Goal: Task Accomplishment & Management: Use online tool/utility

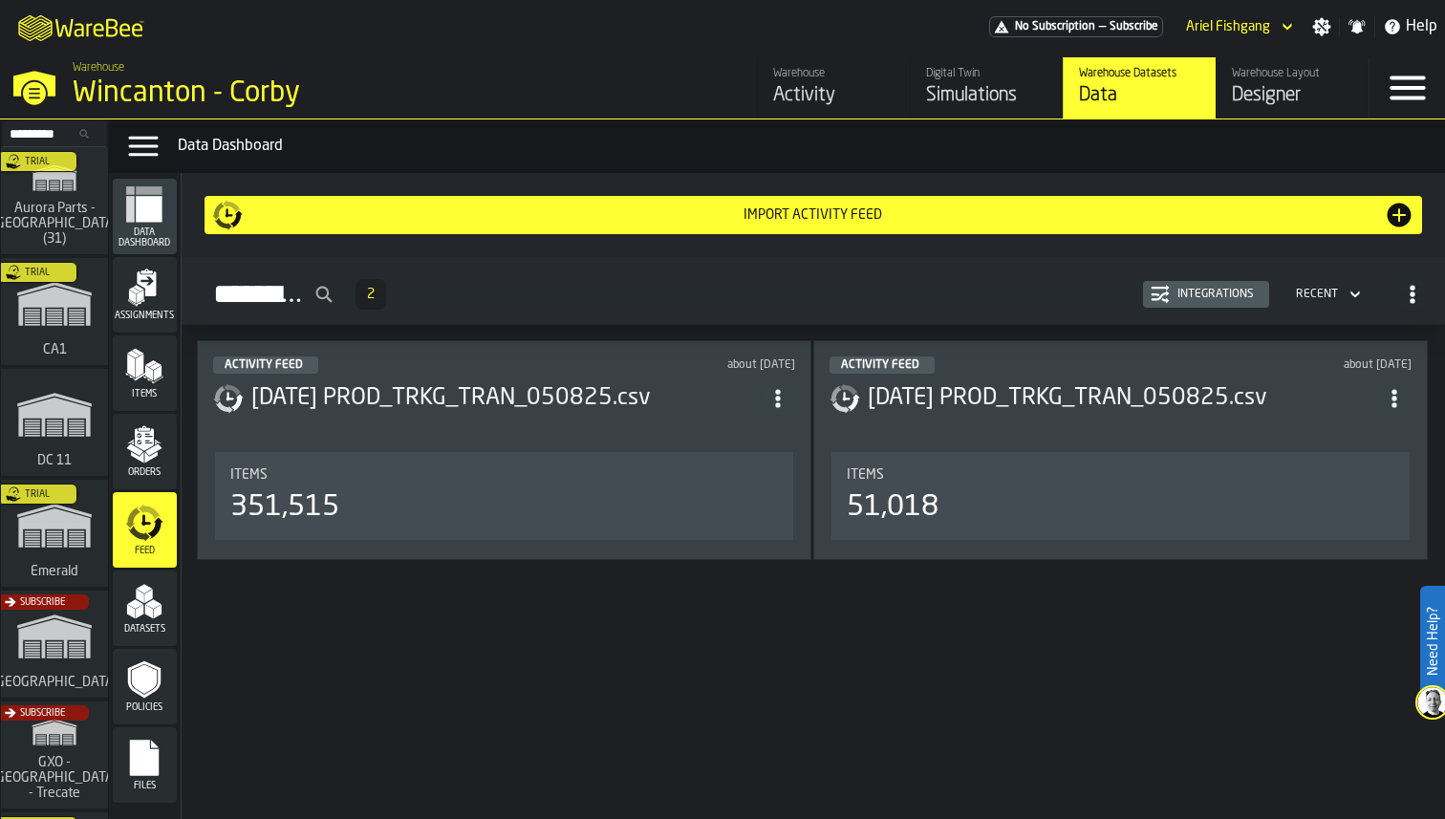
click at [145, 766] on rect "menu Files" at bounding box center [144, 764] width 29 height 13
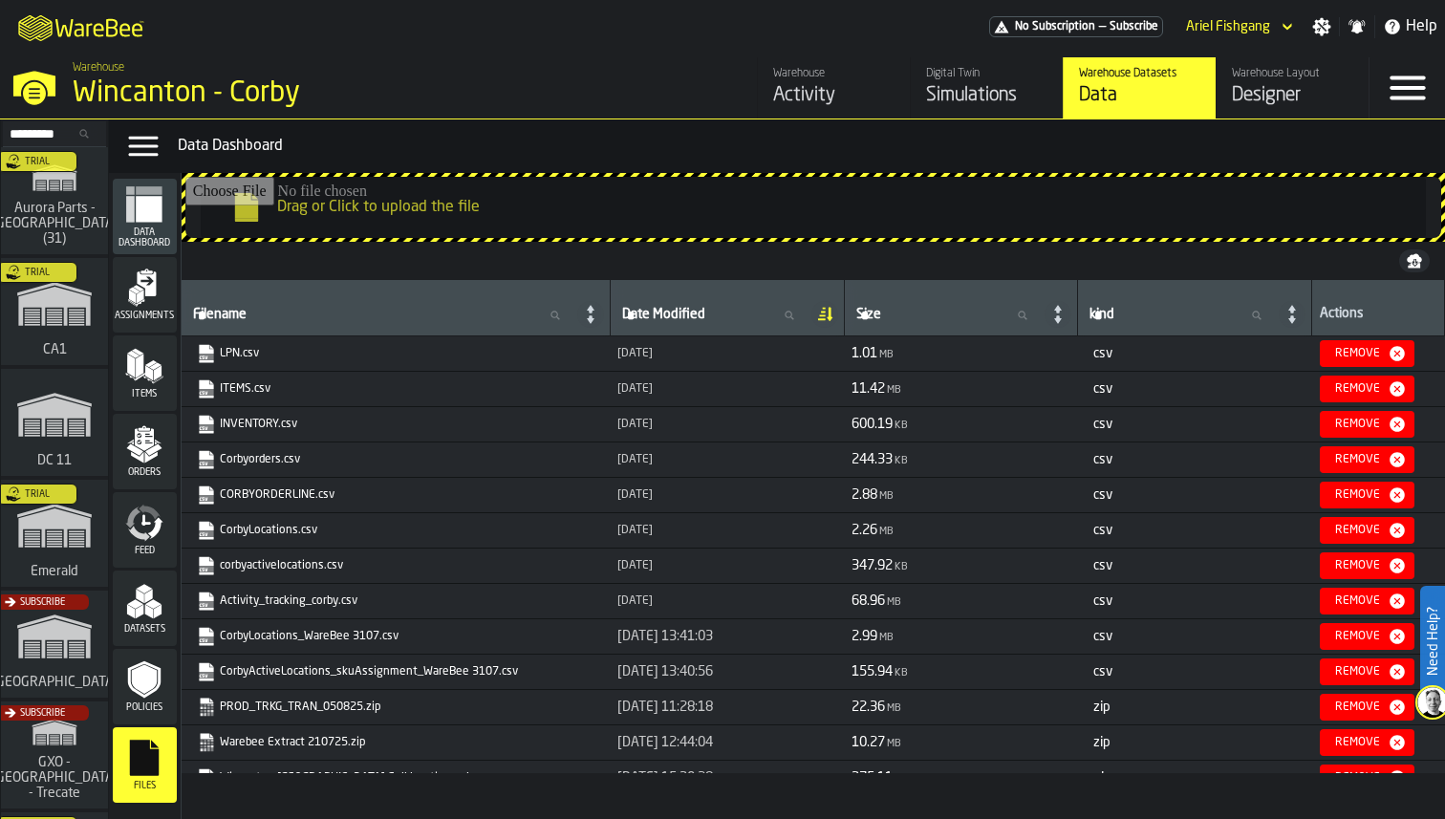
click at [228, 384] on link "ITEMS.csv" at bounding box center [394, 389] width 395 height 19
click at [166, 354] on div "Items" at bounding box center [145, 373] width 64 height 53
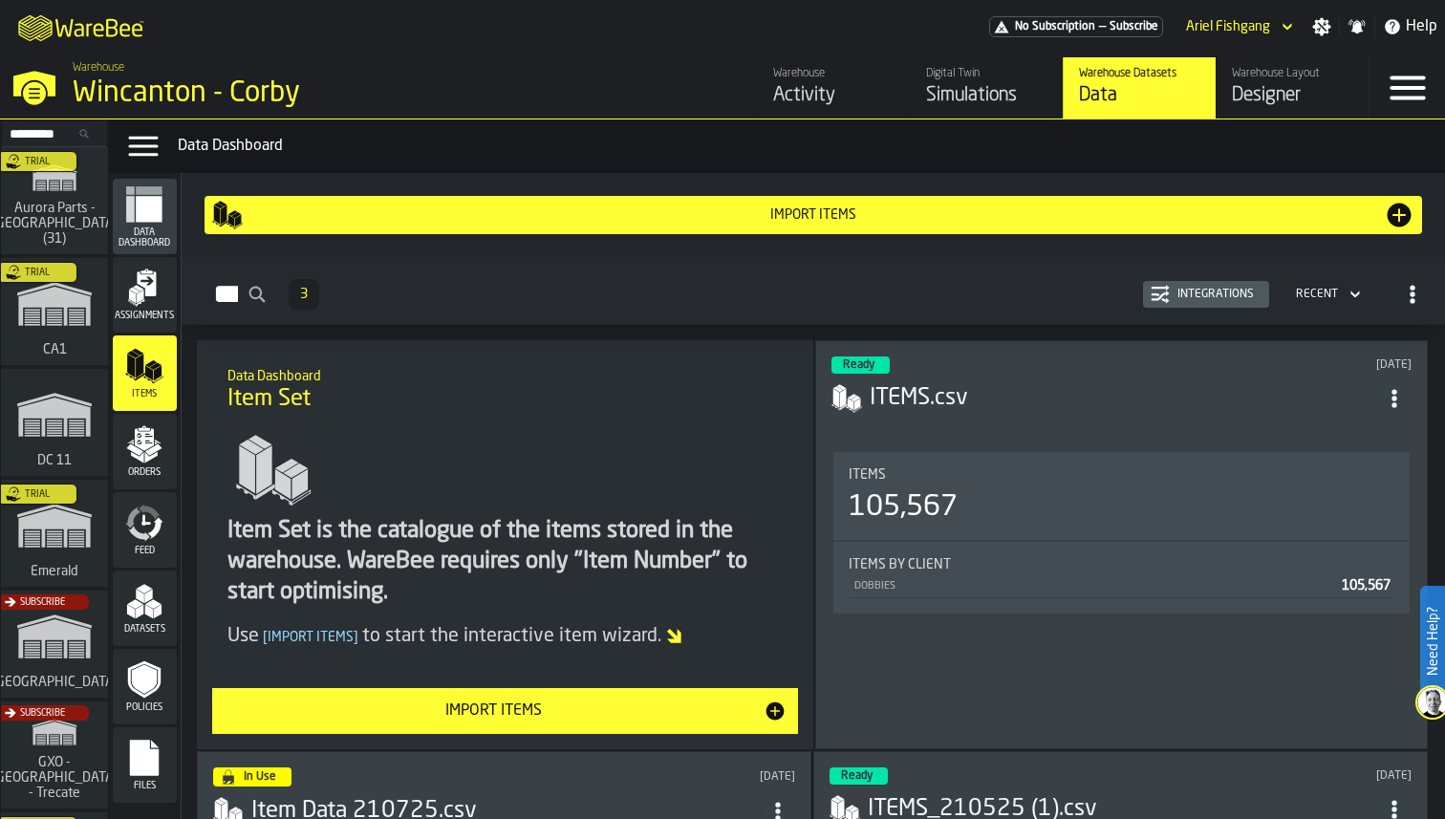
click at [133, 315] on span "Assignments" at bounding box center [145, 316] width 64 height 11
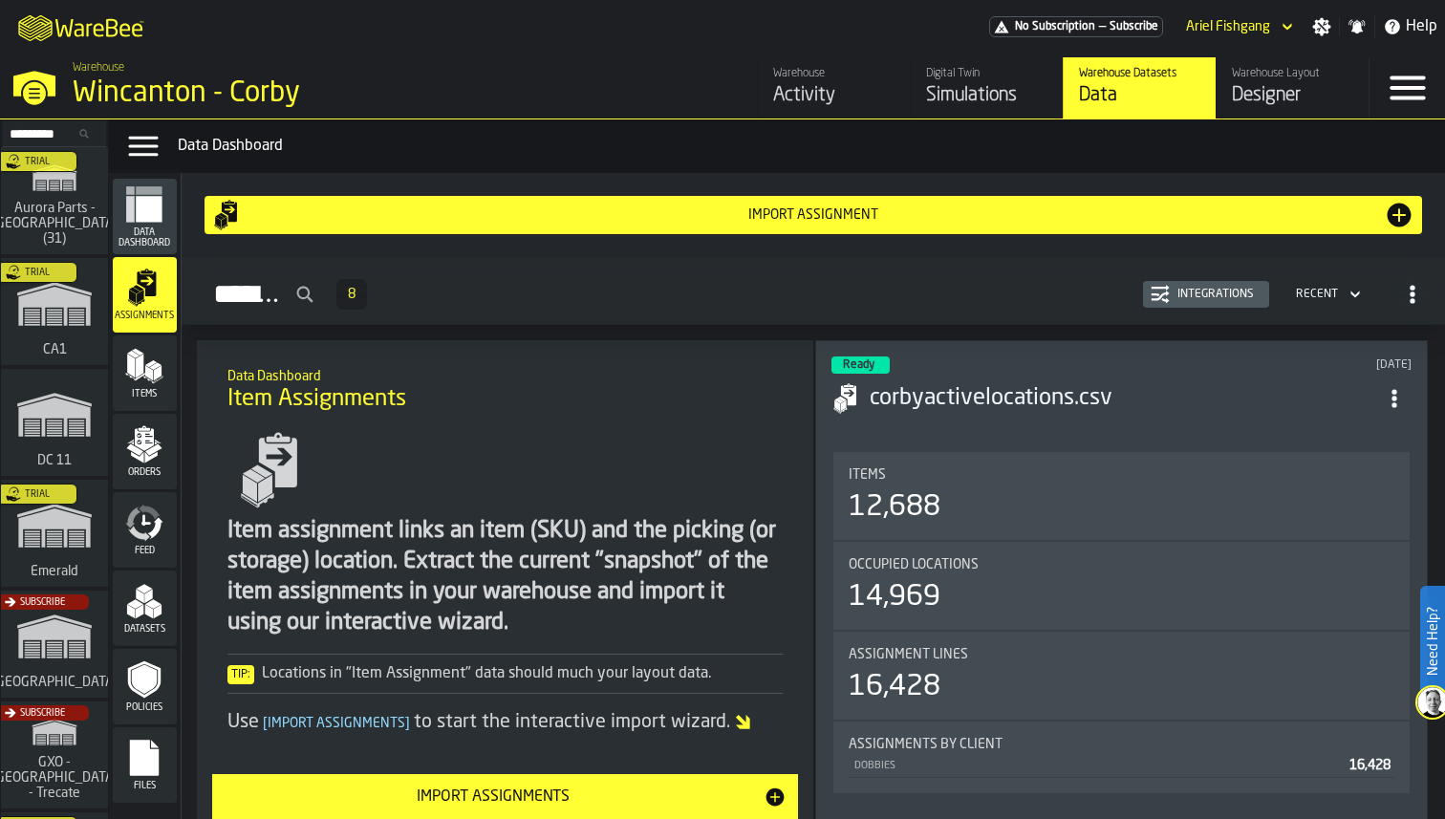
click at [139, 524] on icon "menu Feed" at bounding box center [144, 523] width 38 height 38
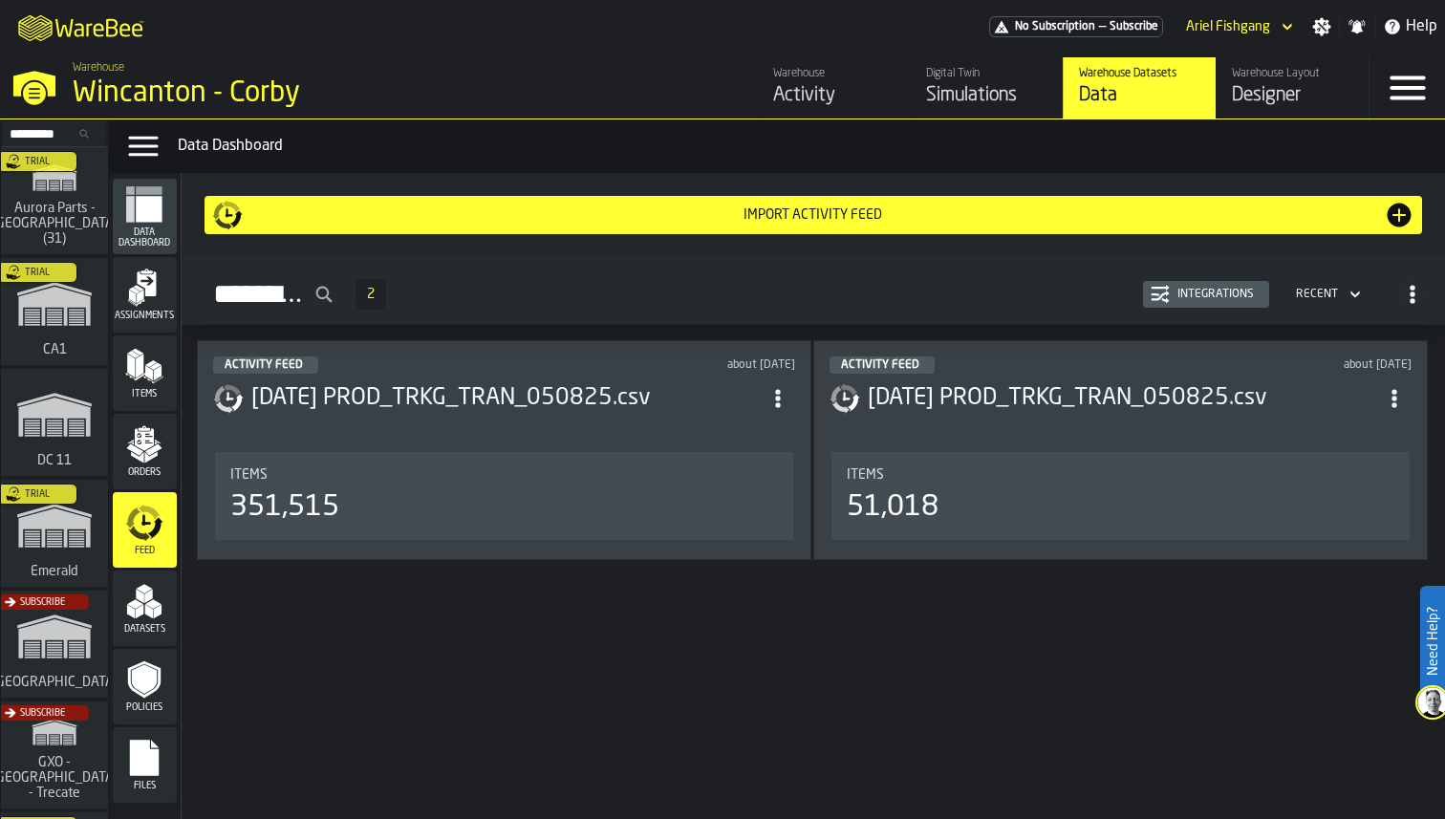
click at [141, 749] on icon "menu Files" at bounding box center [144, 758] width 29 height 36
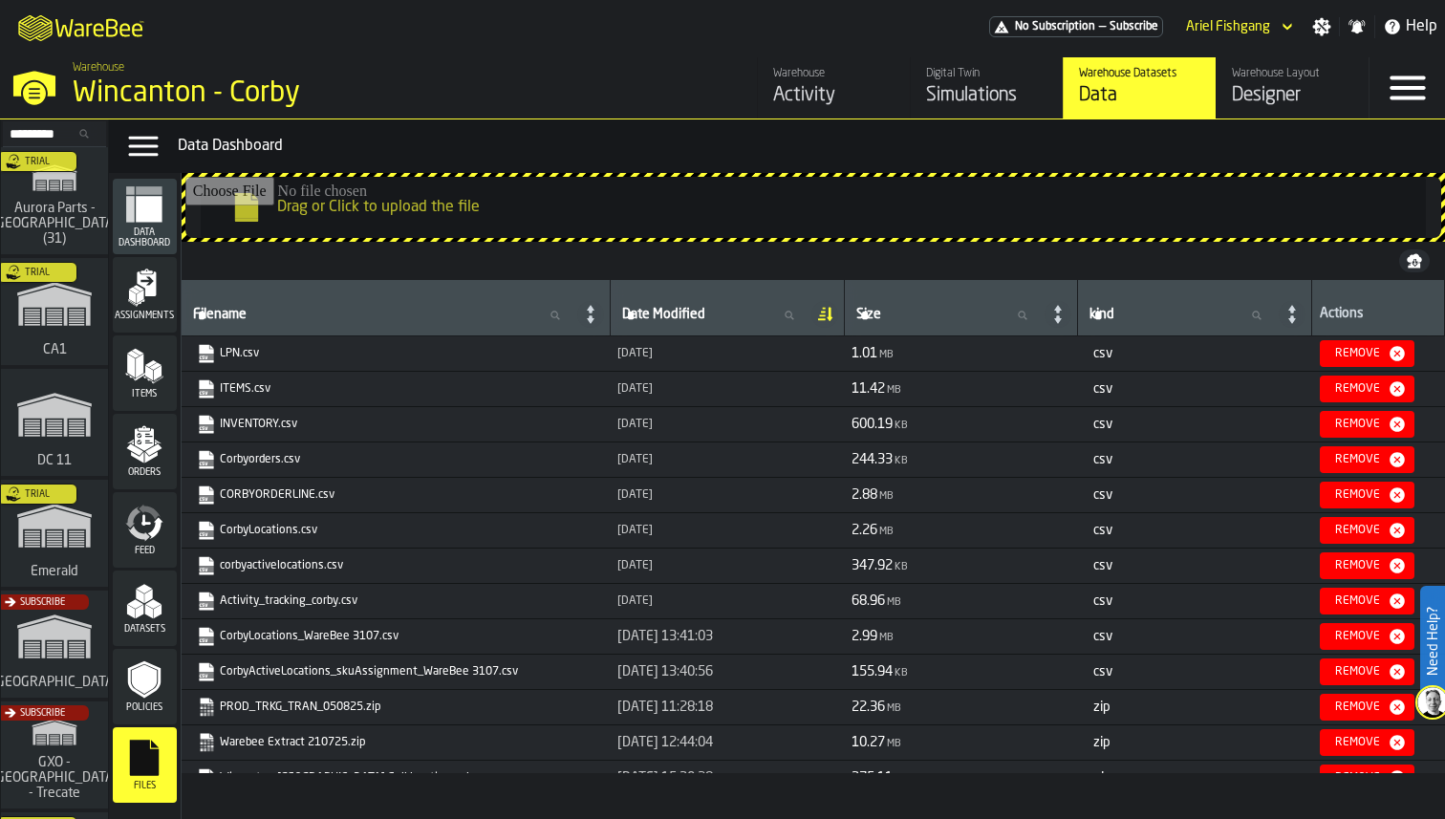
click at [250, 424] on link "INVENTORY.csv" at bounding box center [394, 424] width 395 height 19
click at [269, 459] on link "Corbyorders.csv" at bounding box center [394, 459] width 395 height 19
click at [271, 492] on link "CORBYORDERLINE.csv" at bounding box center [394, 495] width 395 height 19
click at [142, 307] on div "Assignments" at bounding box center [145, 295] width 64 height 53
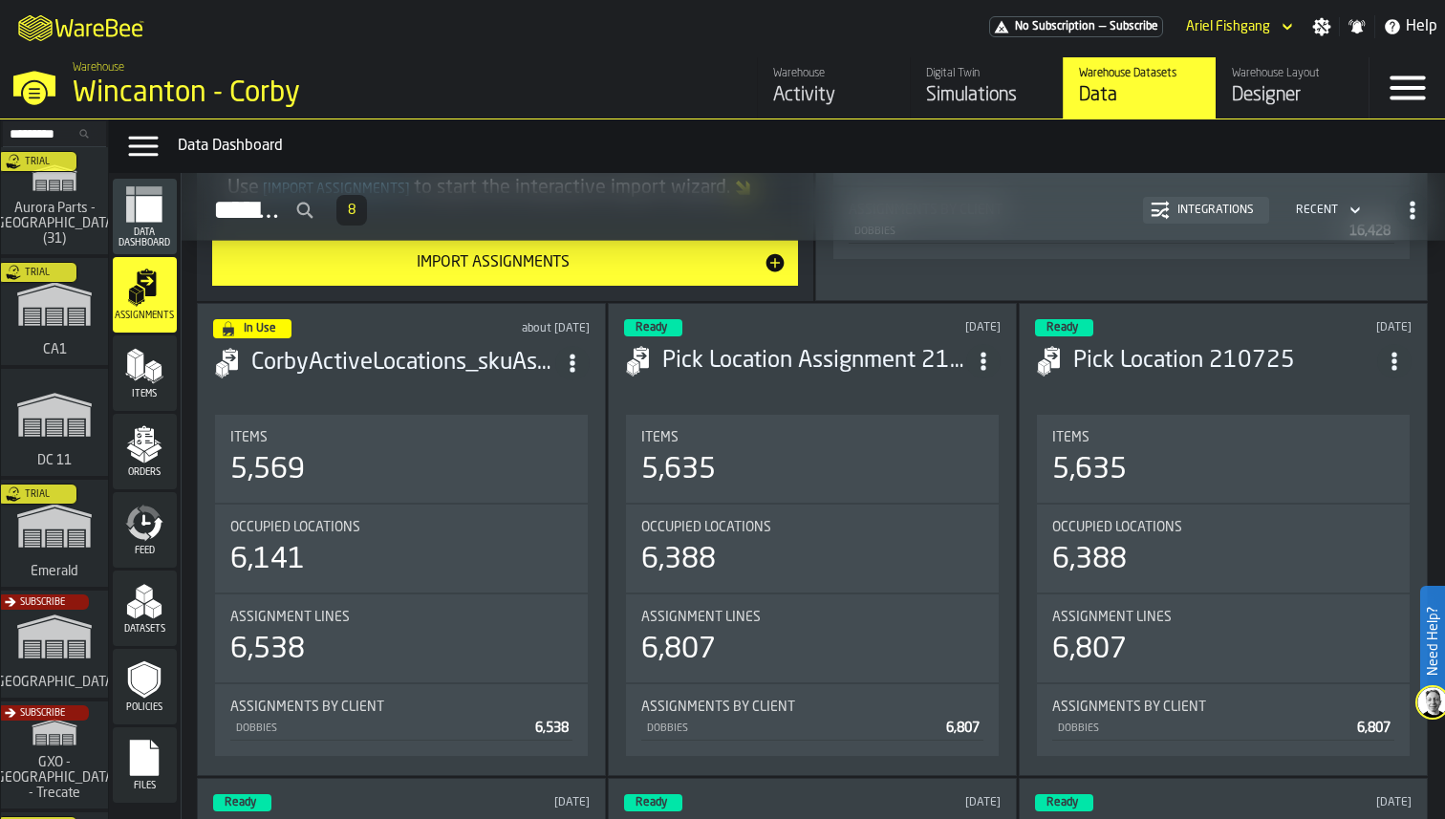
scroll to position [539, 0]
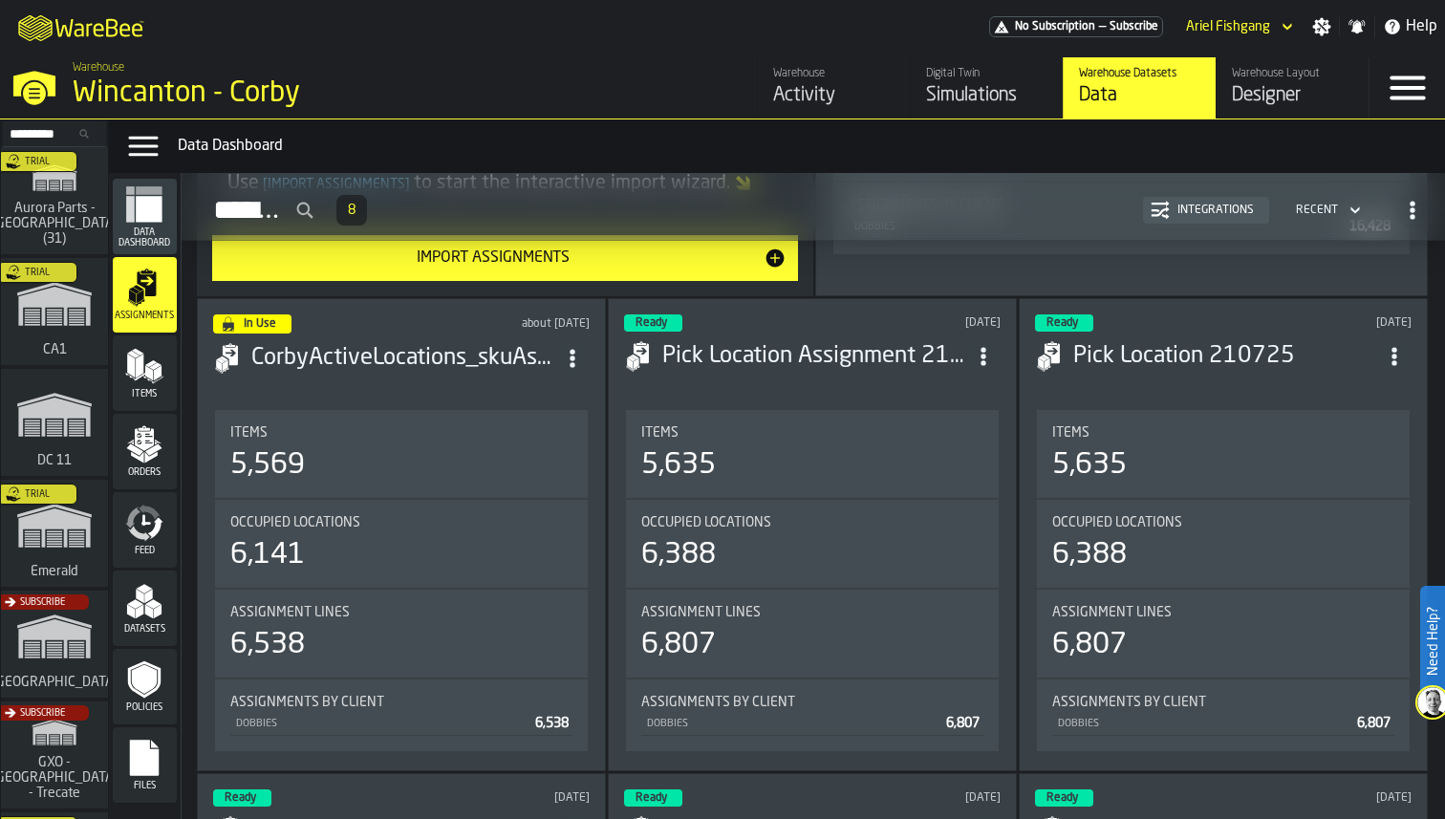
click at [163, 375] on icon "menu Items" at bounding box center [144, 366] width 38 height 38
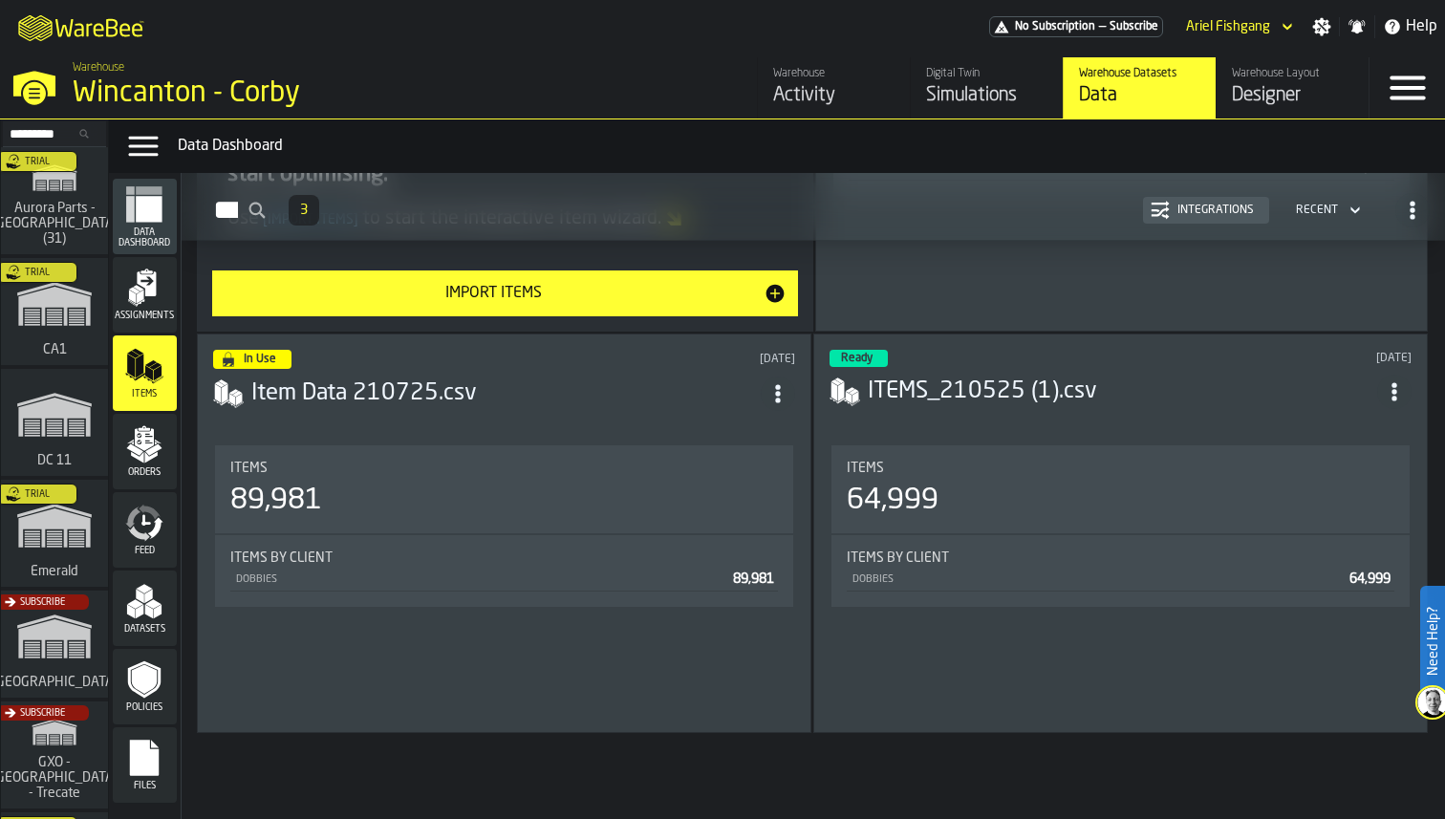
click at [151, 441] on icon "menu Orders" at bounding box center [144, 439] width 19 height 22
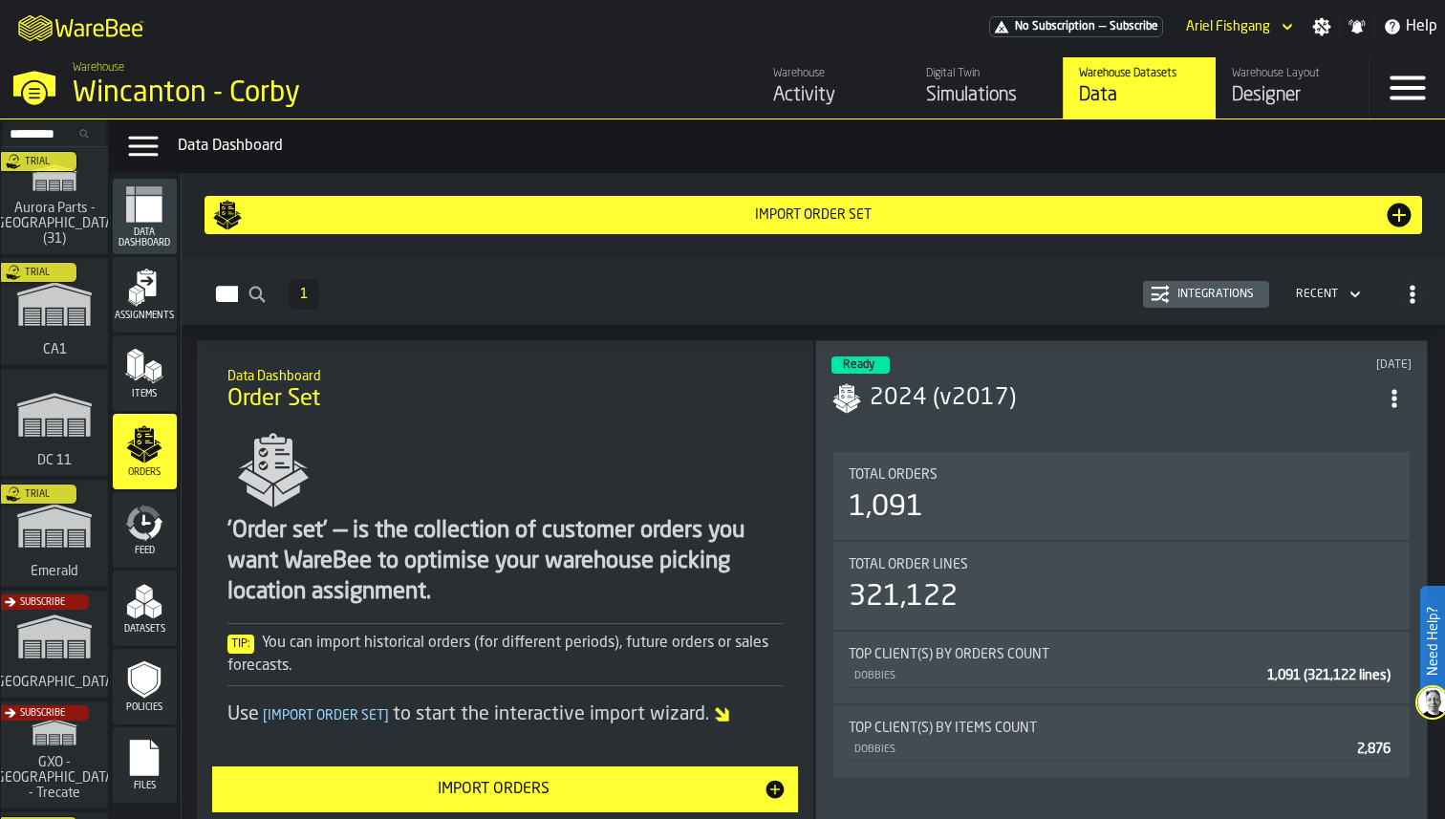
scroll to position [95, 0]
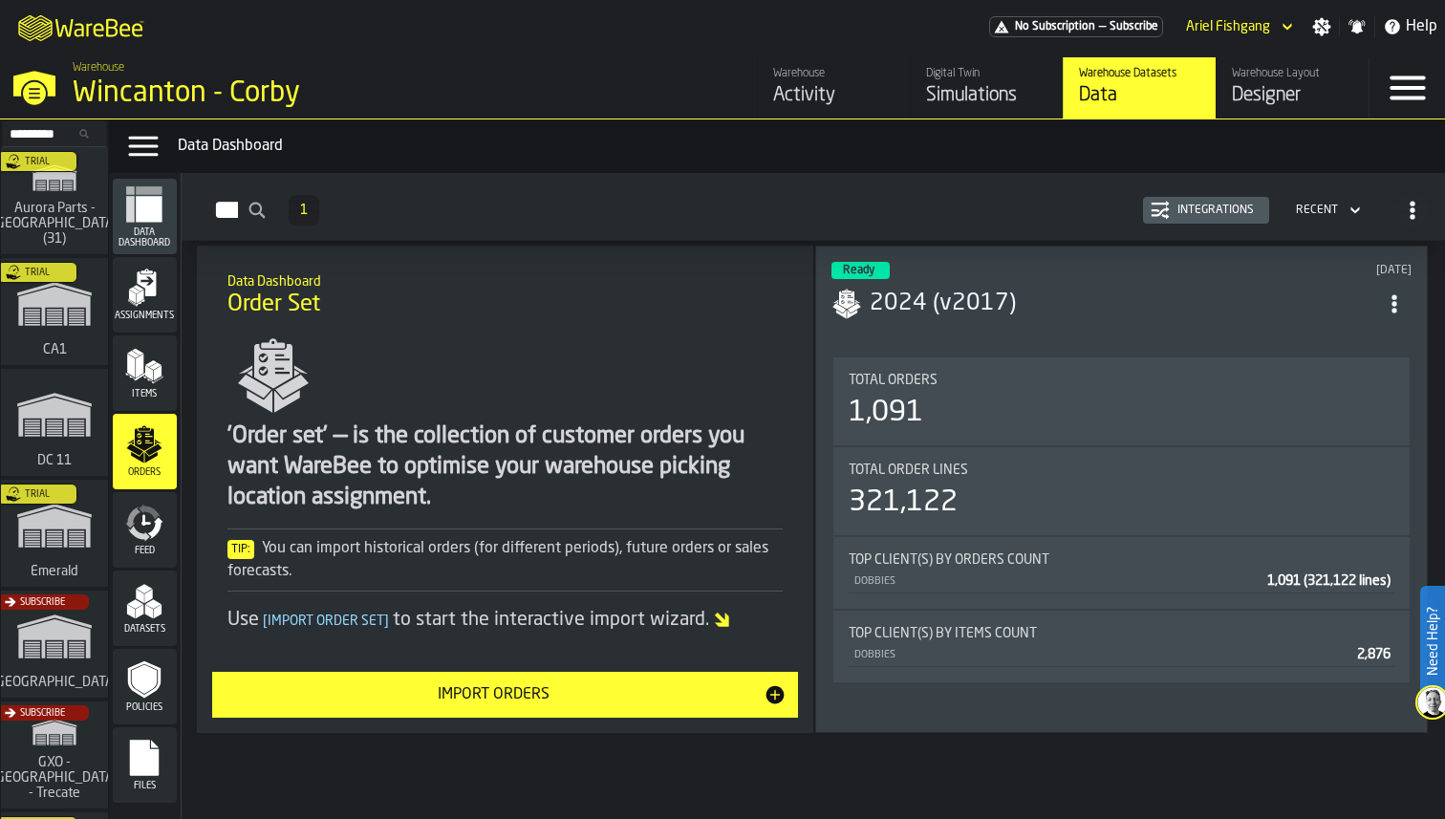
click at [151, 281] on icon "menu Assignments" at bounding box center [144, 288] width 38 height 38
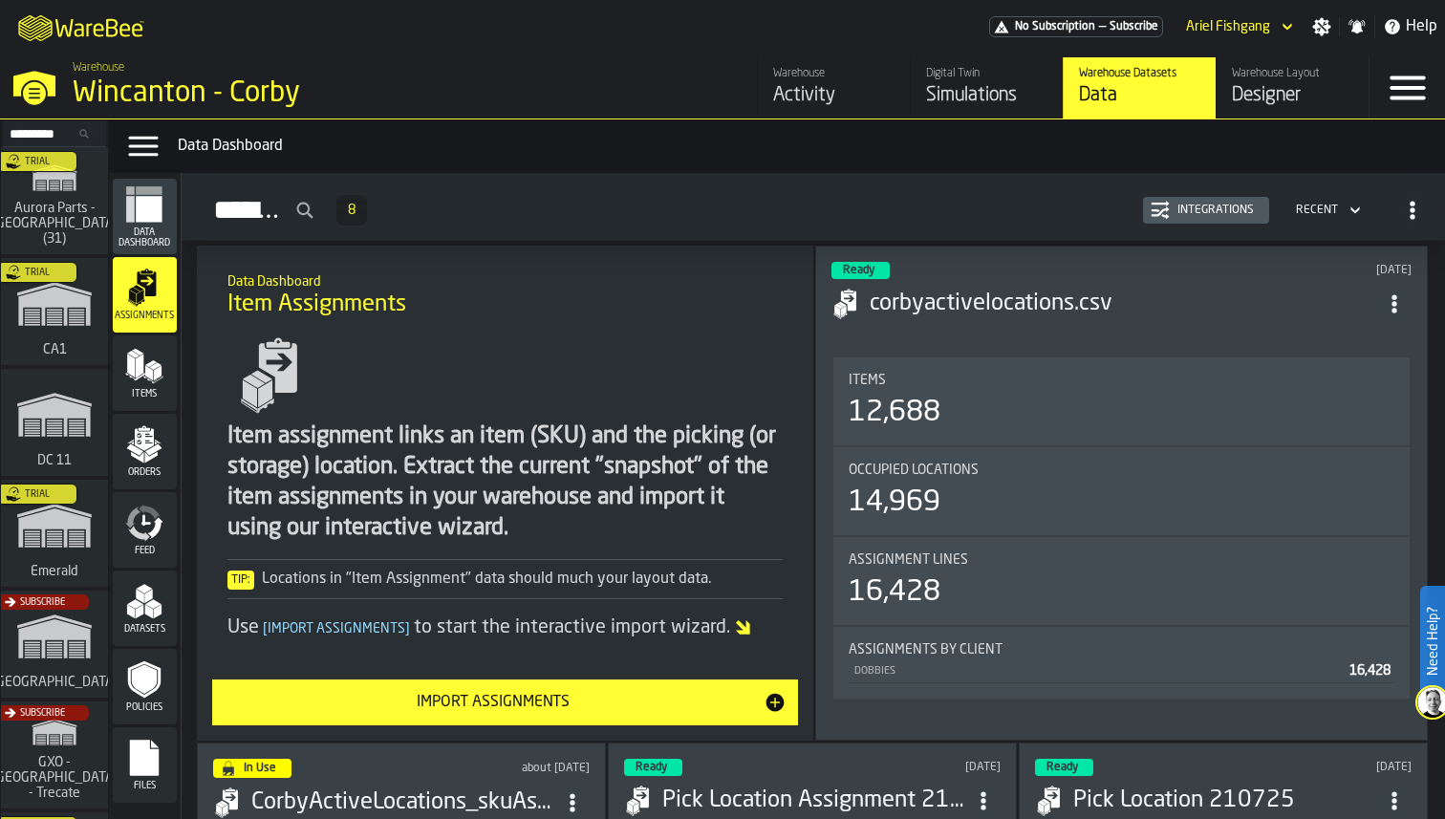
click at [1396, 287] on span "ItemListCard-DashboardItemContainer" at bounding box center [1395, 304] width 34 height 34
click at [1339, 333] on div "Open" at bounding box center [1353, 339] width 99 height 23
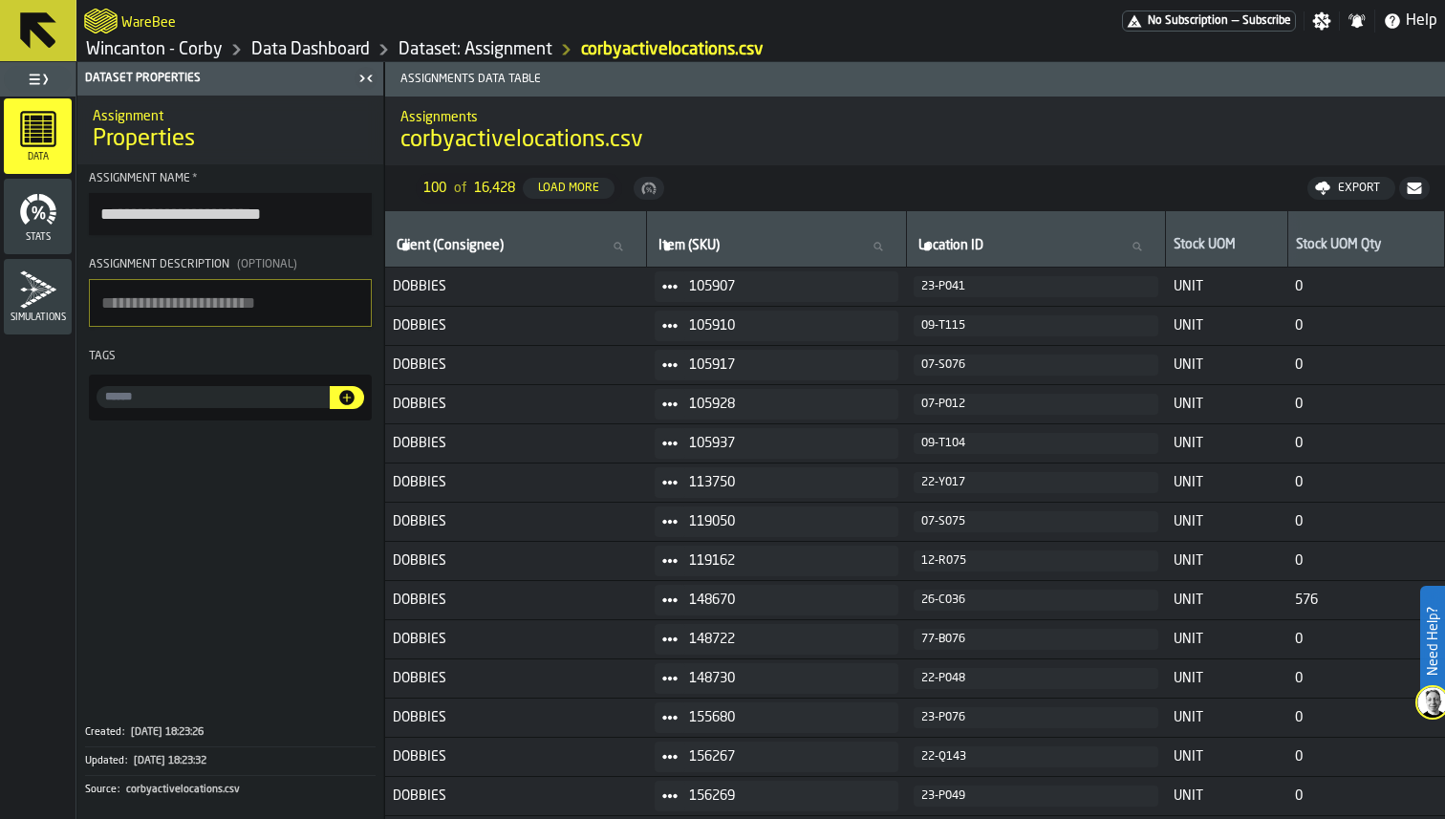
click at [432, 41] on link "Dataset: Assignment" at bounding box center [476, 49] width 154 height 21
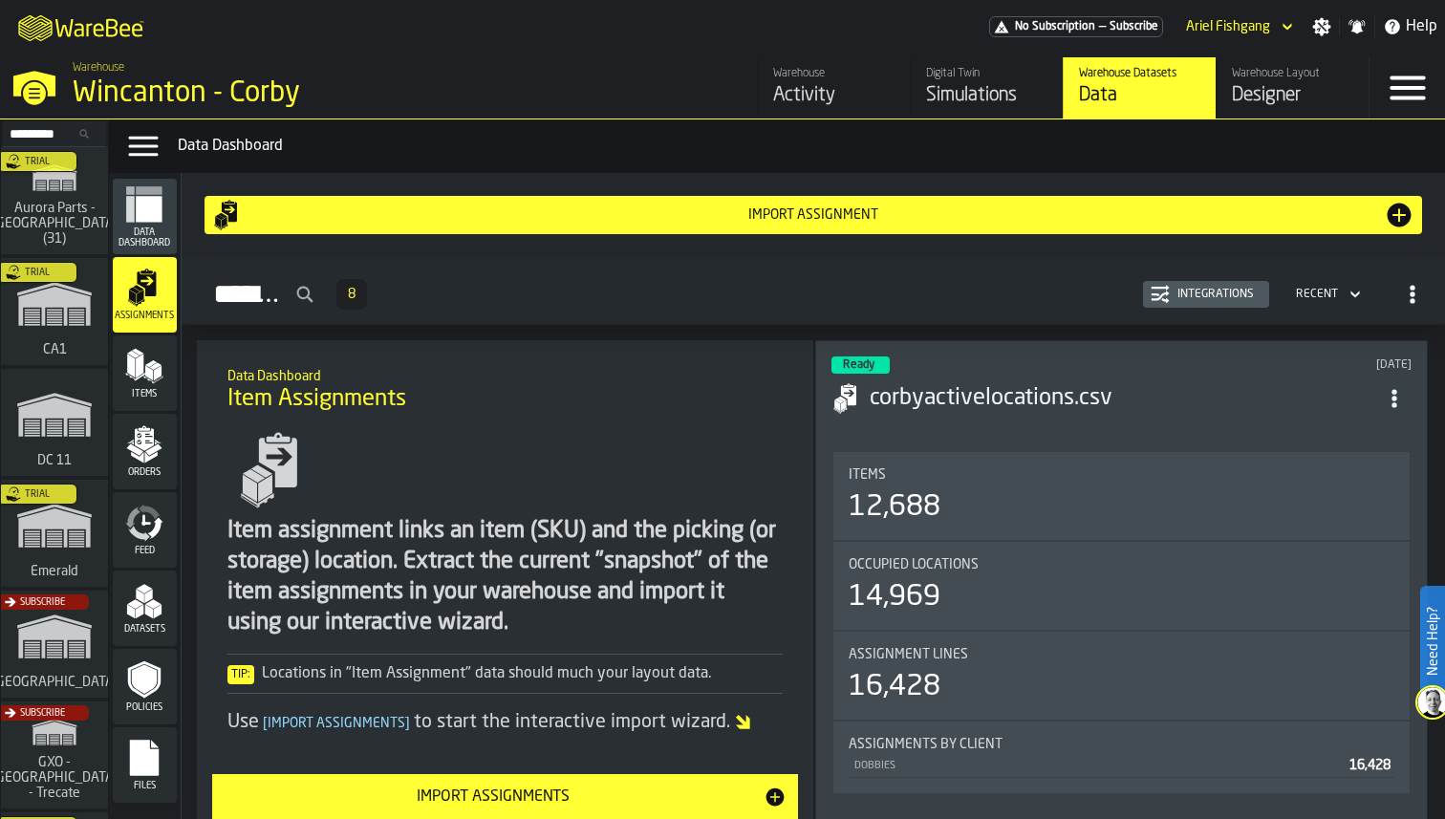
click at [1225, 394] on h3 "corbyactivelocations.csv" at bounding box center [1124, 398] width 508 height 31
click at [1230, 67] on link "Warehouse Layout Designer" at bounding box center [1292, 87] width 153 height 61
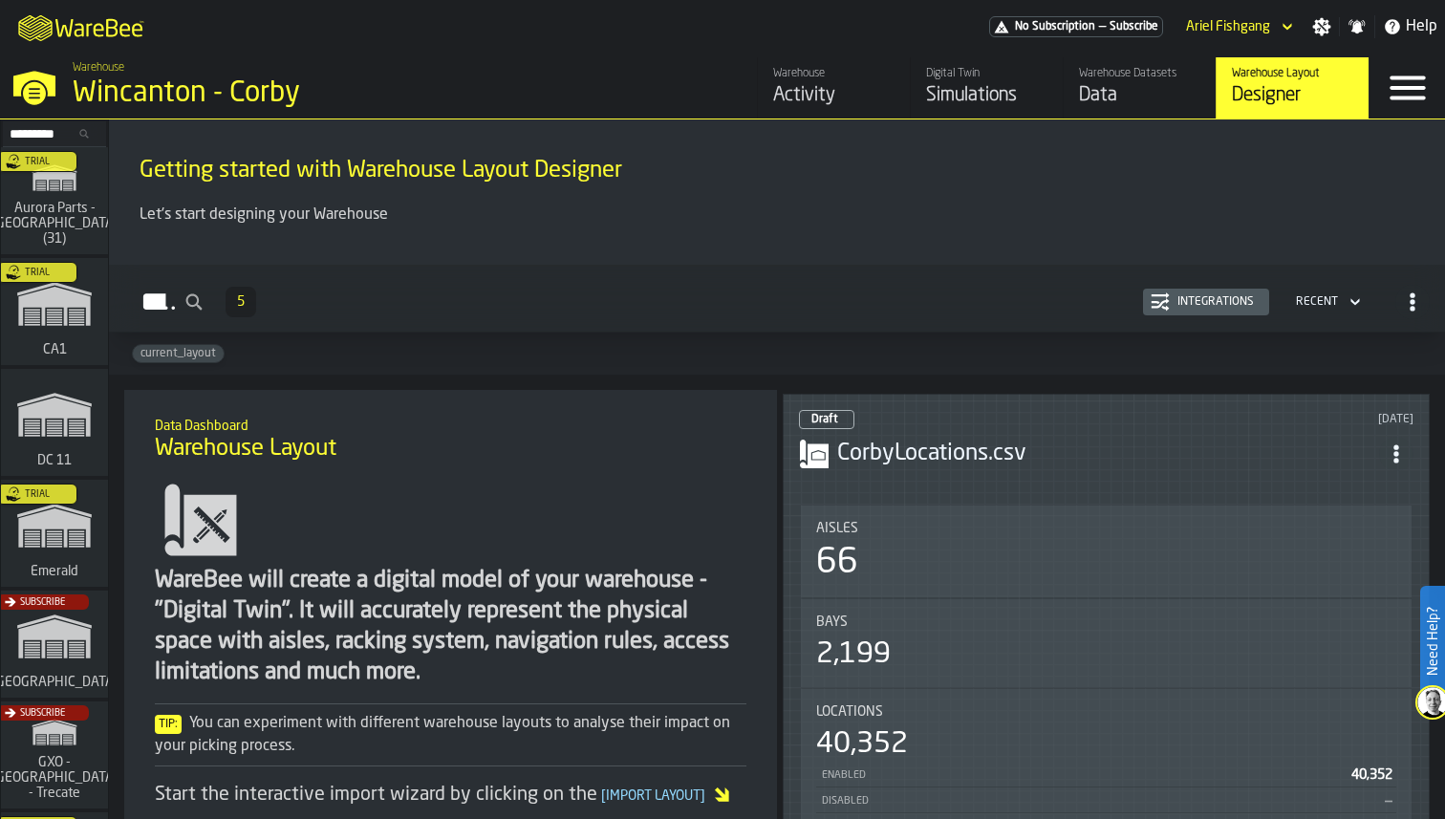
click at [1071, 78] on link "Warehouse Datasets Data" at bounding box center [1139, 87] width 153 height 61
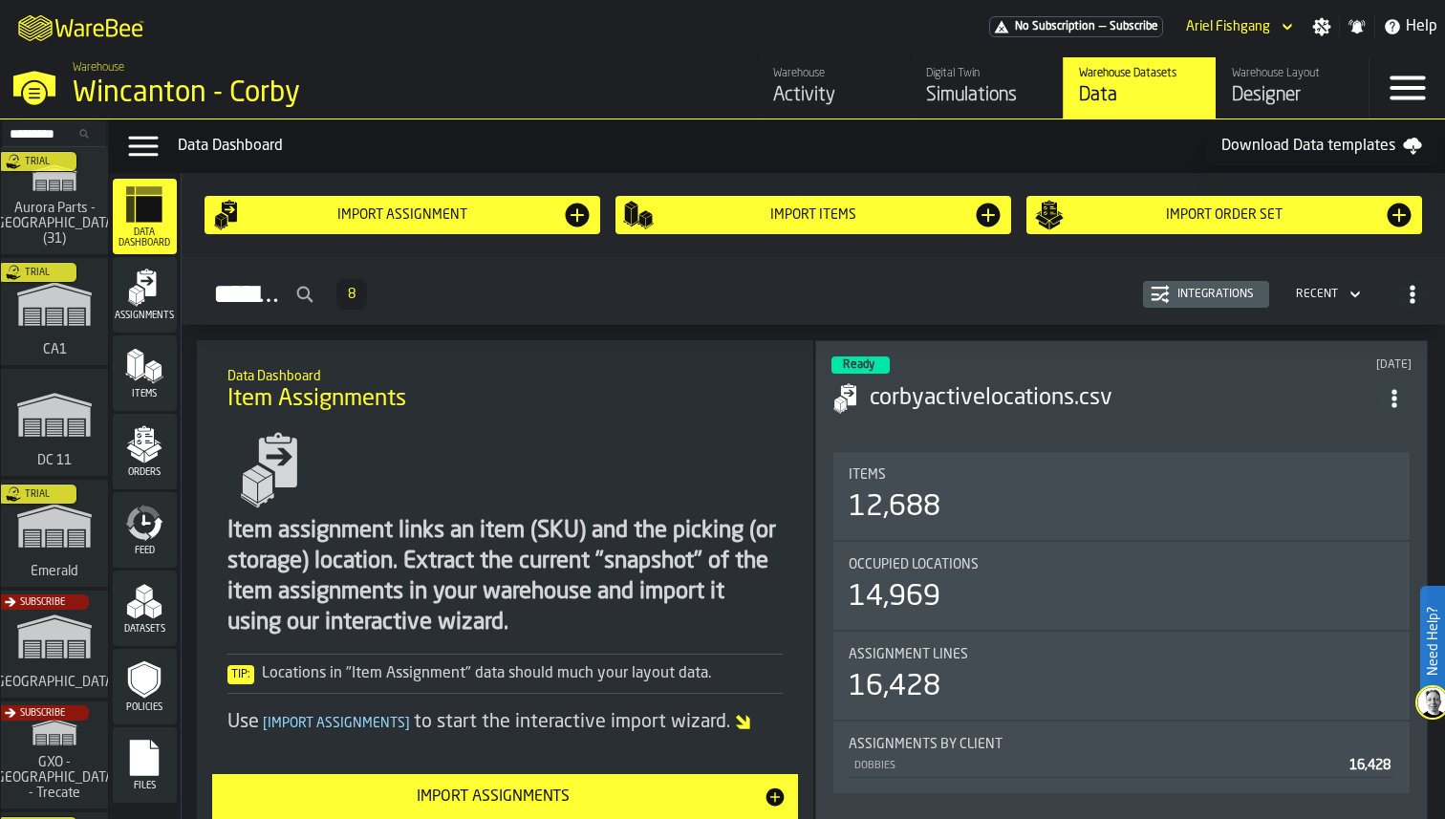
click at [157, 771] on rect "menu Files" at bounding box center [144, 764] width 29 height 13
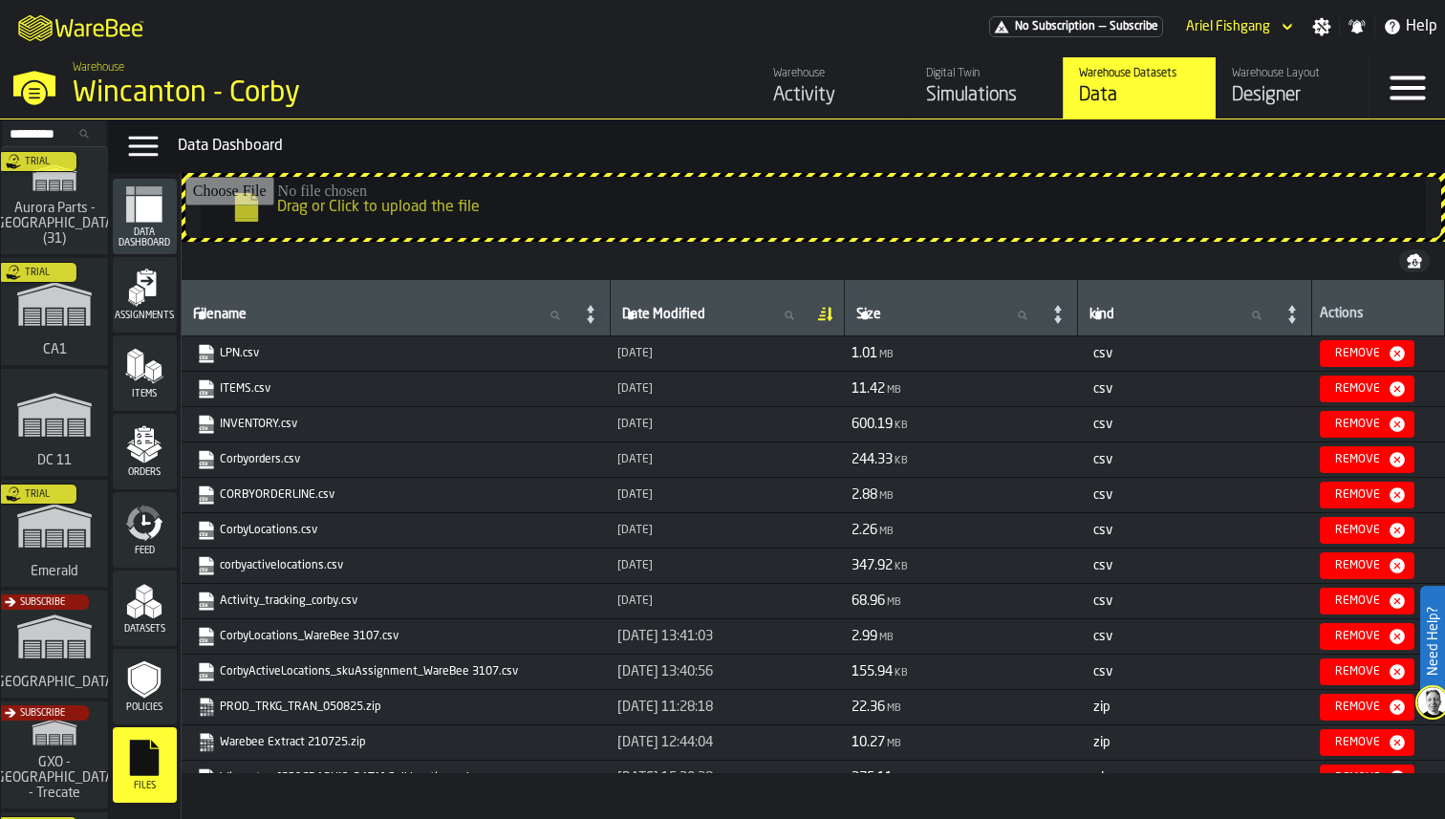
click at [125, 308] on div "Assignments" at bounding box center [145, 295] width 64 height 53
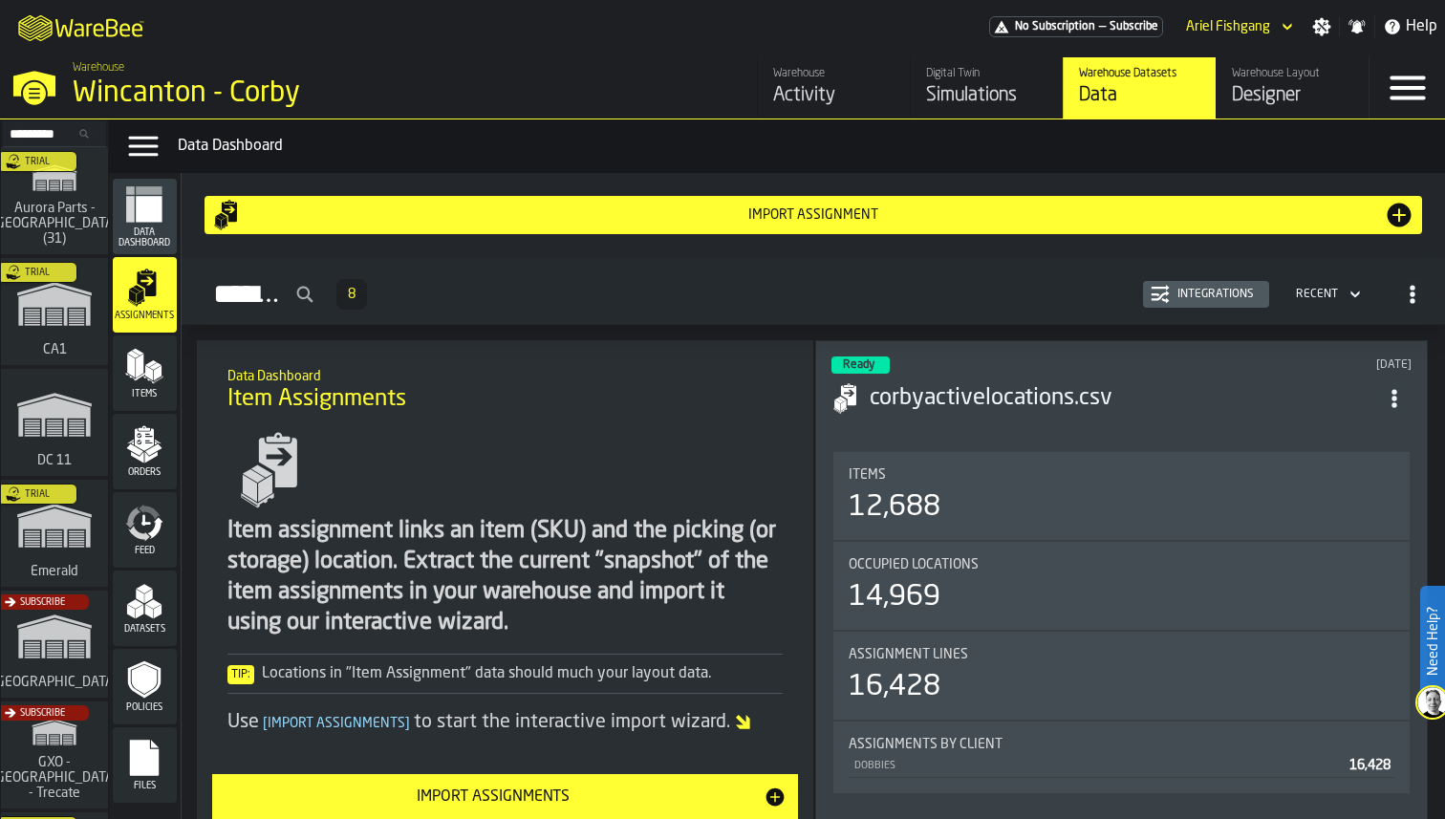
click at [149, 732] on div "Files" at bounding box center [145, 765] width 64 height 76
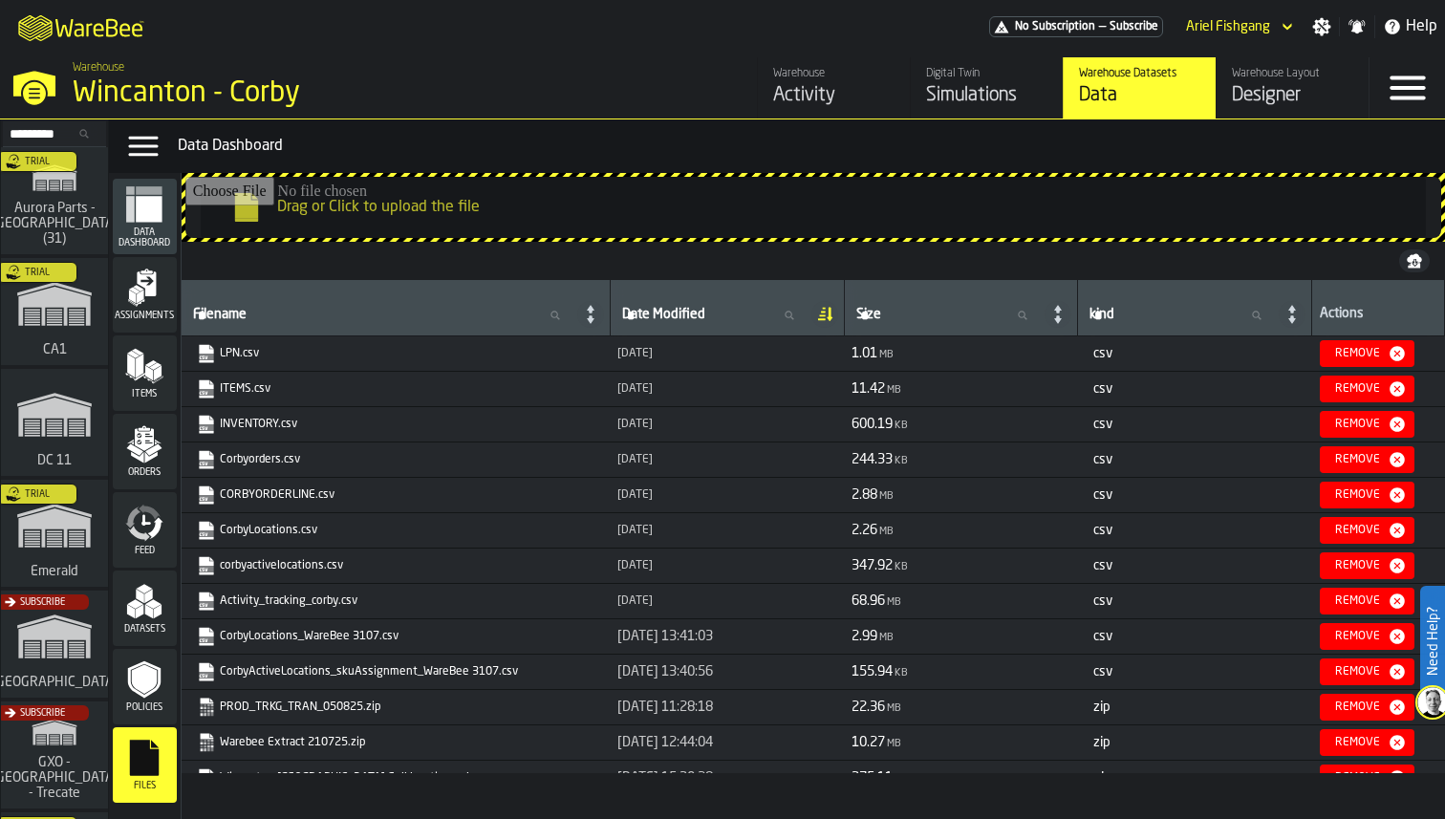
click at [312, 596] on link "Activity_tracking_corby.csv" at bounding box center [394, 601] width 395 height 19
click at [149, 386] on div "Items" at bounding box center [145, 373] width 64 height 53
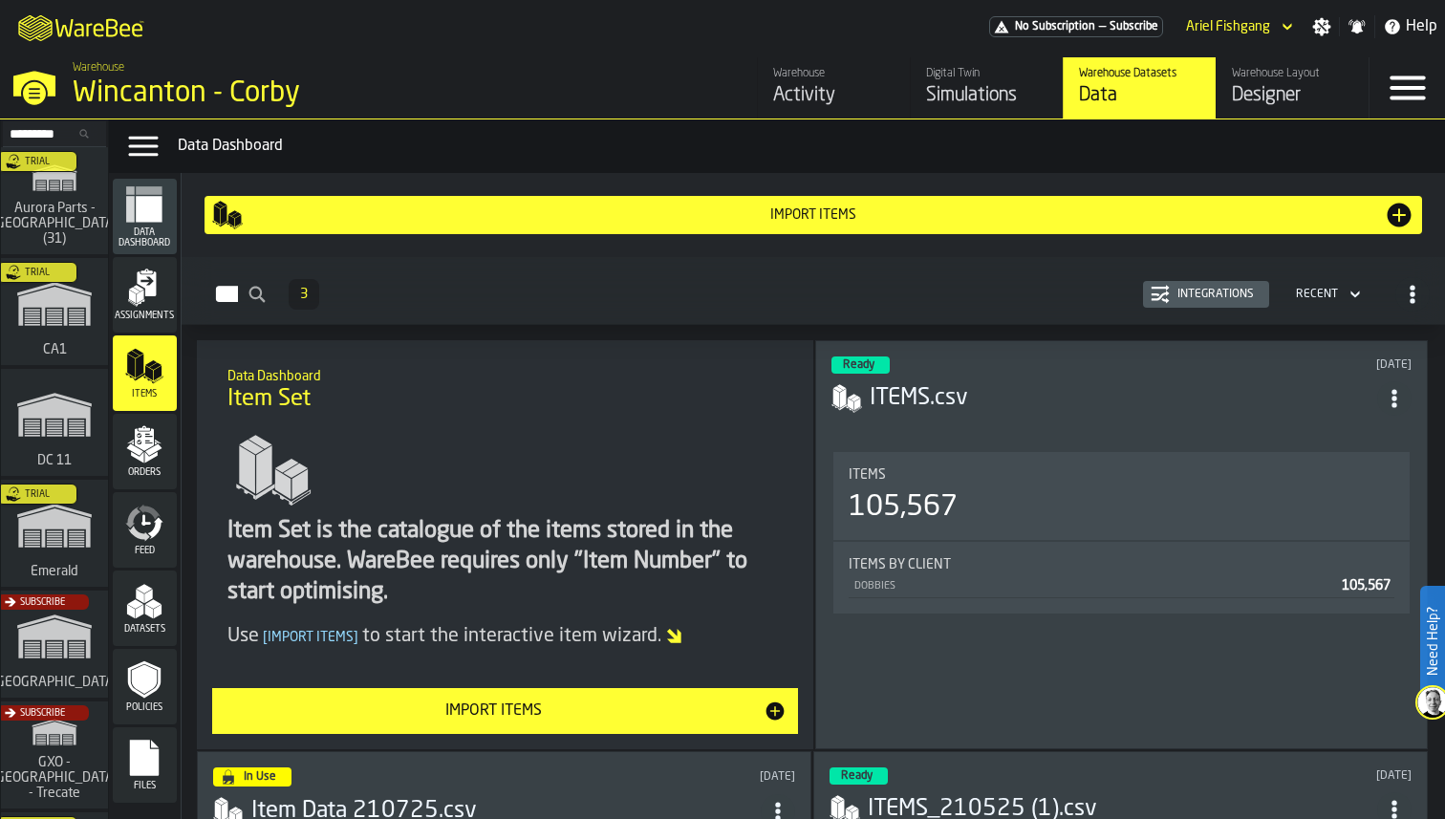
click at [161, 299] on icon "menu Assignments" at bounding box center [144, 288] width 38 height 38
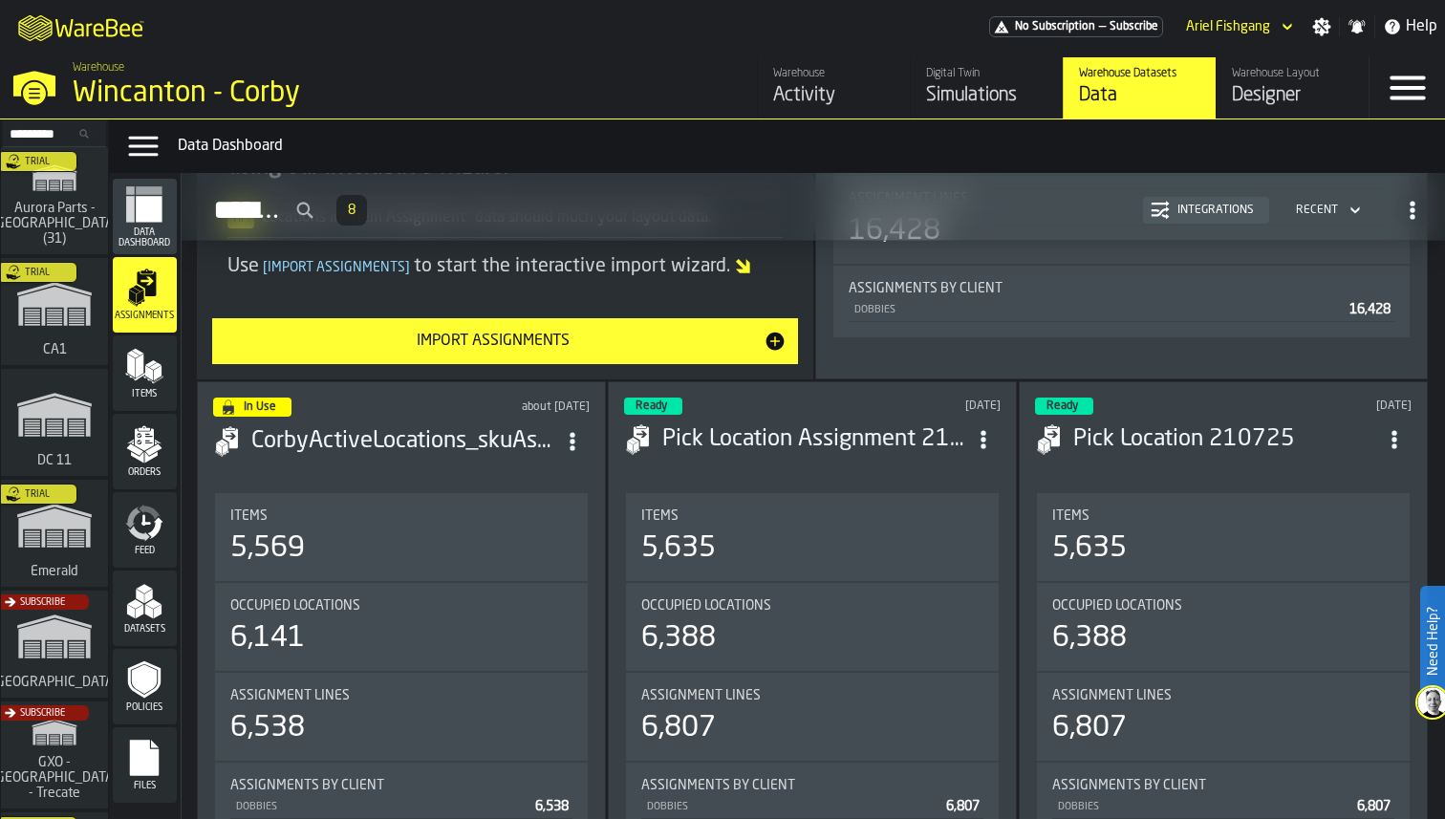
scroll to position [488, 0]
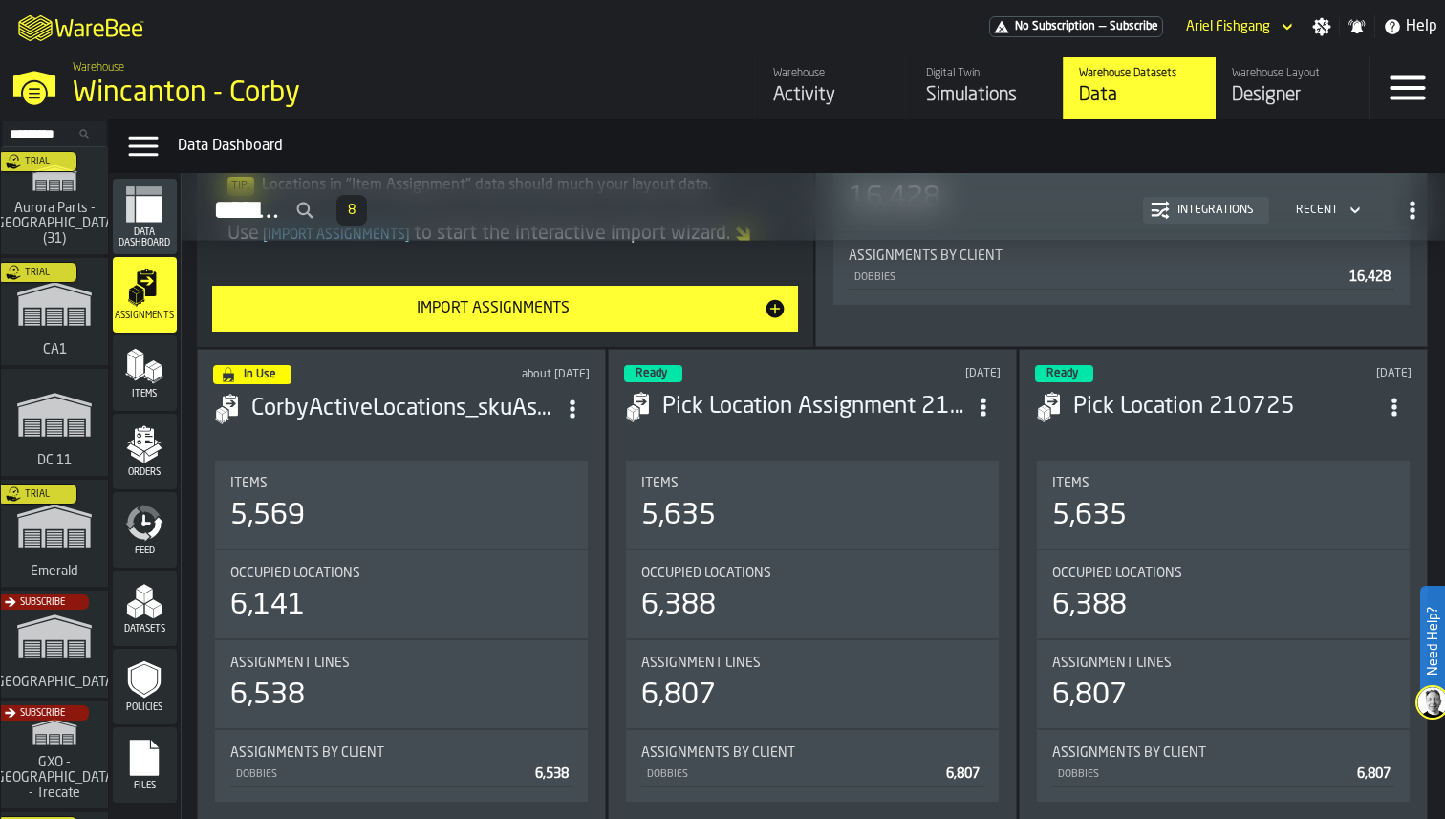
click at [156, 380] on icon "menu Items" at bounding box center [144, 366] width 38 height 38
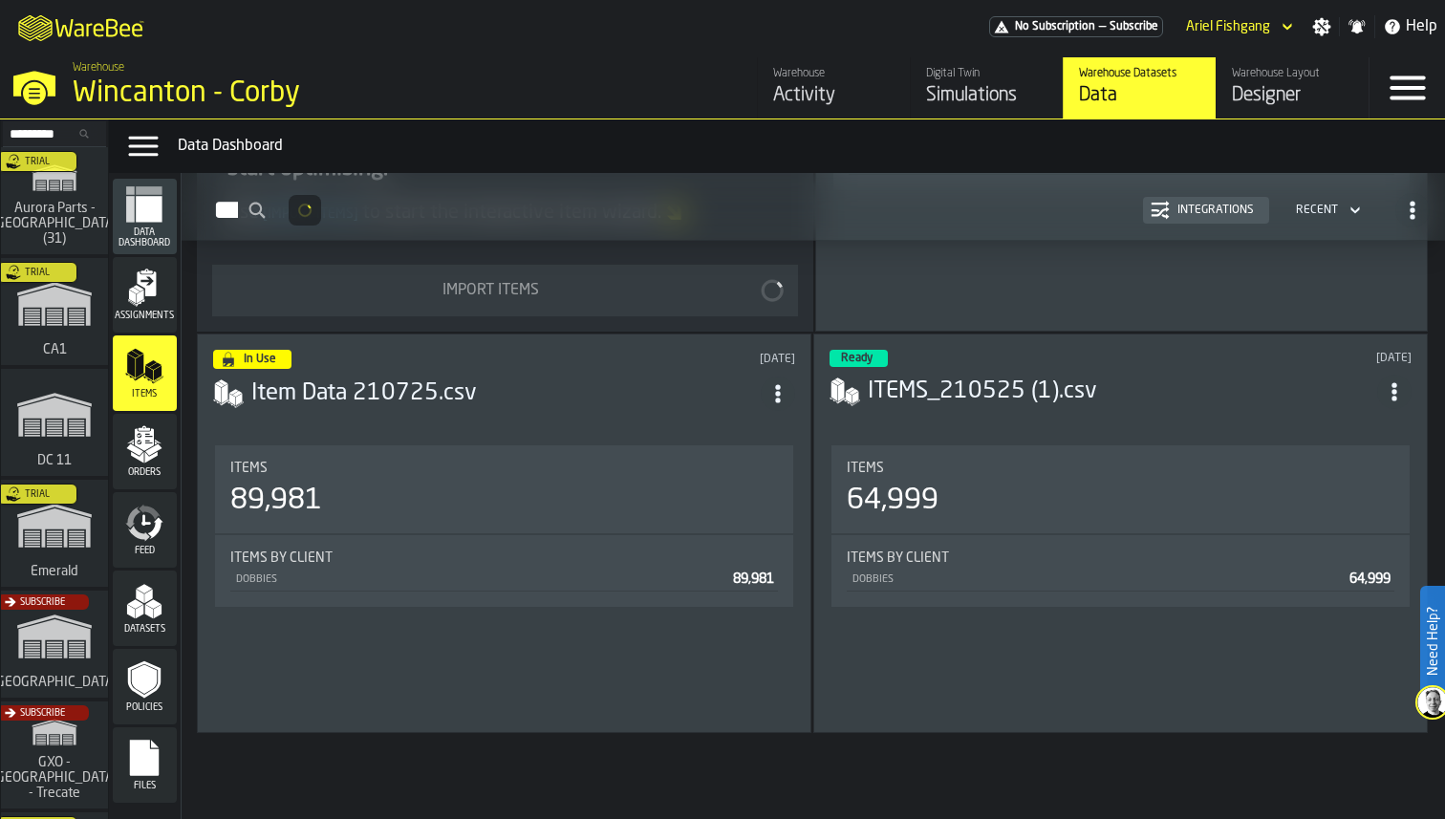
scroll to position [418, 0]
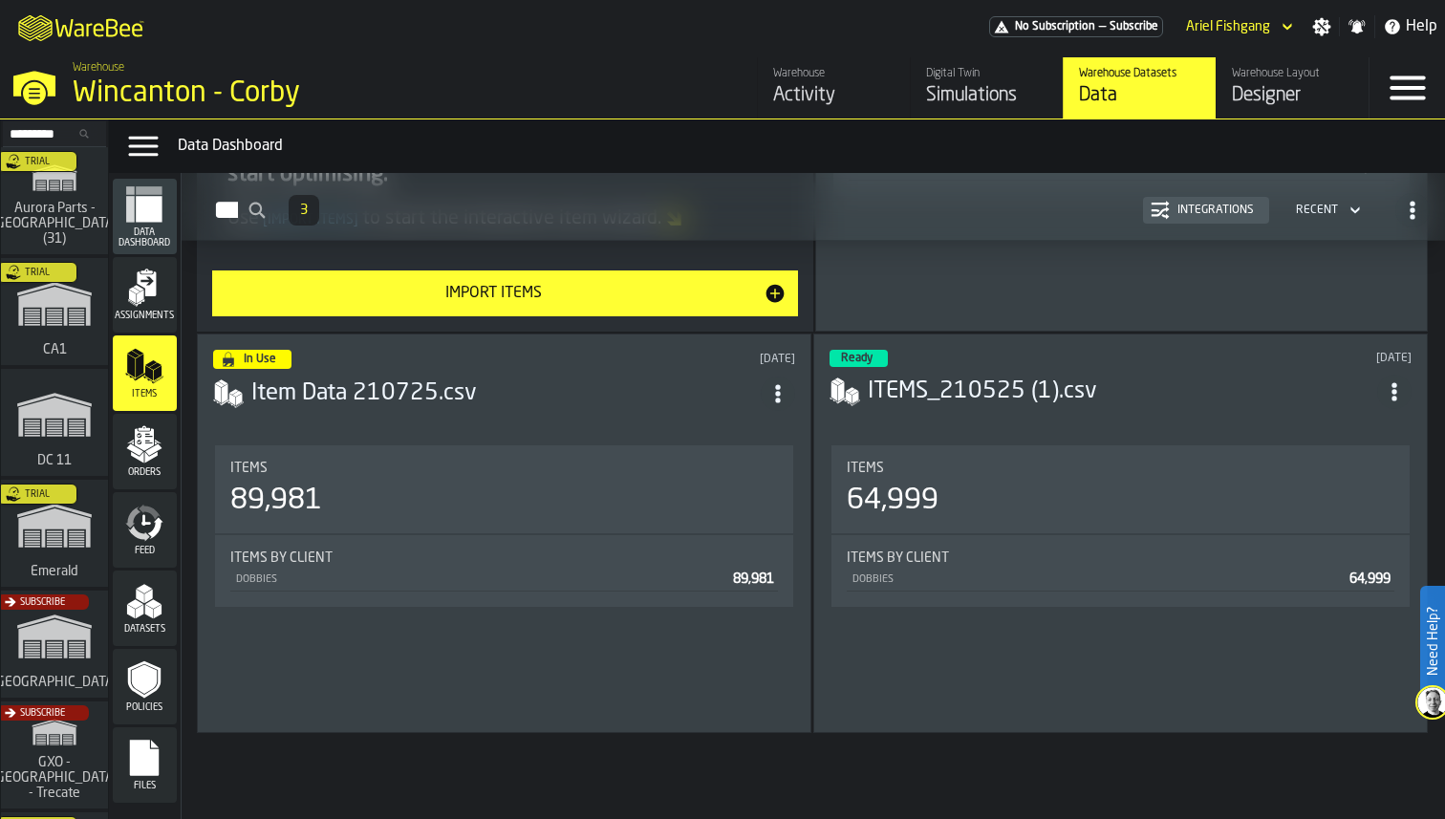
click at [145, 464] on div "Orders" at bounding box center [145, 451] width 64 height 53
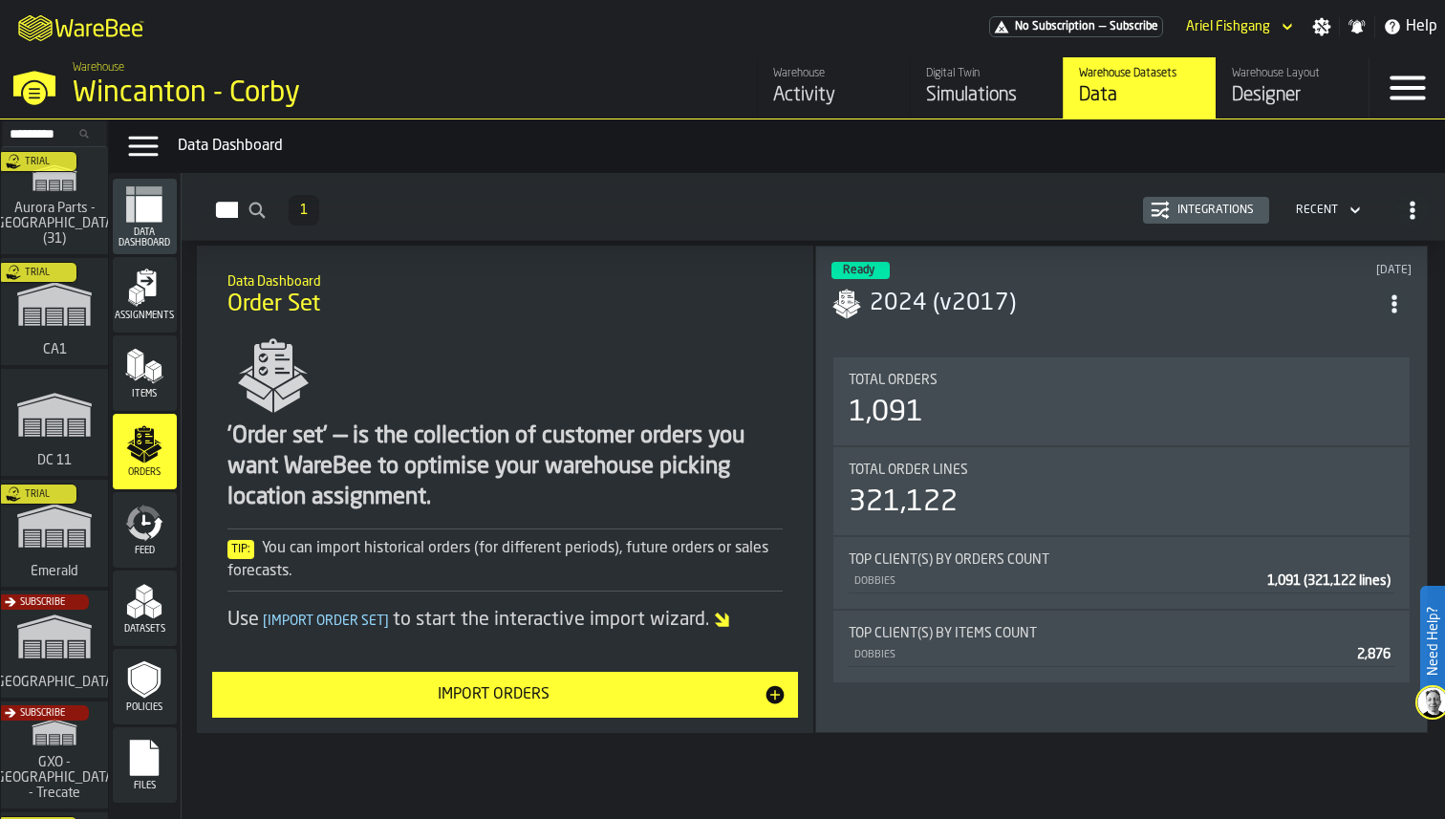
scroll to position [95, 0]
click at [129, 555] on span "Feed" at bounding box center [145, 551] width 64 height 11
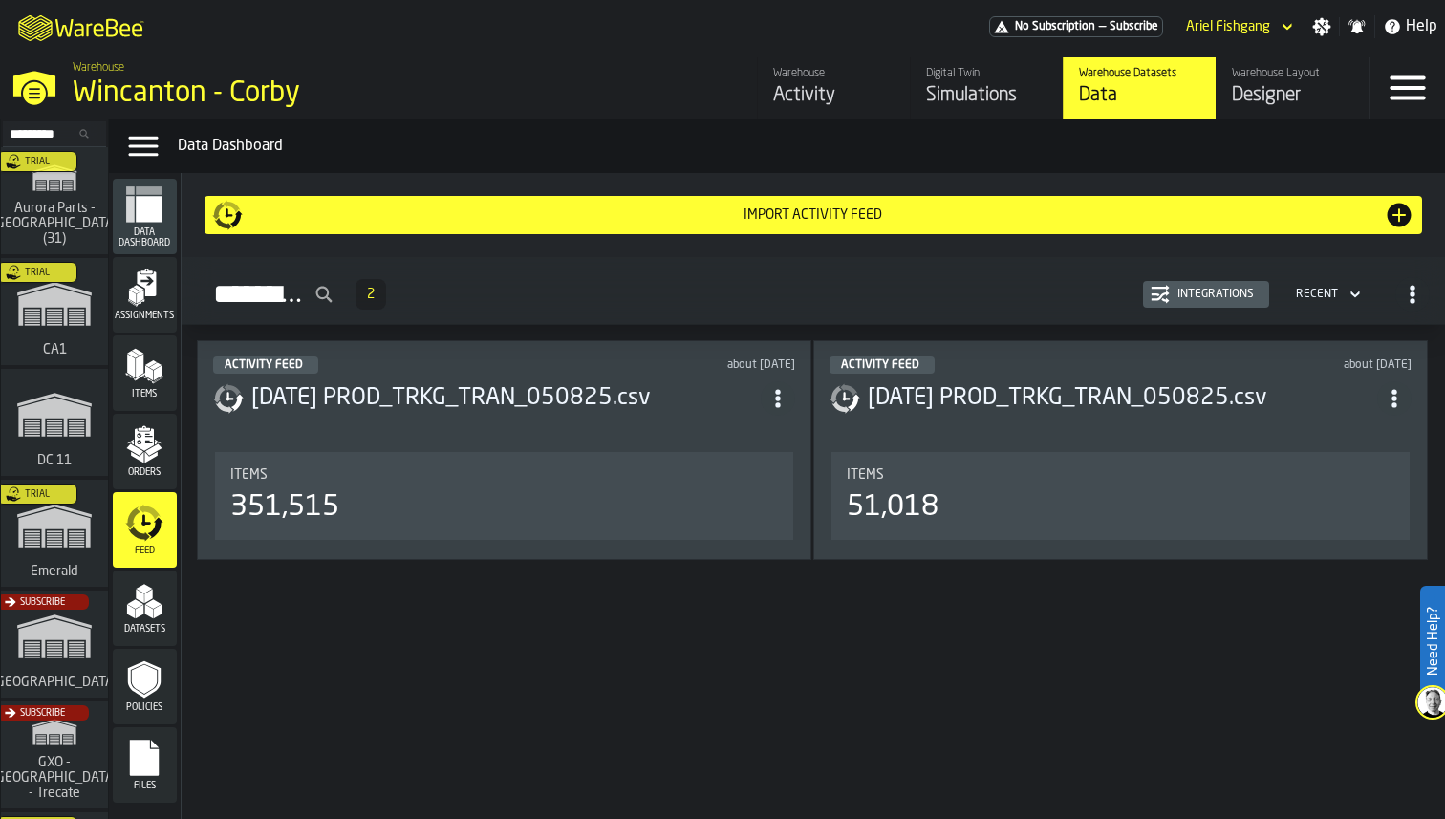
click at [1183, 205] on div "Import Activity Feed" at bounding box center [813, 215] width 1203 height 31
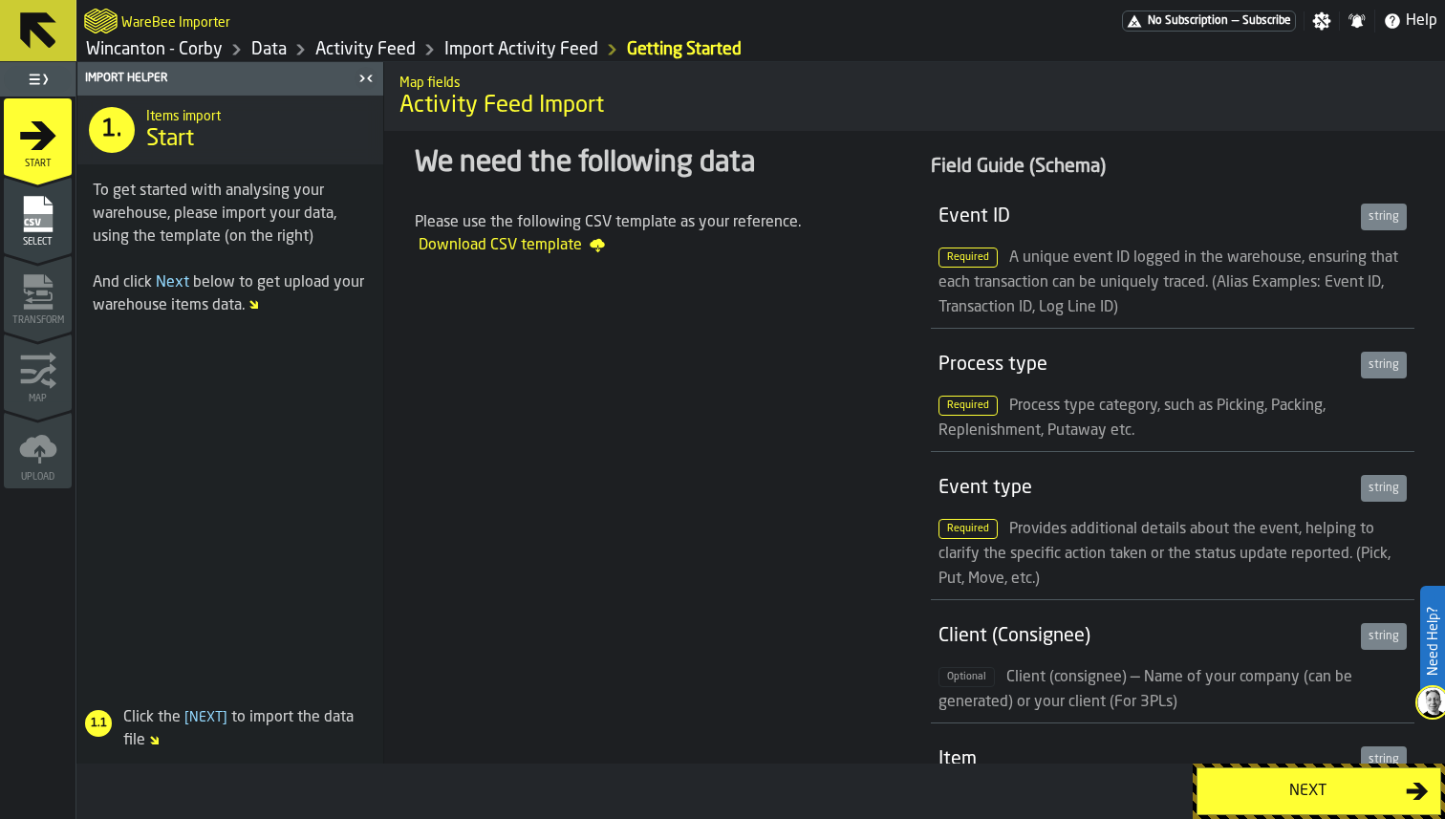
click at [56, 225] on div "Select" at bounding box center [38, 221] width 68 height 53
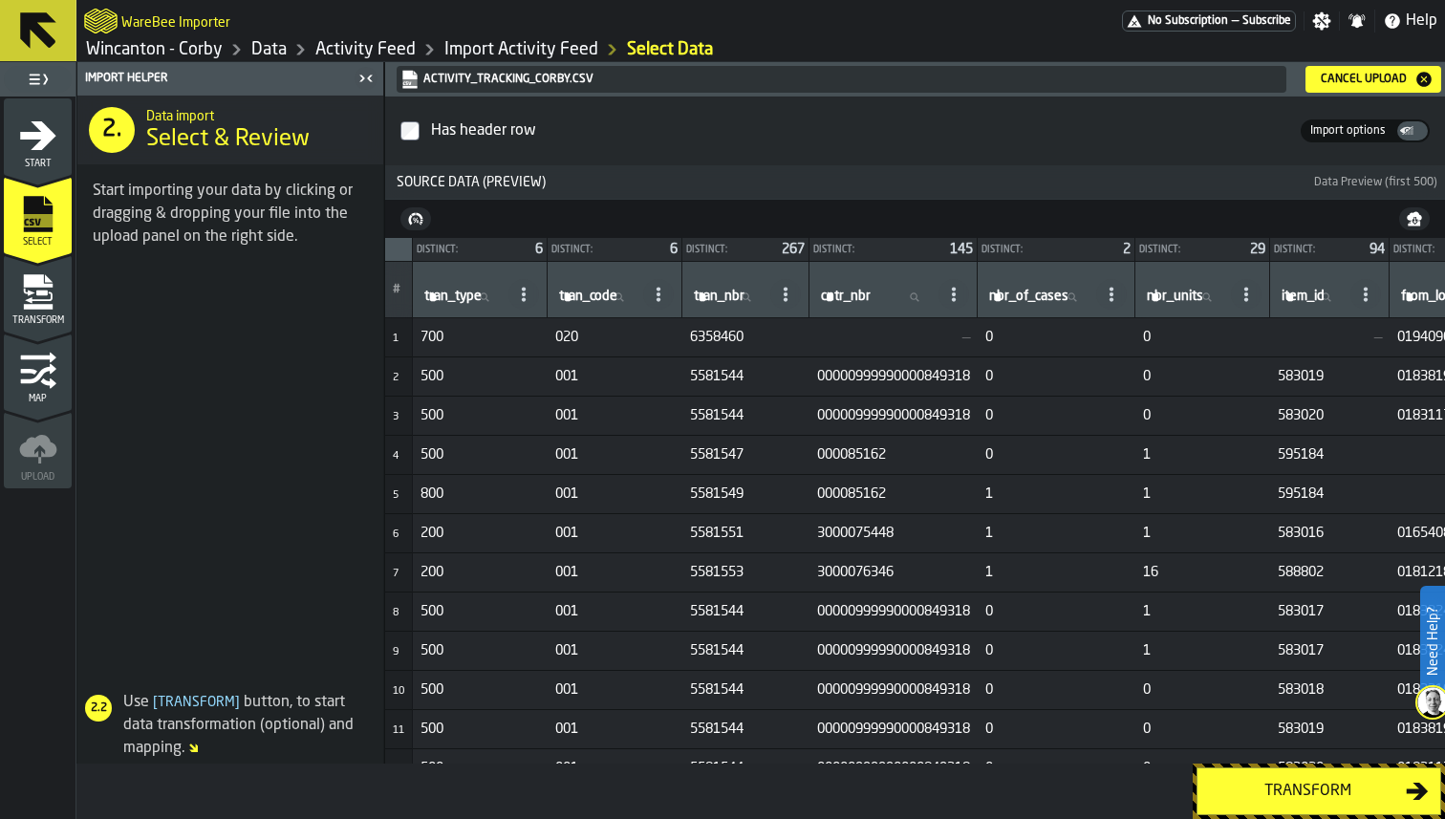
click at [51, 298] on icon "menu Transform" at bounding box center [39, 297] width 28 height 11
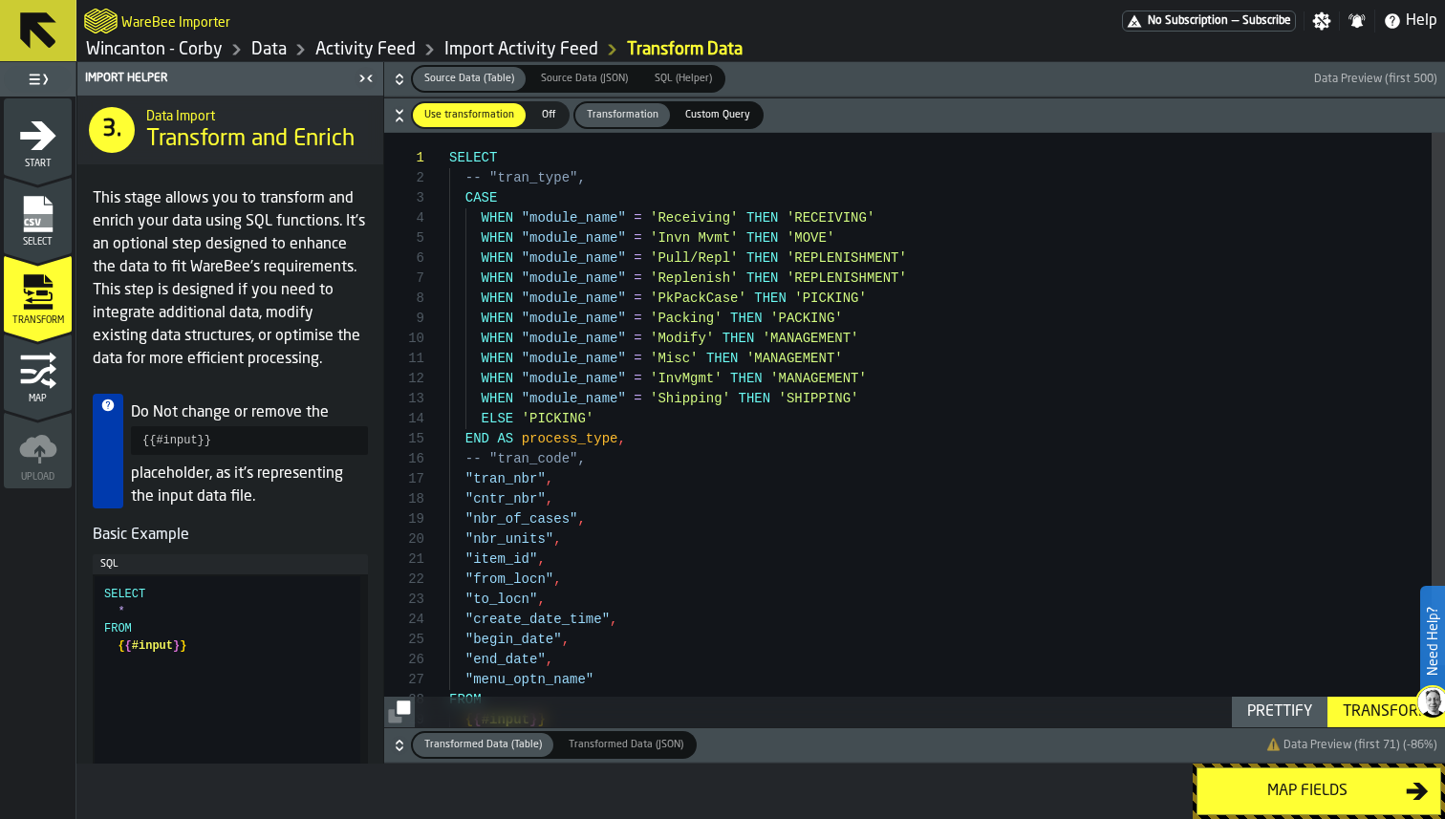
click at [1370, 706] on div "Transform" at bounding box center [1386, 712] width 102 height 23
click at [407, 740] on icon "button-" at bounding box center [399, 745] width 19 height 19
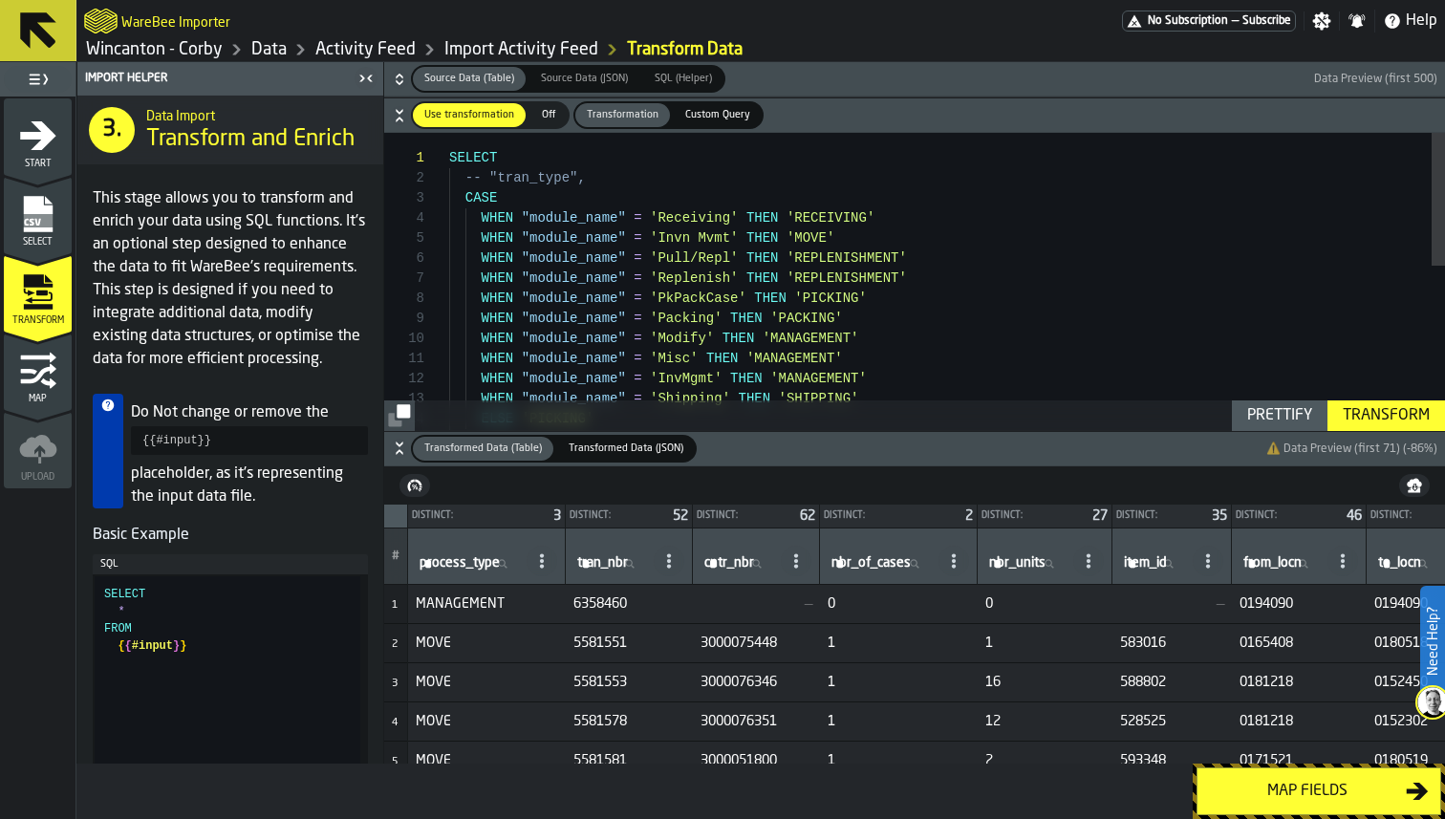
click at [400, 75] on icon "button-" at bounding box center [399, 75] width 7 height 5
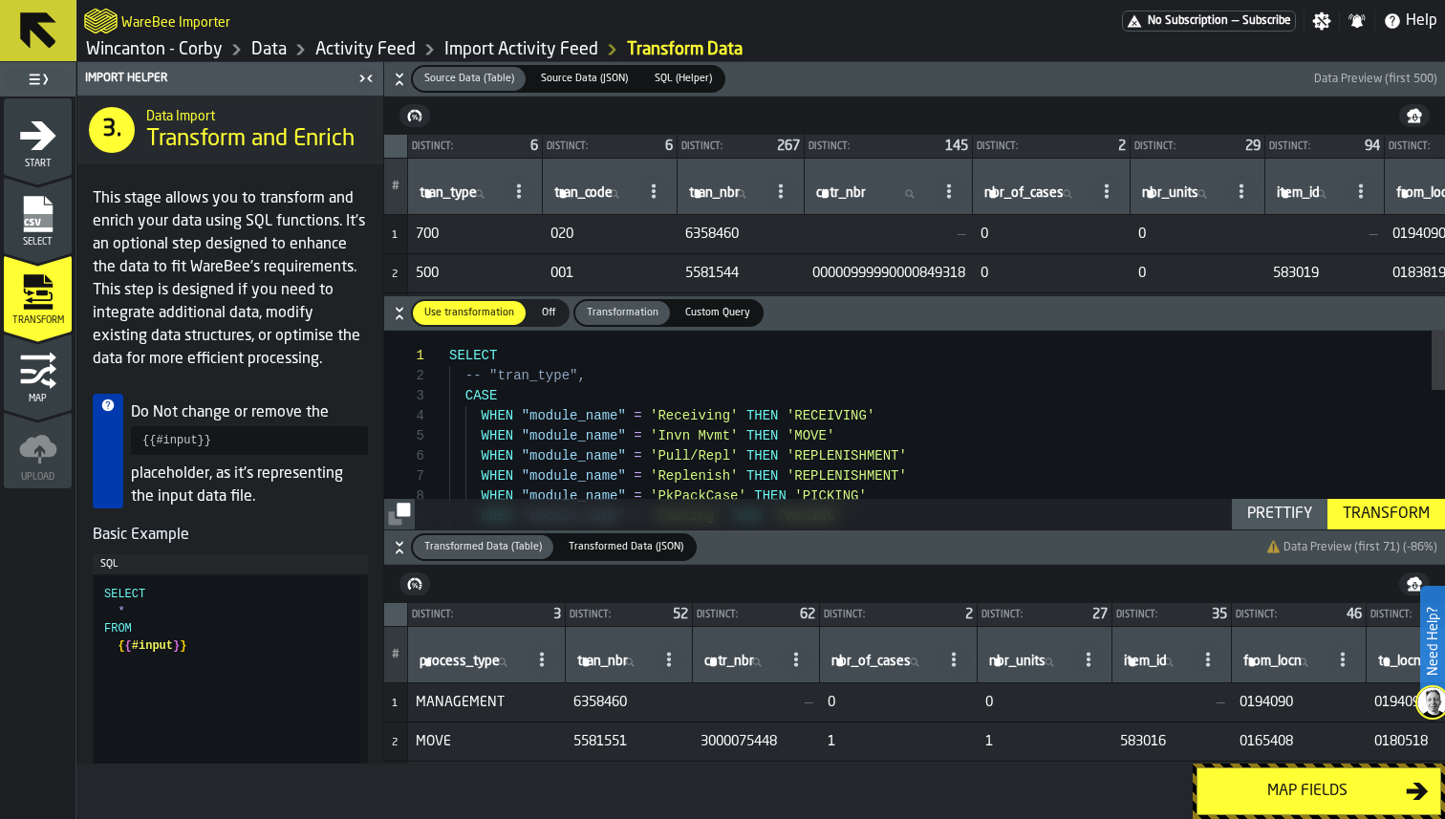
click at [395, 550] on icon "button-" at bounding box center [399, 547] width 19 height 19
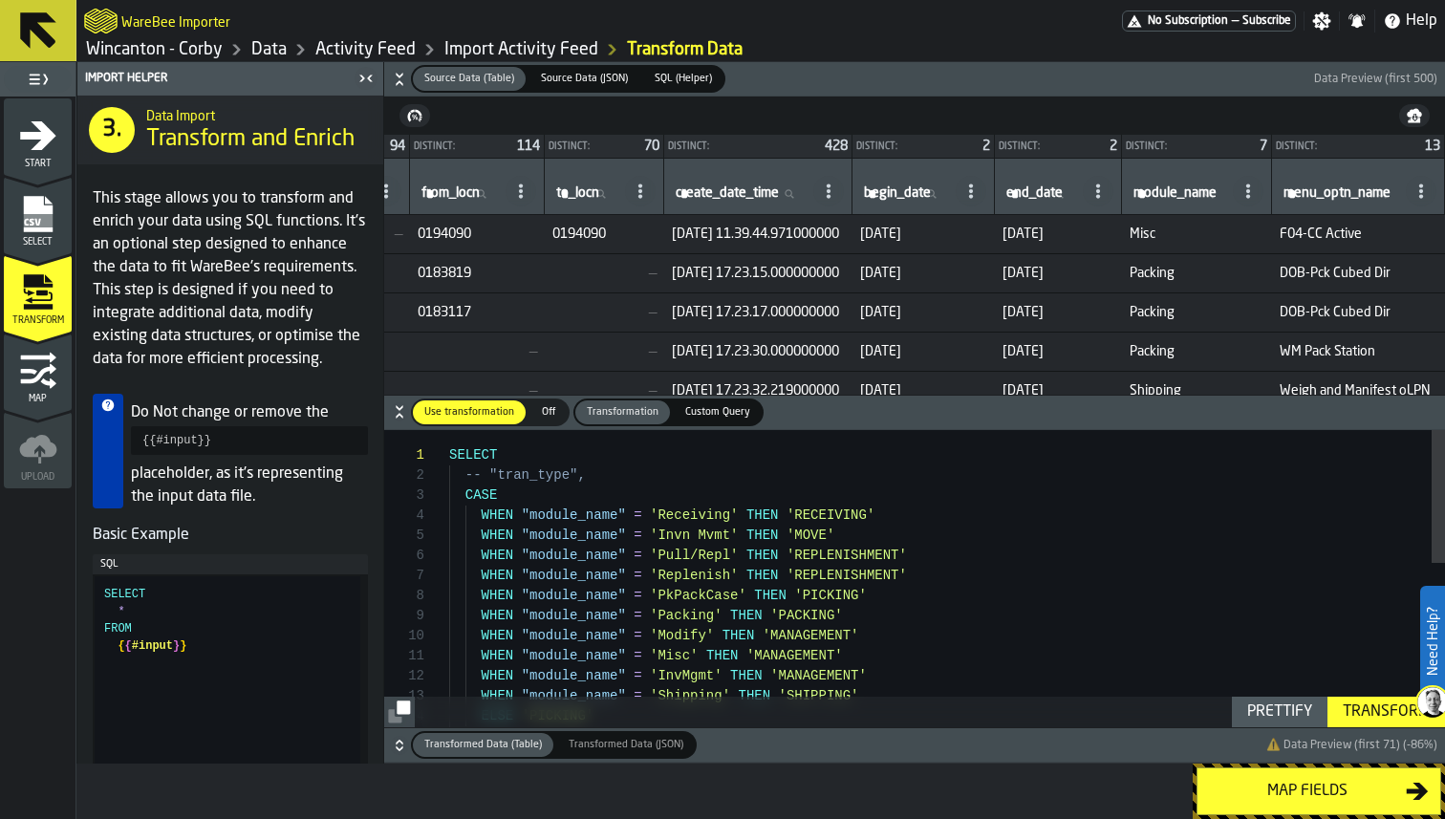
scroll to position [0, 1075]
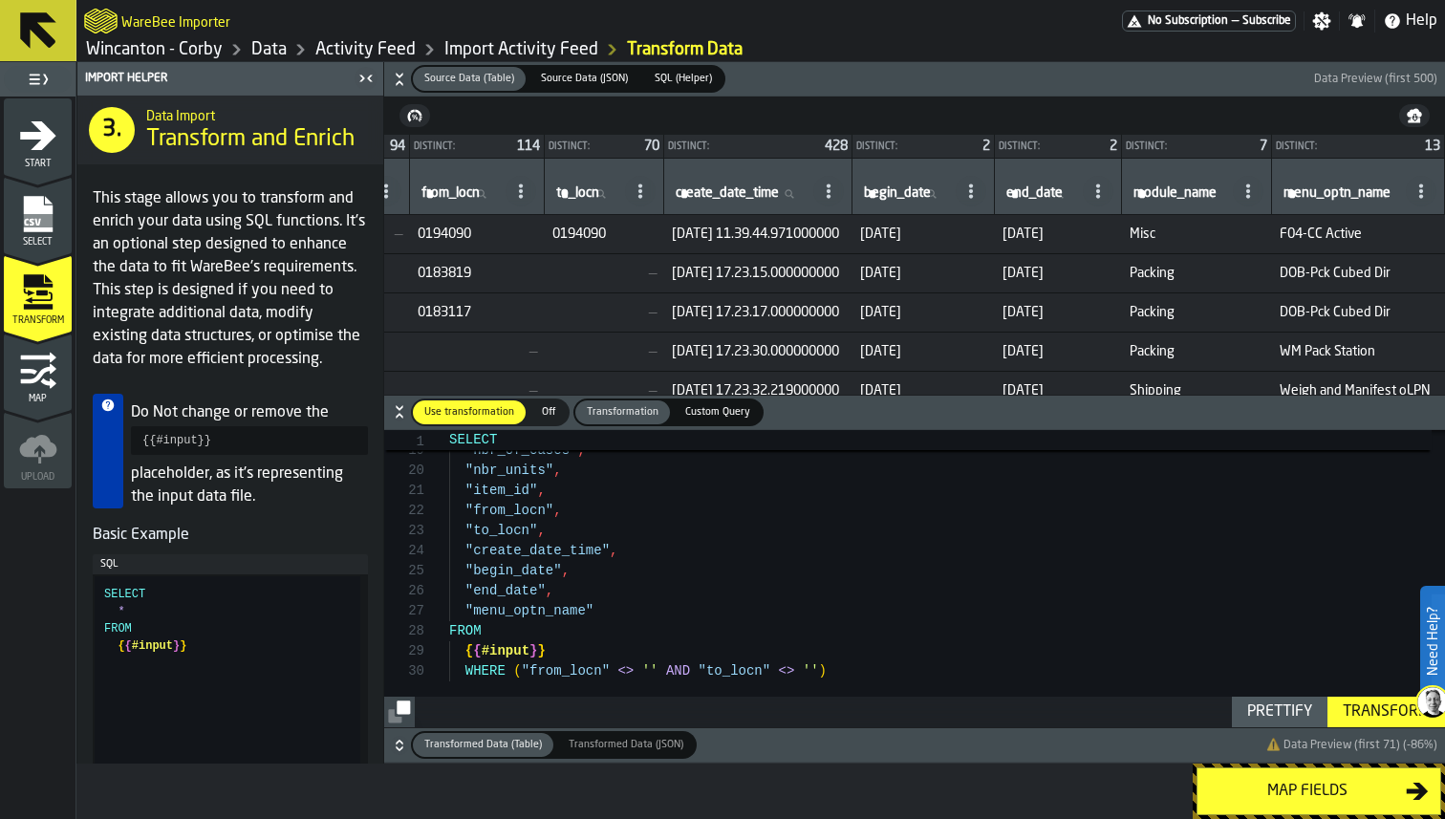
click at [1392, 715] on div "Transform" at bounding box center [1386, 712] width 102 height 23
click at [1295, 788] on div "Map fields" at bounding box center [1307, 791] width 197 height 23
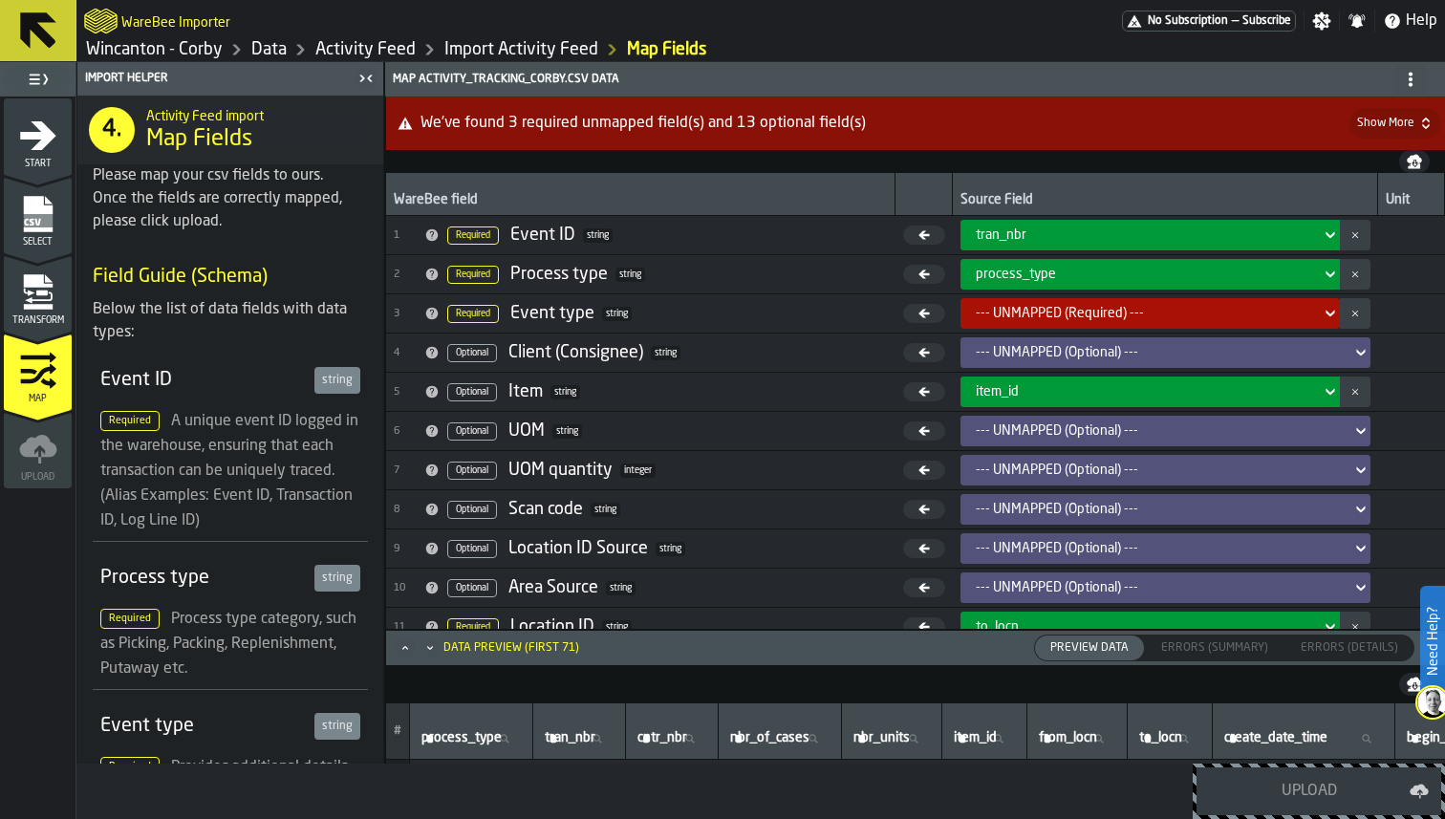
click at [1075, 294] on td "--- UNMAPPED (Required) ---" at bounding box center [1165, 313] width 425 height 39
click at [1075, 310] on div "--- UNMAPPED (Required) ---" at bounding box center [1144, 313] width 337 height 15
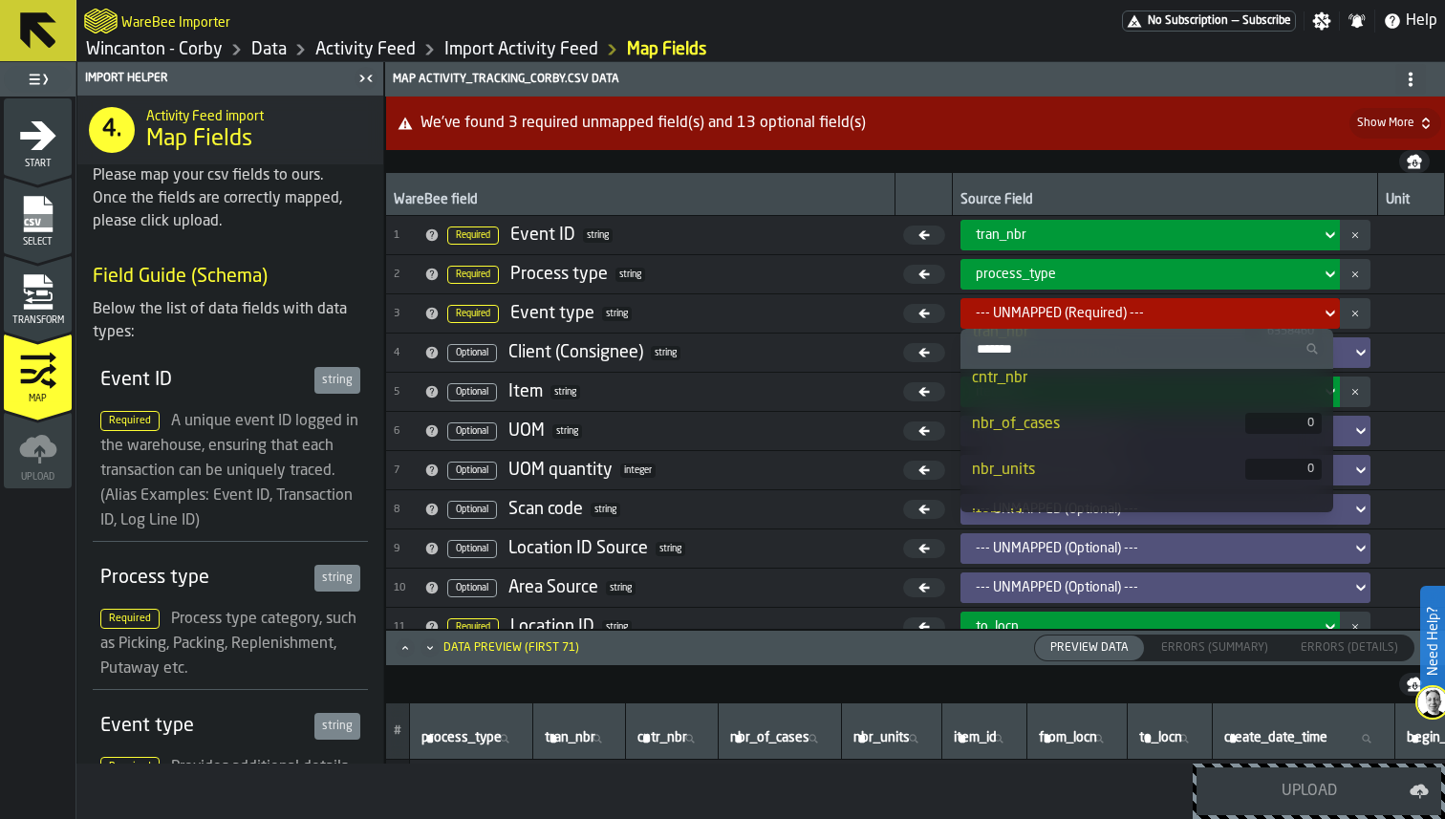
scroll to position [0, 0]
click at [1081, 395] on div "process_type" at bounding box center [1102, 391] width 260 height 23
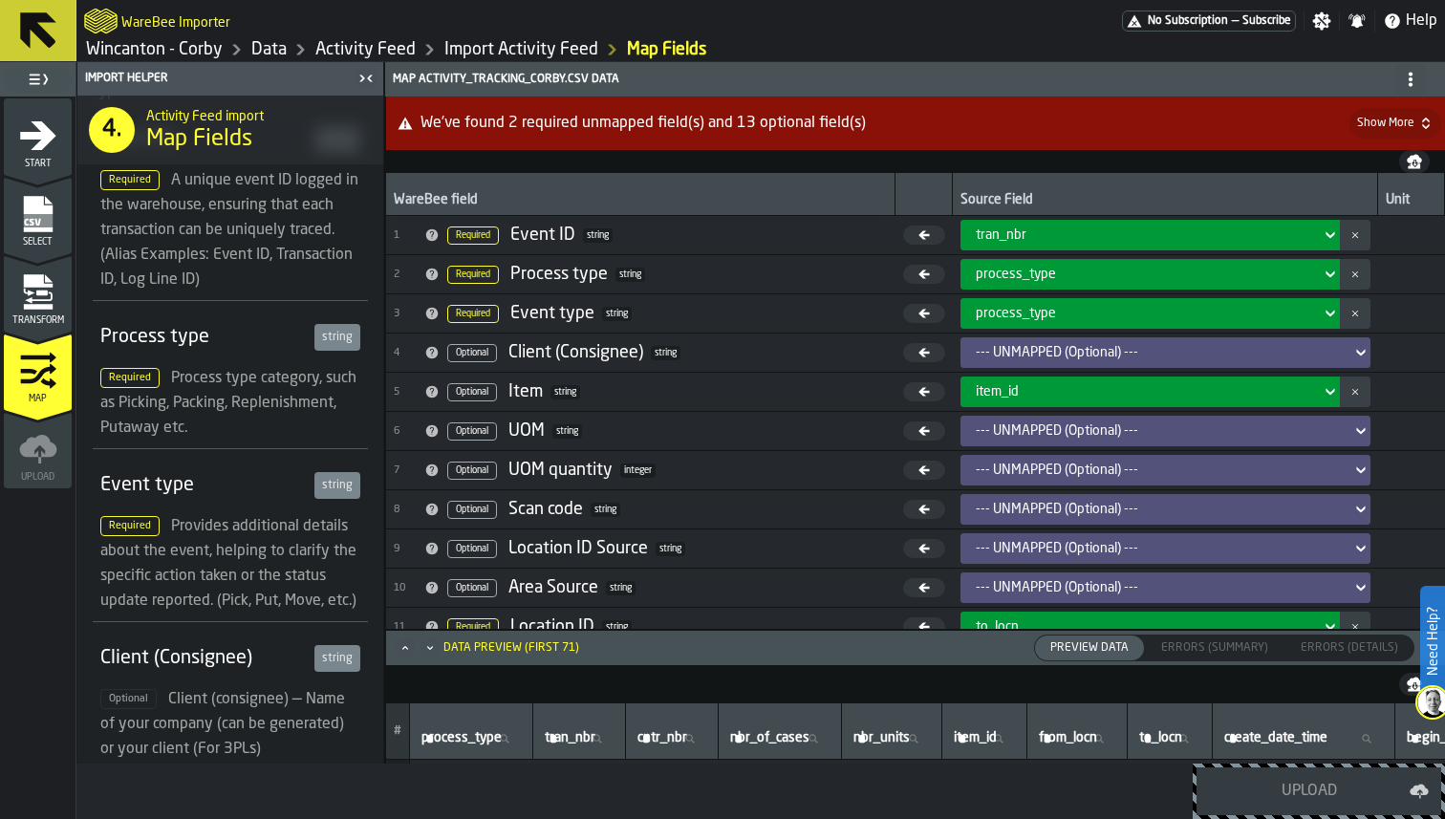
scroll to position [259, 0]
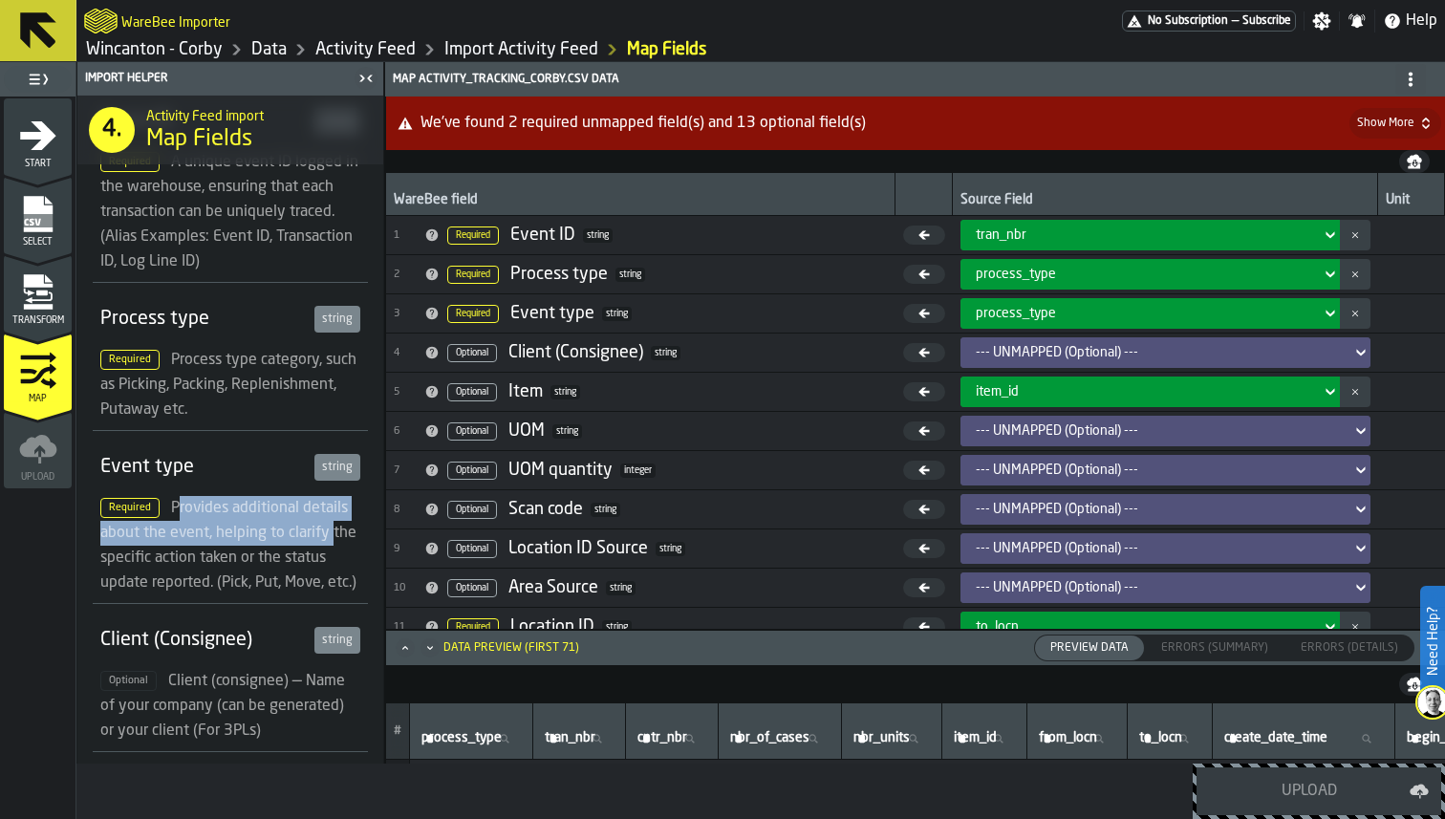
drag, startPoint x: 174, startPoint y: 502, endPoint x: 332, endPoint y: 544, distance: 163.2
click at [332, 544] on div "Required Provides additional details about the event, helping to clarify the sp…" at bounding box center [230, 545] width 260 height 99
click at [280, 558] on span "Provides additional details about the event, helping to clarify the specific ac…" at bounding box center [228, 546] width 256 height 90
click at [47, 288] on icon "menu Transform" at bounding box center [38, 292] width 38 height 38
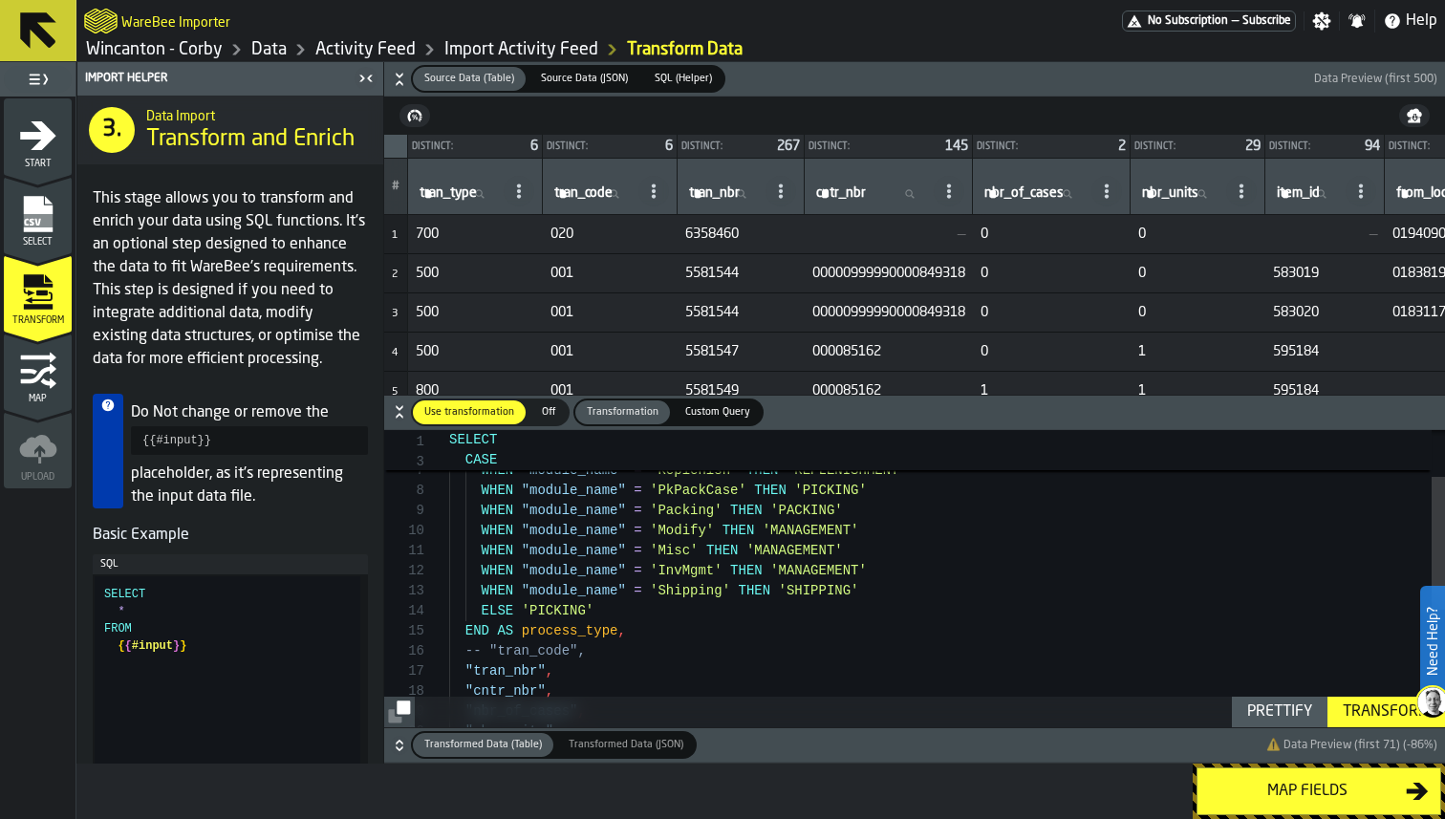
click at [23, 363] on icon "menu Map" at bounding box center [38, 371] width 38 height 38
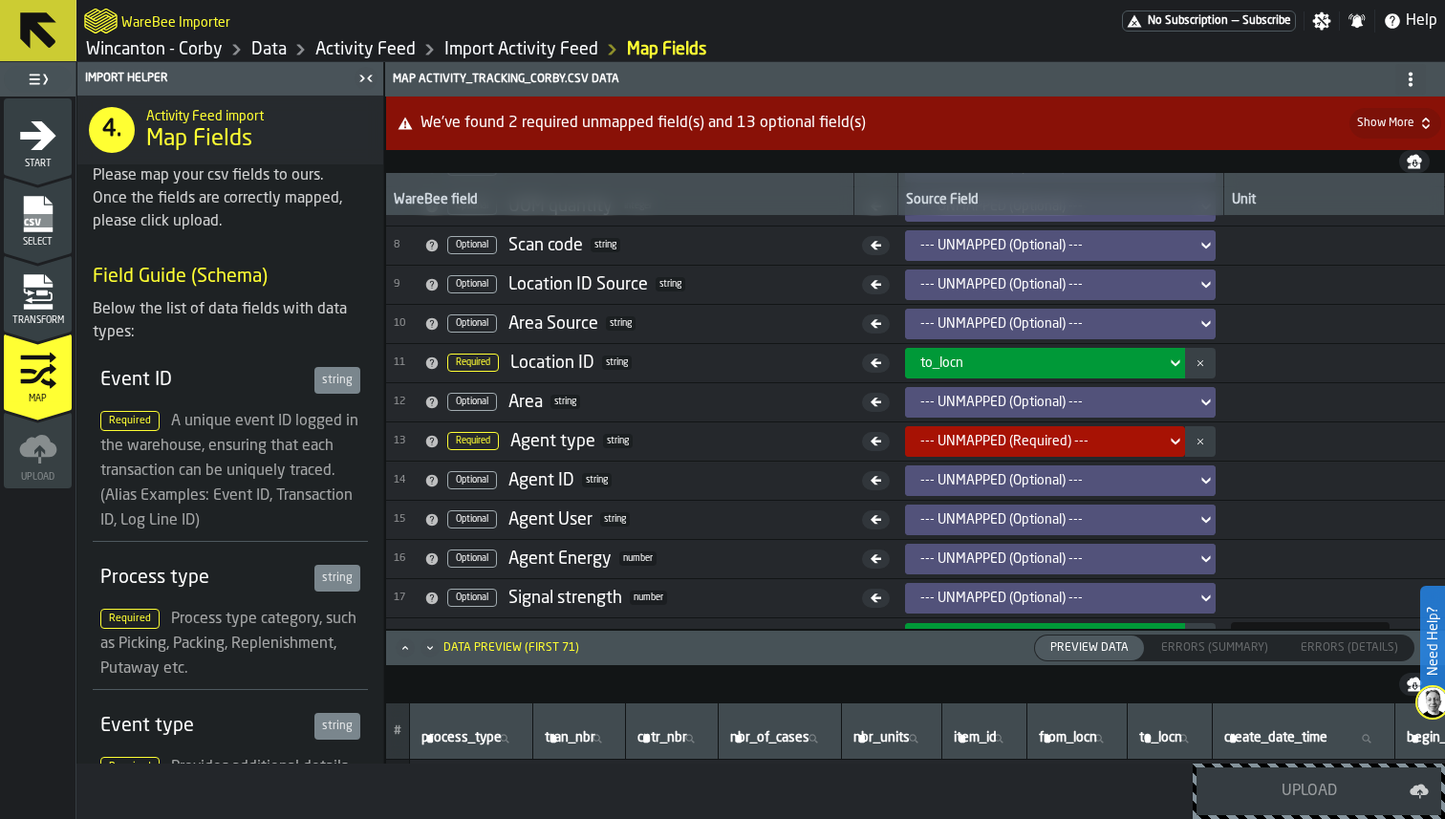
scroll to position [294, 0]
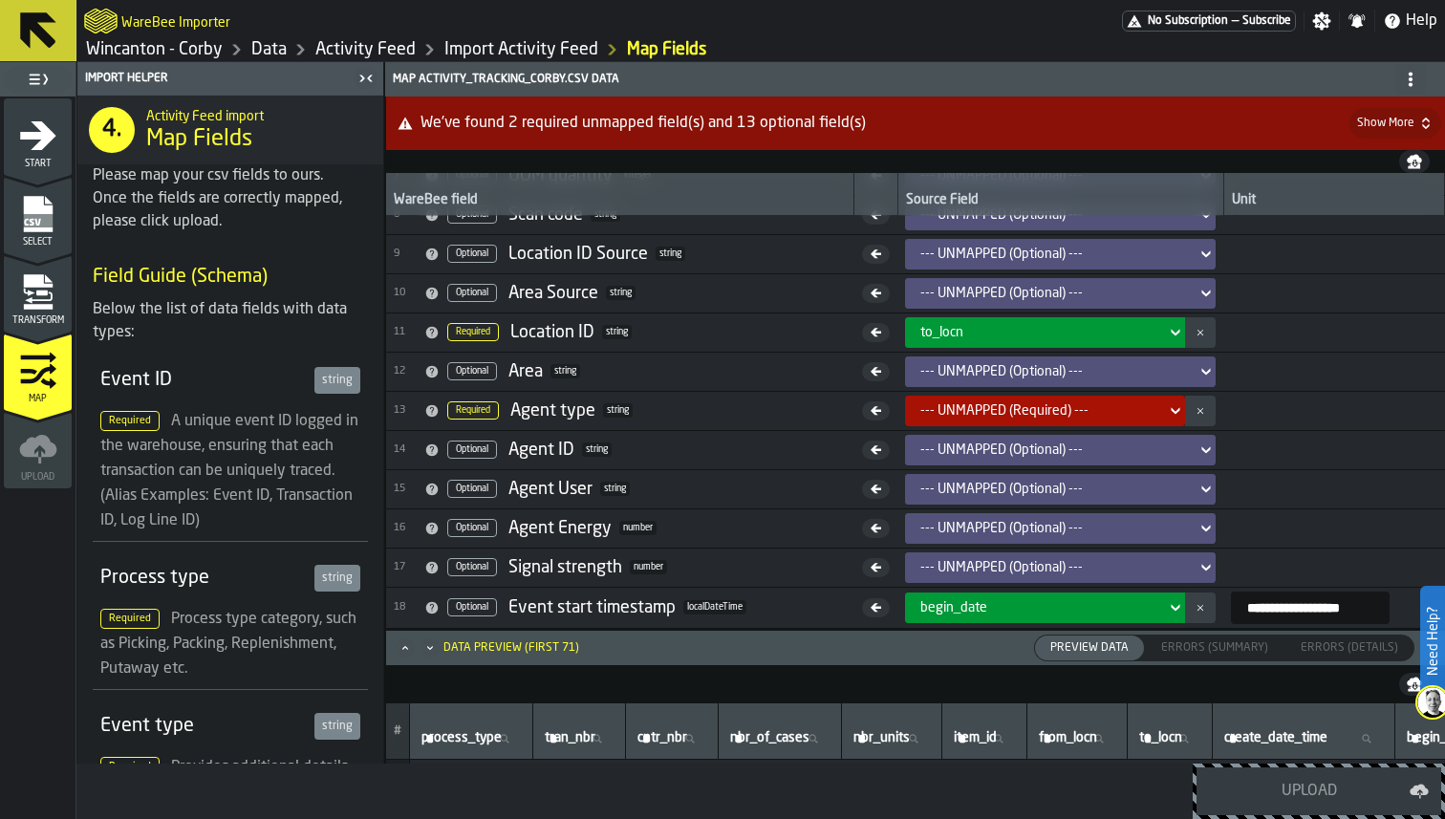
click at [1030, 404] on div "--- UNMAPPED (Required) ---" at bounding box center [1040, 410] width 238 height 15
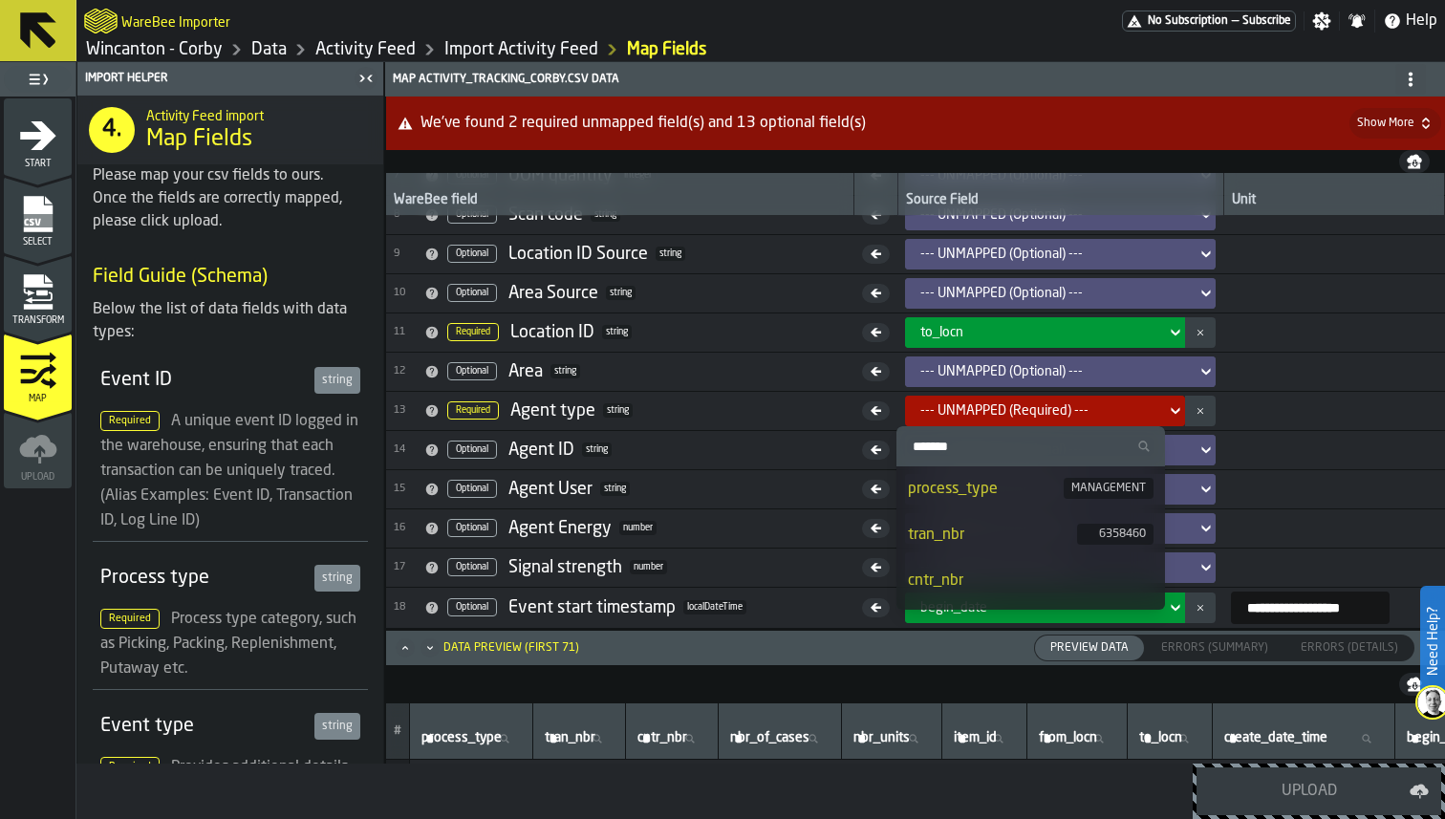
click at [838, 445] on span "14 Optional Agent ID string" at bounding box center [620, 450] width 453 height 29
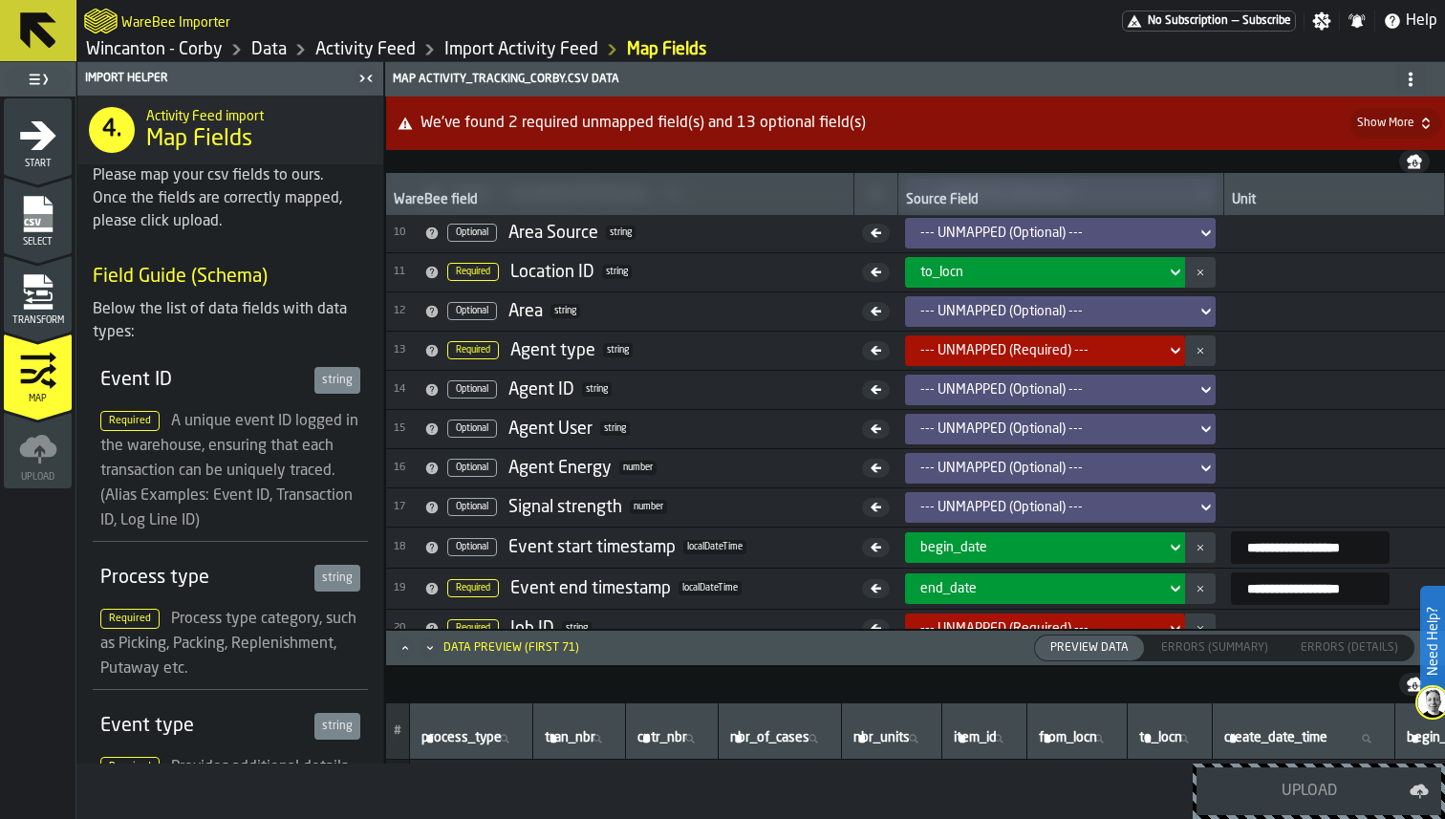
scroll to position [429, 0]
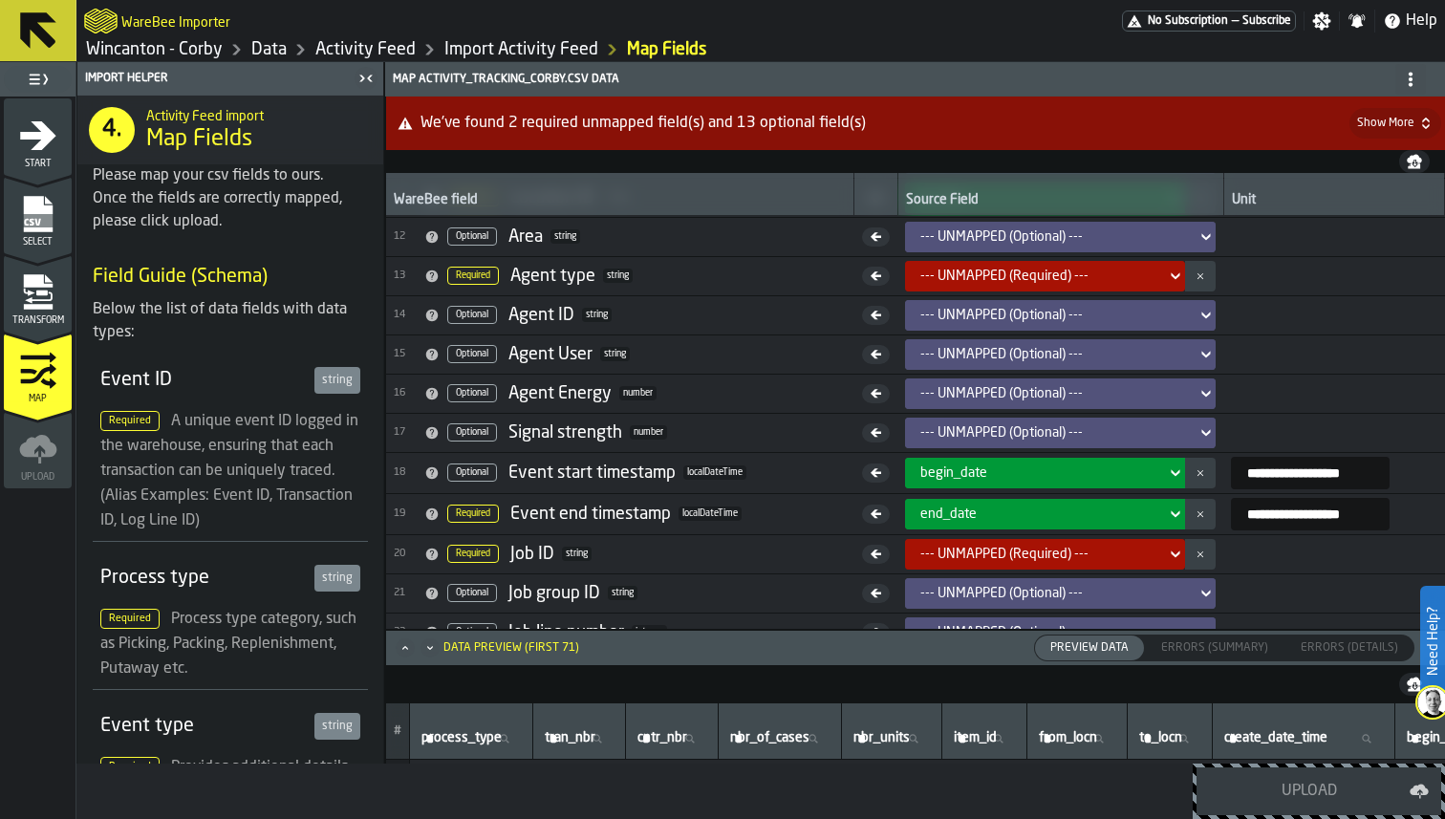
click at [68, 307] on div "Transform" at bounding box center [38, 299] width 68 height 53
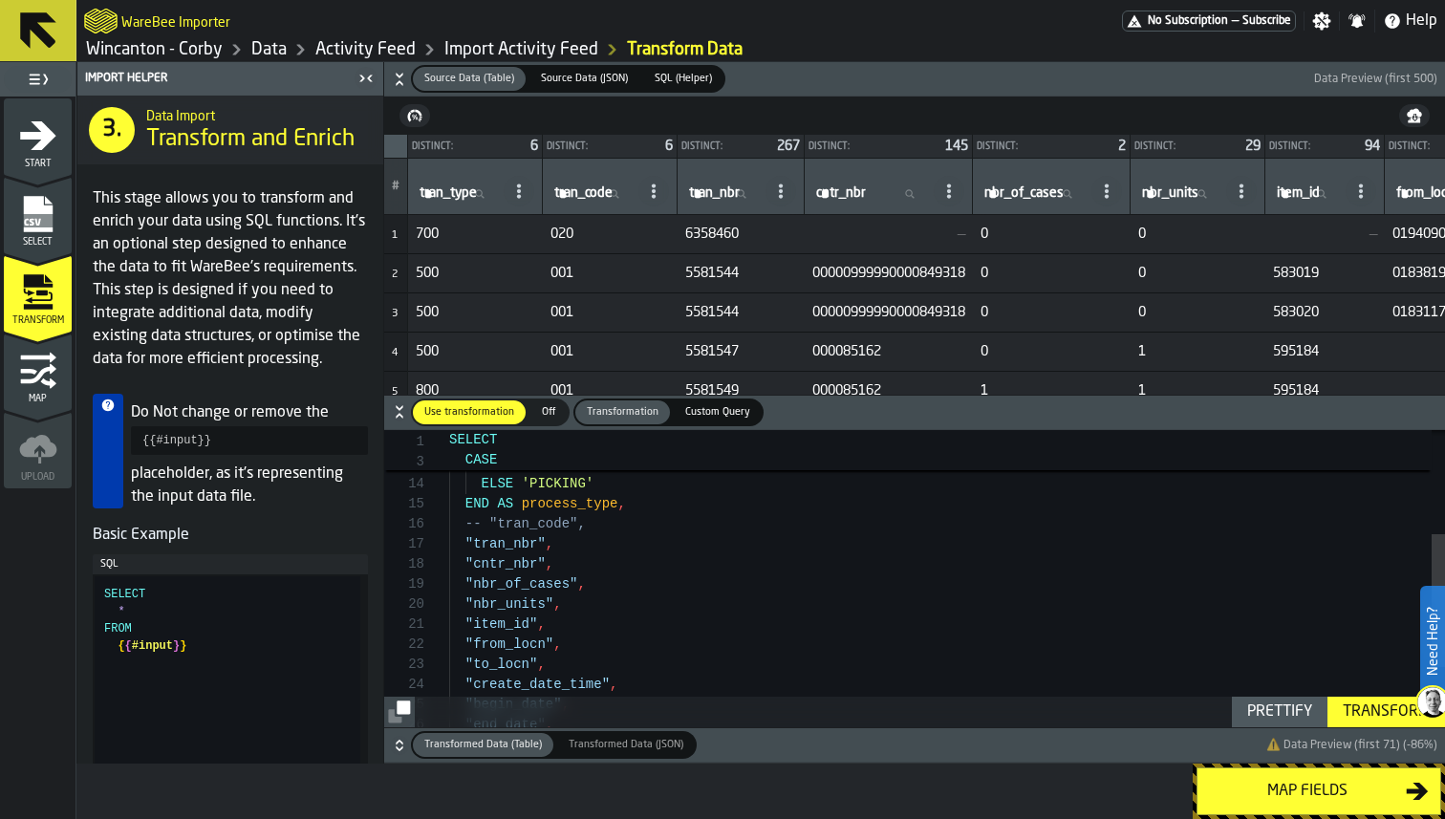
scroll to position [0, 8]
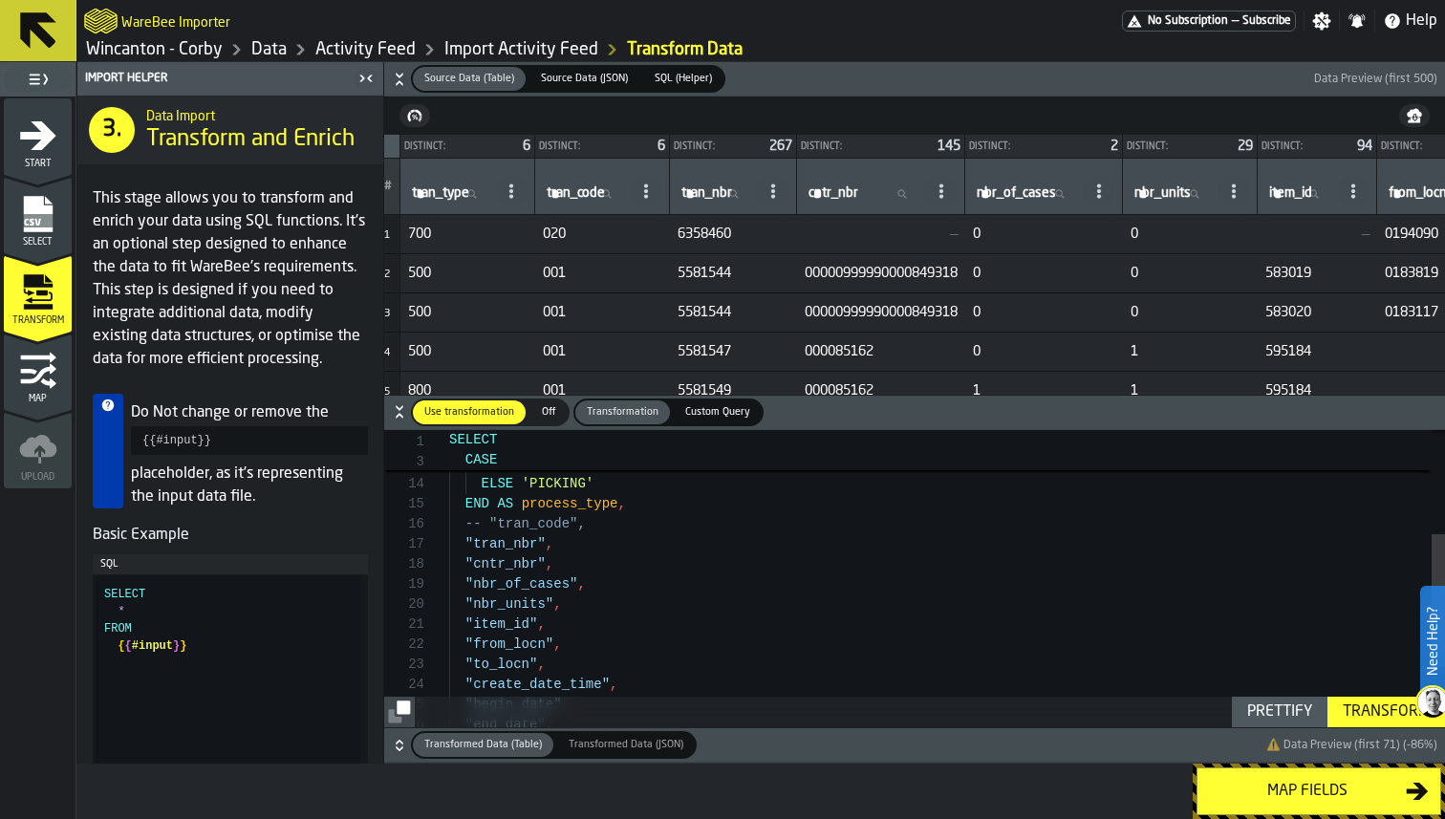
click at [28, 374] on icon "menu Map" at bounding box center [38, 371] width 38 height 38
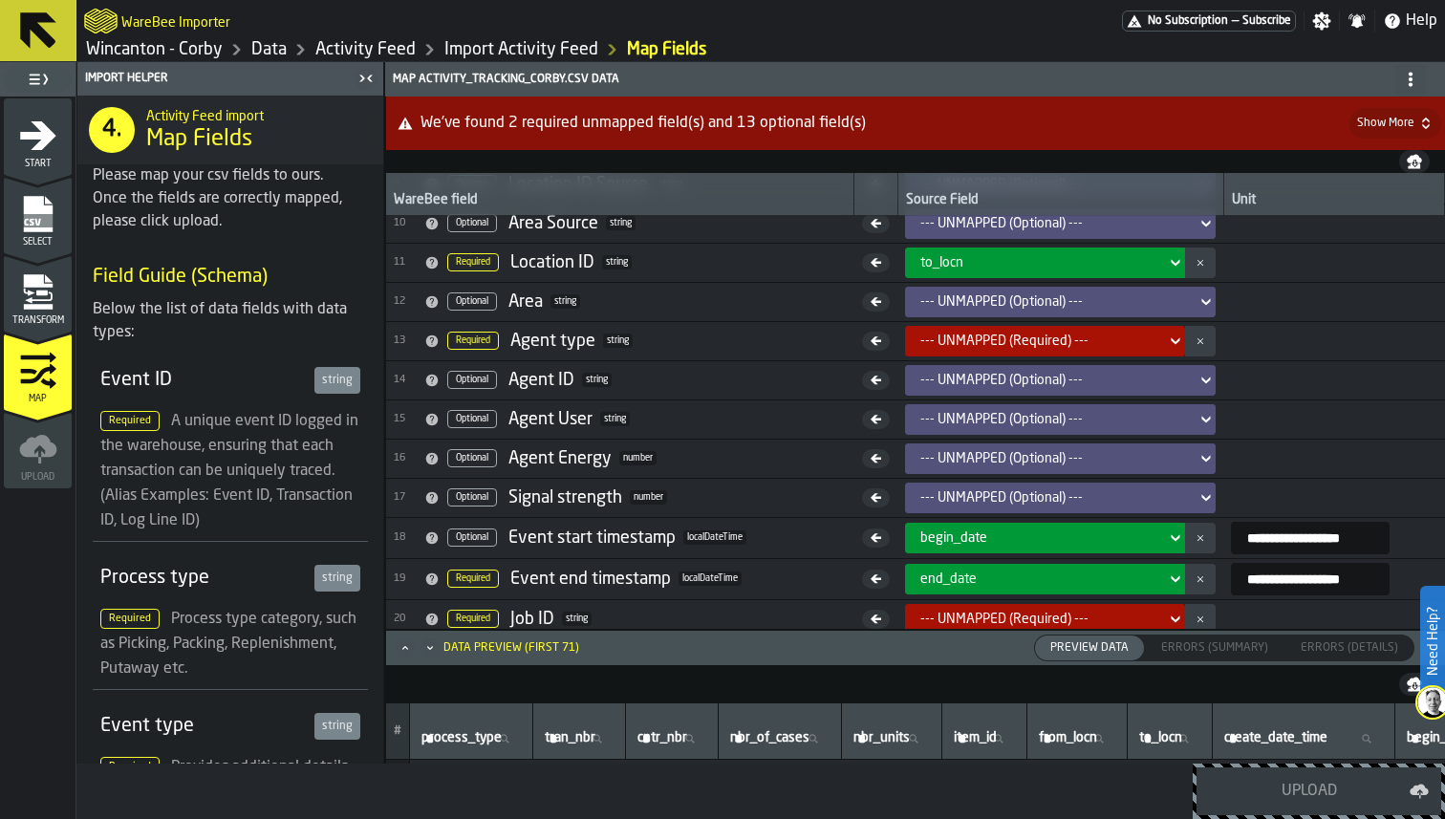
scroll to position [429, 0]
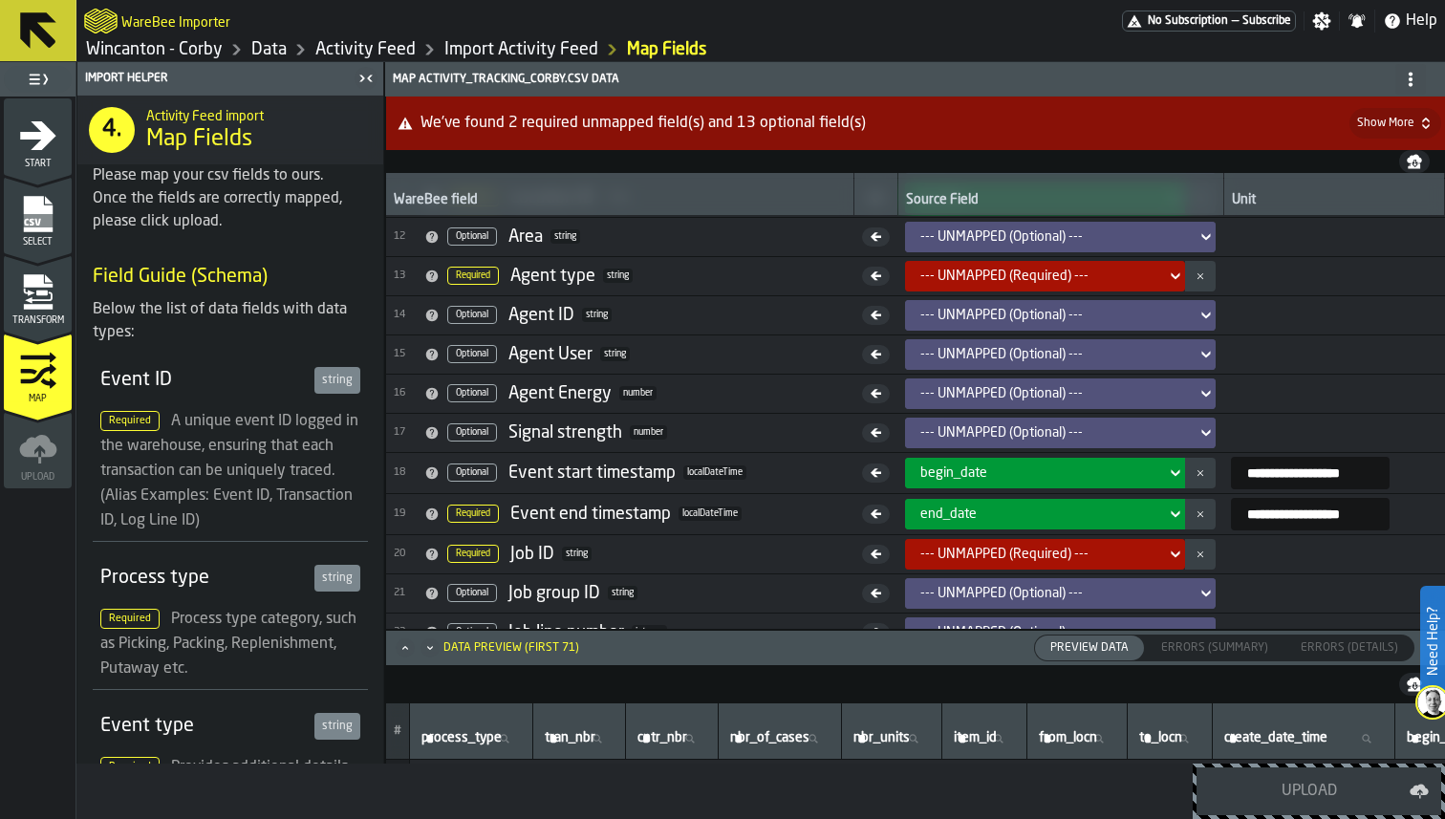
click at [991, 547] on div "--- UNMAPPED (Required) ---" at bounding box center [1040, 554] width 238 height 15
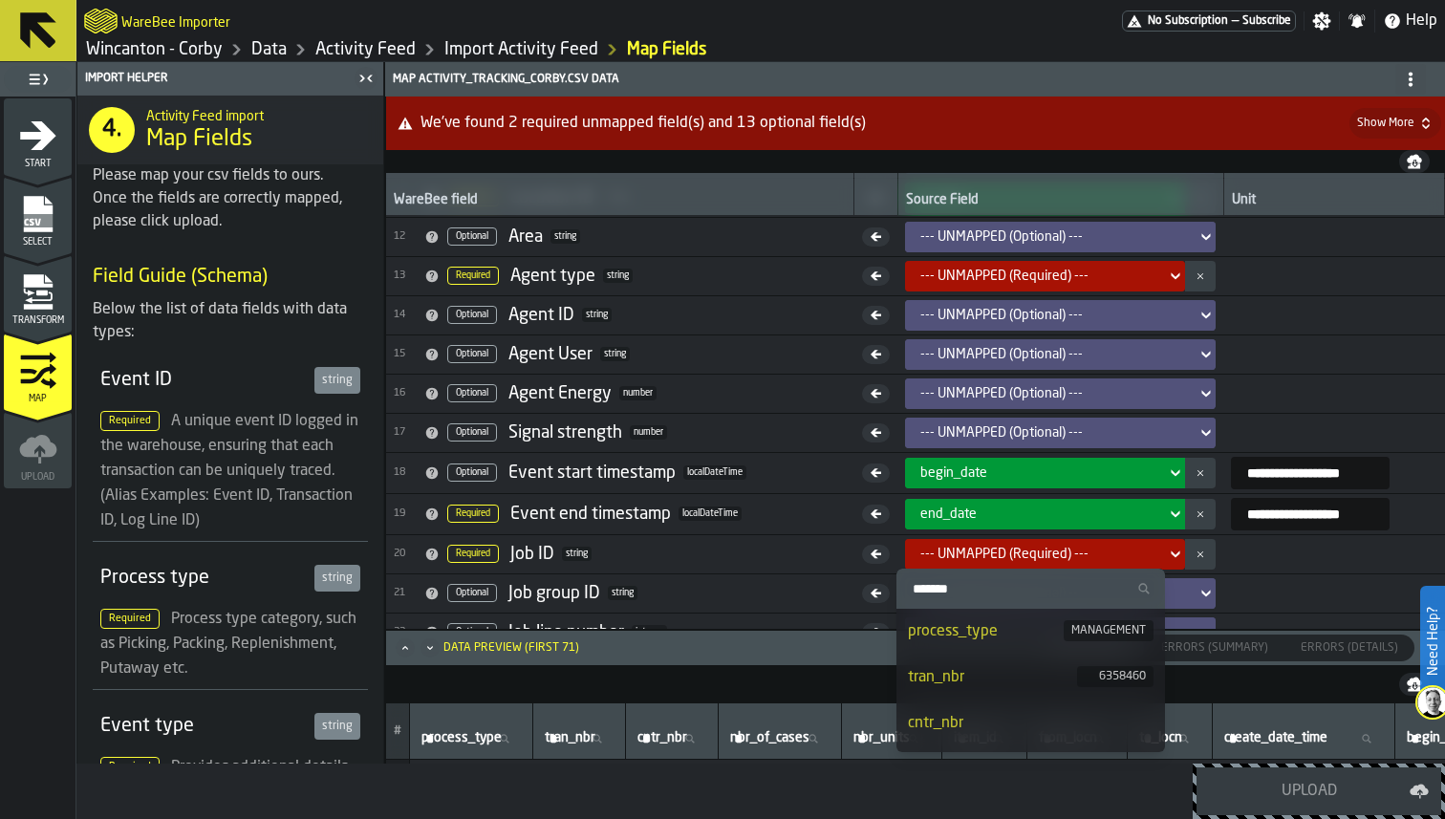
click at [1003, 678] on div "tran_nbr" at bounding box center [992, 677] width 169 height 23
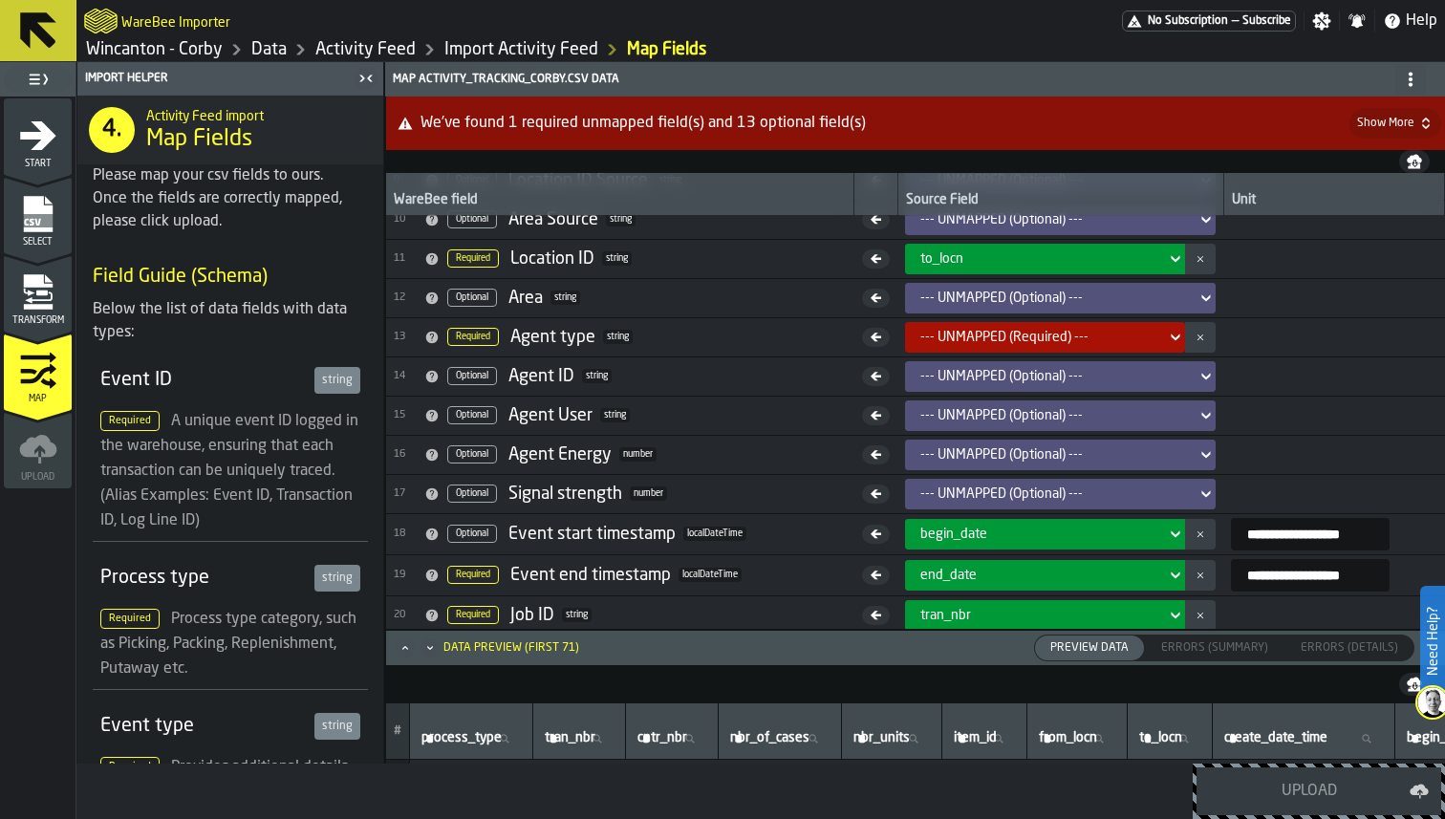
scroll to position [336, 0]
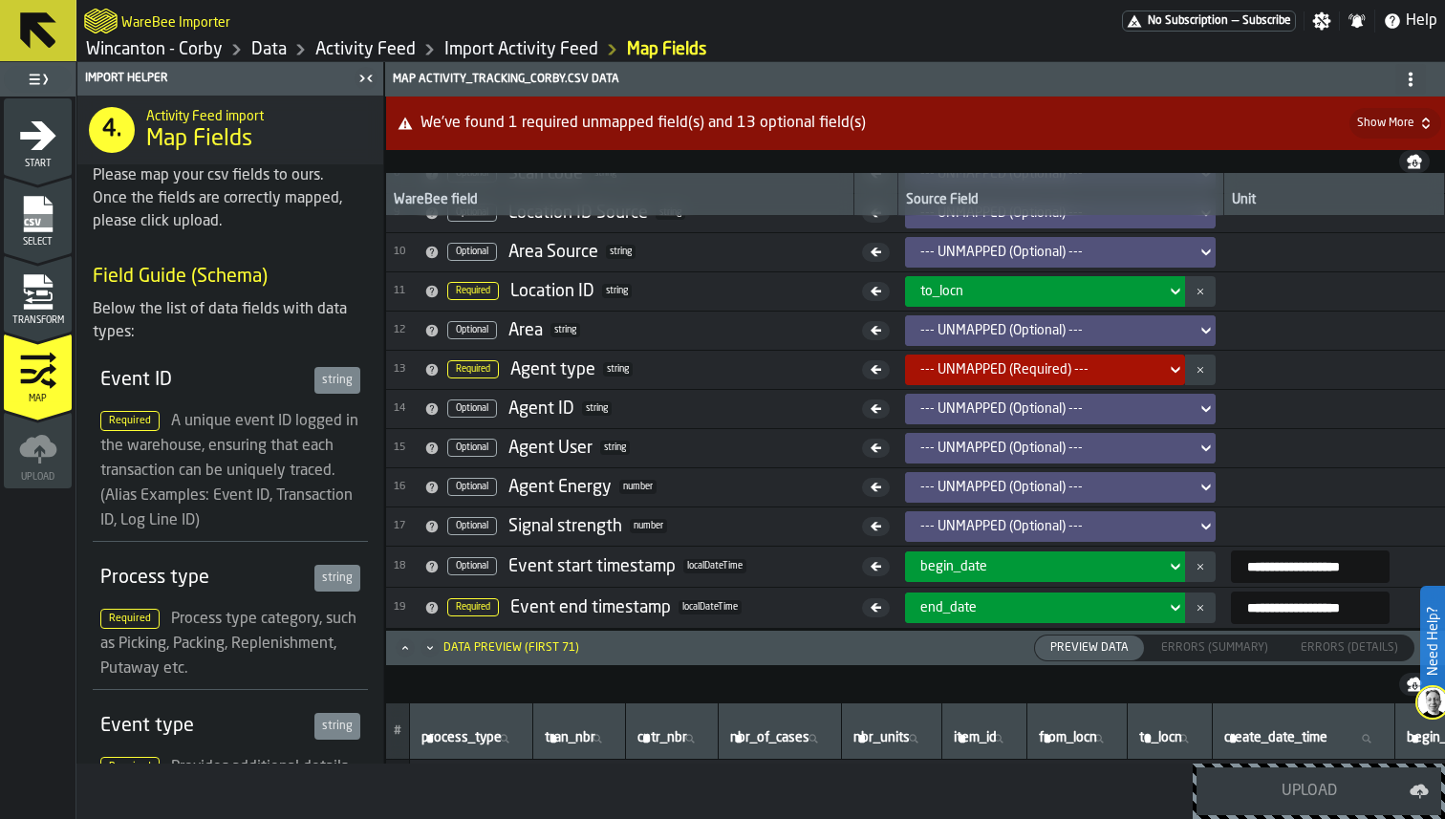
click at [62, 293] on div "Transform" at bounding box center [38, 299] width 68 height 53
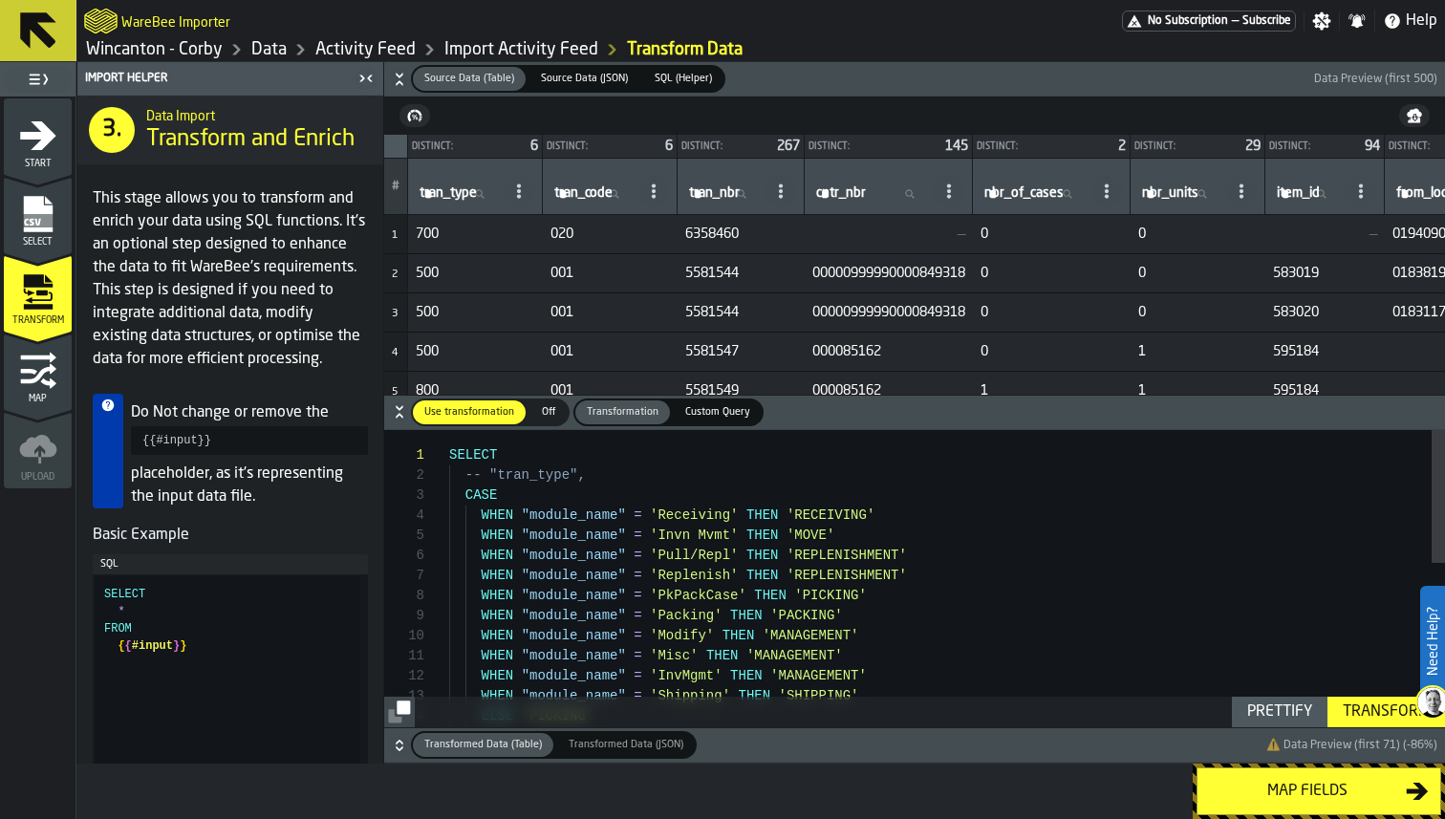
scroll to position [80, 0]
click at [975, 543] on div "SELECT -- "tran_type", CASE WHEN "module_name" = 'Receiving' THEN 'RECEIVING' W…" at bounding box center [947, 761] width 996 height 663
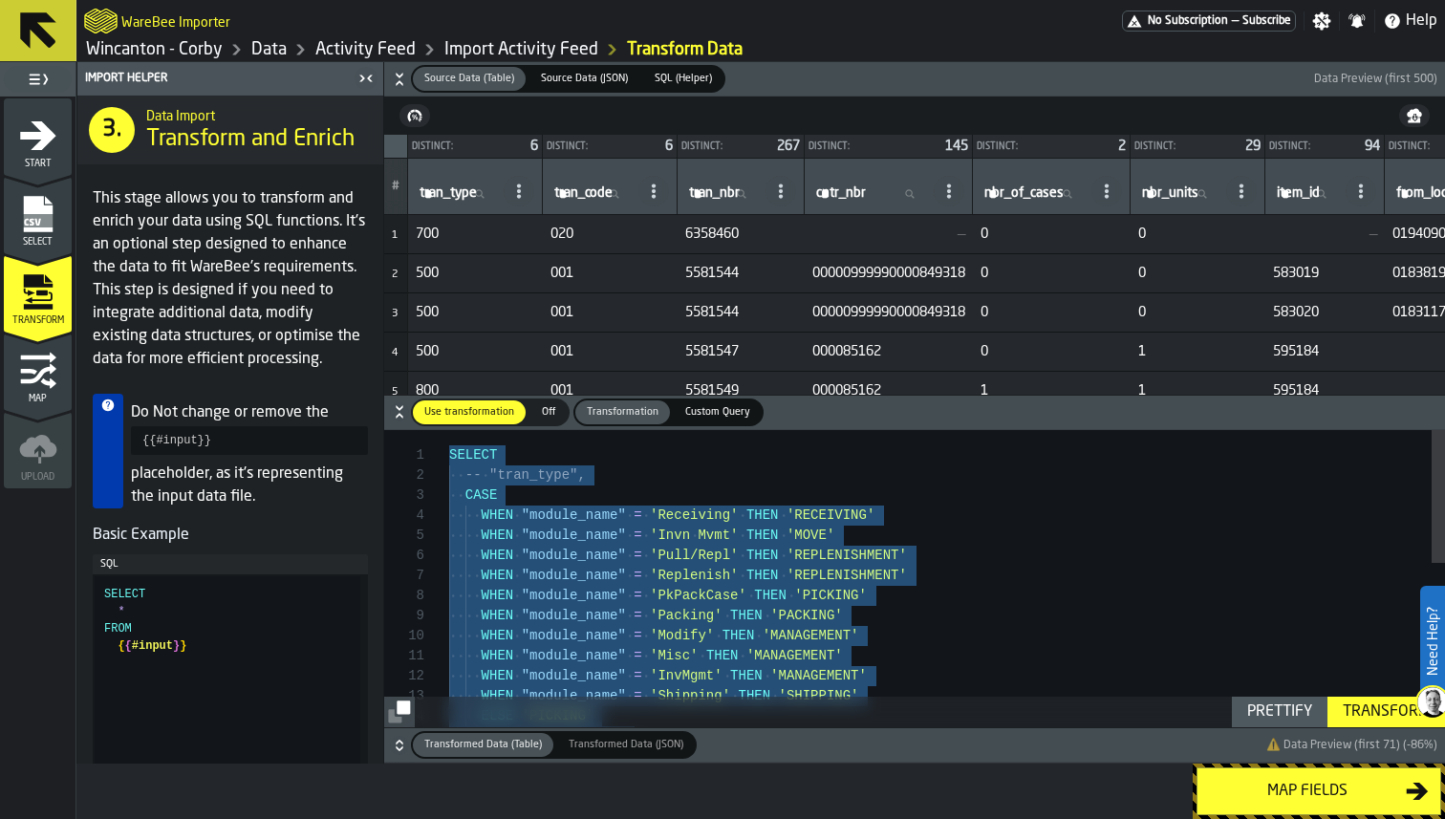
type textarea "**********"
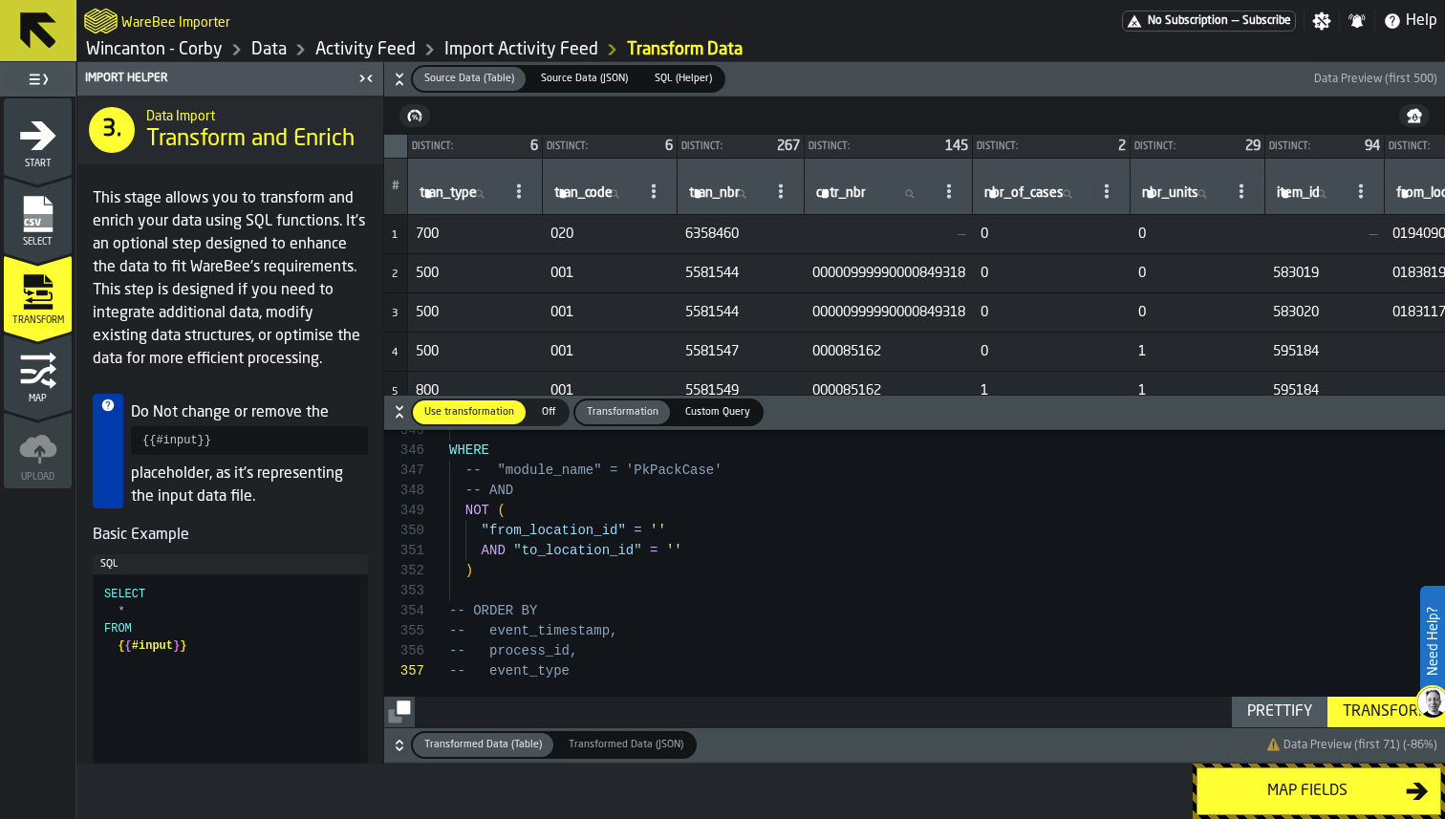
click at [1379, 709] on div "Transform" at bounding box center [1386, 712] width 102 height 23
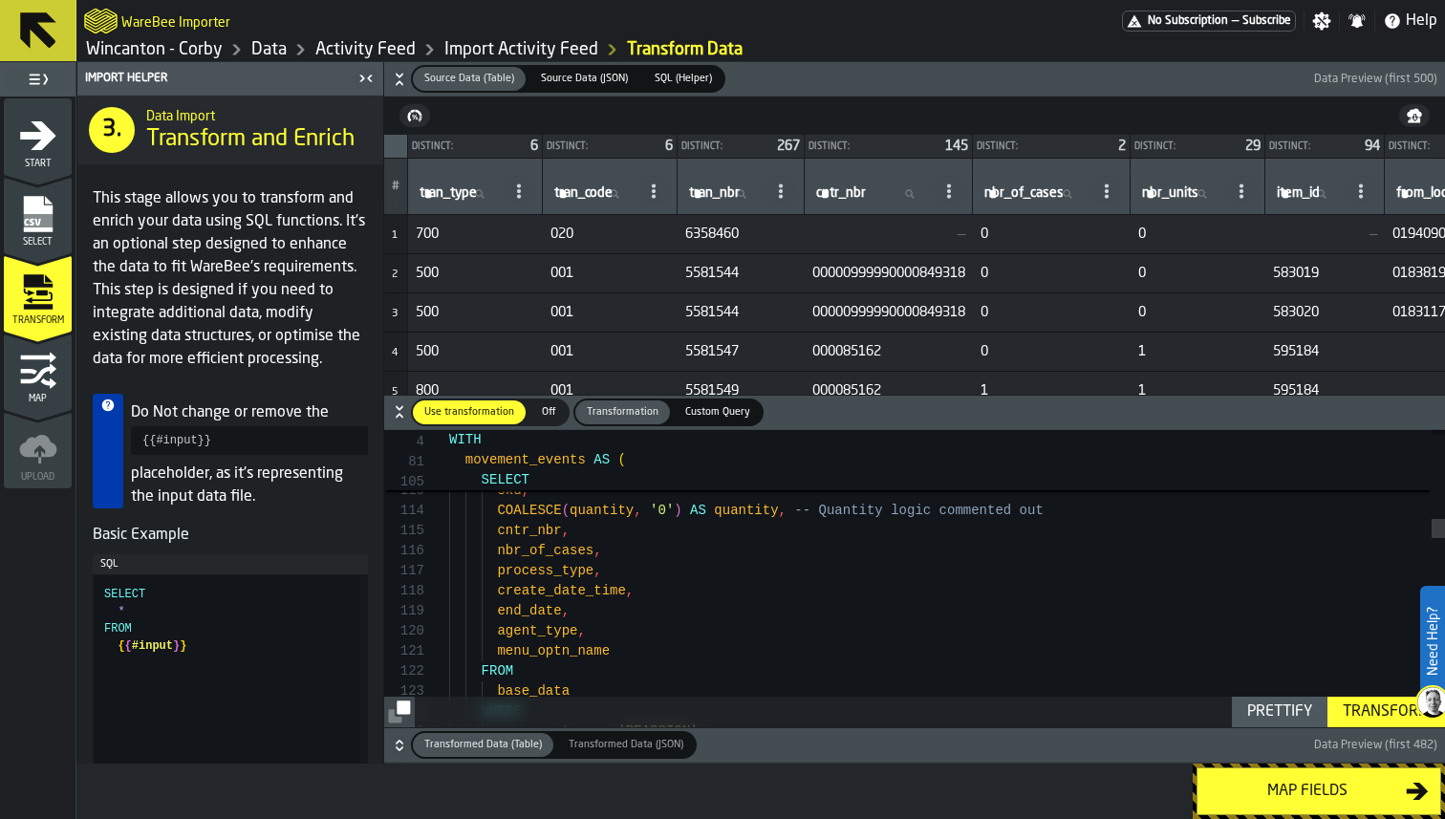
click at [400, 744] on icon "button-" at bounding box center [399, 745] width 19 height 19
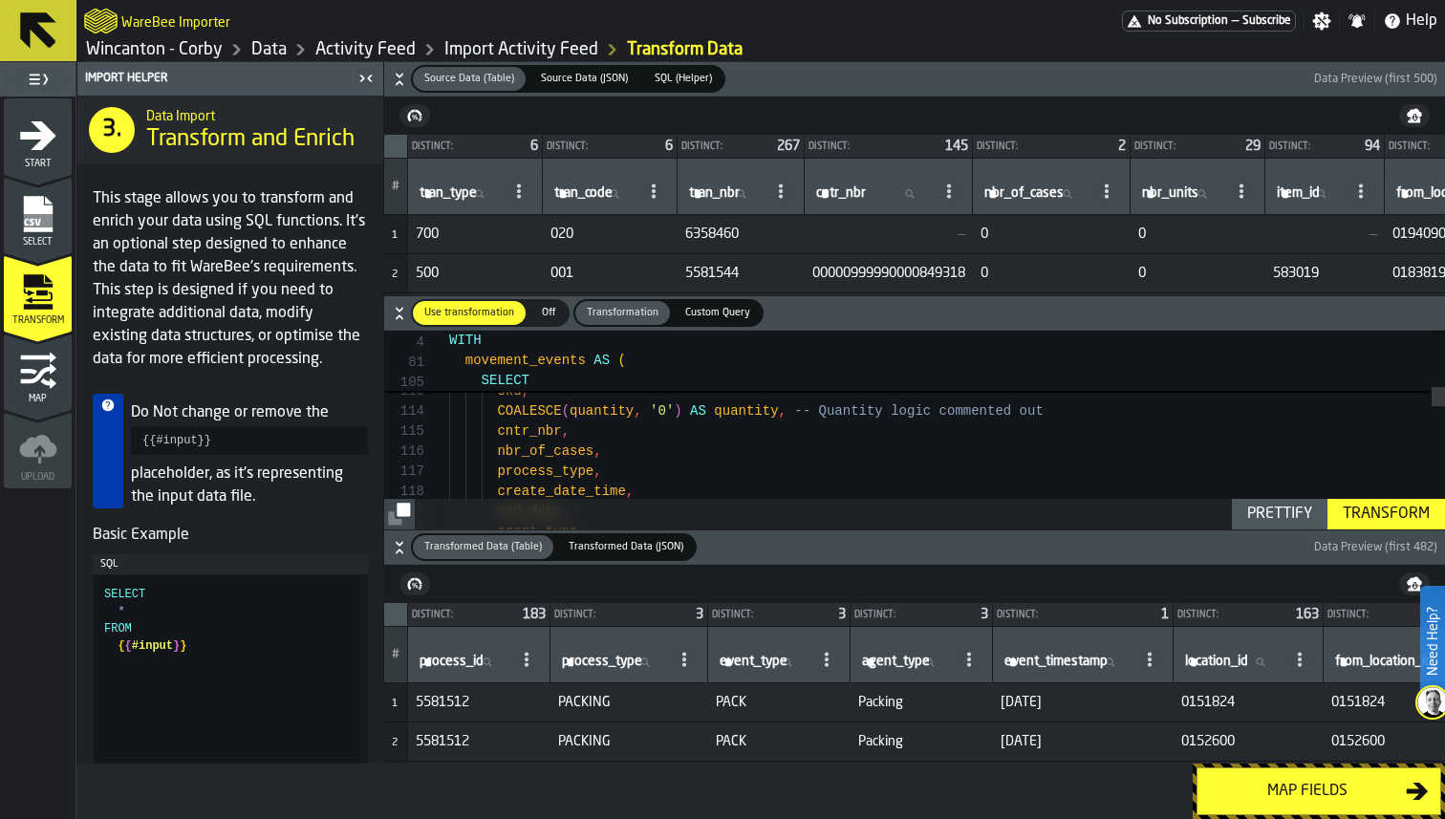
click at [1271, 764] on div "Map fields" at bounding box center [1319, 791] width 252 height 55
click at [1271, 777] on button "Map fields" at bounding box center [1319, 792] width 245 height 48
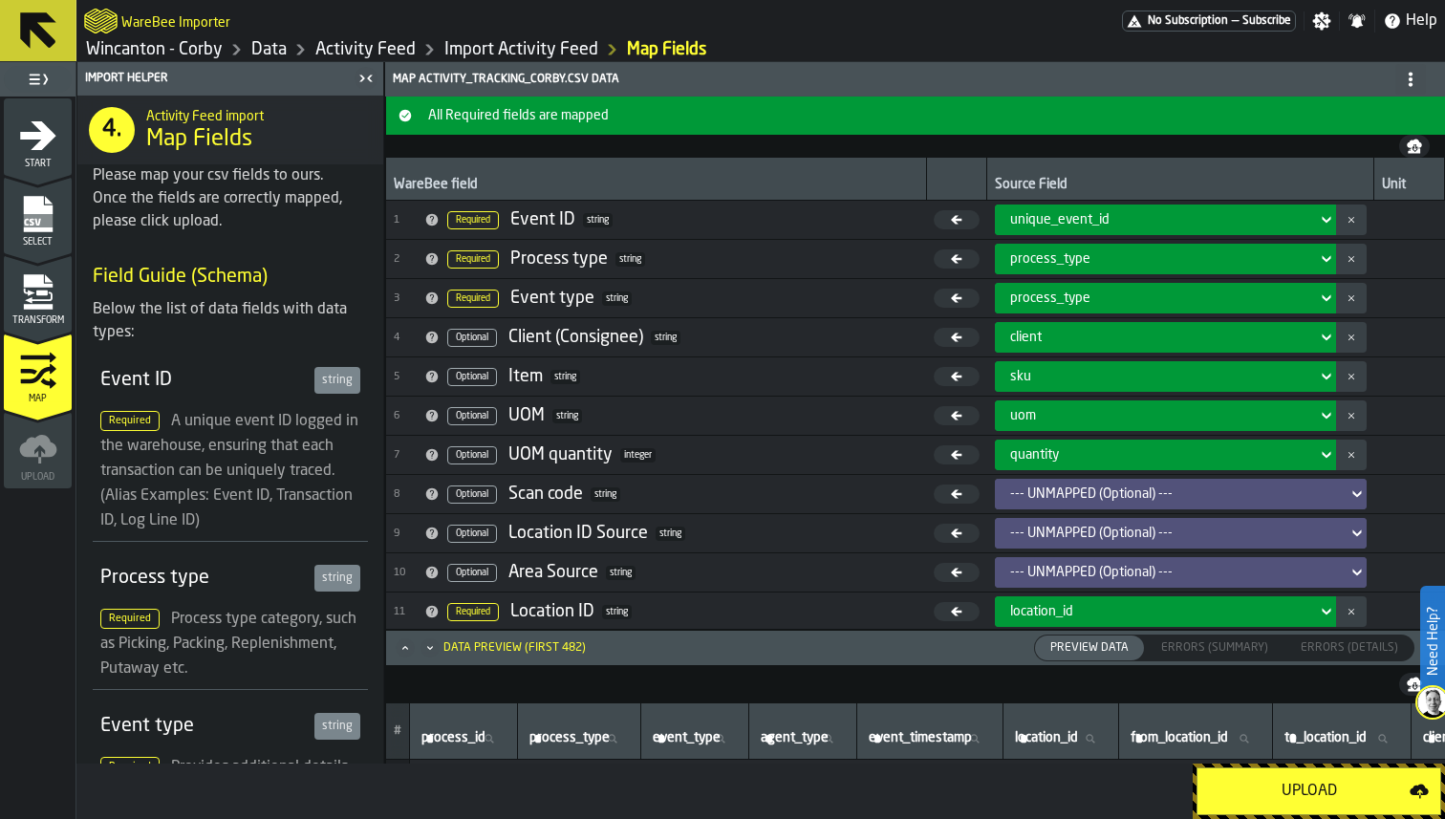
scroll to position [414, 0]
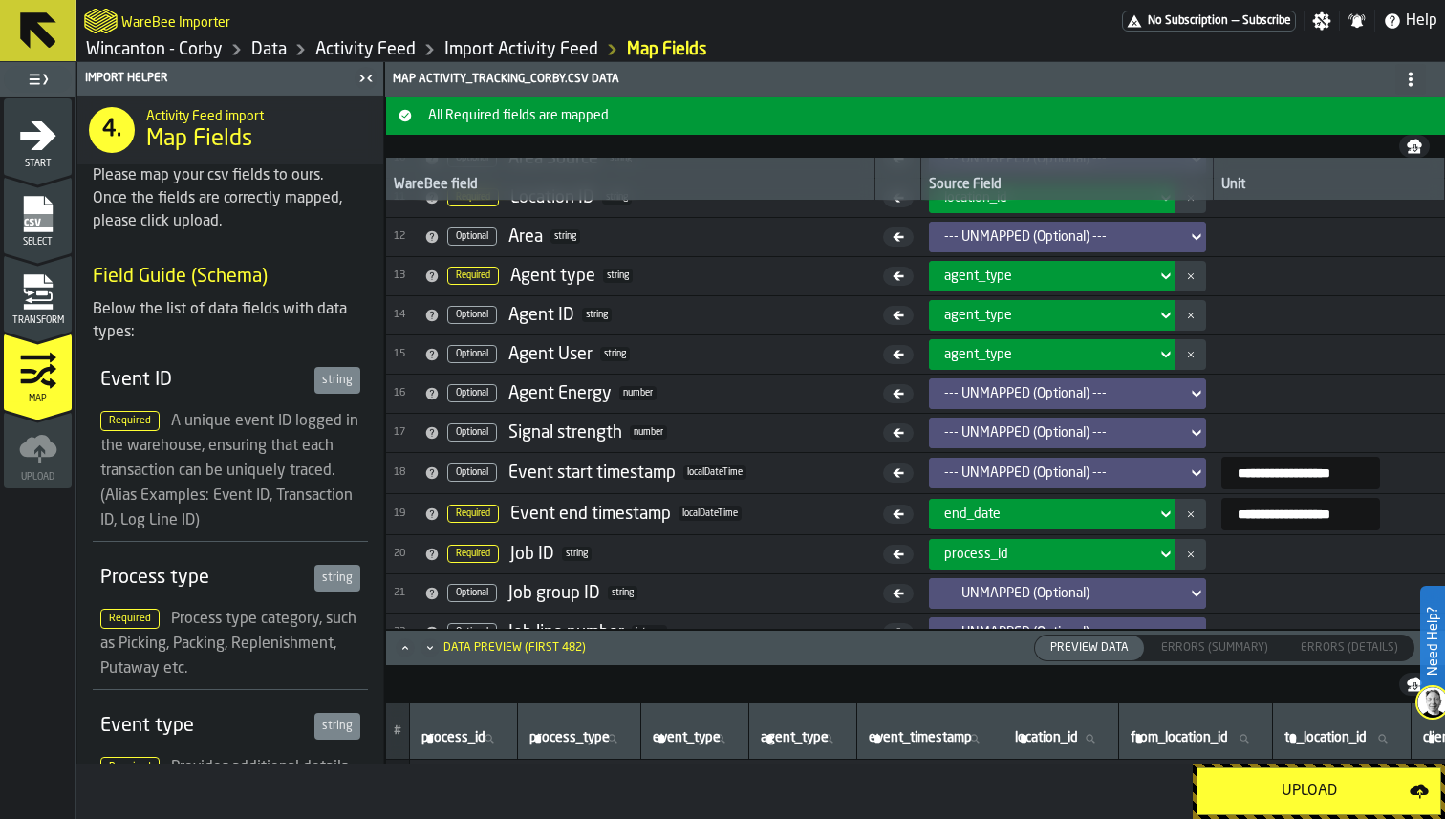
click at [1309, 786] on div "Upload" at bounding box center [1309, 791] width 201 height 23
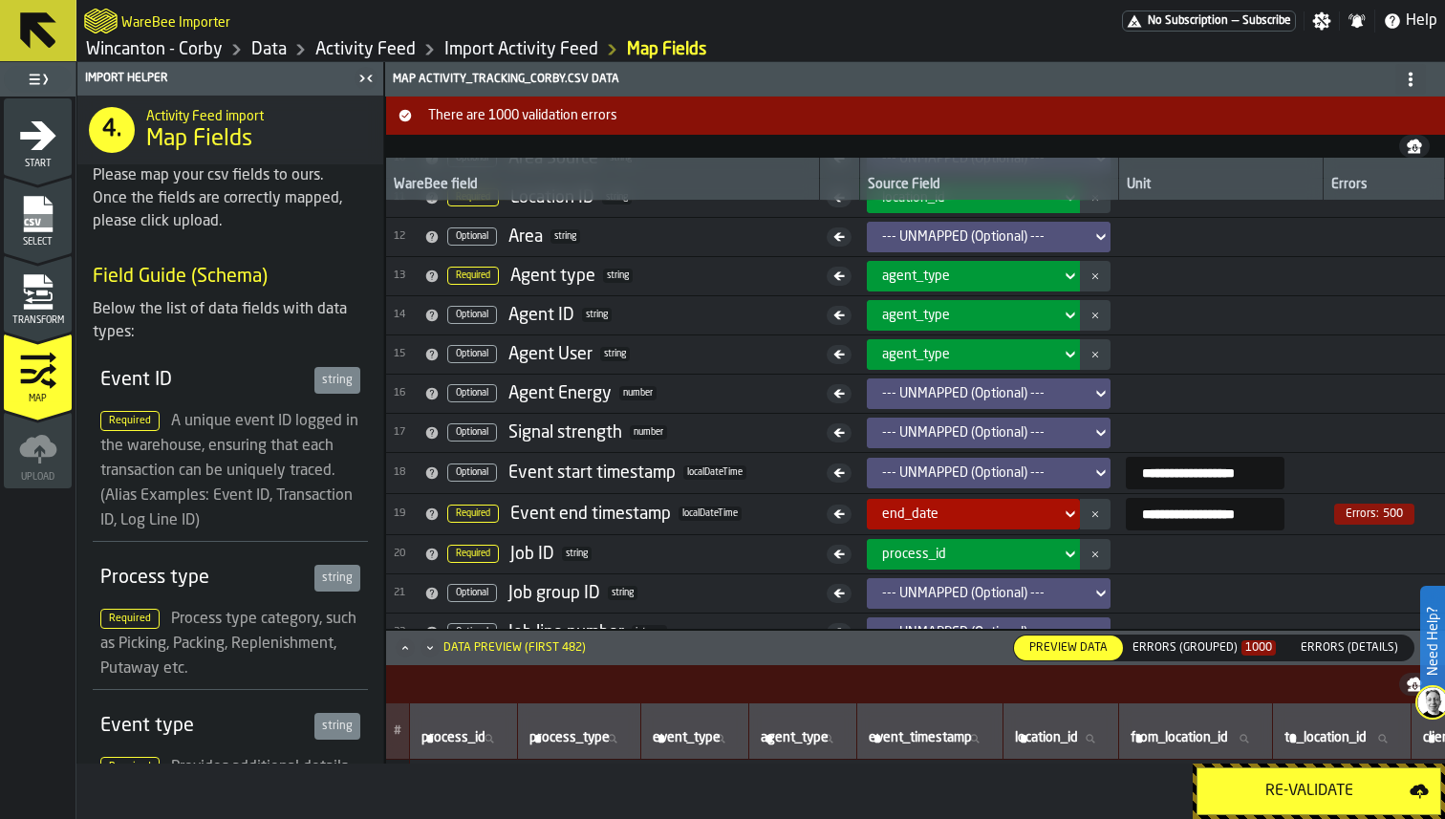
click at [1166, 662] on header "Data Preview (first 482) Preview Data Preview Data Errors (Grouped) 1000 Errors…" at bounding box center [915, 648] width 1059 height 34
click at [1165, 643] on div "Errors (Grouped) 1000" at bounding box center [1204, 647] width 143 height 13
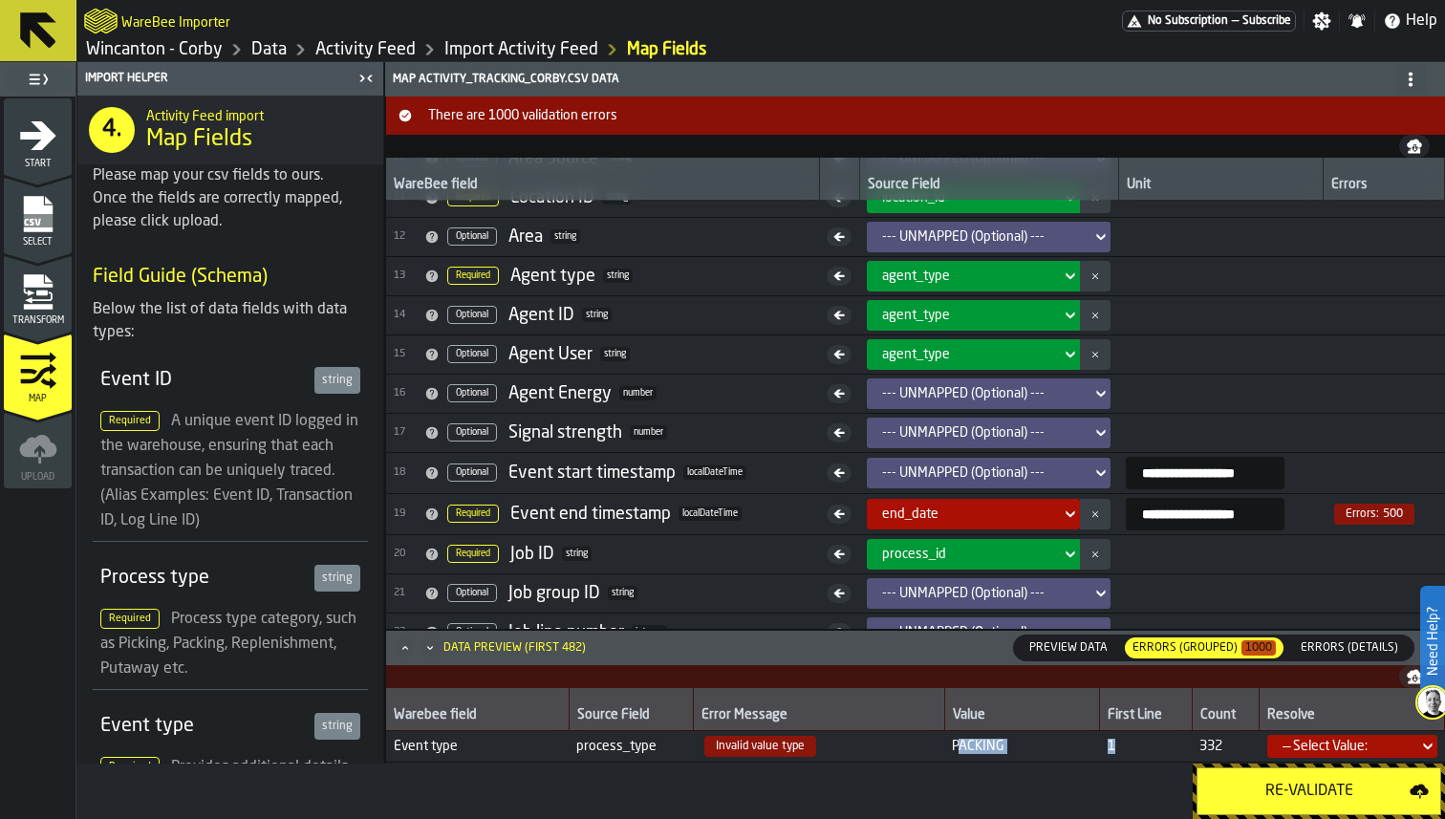
drag, startPoint x: 953, startPoint y: 747, endPoint x: 1164, endPoint y: 746, distance: 211.3
click at [1165, 746] on tr "Event type process_type Invalid value type PACKING 1 332 — Select Value:" at bounding box center [915, 746] width 1059 height 32
click at [1046, 746] on span "PACKING" at bounding box center [1022, 746] width 141 height 15
click at [743, 744] on span "Invalid value type" at bounding box center [761, 746] width 112 height 21
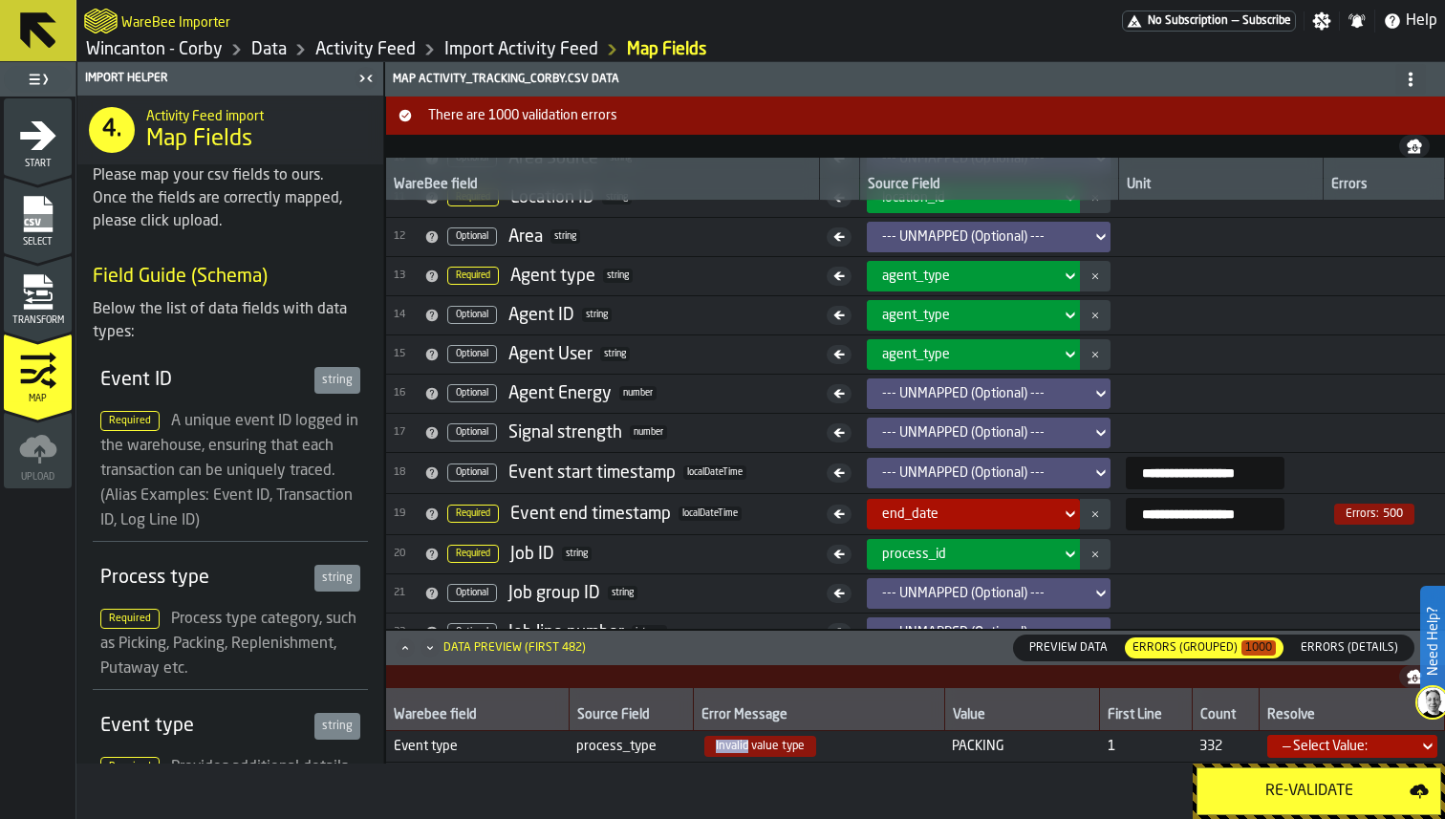
scroll to position [70, 0]
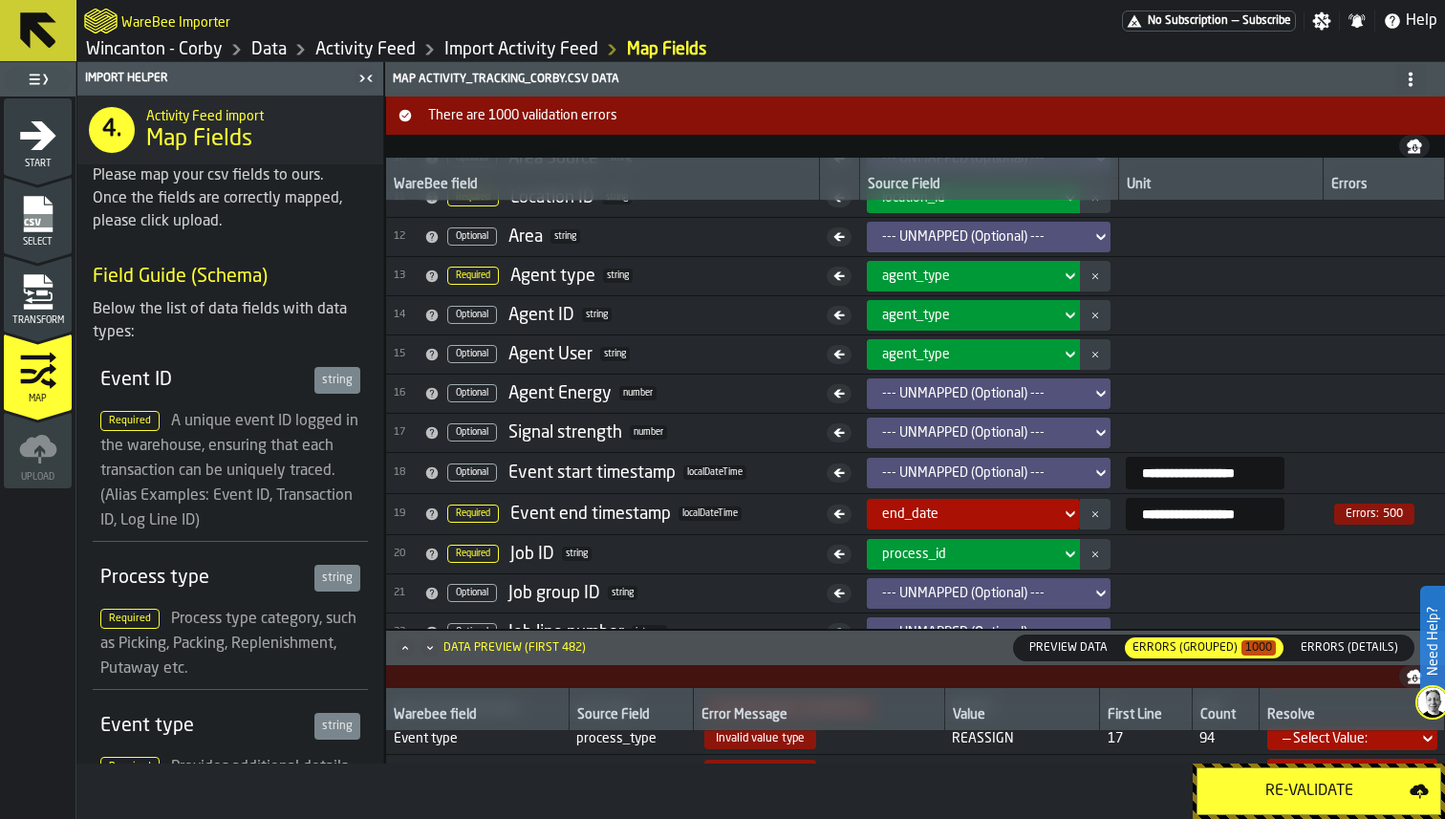
click at [405, 649] on icon "Maximize" at bounding box center [405, 648] width 19 height 19
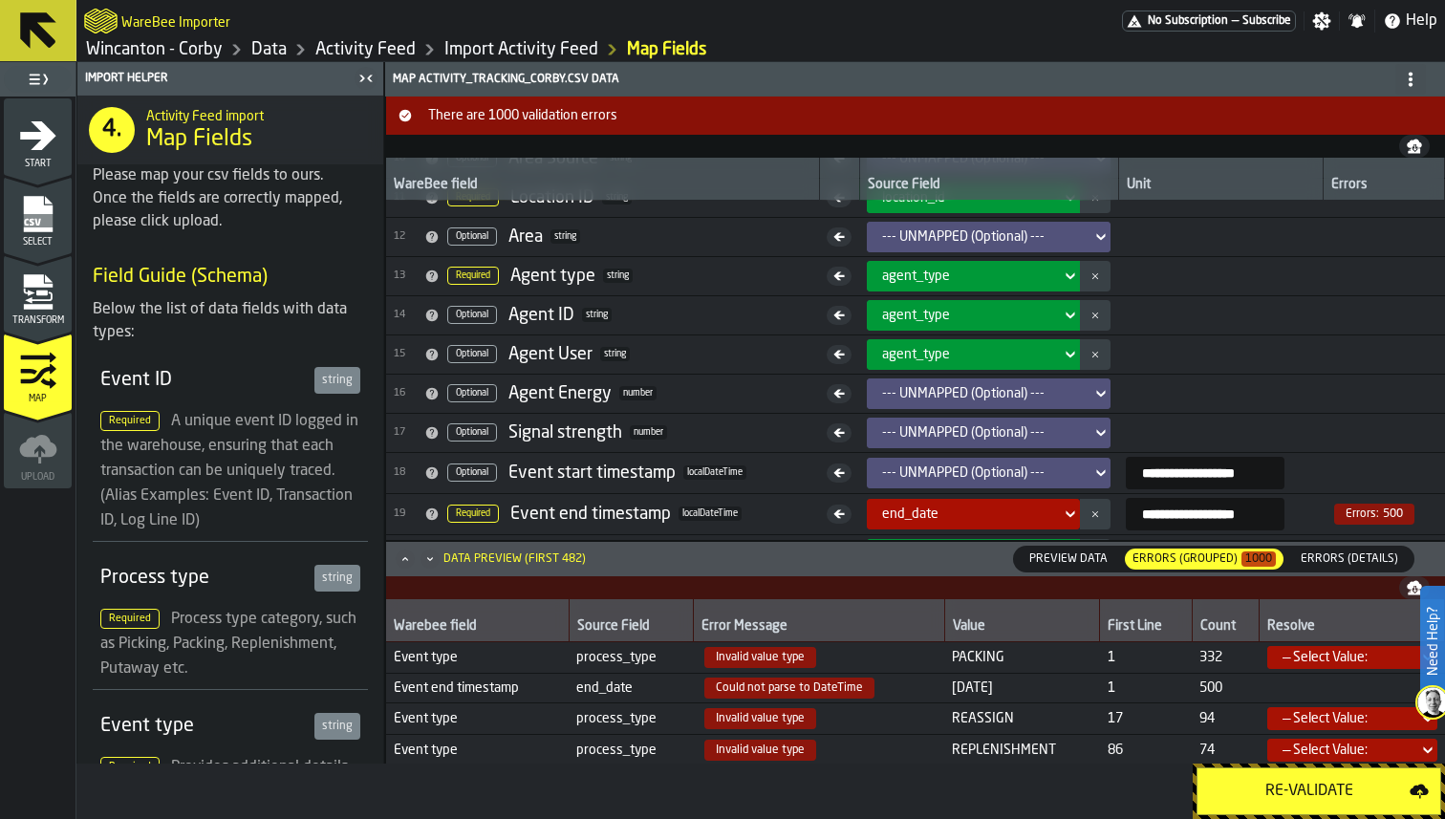
click at [1331, 663] on div "— Select Value:" at bounding box center [1347, 657] width 128 height 15
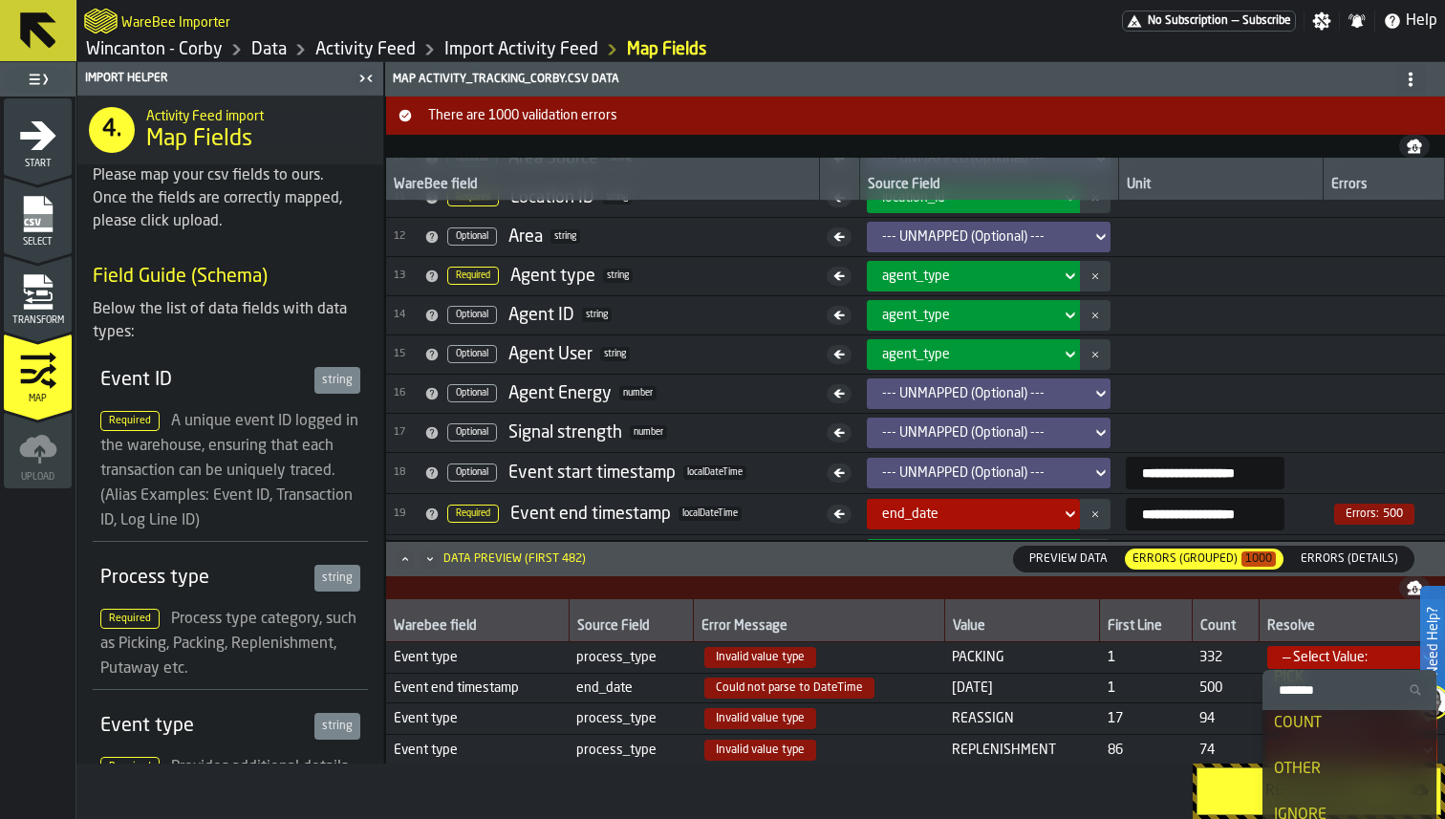
scroll to position [270, 0]
click at [1014, 664] on span "PACKING" at bounding box center [1022, 657] width 141 height 15
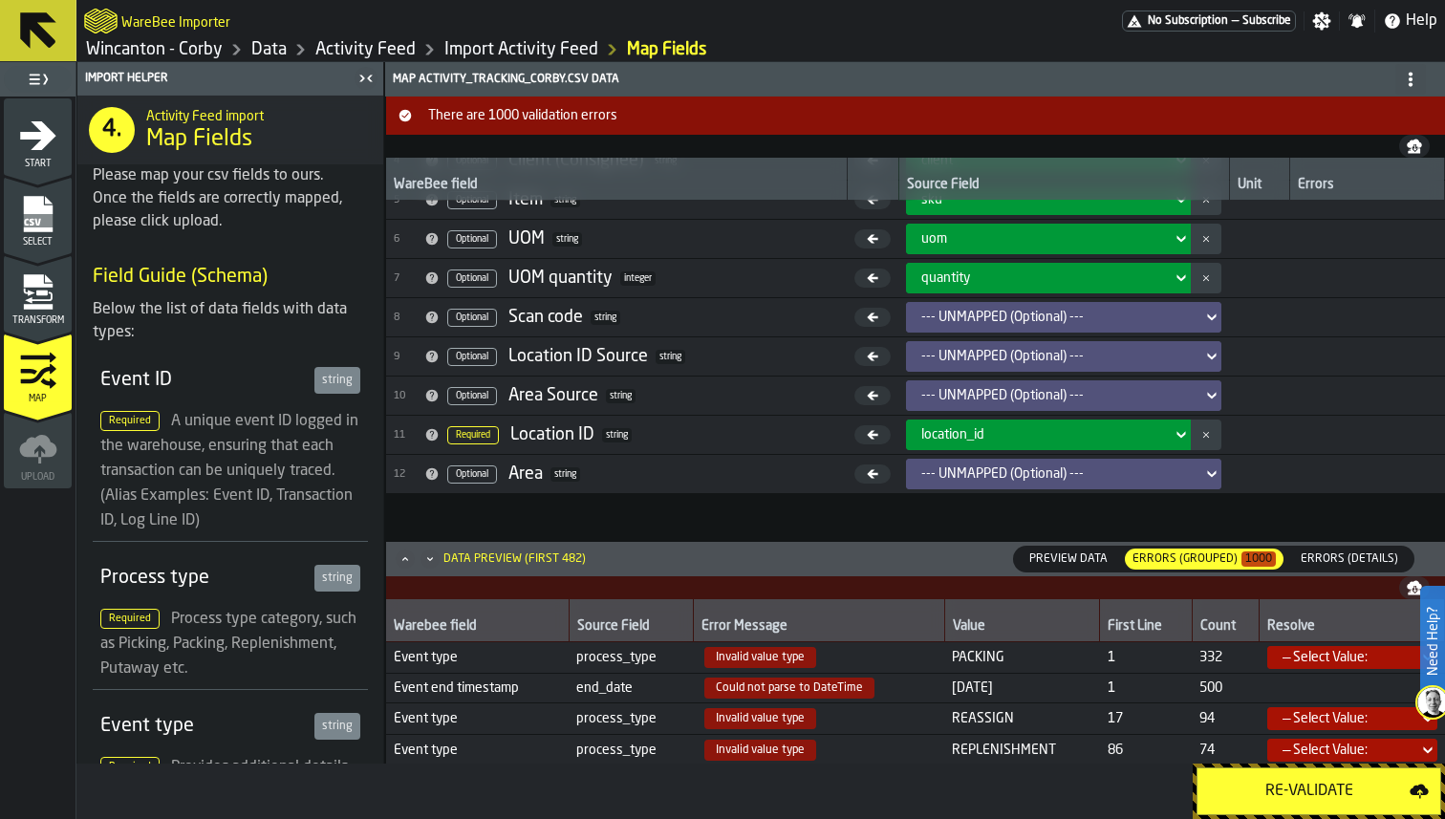
scroll to position [0, 0]
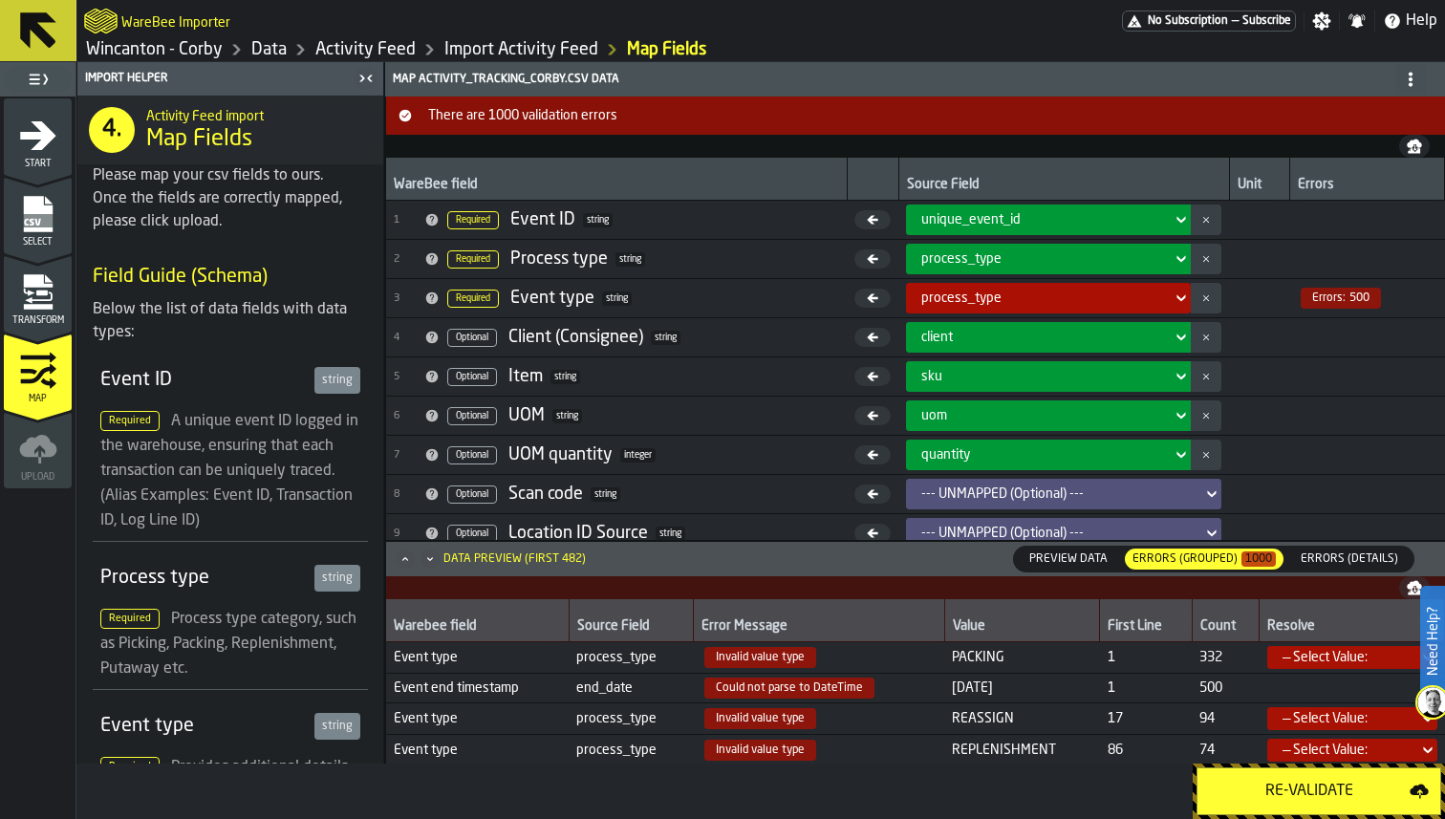
click at [997, 287] on div "process_type" at bounding box center [1043, 298] width 258 height 23
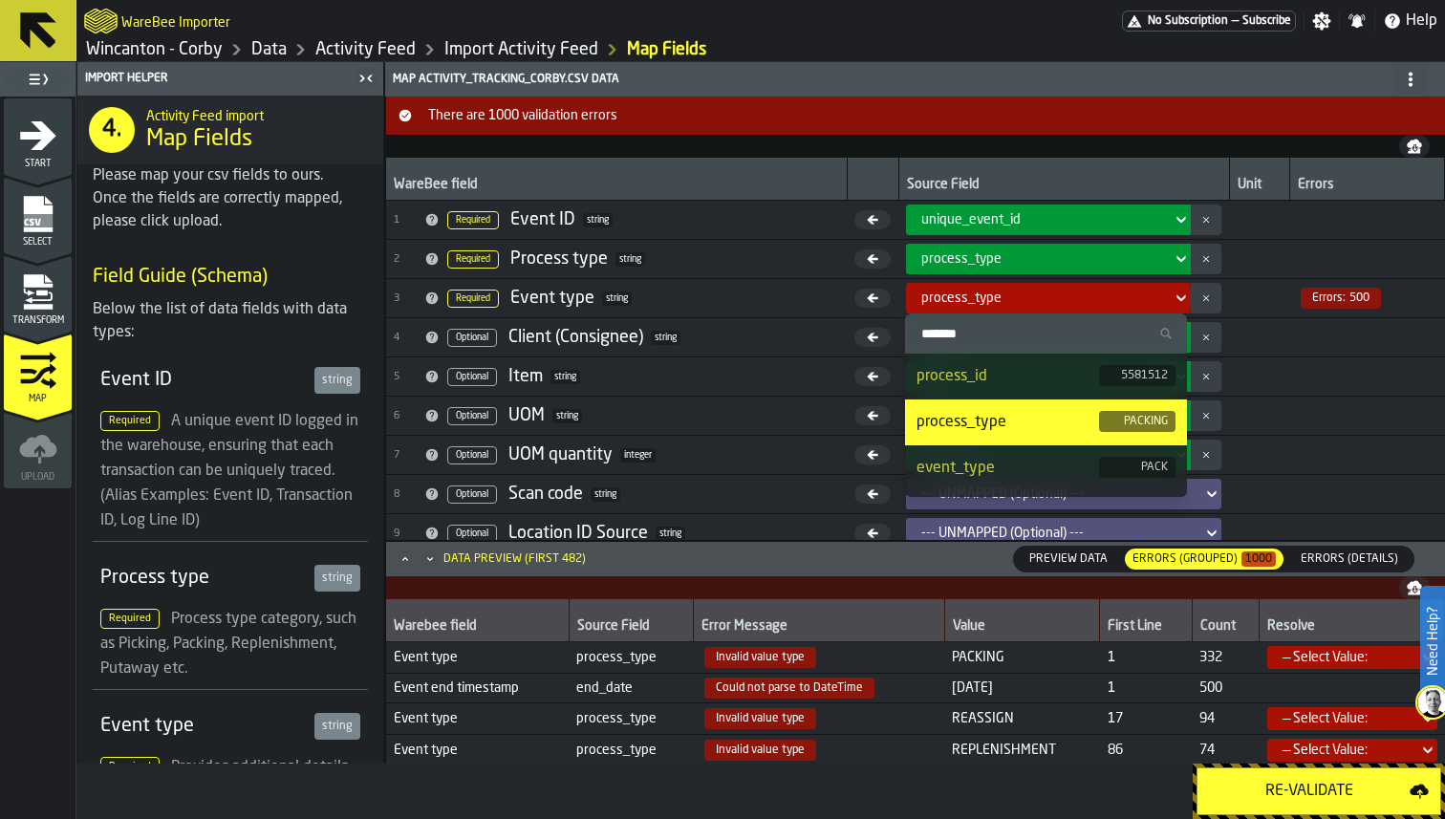
click at [1005, 463] on div "event_type" at bounding box center [1008, 468] width 183 height 23
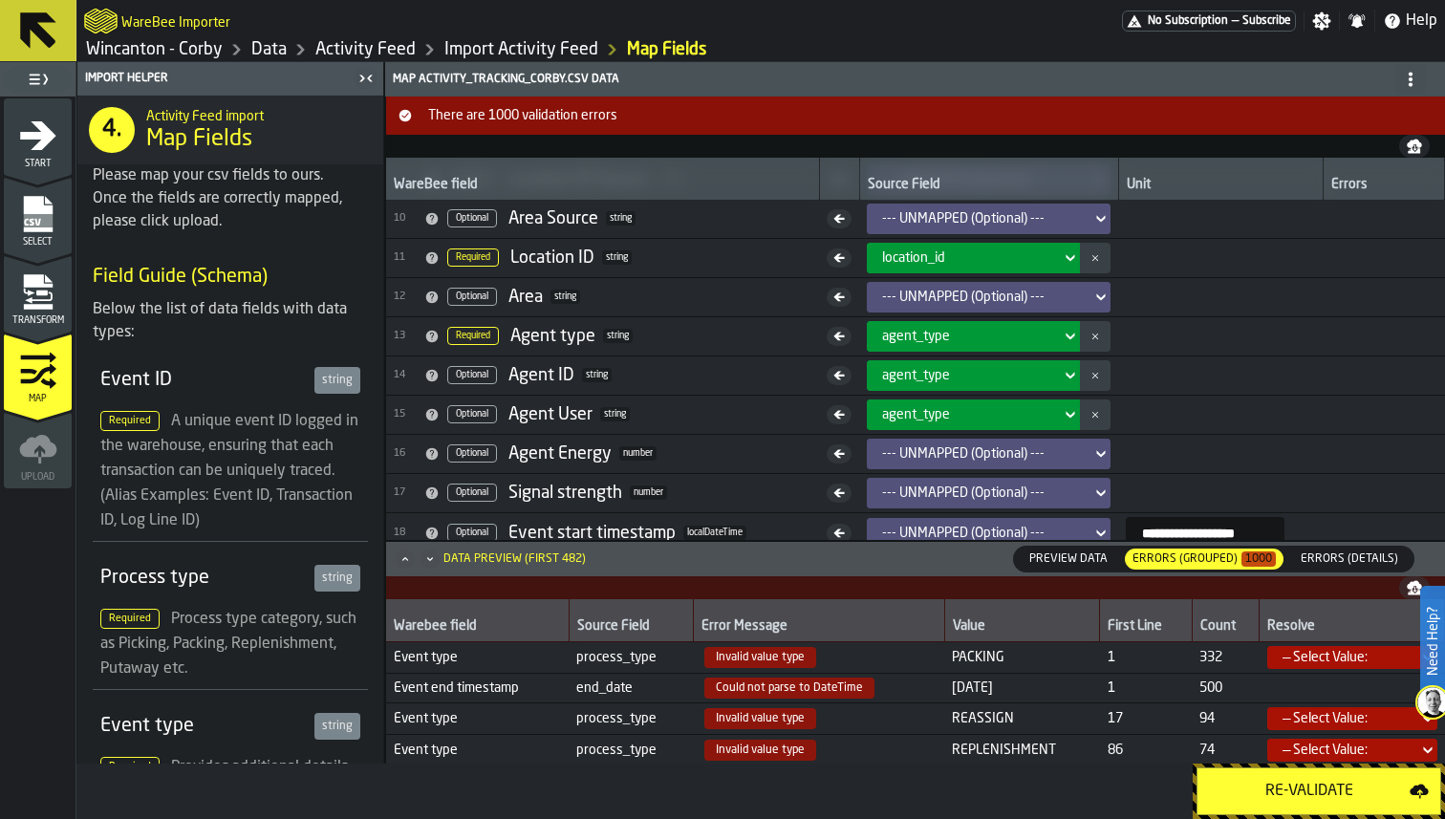
scroll to position [503, 0]
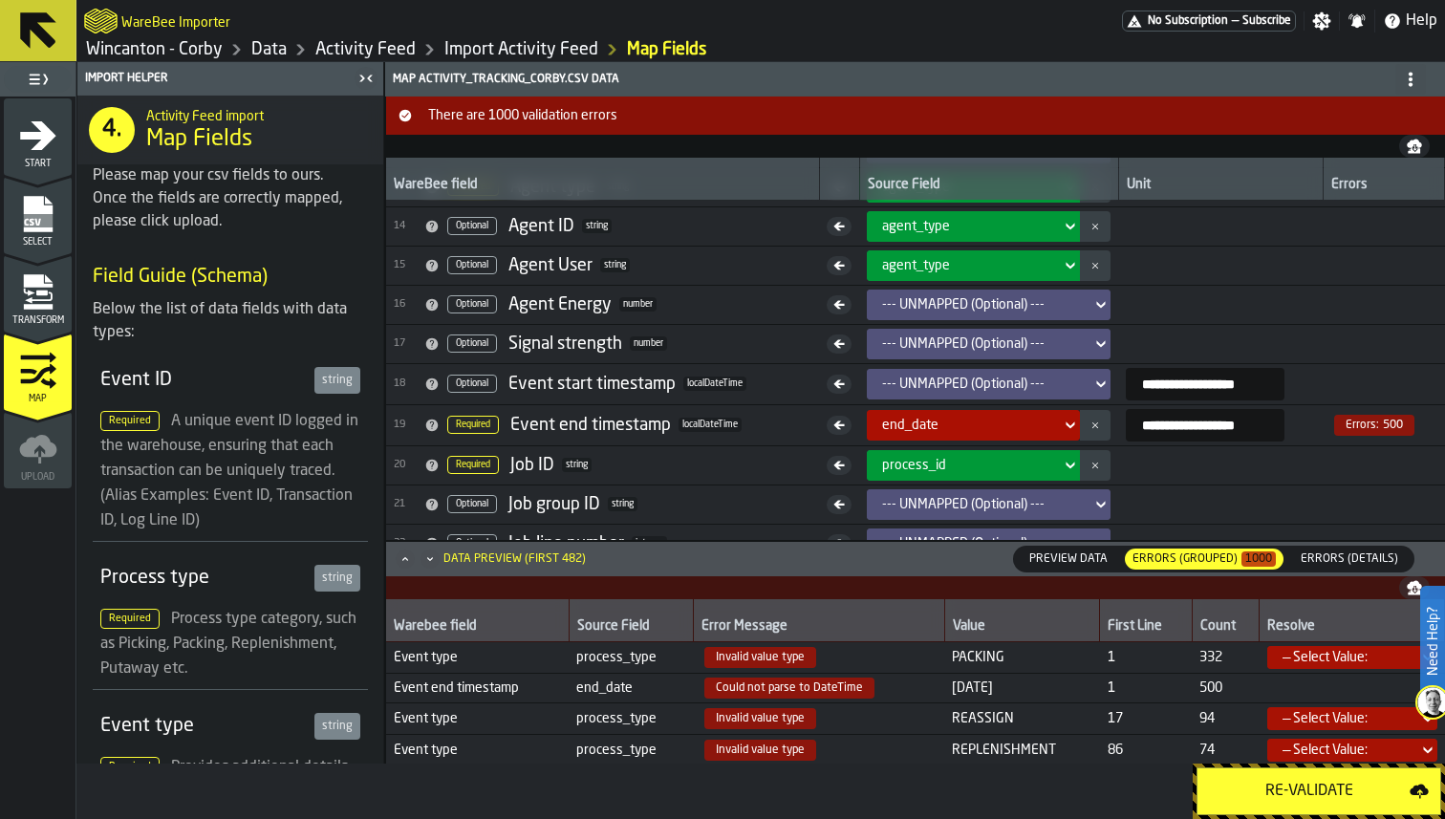
click at [917, 418] on span "end_date" at bounding box center [910, 425] width 56 height 15
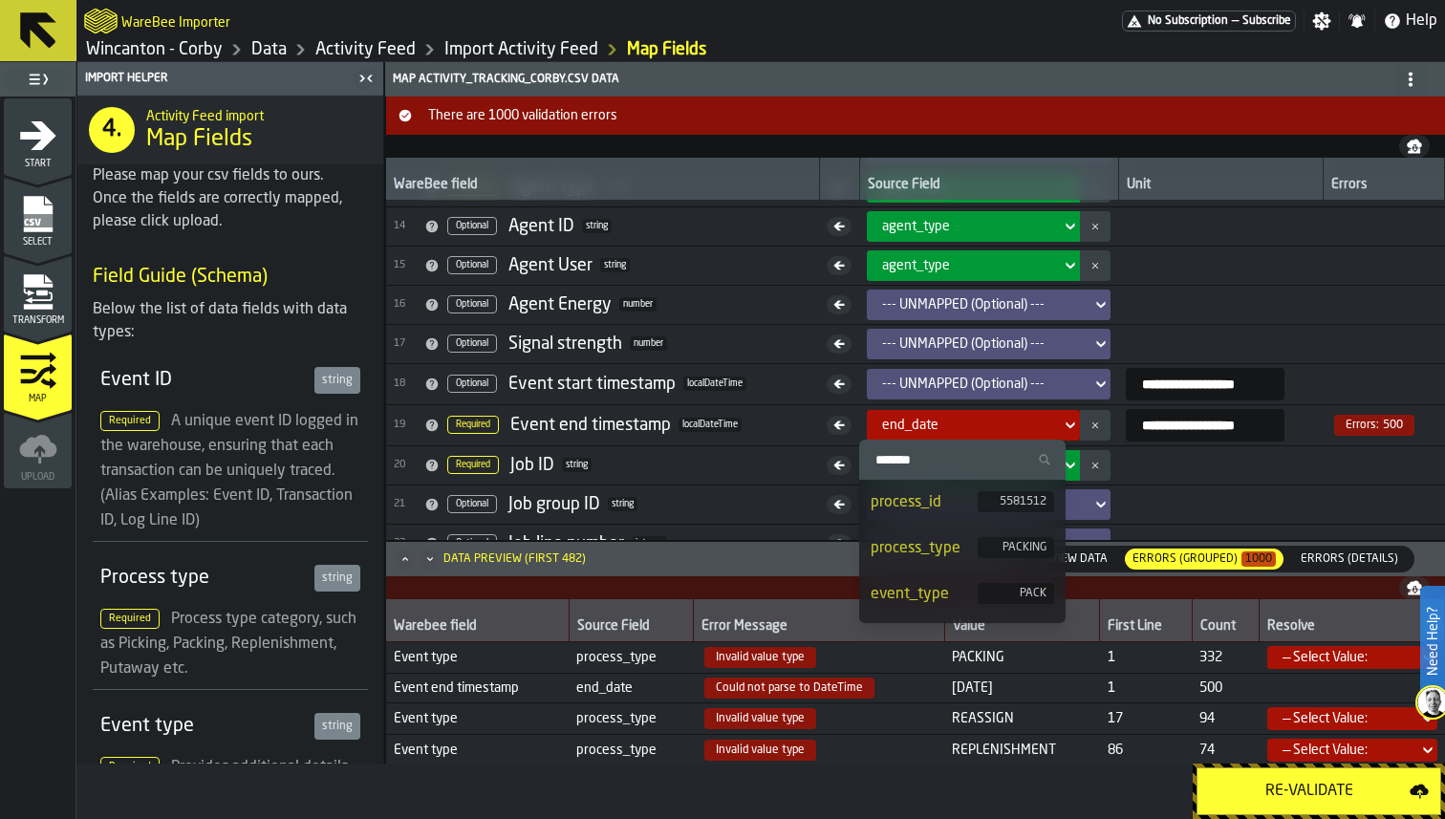
click at [1185, 433] on input "**********" at bounding box center [1205, 425] width 159 height 33
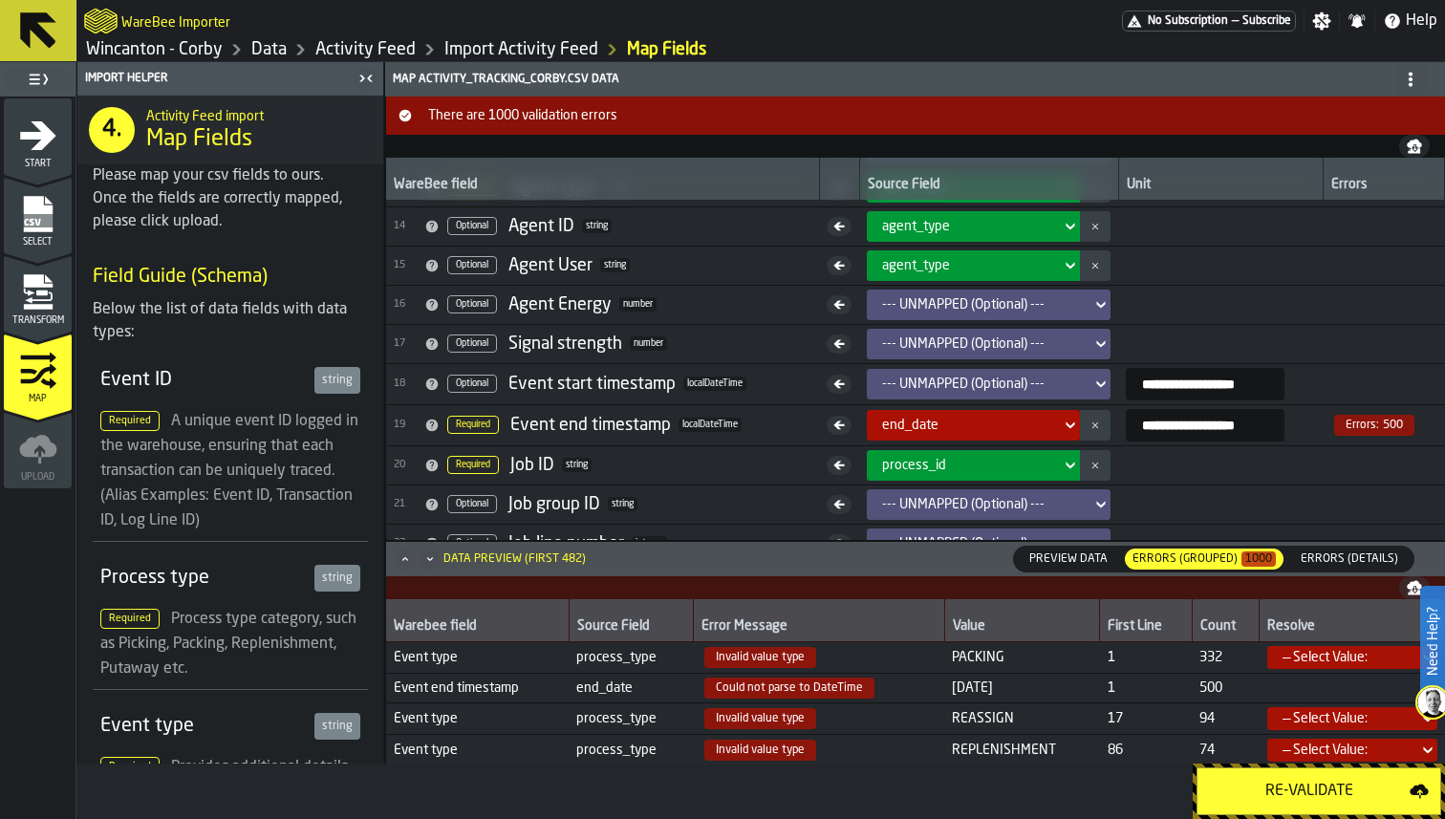
click at [1022, 501] on div "--- UNMAPPED (Optional) ---" at bounding box center [983, 504] width 202 height 15
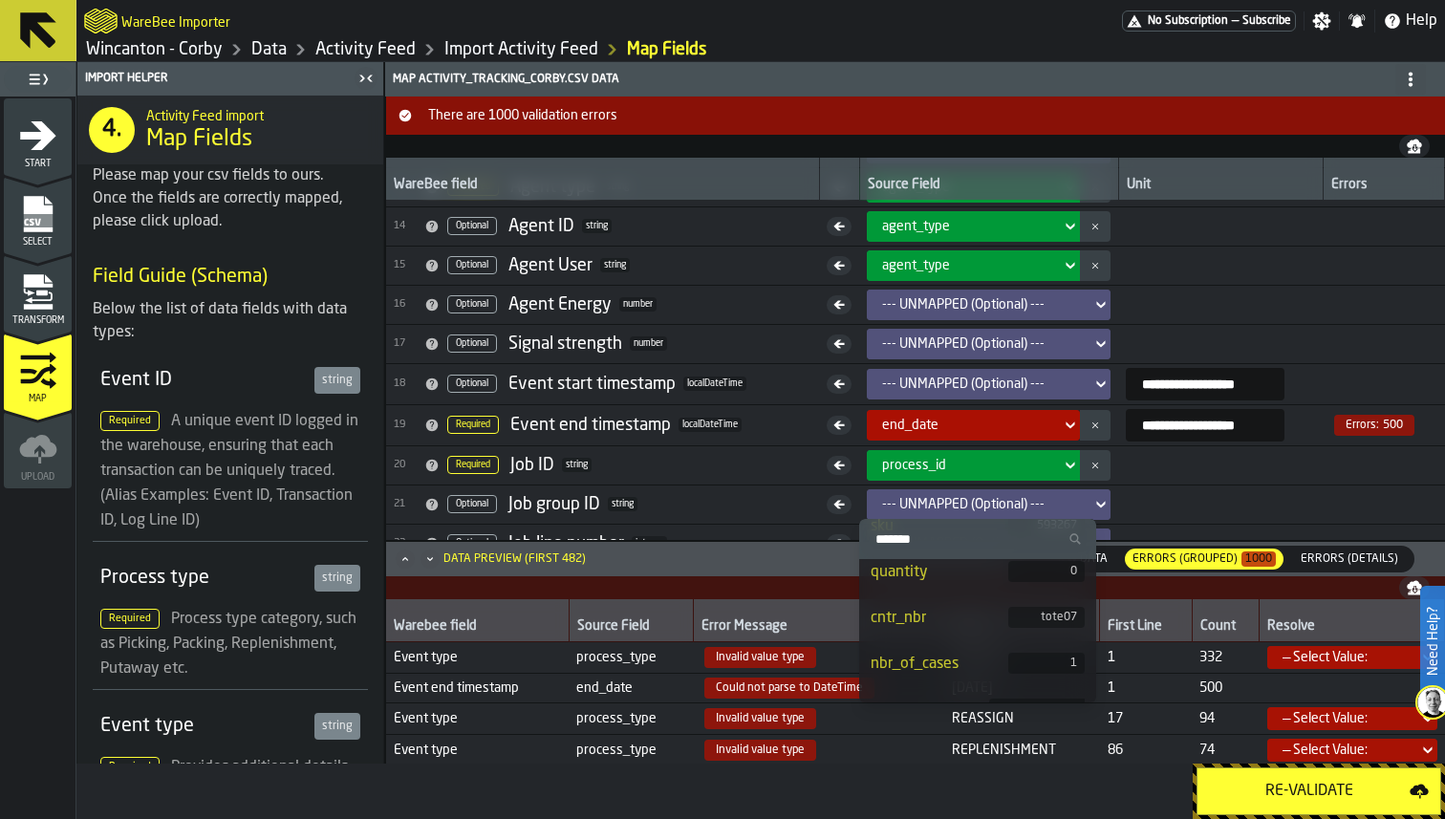
scroll to position [509, 0]
click at [962, 620] on div "cntr_nbr" at bounding box center [940, 624] width 138 height 23
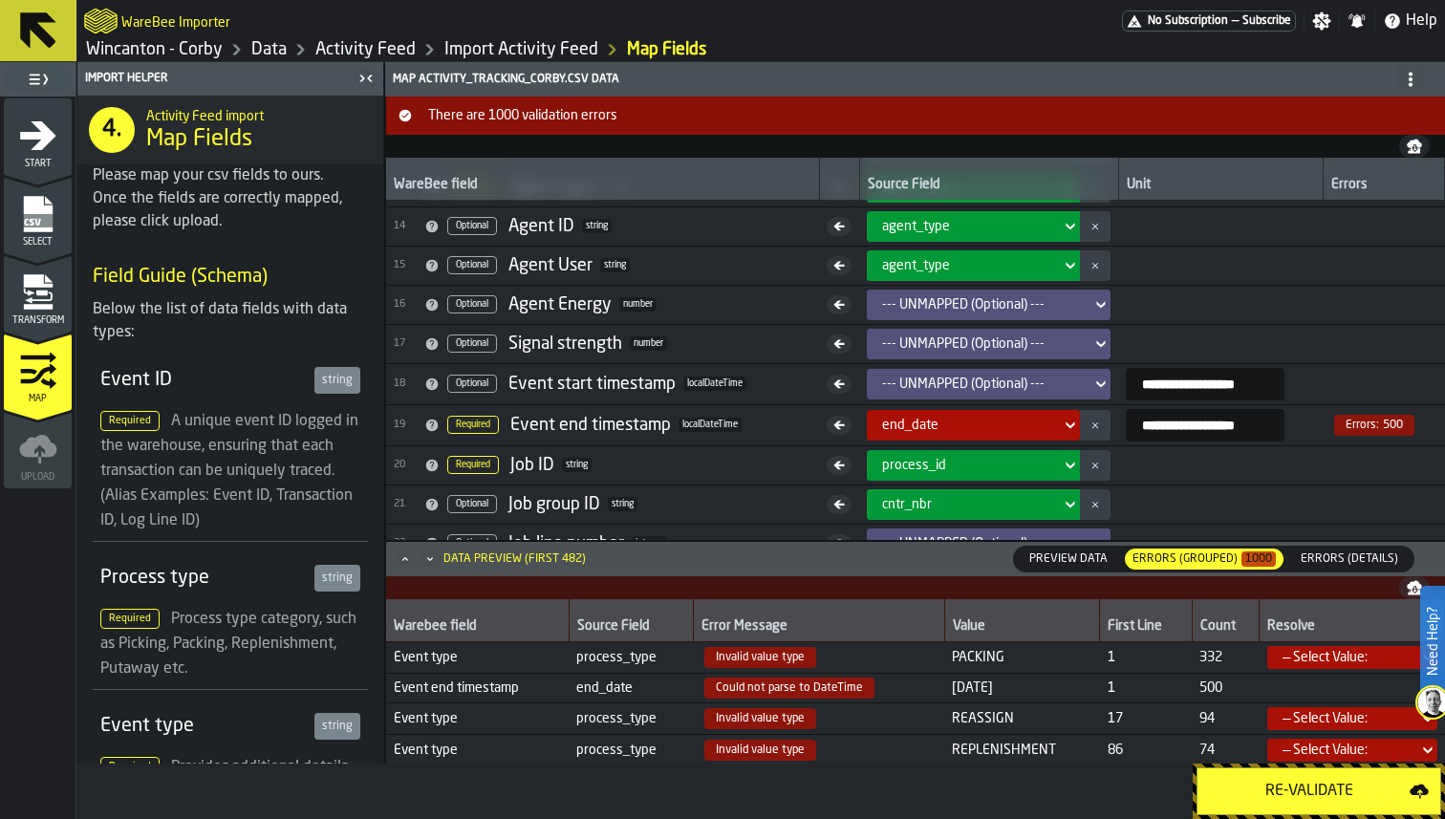
click at [1255, 790] on div "Re-Validate" at bounding box center [1309, 791] width 201 height 23
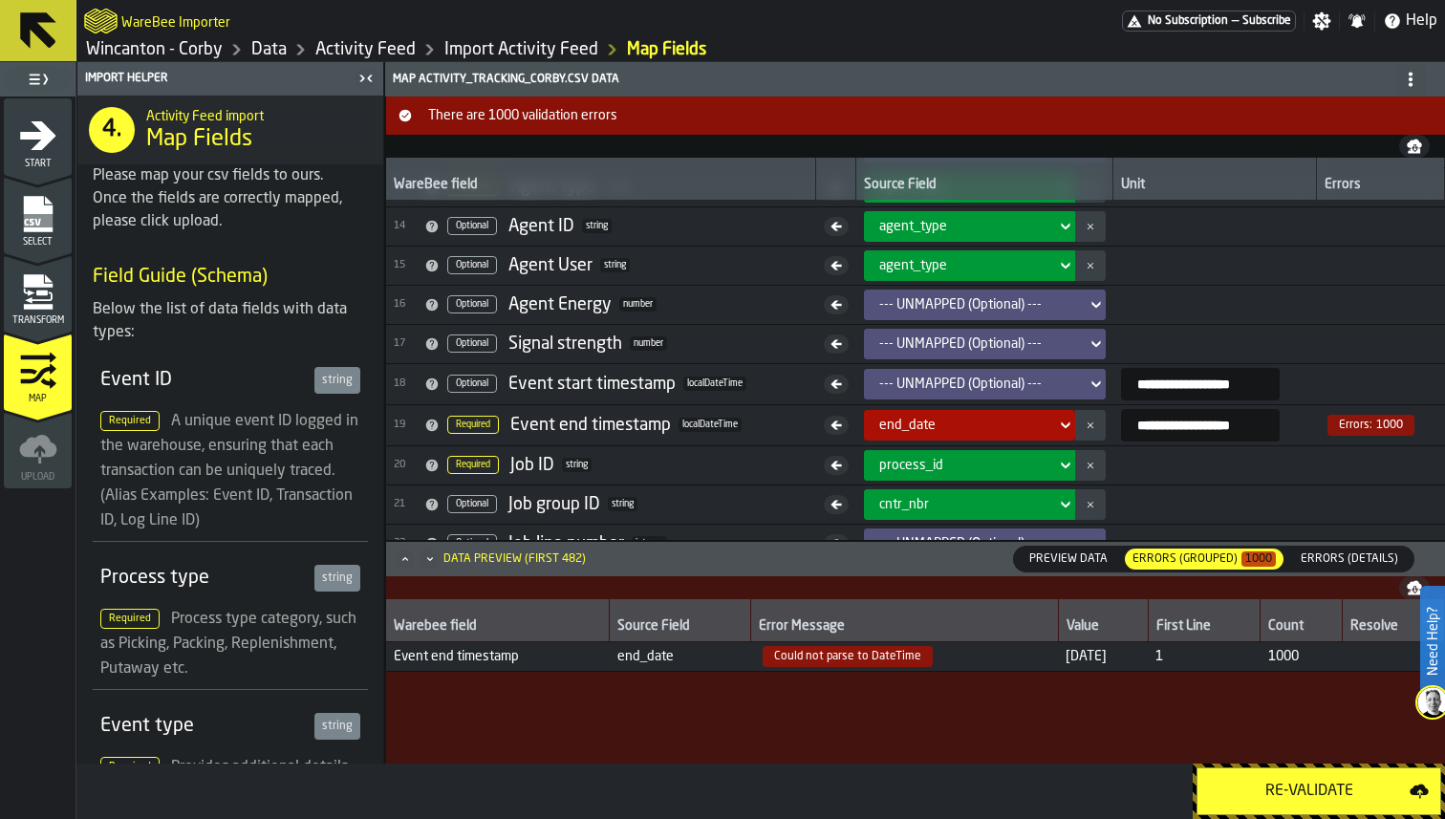
click at [59, 298] on div "Transform" at bounding box center [38, 299] width 68 height 53
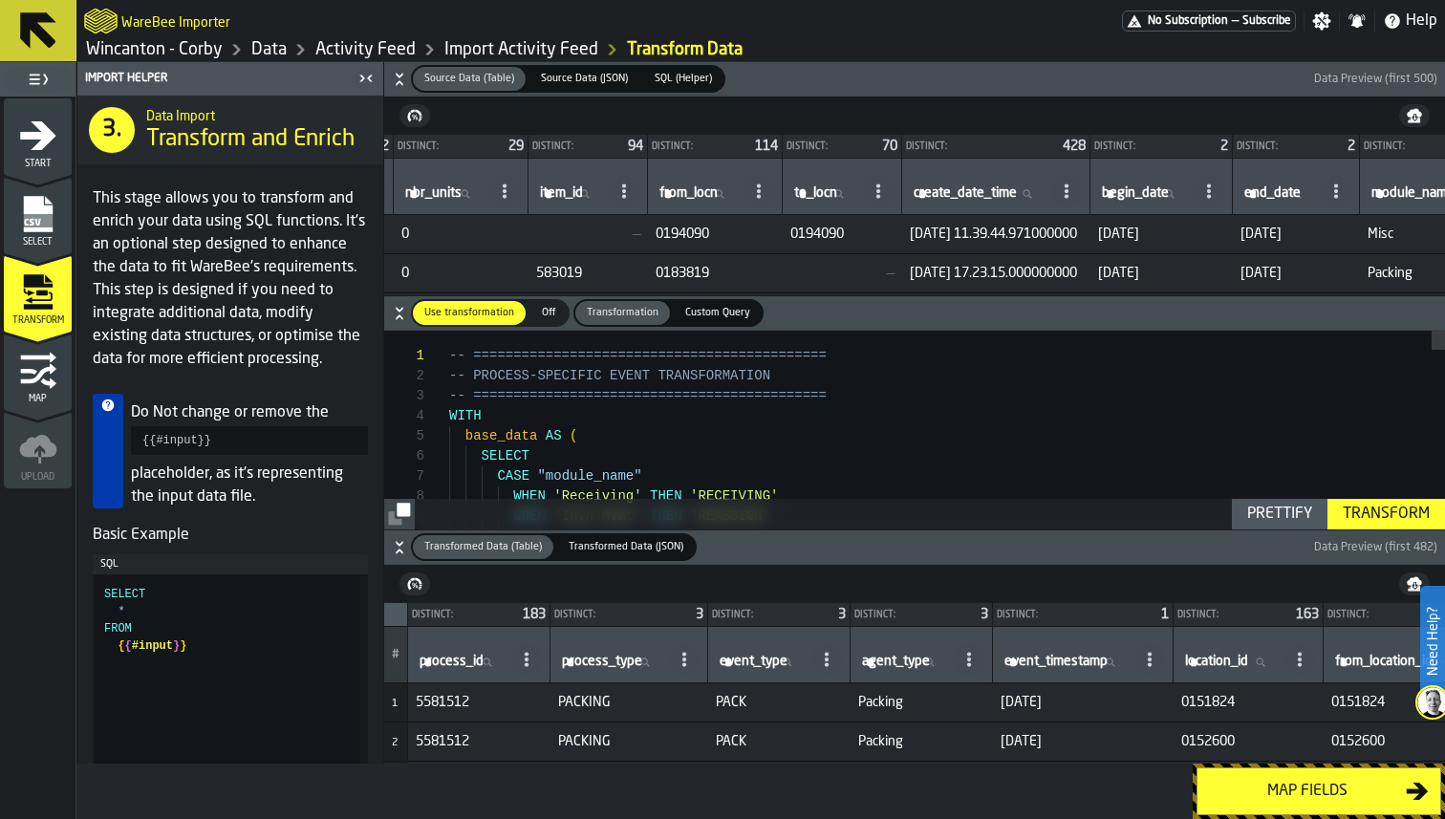
scroll to position [0, 748]
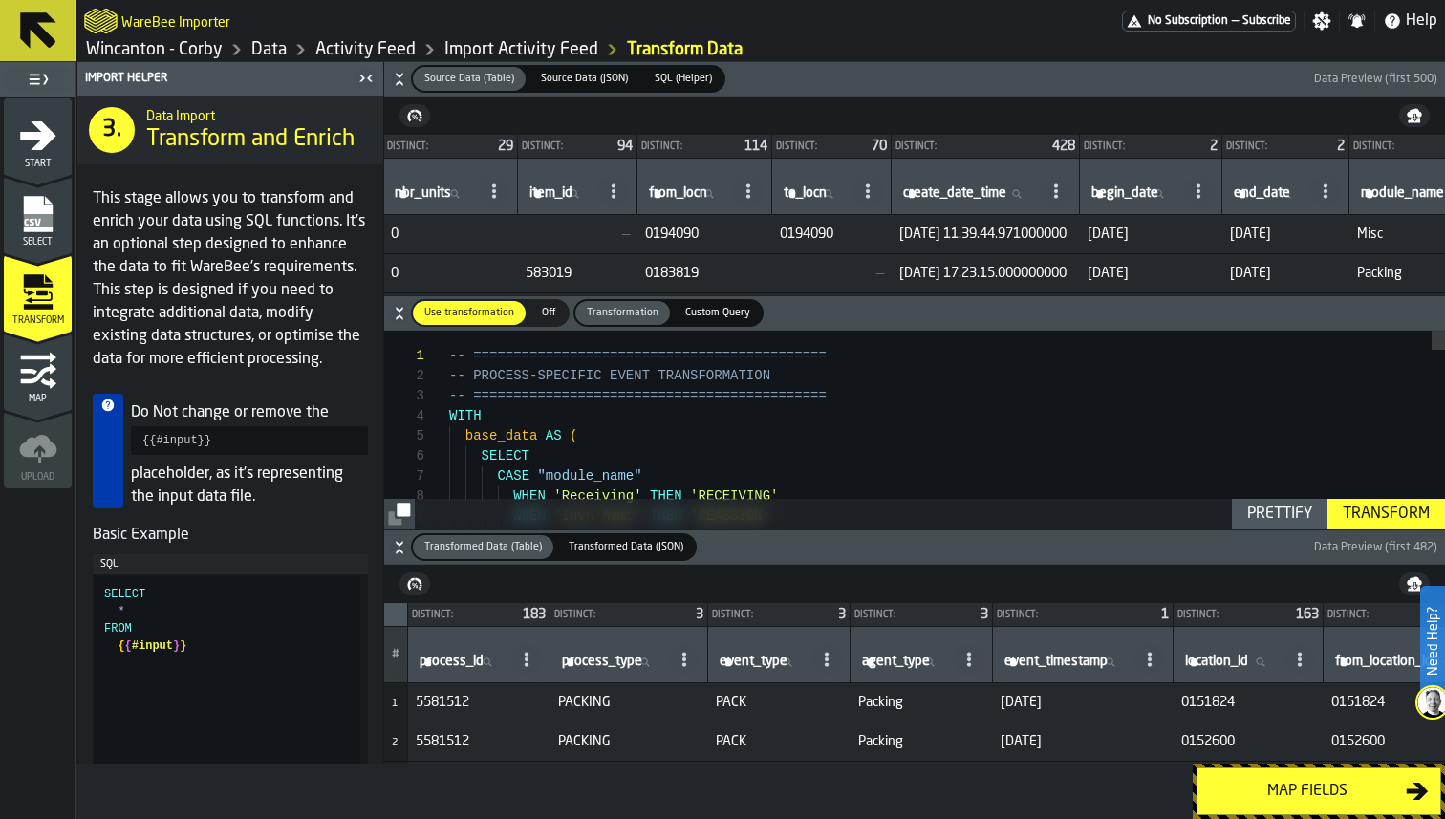
click at [401, 551] on icon "button-" at bounding box center [399, 551] width 7 height 5
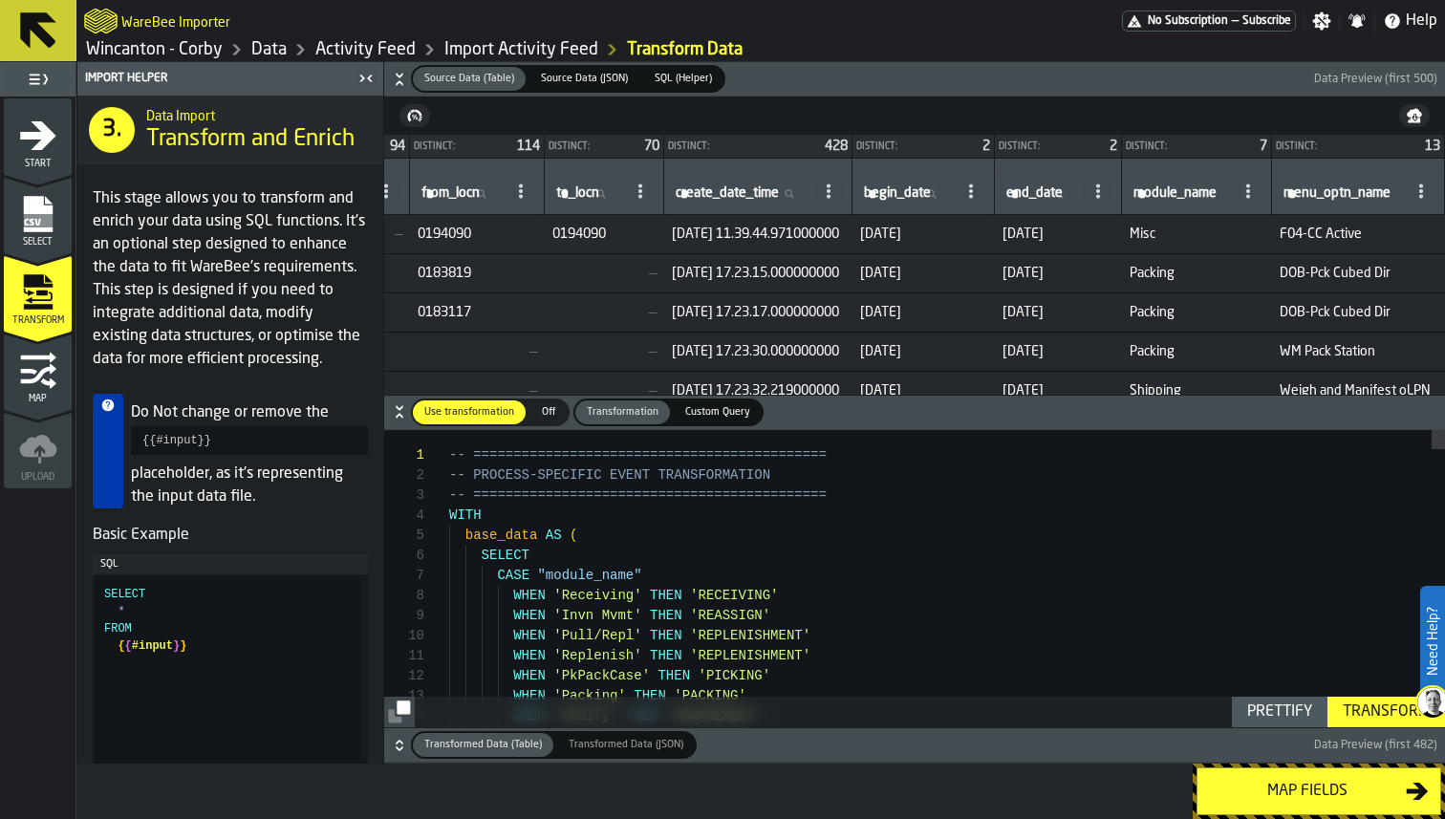
scroll to position [0, 1075]
click at [591, 71] on span "Source Data (JSON)" at bounding box center [584, 79] width 102 height 16
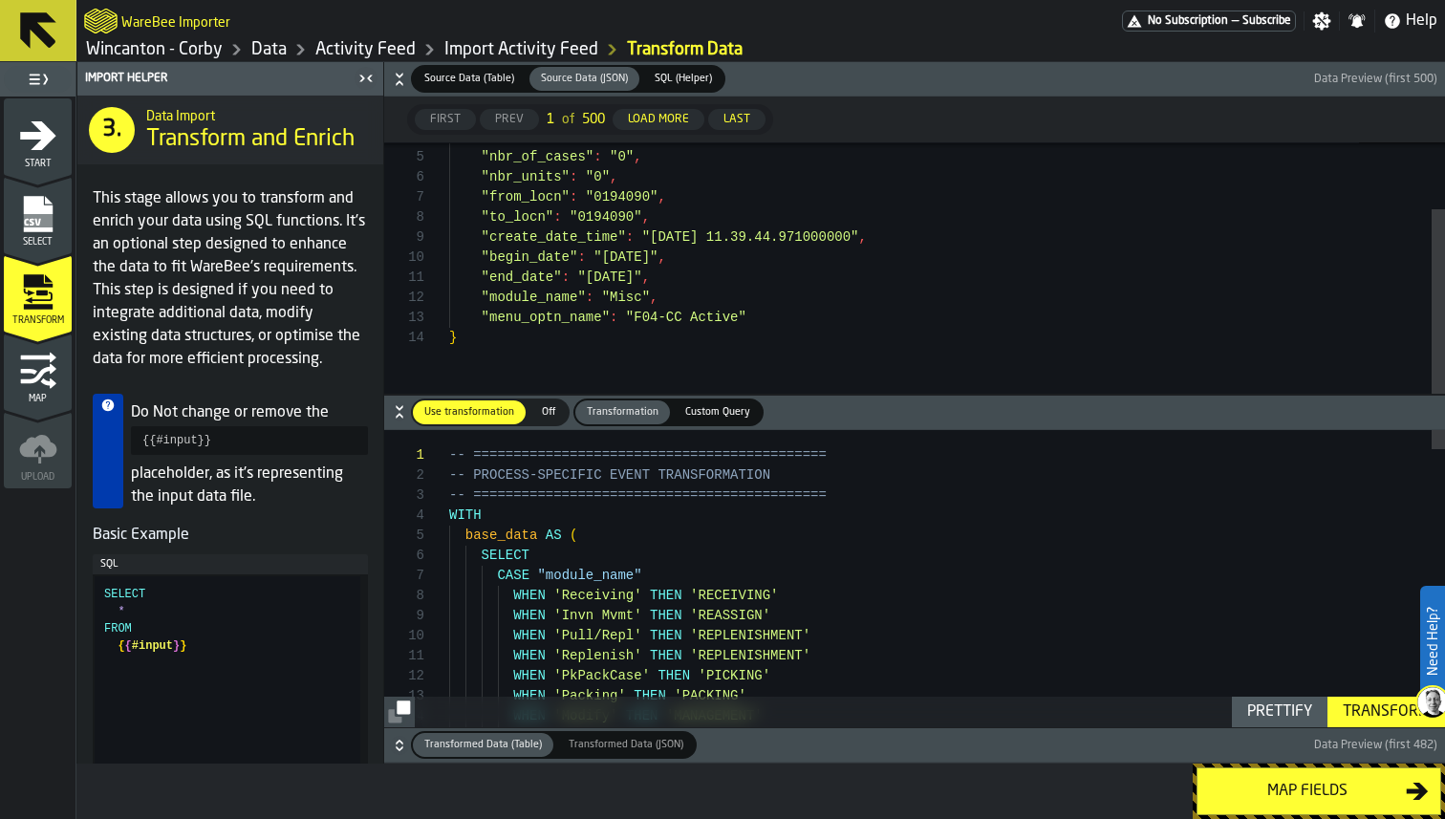
scroll to position [181, 0]
drag, startPoint x: 483, startPoint y: 257, endPoint x: 700, endPoint y: 254, distance: 217.0
click at [701, 254] on div ""tran_nbr" : "6358460" , "nbr_of_cases" : "0" , "nbr_units" : "0" , "from_locn"…" at bounding box center [947, 223] width 996 height 342
type textarea "**********"
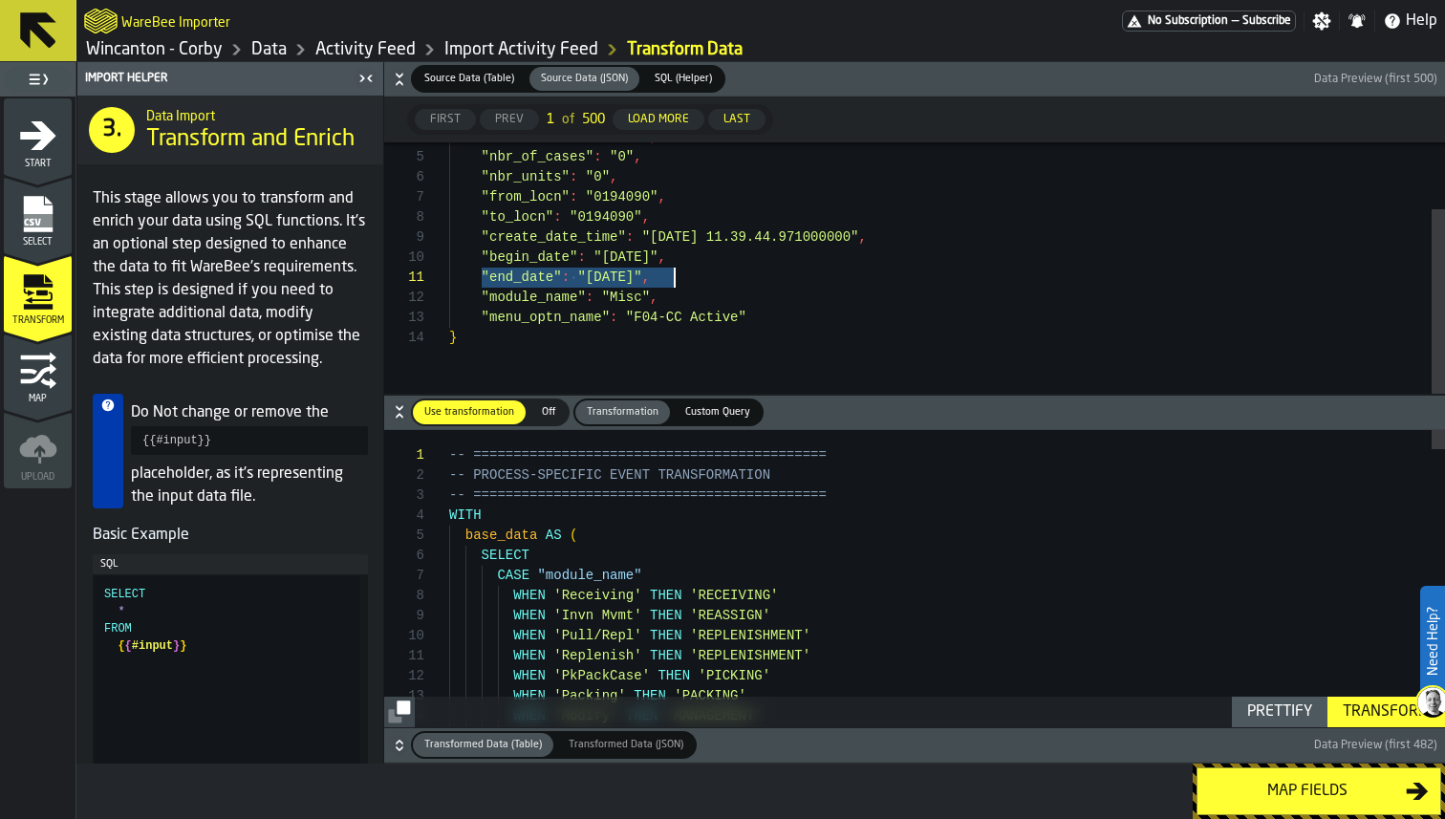
drag, startPoint x: 480, startPoint y: 274, endPoint x: 711, endPoint y: 273, distance: 231.3
click at [712, 273] on div ""tran_nbr" : "6358460" , "nbr_of_cases" : "0" , "nbr_units" : "0" , "from_locn"…" at bounding box center [947, 223] width 996 height 342
click at [461, 78] on span "Source Data (Table)" at bounding box center [469, 79] width 105 height 16
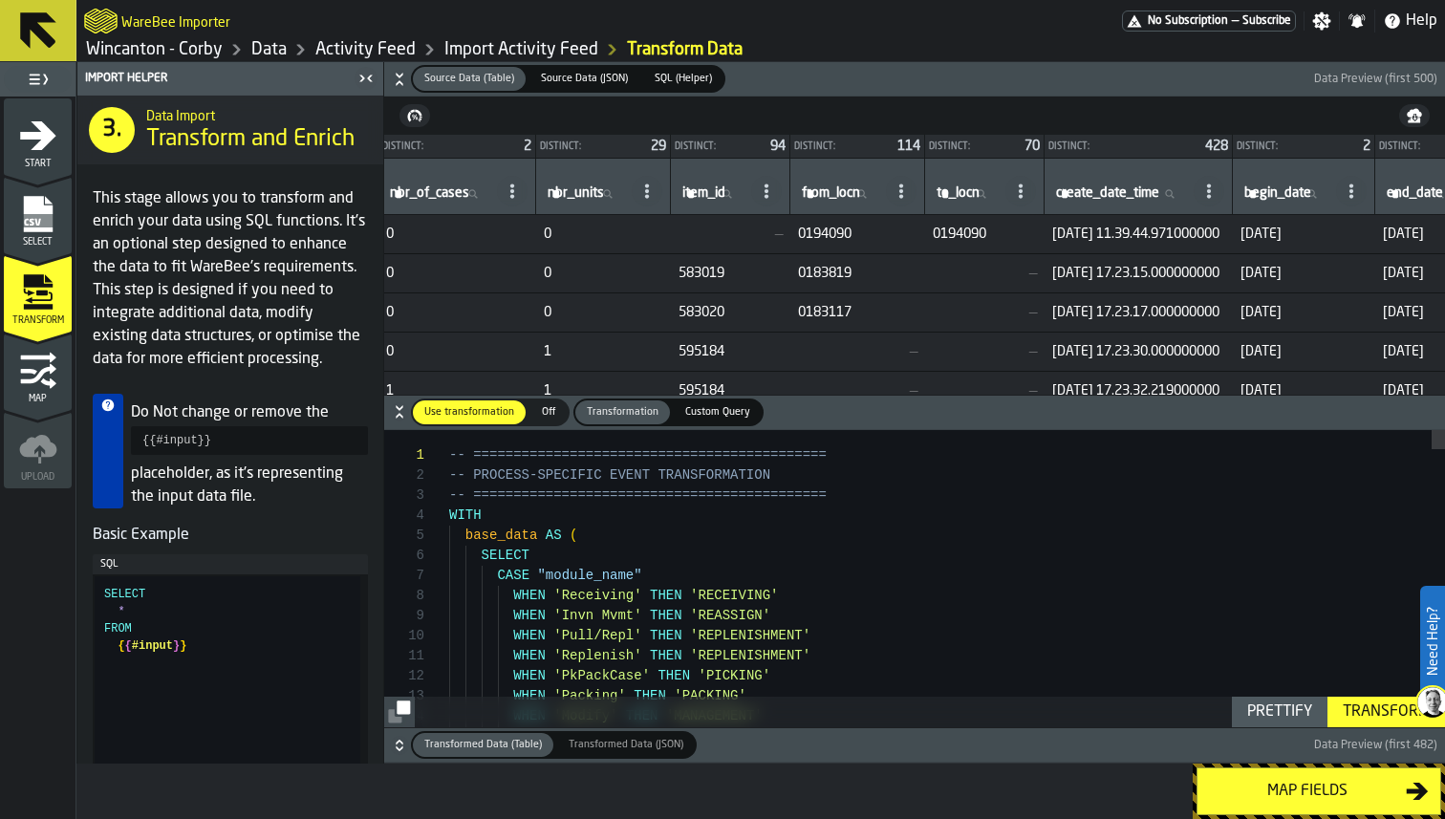
scroll to position [0, 1075]
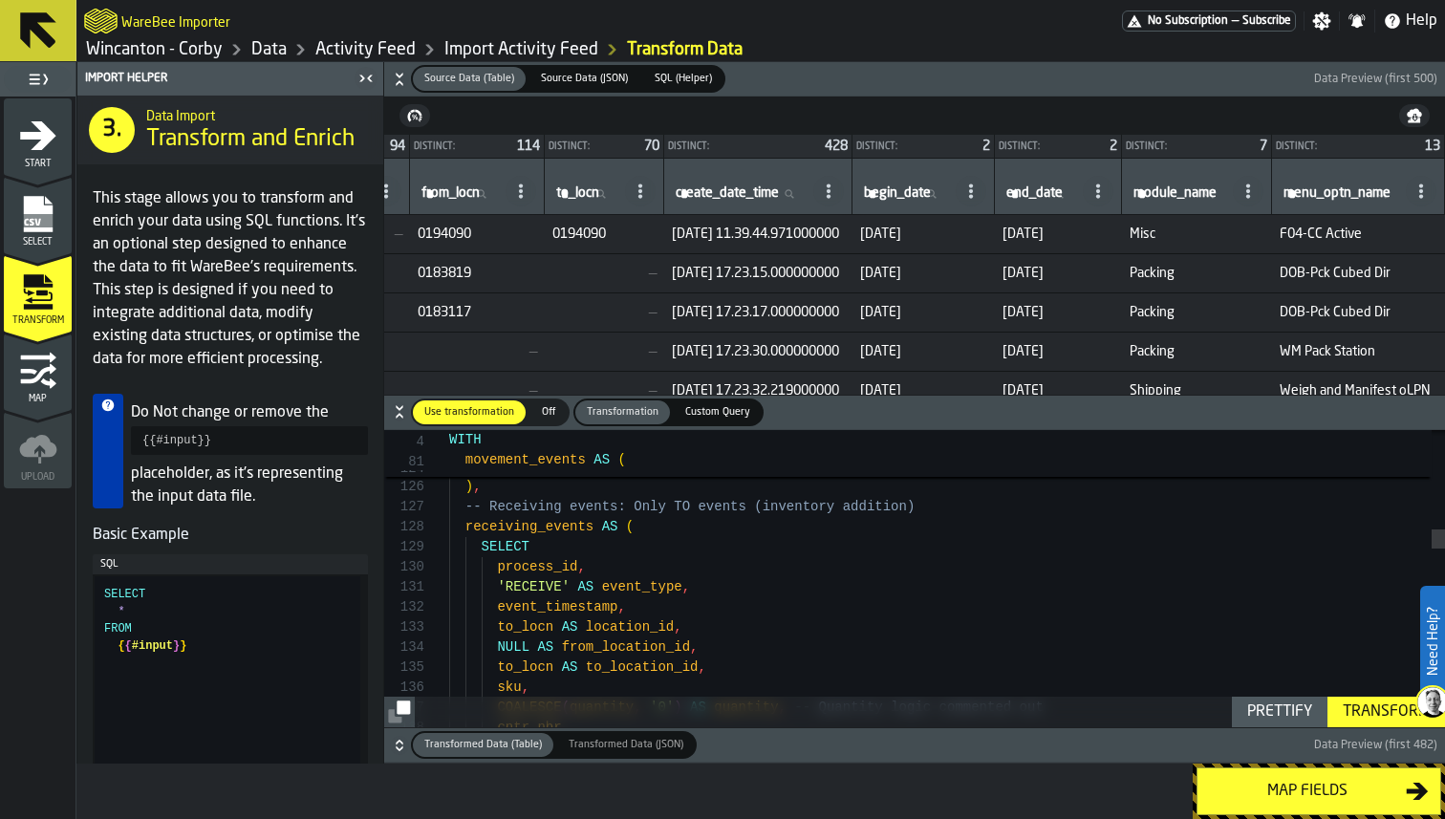
type textarea "**********"
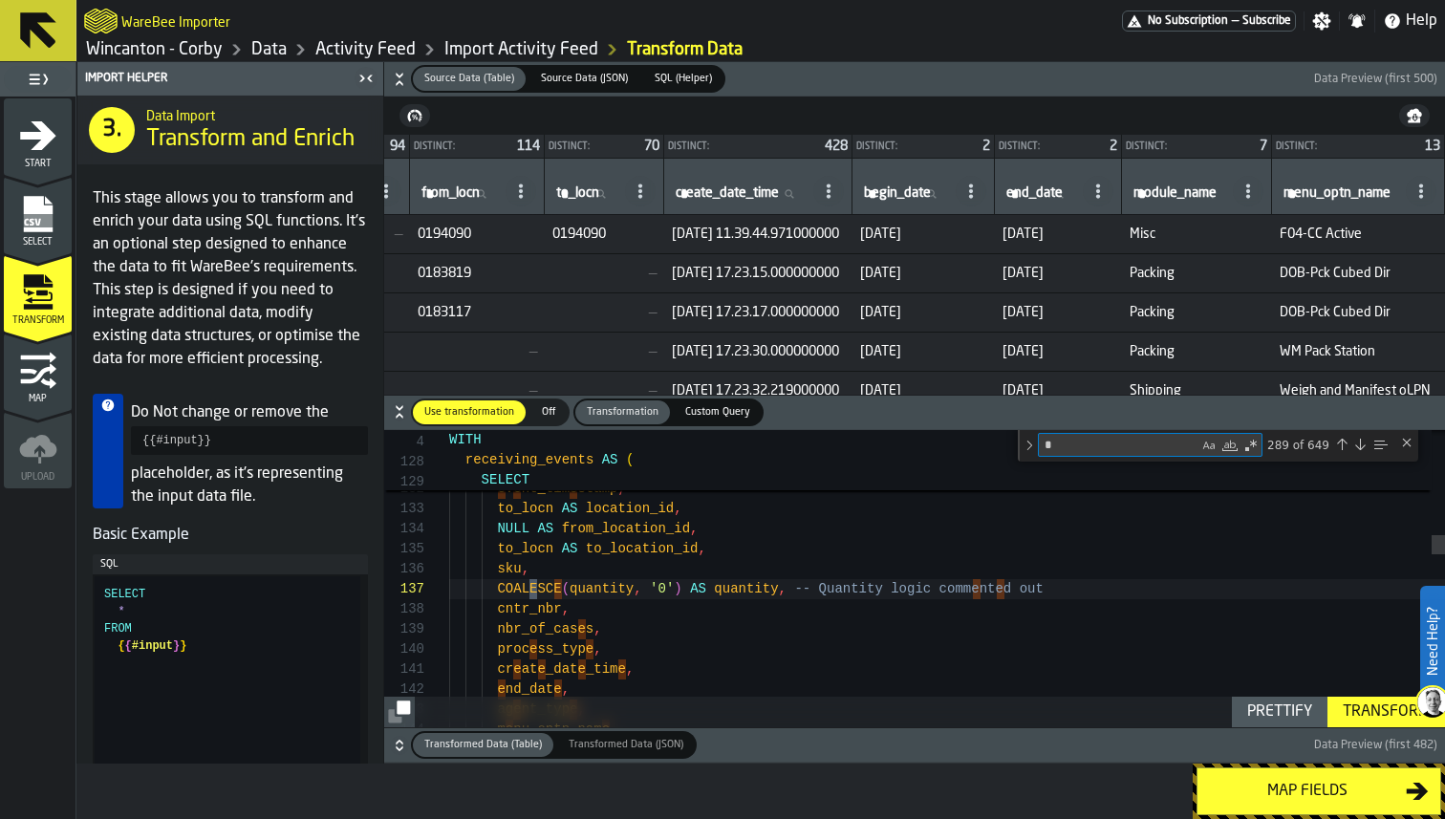
type textarea "**"
type textarea "**********"
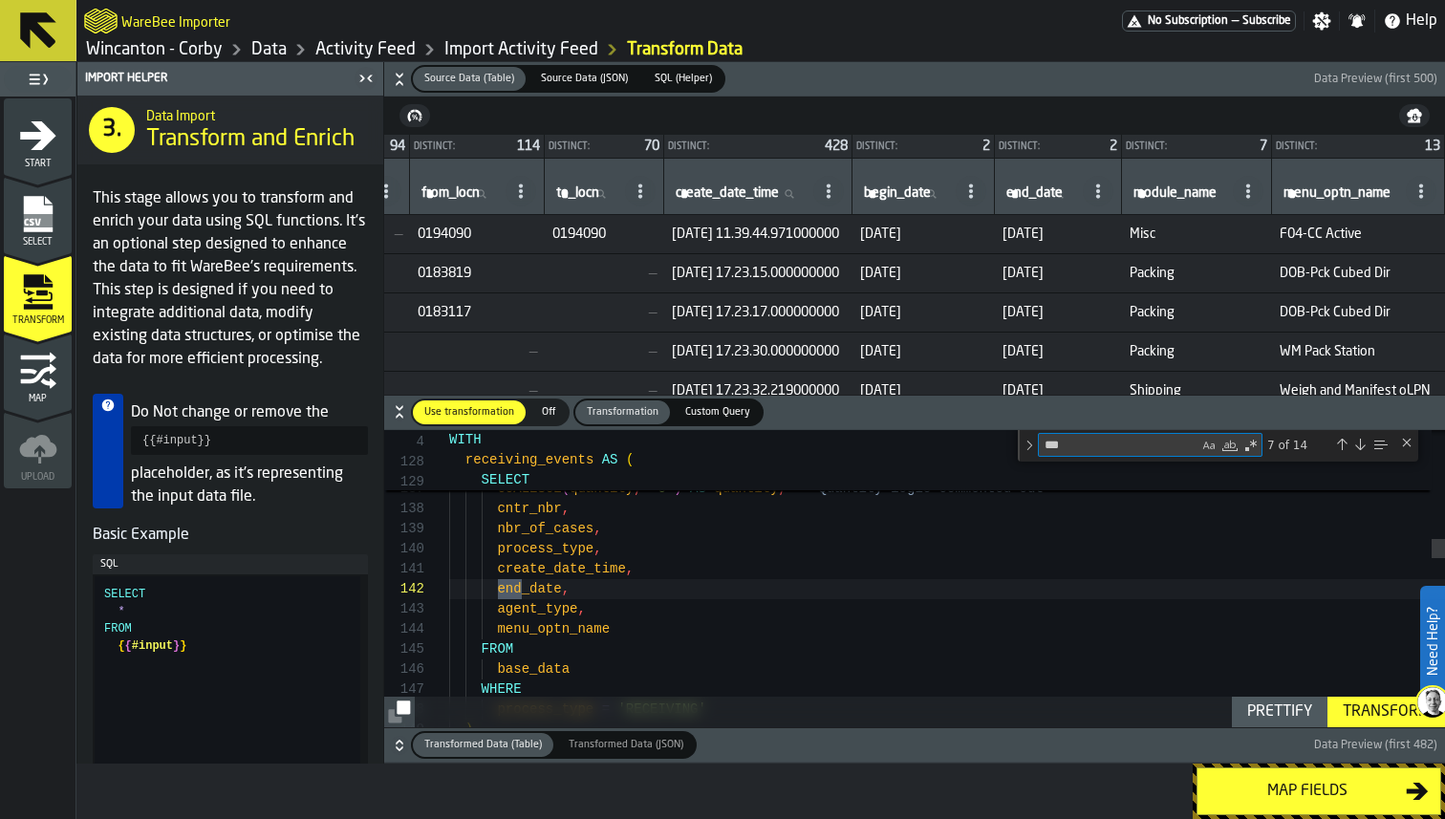
scroll to position [201, 0]
type textarea "*******"
drag, startPoint x: 600, startPoint y: 590, endPoint x: 497, endPoint y: 584, distance: 103.4
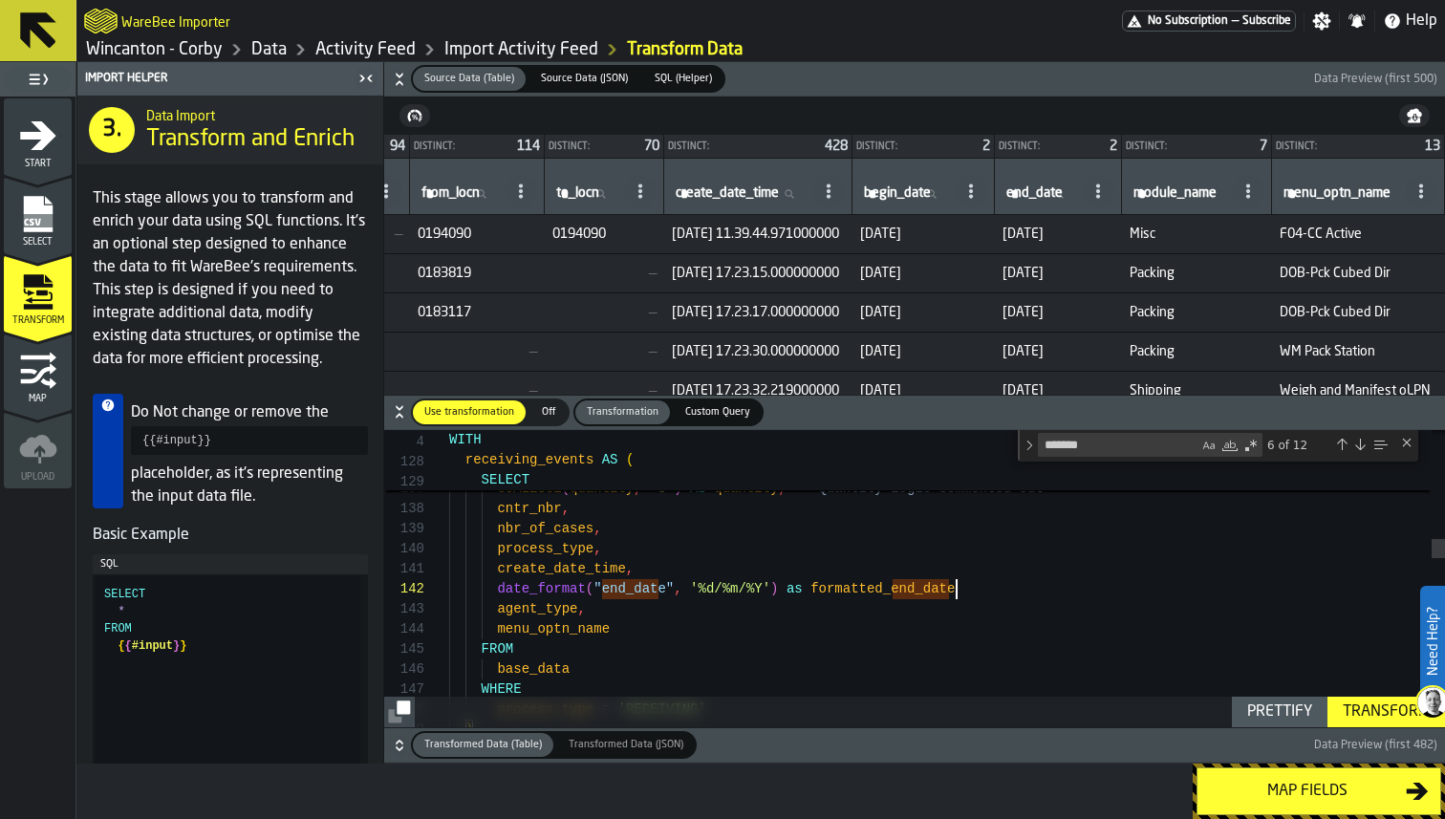
drag, startPoint x: 893, startPoint y: 585, endPoint x: 816, endPoint y: 587, distance: 76.5
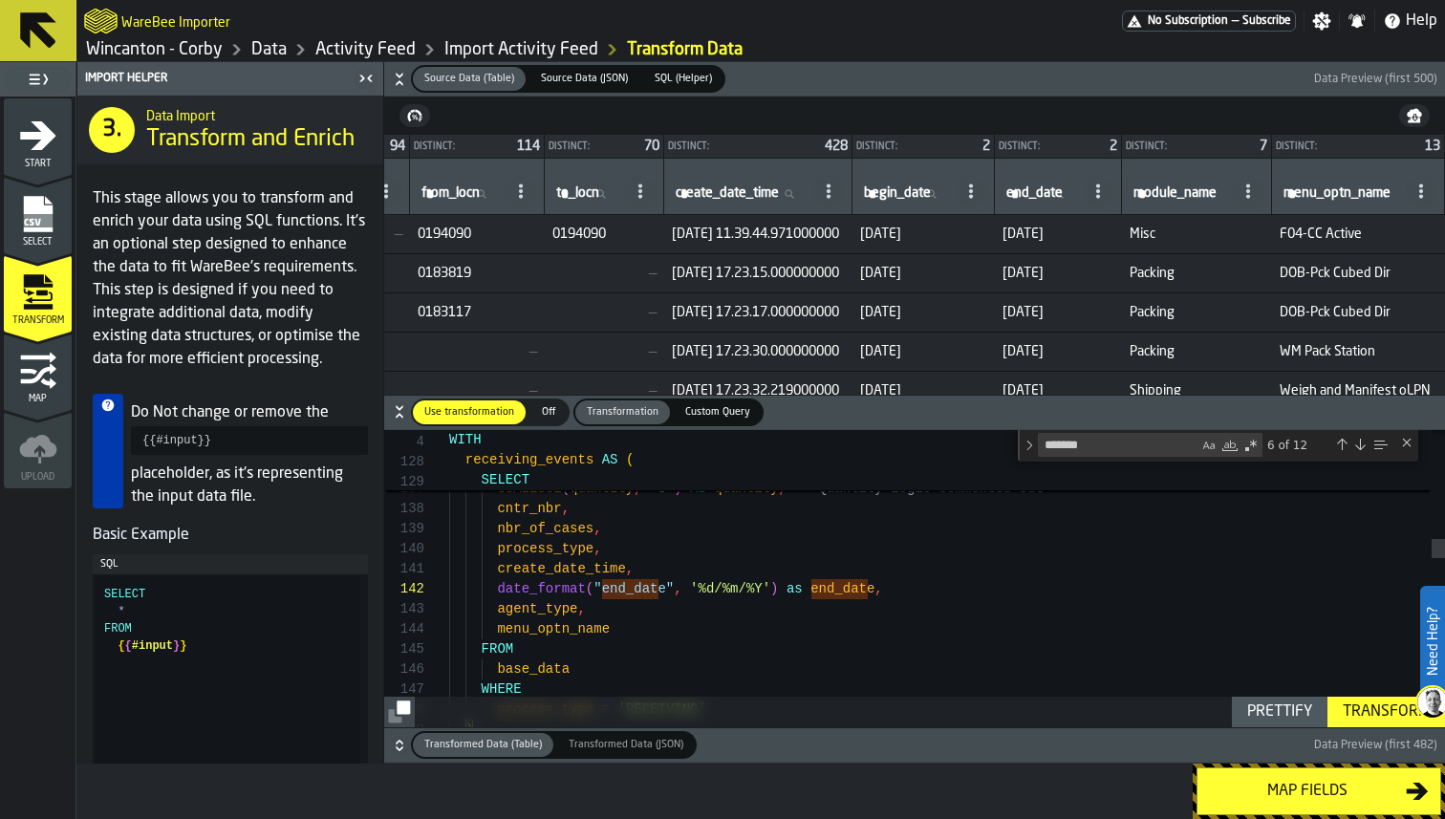
scroll to position [80, 0]
click at [1371, 707] on div "Transform" at bounding box center [1386, 712] width 102 height 23
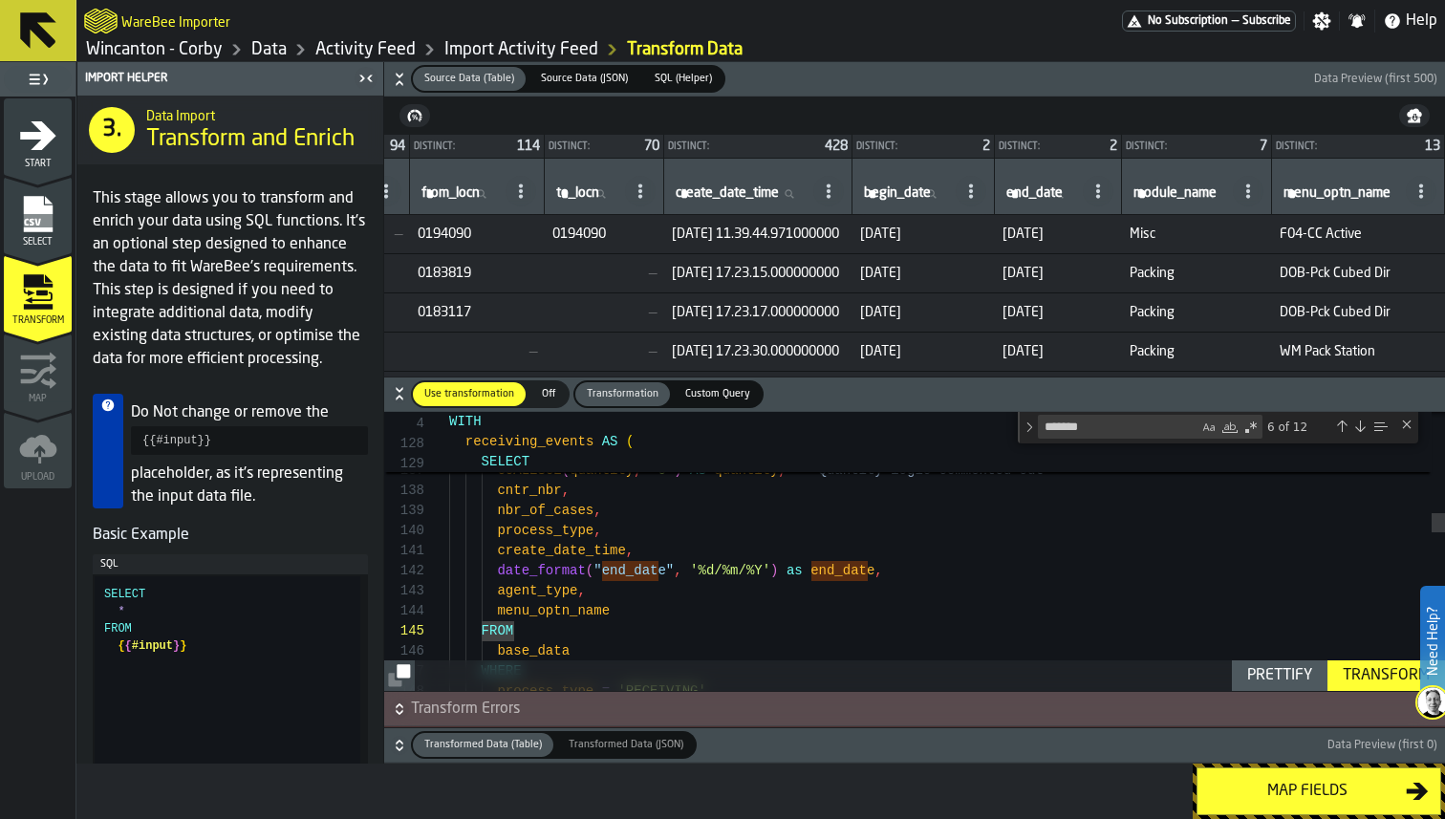
click at [400, 744] on icon "button-" at bounding box center [399, 745] width 19 height 19
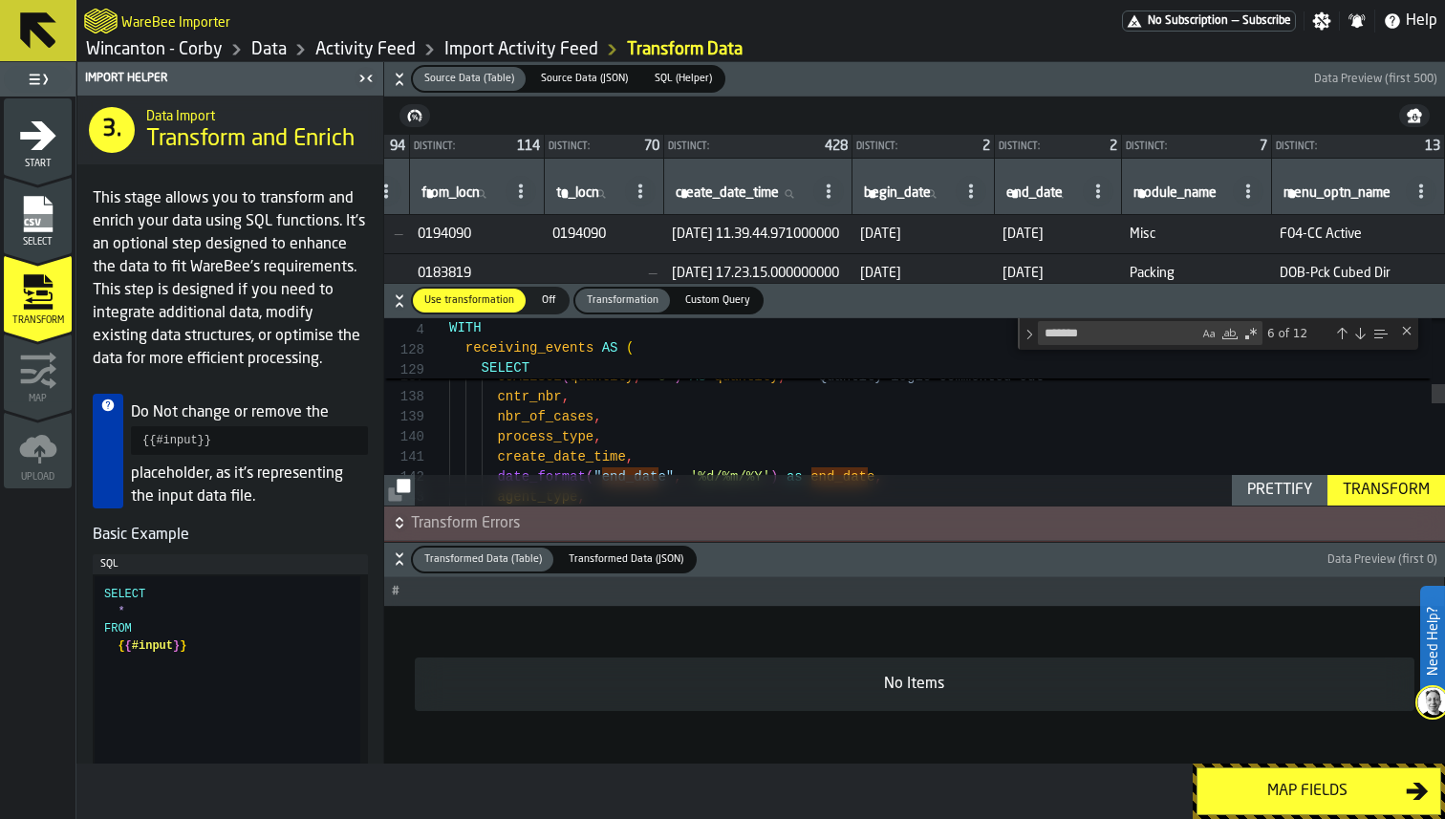
click at [398, 527] on icon "button-" at bounding box center [399, 526] width 7 height 5
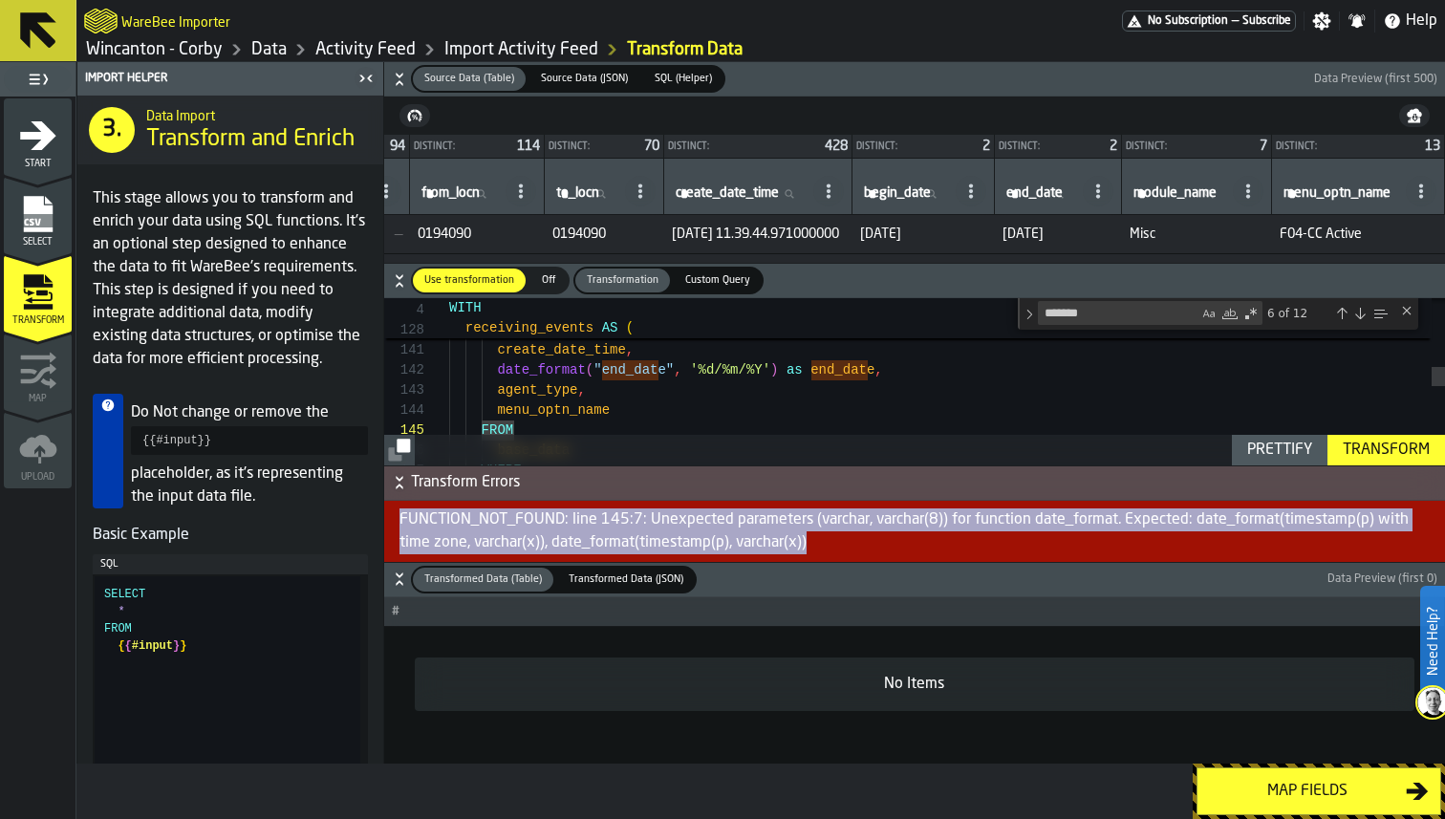
drag, startPoint x: 400, startPoint y: 515, endPoint x: 874, endPoint y: 543, distance: 475.0
click at [874, 543] on div "FUNCTION_NOT_FOUND: line 145:7: Unexpected parameters (varchar, varchar(8)) for…" at bounding box center [914, 531] width 1061 height 61
copy div "FUNCTION_NOT_FOUND: line 145:7: Unexpected parameters (varchar, varchar(8)) for…"
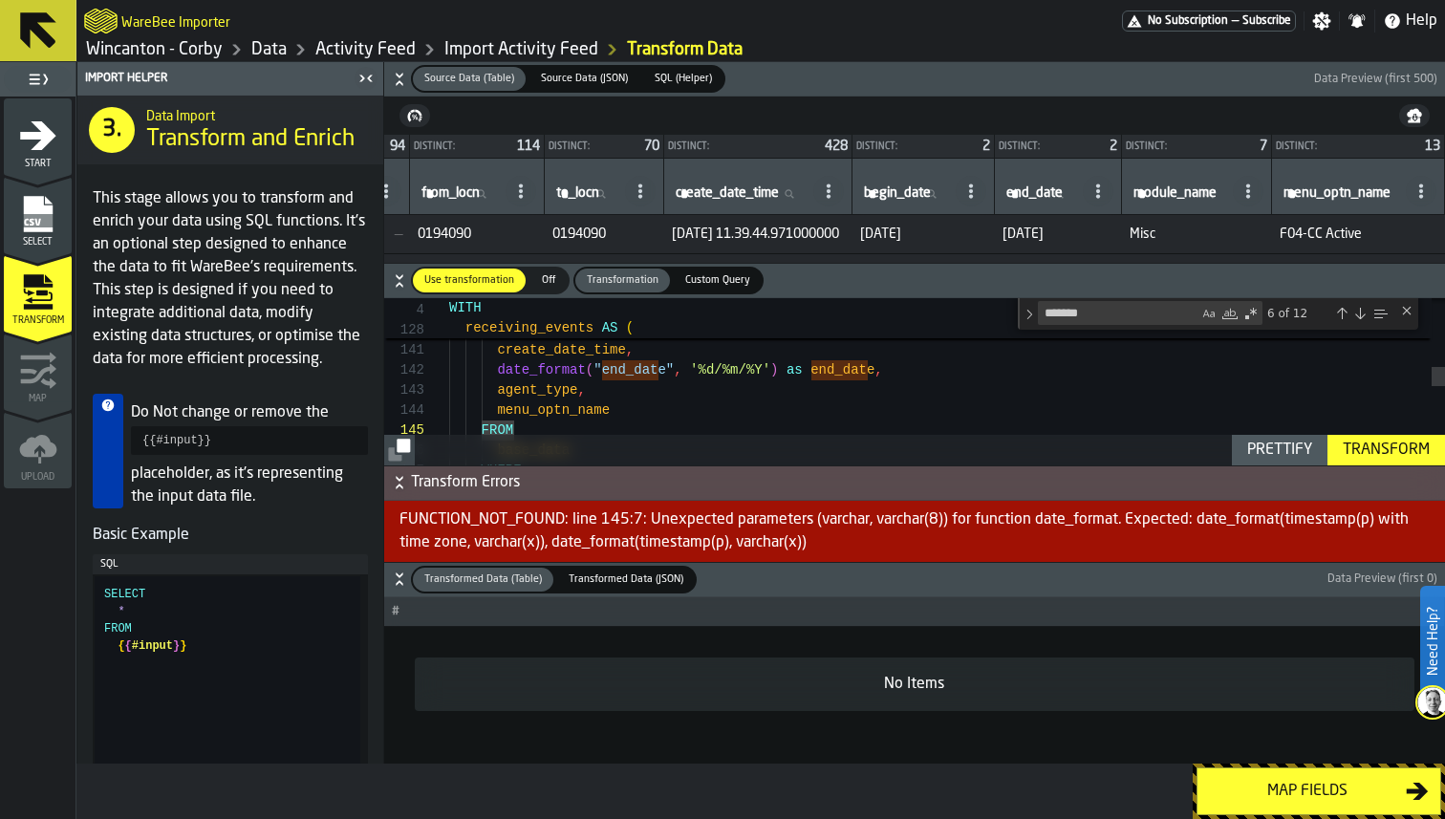
scroll to position [20, 0]
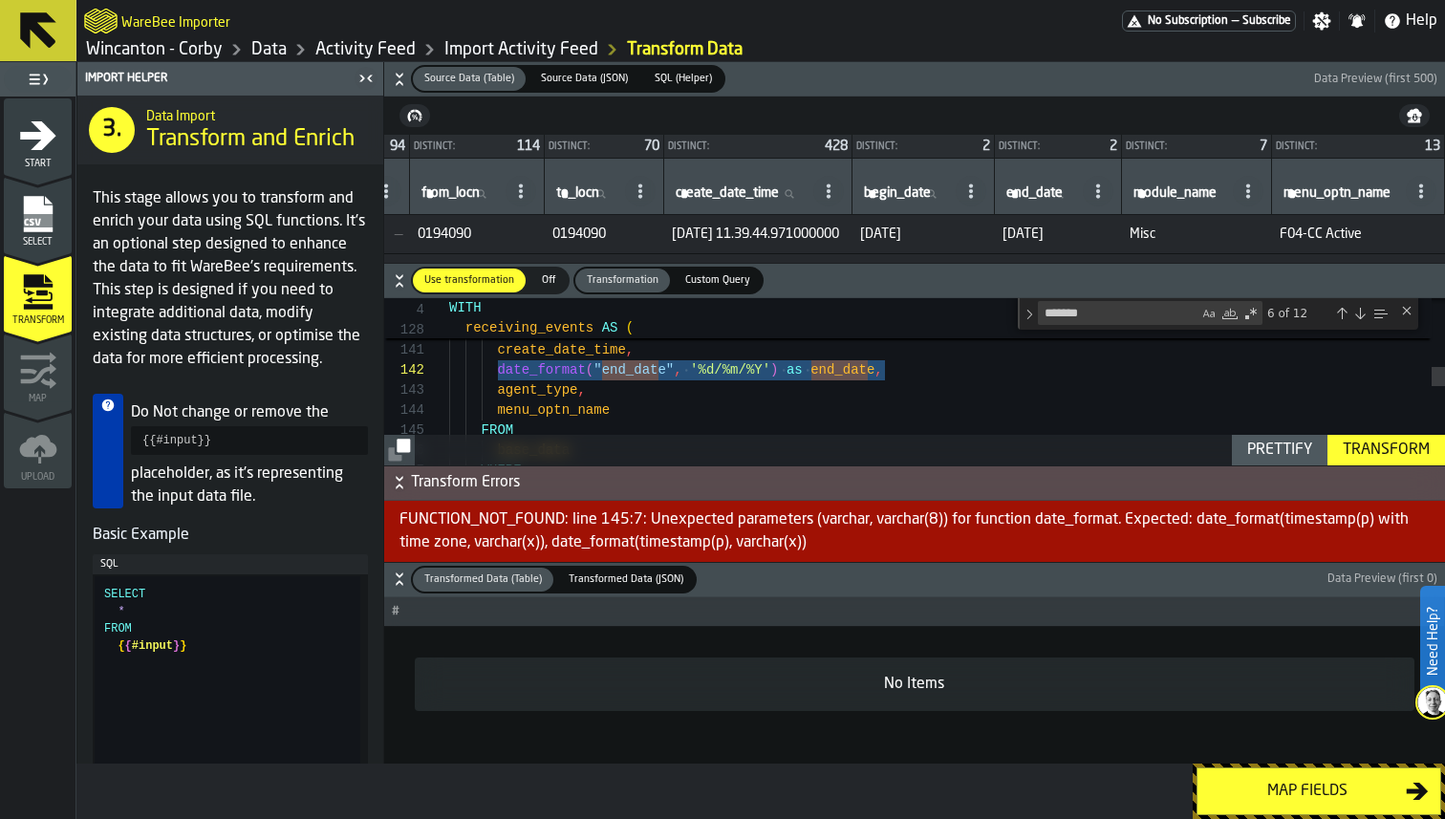
drag, startPoint x: 497, startPoint y: 374, endPoint x: 889, endPoint y: 377, distance: 392.0
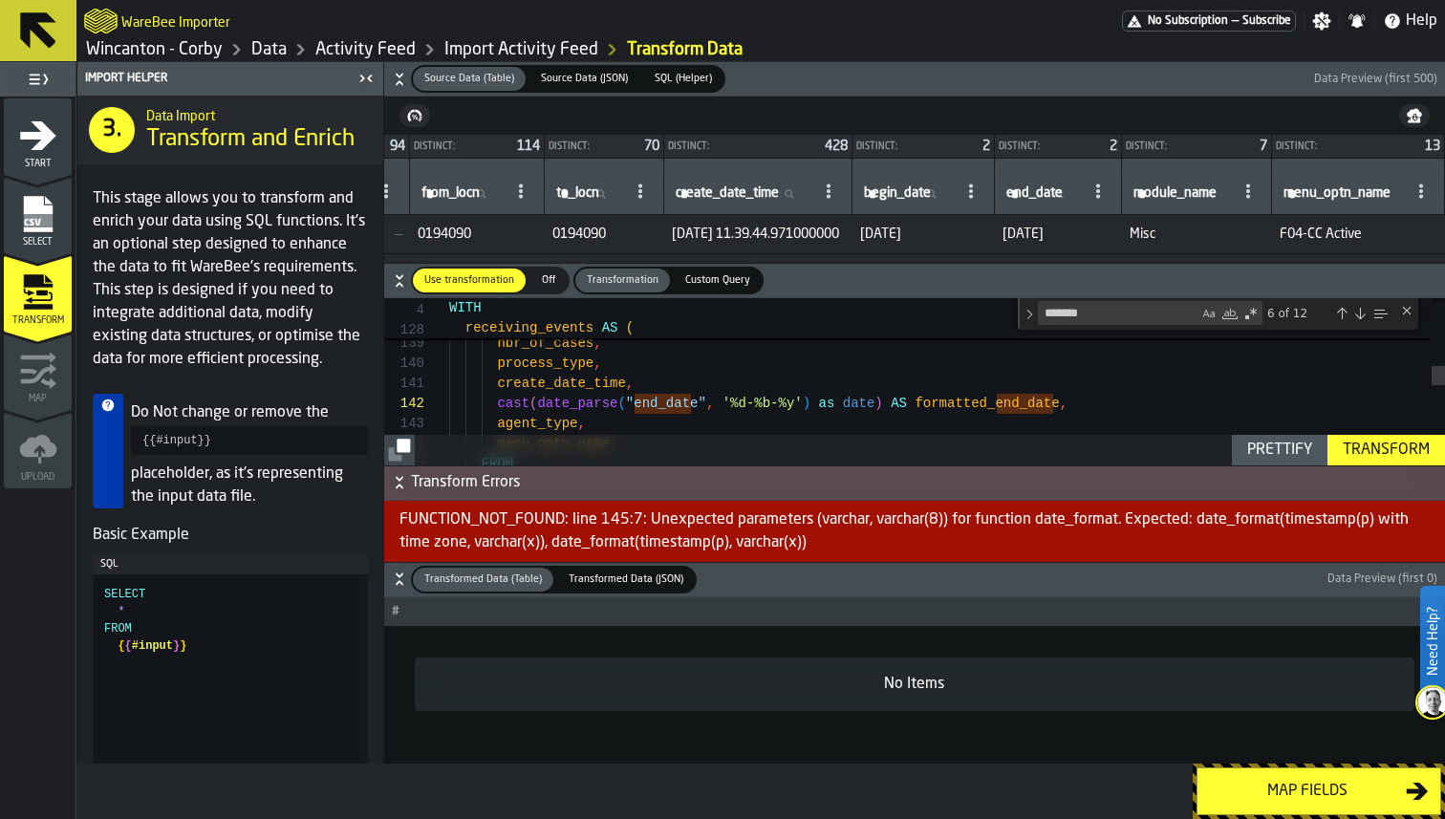
click at [1357, 447] on div "Transform" at bounding box center [1386, 450] width 102 height 23
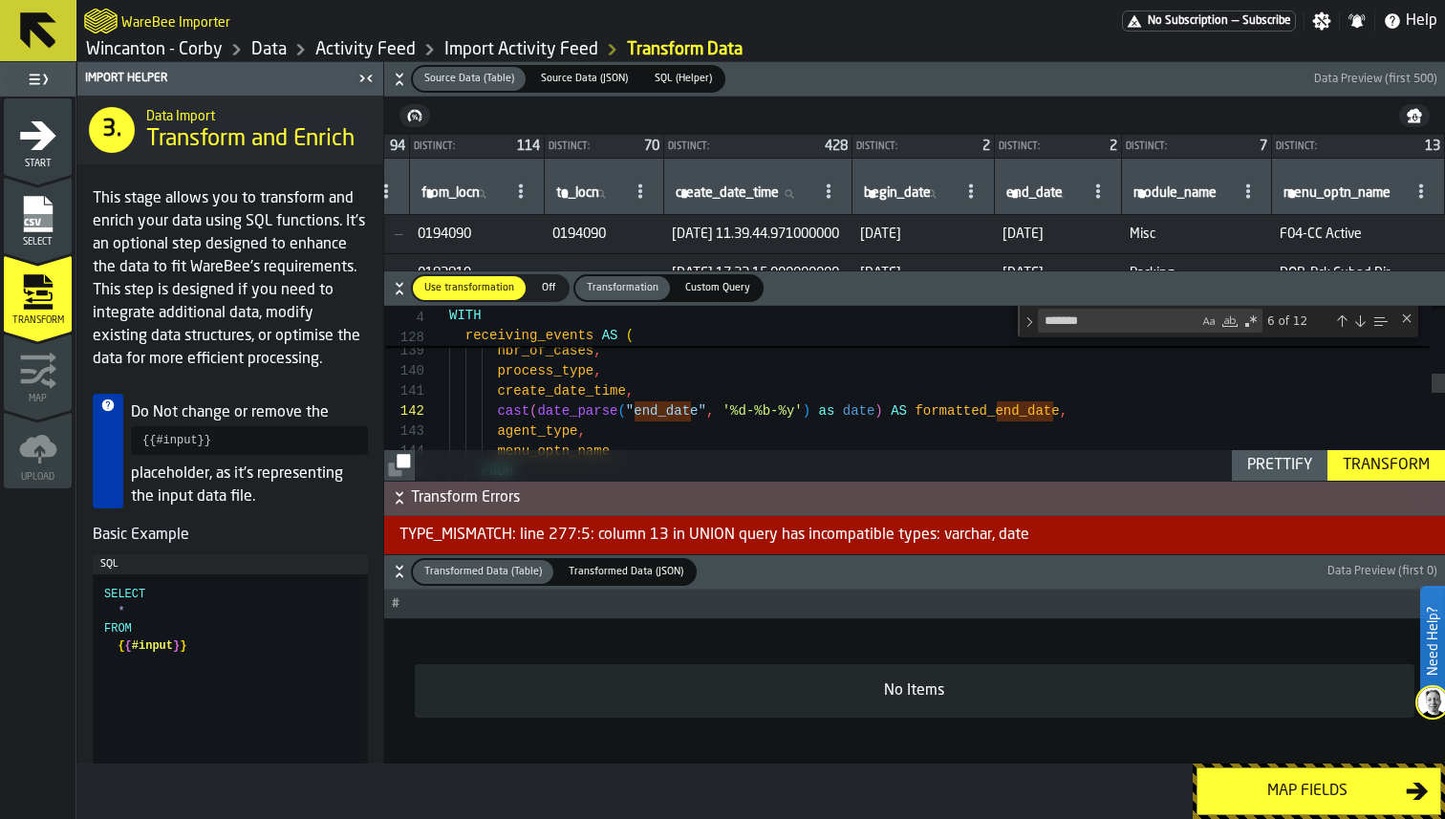
type textarea "**********"
click at [1400, 454] on div "Transform" at bounding box center [1386, 465] width 102 height 23
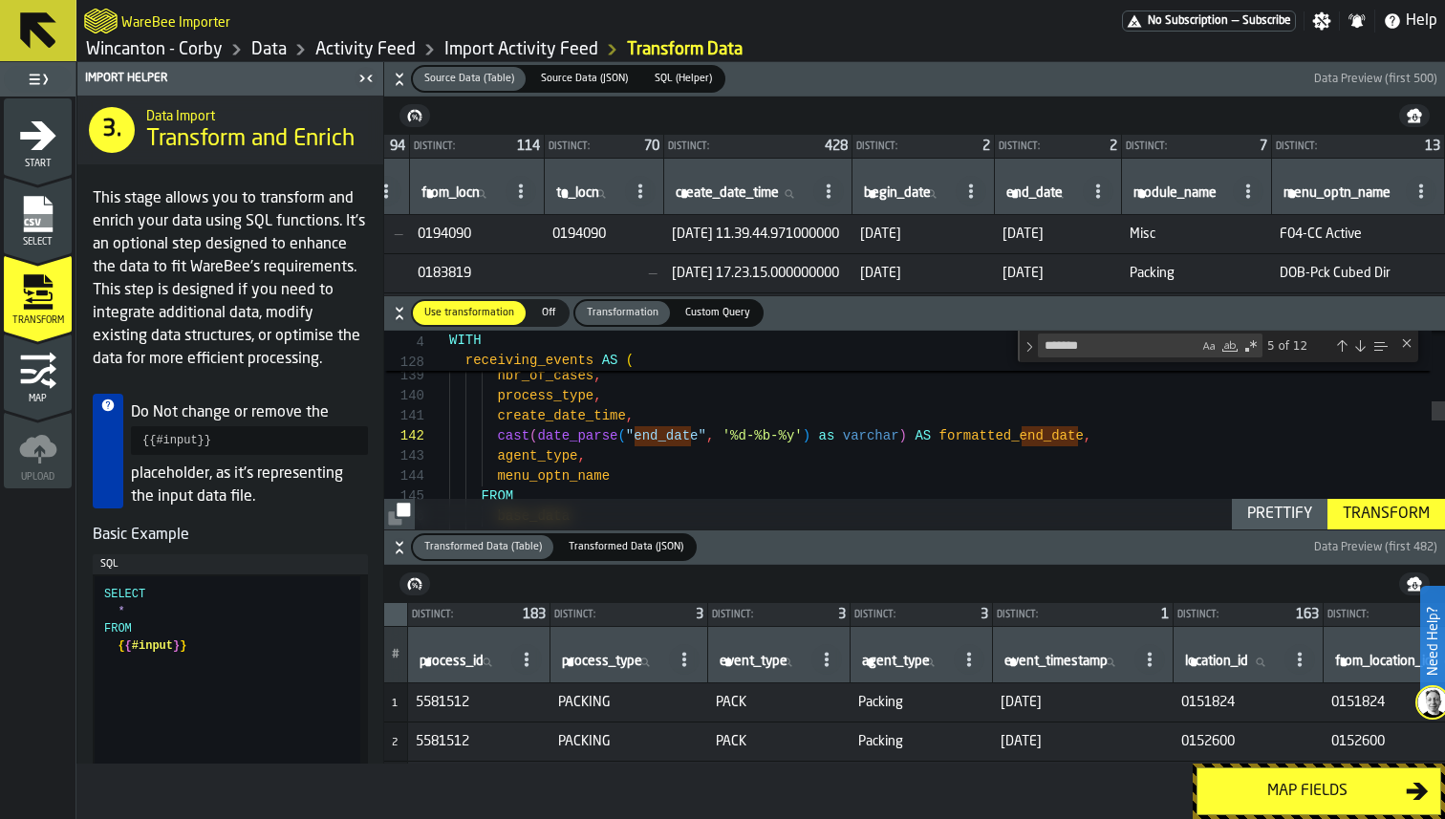
click at [396, 551] on icon "button-" at bounding box center [399, 547] width 19 height 19
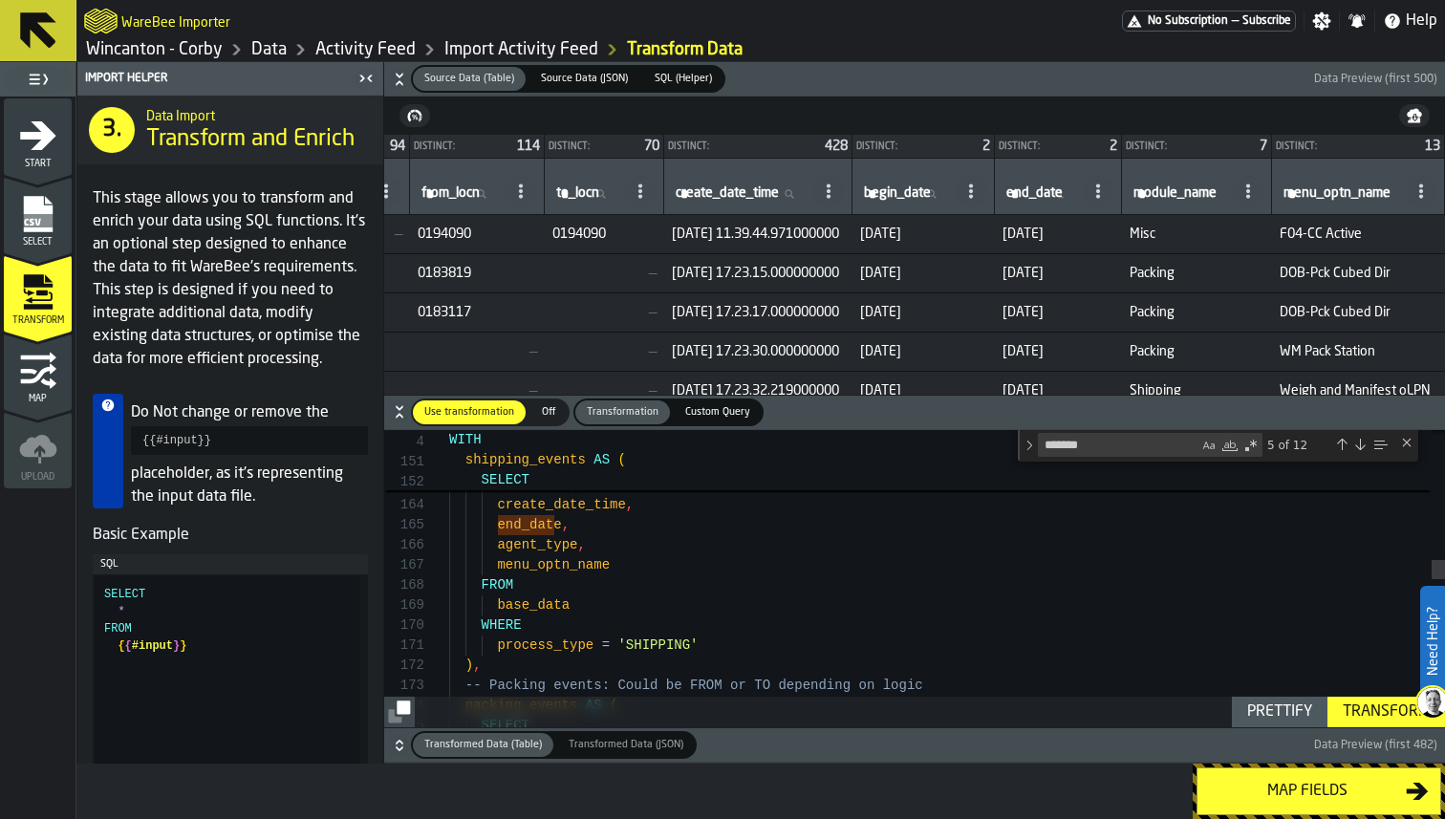
click at [406, 746] on icon "button-" at bounding box center [399, 745] width 19 height 19
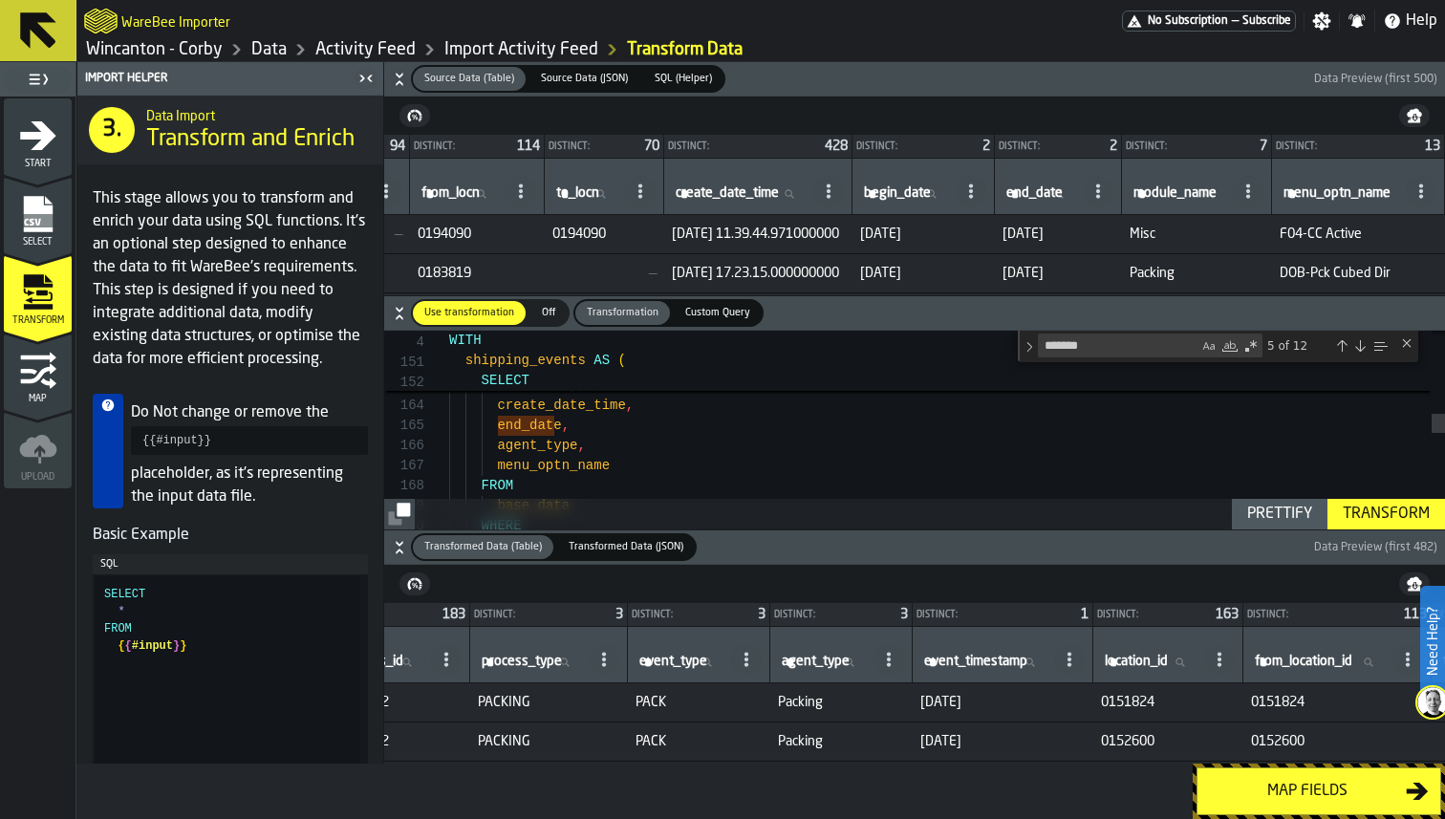
scroll to position [0, 84]
click at [1047, 657] on input "event_timestamp event_timestamp" at bounding box center [982, 662] width 130 height 25
type input "*"
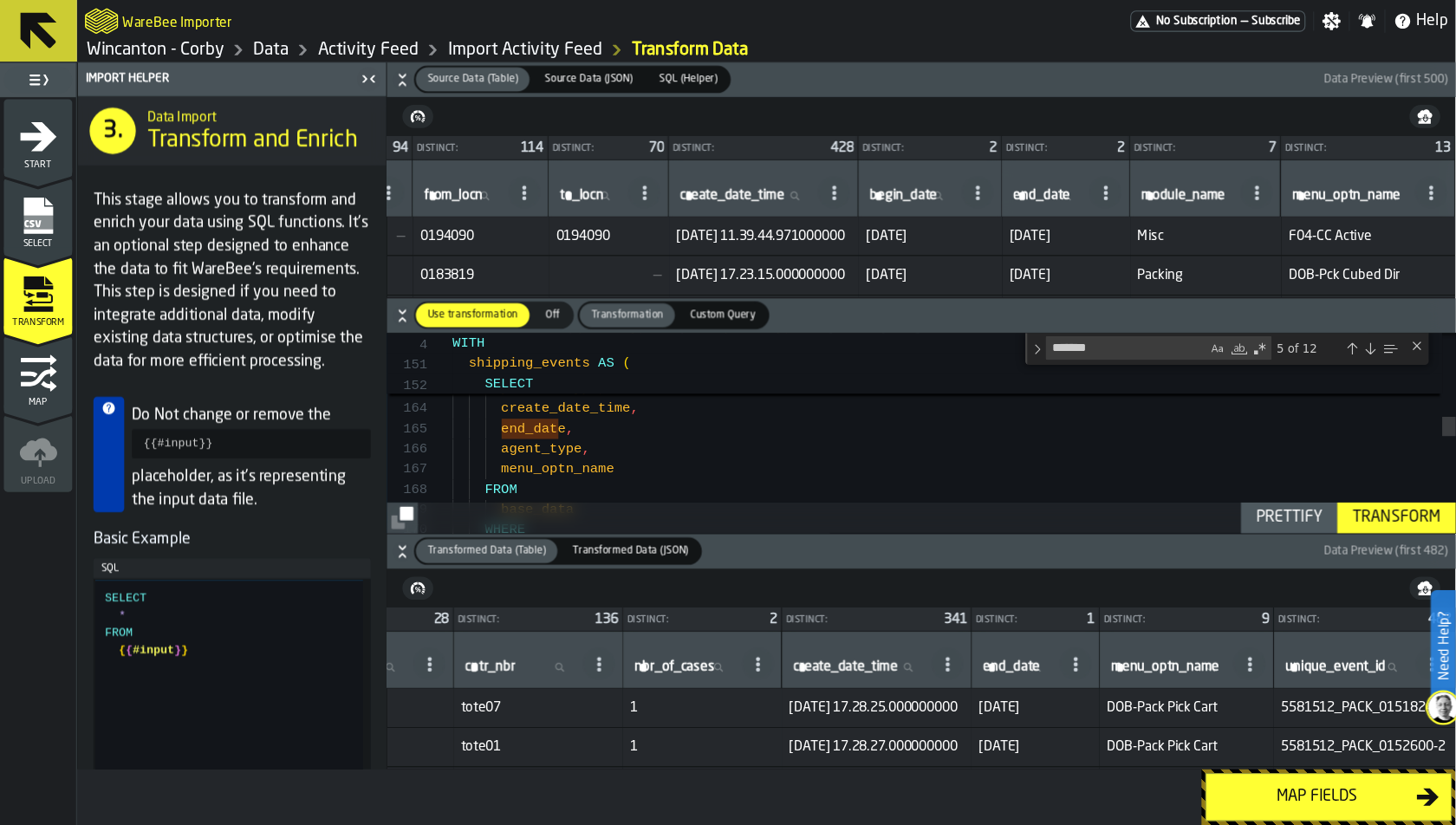
scroll to position [0, 1565]
drag, startPoint x: 1043, startPoint y: 600, endPoint x: 964, endPoint y: 608, distance: 79.4
click at [964, 608] on div "end_date end_date" at bounding box center [931, 594] width 101 height 36
click at [951, 600] on label "end_date end_date" at bounding box center [916, 600] width 69 height 23
click at [951, 600] on input "end_date end_date" at bounding box center [916, 600] width 69 height 23
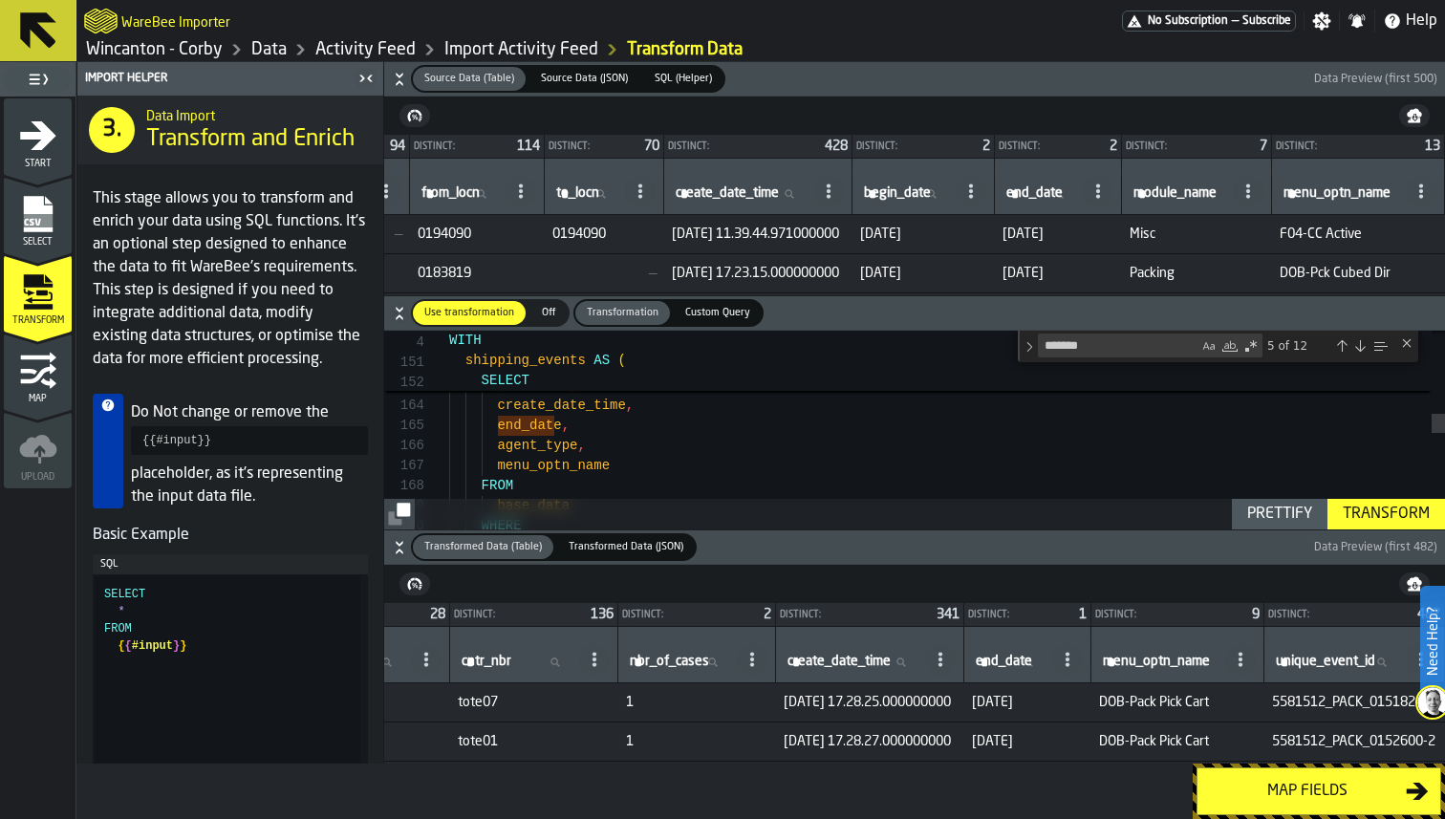
type input "*"
click at [1049, 657] on input "*" at bounding box center [1010, 662] width 76 height 25
type input "****"
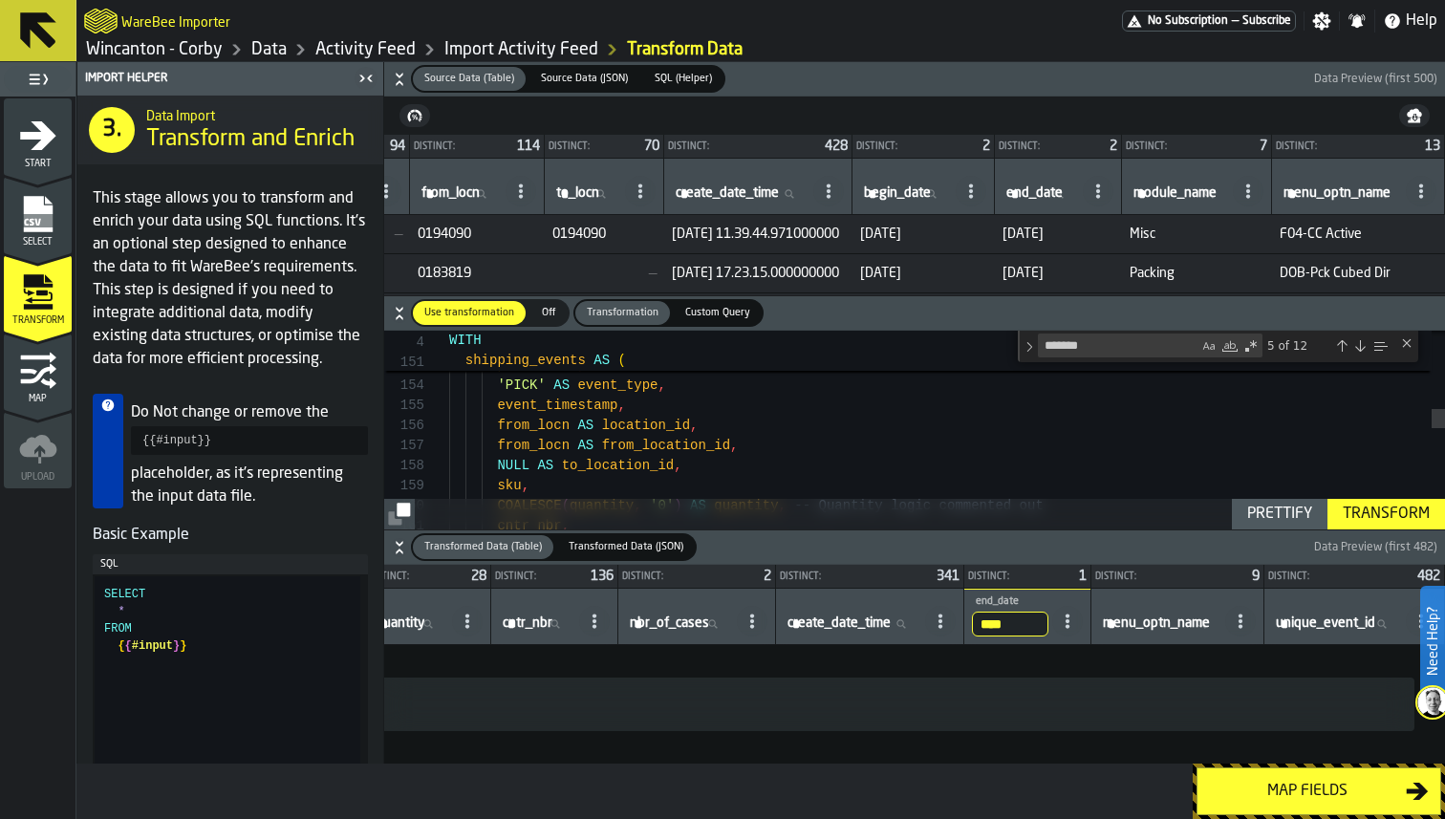
click at [401, 548] on icon "button-" at bounding box center [399, 547] width 19 height 19
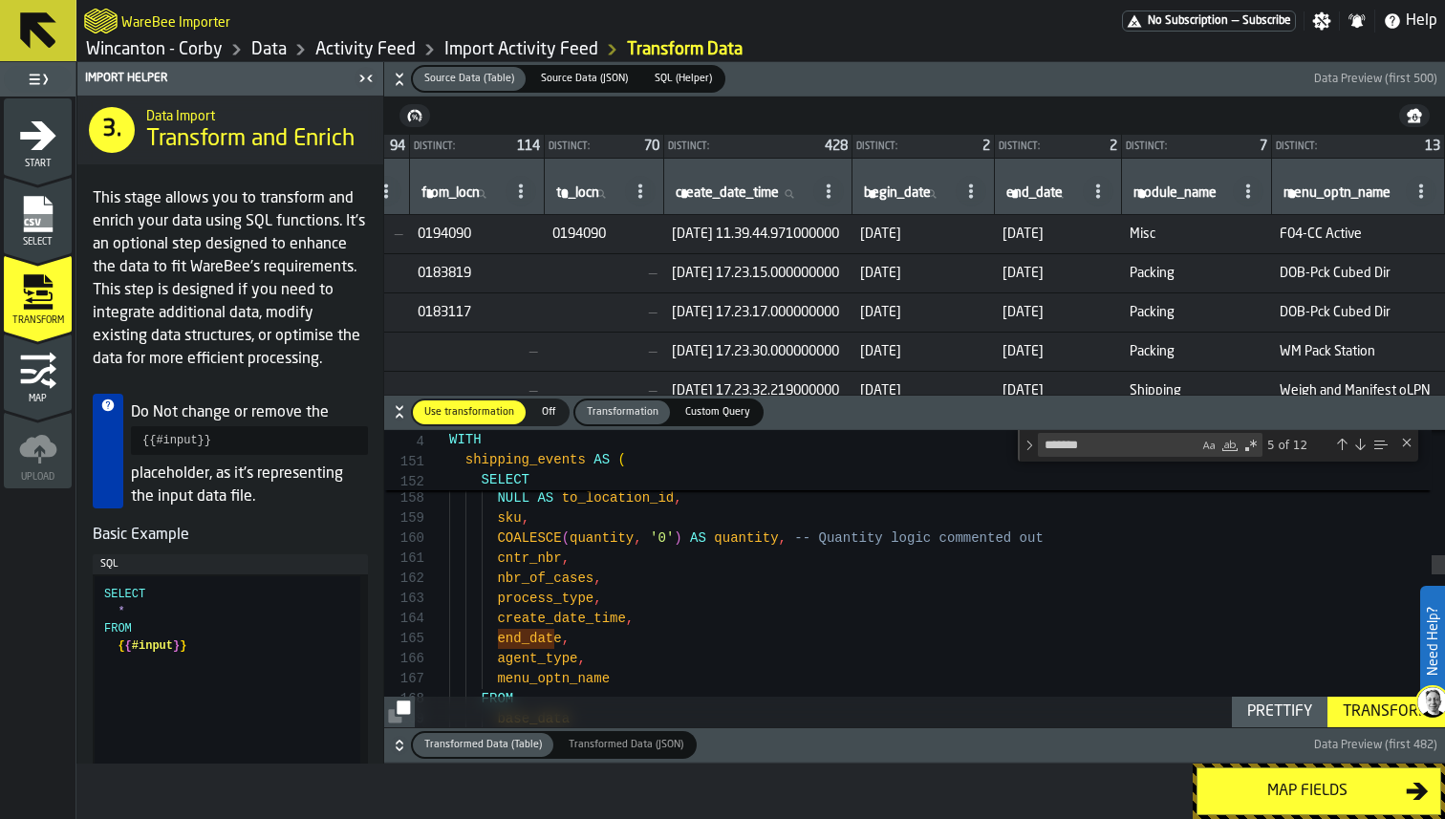
click at [396, 80] on icon "button-" at bounding box center [399, 79] width 19 height 19
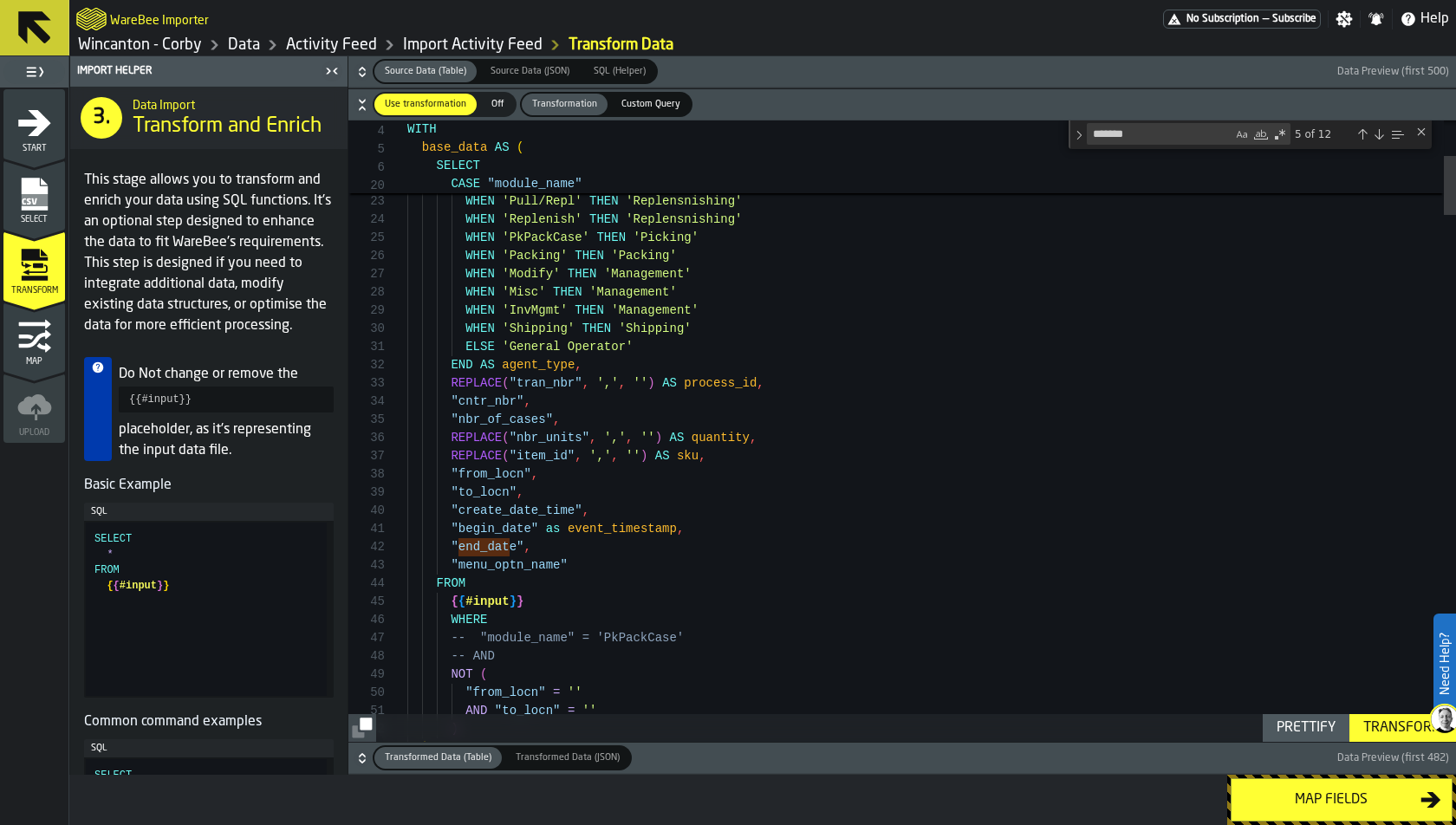
scroll to position [18, 0]
click at [1170, 124] on textarea "*******" at bounding box center [1160, 134] width 145 height 20
click at [1170, 137] on textarea "*******" at bounding box center [1160, 134] width 145 height 20
type textarea "**********"
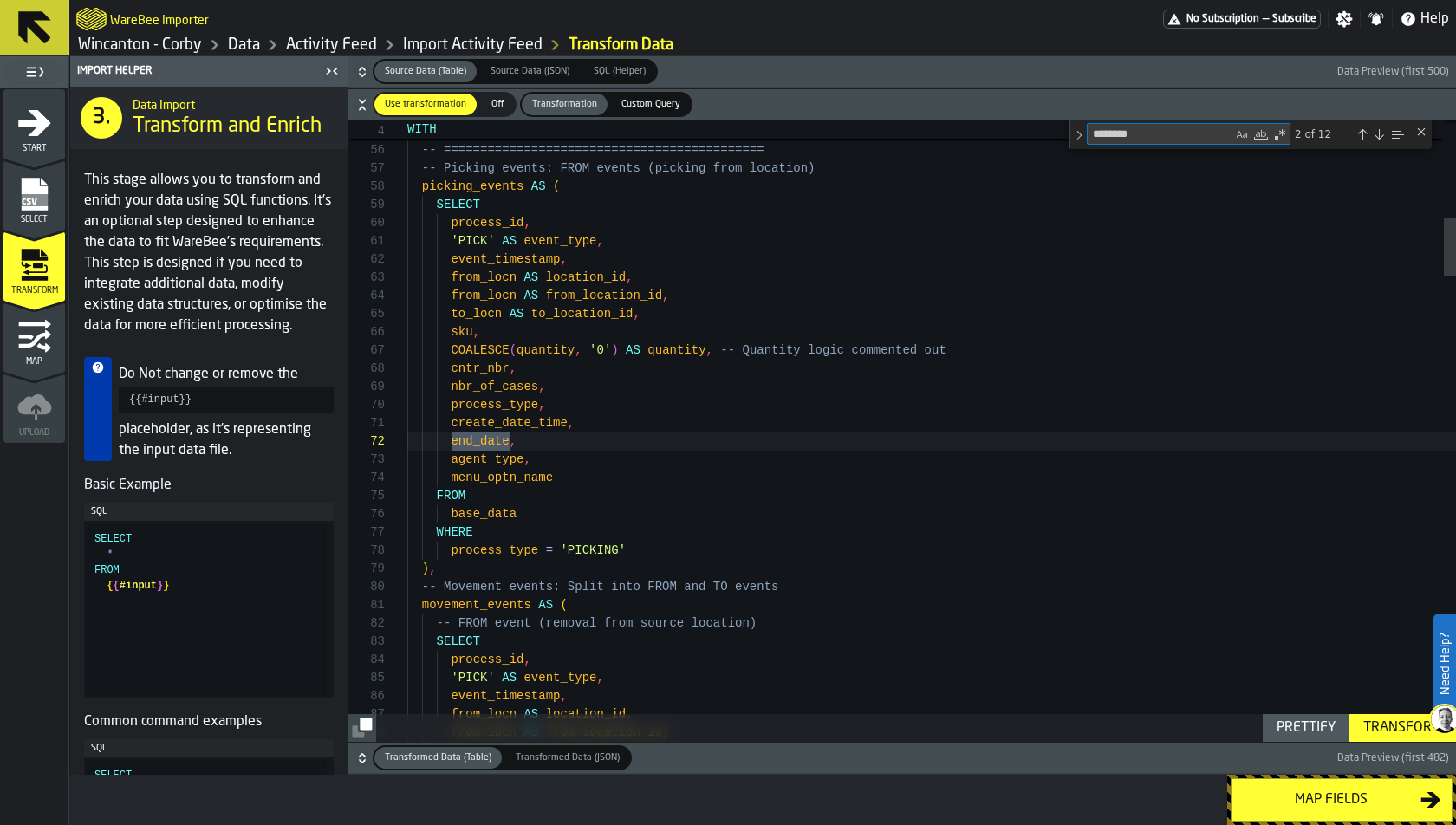
scroll to position [182, 0]
type textarea "********"
click at [1083, 133] on div "Toggle Replace" at bounding box center [1079, 135] width 15 height 29
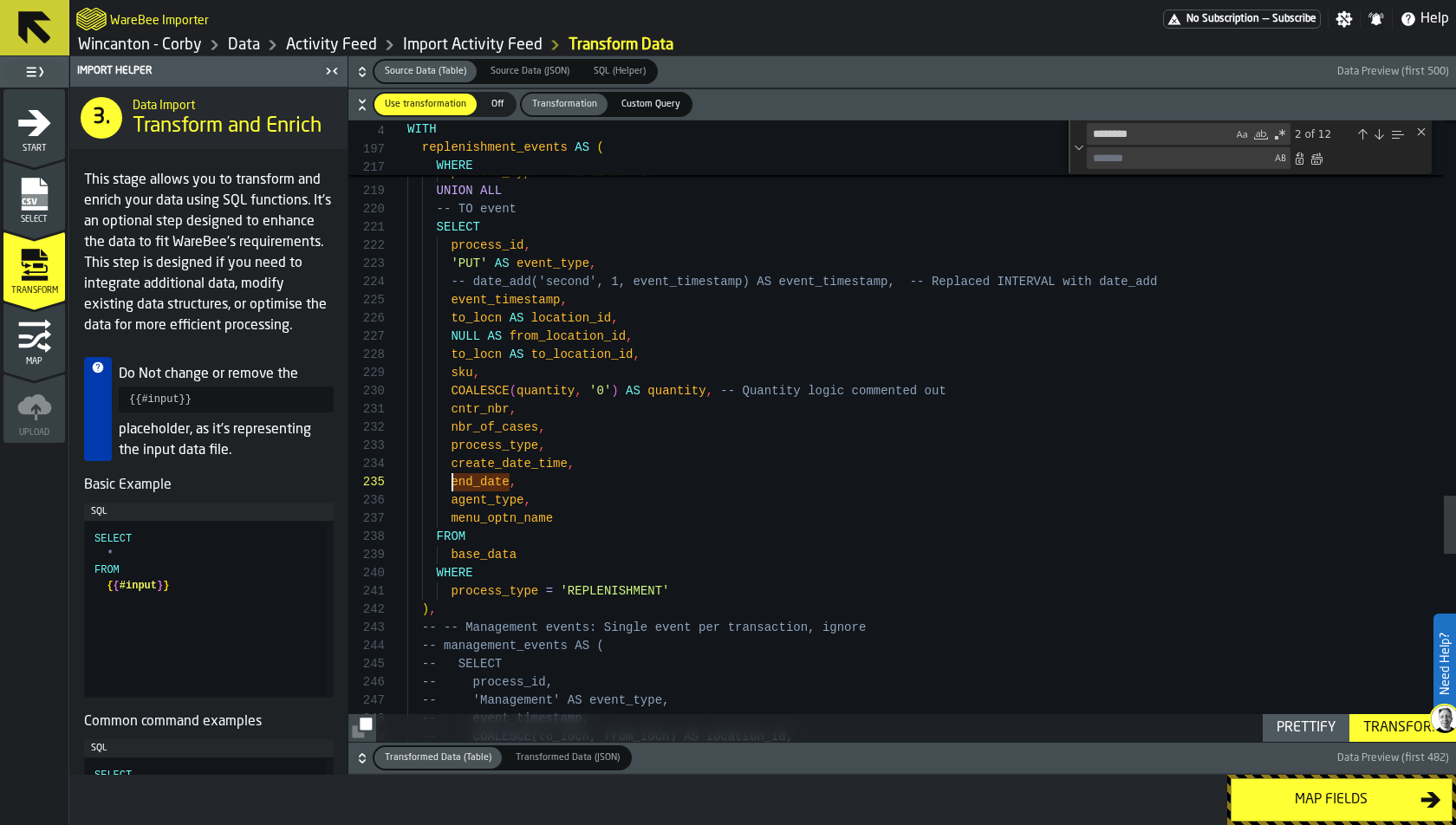
scroll to position [72, 0]
drag, startPoint x: 453, startPoint y: 487, endPoint x: 508, endPoint y: 484, distance: 55.1
drag, startPoint x: 902, startPoint y: 480, endPoint x: 835, endPoint y: 483, distance: 67.1
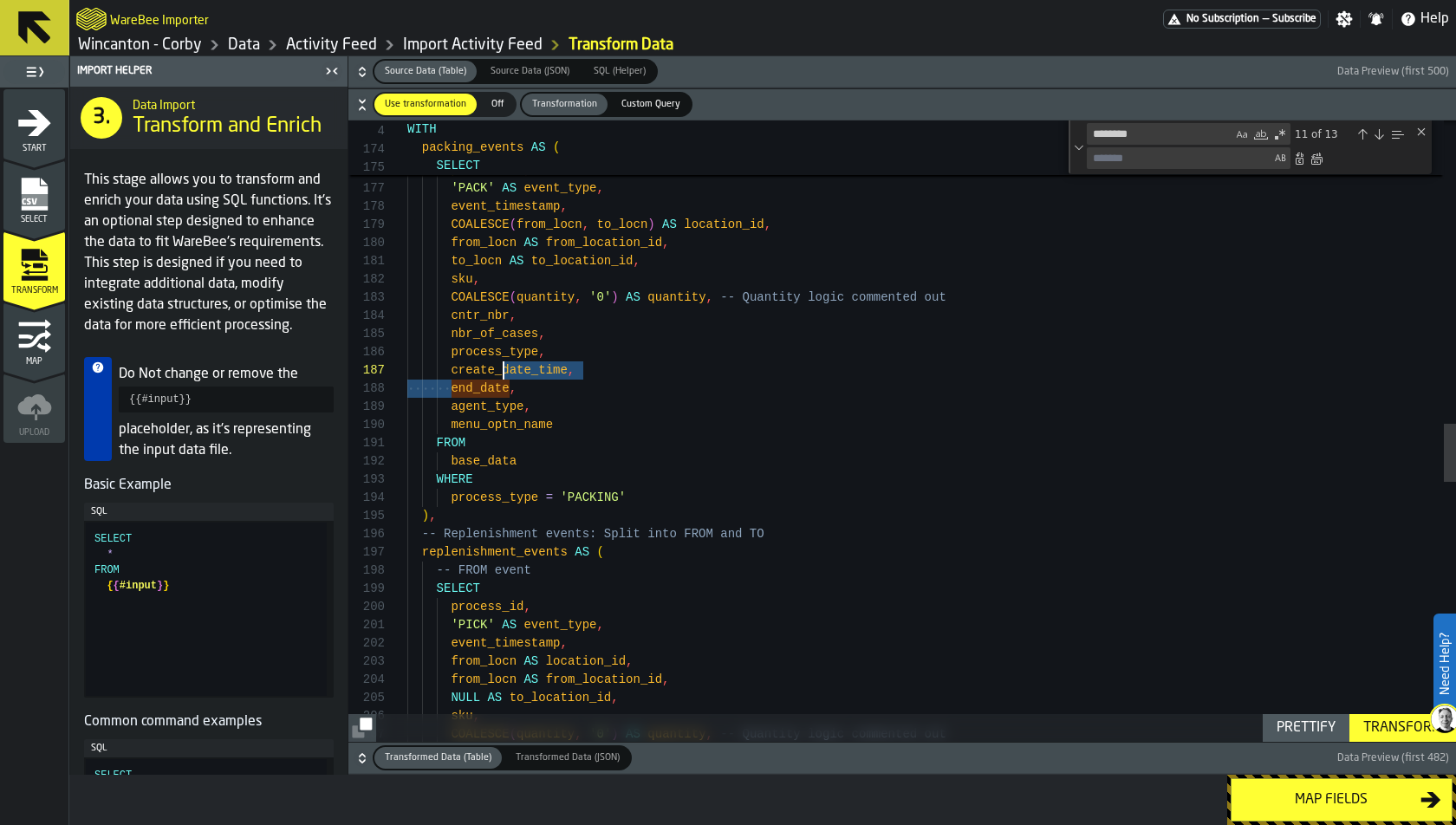
scroll to position [128, 0]
drag, startPoint x: 451, startPoint y: 387, endPoint x: 508, endPoint y: 383, distance: 57.1
click at [508, 383] on div "sku , NULL AS to_location_id , from_locn AS from_location_id , from_locn AS loc…" at bounding box center [931, 211] width 1049 height 6606
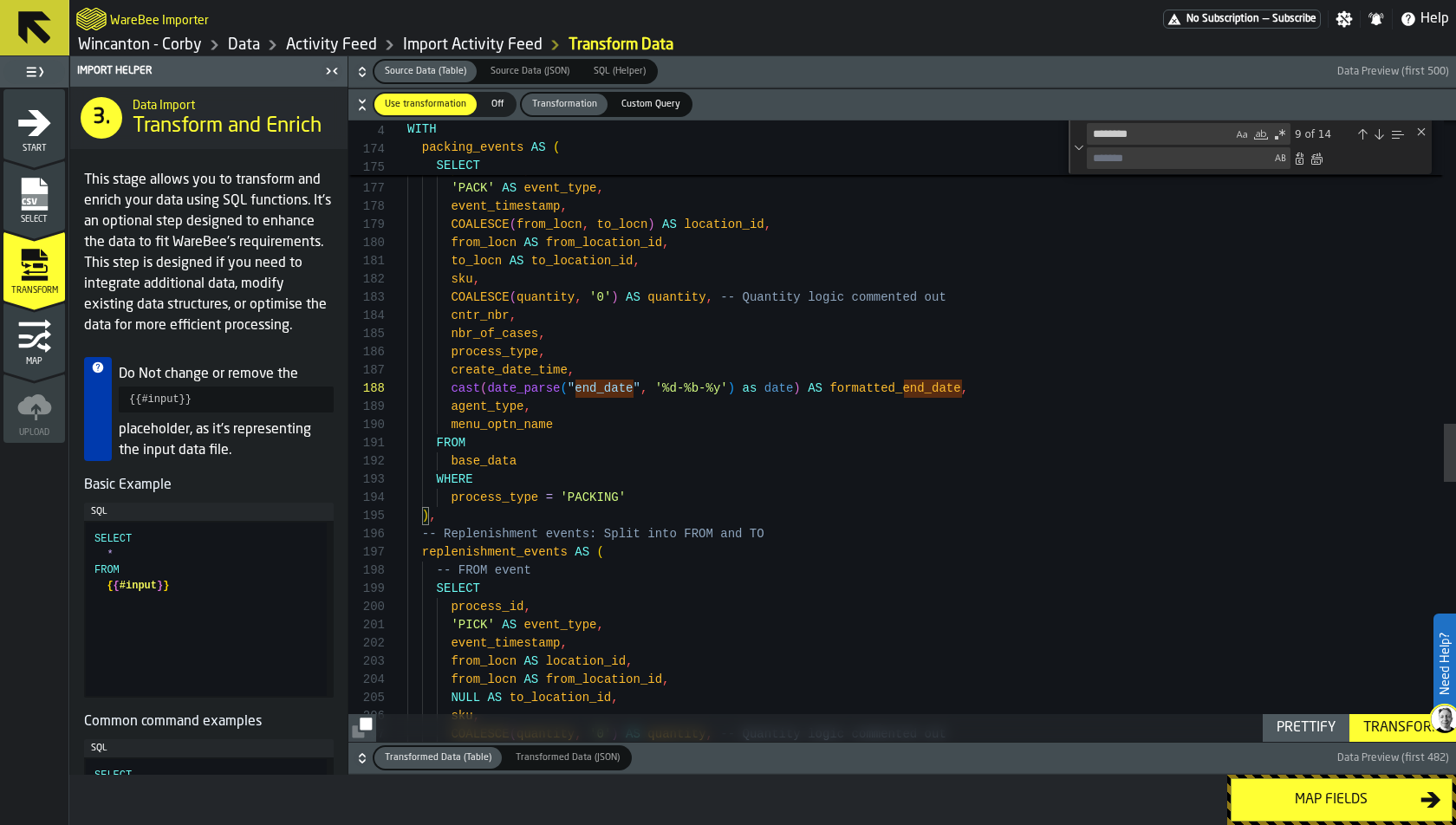
click at [871, 390] on div "sku , NULL AS to_location_id , from_locn AS from_location_id , from_locn AS loc…" at bounding box center [931, 211] width 1049 height 6606
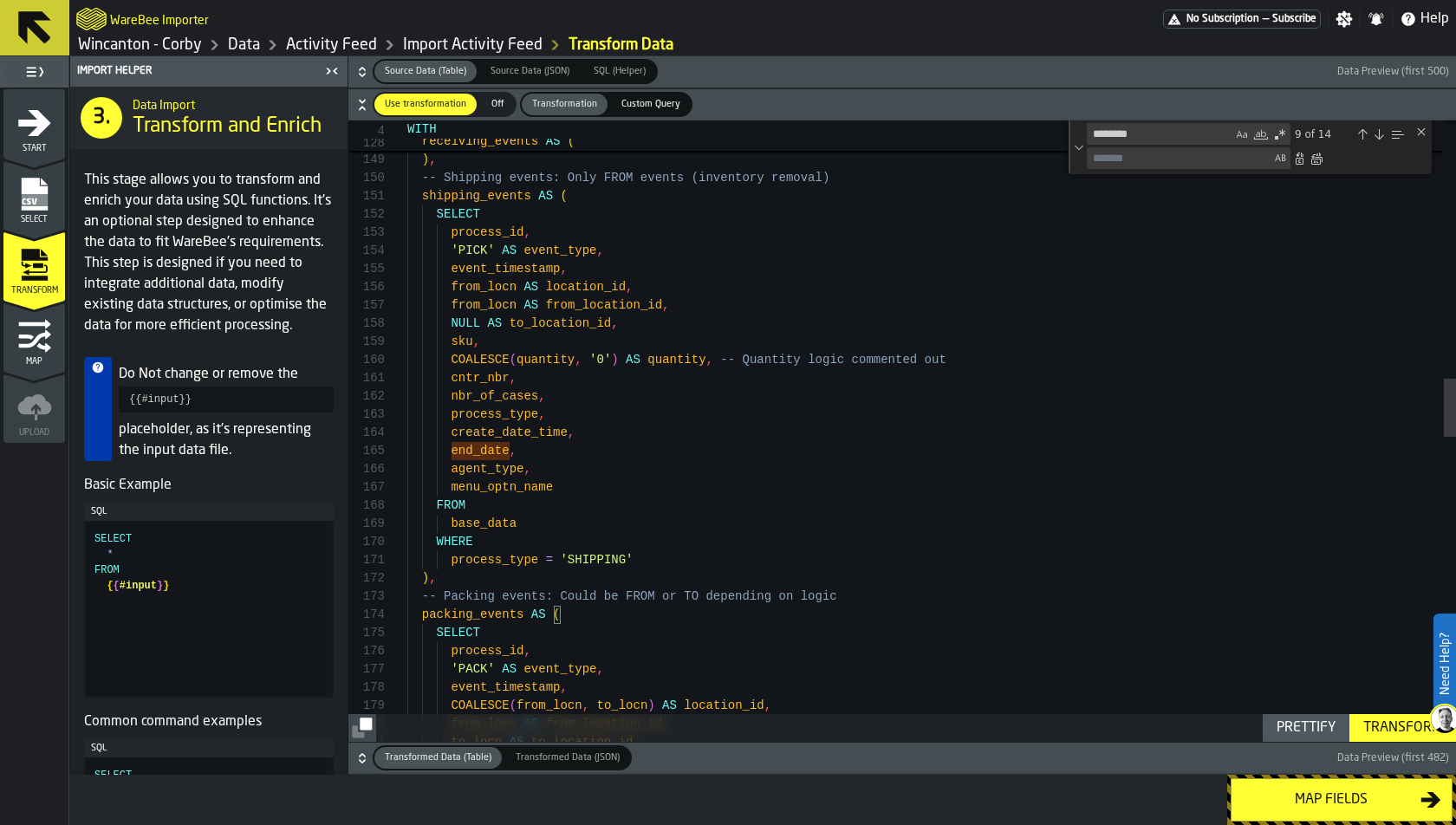
scroll to position [72, 0]
drag, startPoint x: 449, startPoint y: 446, endPoint x: 509, endPoint y: 442, distance: 60.1
click at [509, 442] on div "to_locn AS to_location_id , from_locn AS from_location_id , COALESCE ( from_loc…" at bounding box center [931, 693] width 1049 height 6606
drag, startPoint x: 904, startPoint y: 452, endPoint x: 832, endPoint y: 451, distance: 72.0
click at [832, 451] on div "to_locn AS to_location_id , from_locn AS from_location_id , COALESCE ( from_loc…" at bounding box center [931, 693] width 1049 height 6606
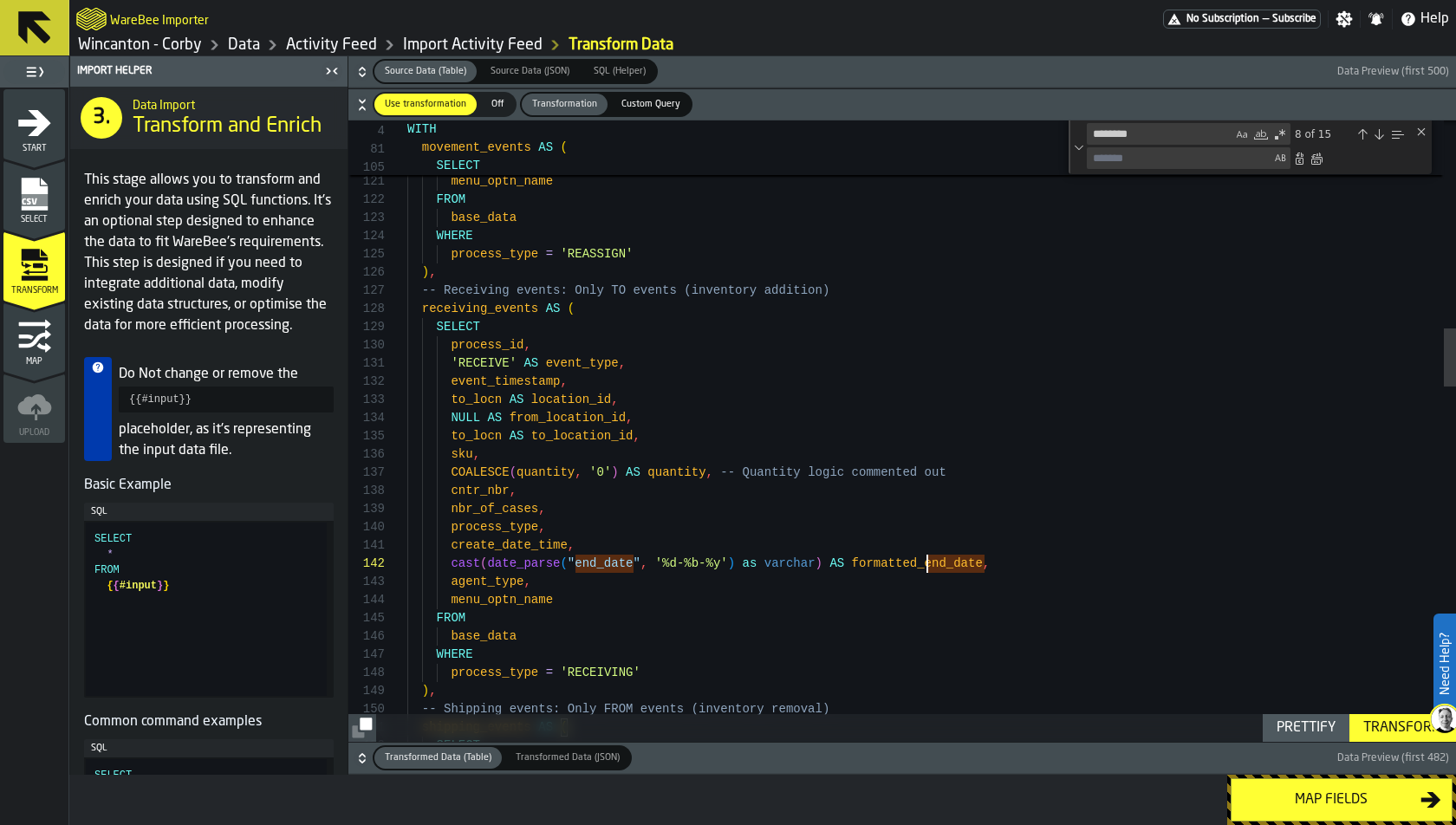
scroll to position [18, 0]
drag, startPoint x: 923, startPoint y: 565, endPoint x: 856, endPoint y: 563, distance: 67.0
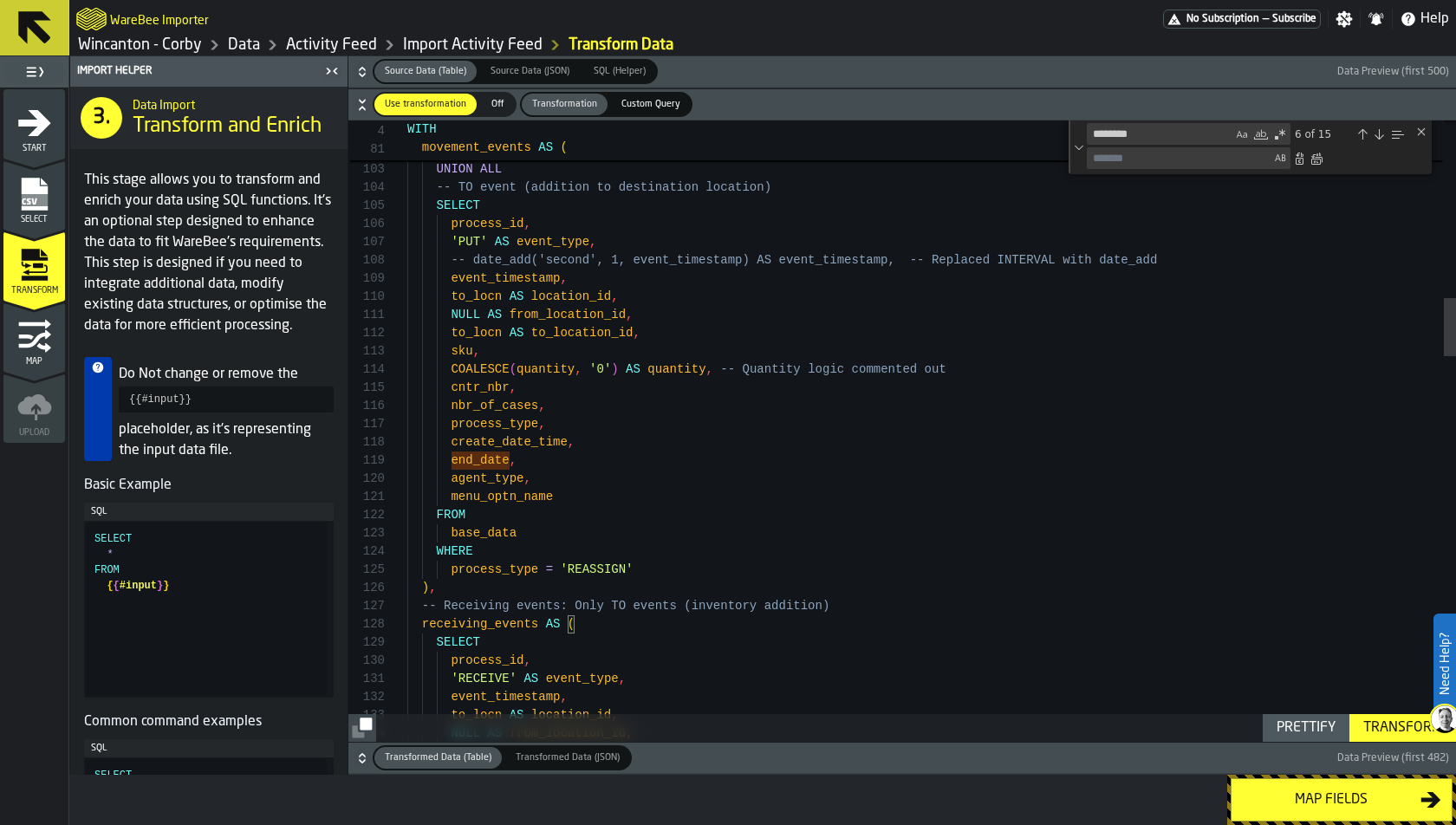
scroll to position [145, 0]
drag, startPoint x: 450, startPoint y: 458, endPoint x: 506, endPoint y: 452, distance: 56.3
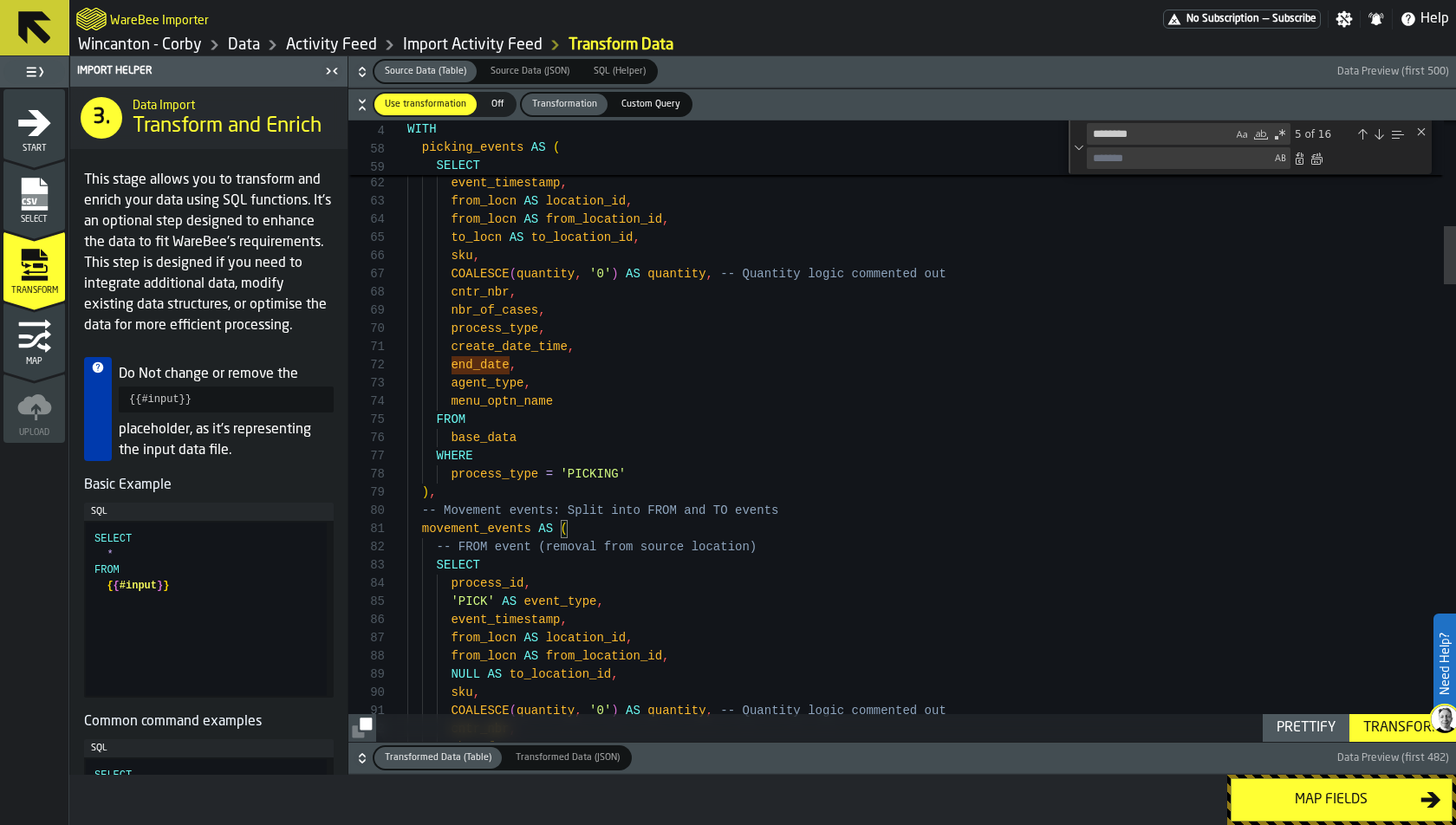
scroll to position [18, 0]
drag, startPoint x: 450, startPoint y: 358, endPoint x: 510, endPoint y: 356, distance: 60.0
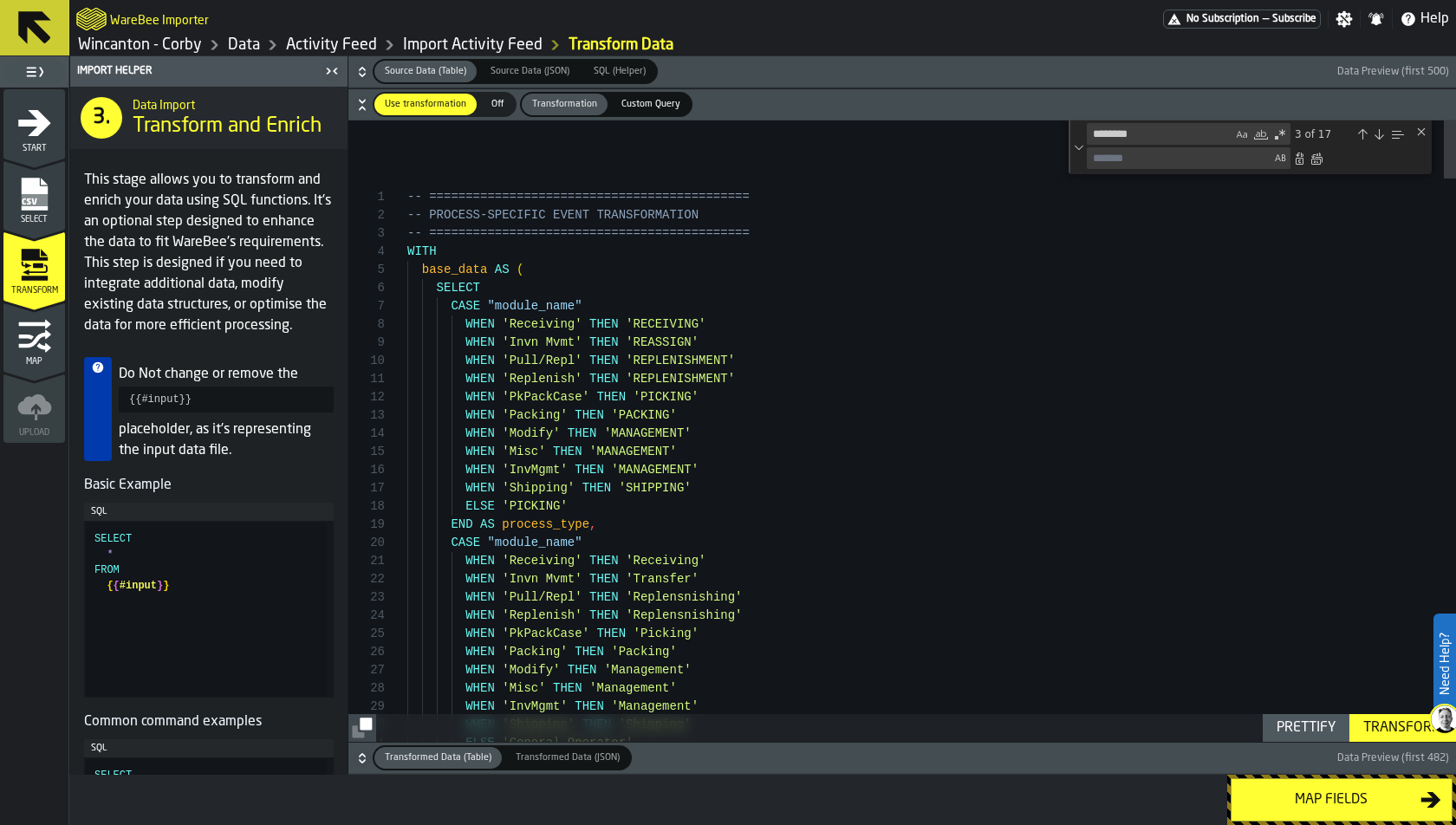
click at [1309, 723] on div "Transform" at bounding box center [1403, 728] width 92 height 21
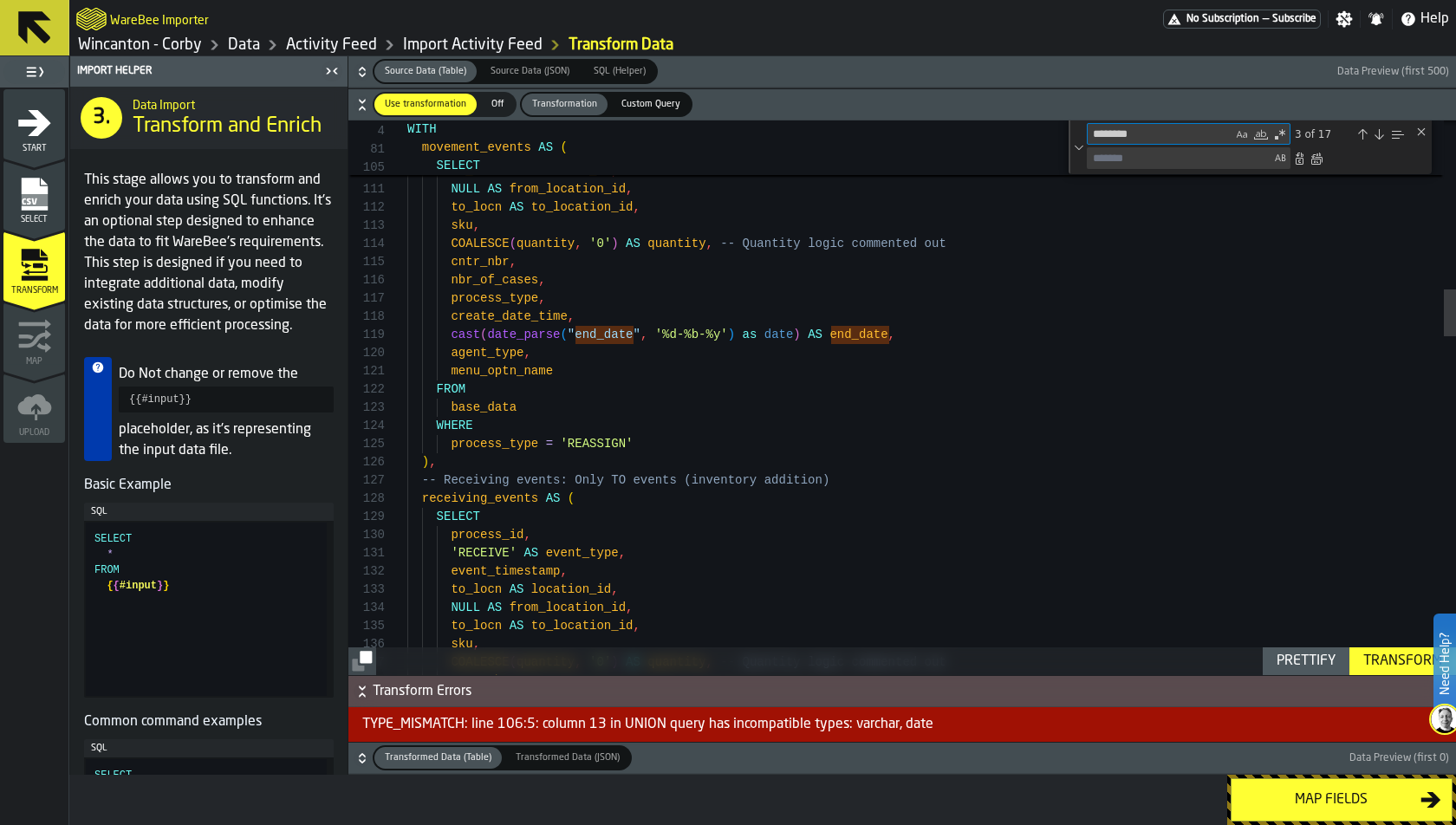
drag, startPoint x: 1117, startPoint y: 139, endPoint x: 1090, endPoint y: 141, distance: 27.1
click at [1090, 141] on textarea "********" at bounding box center [1160, 134] width 145 height 20
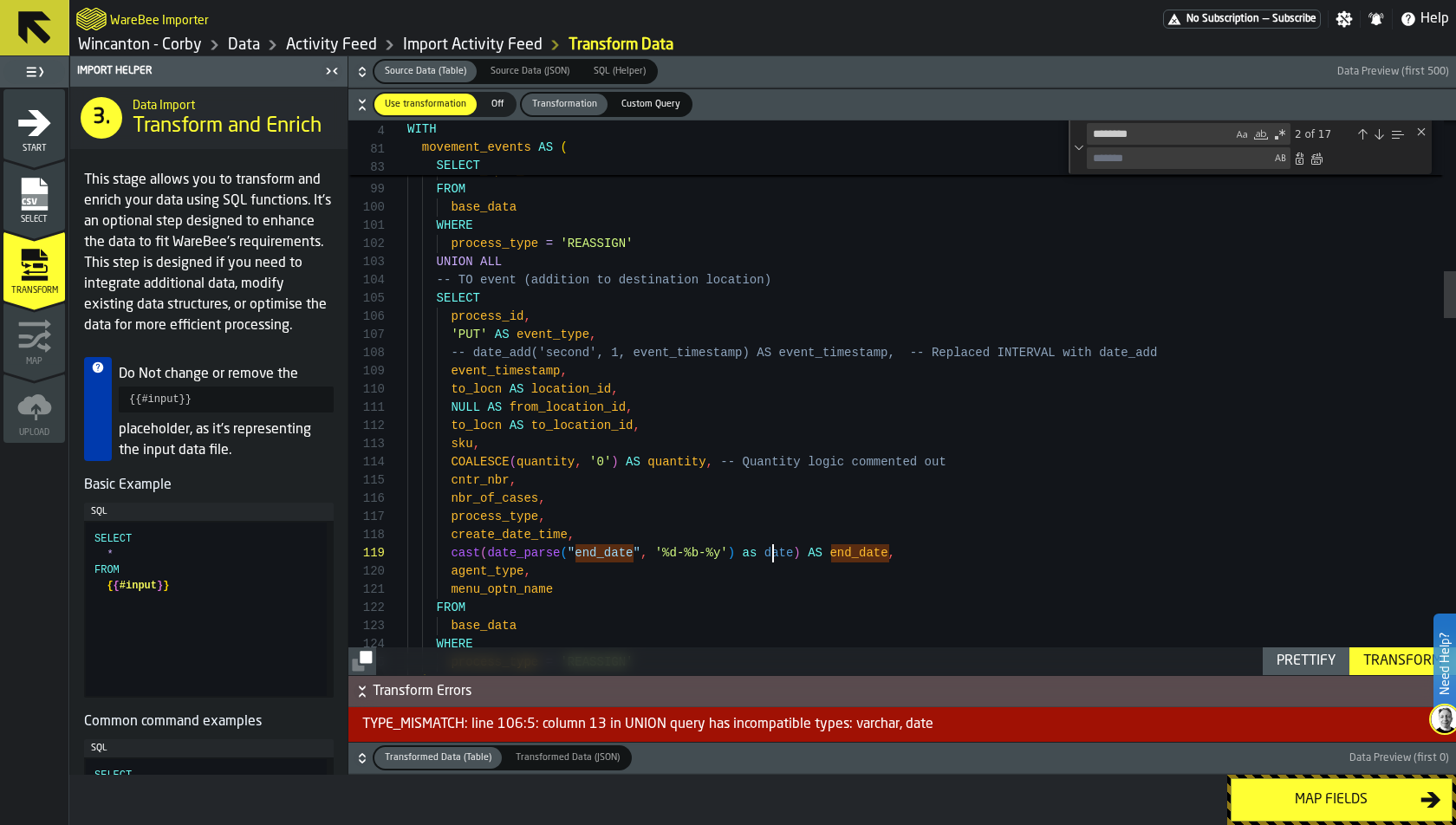
scroll to position [145, 0]
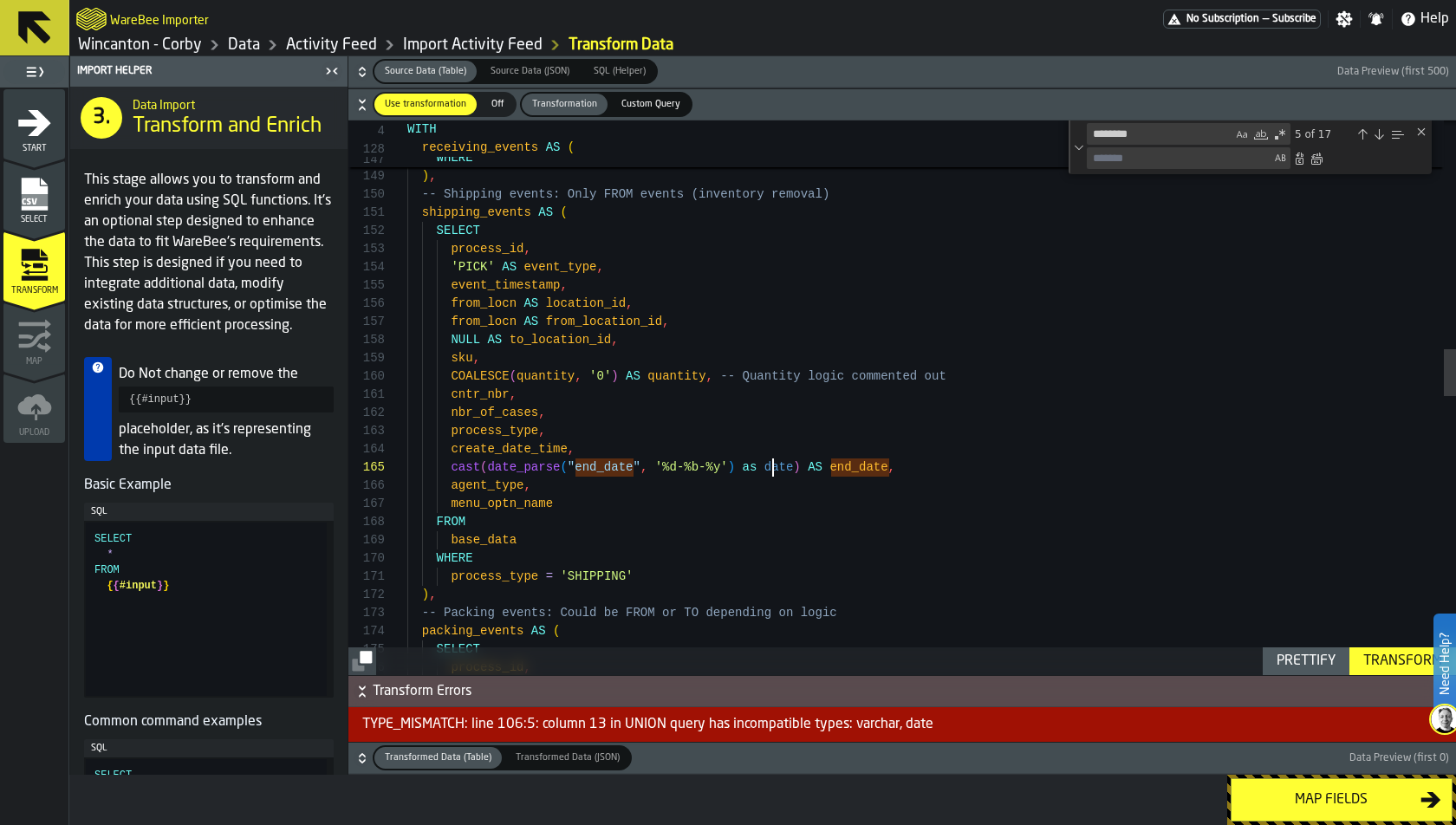
click at [774, 459] on div "base_data WHERE process_type = 'RECEIVING' ) , -- Shipping events: Only FROM ev…" at bounding box center [931, 709] width 1049 height 6606
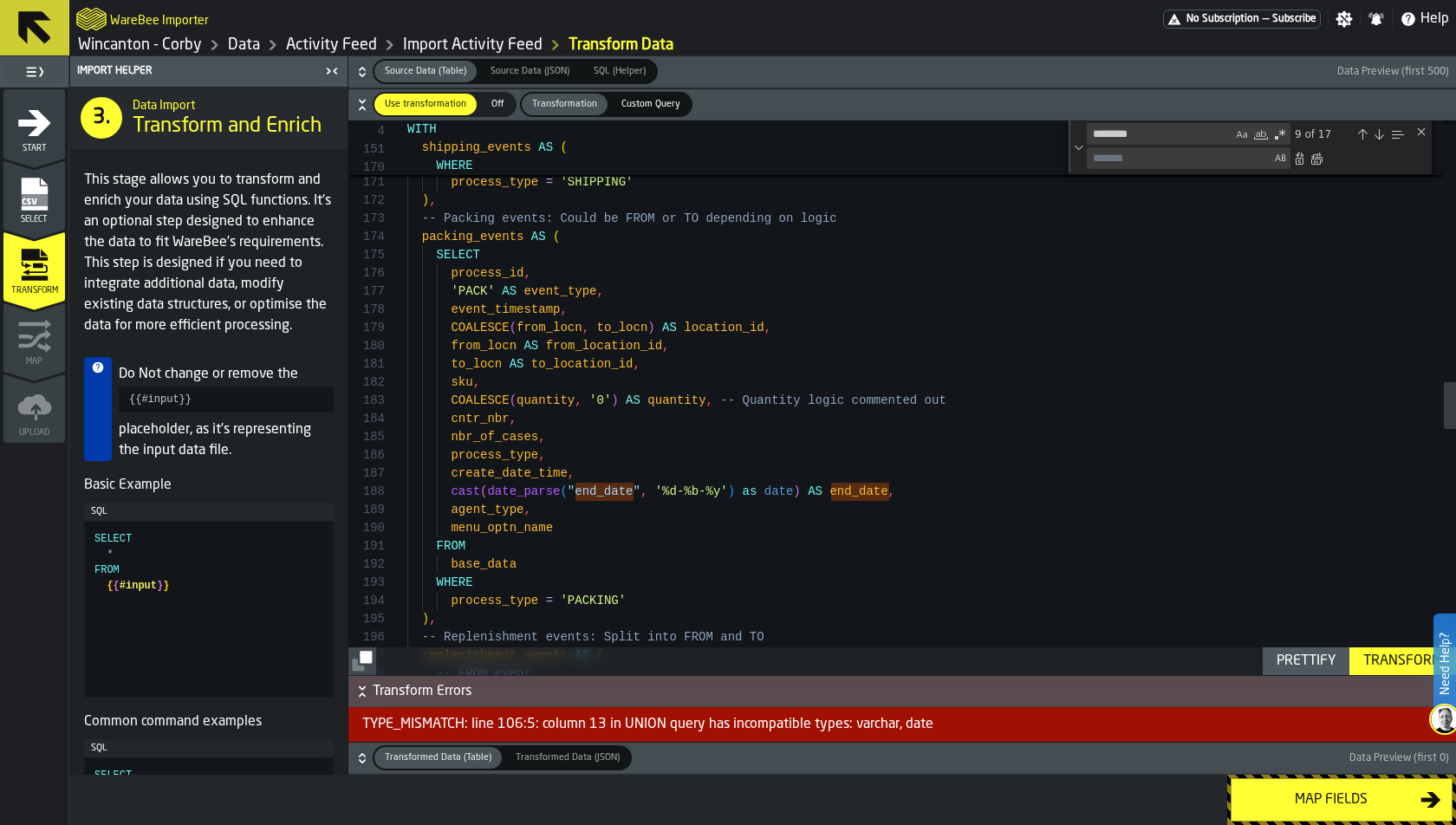
scroll to position [128, 0]
click at [792, 493] on div "FROM base_data WHERE process_type = 'SHIPPING' ) , -- Packing events: Could be …" at bounding box center [931, 315] width 1049 height 6606
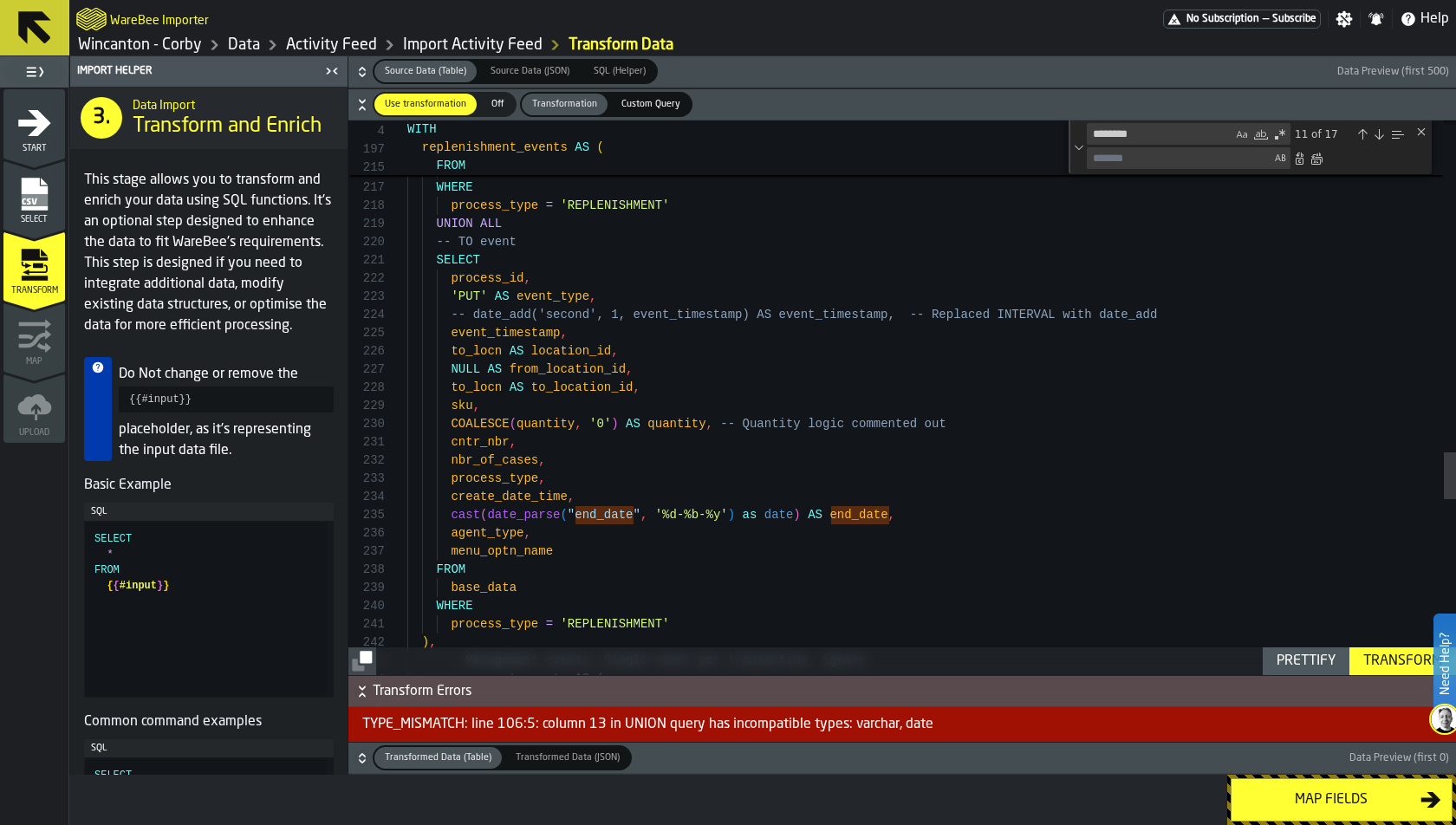
scroll to position [72, 0]
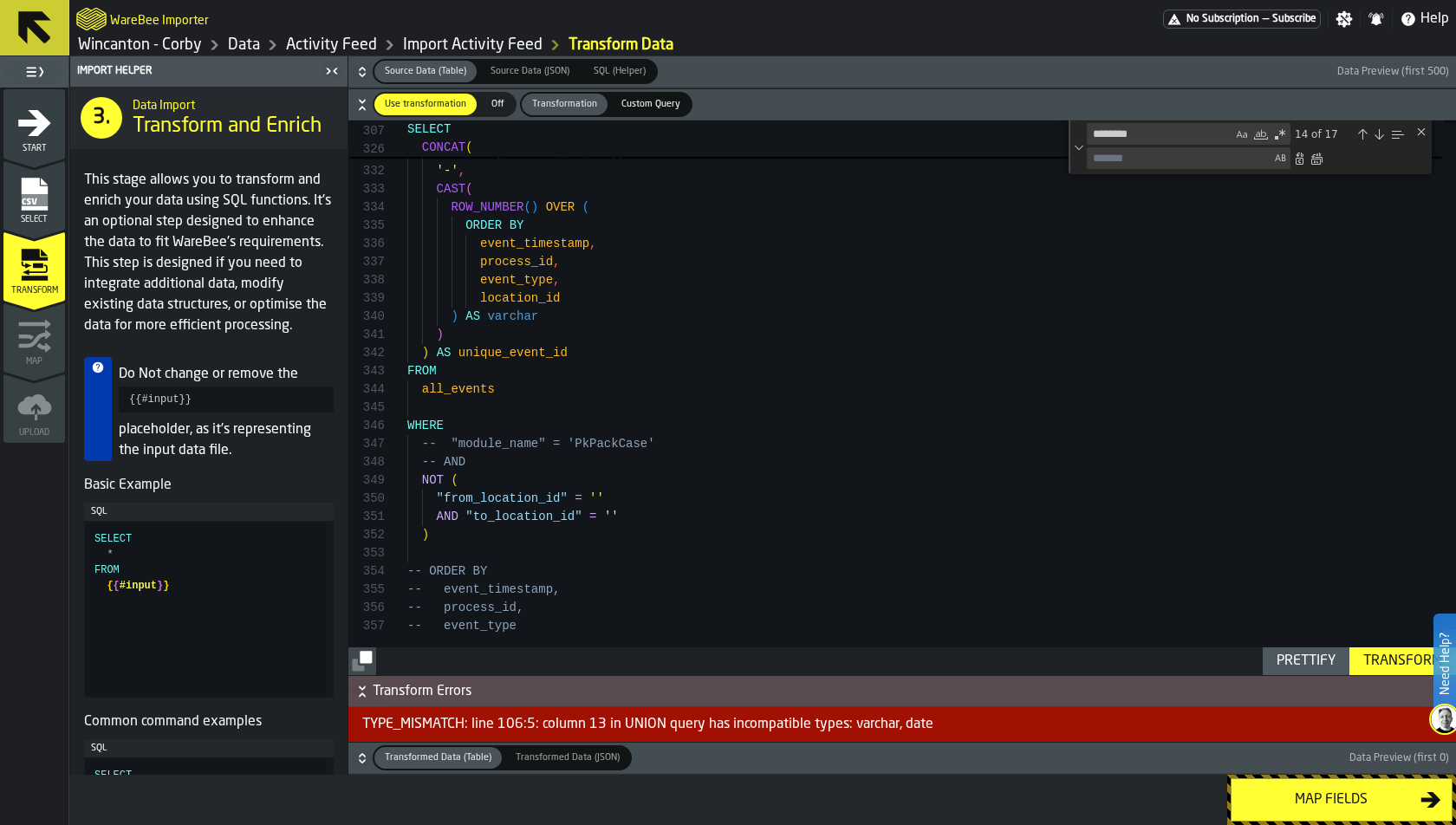
type textarea "**********"
click at [1309, 661] on div "Transform" at bounding box center [1403, 661] width 92 height 21
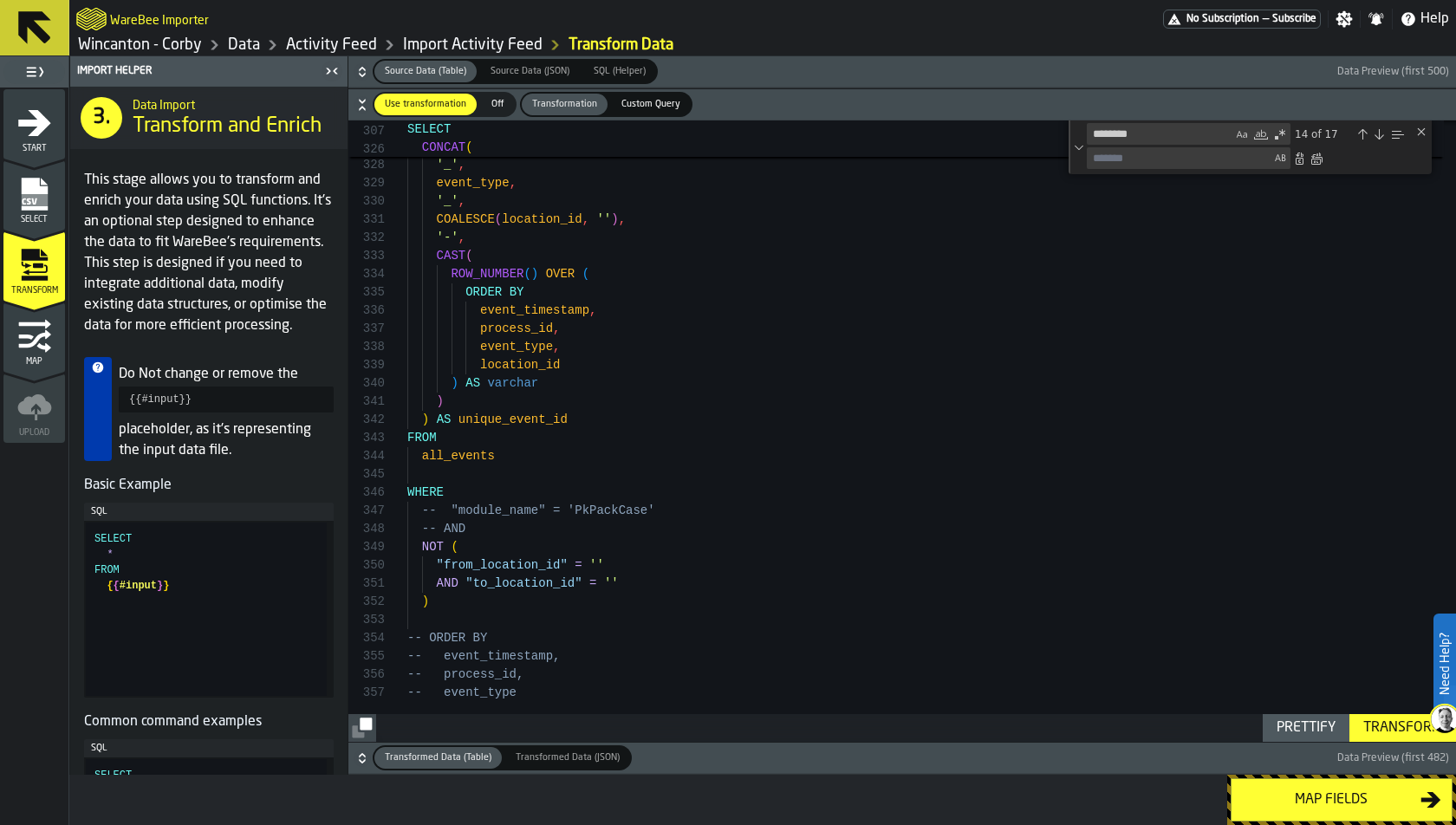
click at [364, 742] on icon "button-" at bounding box center [362, 758] width 17 height 17
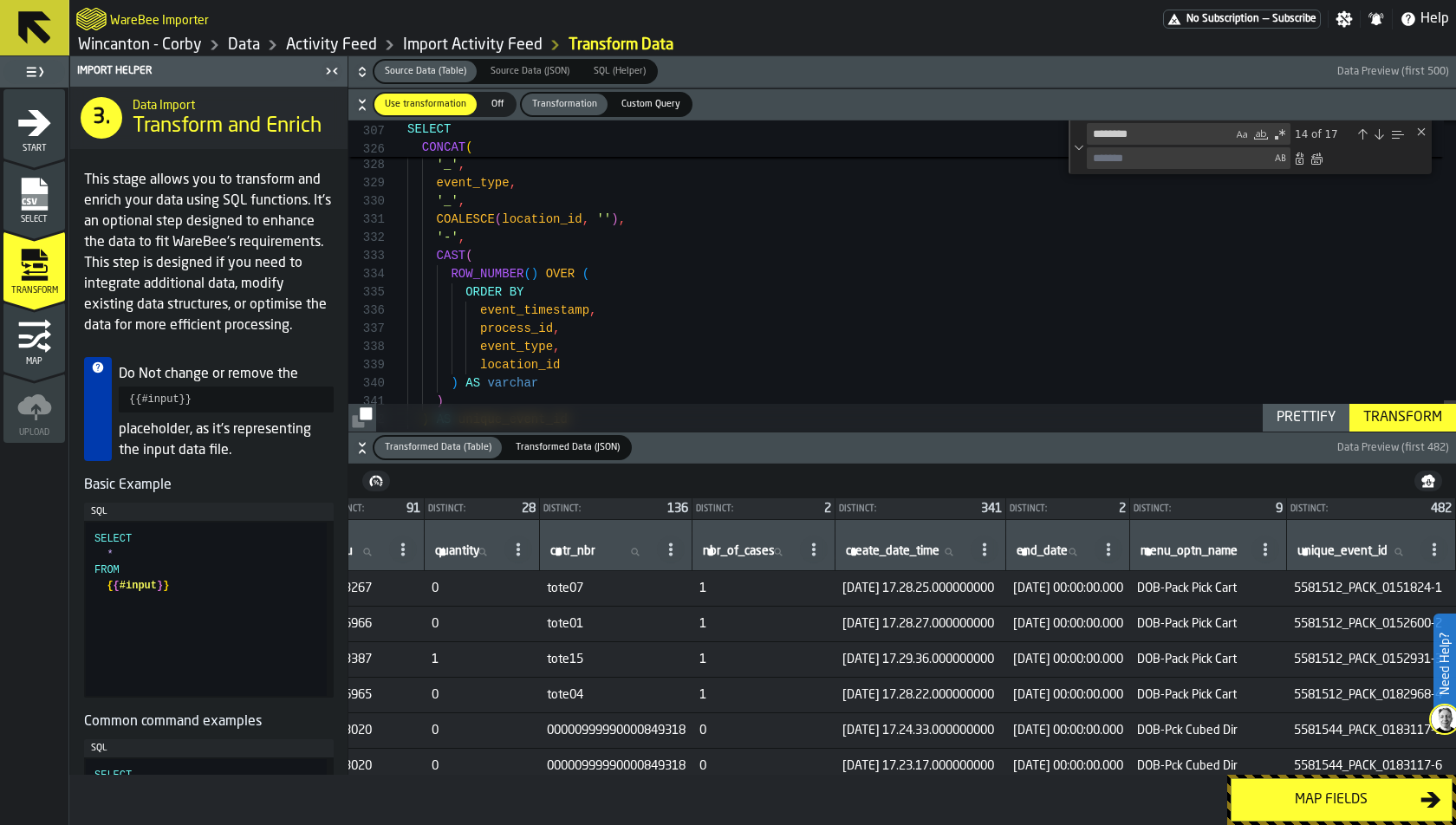
scroll to position [0, 1531]
drag, startPoint x: 984, startPoint y: 588, endPoint x: 1208, endPoint y: 583, distance: 224.1
click at [1207, 583] on tr "1 5581512 PACKING PACK Packing 24-JUL-25 0151824 0151824 — DOBBIES UNIT 593267 …" at bounding box center [197, 588] width 2519 height 35
click at [1073, 625] on span "2025-07-24 00:00:00.000" at bounding box center [1068, 624] width 110 height 14
click at [1309, 742] on button "Map fields" at bounding box center [1341, 800] width 222 height 44
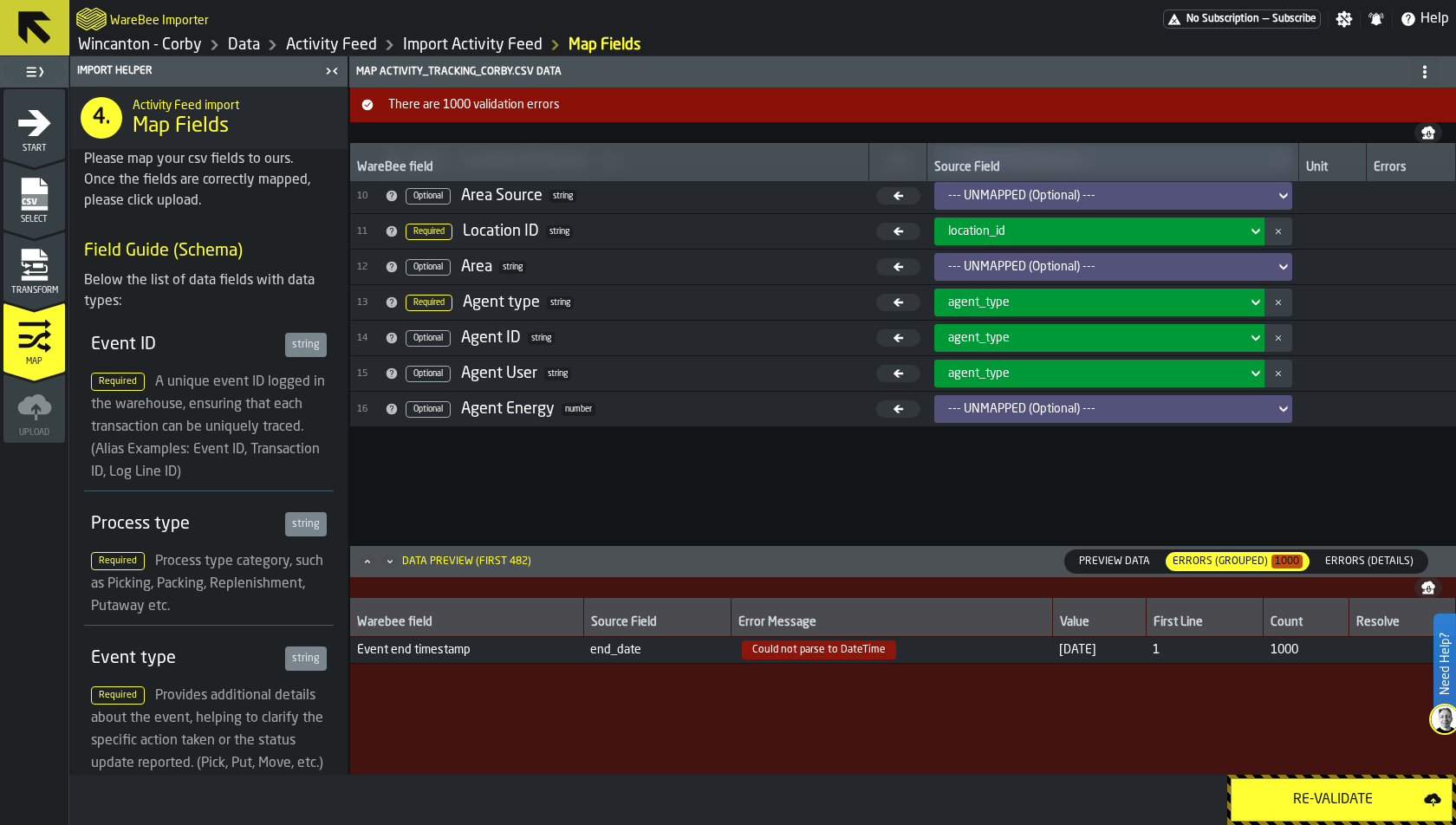
scroll to position [388, 0]
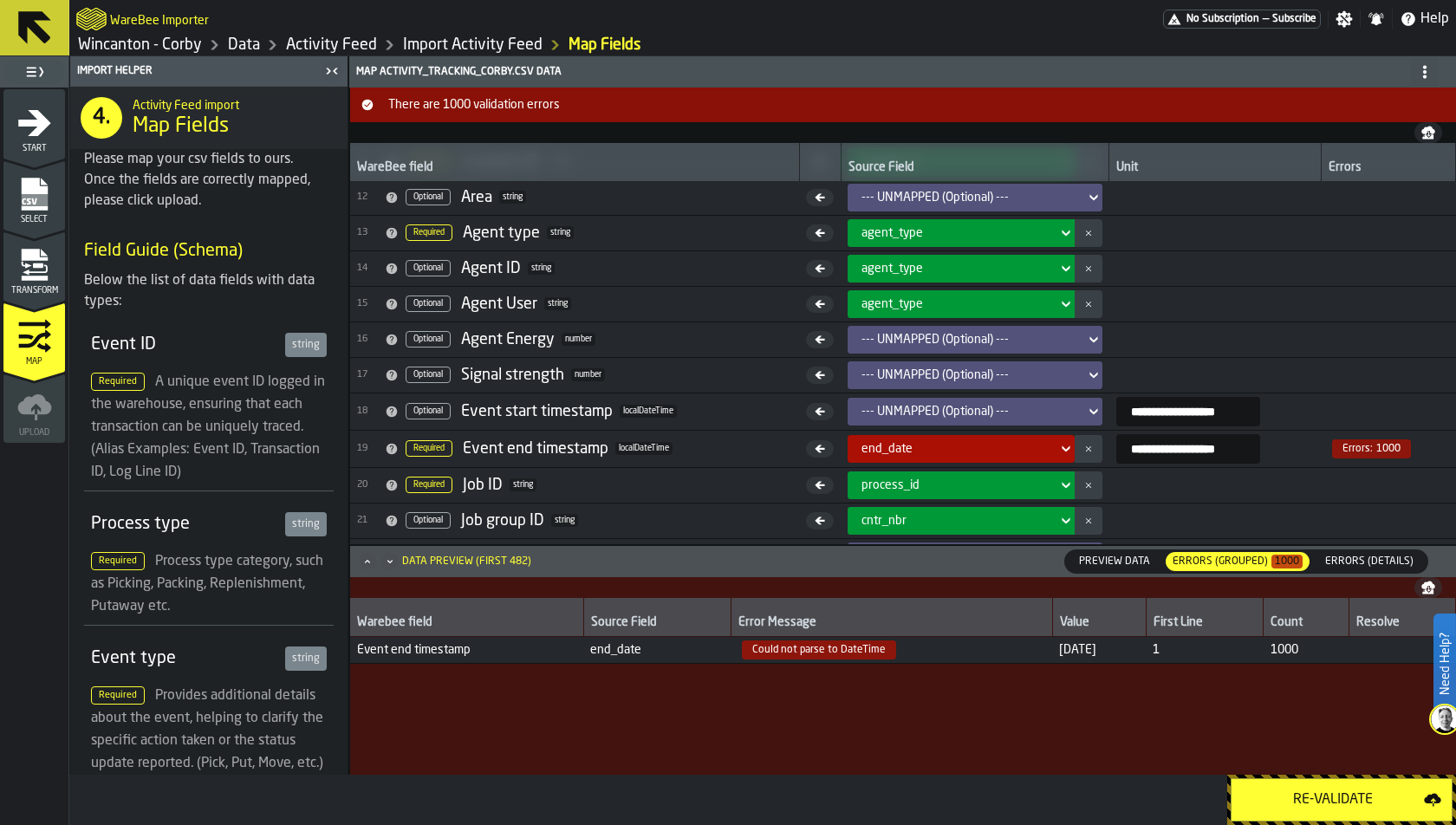
click at [23, 279] on icon "menu Transform" at bounding box center [34, 278] width 26 height 5
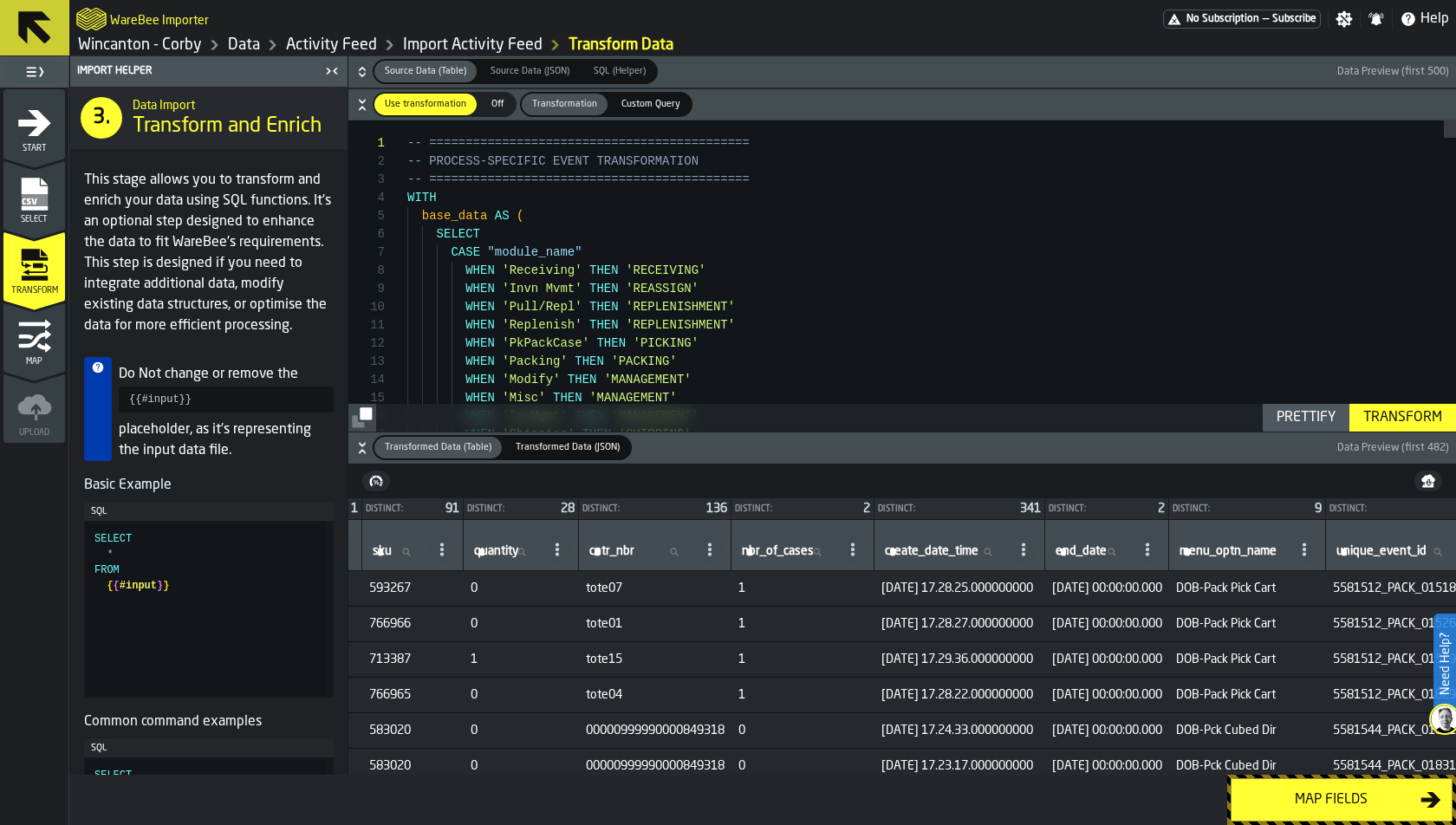
scroll to position [0, 1375]
drag, startPoint x: 1135, startPoint y: 585, endPoint x: 1199, endPoint y: 591, distance: 64.3
click at [1159, 592] on span "2025-07-24 00:00:00.000" at bounding box center [1103, 587] width 110 height 14
click at [53, 342] on div "Map" at bounding box center [34, 343] width 62 height 48
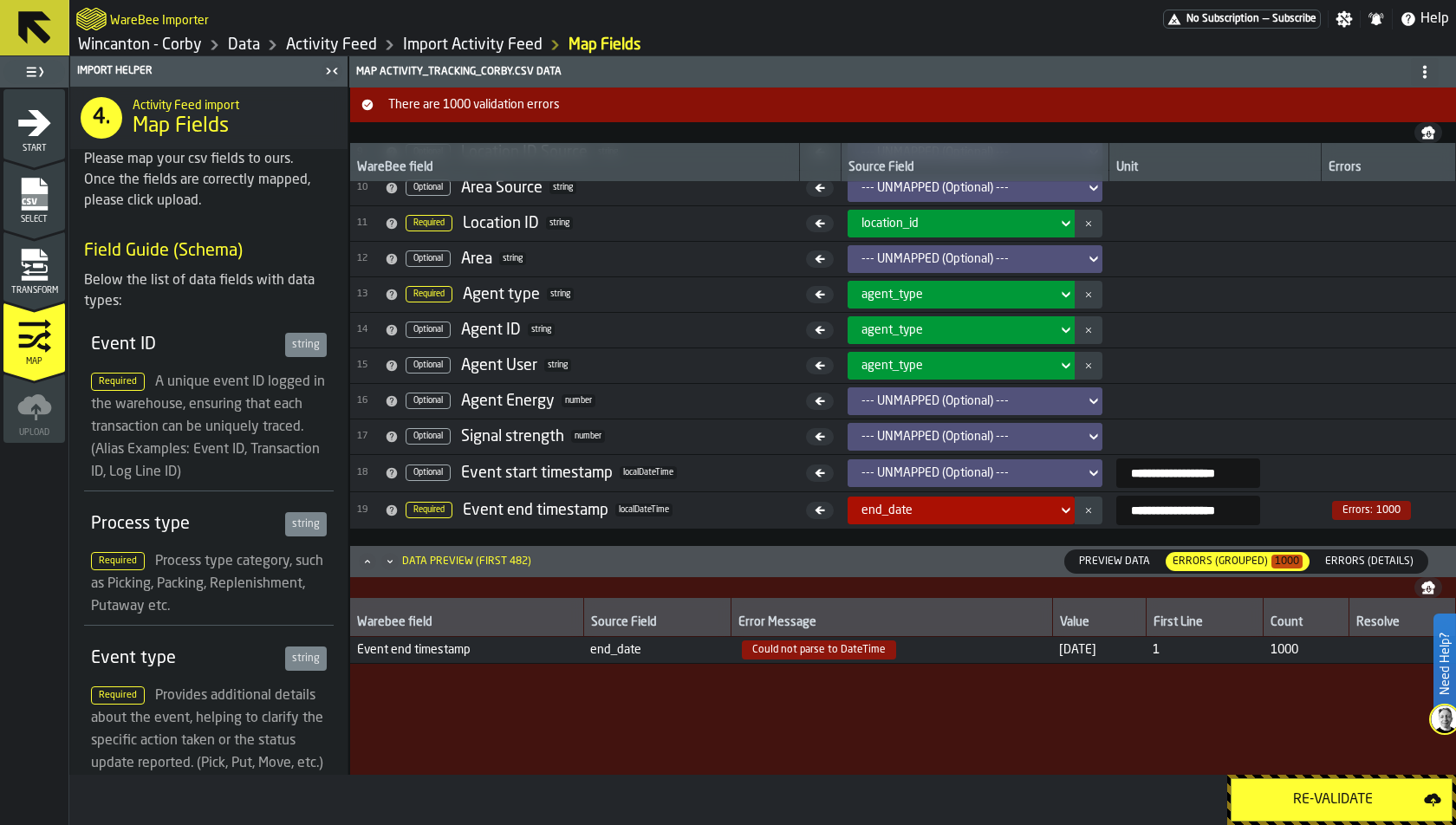
scroll to position [388, 0]
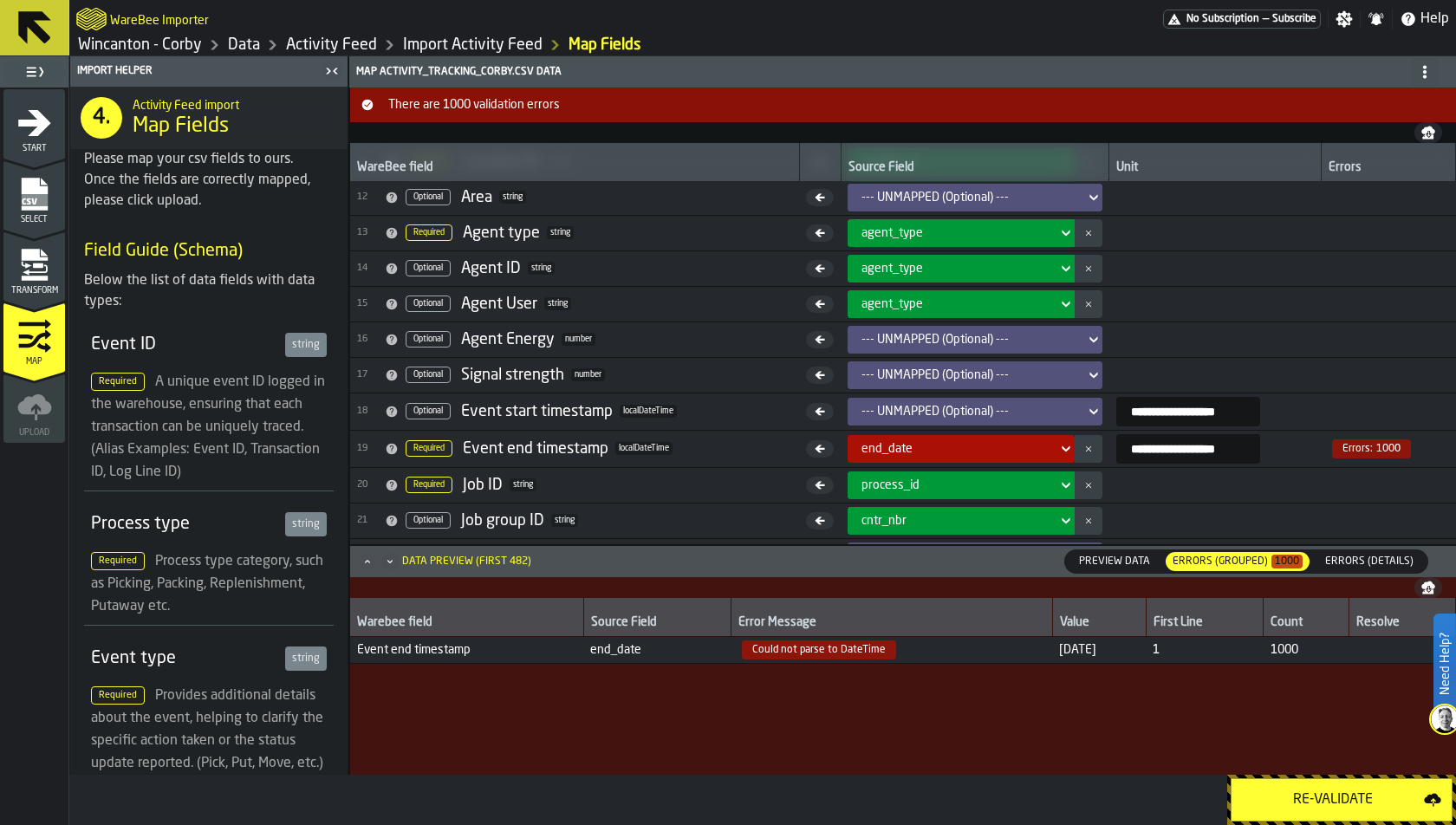
click at [49, 267] on icon "menu Transform" at bounding box center [34, 265] width 34 height 34
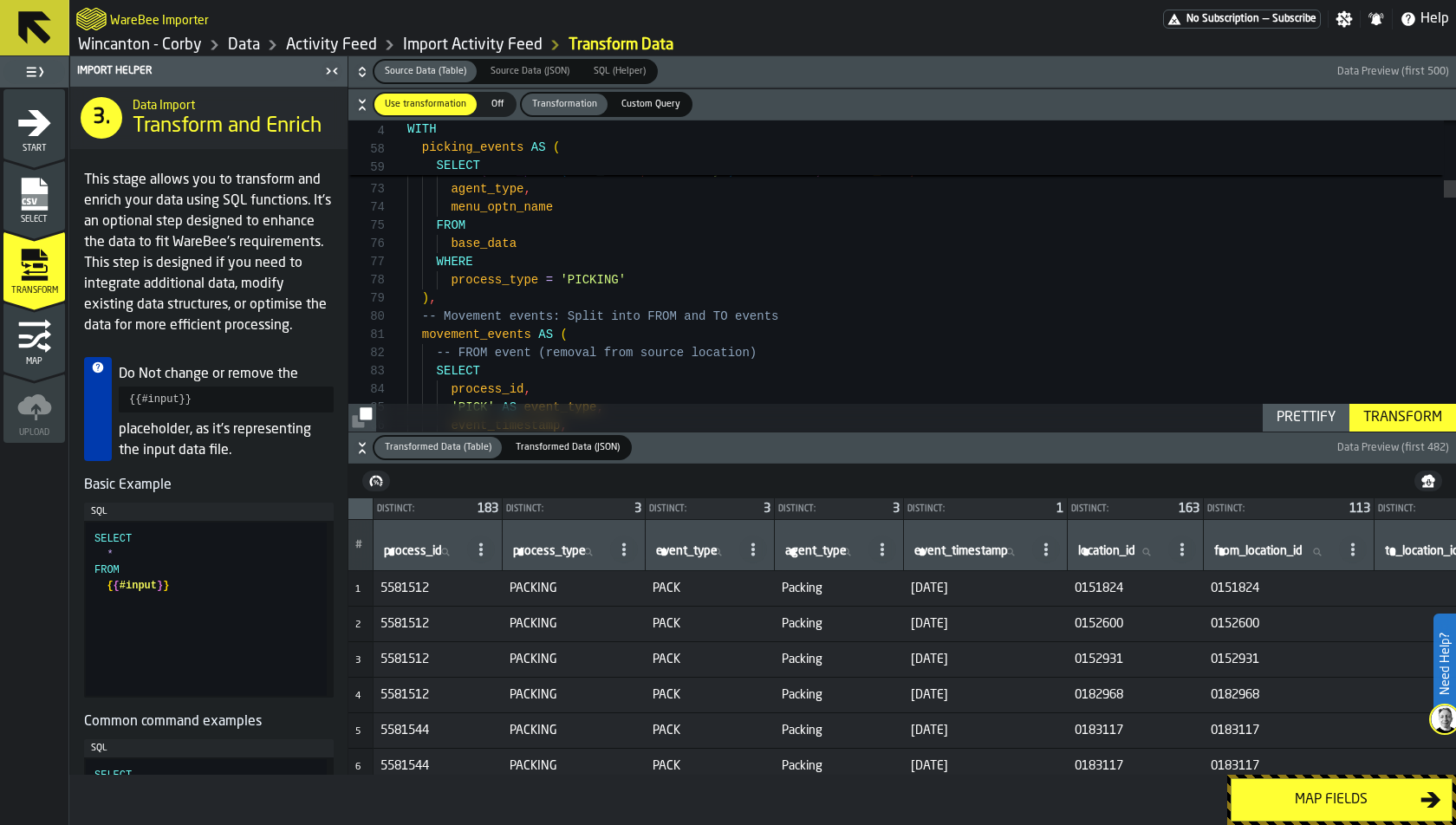
click at [363, 451] on icon "button-" at bounding box center [362, 451] width 6 height 5
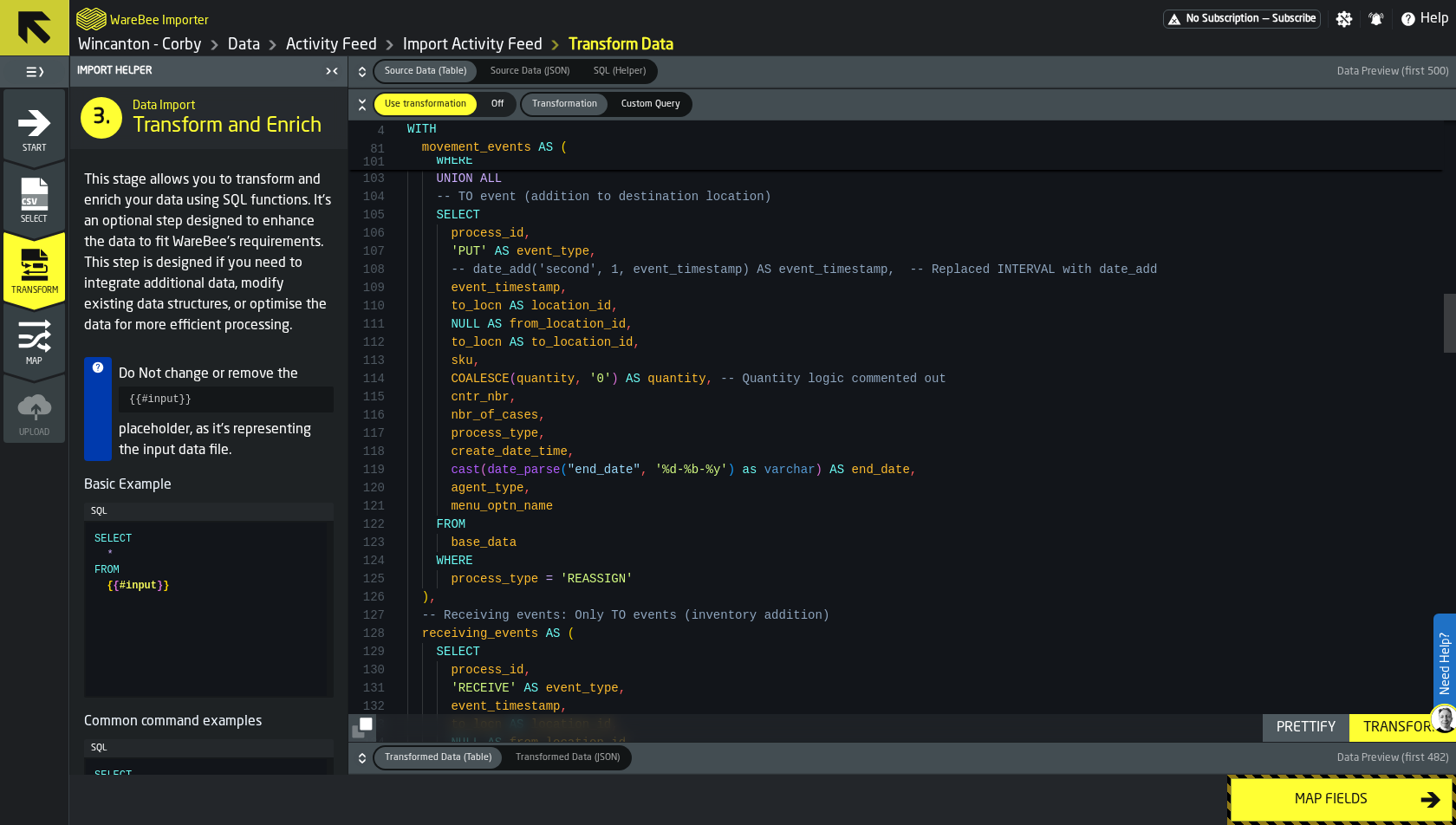
click at [356, 63] on h6 "Source Data (Table) Source Data (Table) Source Data (JSON) Source Data (JSON) S…" at bounding box center [902, 72] width 1101 height 25
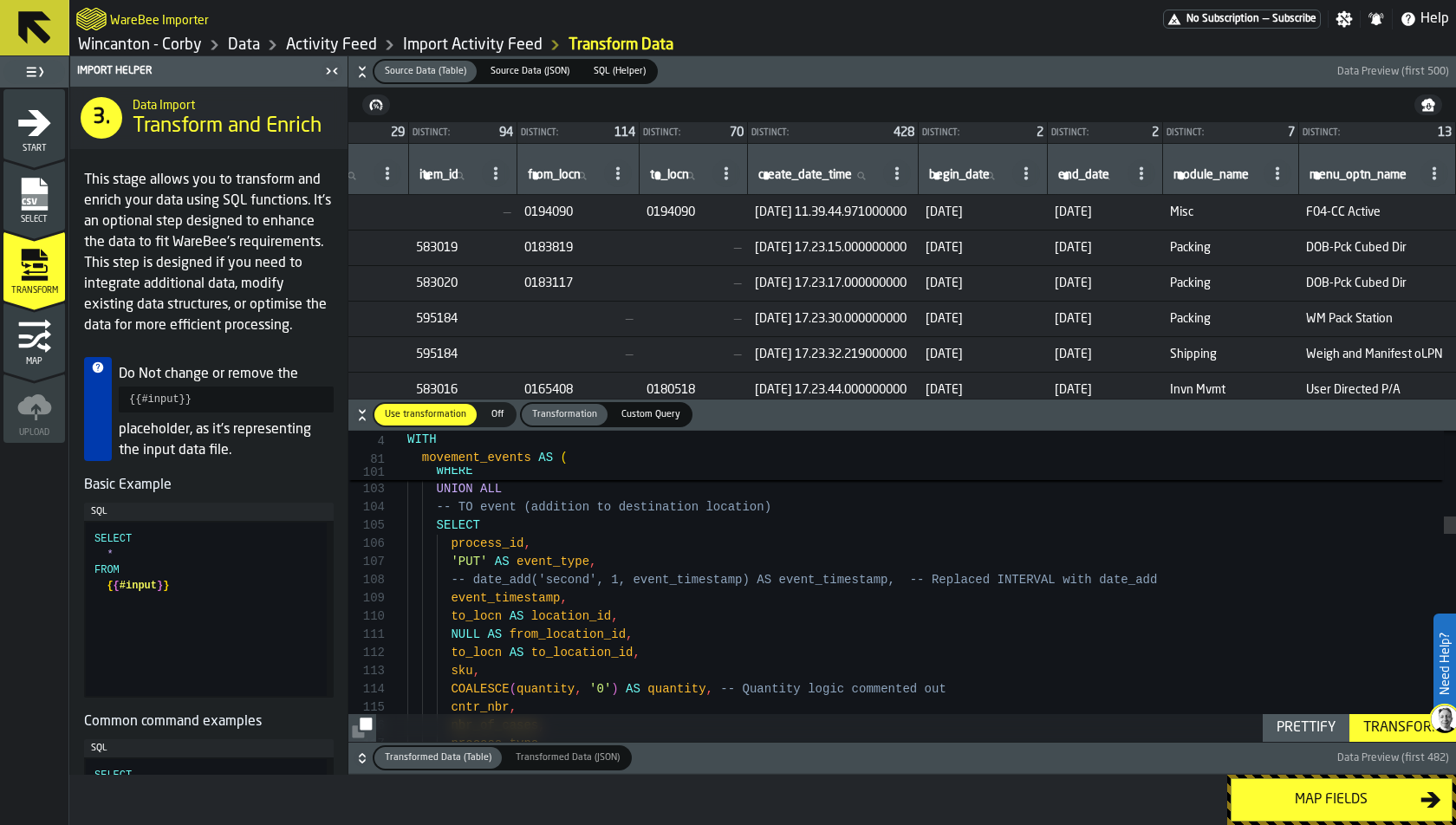
scroll to position [0, 811]
click at [364, 77] on icon "button-" at bounding box center [362, 72] width 17 height 17
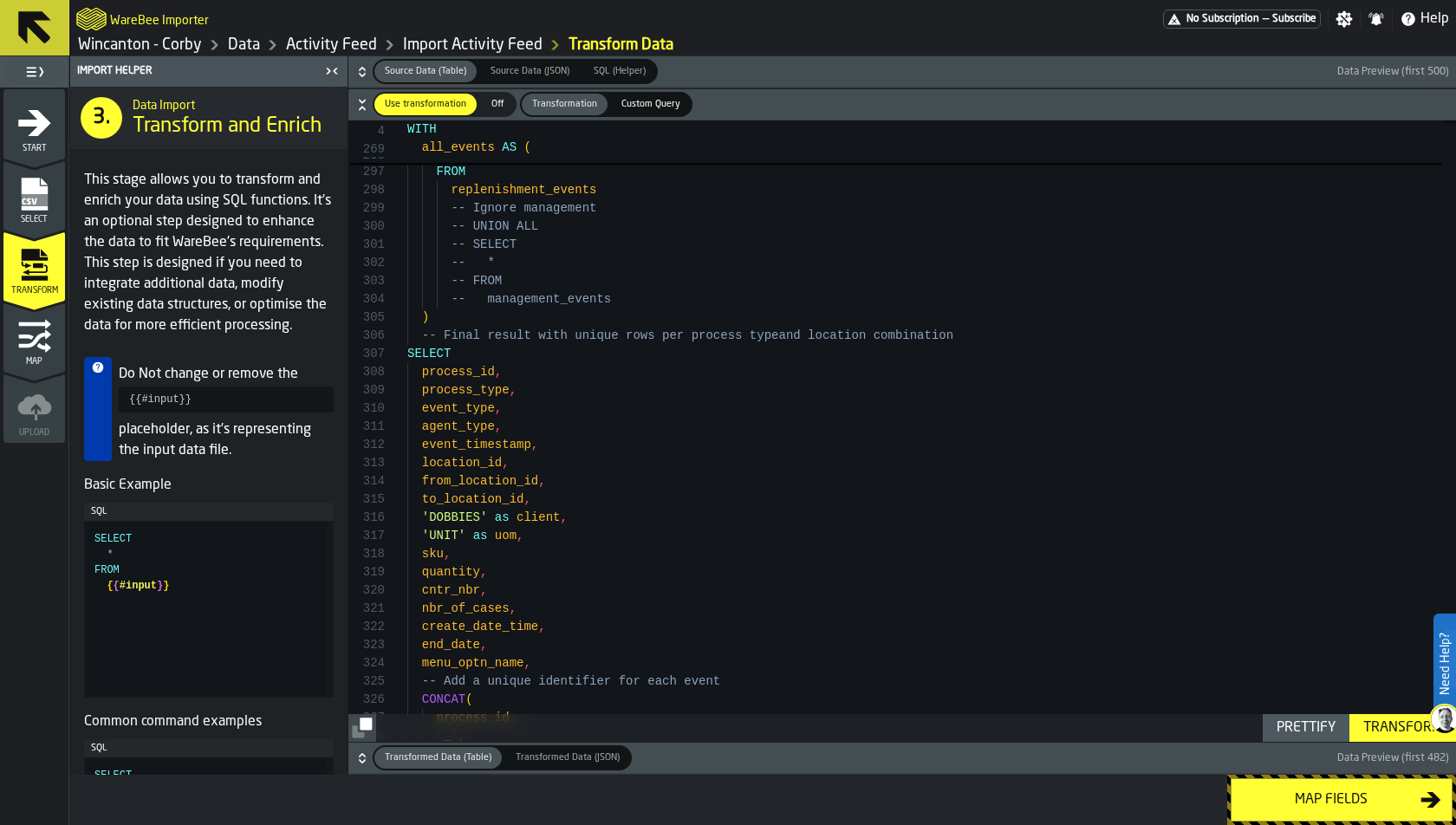
type textarea "**********"
drag, startPoint x: 421, startPoint y: 645, endPoint x: 563, endPoint y: 645, distance: 142.0
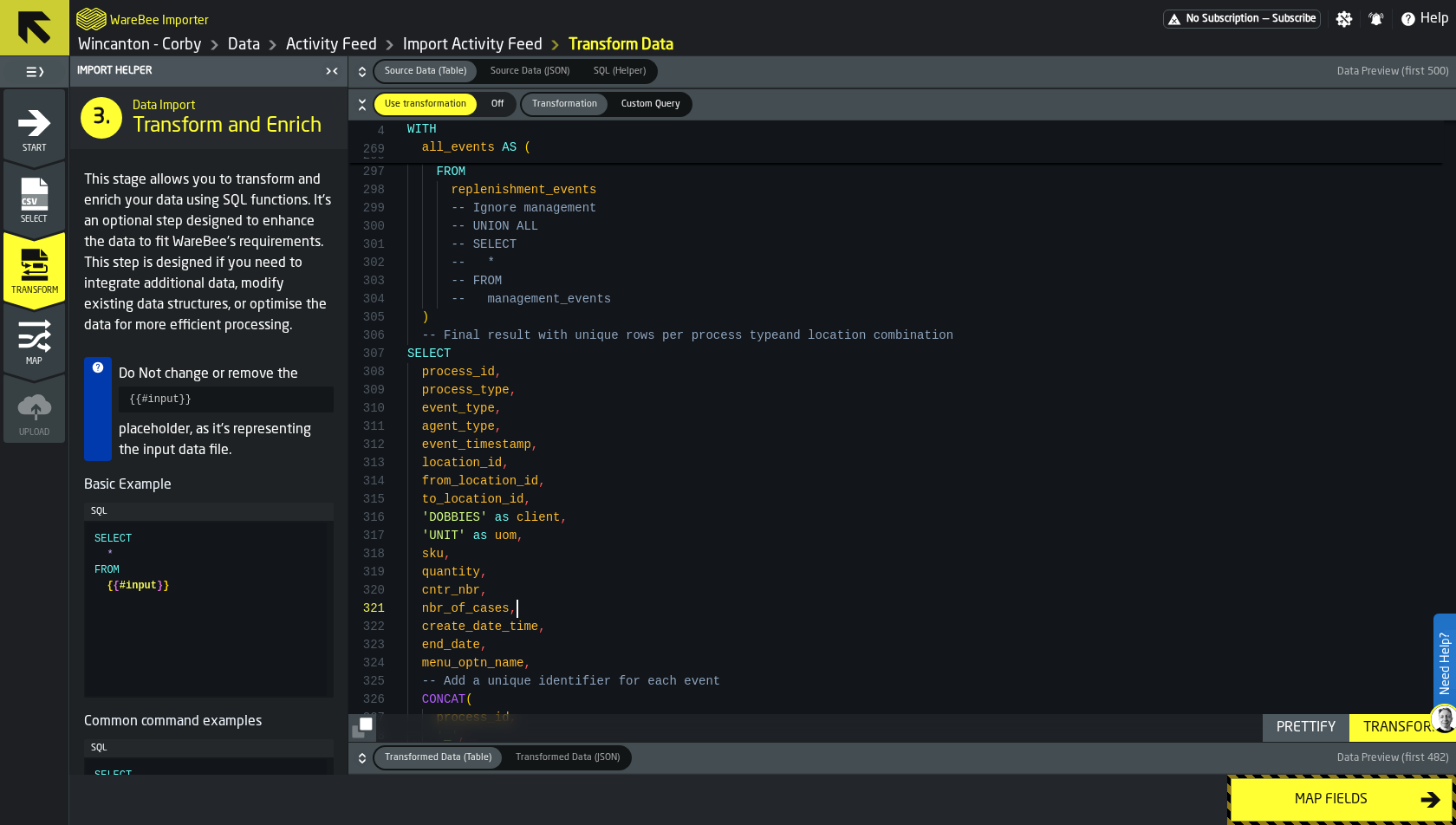
click at [1073, 132] on div "Toggle Replace" at bounding box center [1079, 135] width 15 height 29
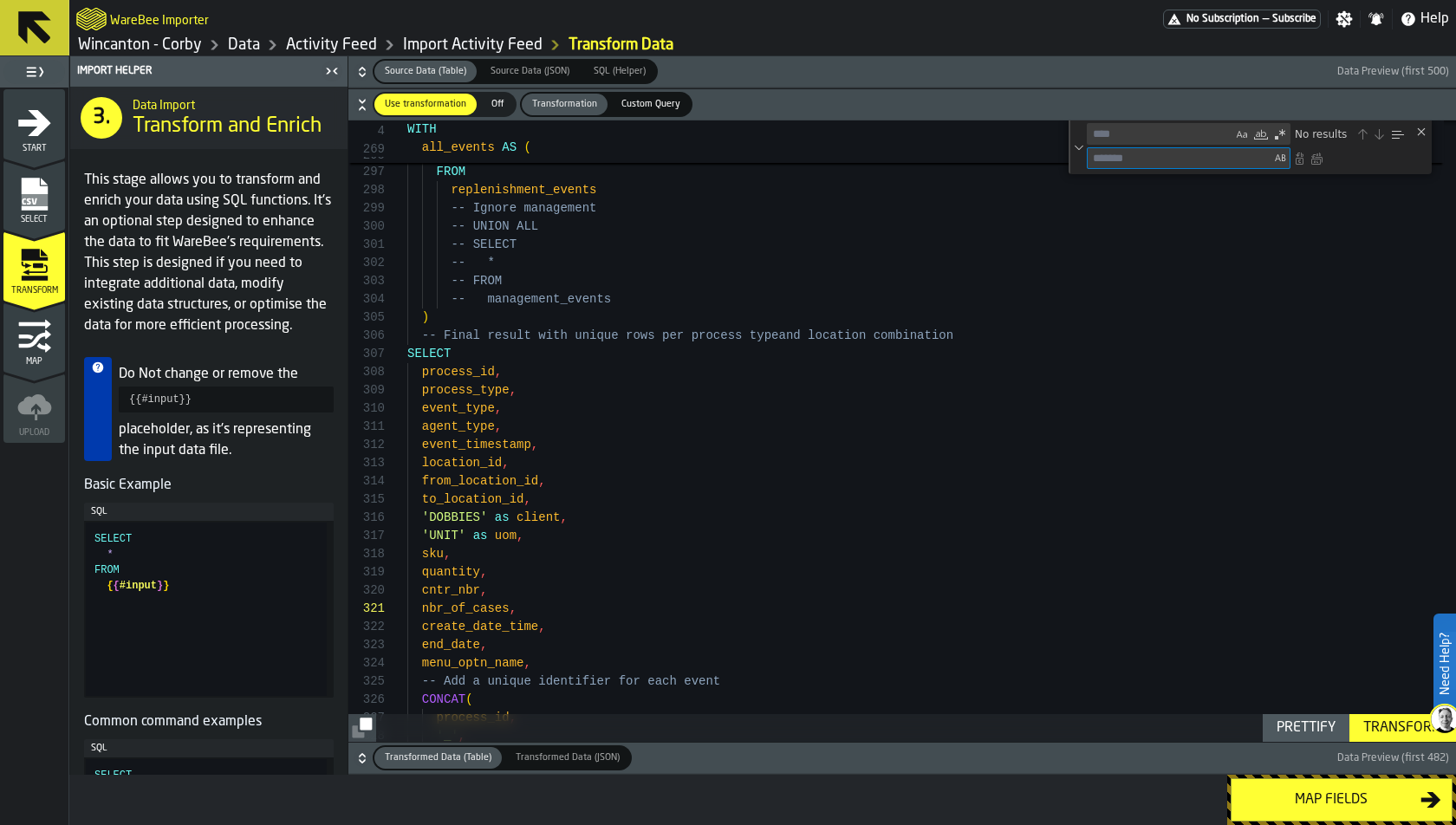
click at [1146, 154] on textarea "Replace" at bounding box center [1179, 158] width 183 height 20
paste textarea "**********"
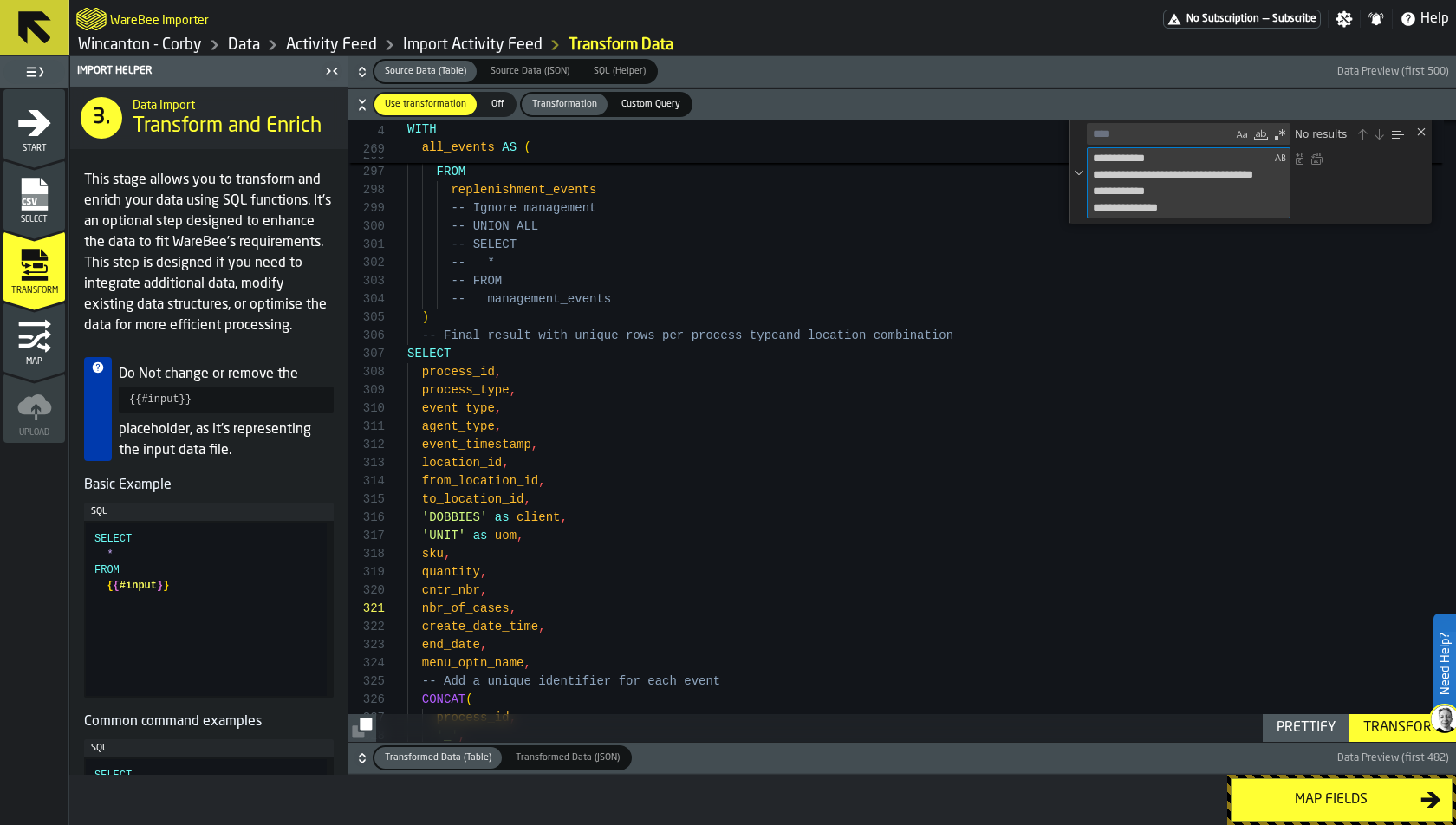
click at [1121, 189] on textarea "**********" at bounding box center [1179, 182] width 183 height 69
type textarea "**********"
click at [1161, 130] on textarea "Find" at bounding box center [1160, 134] width 145 height 20
paste textarea "**********"
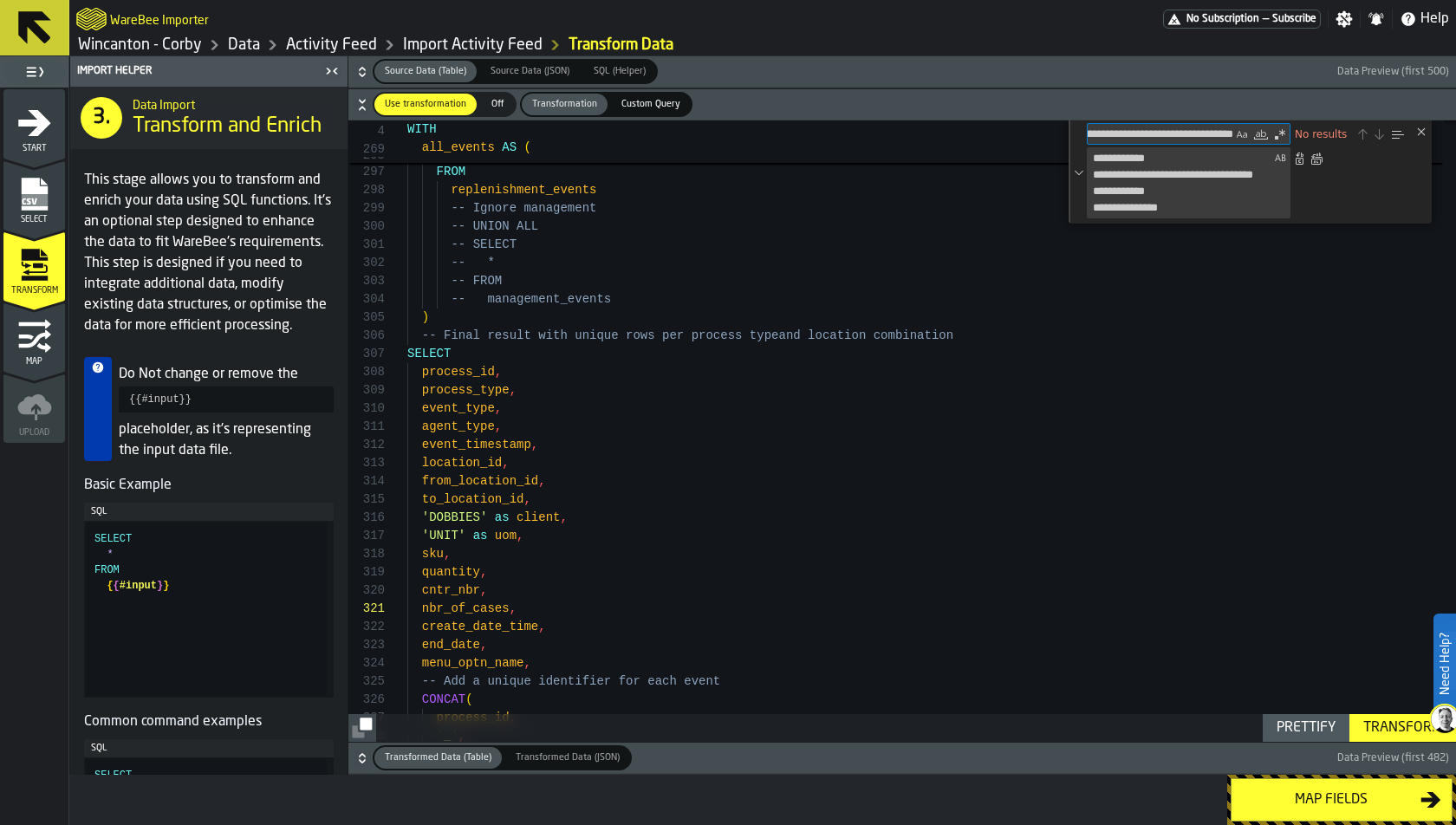
drag, startPoint x: 1183, startPoint y: 132, endPoint x: 1127, endPoint y: 132, distance: 56.0
click at [1127, 132] on textarea "**********" at bounding box center [1160, 134] width 146 height 20
click at [1142, 127] on textarea "**********" at bounding box center [1160, 134] width 146 height 20
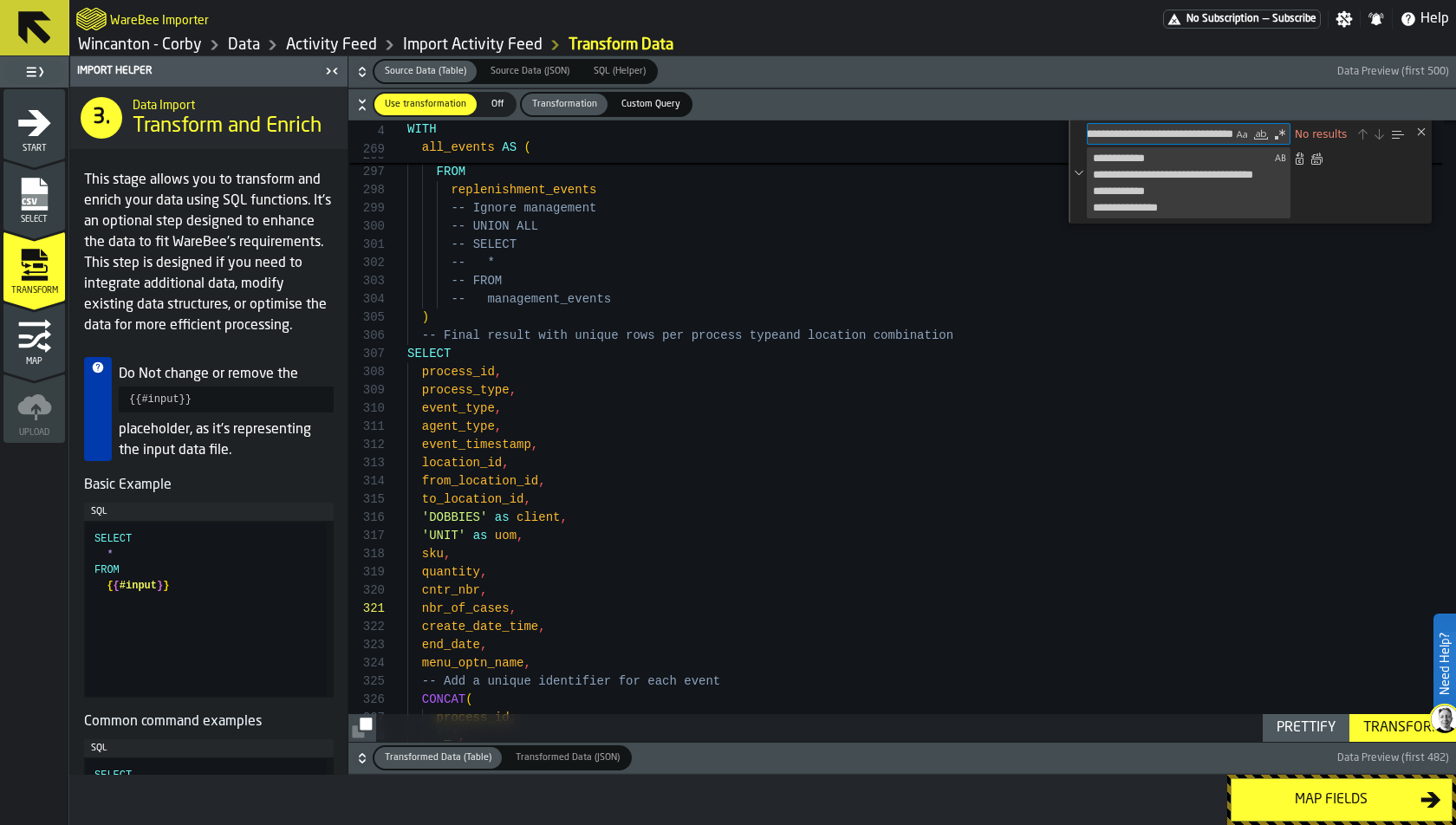
scroll to position [0, 188]
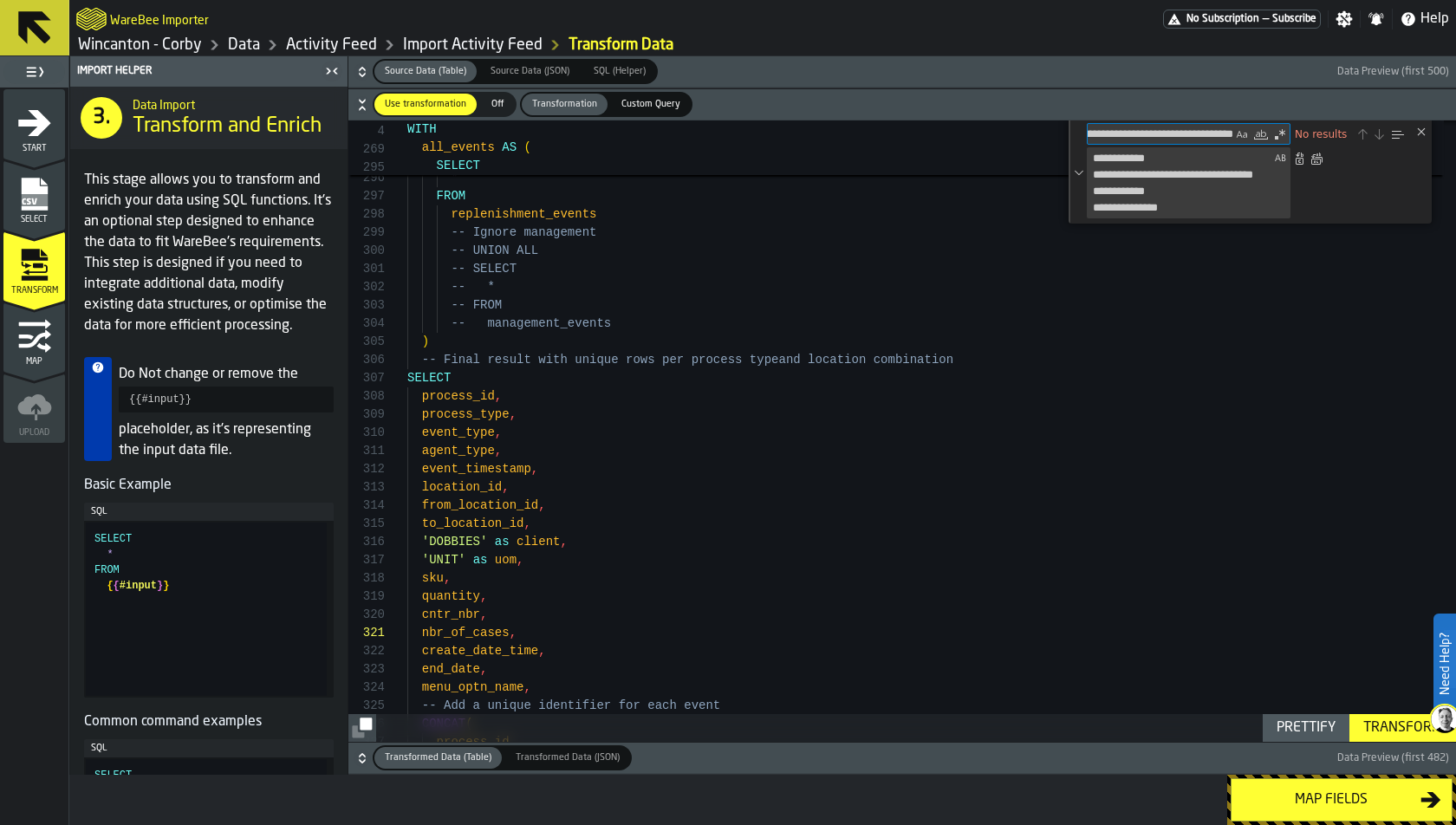
click at [1119, 138] on textarea "**********" at bounding box center [1160, 134] width 146 height 20
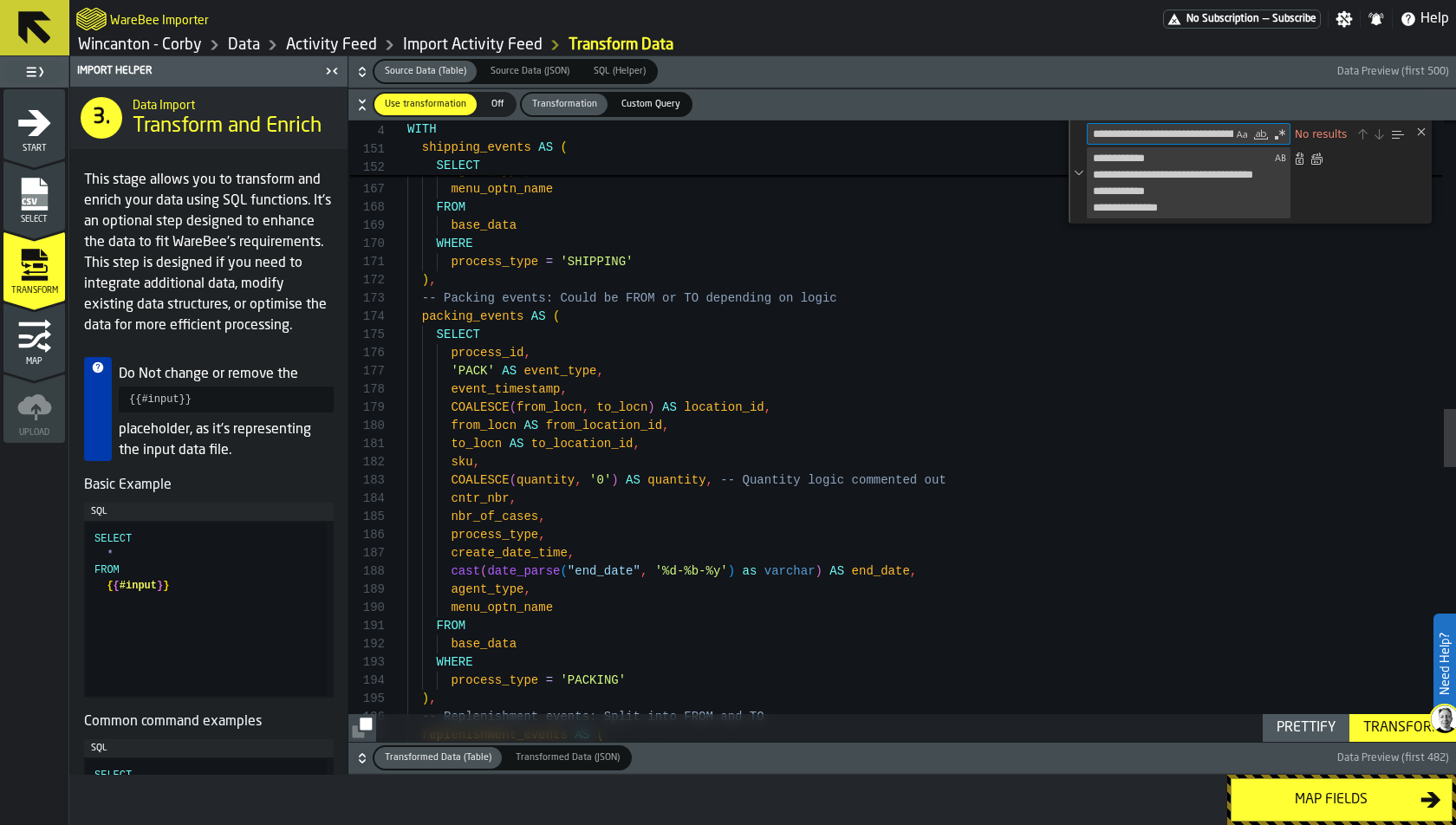
type textarea "**********"
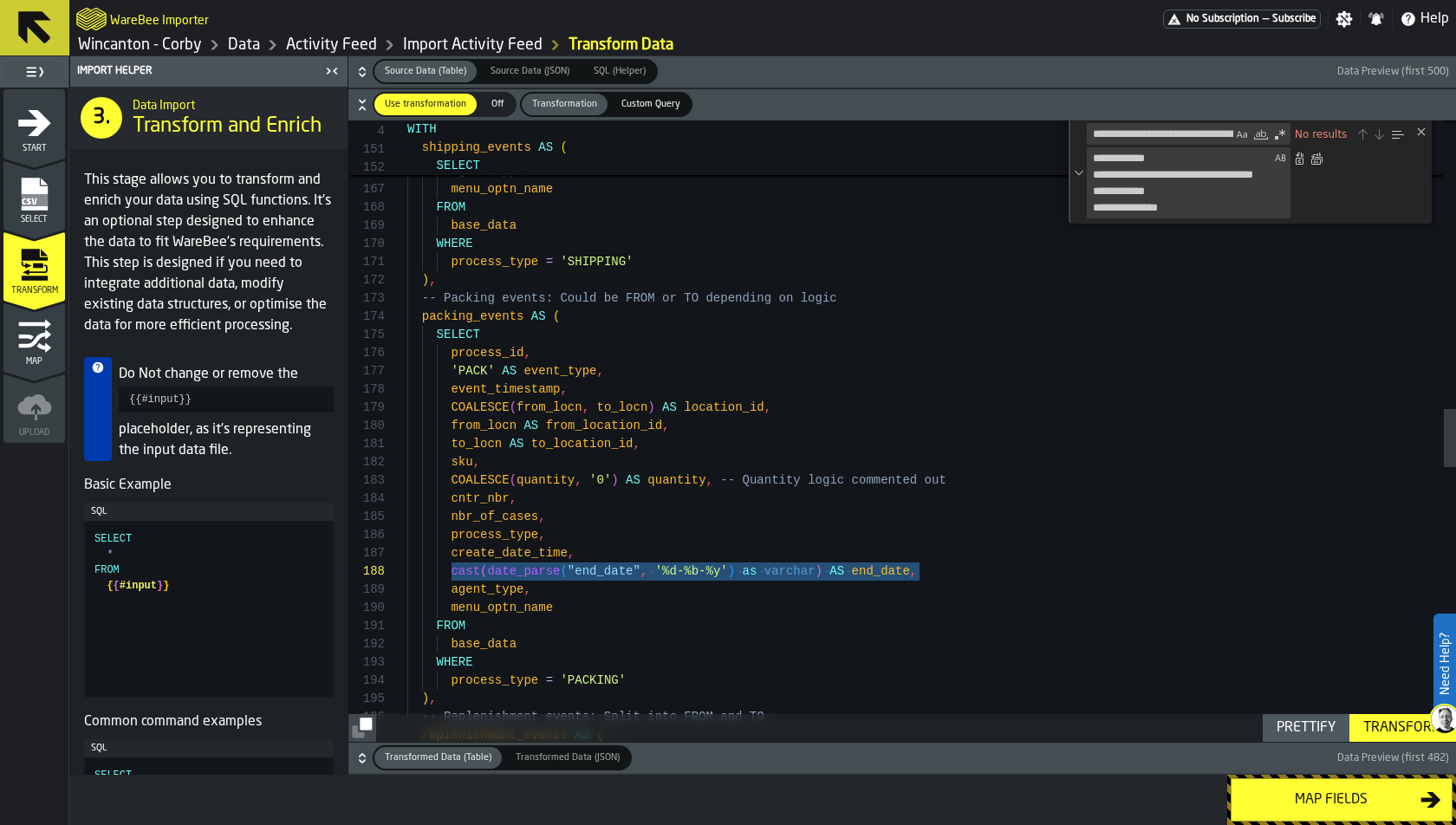
drag, startPoint x: 450, startPoint y: 572, endPoint x: 976, endPoint y: 570, distance: 526.0
click at [975, 570] on div "replenishment_events AS ( -- Replenishment events: Split into FROM and TO ) , p…" at bounding box center [931, 370] width 1049 height 6656
drag, startPoint x: 1092, startPoint y: 134, endPoint x: 1453, endPoint y: 132, distance: 361.0
click at [1309, 133] on div "197 196 195 194 193 192 191 190 189 188 187 186 185 184 183 182 181 180 179 178…" at bounding box center [902, 431] width 1108 height 621
paste textarea "Find"
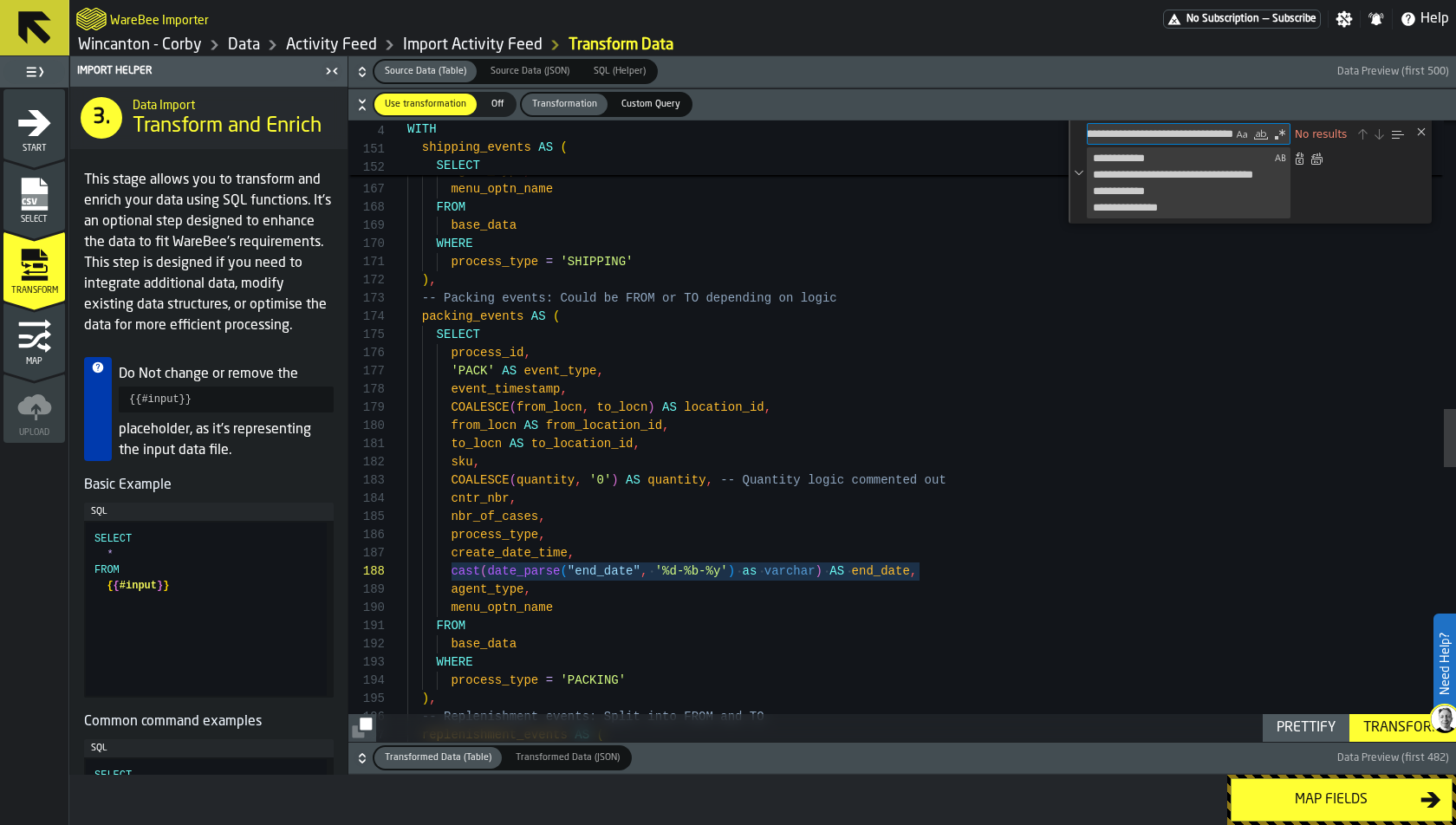
type textarea "**********"
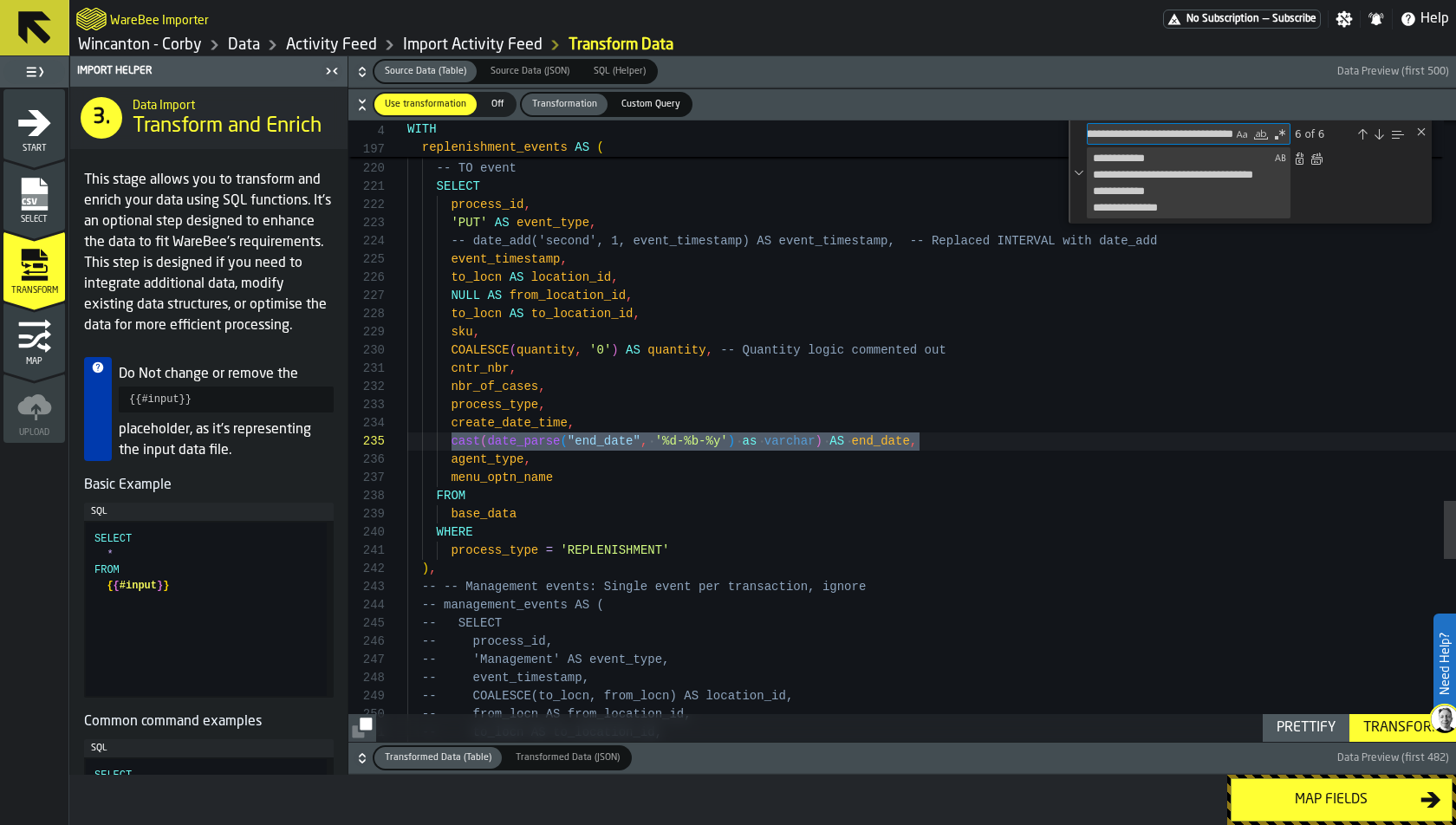
type textarea "**********"
click at [1253, 196] on textarea "**********" at bounding box center [1179, 182] width 183 height 69
click at [1309, 187] on div "**********" at bounding box center [1247, 183] width 320 height 71
click at [1309, 134] on div "Next Match (Enter)" at bounding box center [1378, 134] width 14 height 14
type textarea "**********"
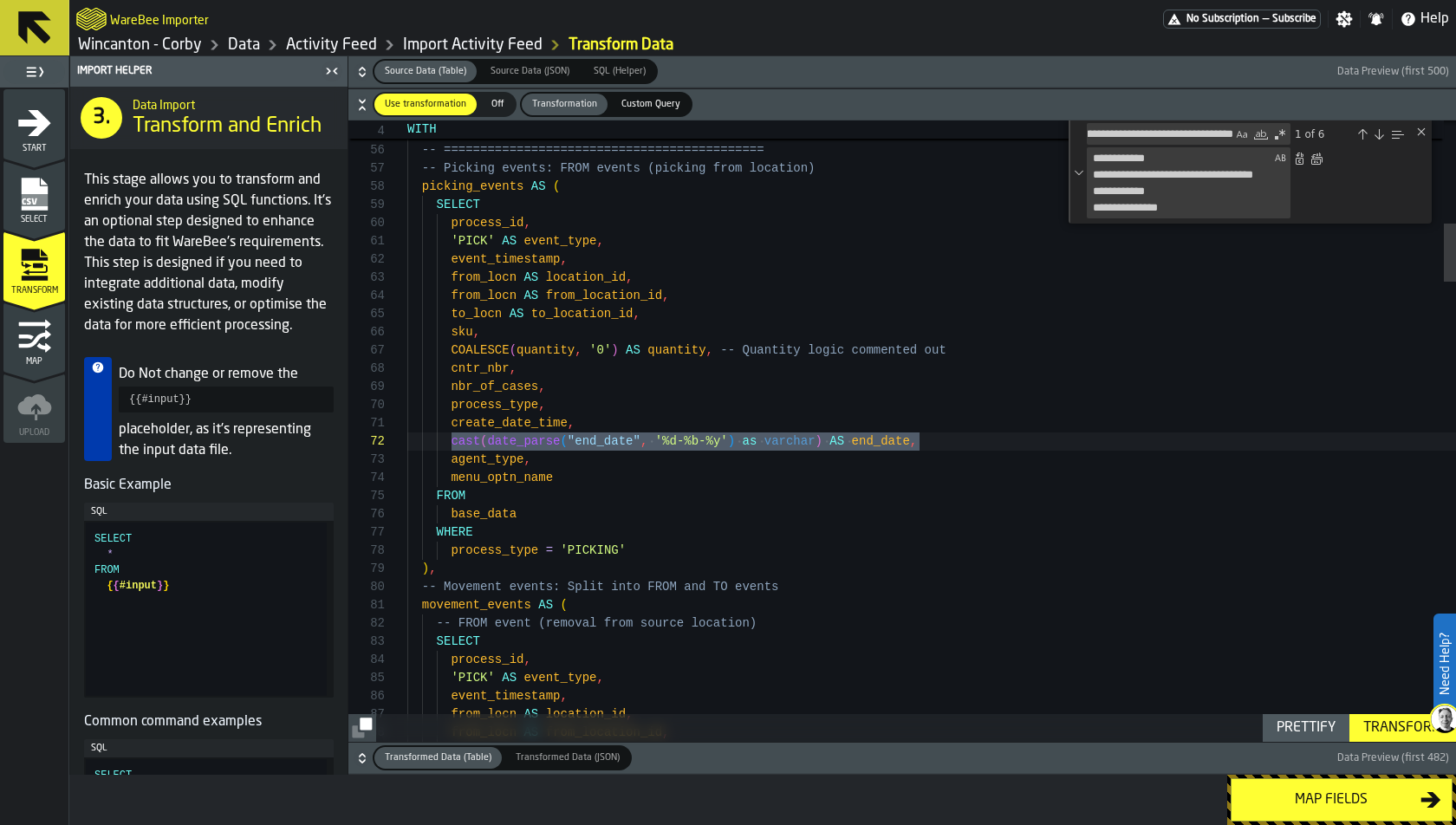
click at [1082, 170] on div "Toggle Replace" at bounding box center [1079, 172] width 15 height 103
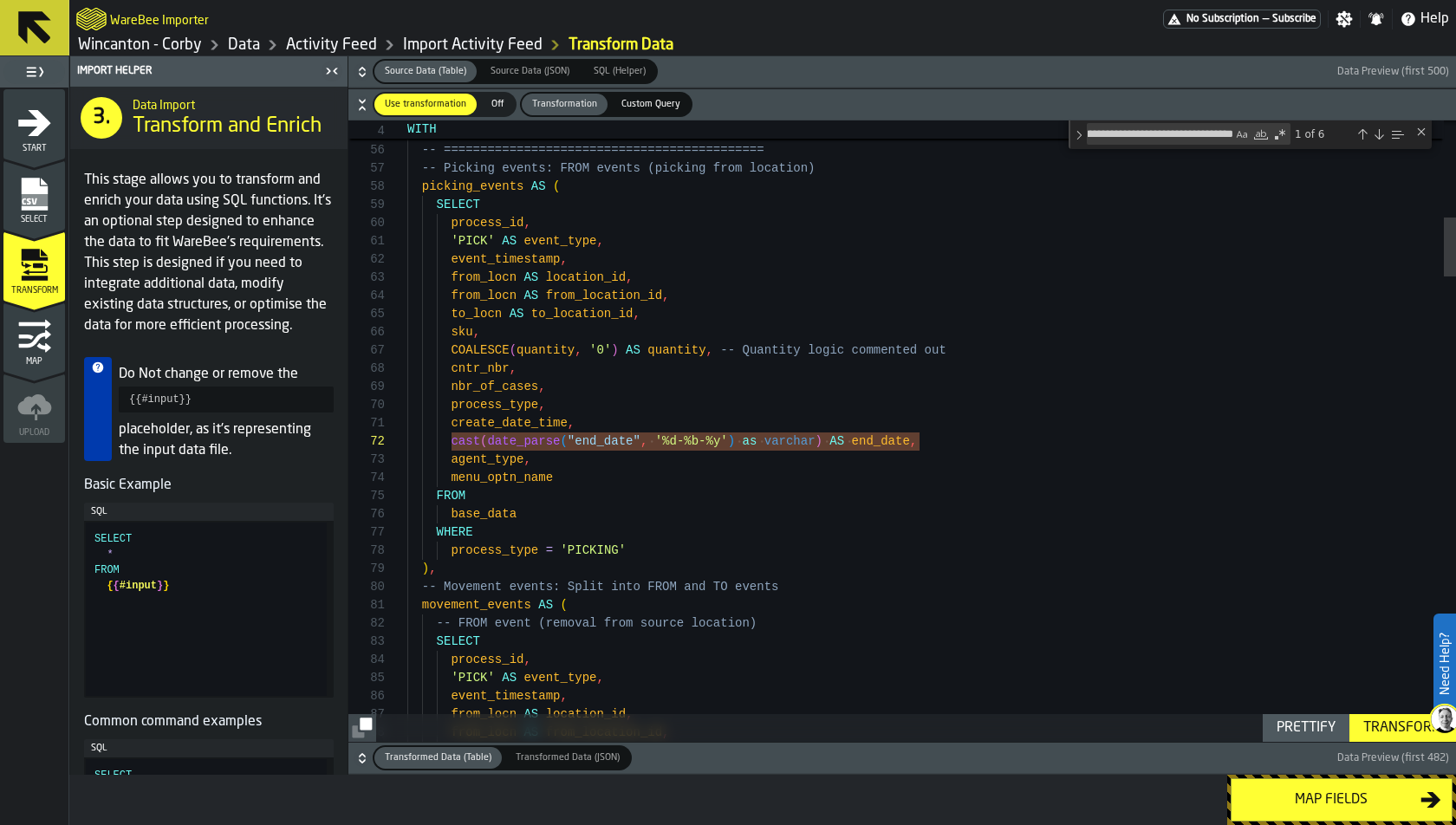
click at [1076, 136] on div "Toggle Replace" at bounding box center [1079, 135] width 15 height 29
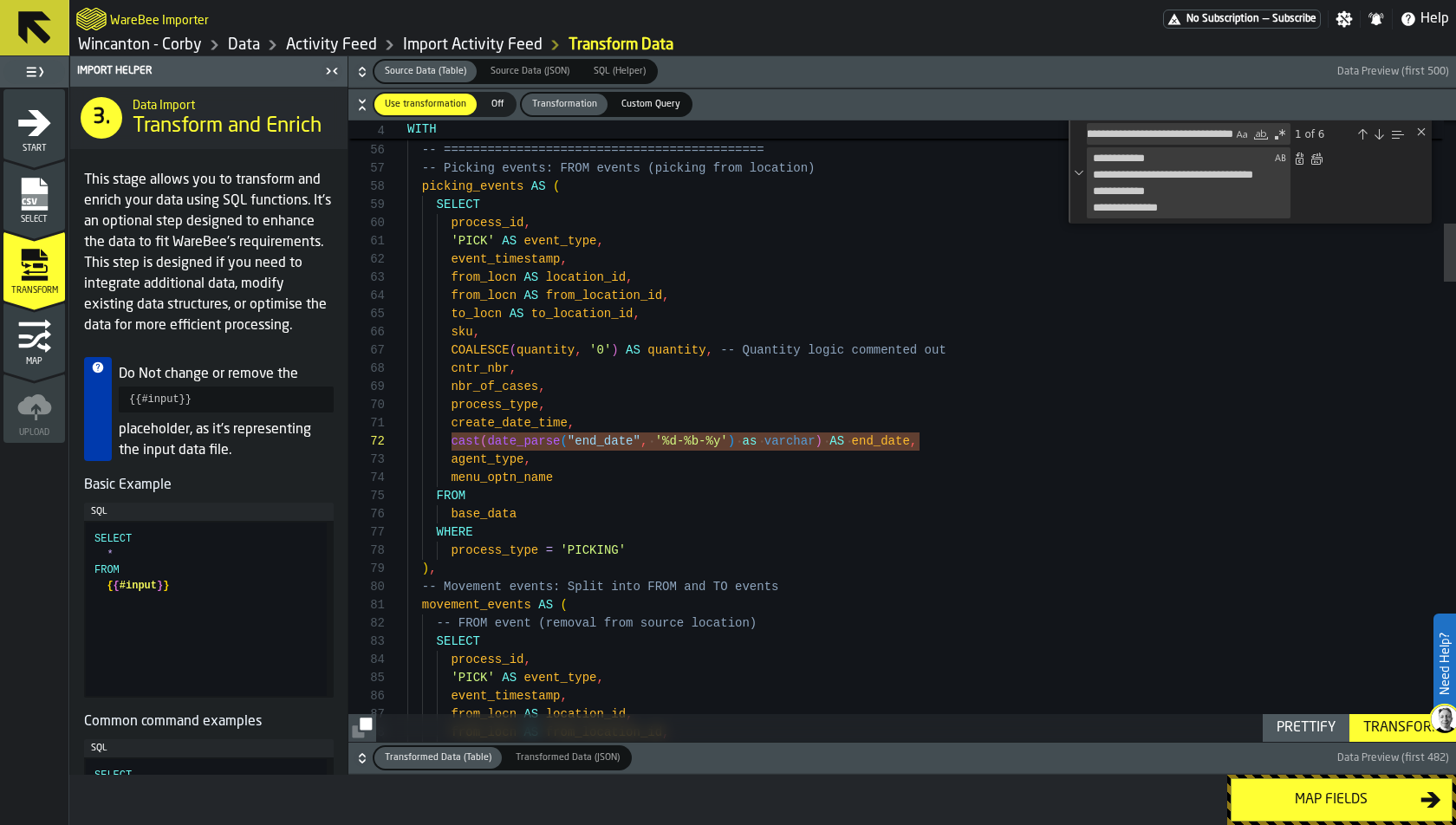
click at [1208, 177] on textarea "**********" at bounding box center [1179, 182] width 183 height 69
click at [1278, 160] on div "Preserve Case (⌥⌘P)" at bounding box center [1279, 158] width 17 height 17
click at [1284, 157] on div "Preserve Case (⌥⌘P)" at bounding box center [1279, 158] width 17 height 17
drag, startPoint x: 1199, startPoint y: 207, endPoint x: 995, endPoint y: 101, distance: 229.9
click at [995, 101] on div "Use transformation Use transformation Off Off Transformation Transformation Cus…" at bounding box center [902, 415] width 1108 height 653
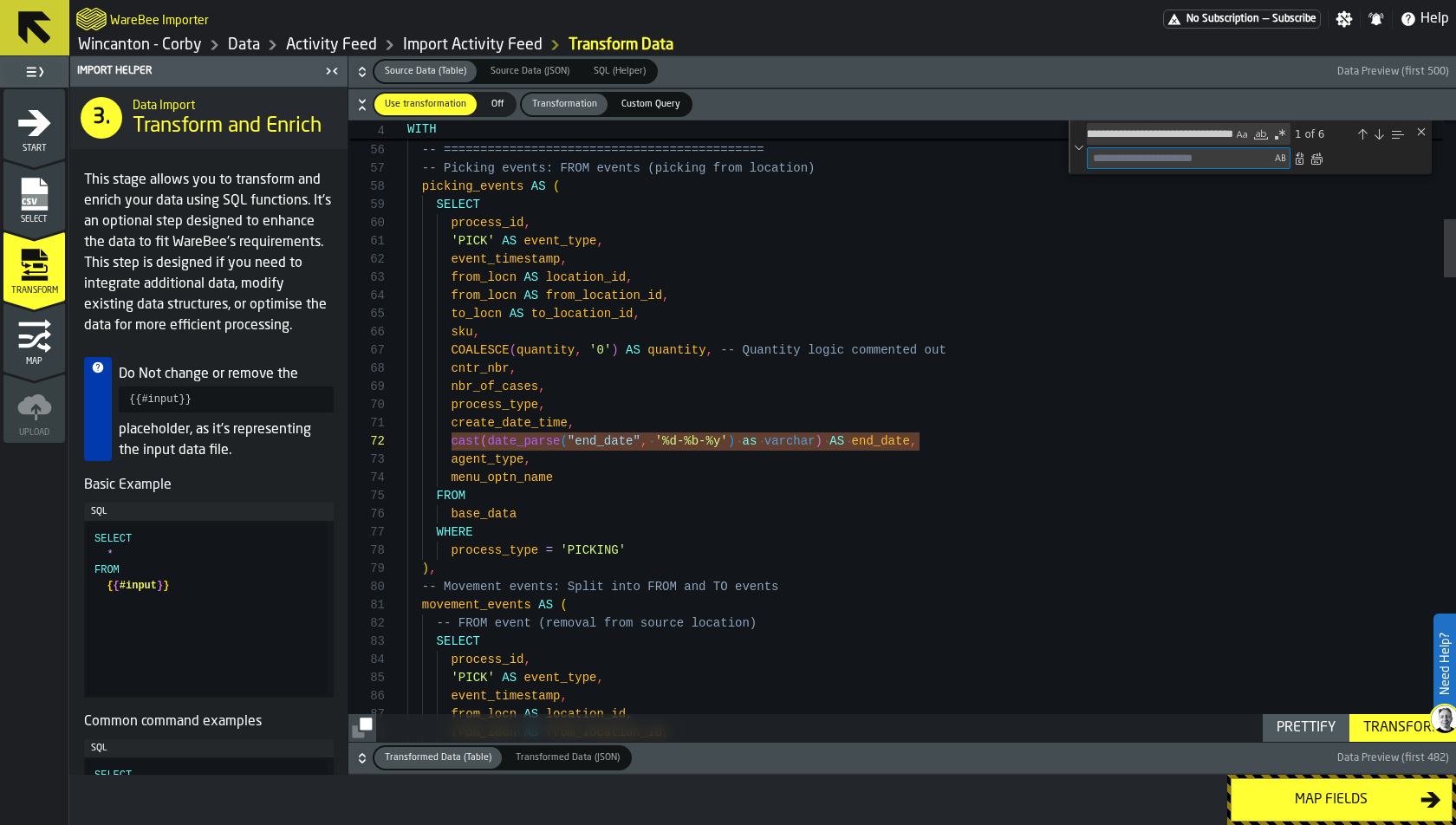
paste textarea "**********"
type textarea "**********"
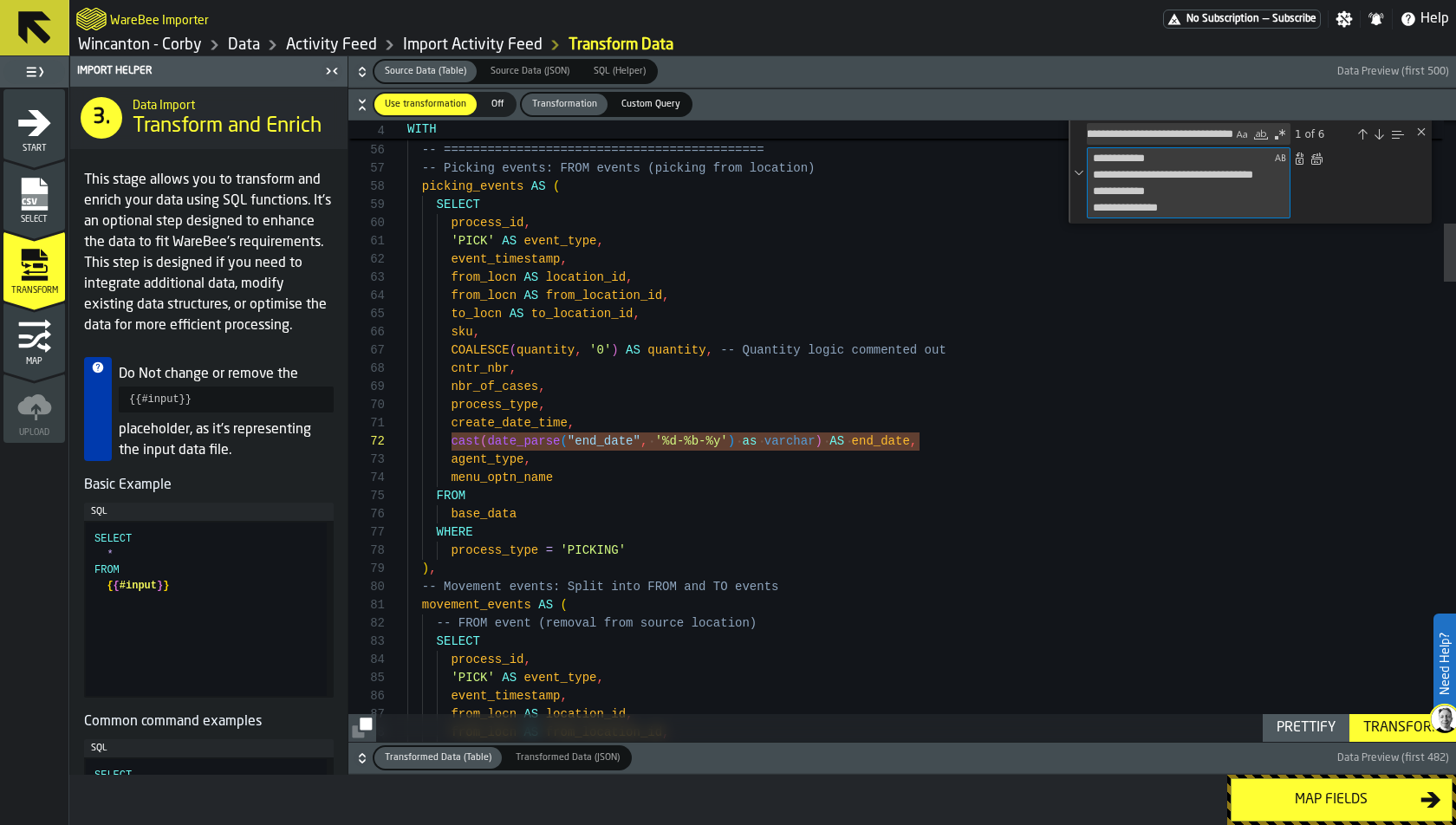
click at [1309, 189] on div "**********" at bounding box center [1247, 183] width 320 height 71
click at [1309, 193] on div "**********" at bounding box center [1247, 183] width 320 height 71
click at [1269, 193] on div "**********" at bounding box center [1189, 182] width 202 height 69
click at [1222, 193] on textarea "**********" at bounding box center [1179, 182] width 183 height 69
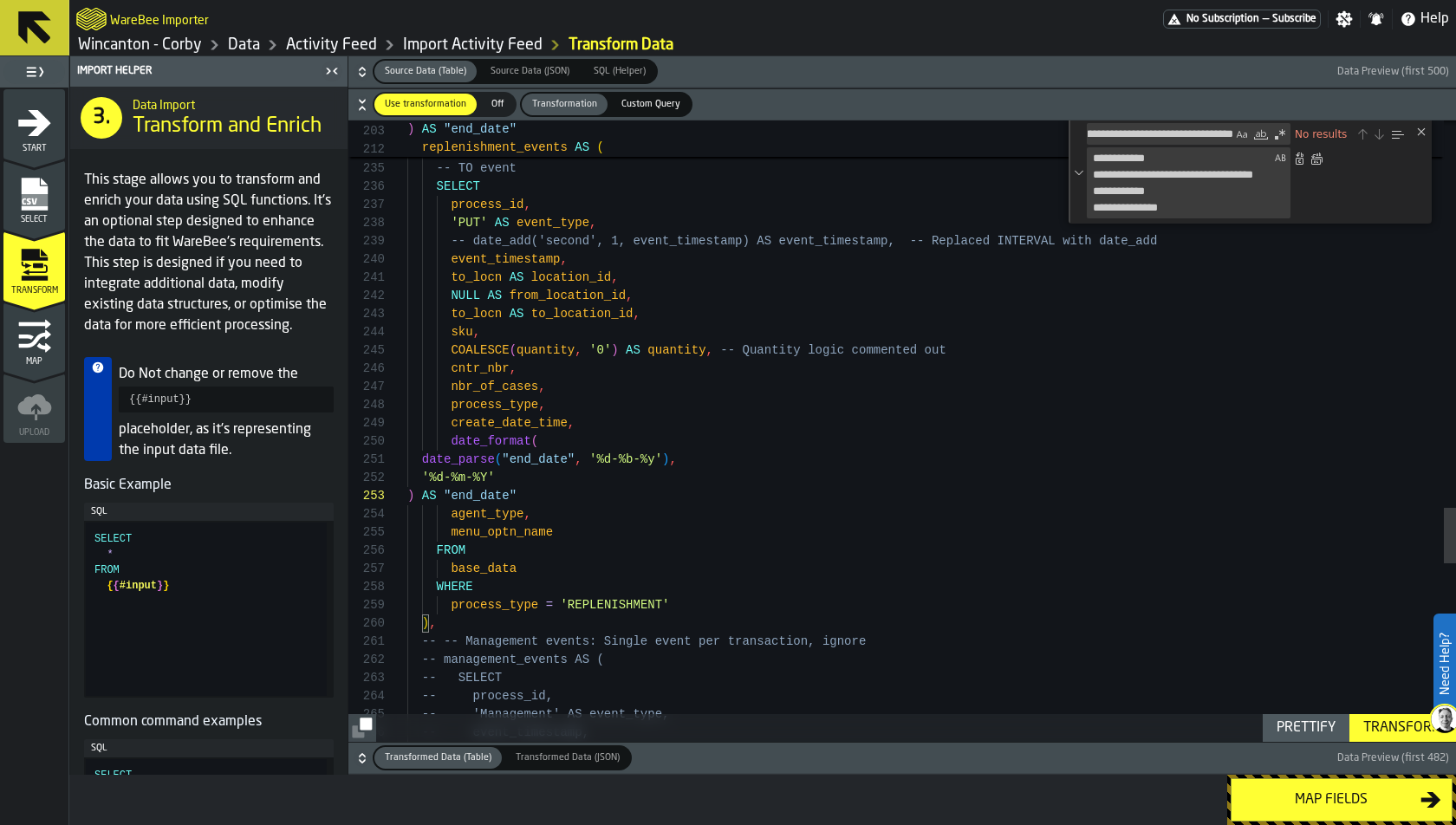
click at [1309, 131] on div "Close (Escape)" at bounding box center [1421, 131] width 14 height 14
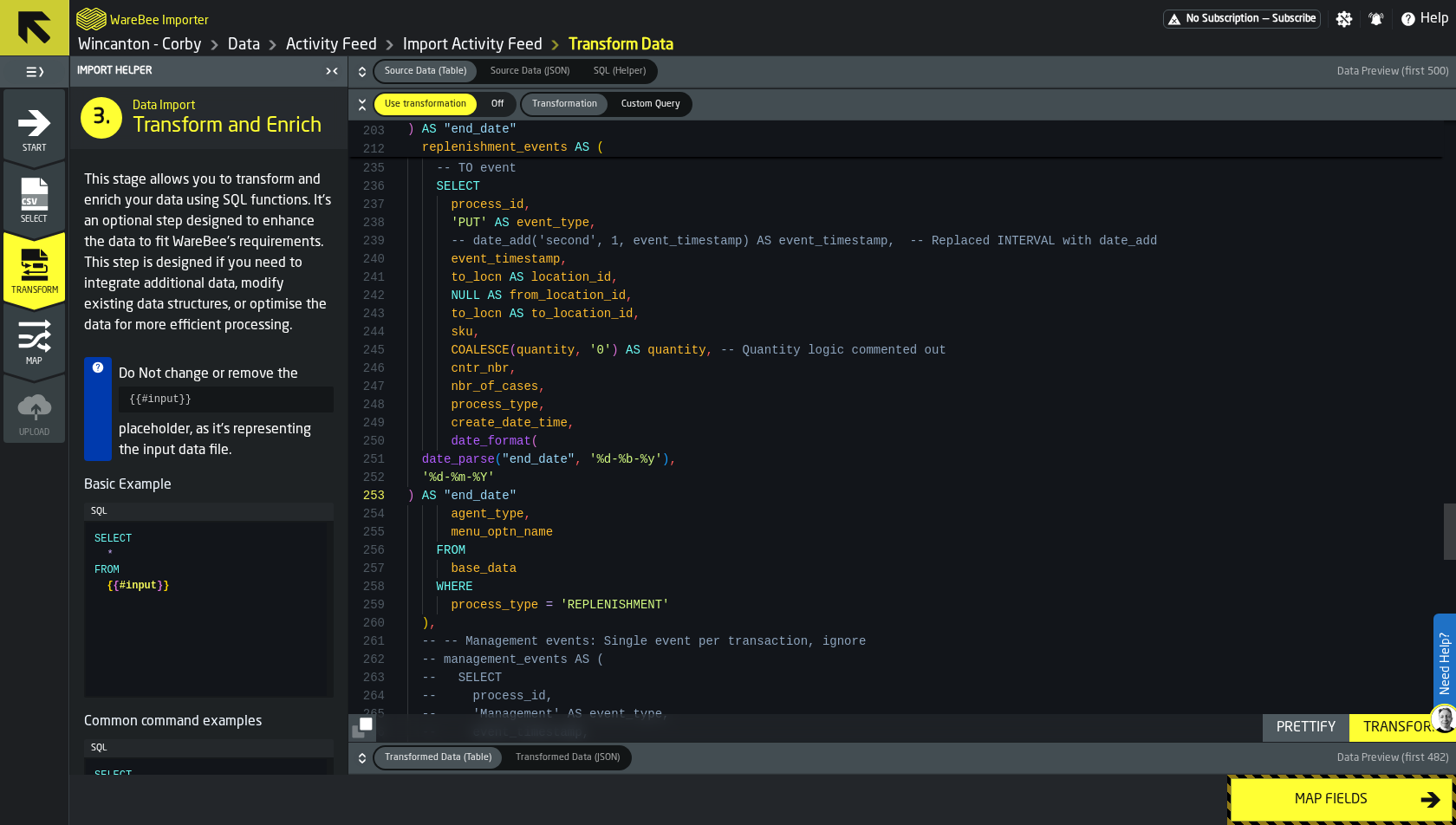
click at [1294, 724] on div "Prettify" at bounding box center [1306, 728] width 73 height 21
type textarea "**********"
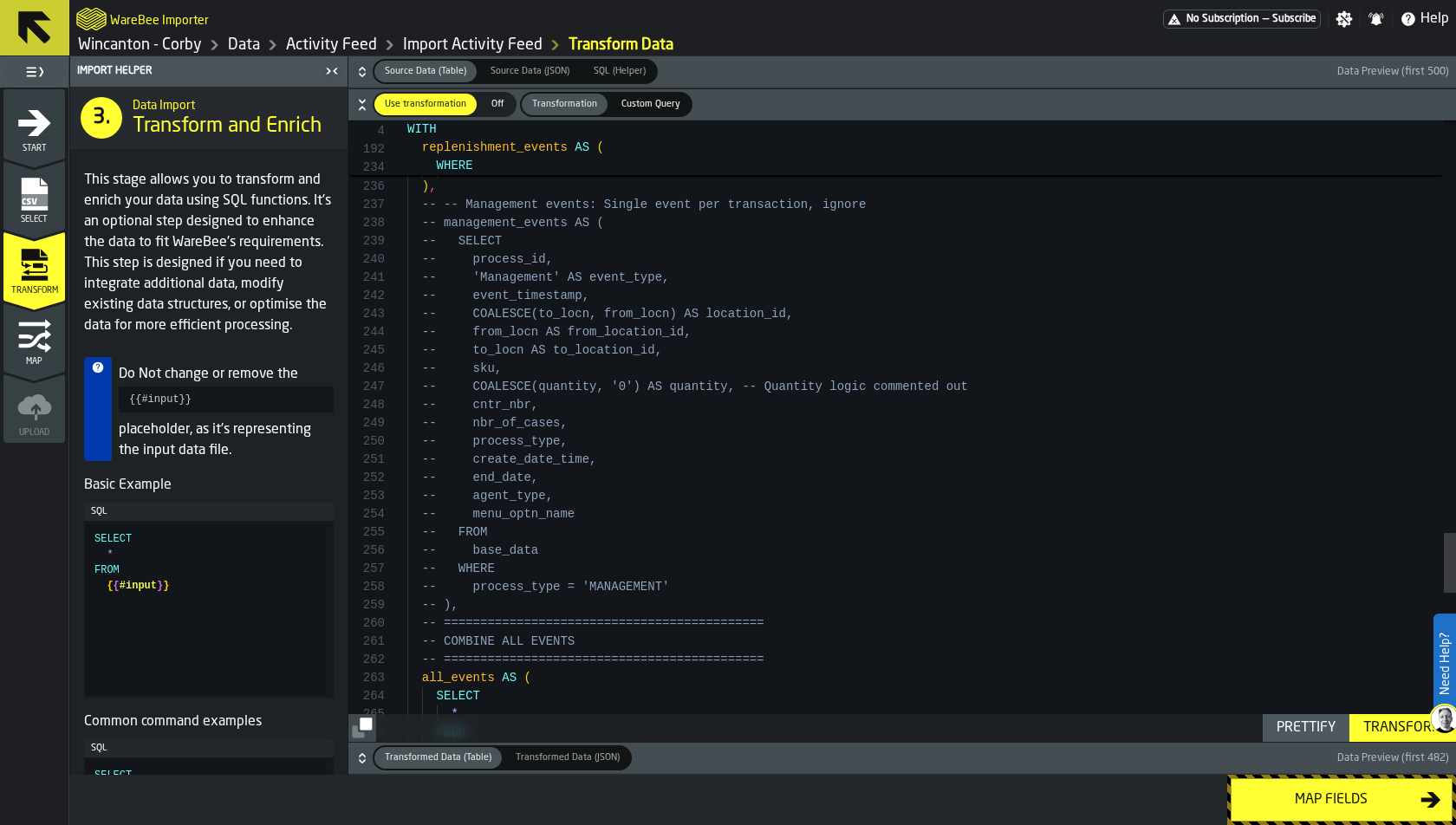
click at [1309, 742] on button "Map fields" at bounding box center [1341, 800] width 222 height 44
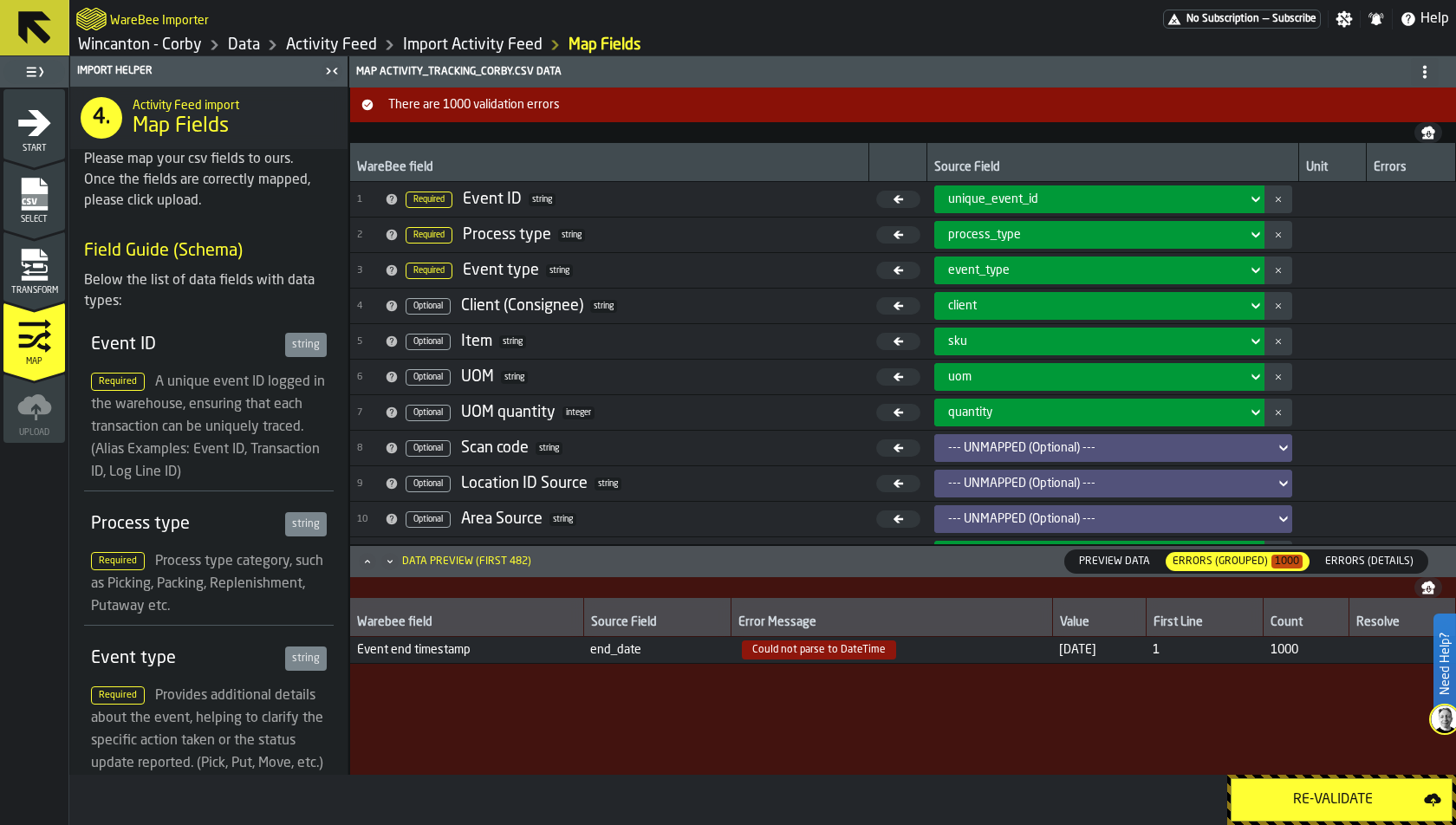
click at [55, 270] on div "Transform" at bounding box center [34, 271] width 62 height 48
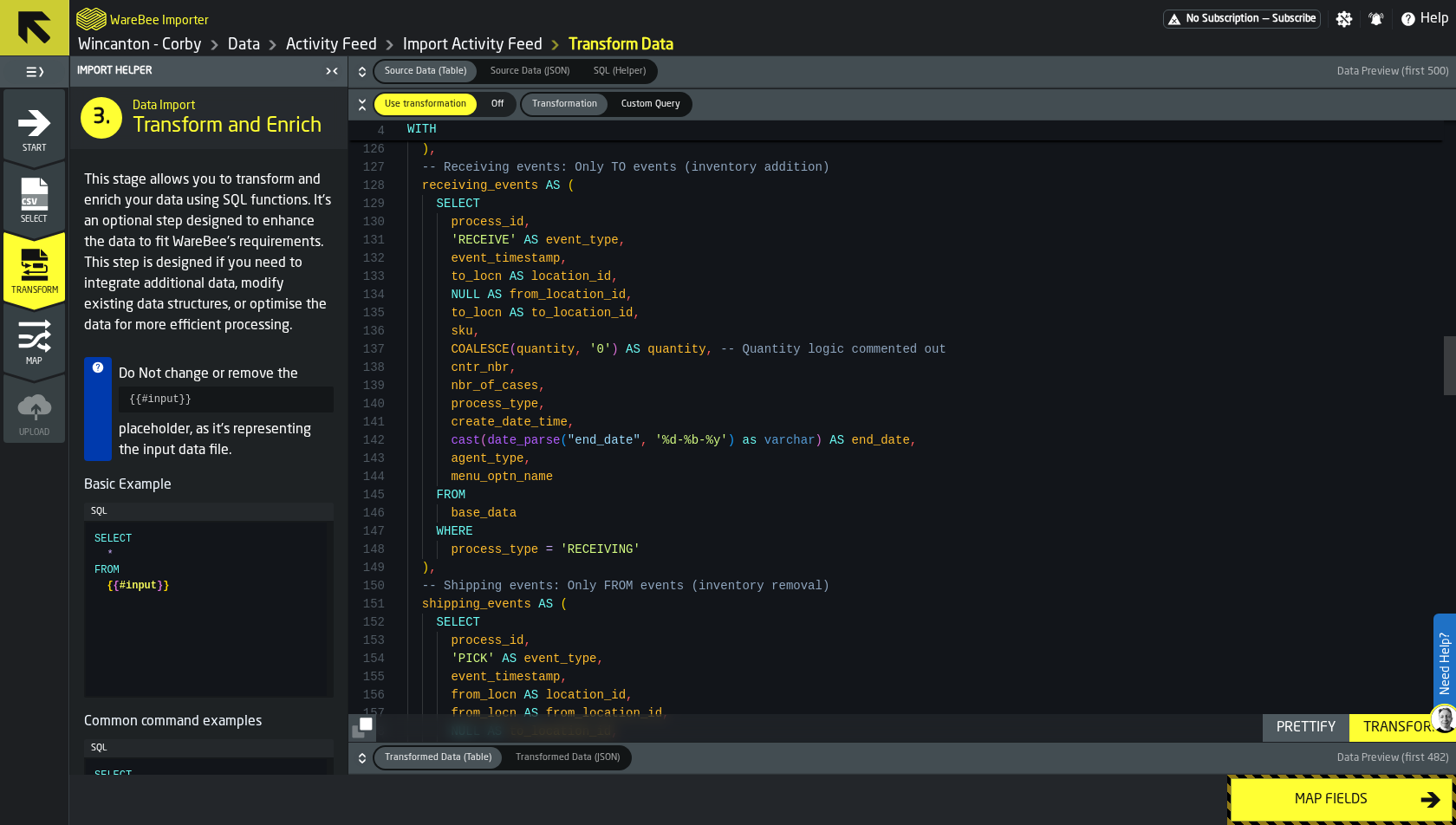
type textarea "**********"
click at [1074, 131] on div "Toggle Replace" at bounding box center [1079, 135] width 15 height 29
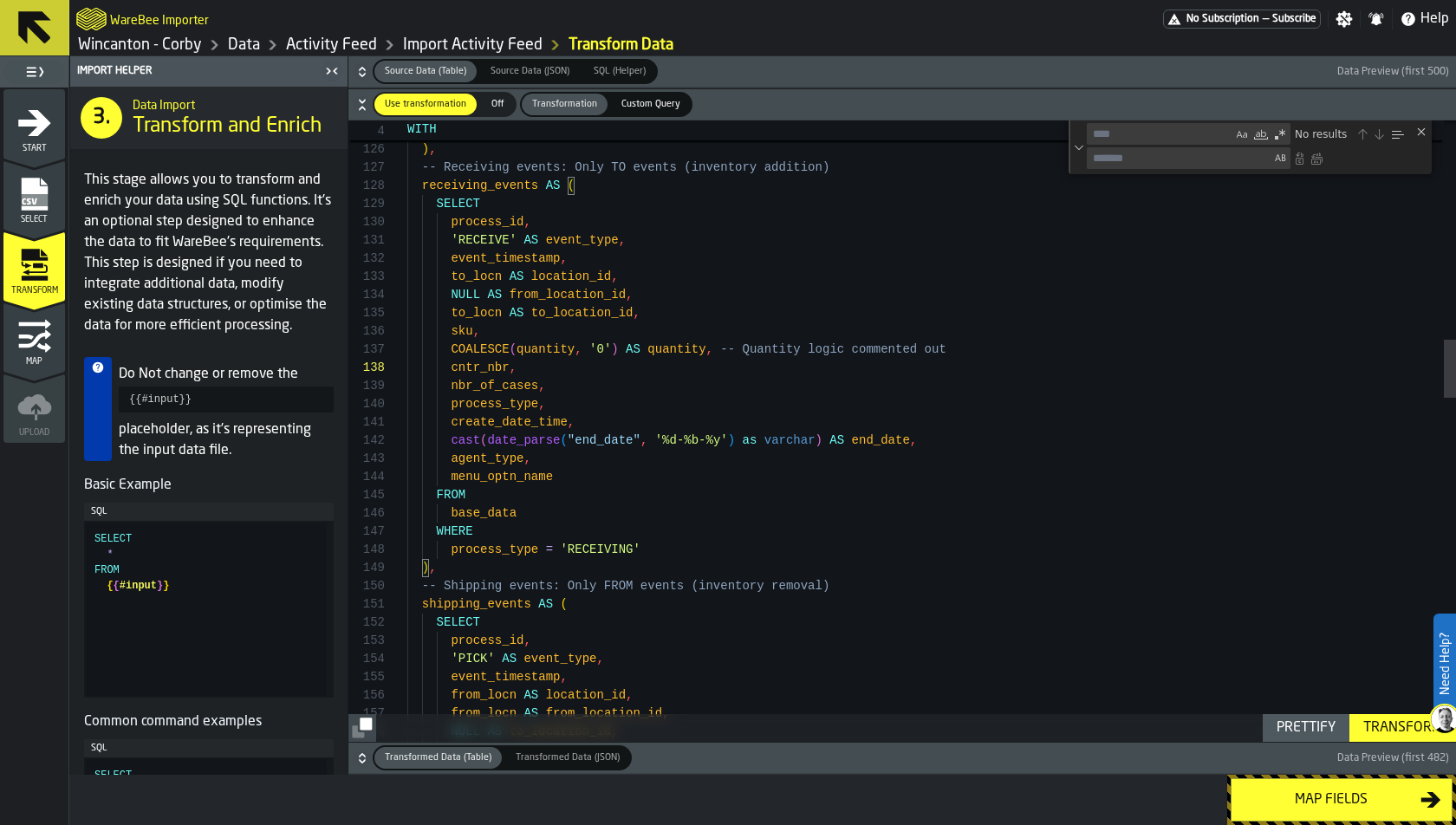
click at [1113, 164] on textarea "Replace" at bounding box center [1179, 158] width 183 height 20
paste textarea "**********"
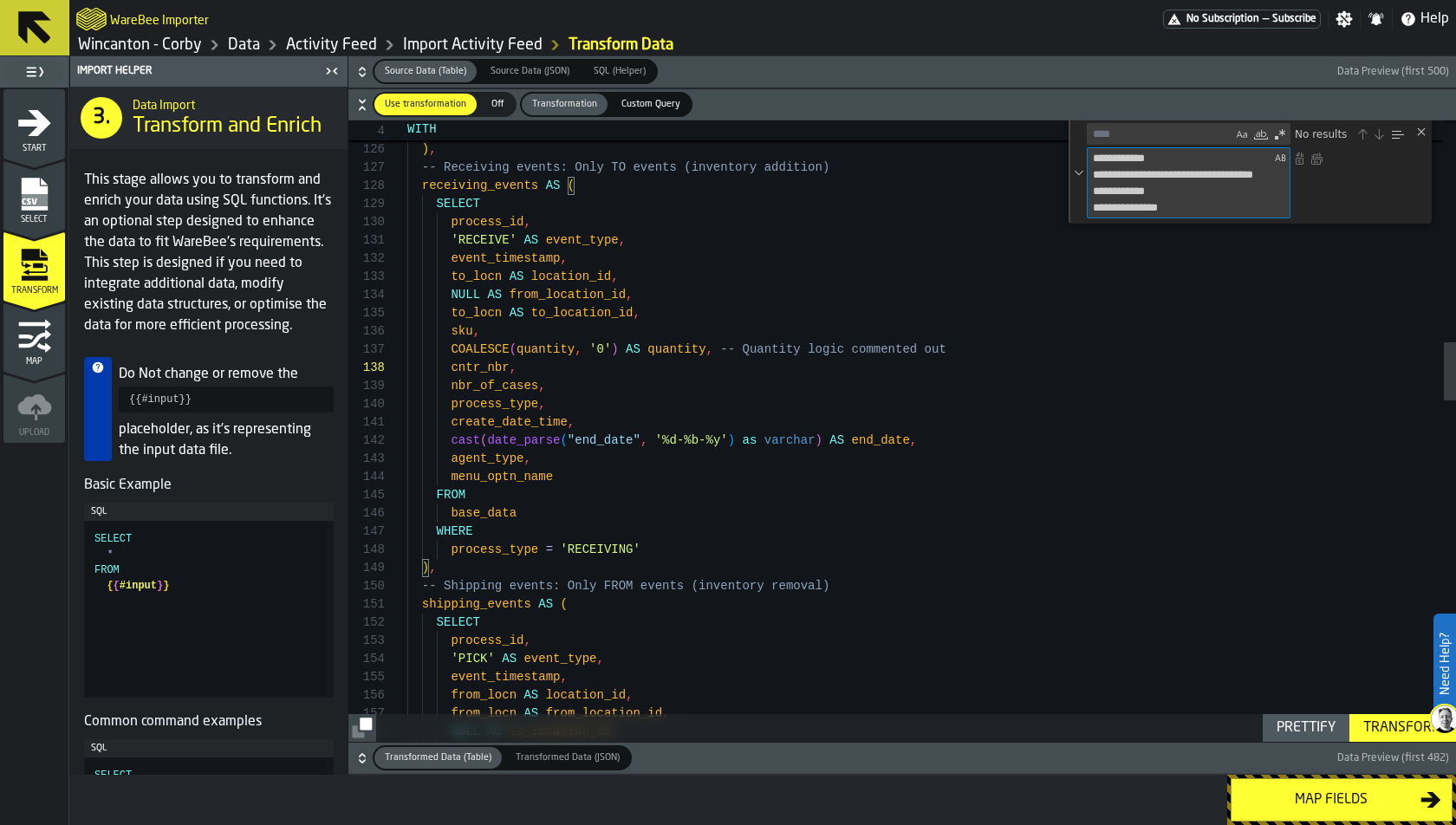
type textarea "**********"
click at [1142, 131] on textarea "Find" at bounding box center [1160, 134] width 145 height 20
paste textarea "**********"
type textarea "**********"
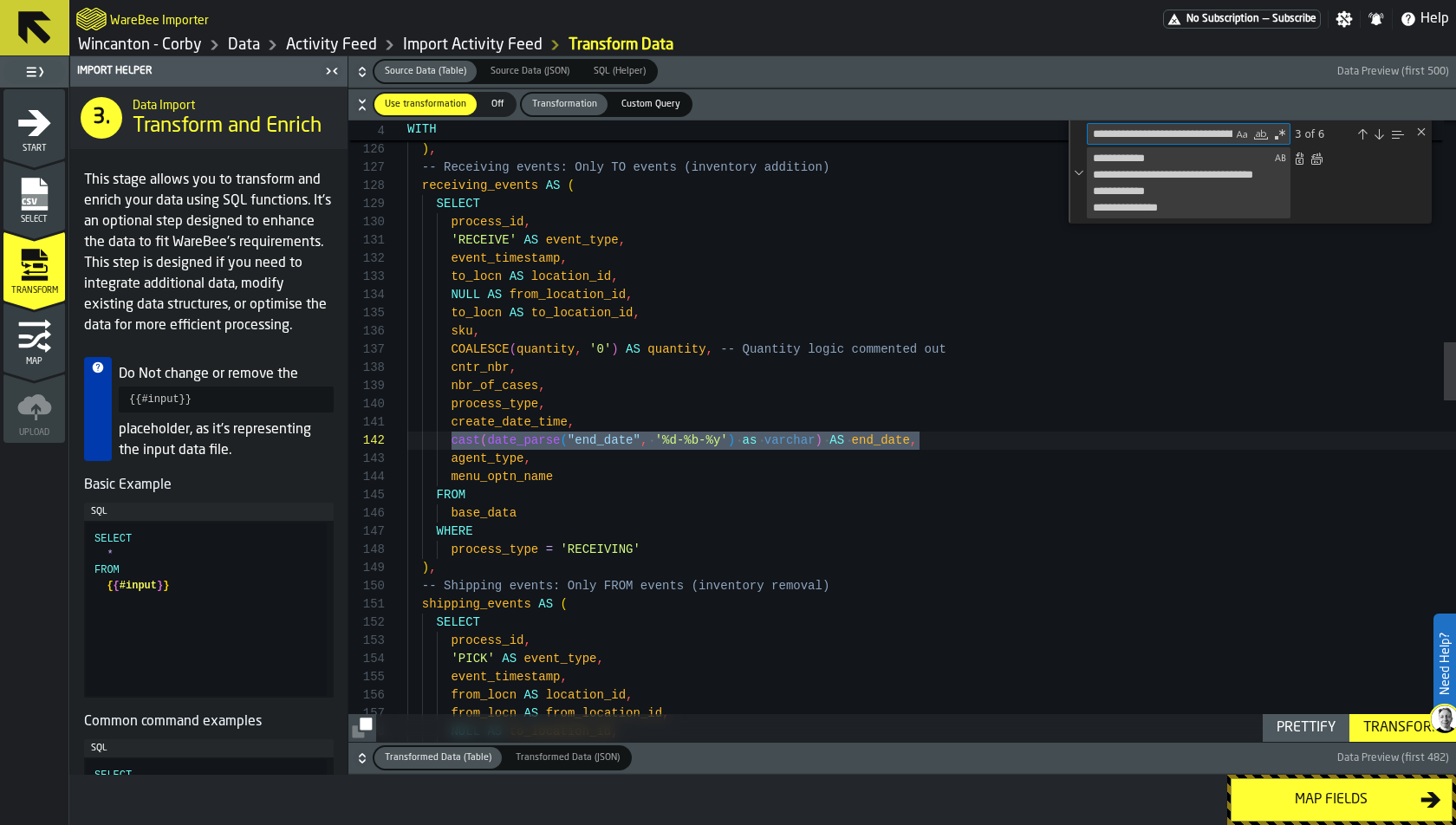
scroll to position [182, 0]
type textarea "**********"
click at [1268, 180] on textarea "**********" at bounding box center [1179, 182] width 183 height 69
click at [1247, 196] on textarea "**********" at bounding box center [1179, 182] width 183 height 69
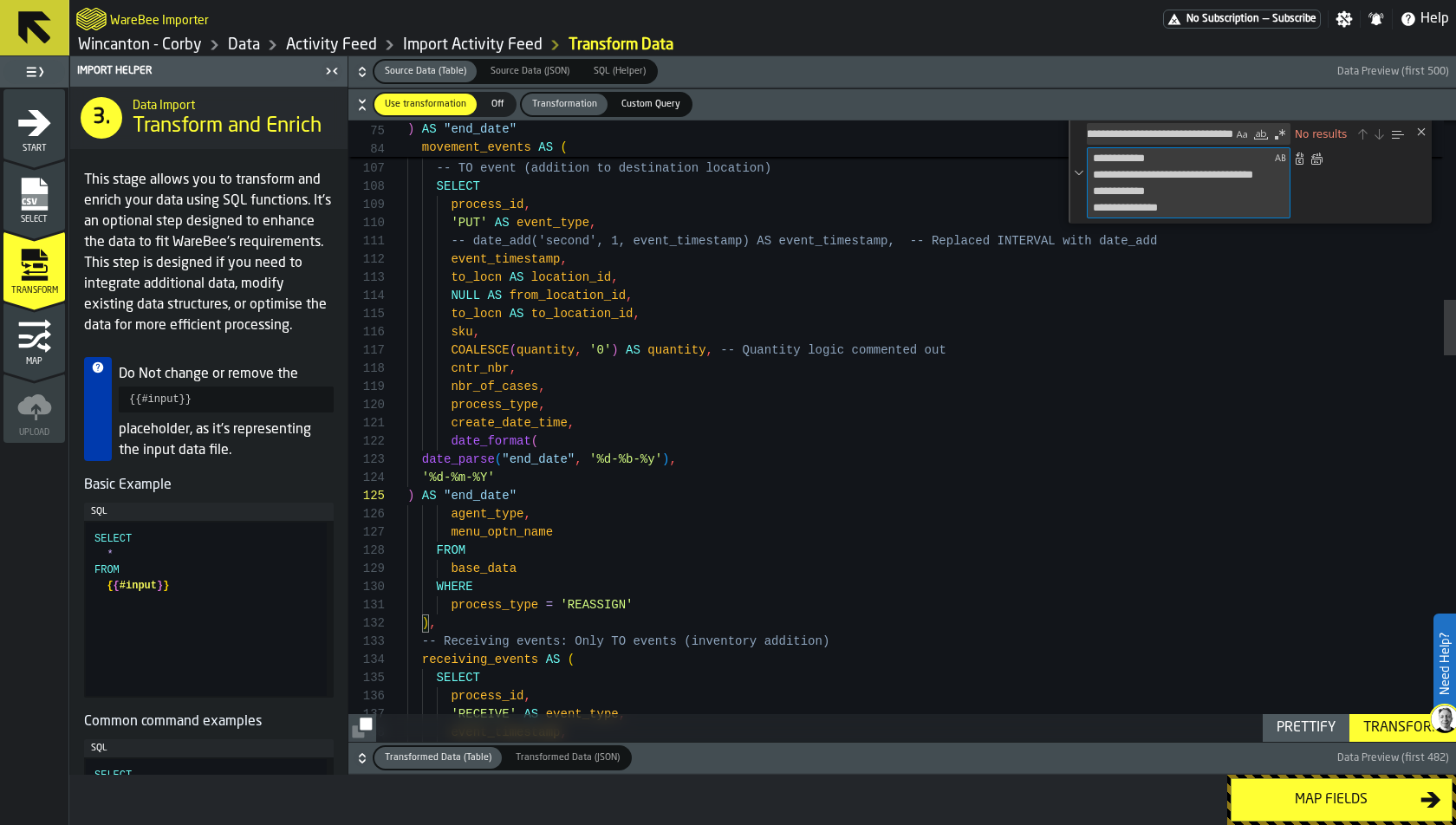
click at [1309, 723] on div "Transform" at bounding box center [1403, 728] width 92 height 21
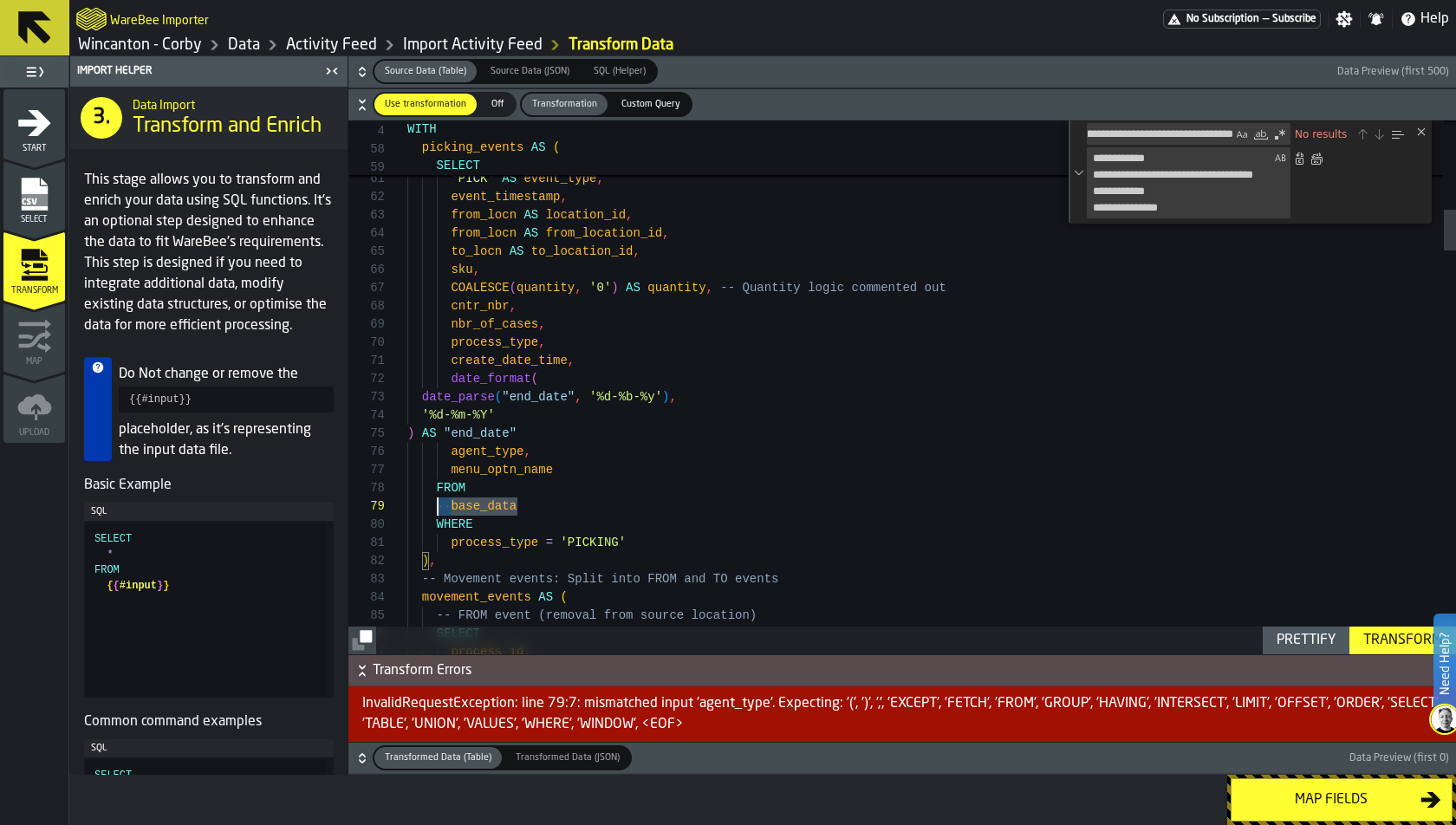
scroll to position [91, 0]
drag, startPoint x: 521, startPoint y: 510, endPoint x: 388, endPoint y: 447, distance: 147.2
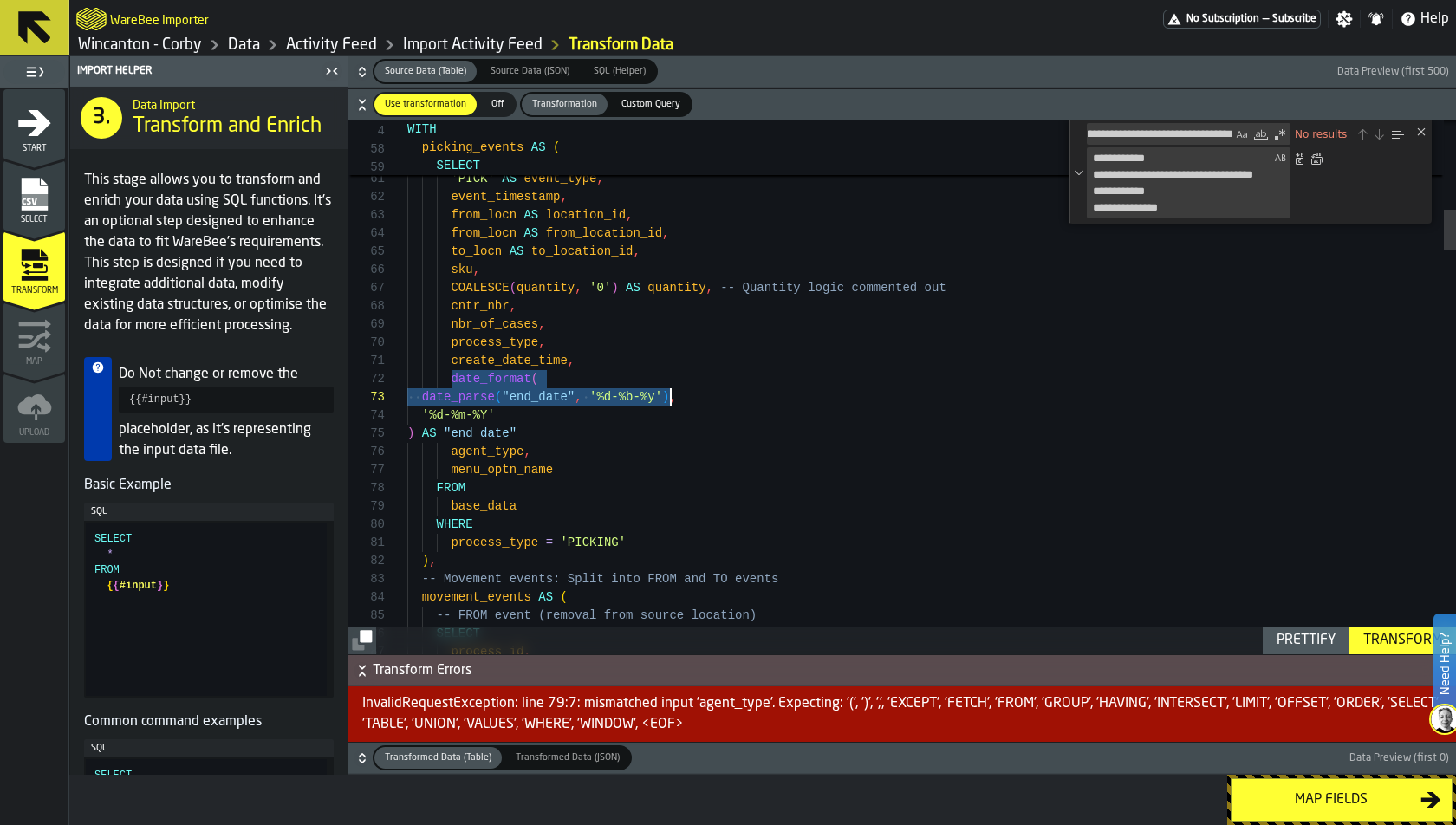
drag, startPoint x: 451, startPoint y: 373, endPoint x: 670, endPoint y: 386, distance: 219.4
click at [1309, 632] on div "Transform" at bounding box center [1403, 640] width 92 height 21
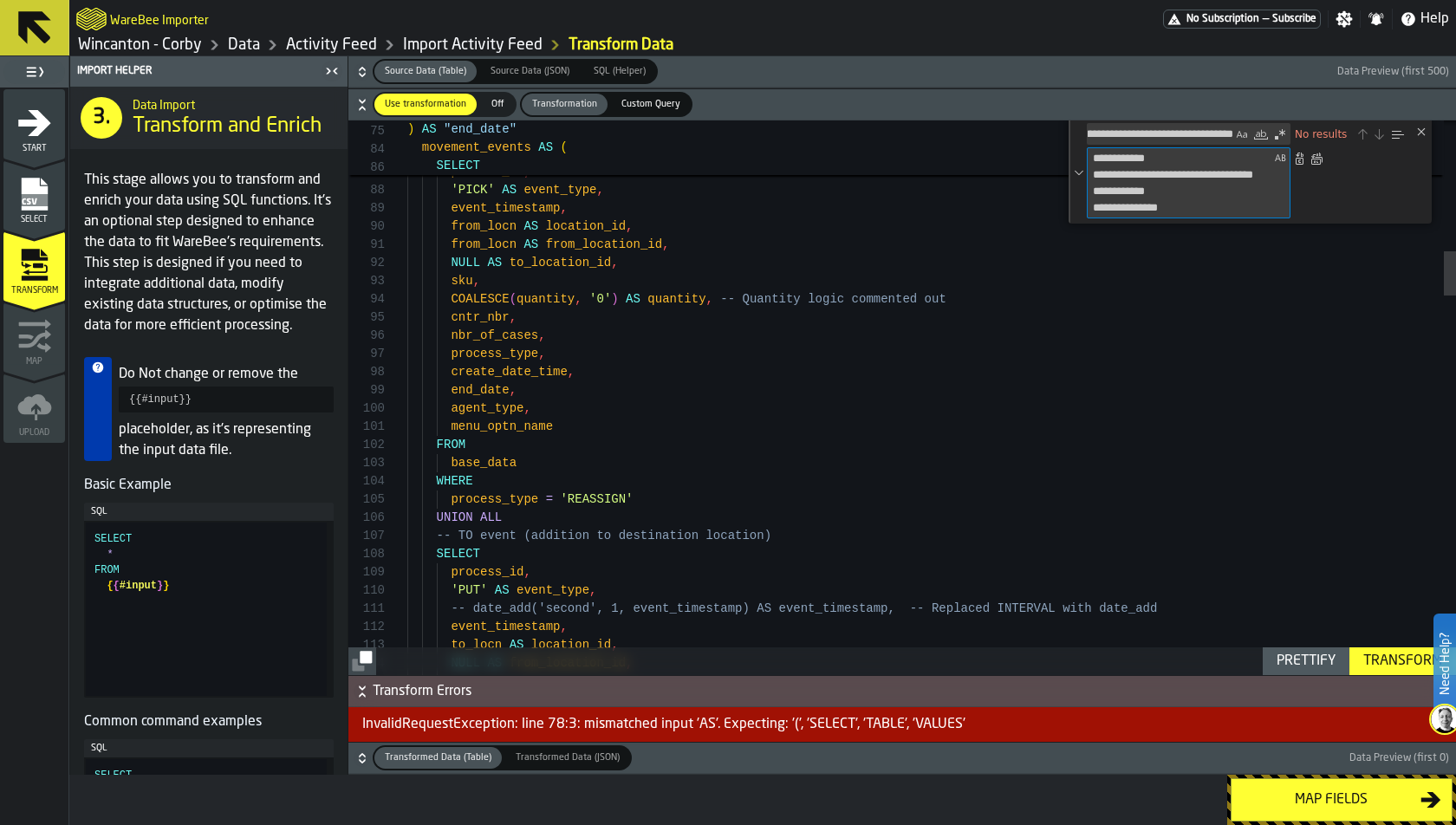
drag, startPoint x: 1190, startPoint y: 200, endPoint x: 1028, endPoint y: 140, distance: 172.8
click at [1028, 121] on div "**********" at bounding box center [902, 121] width 1108 height 0
click at [1216, 126] on textarea "**********" at bounding box center [1160, 134] width 146 height 20
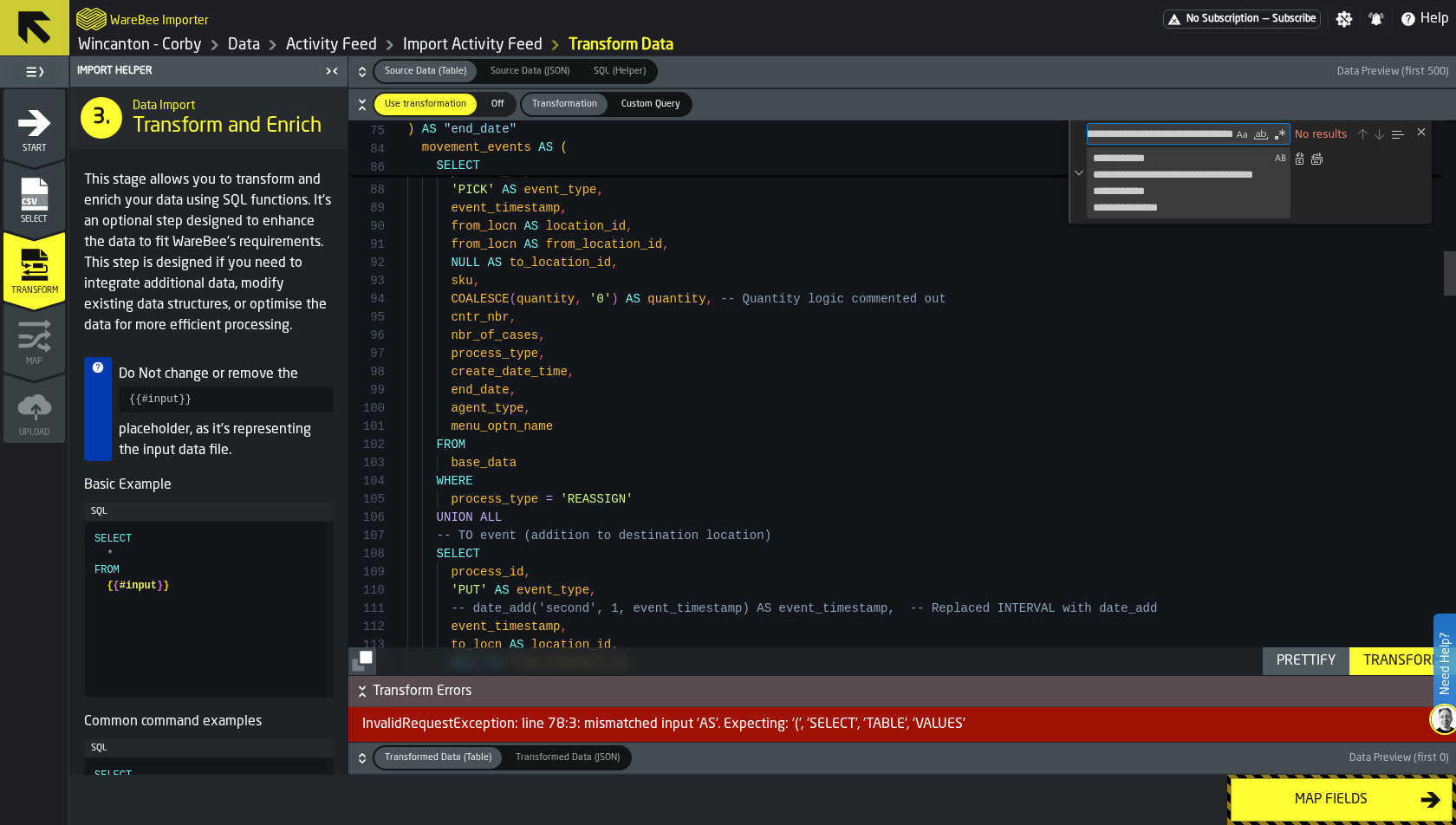
click at [1216, 126] on textarea "**********" at bounding box center [1160, 134] width 146 height 20
paste textarea "**********"
type textarea "**********"
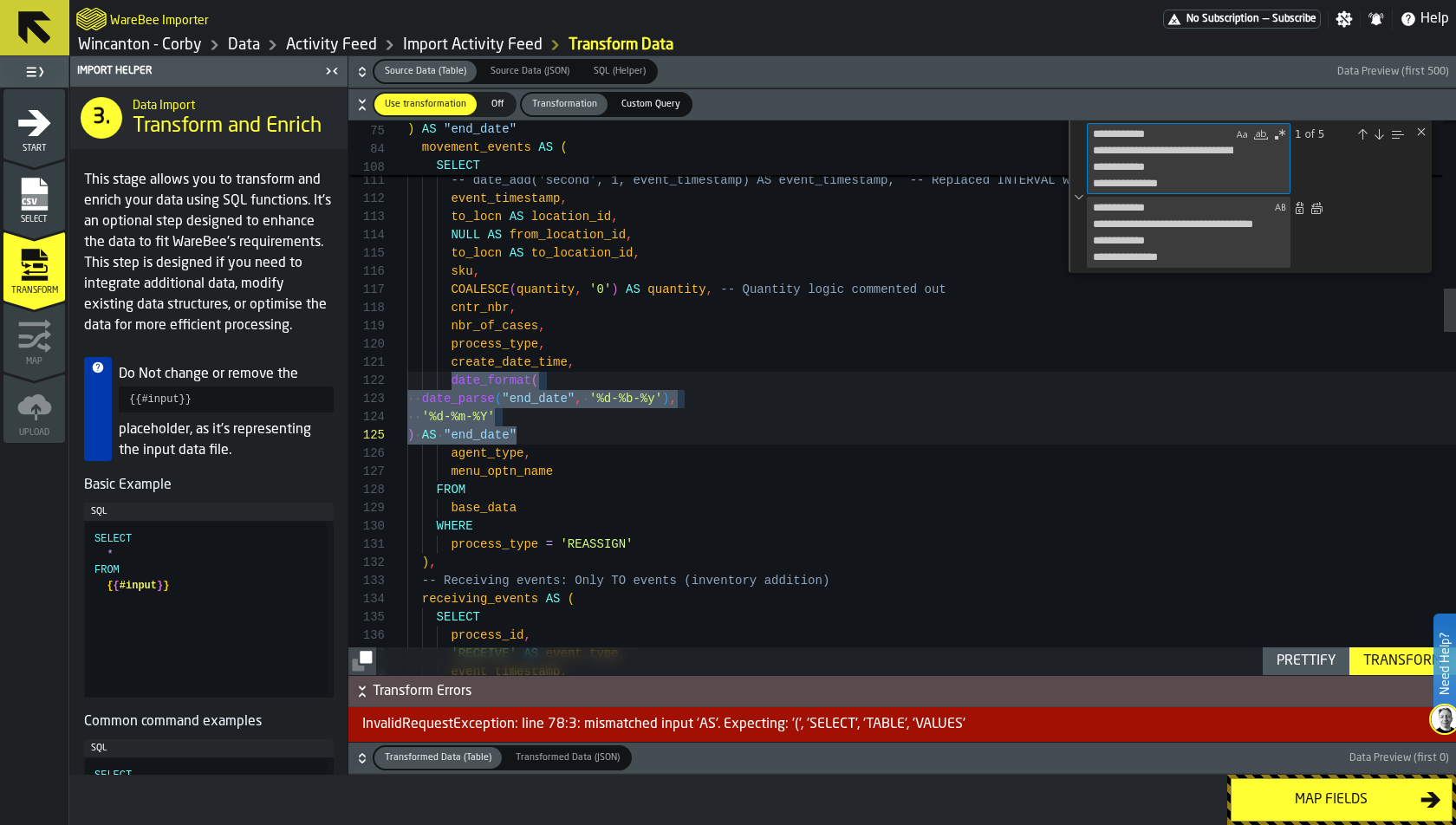
type textarea "**********"
click at [1188, 257] on textarea "**********" at bounding box center [1179, 232] width 183 height 69
type textarea "**********"
click at [1231, 240] on textarea "**********" at bounding box center [1179, 232] width 183 height 69
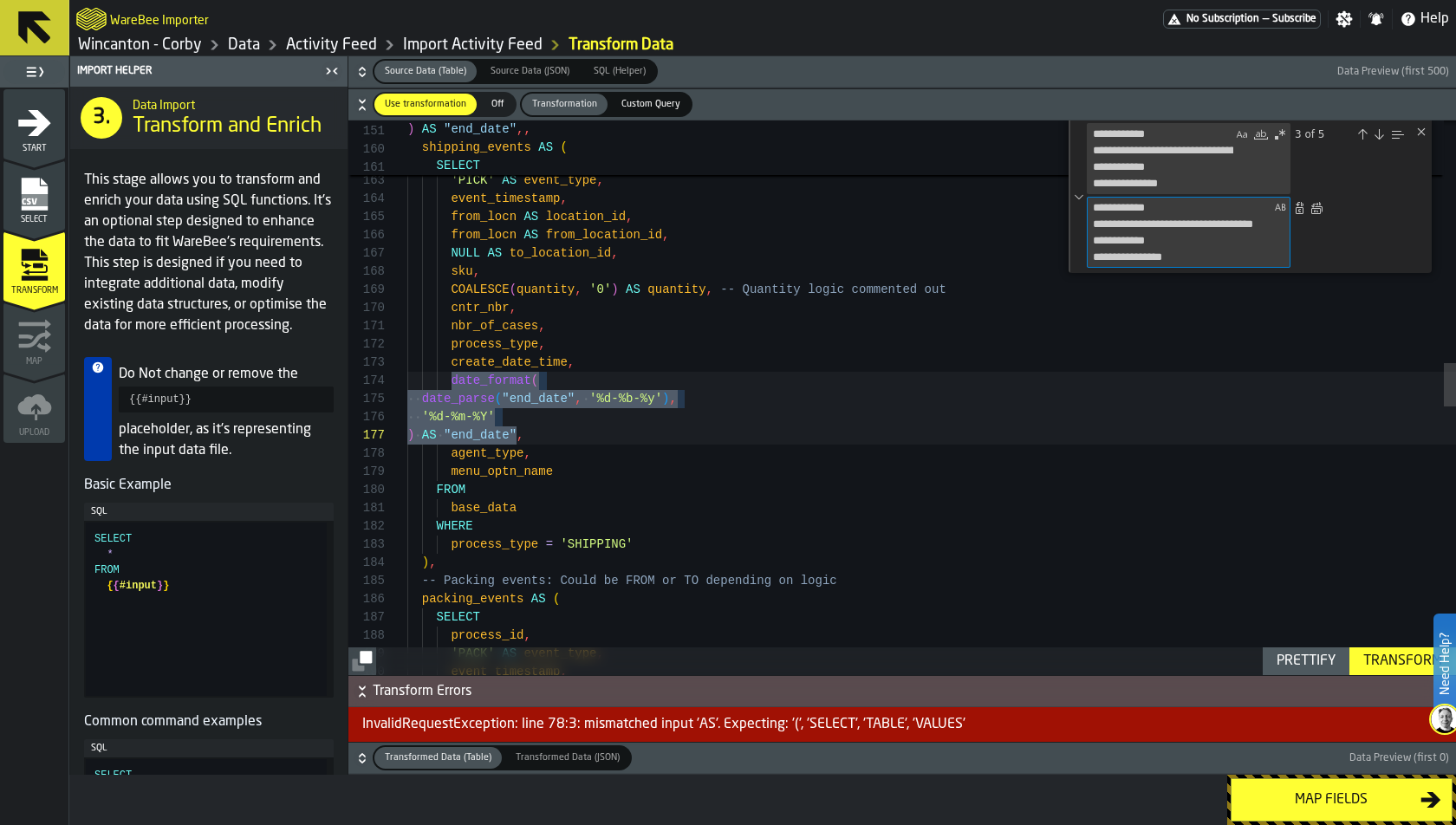
type textarea "**********"
click at [1309, 129] on div "Close (Escape)" at bounding box center [1421, 131] width 14 height 14
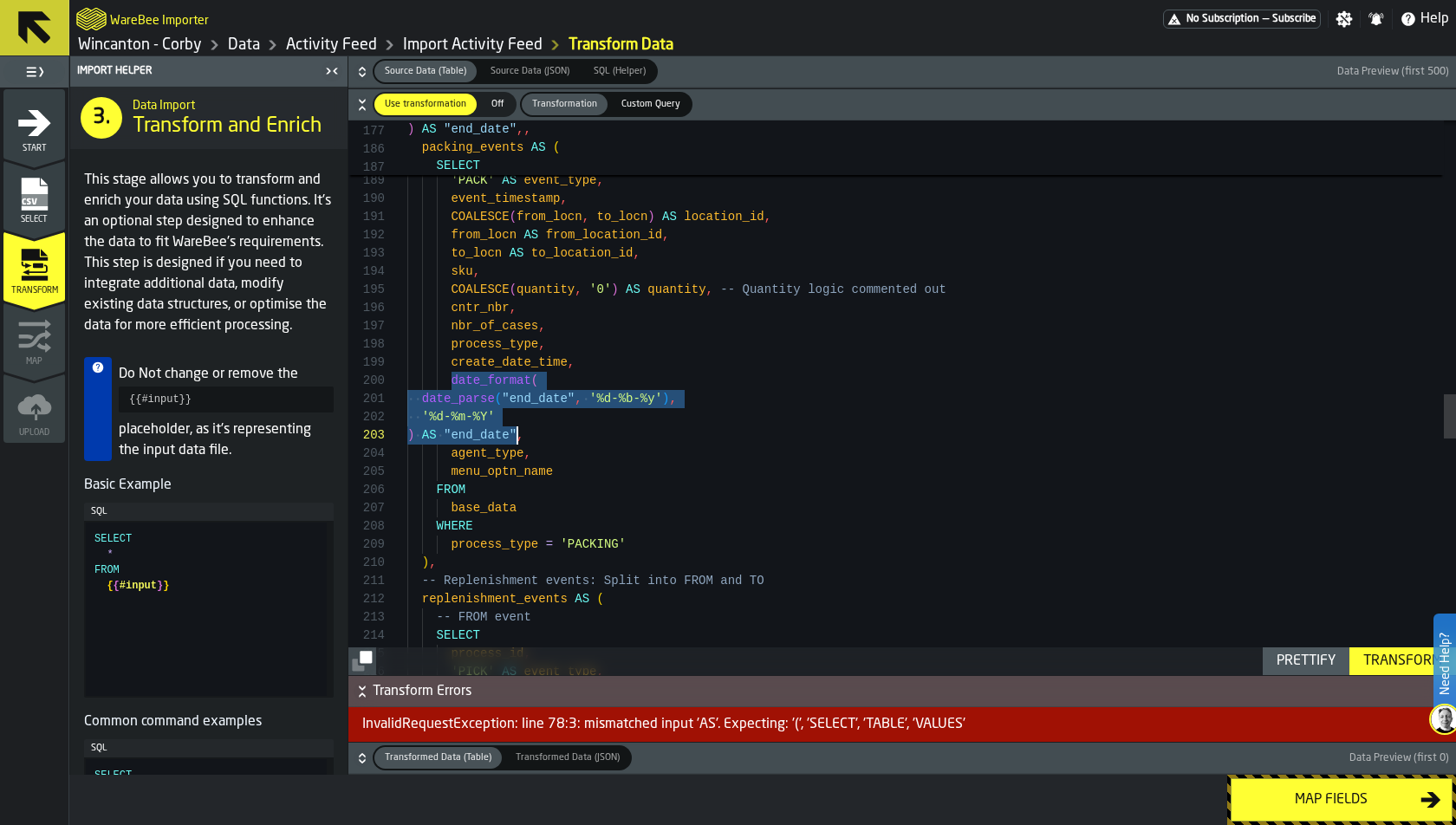
scroll to position [163, 0]
click at [850, 374] on div "packing_events AS ( SELECT process_id , 'PACK' AS event_type , event_timestamp …" at bounding box center [931, 176] width 1049 height 6880
click at [875, 476] on div "packing_events AS ( SELECT process_id , 'PACK' AS event_type , event_timestamp …" at bounding box center [931, 176] width 1049 height 6880
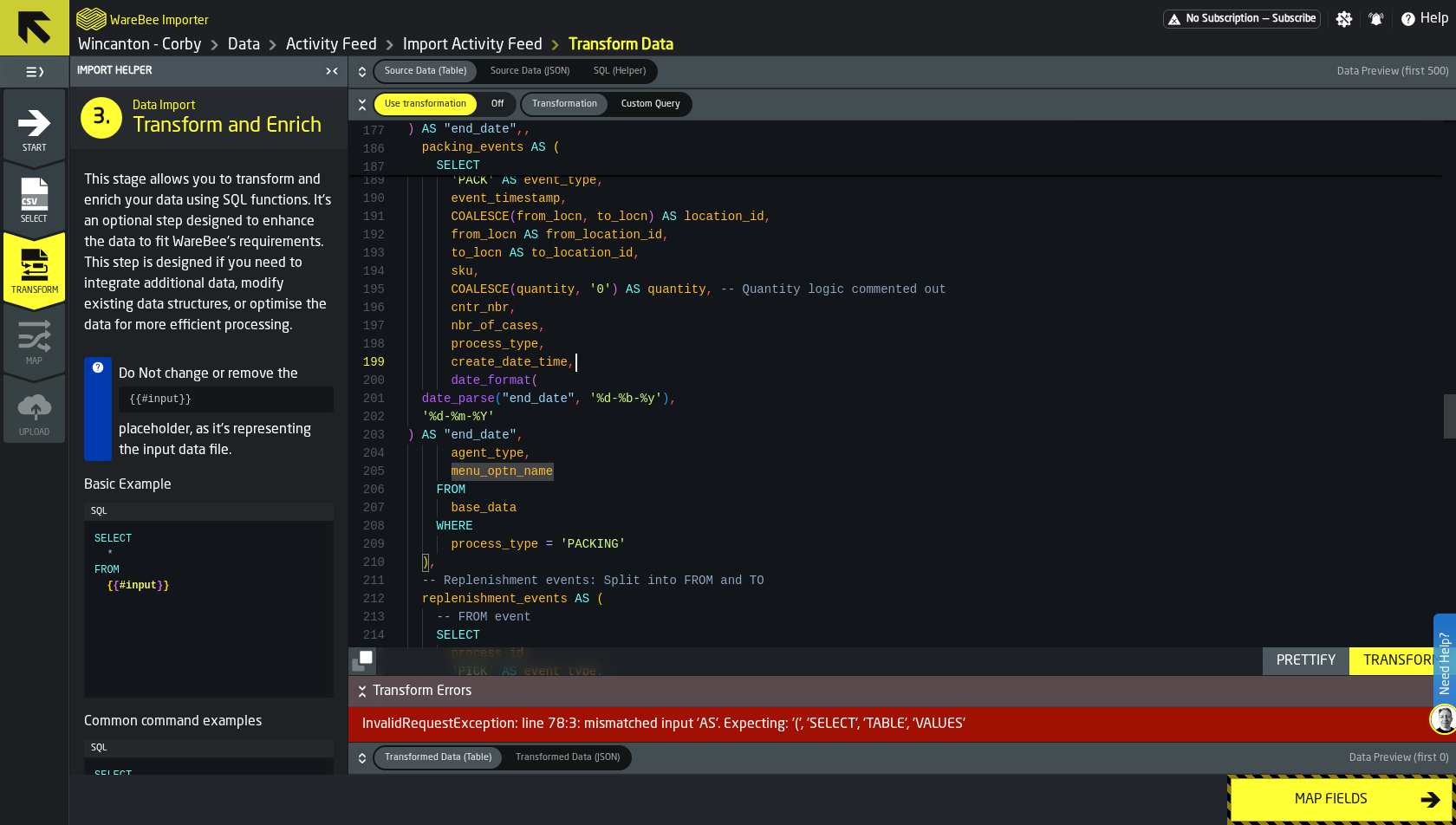
click at [844, 361] on div "packing_events AS ( SELECT process_id , 'PACK' AS event_type , event_timestamp …" at bounding box center [931, 176] width 1049 height 6880
click at [849, 434] on div "packing_events AS ( SELECT process_id , 'PACK' AS event_type , event_timestamp …" at bounding box center [931, 176] width 1049 height 6880
click at [849, 461] on div "packing_events AS ( SELECT process_id , 'PACK' AS event_type , event_timestamp …" at bounding box center [931, 176] width 1049 height 6880
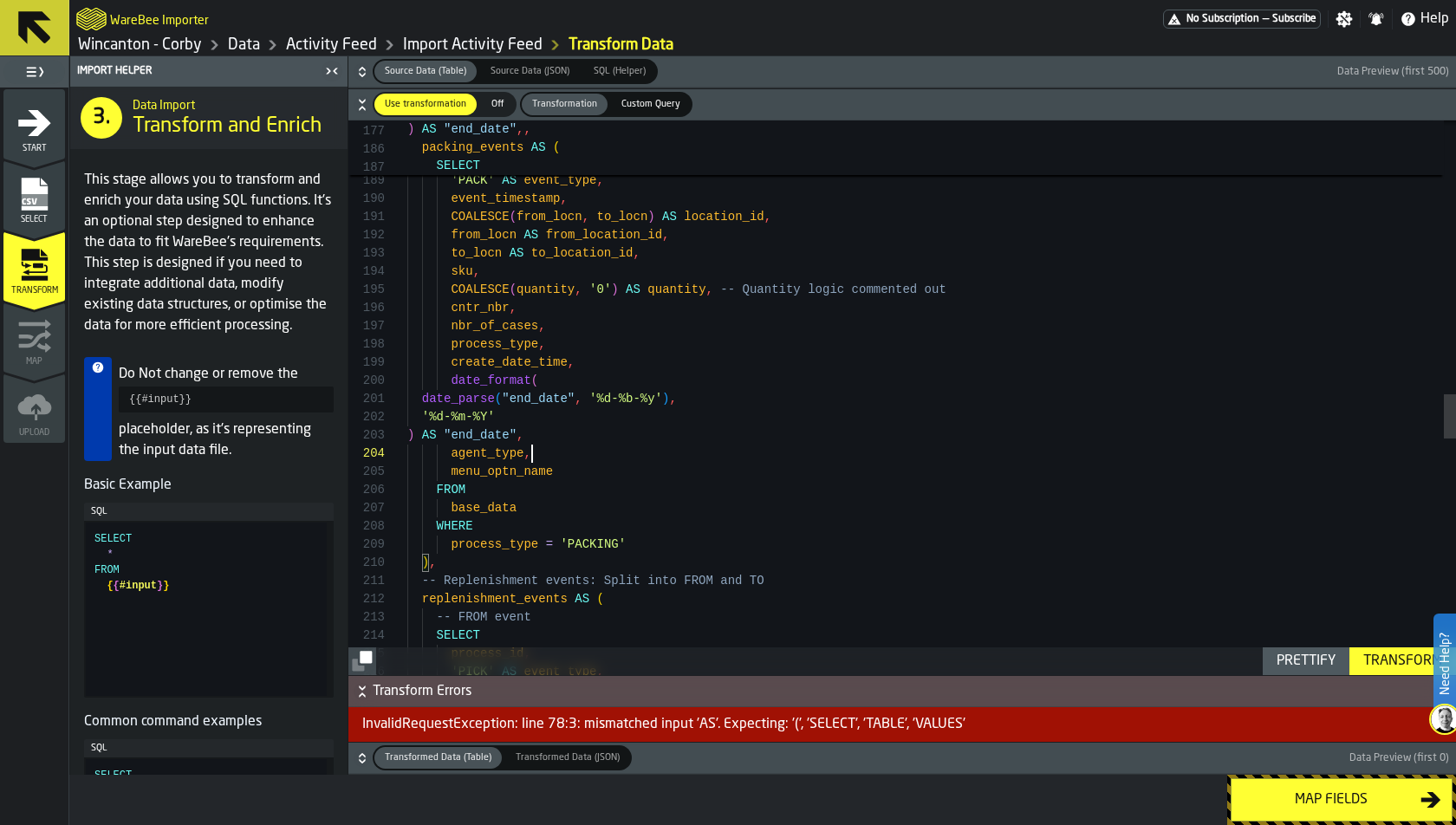
click at [849, 405] on div "packing_events AS ( SELECT process_id , 'PACK' AS event_type , event_timestamp …" at bounding box center [931, 176] width 1049 height 6880
click at [1309, 657] on div "Prettify" at bounding box center [1306, 661] width 73 height 21
click at [1309, 661] on div "Transform" at bounding box center [1403, 661] width 92 height 21
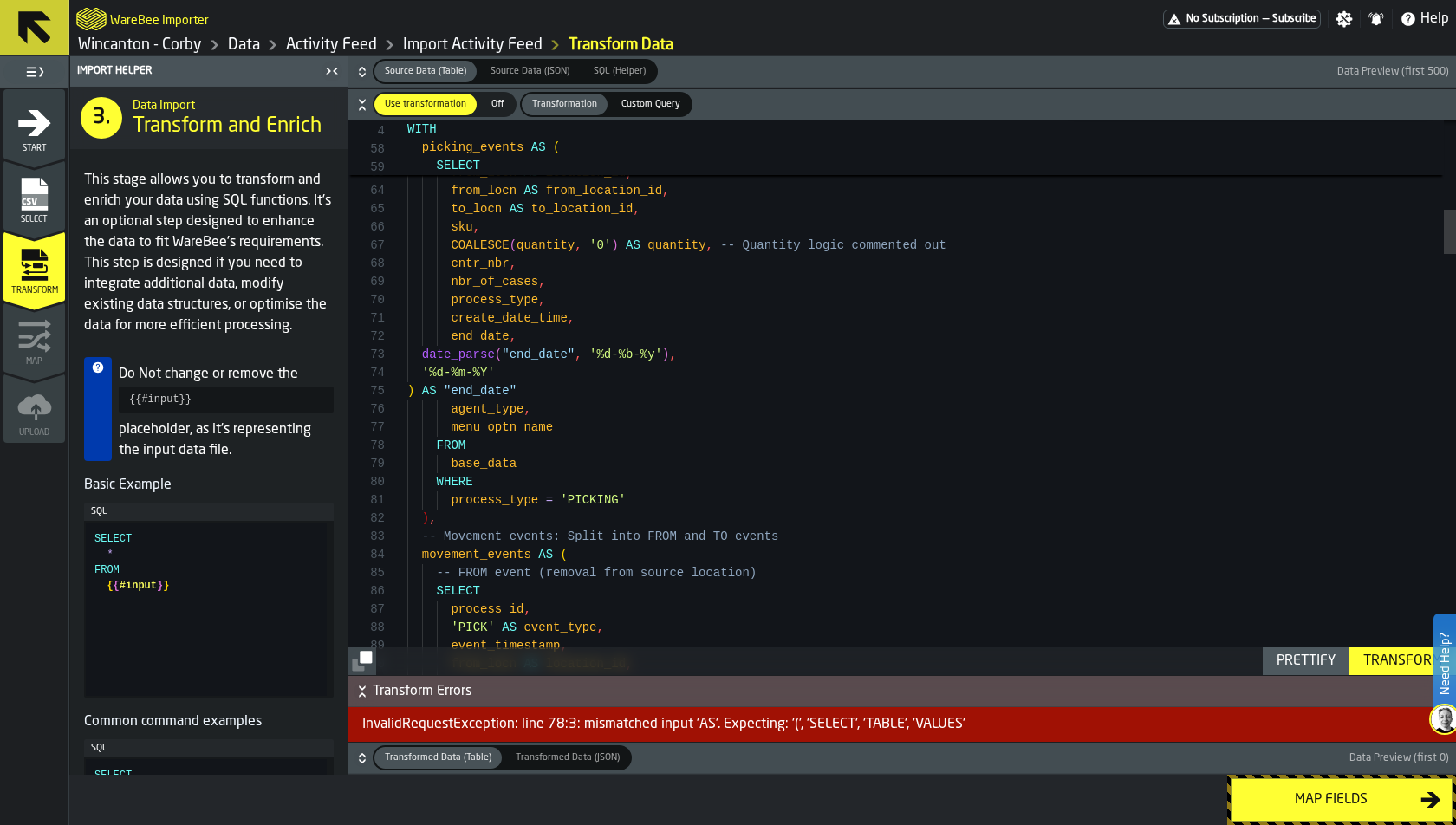
scroll to position [72, 0]
drag, startPoint x: 550, startPoint y: 383, endPoint x: 385, endPoint y: 358, distance: 166.9
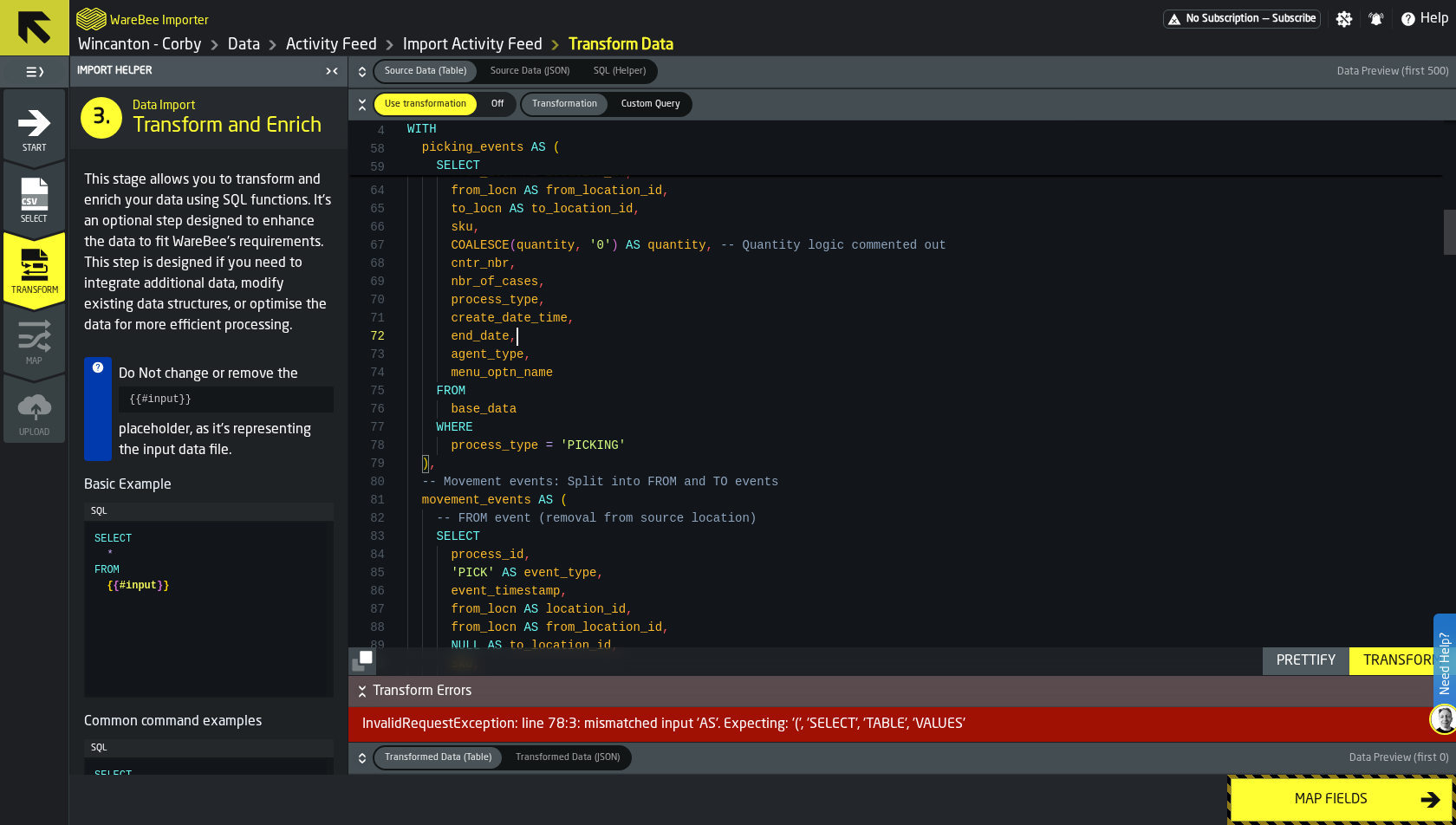
scroll to position [18, 0]
click at [1309, 658] on div "Transform" at bounding box center [1403, 661] width 92 height 21
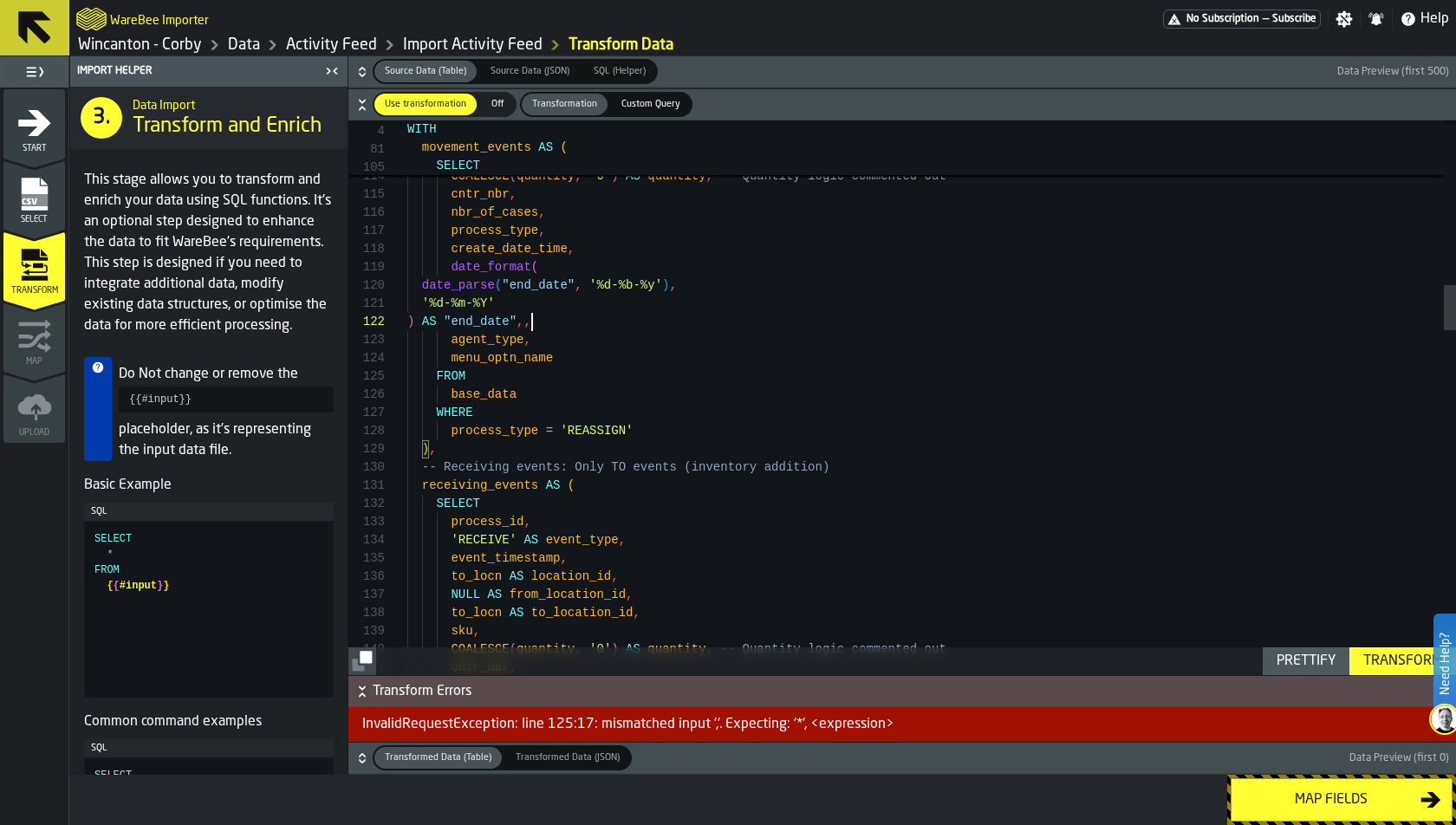
scroll to position [0, 0]
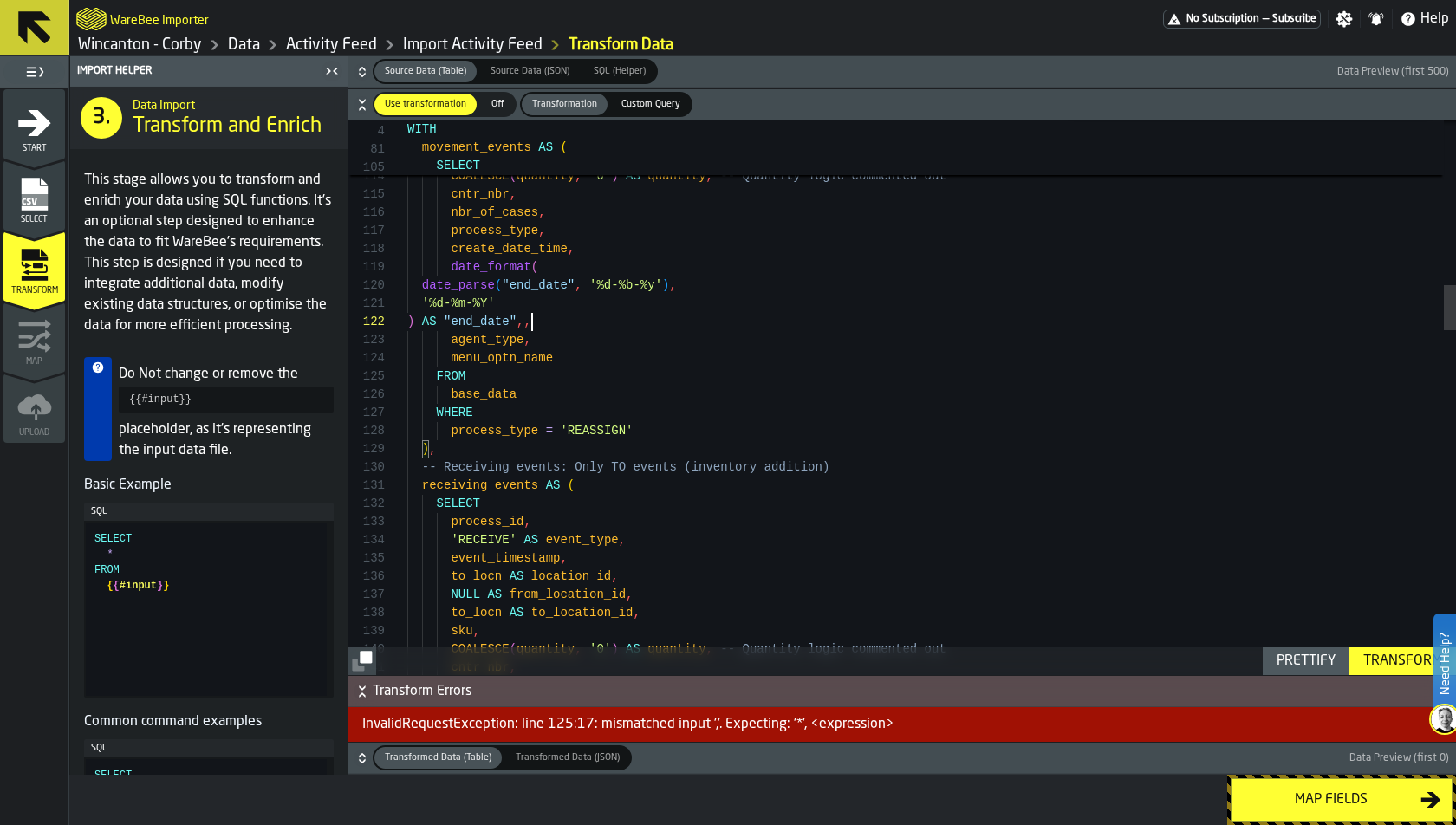
drag, startPoint x: 482, startPoint y: 395, endPoint x: 601, endPoint y: 394, distance: 119.0
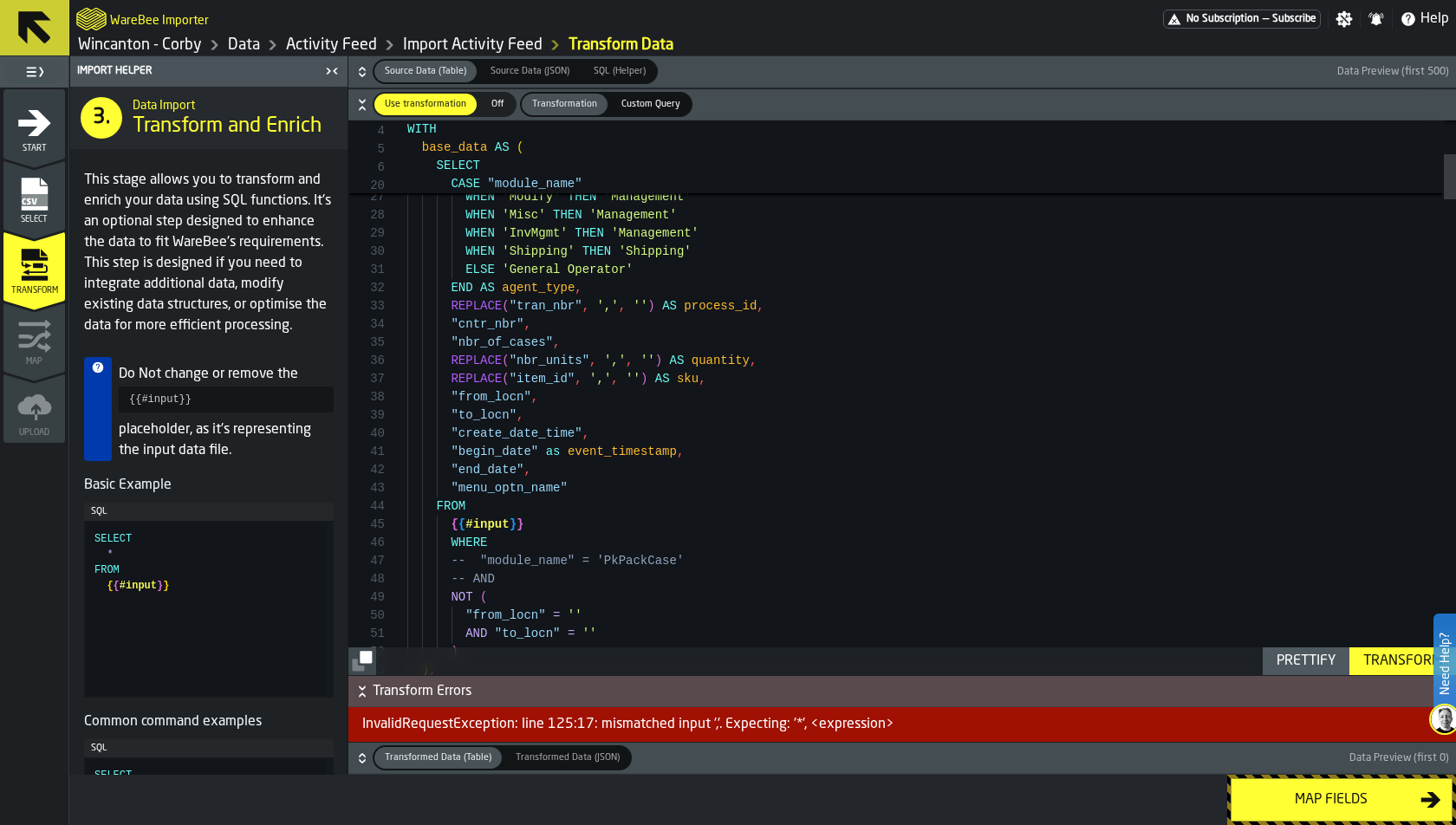
click at [36, 325] on icon "menu Map" at bounding box center [34, 324] width 32 height 10
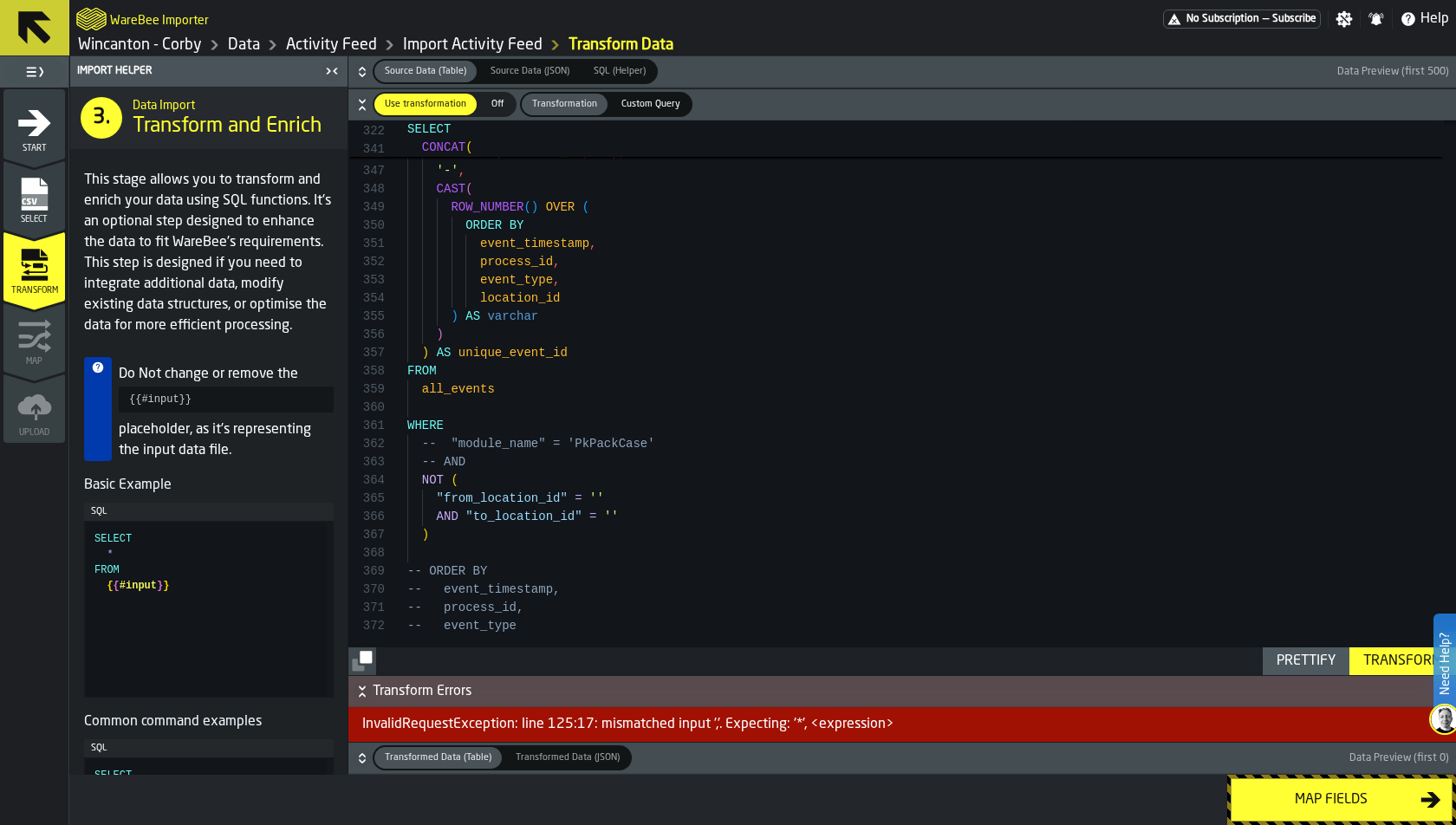
type textarea "**********"
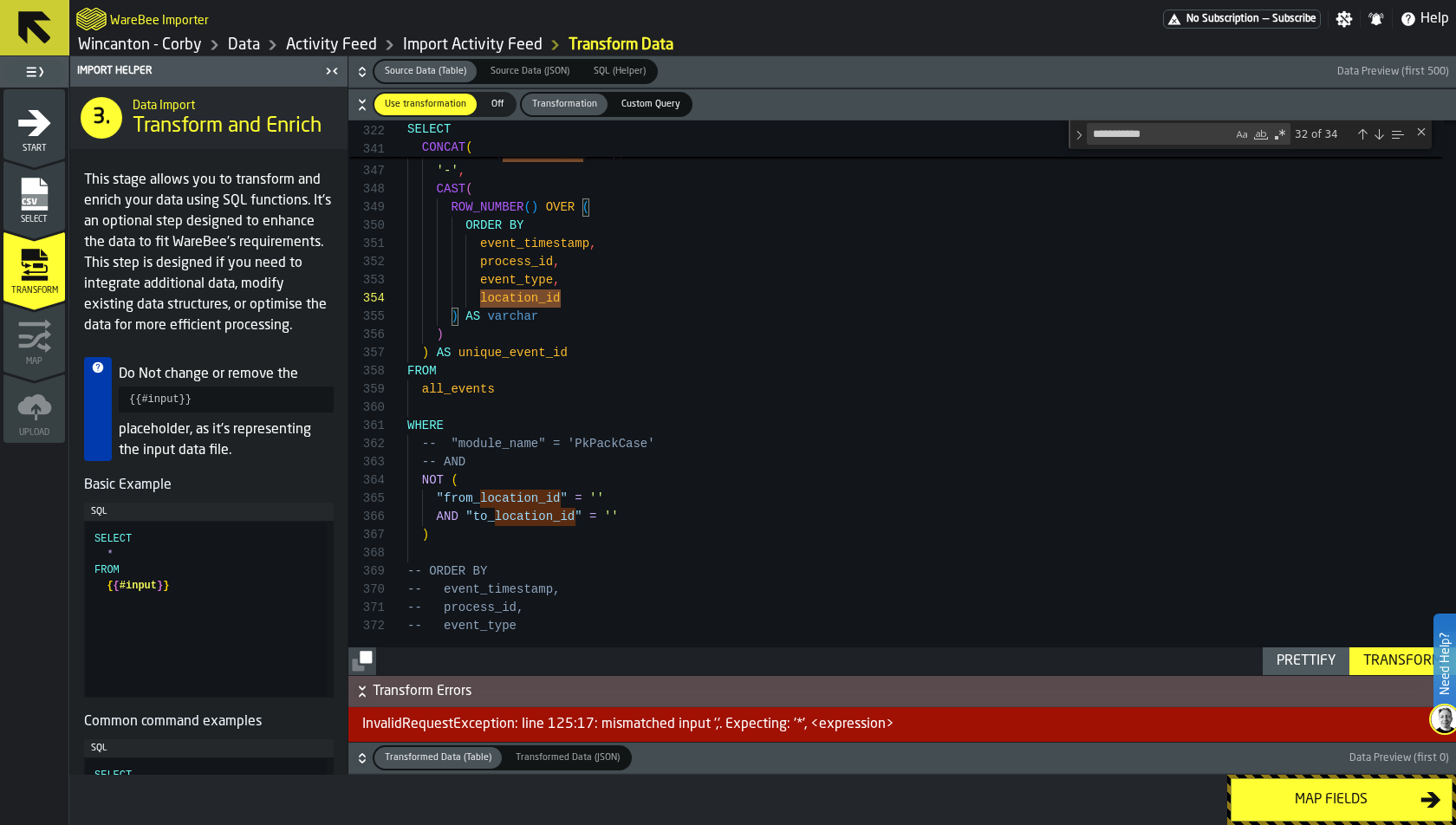
click at [1087, 139] on div "**********" at bounding box center [1189, 134] width 204 height 22
drag, startPoint x: 1160, startPoint y: 143, endPoint x: 1118, endPoint y: 116, distance: 49.9
click at [1118, 116] on div "**********" at bounding box center [902, 382] width 1108 height 586
drag, startPoint x: 1171, startPoint y: 139, endPoint x: 987, endPoint y: 150, distance: 184.3
click at [987, 121] on div "**********" at bounding box center [902, 121] width 1108 height 0
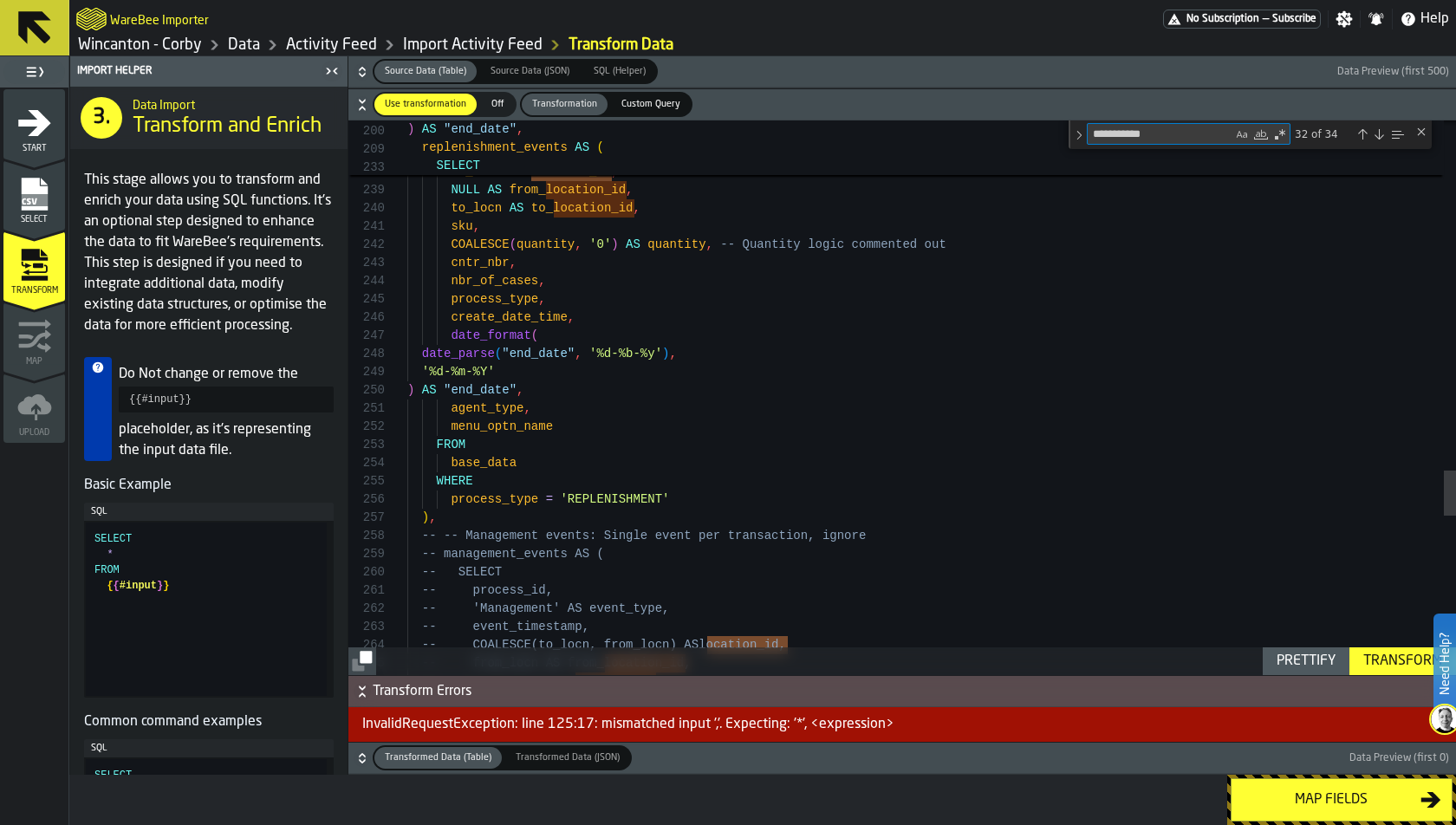
click at [1309, 134] on div "Close (Escape)" at bounding box center [1421, 131] width 14 height 14
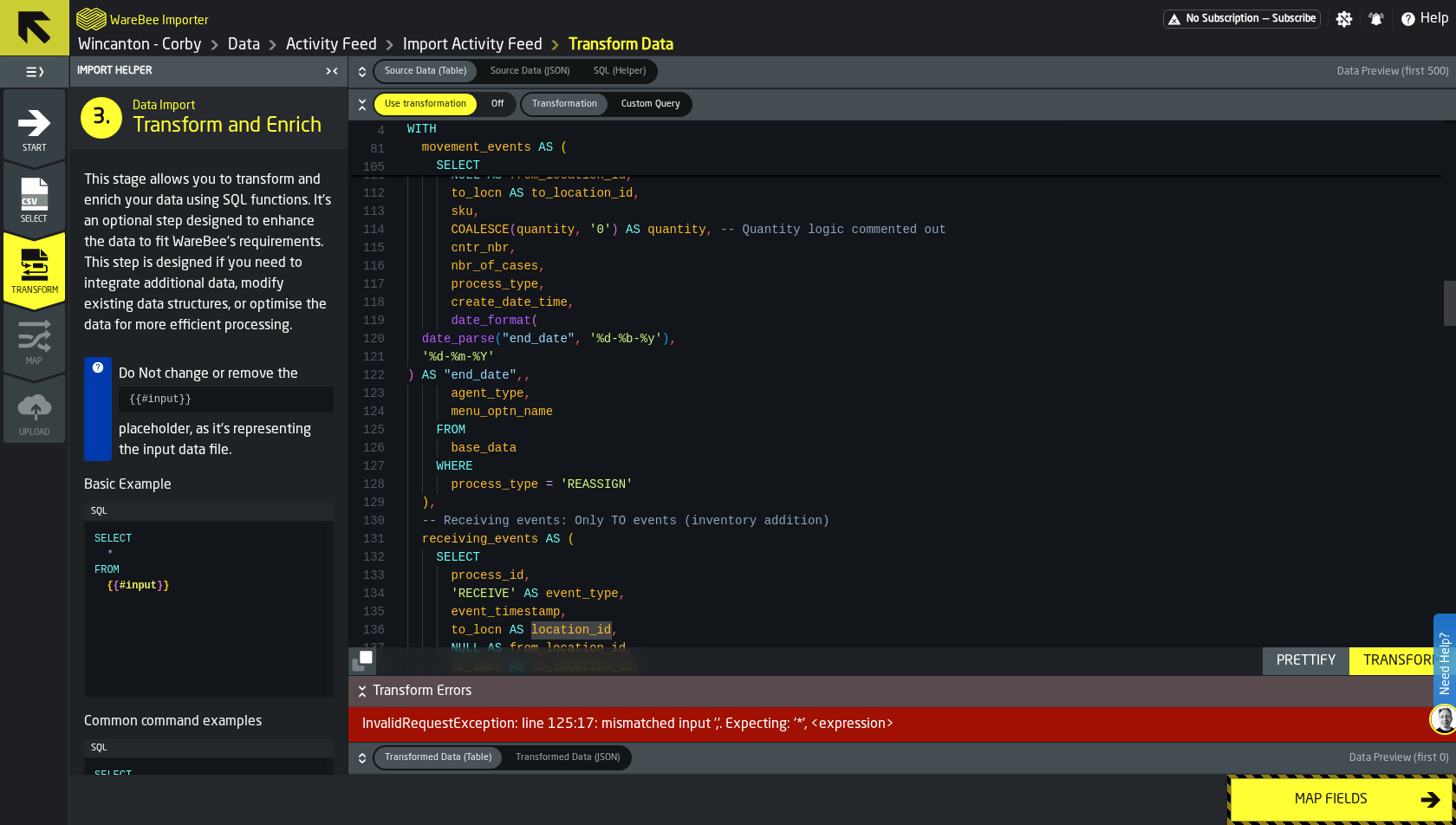
click at [1309, 656] on div "Transform" at bounding box center [1403, 661] width 92 height 21
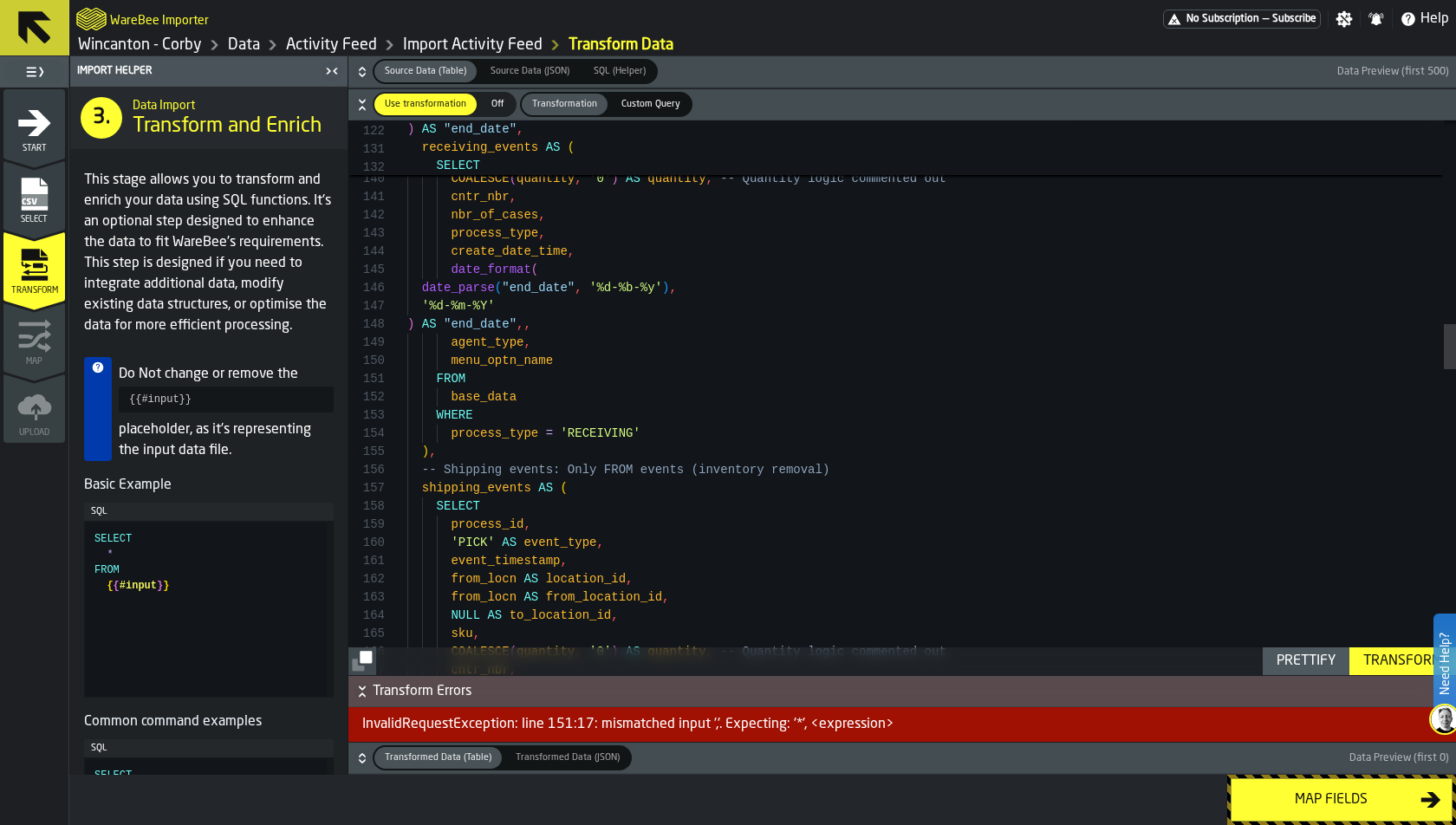
click at [1309, 659] on div "Transform" at bounding box center [1403, 661] width 92 height 21
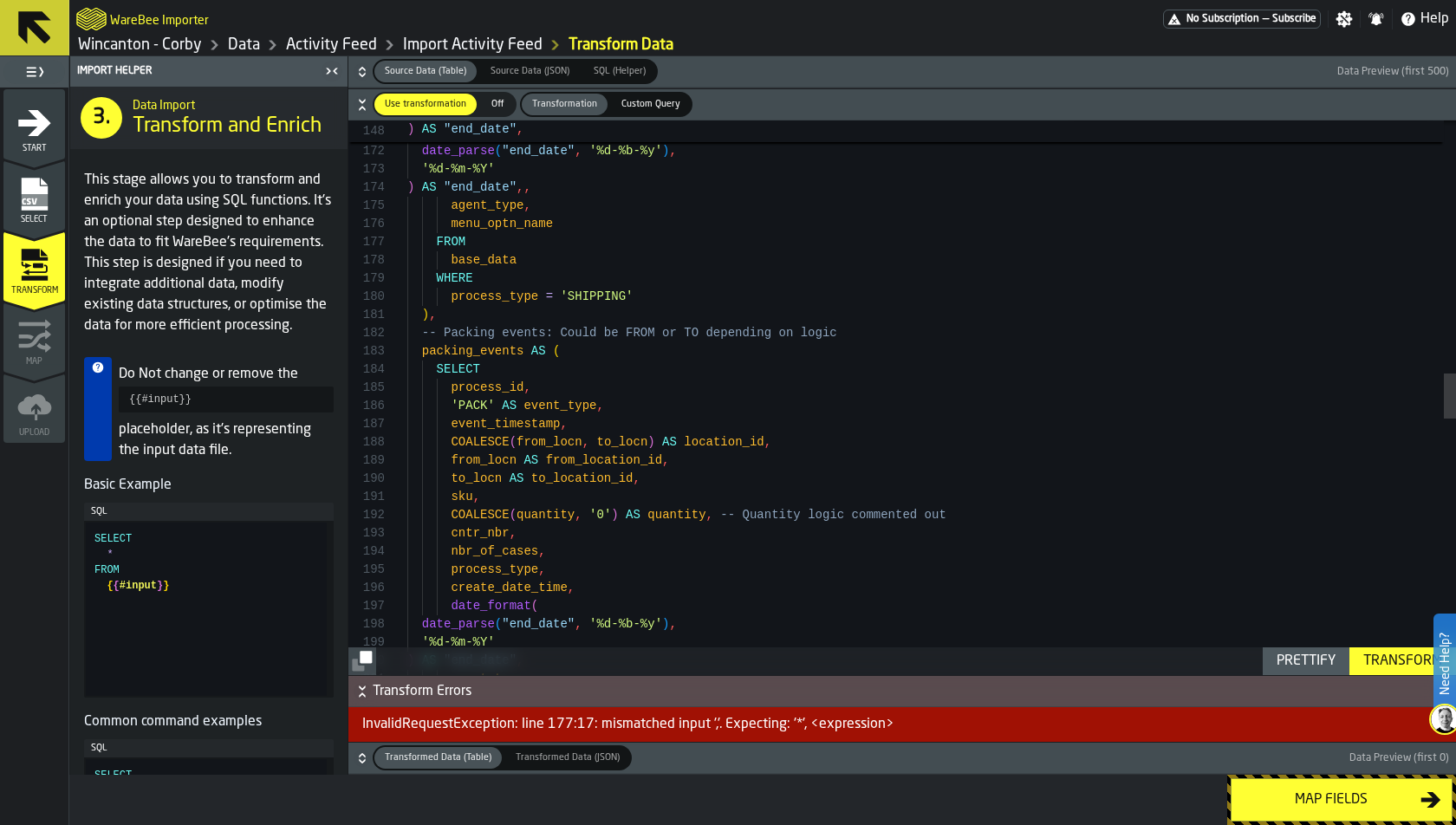
click at [540, 184] on div "FROM base_data WHERE process_type = 'SHIPPING' ) , -- Packing events: Could be …" at bounding box center [931, 429] width 1049 height 6826
type textarea "**********"
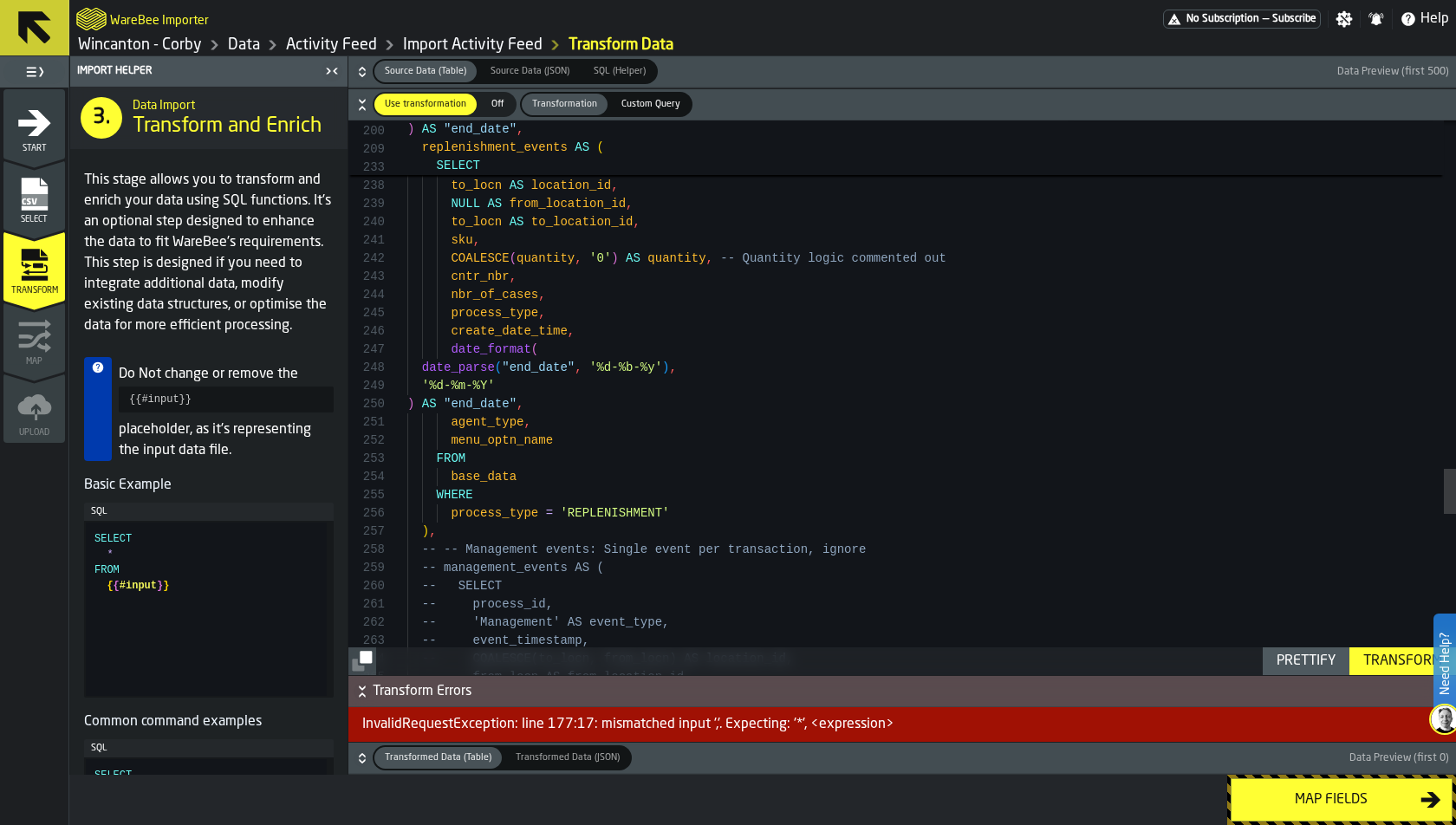
click at [1309, 664] on div "Transform" at bounding box center [1403, 661] width 92 height 21
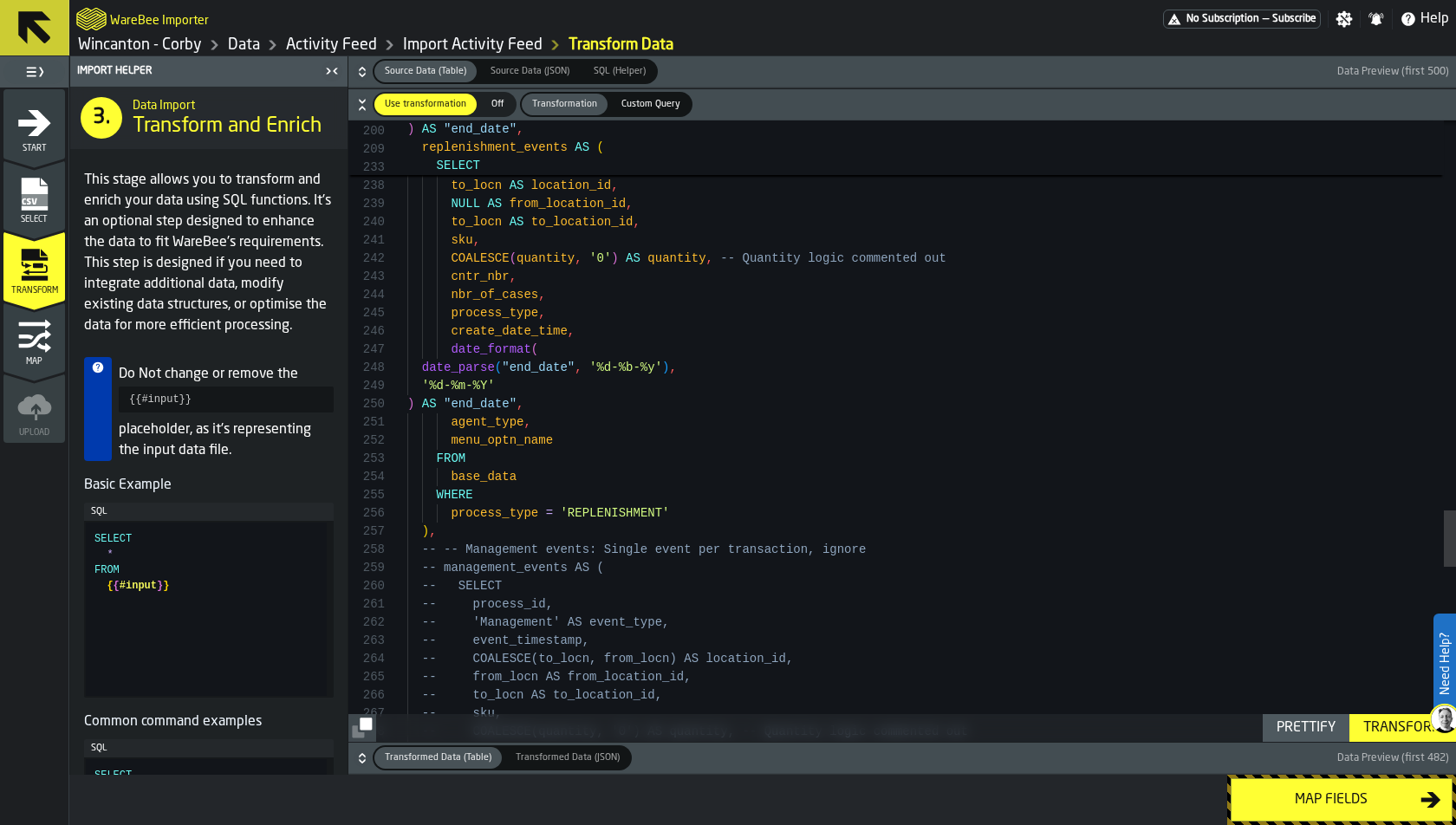
click at [365, 742] on icon "button-" at bounding box center [362, 758] width 17 height 17
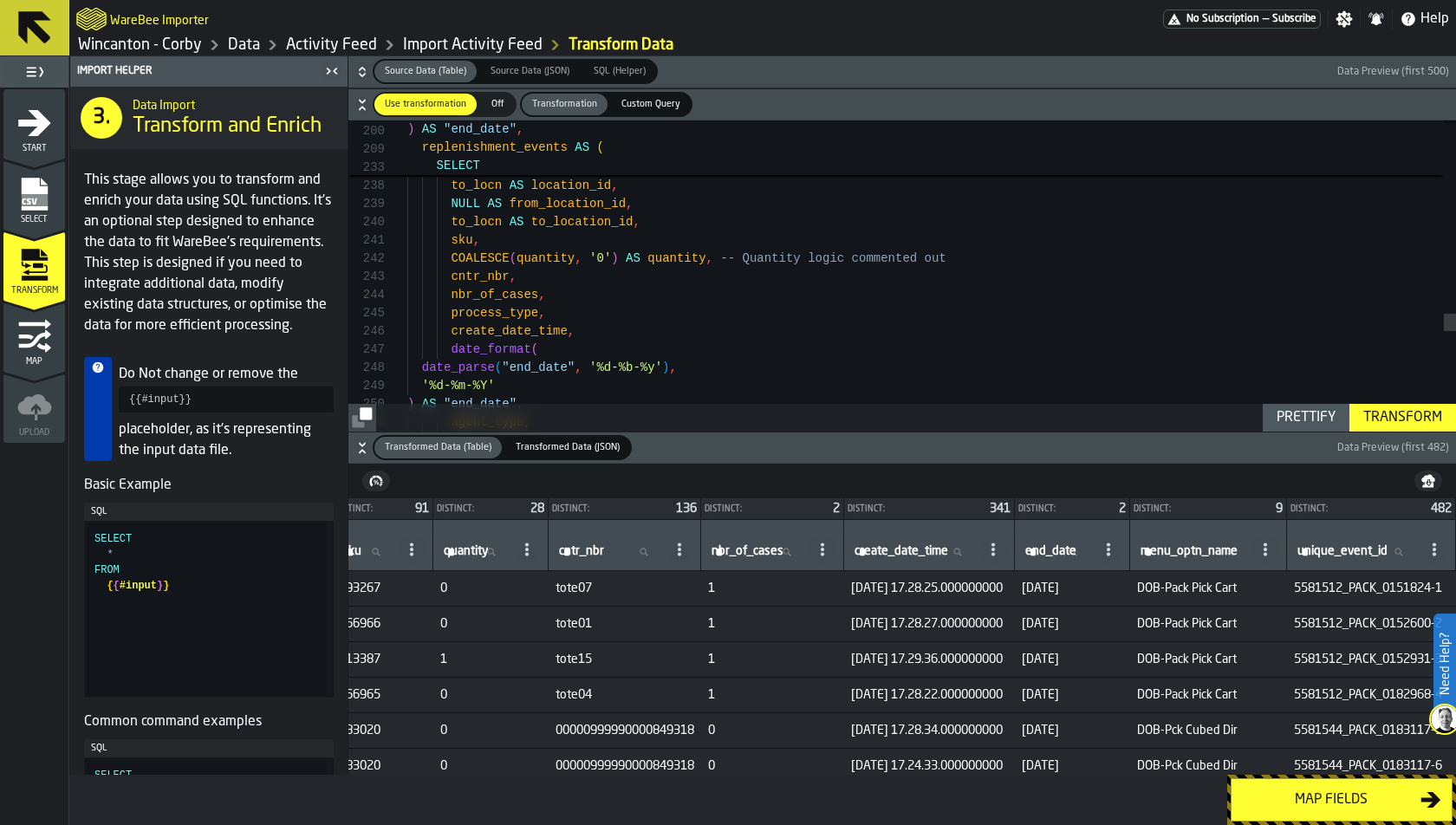
scroll to position [0, 1509]
drag, startPoint x: 1001, startPoint y: 585, endPoint x: 1215, endPoint y: 585, distance: 214.0
click at [1215, 585] on tr "1 5581512 PACKING PACK Packing 24-JUL-25 0151824 0151824 — DOBBIES UNIT 593267 …" at bounding box center [201, 588] width 2509 height 35
click at [1079, 598] on td "24-07-2025" at bounding box center [1072, 588] width 115 height 35
click at [1274, 742] on button "Map fields" at bounding box center [1341, 800] width 222 height 44
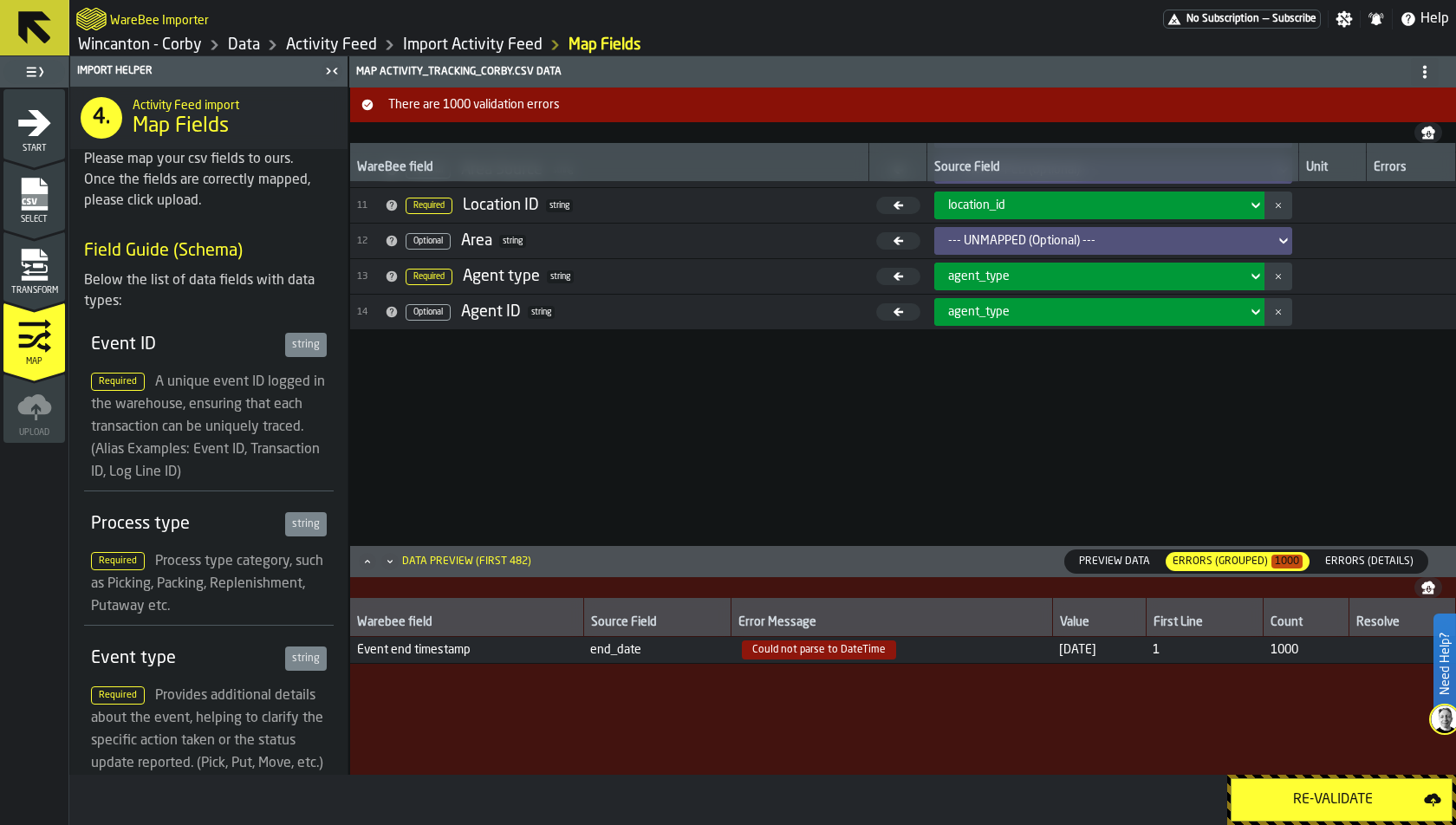
scroll to position [389, 0]
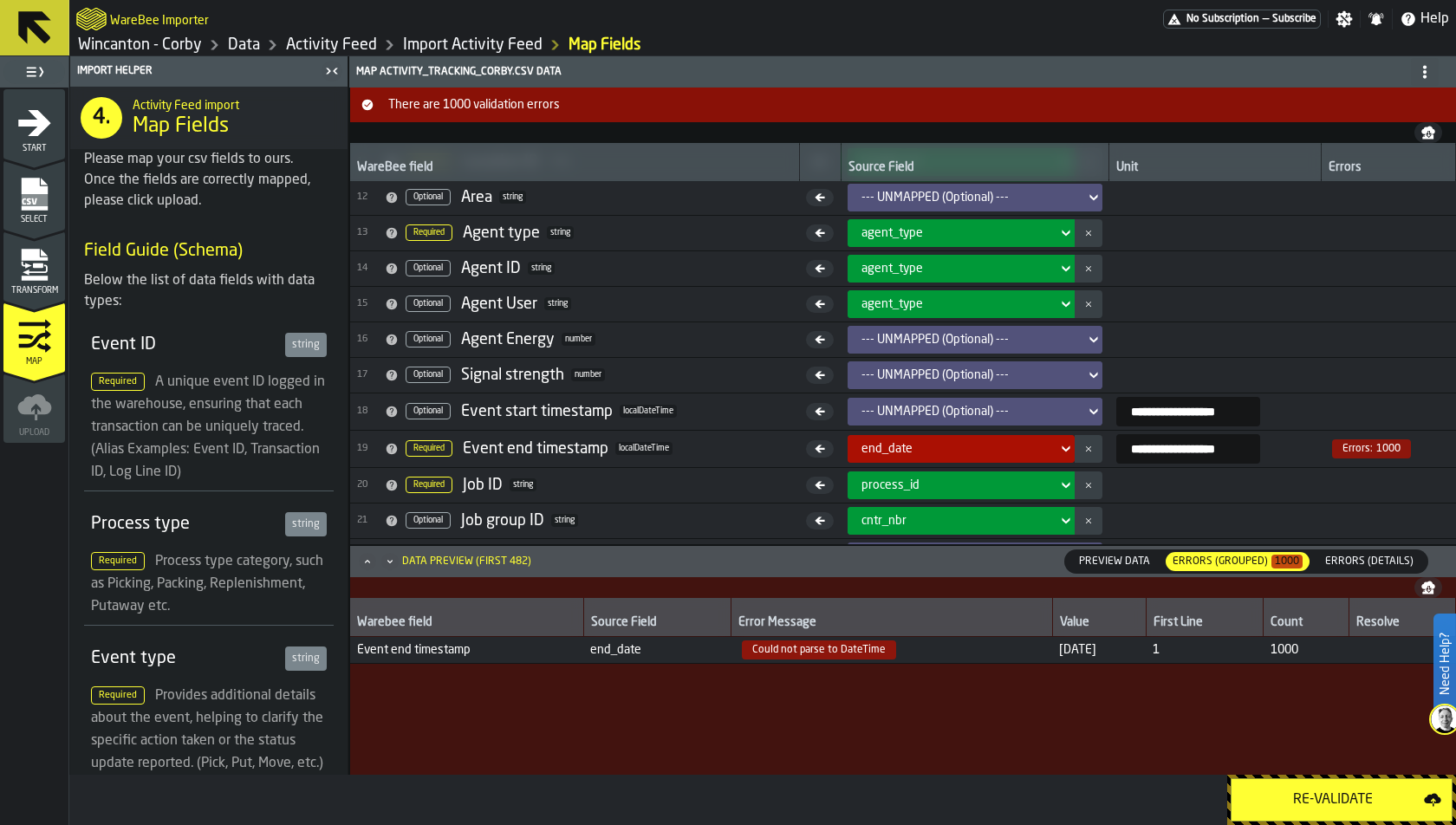
drag, startPoint x: 1185, startPoint y: 442, endPoint x: 1350, endPoint y: 442, distance: 165.0
click at [1309, 442] on tr "**********" at bounding box center [903, 448] width 1106 height 37
type input "**********"
click at [1285, 742] on div "Re-Validate" at bounding box center [1333, 800] width 182 height 21
click at [51, 279] on icon "menu Transform" at bounding box center [34, 265] width 34 height 34
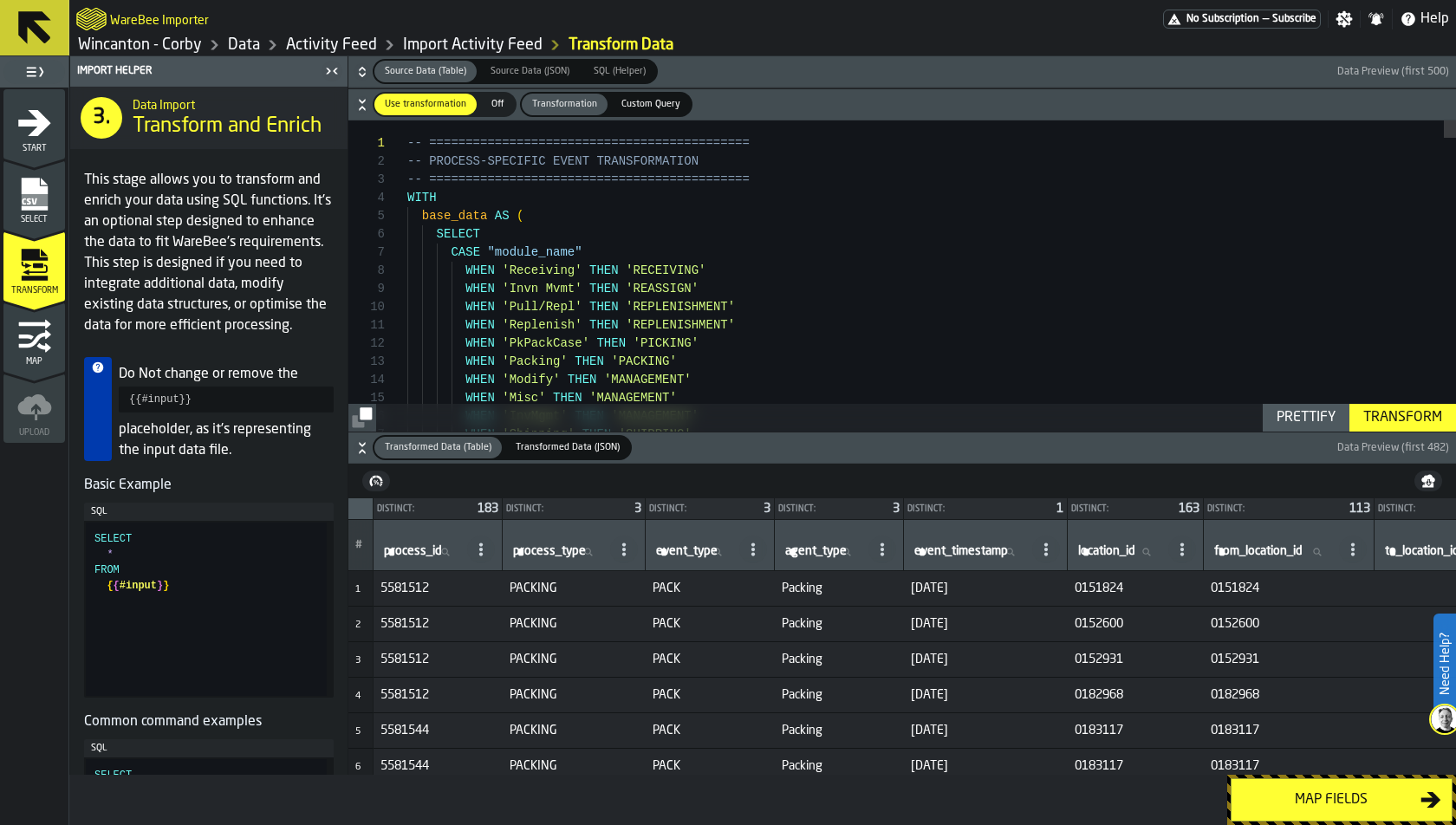
scroll to position [0, 0]
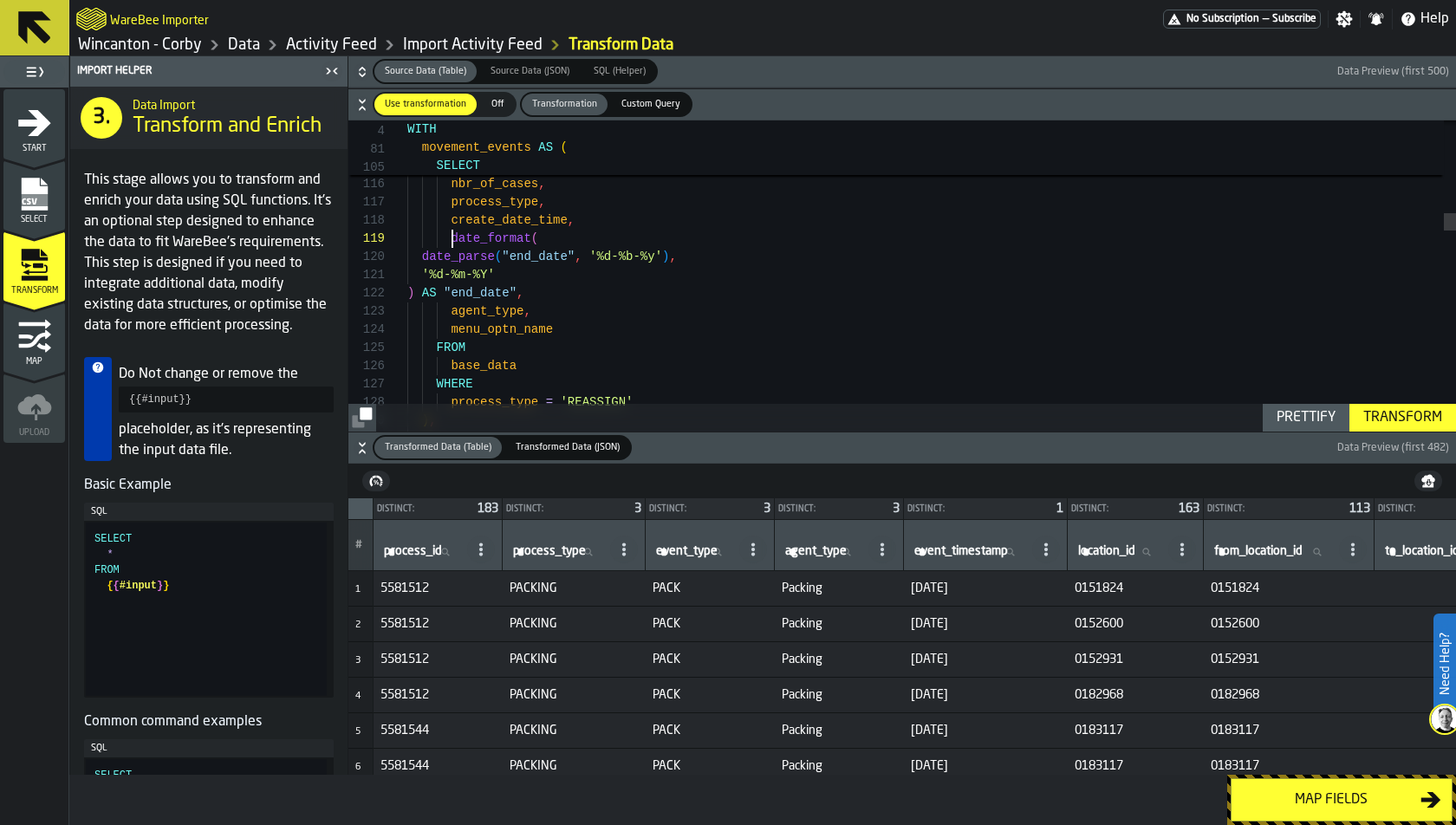
scroll to position [145, 0]
drag, startPoint x: 451, startPoint y: 234, endPoint x: 530, endPoint y: 289, distance: 96.3
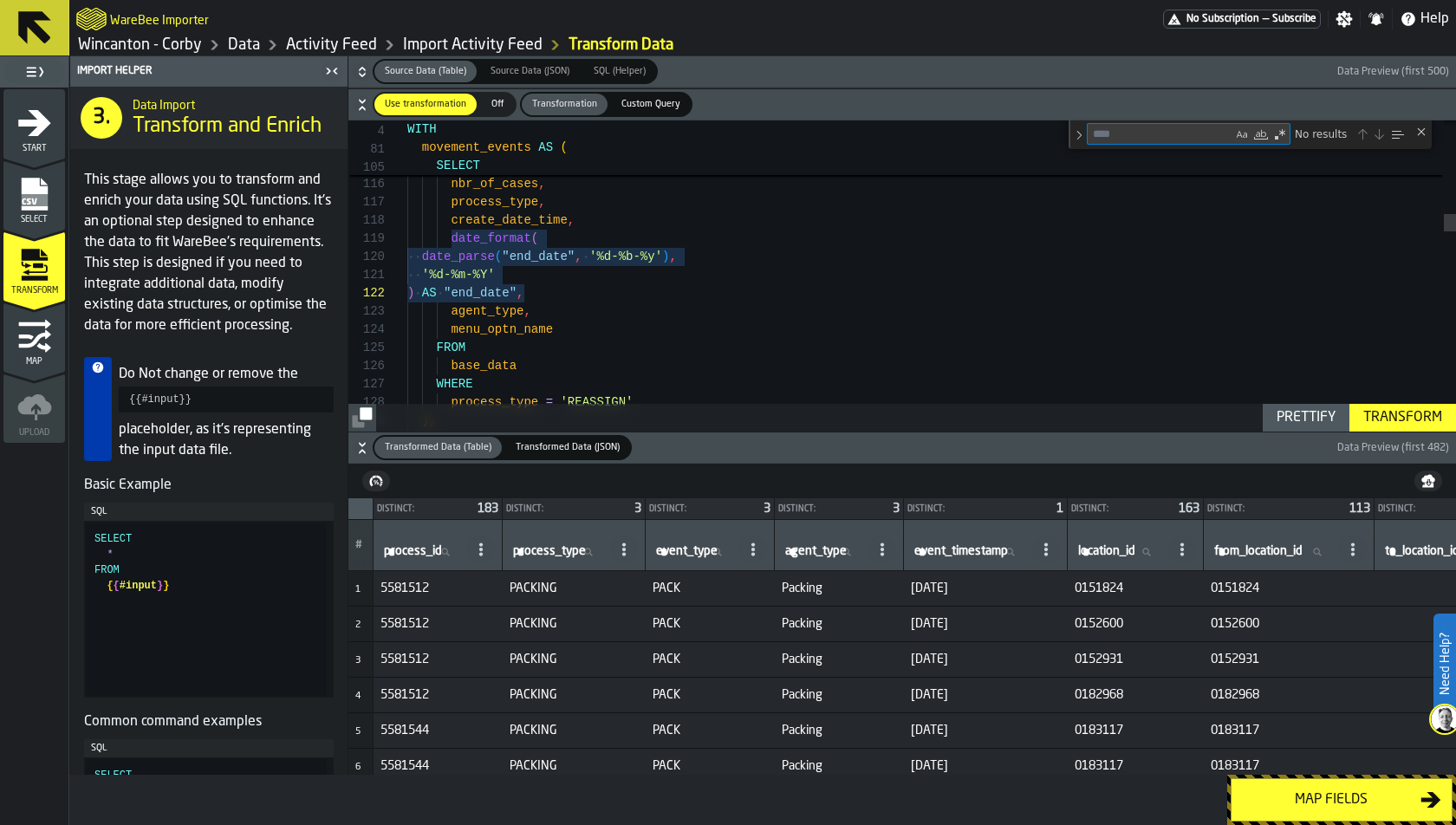
type textarea "**********"
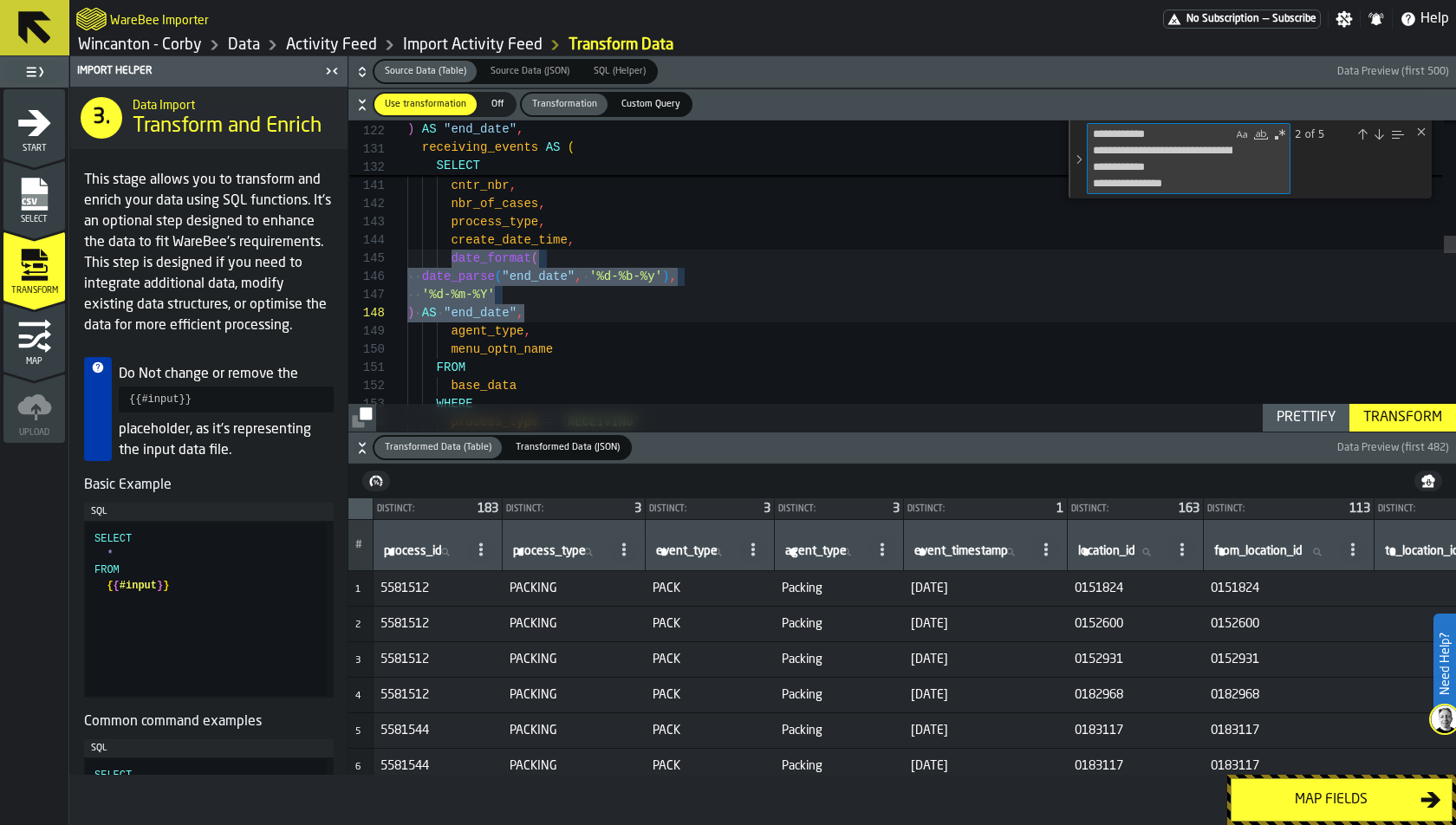
scroll to position [182, 0]
type textarea "**********"
click at [1078, 155] on div "Toggle Replace" at bounding box center [1079, 160] width 15 height 78
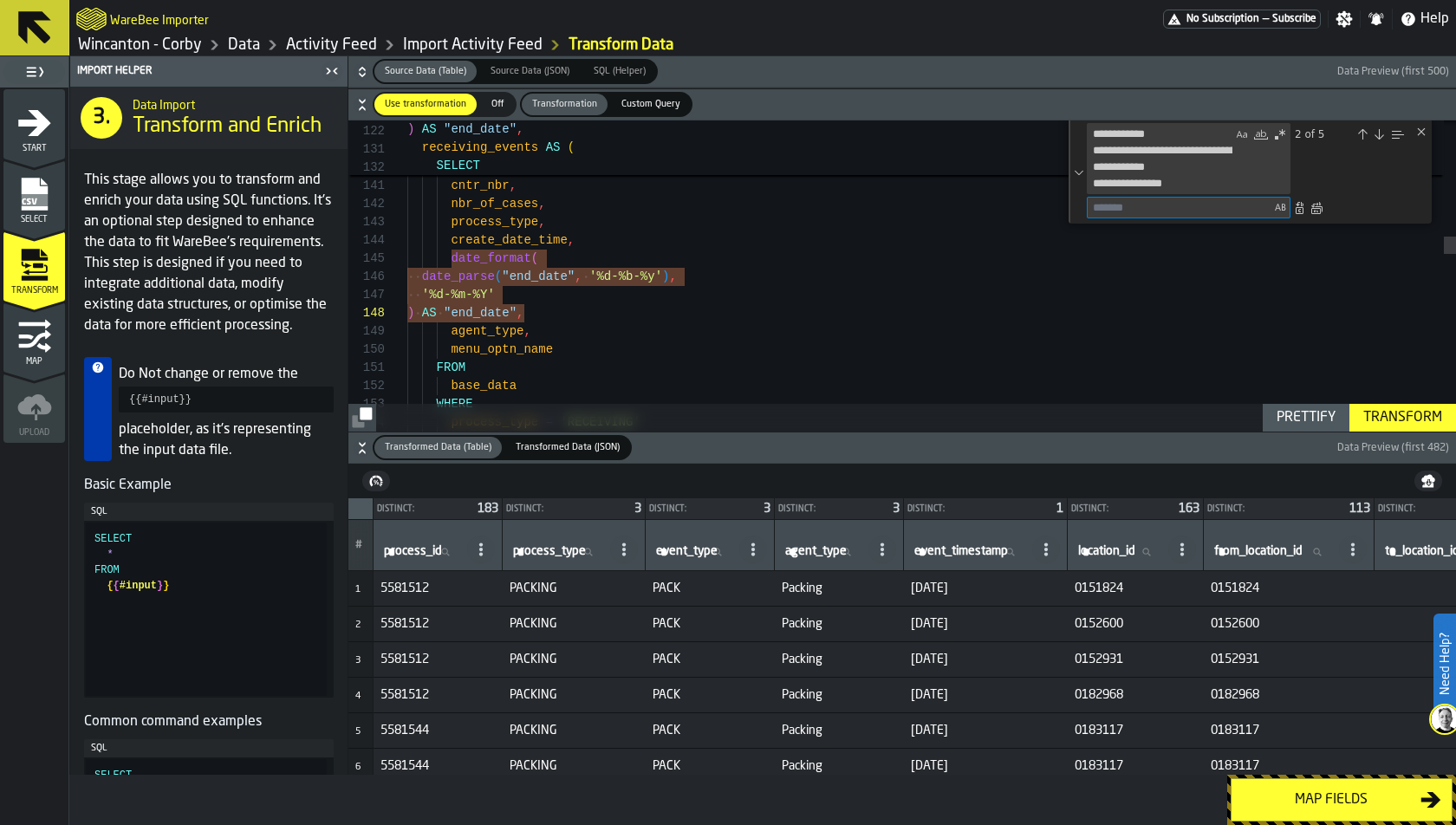
click at [1179, 207] on textarea "Replace" at bounding box center [1179, 208] width 183 height 20
paste textarea "**********"
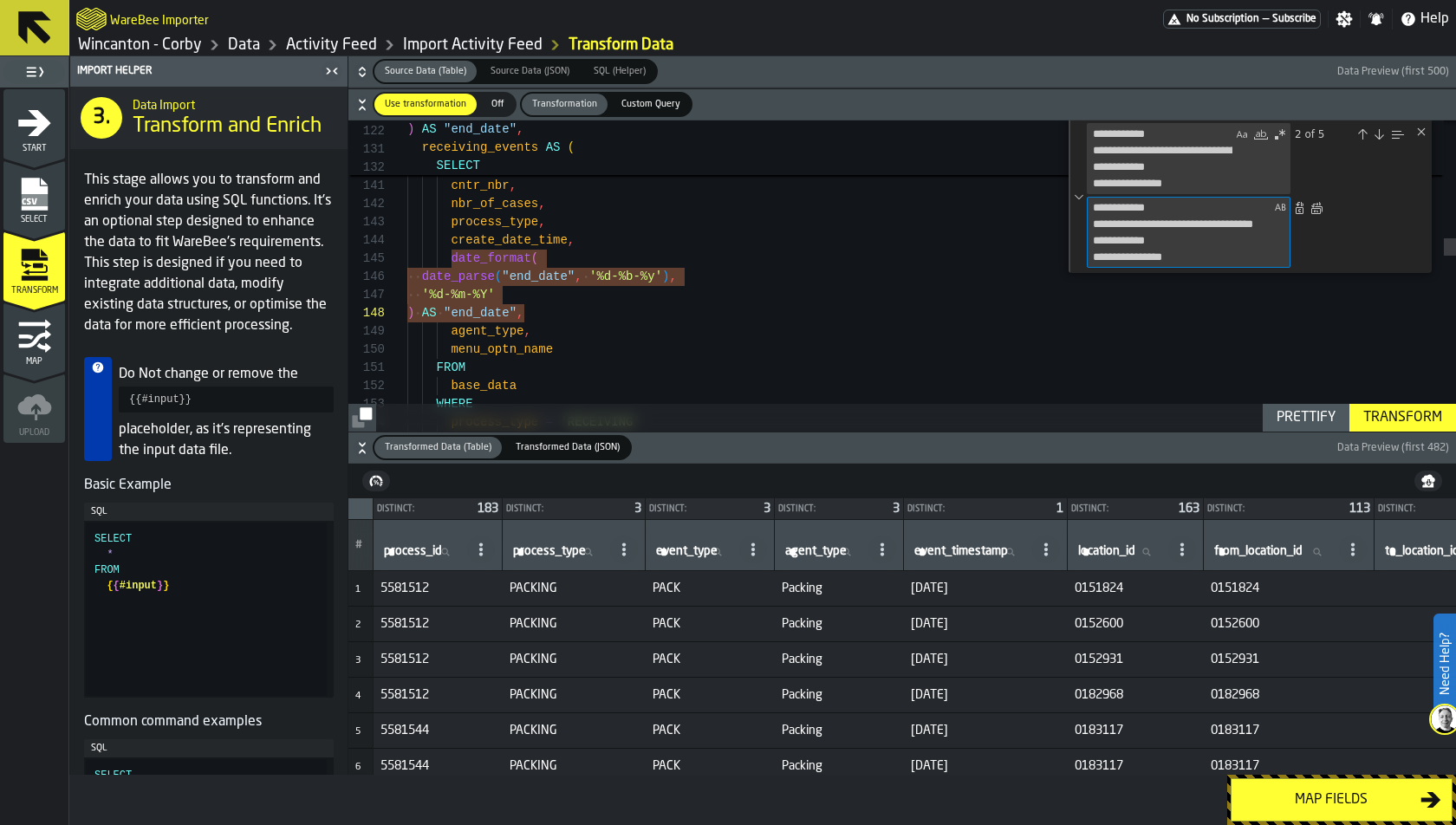
click at [1125, 238] on textarea "**********" at bounding box center [1179, 232] width 183 height 69
type textarea "**********"
click at [1239, 247] on textarea "**********" at bounding box center [1179, 232] width 183 height 69
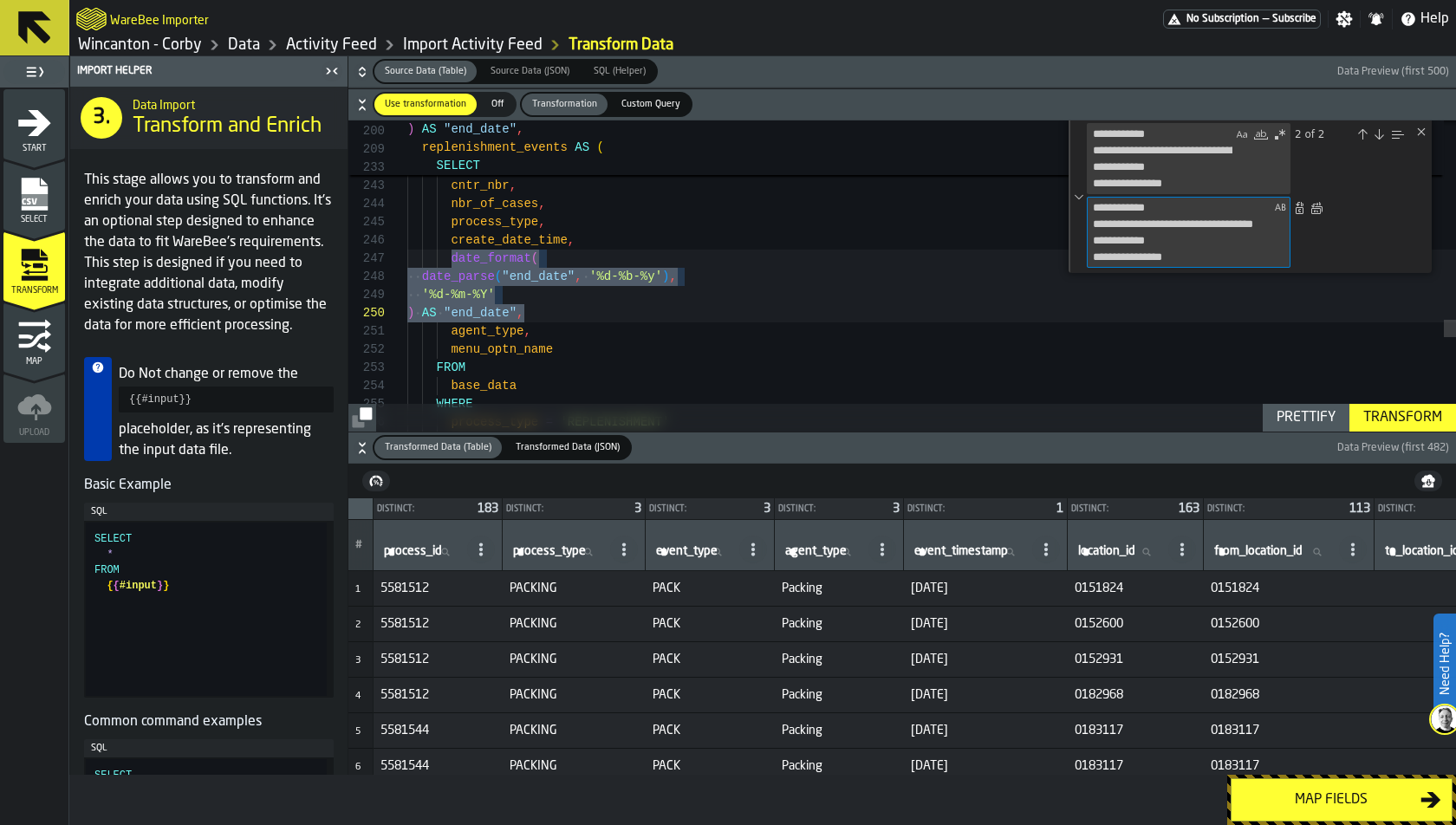
scroll to position [364, 0]
type textarea "**********"
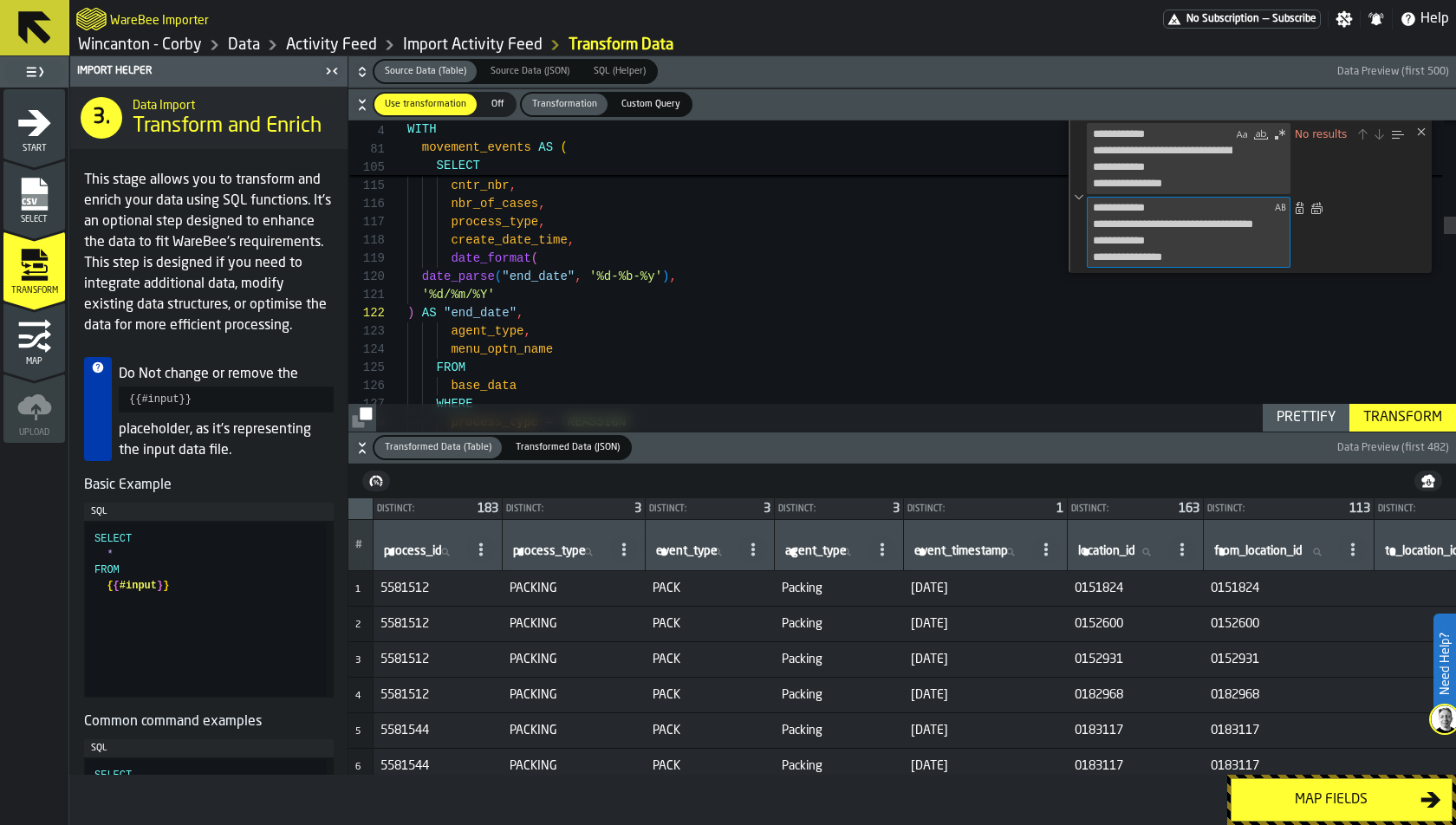
scroll to position [182, 0]
type textarea "**********"
click at [1309, 422] on div "Transform" at bounding box center [1403, 417] width 92 height 21
click at [1276, 679] on td "0182968" at bounding box center [1289, 695] width 170 height 35
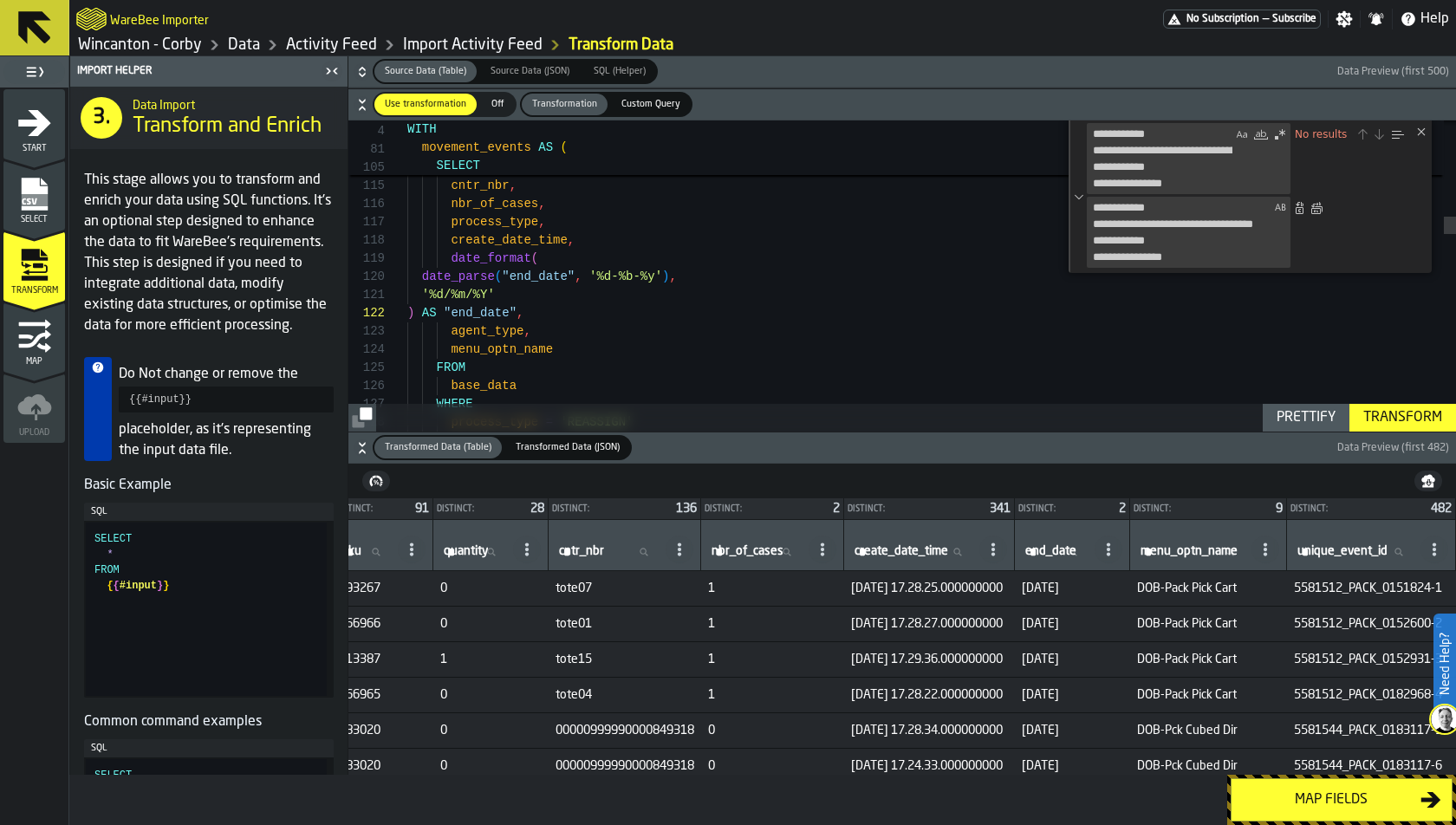
scroll to position [0, 1509]
click at [1309, 742] on div "Map fields" at bounding box center [1331, 800] width 179 height 21
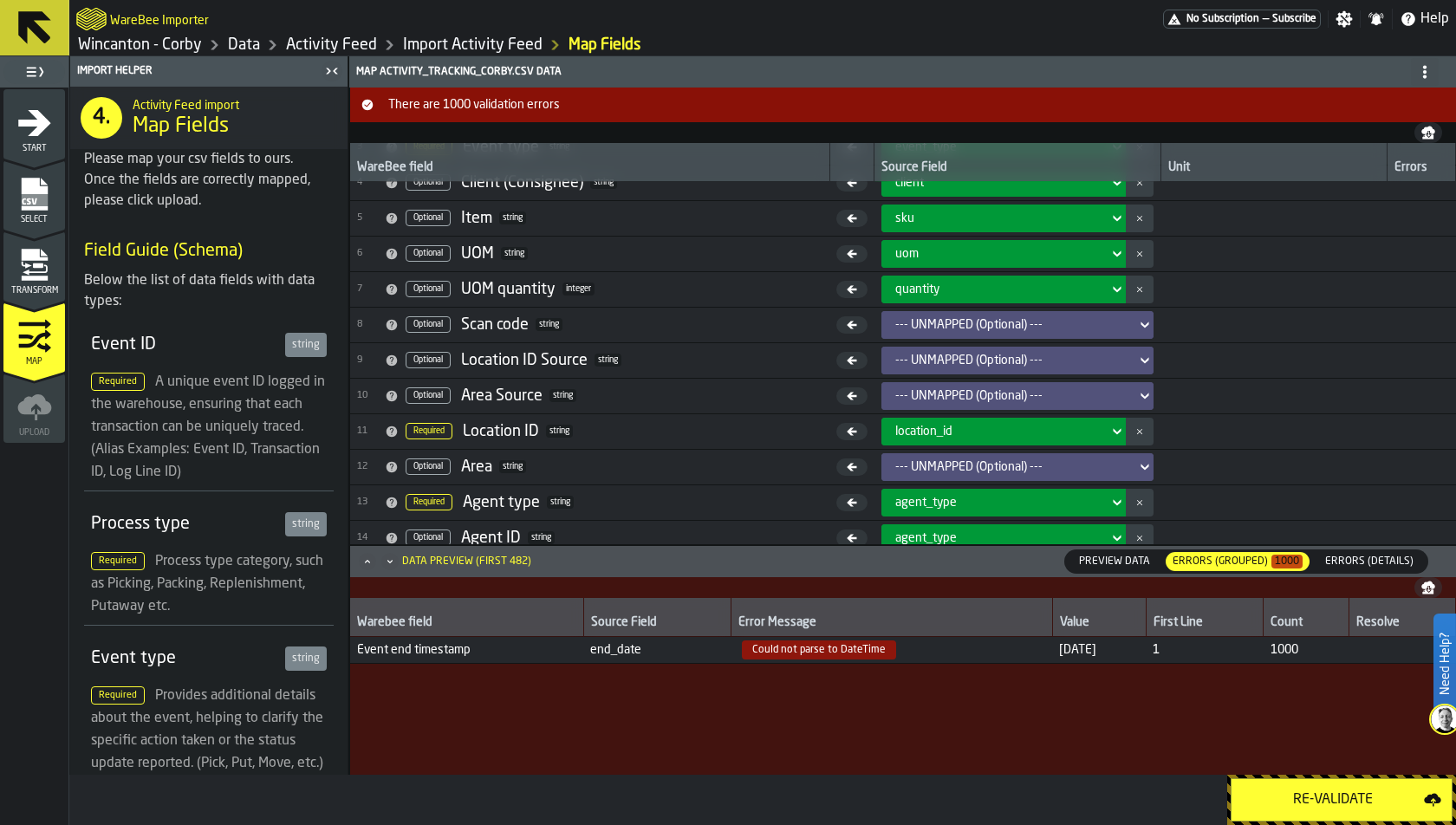
scroll to position [388, 0]
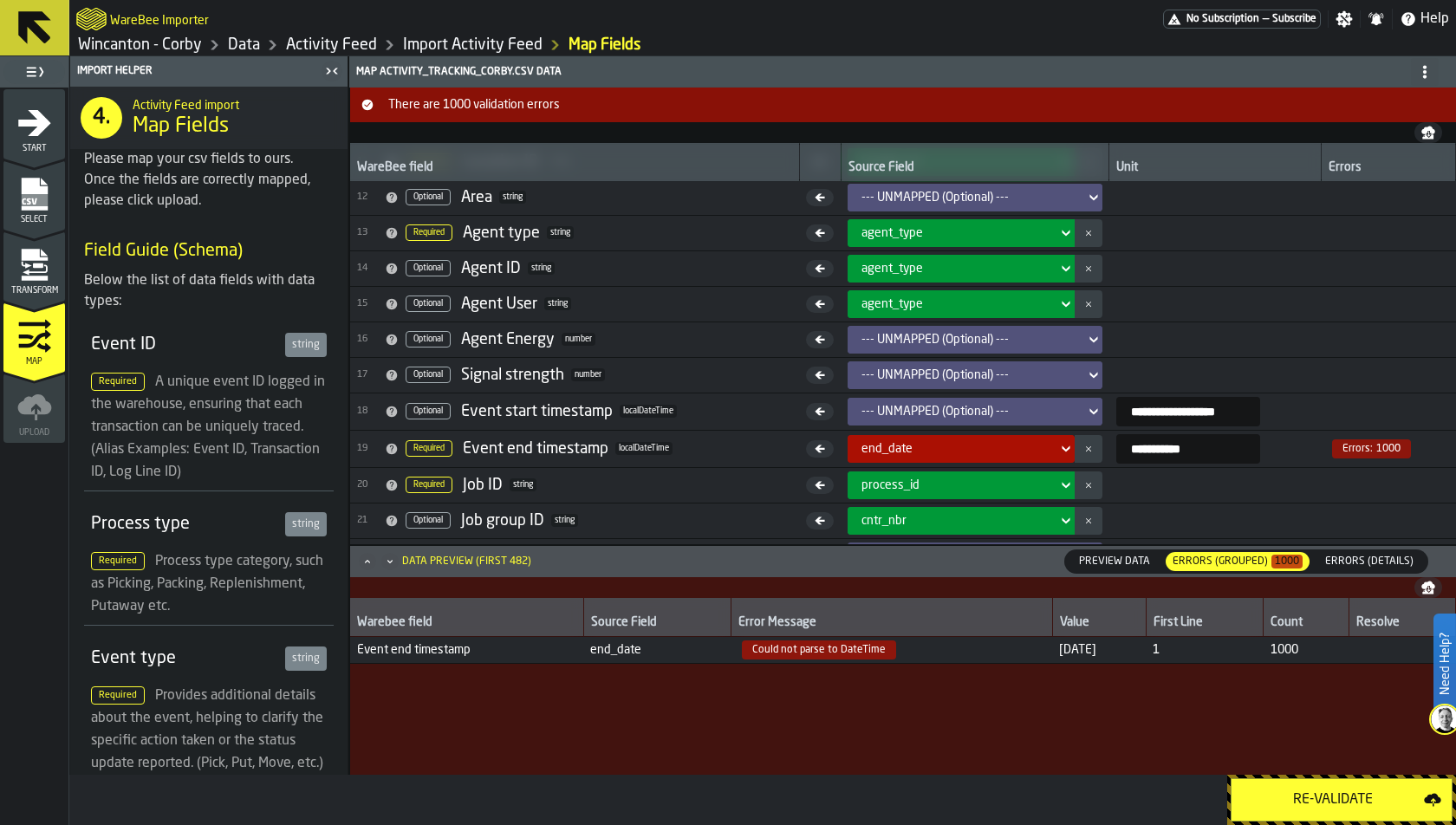
click at [1309, 742] on div "Re-Validate" at bounding box center [1333, 800] width 182 height 21
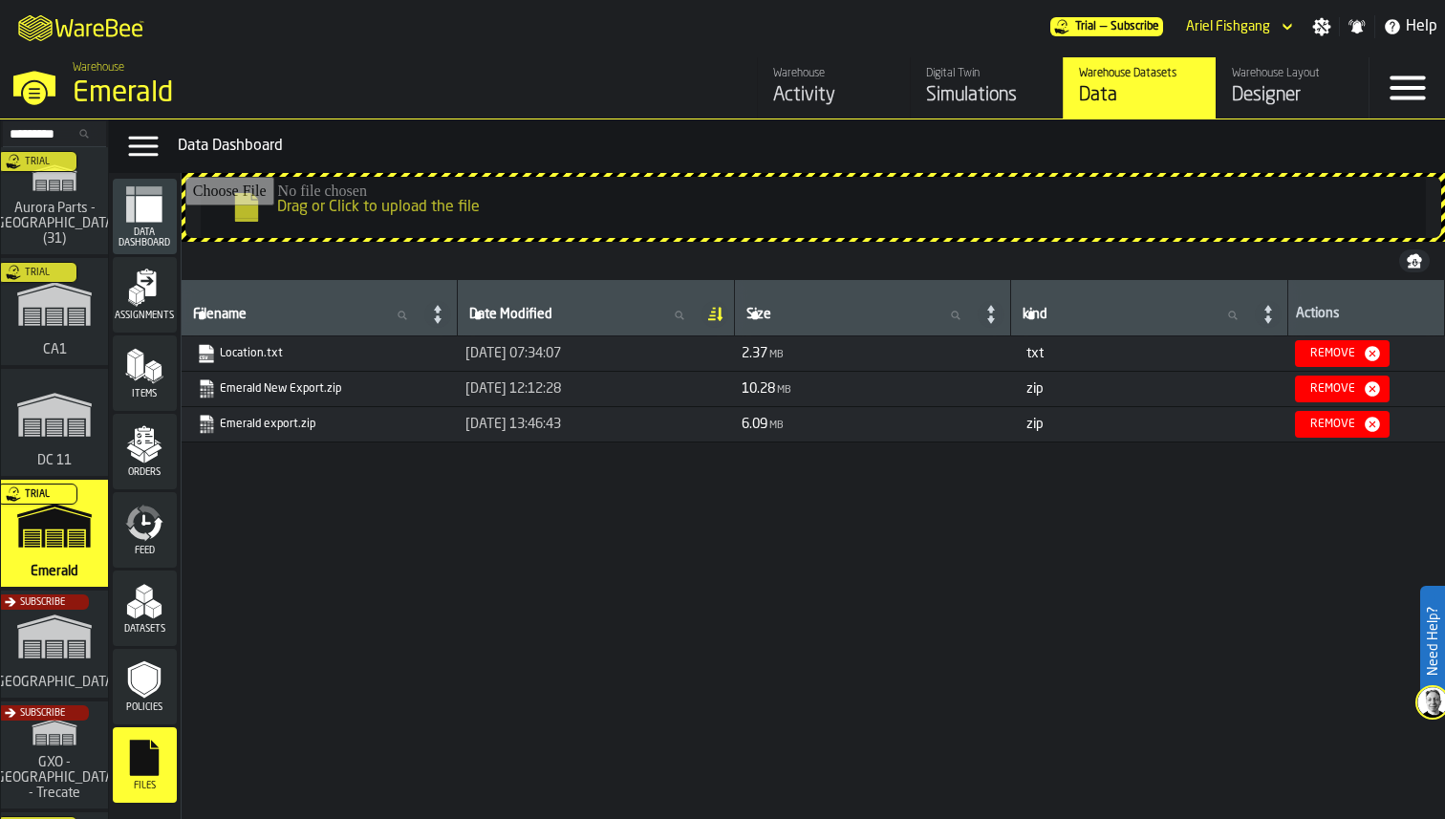
click at [63, 130] on input "Search..." at bounding box center [54, 133] width 99 height 21
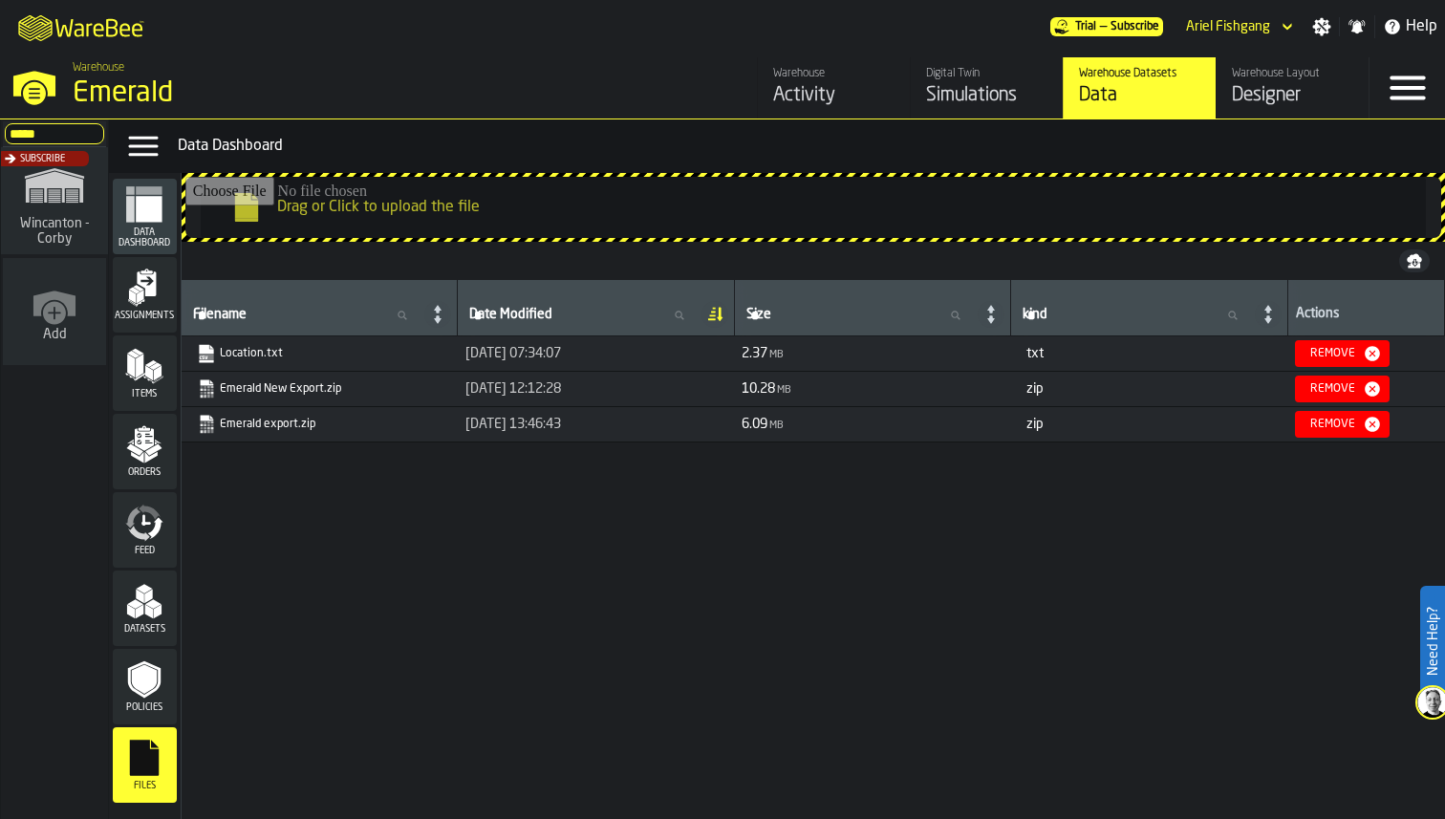
type input "*****"
click at [66, 206] on div "Subscribe" at bounding box center [50, 206] width 107 height 111
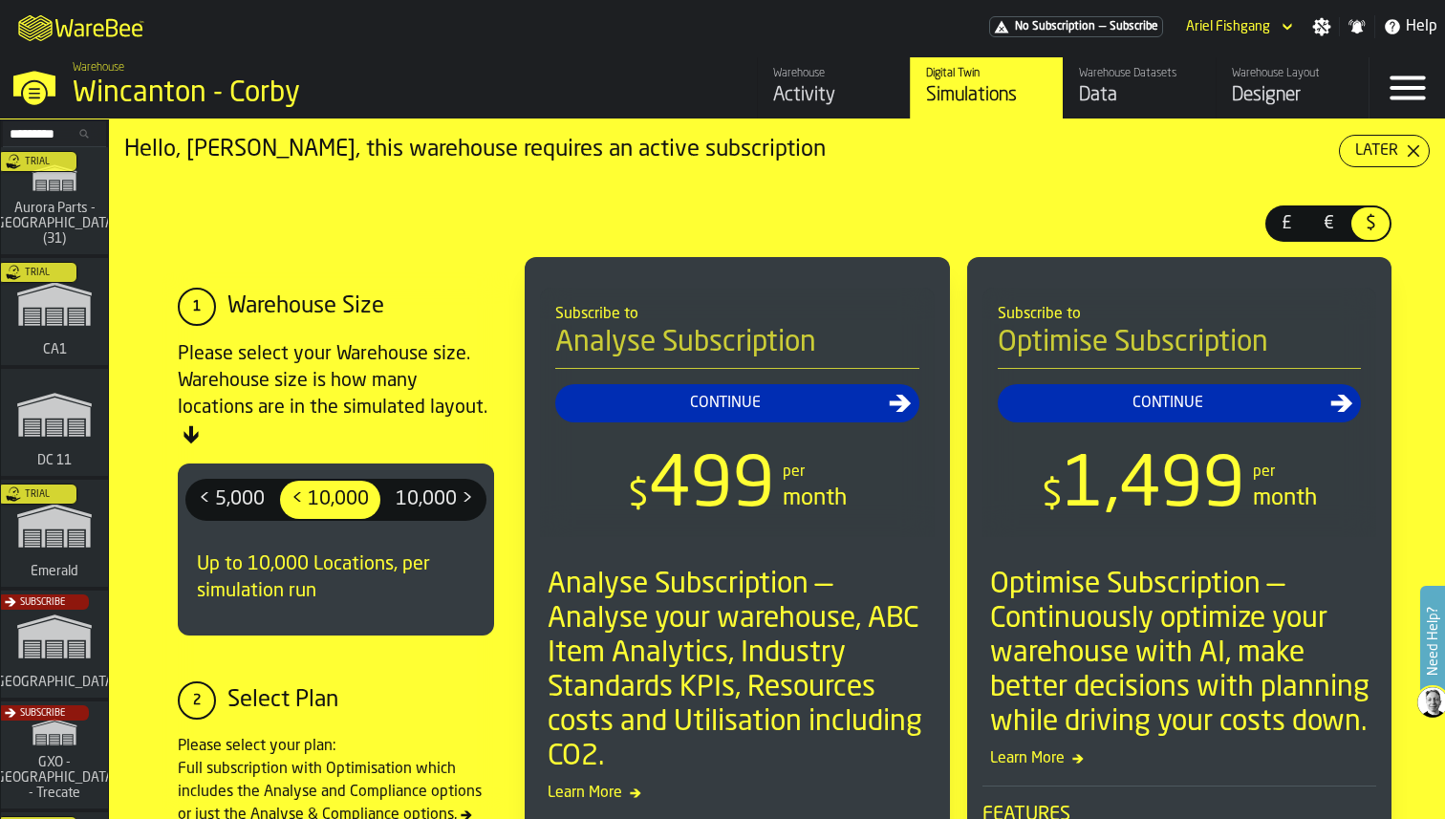
click at [1284, 84] on div "Designer" at bounding box center [1292, 95] width 121 height 27
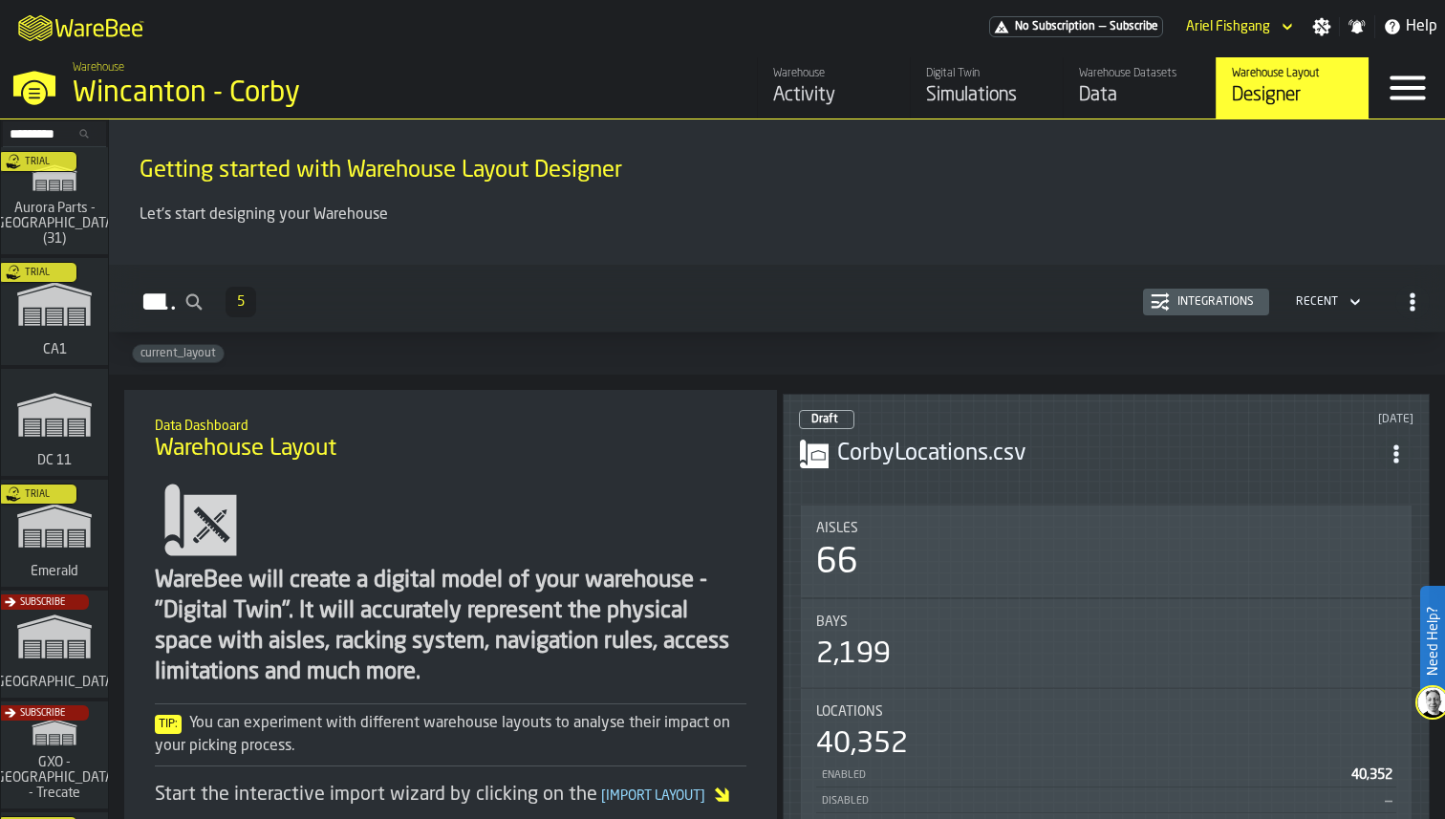
click at [1088, 78] on div "Warehouse Datasets" at bounding box center [1139, 73] width 121 height 13
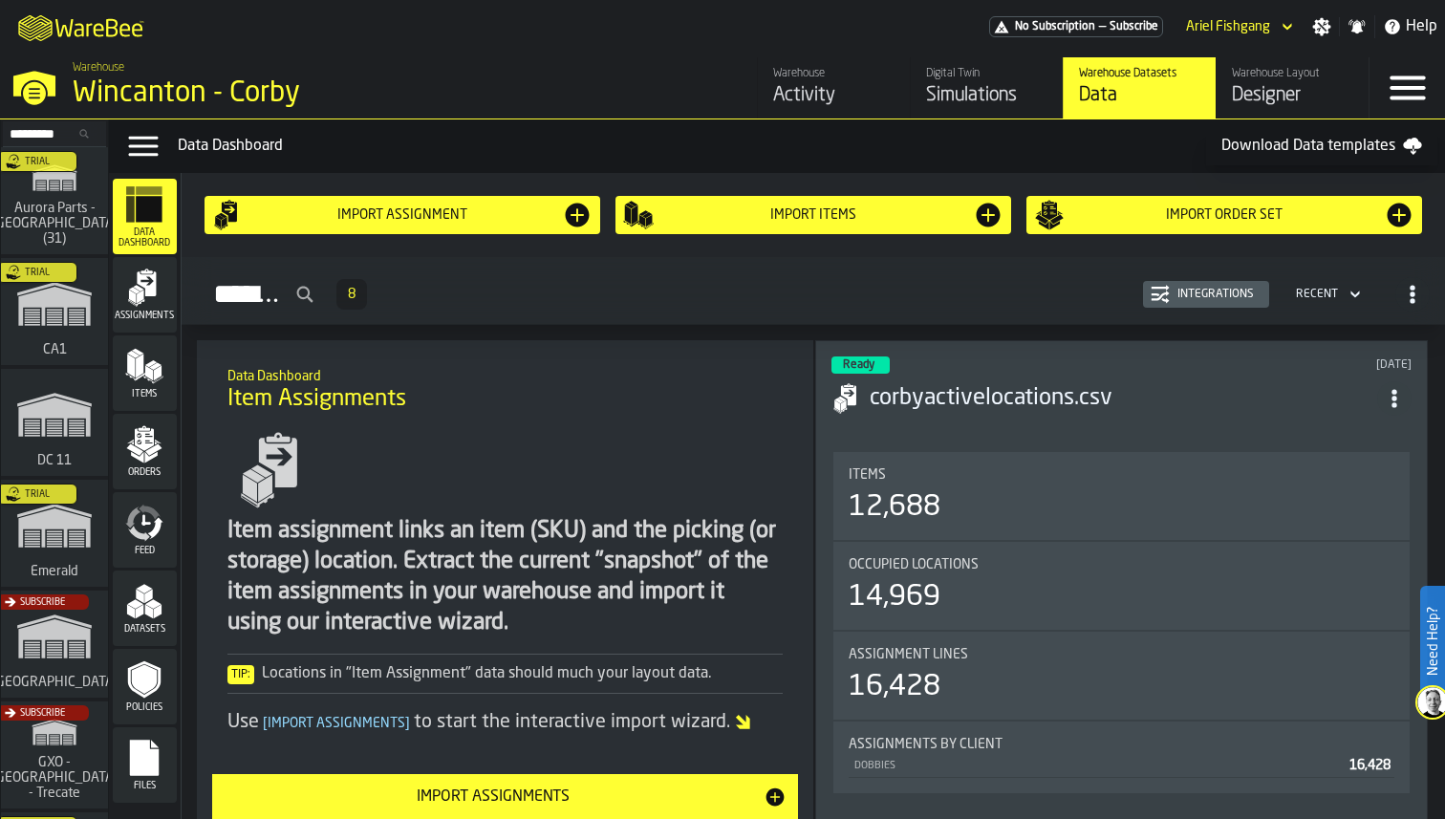
click at [484, 219] on div "Import assignment" at bounding box center [402, 214] width 319 height 15
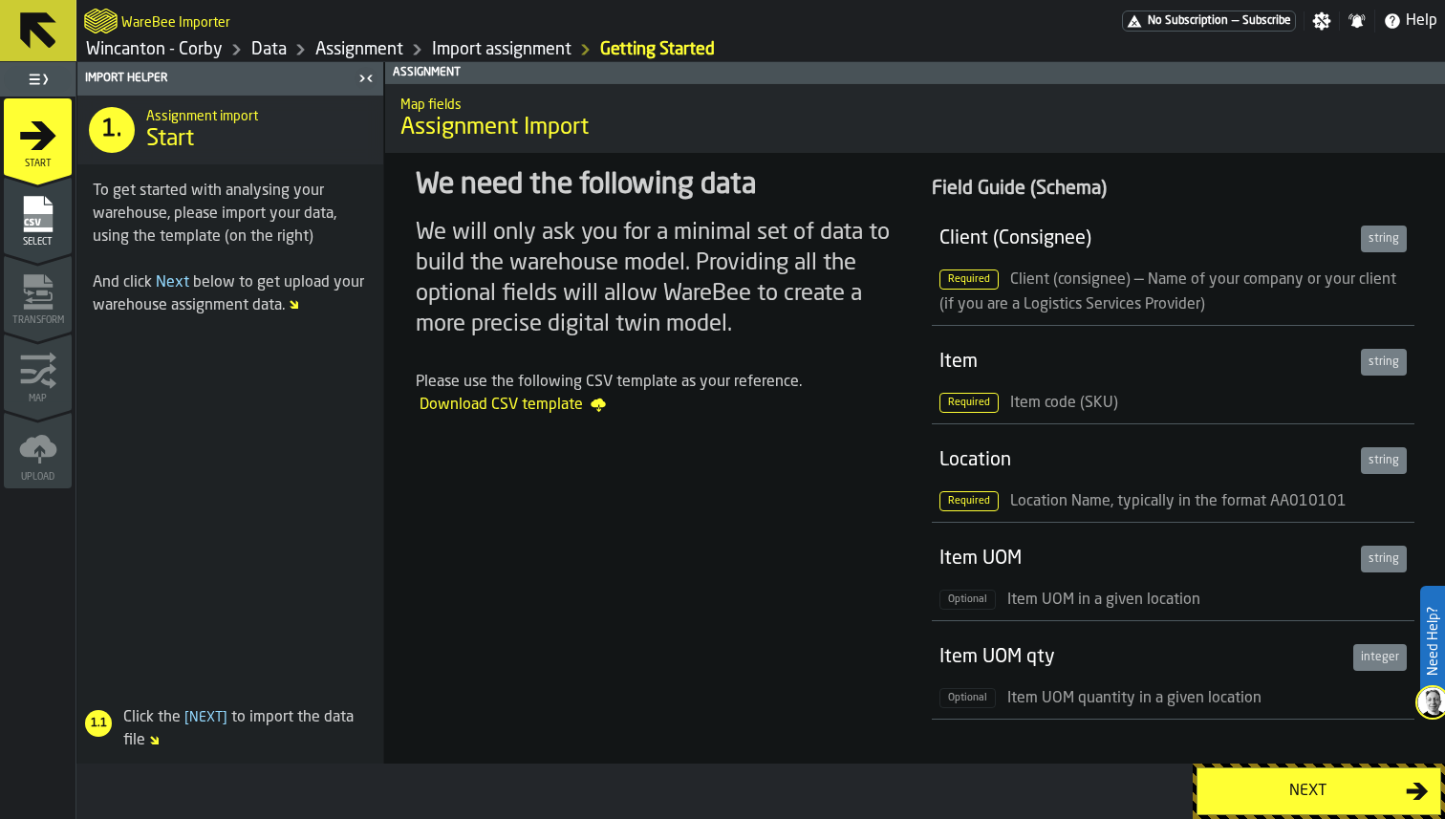
click at [31, 215] on rect "menu Select" at bounding box center [37, 220] width 29 height 13
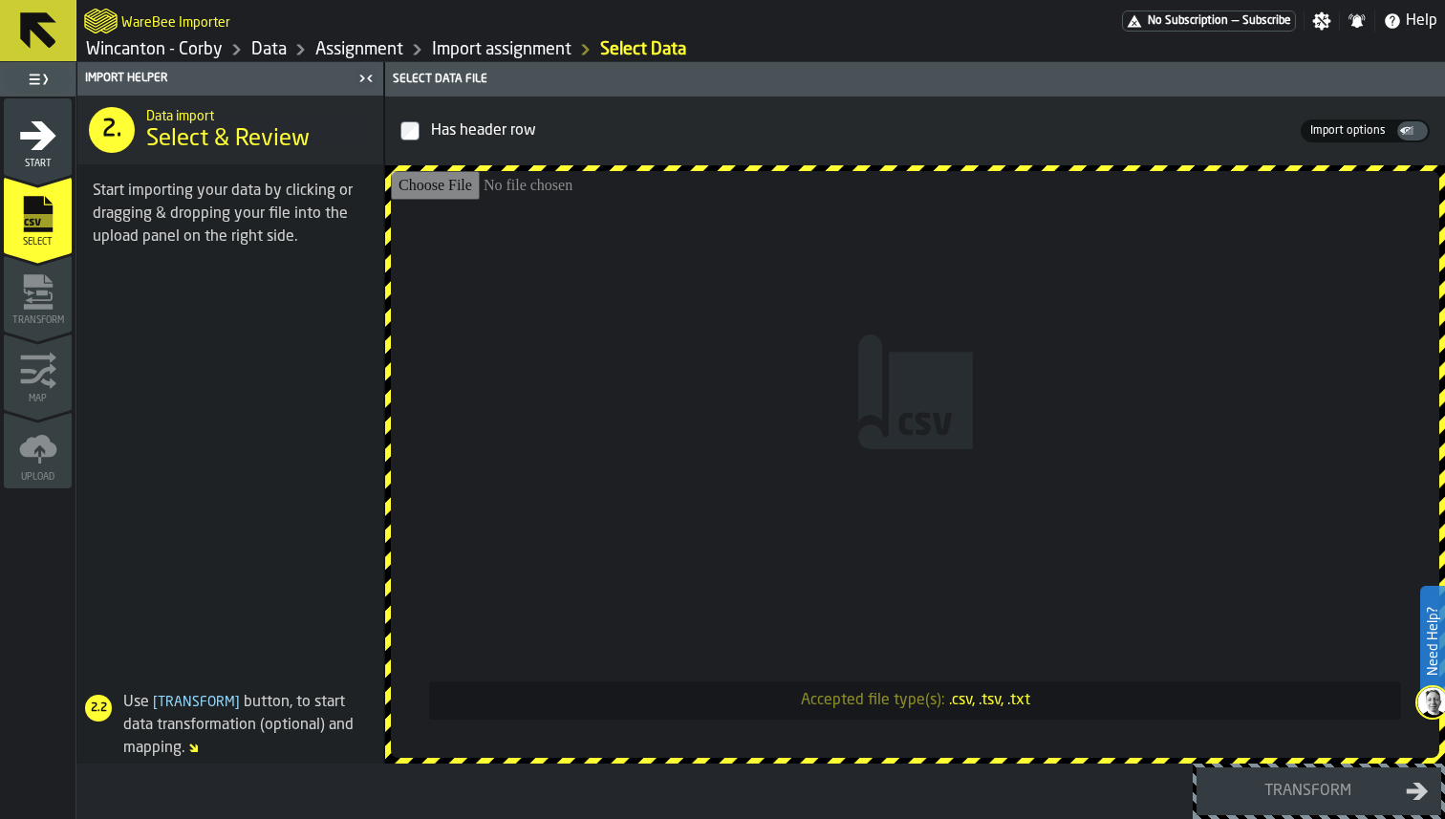
click at [544, 285] on input "Accepted file type(s): .csv, .tsv, .txt" at bounding box center [915, 464] width 1049 height 587
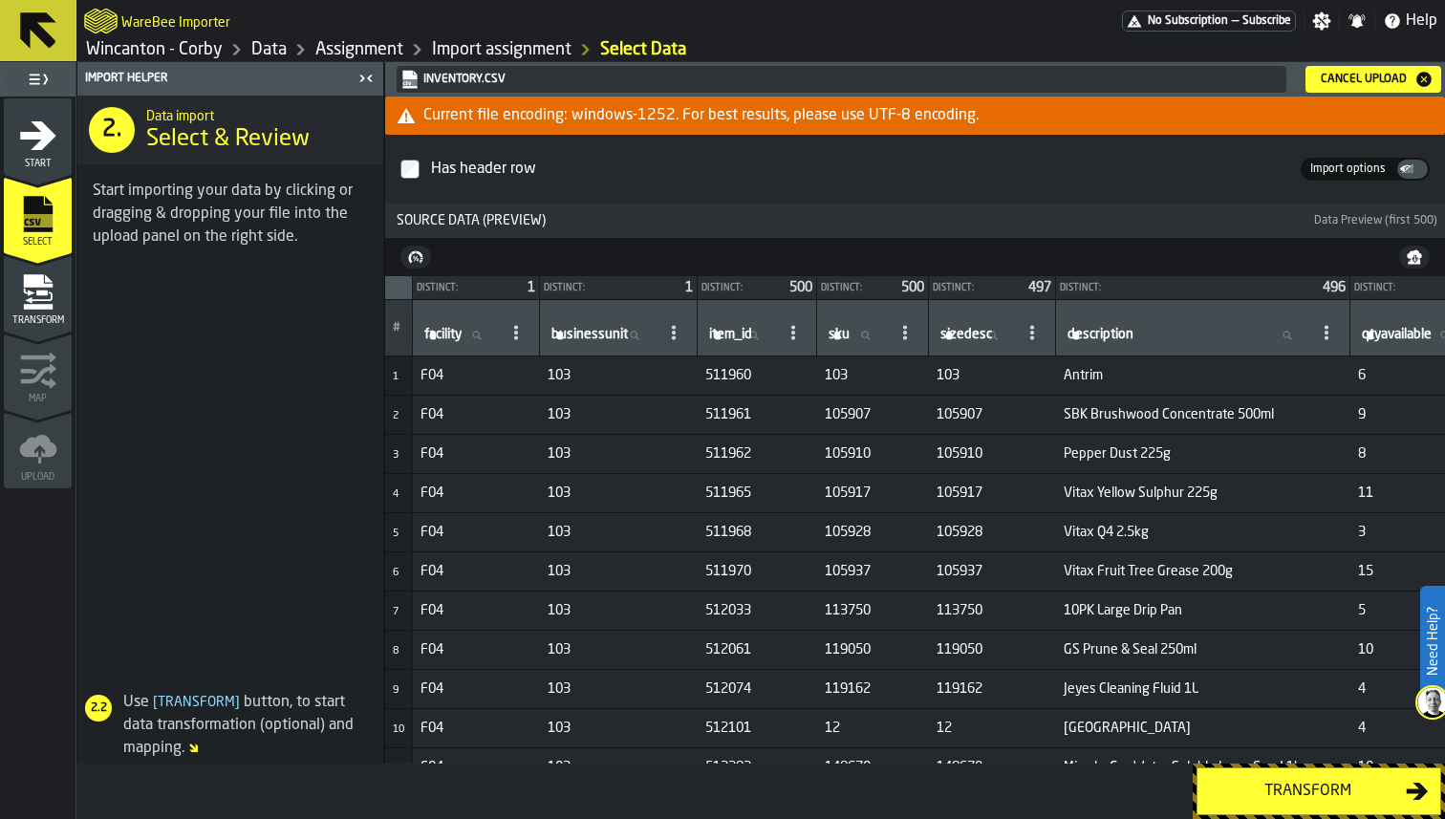
click at [287, 54] on div "Assignment" at bounding box center [345, 49] width 117 height 23
click at [58, 294] on div "Transform" at bounding box center [38, 299] width 68 height 53
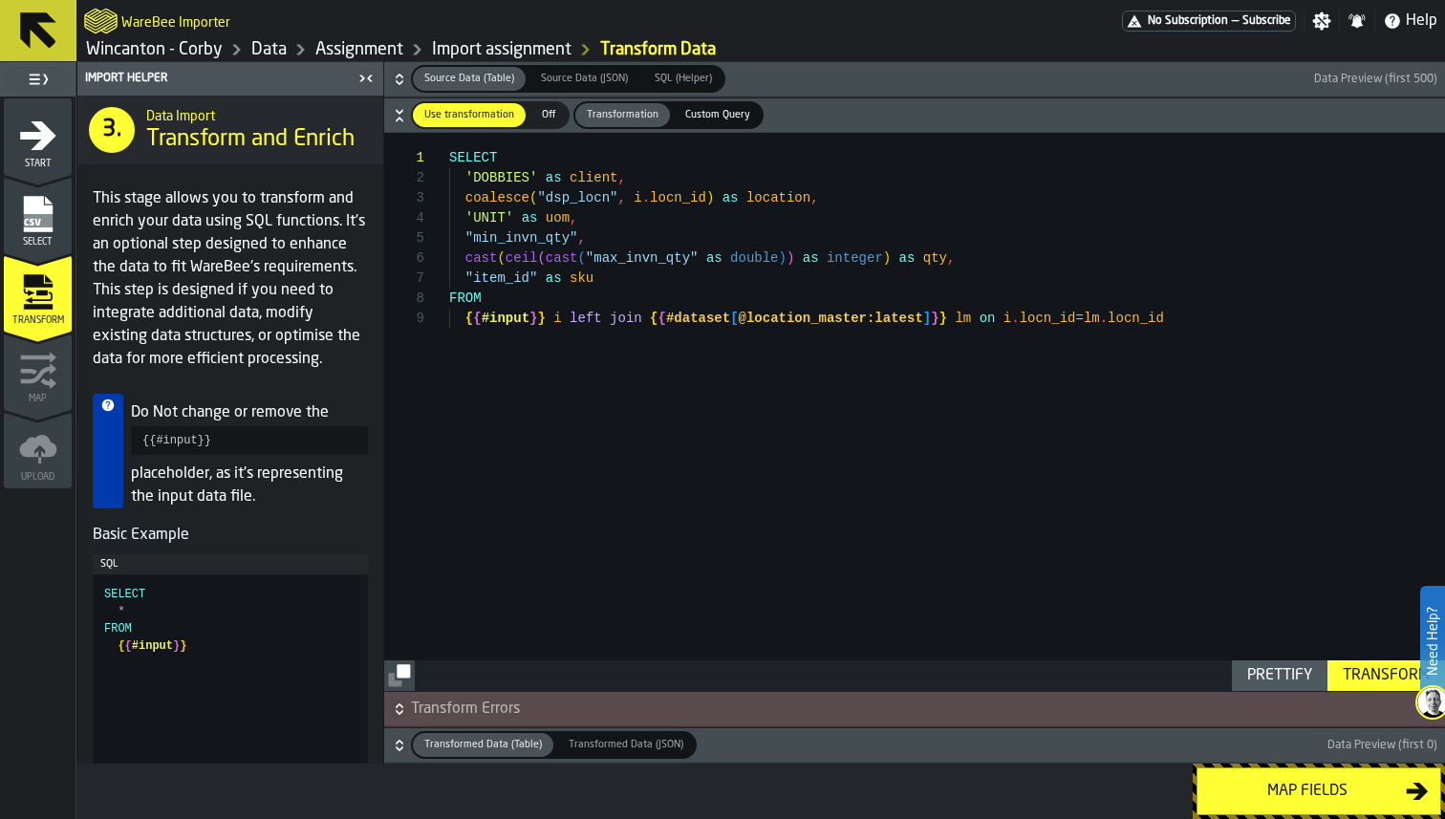
click at [396, 75] on icon "button-" at bounding box center [399, 79] width 19 height 19
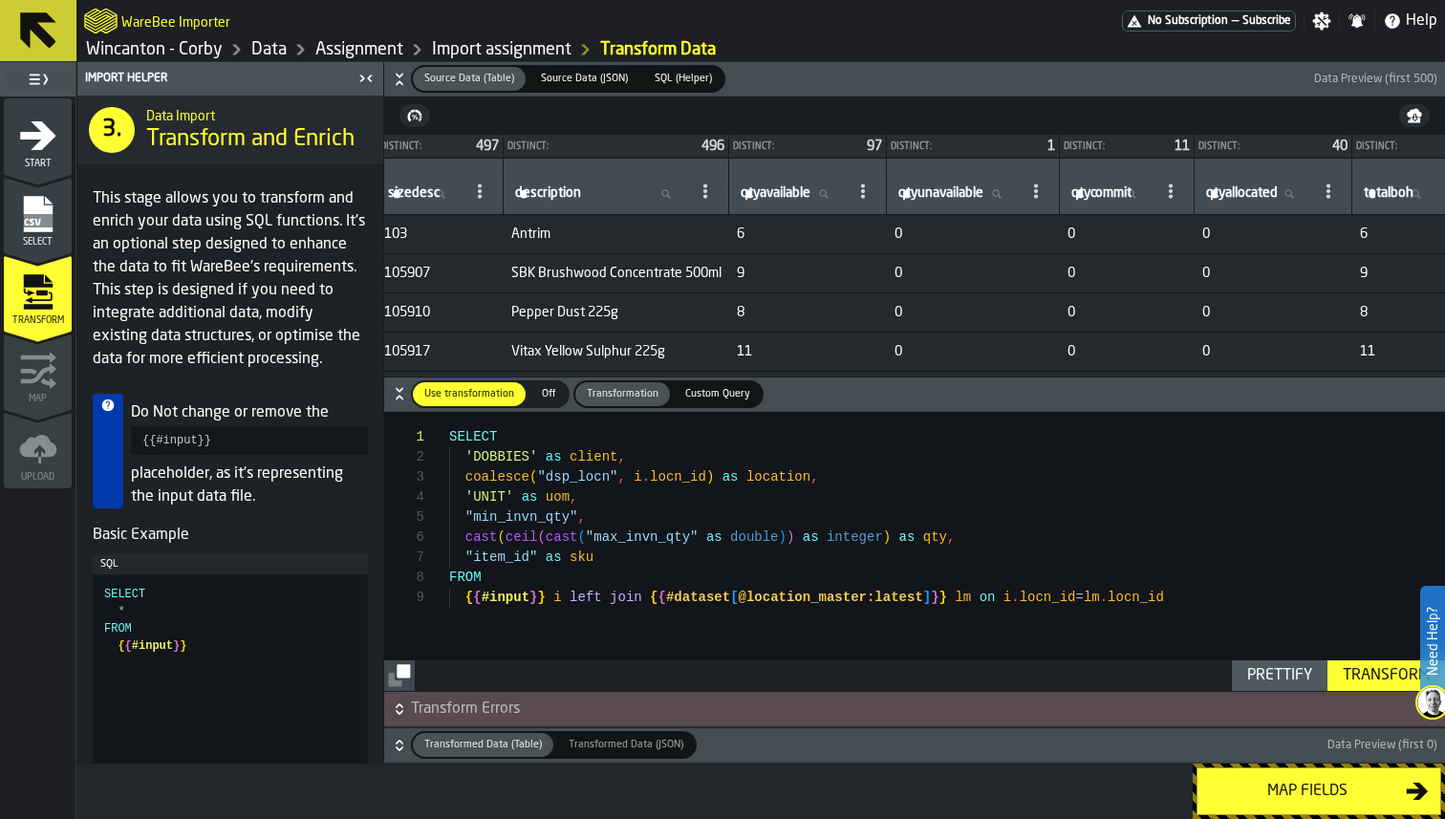
scroll to position [0, 639]
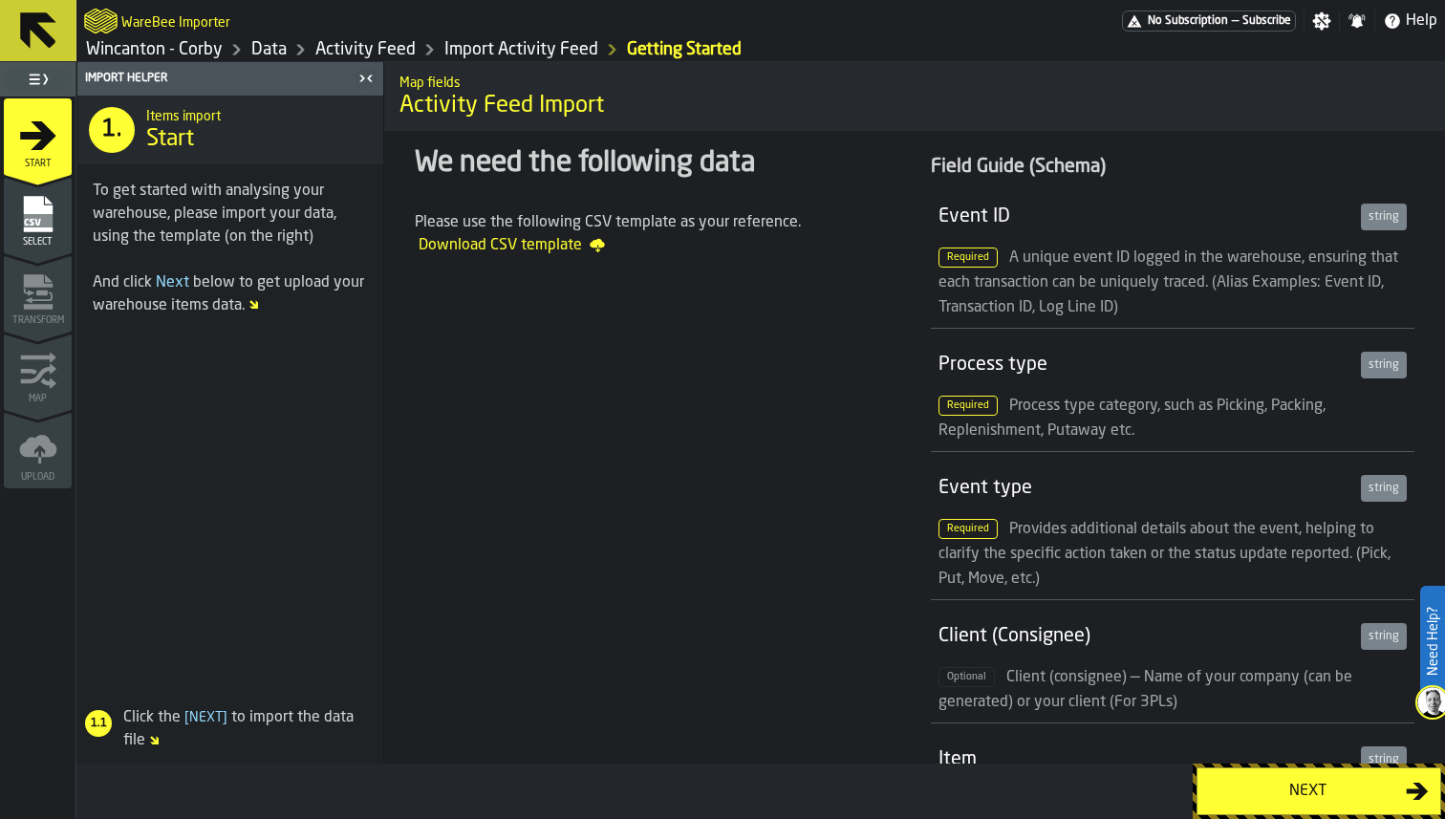
click at [377, 43] on link "Activity Feed" at bounding box center [365, 49] width 100 height 21
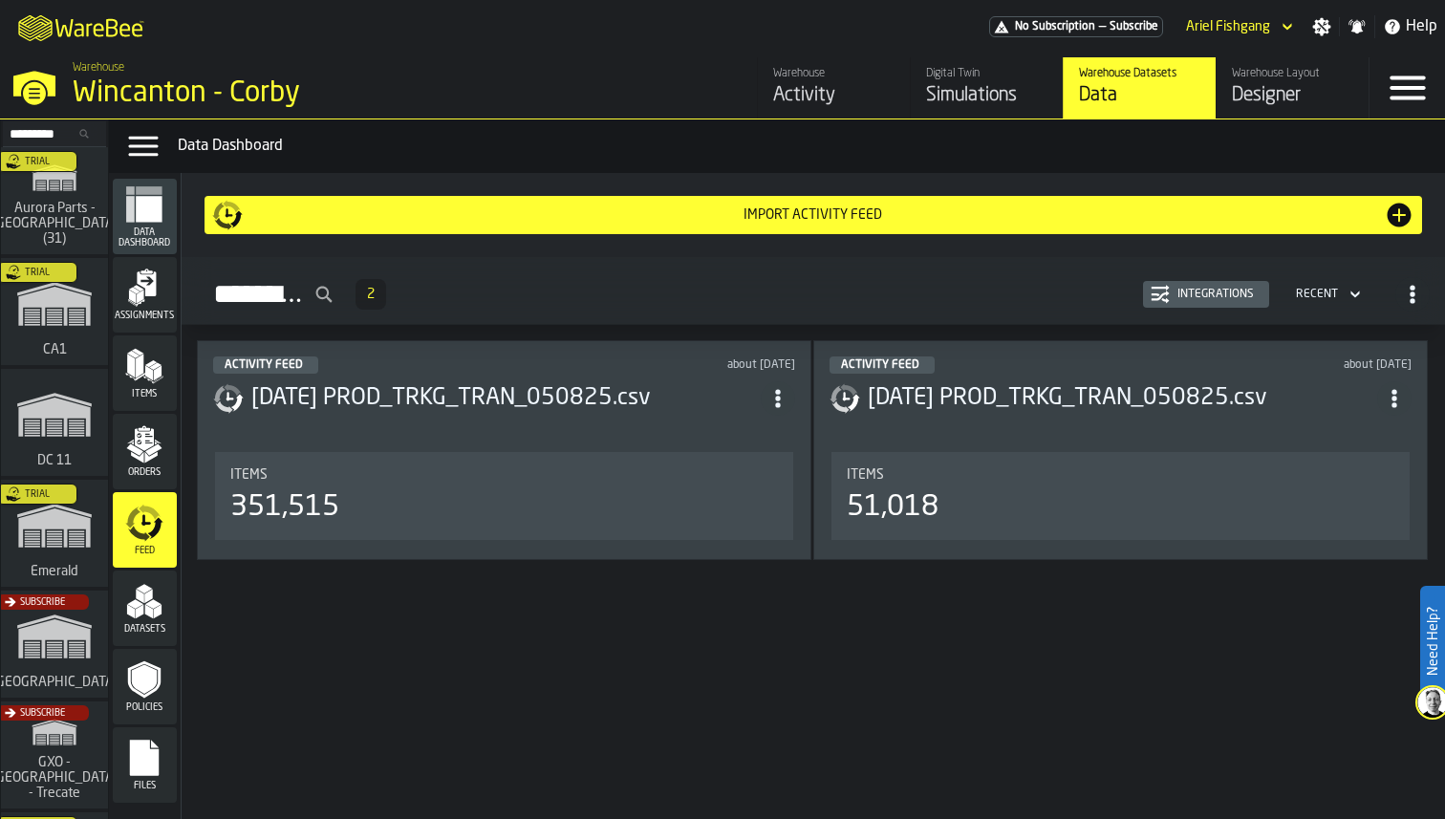
click at [687, 458] on div "Items 351,515" at bounding box center [504, 496] width 578 height 88
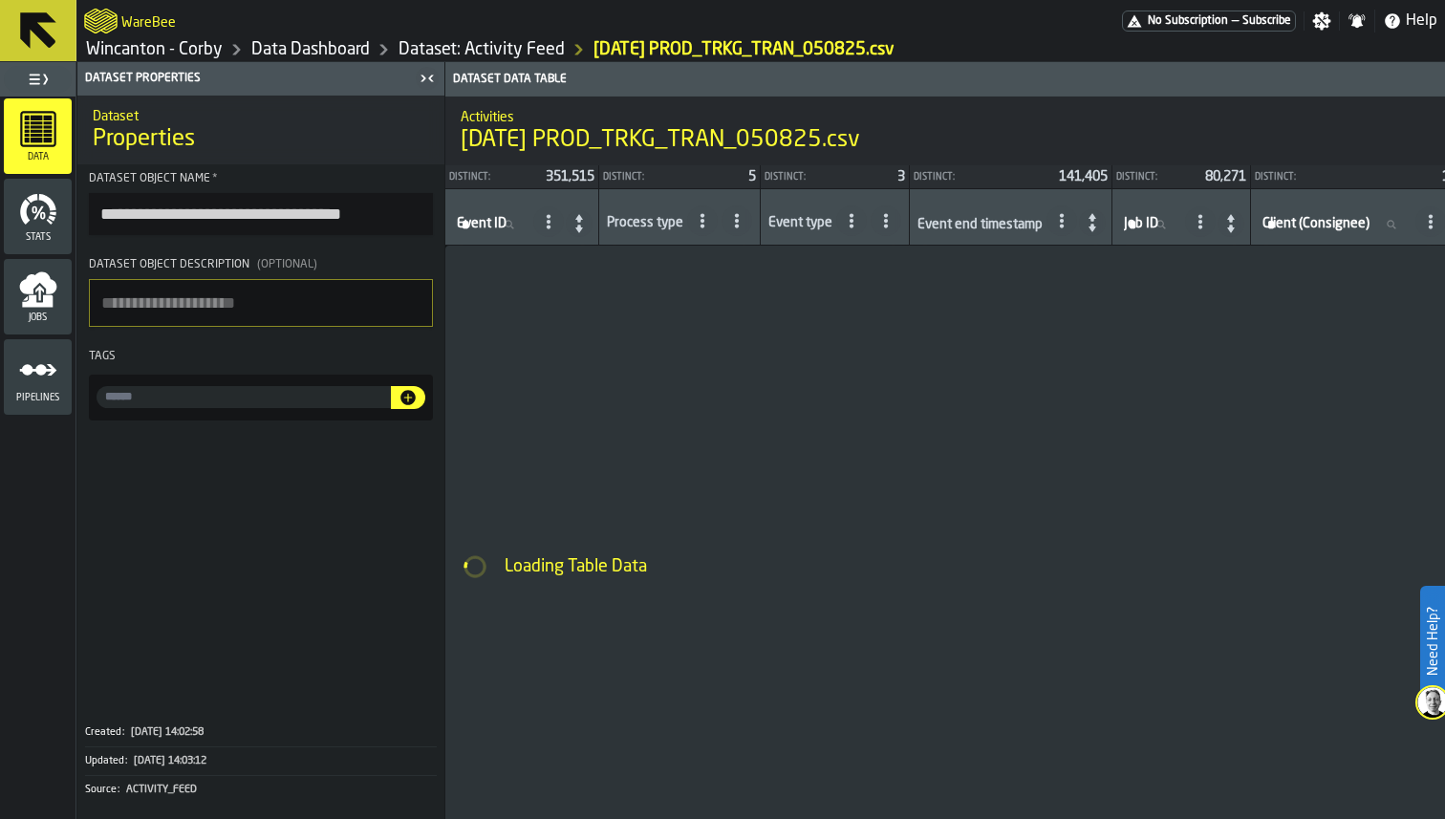
drag, startPoint x: 466, startPoint y: 275, endPoint x: 584, endPoint y: 273, distance: 118.6
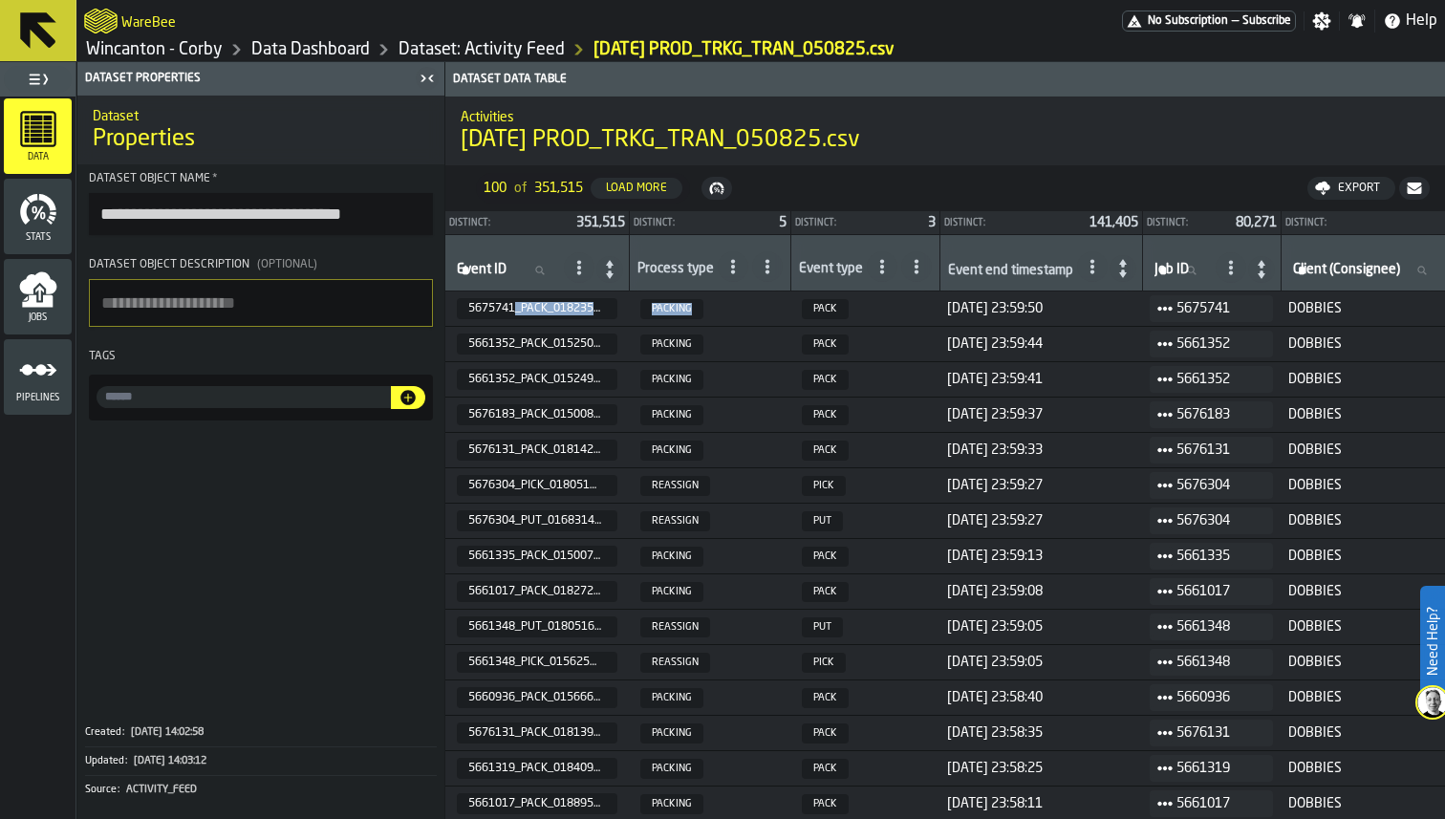
drag, startPoint x: 515, startPoint y: 308, endPoint x: 759, endPoint y: 306, distance: 243.8
click at [983, 139] on h1 "[DATE] PROD_TRKG_TRAN_050825.csv" at bounding box center [945, 140] width 969 height 31
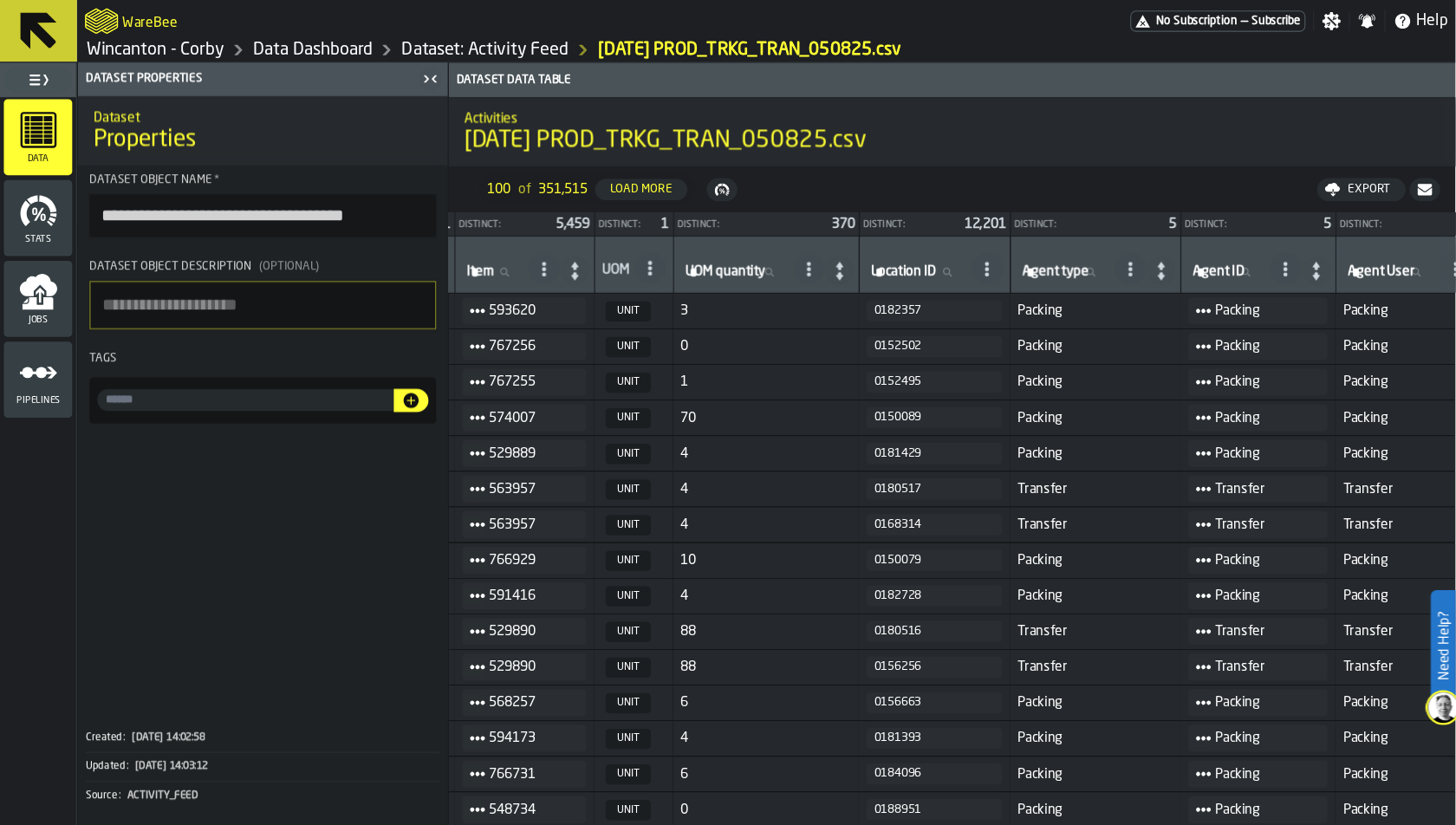
scroll to position [0, 951]
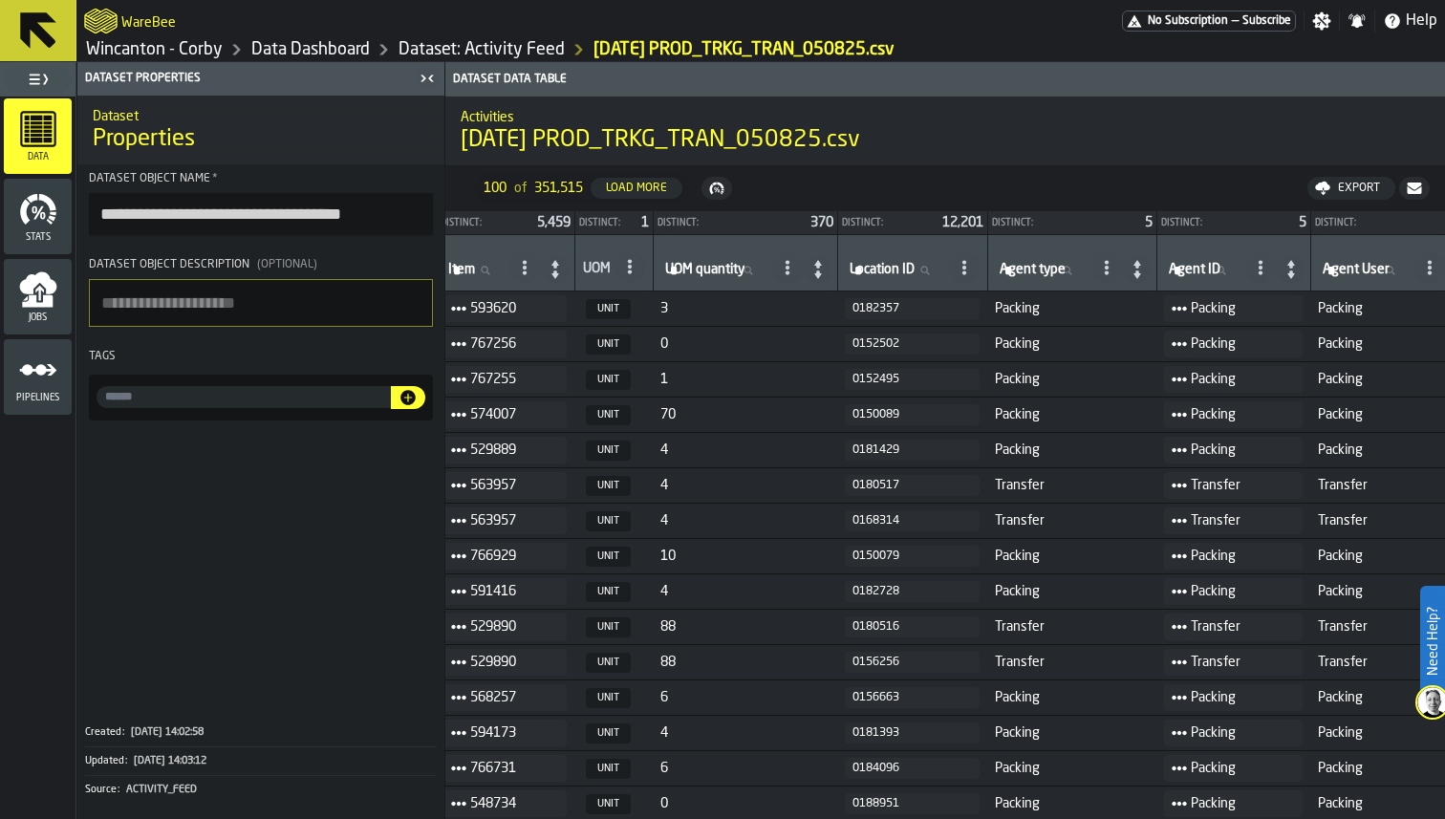
click at [481, 52] on link "Dataset: Activity Feed" at bounding box center [482, 49] width 166 height 21
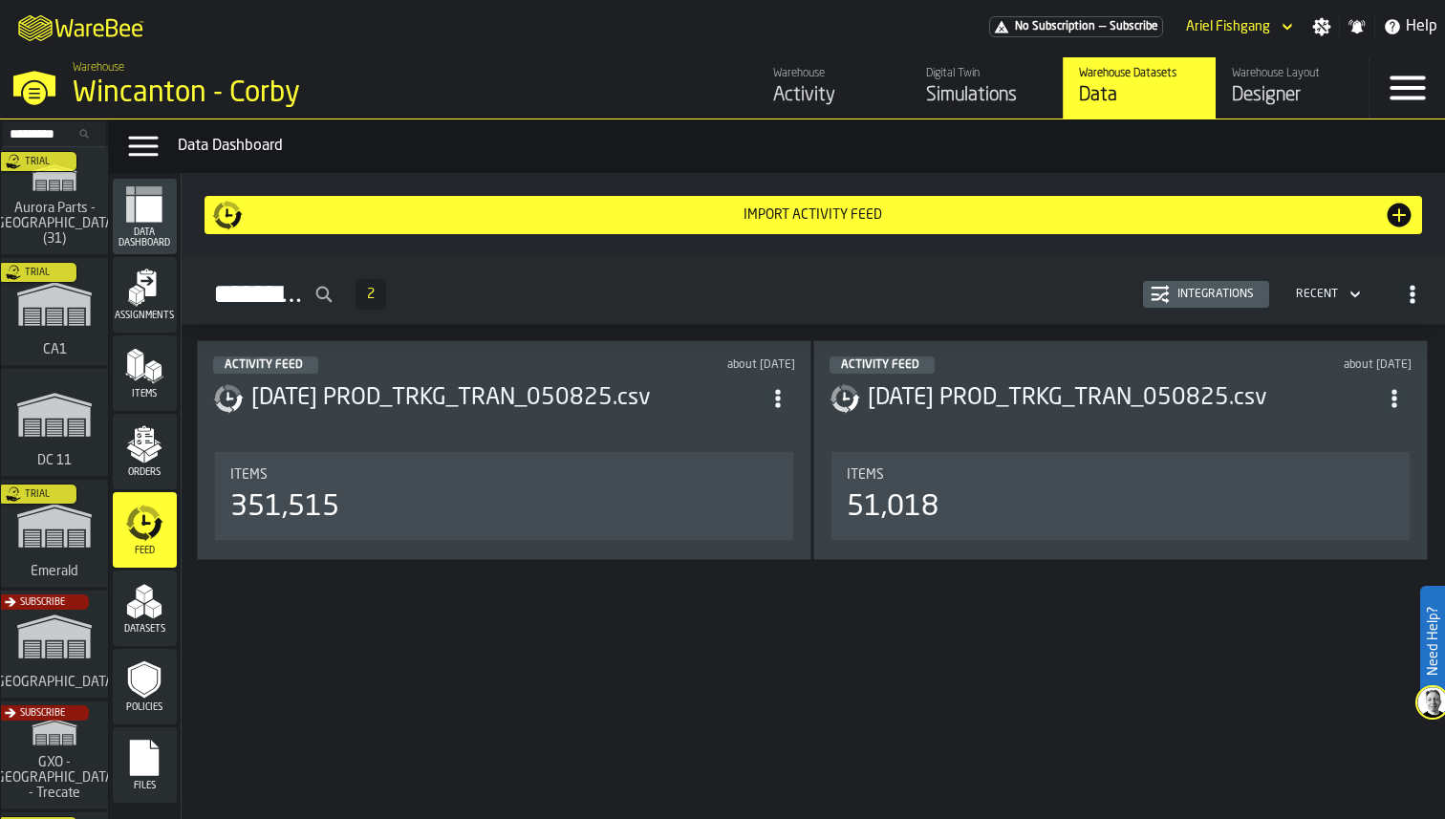
click at [1217, 305] on button "Integrations" at bounding box center [1206, 294] width 126 height 27
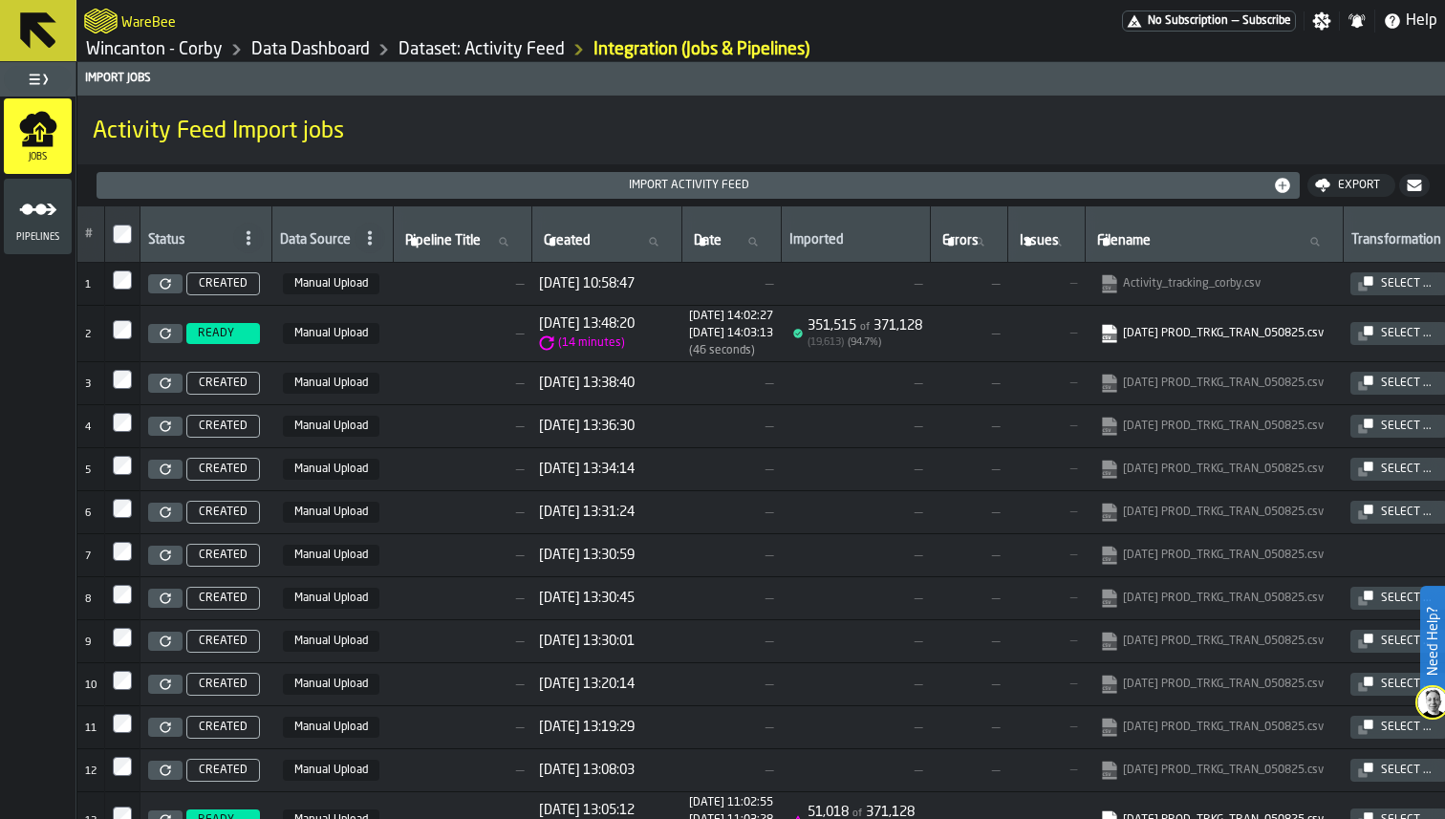
click at [228, 328] on span "READY" at bounding box center [216, 333] width 36 height 13
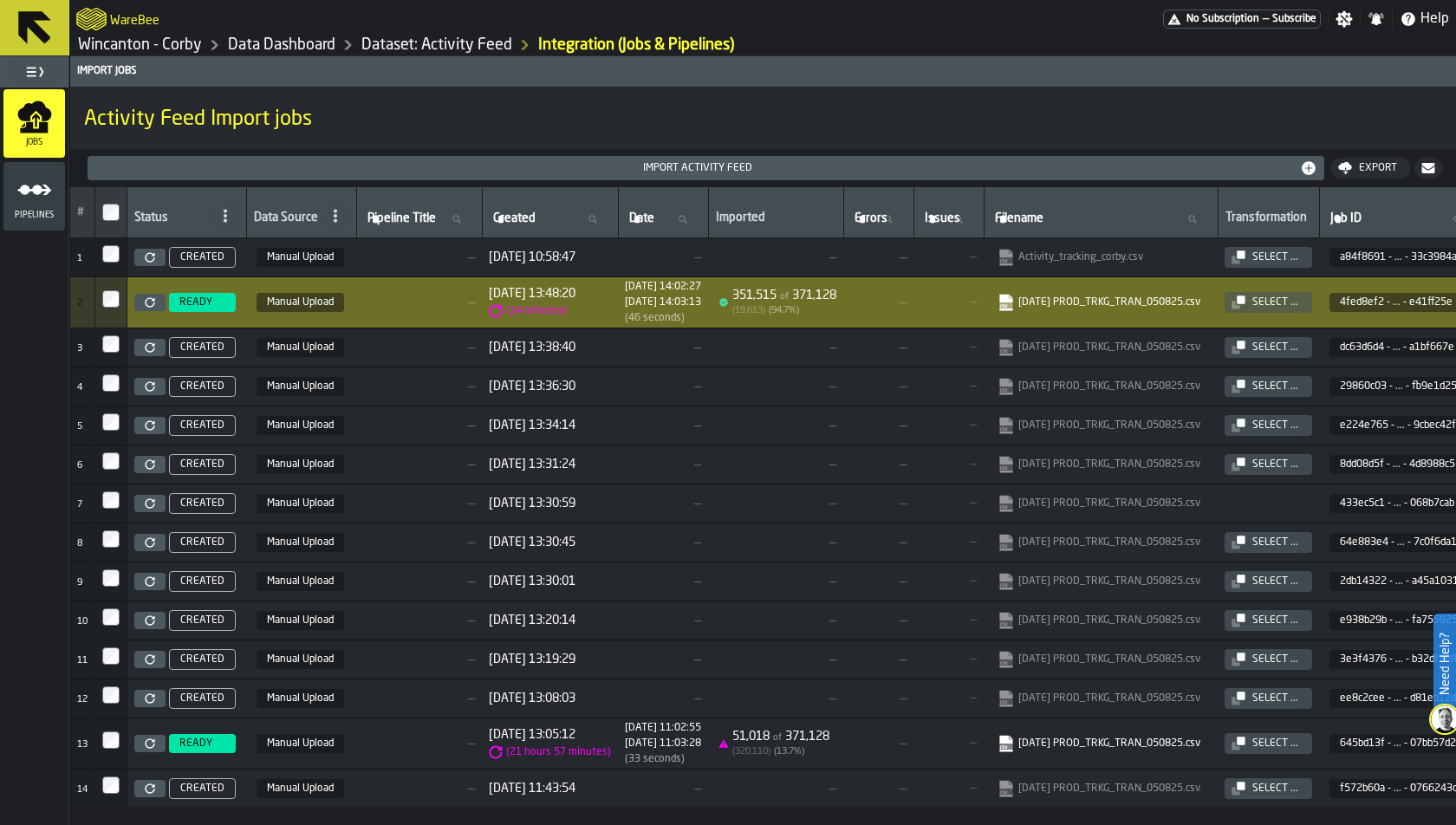
click at [257, 43] on link "Data Dashboard" at bounding box center [281, 44] width 108 height 19
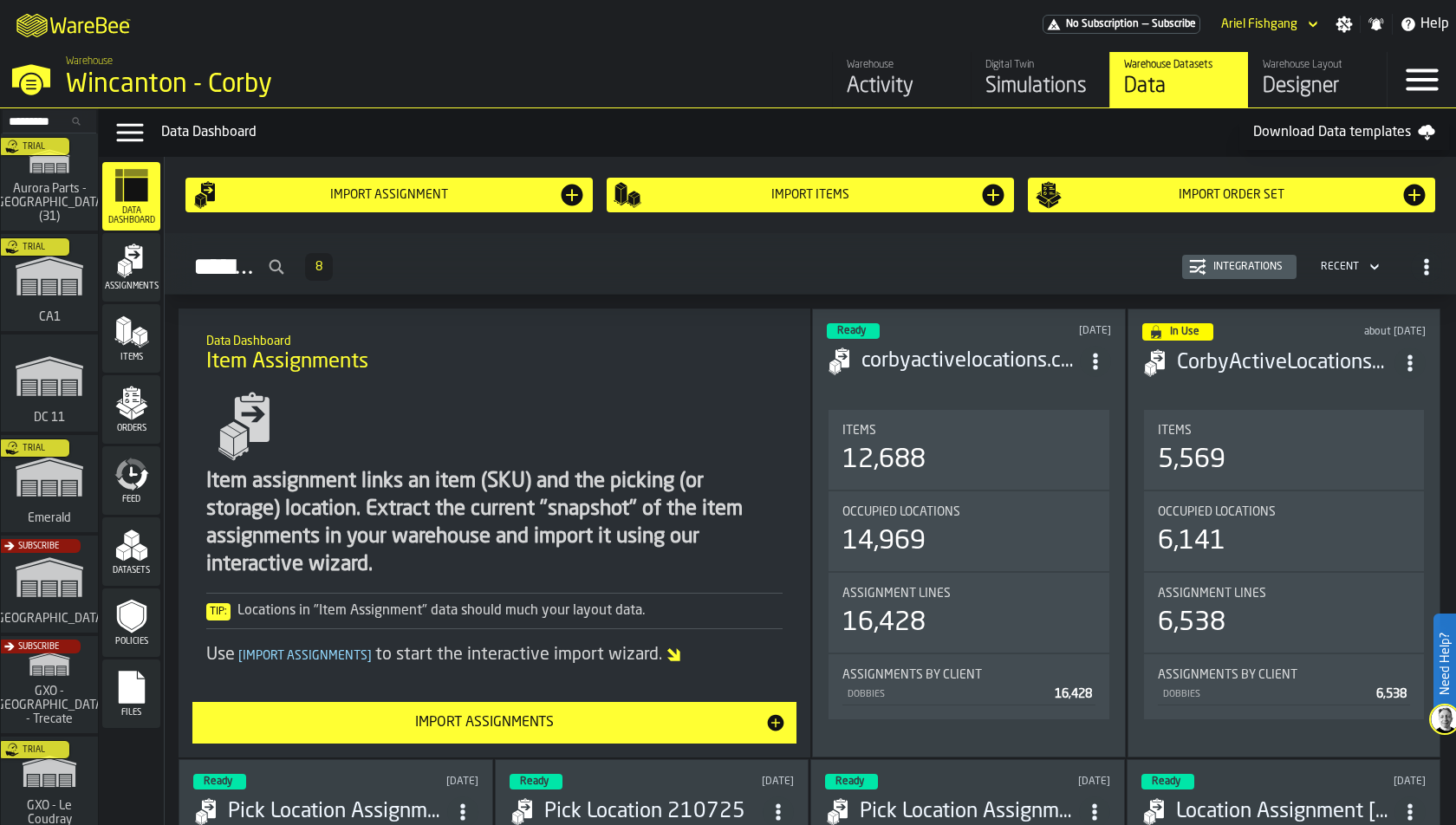
click at [126, 462] on icon "menu Feed" at bounding box center [131, 474] width 34 height 34
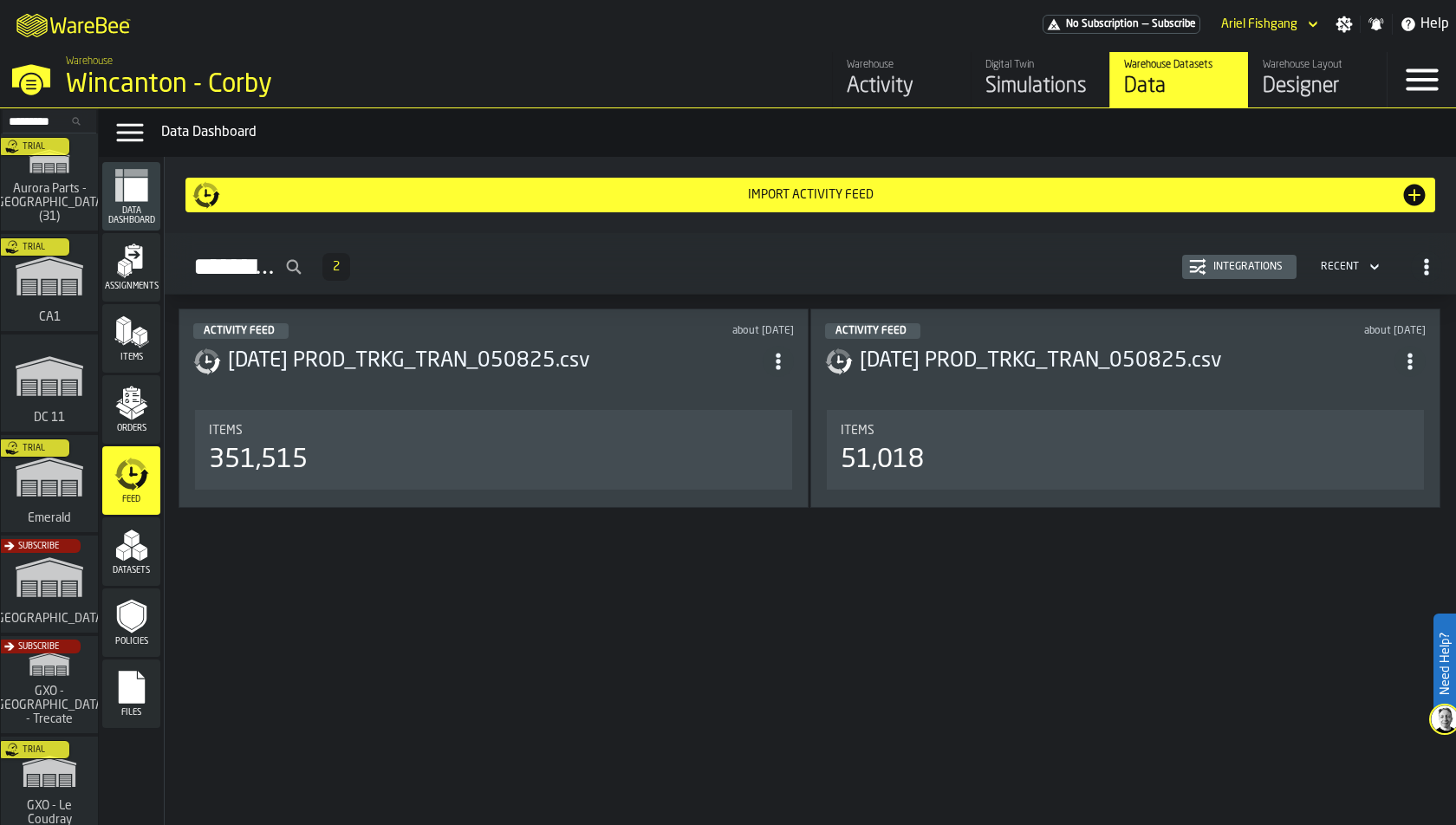
click at [126, 422] on div "Orders" at bounding box center [131, 409] width 58 height 48
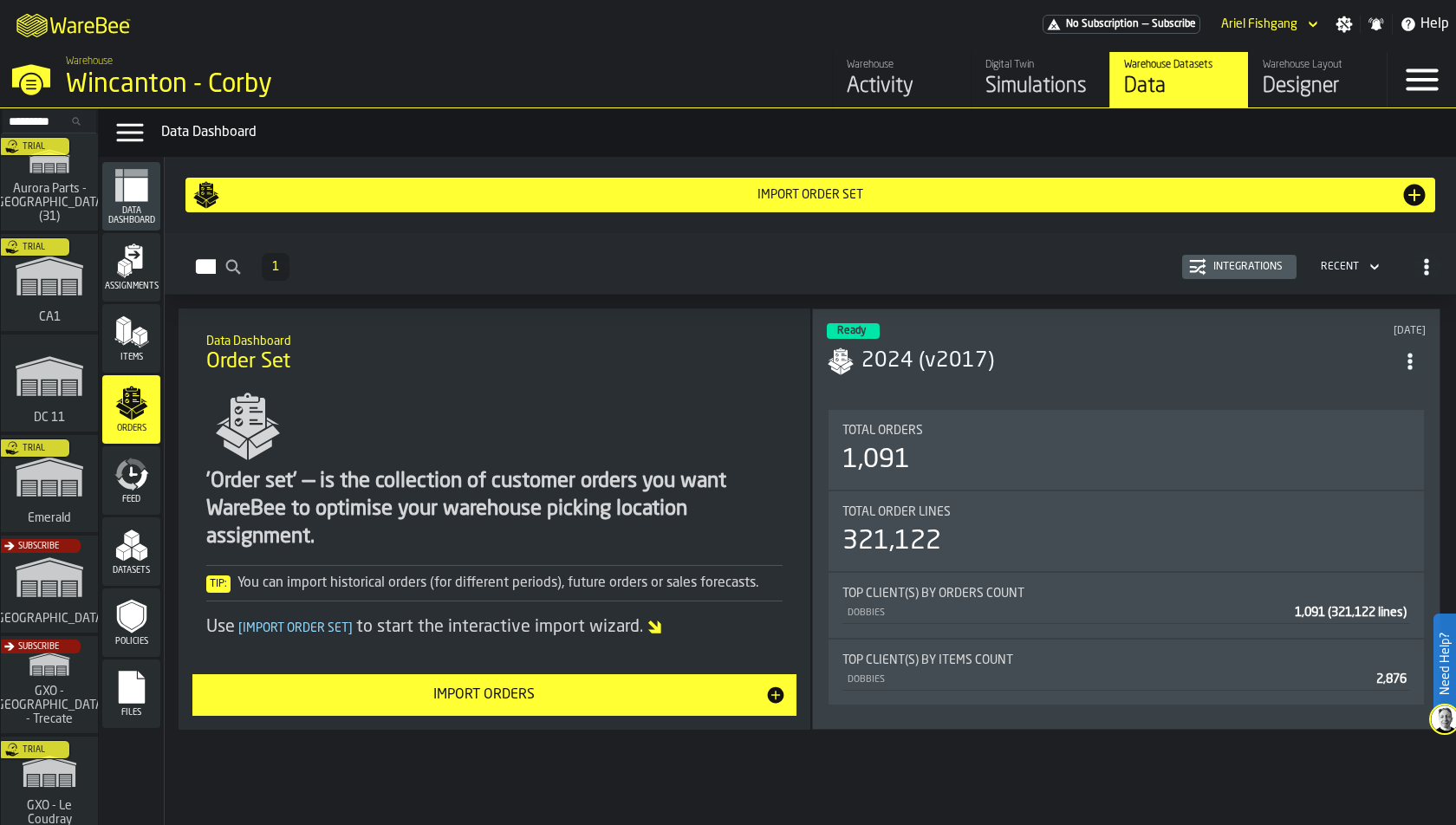
click at [1229, 377] on header "Ready 29 days ago 2024 (v2017)" at bounding box center [1126, 358] width 599 height 69
click at [1209, 263] on div "Integrations" at bounding box center [1248, 267] width 83 height 12
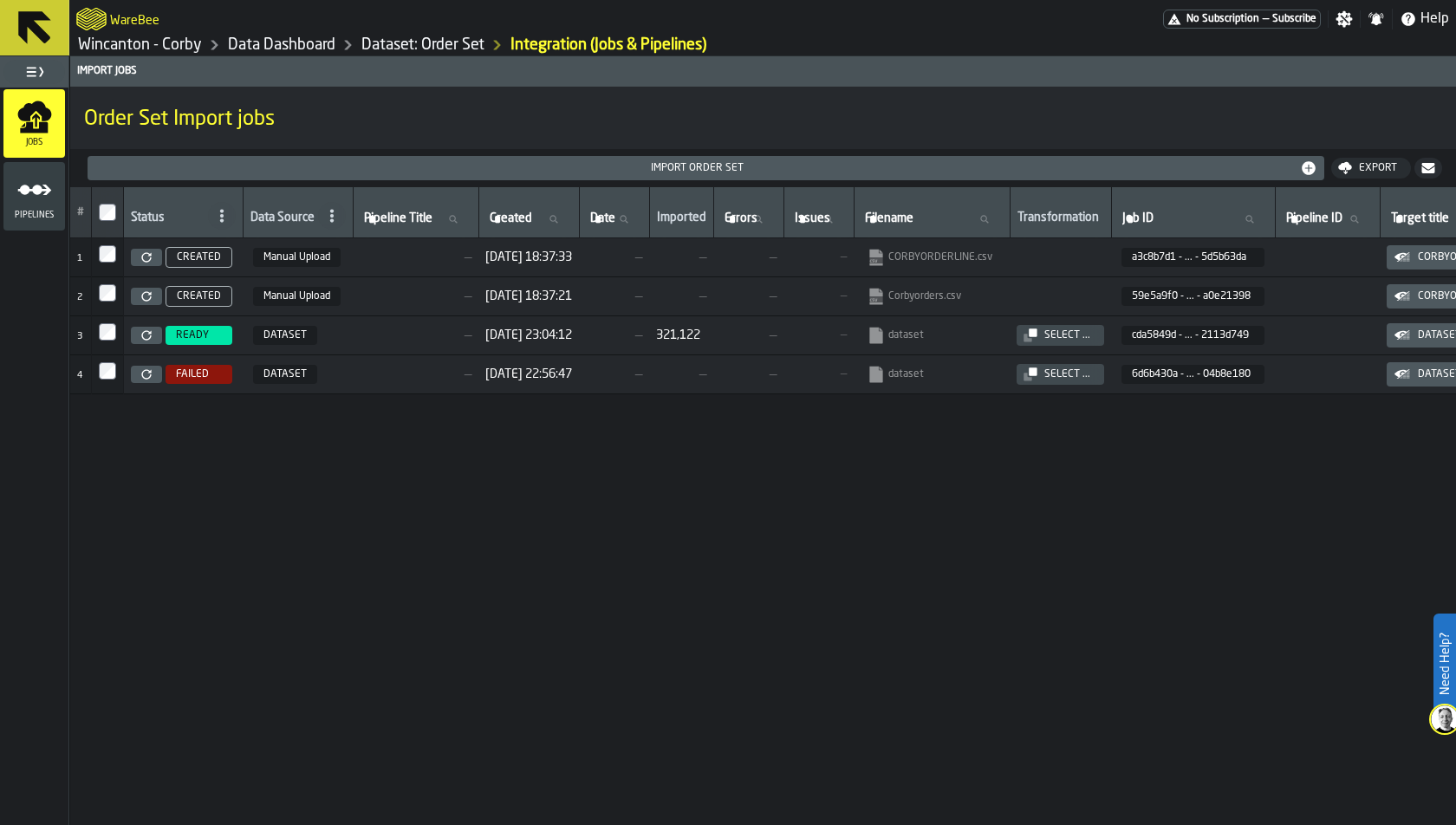
click at [392, 44] on link "Dataset: Order Set" at bounding box center [423, 44] width 123 height 19
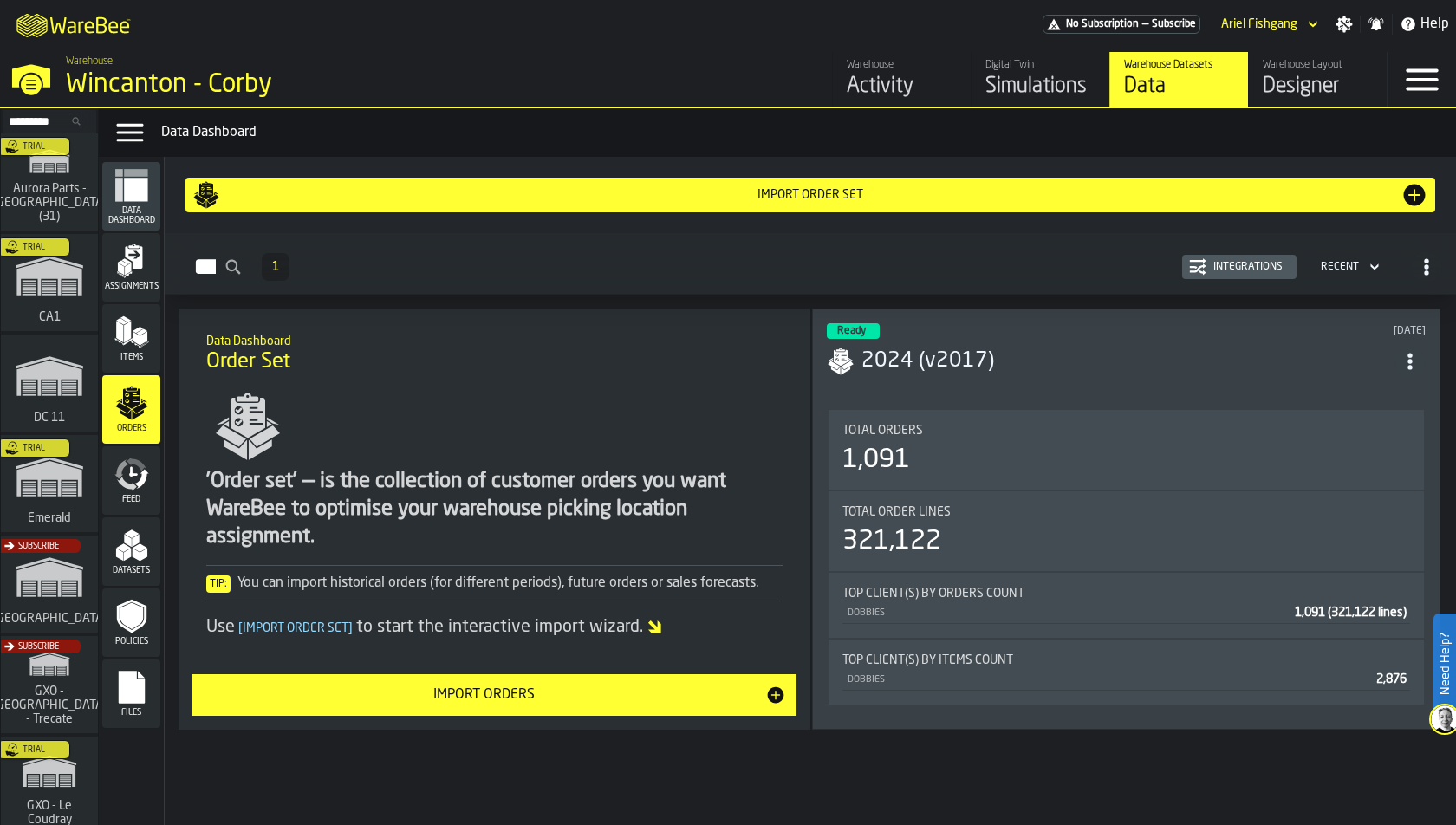
click at [148, 547] on icon "menu Datasets" at bounding box center [131, 545] width 34 height 34
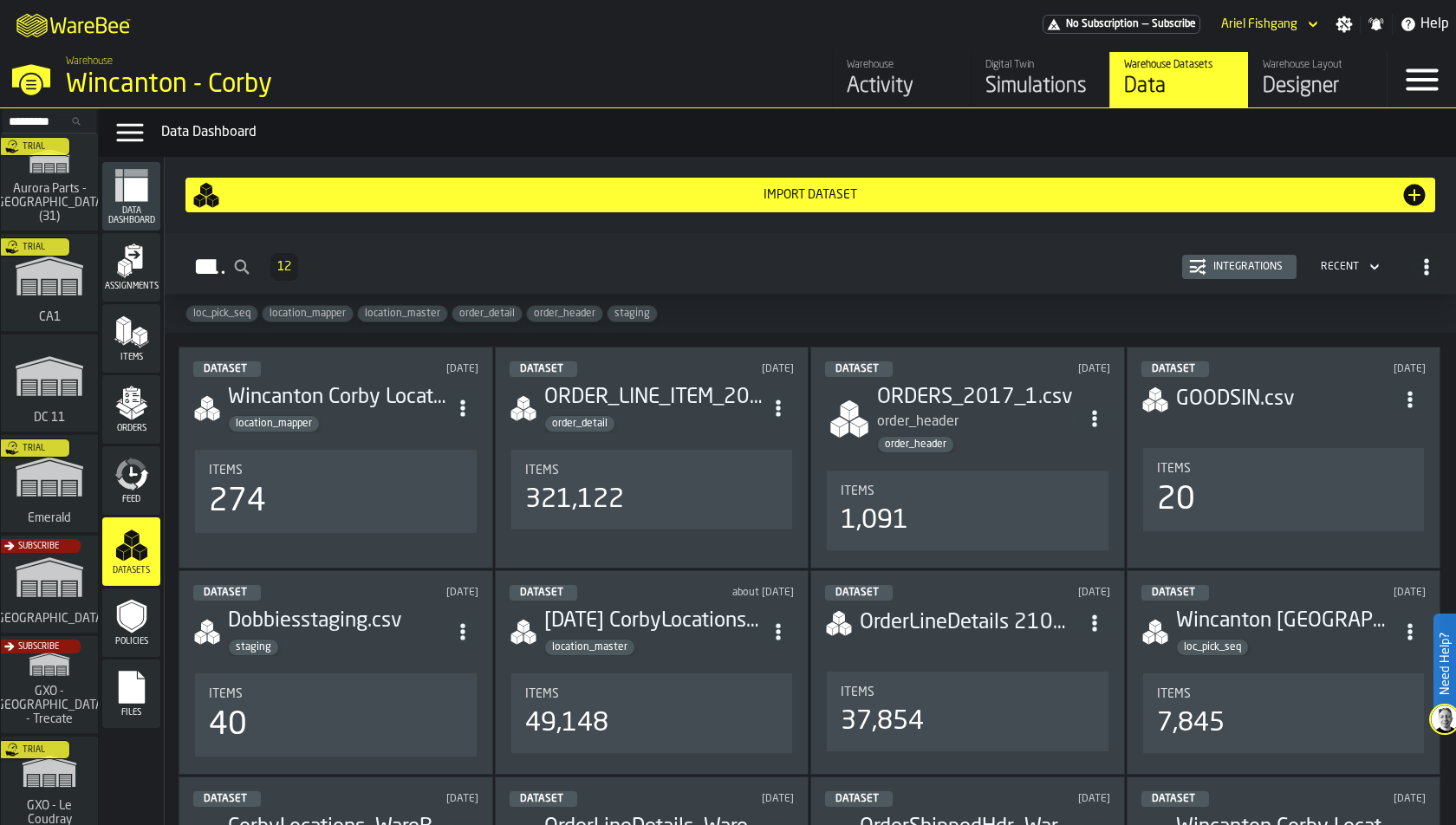
click at [134, 410] on polygon "menu Orders" at bounding box center [140, 407] width 15 height 10
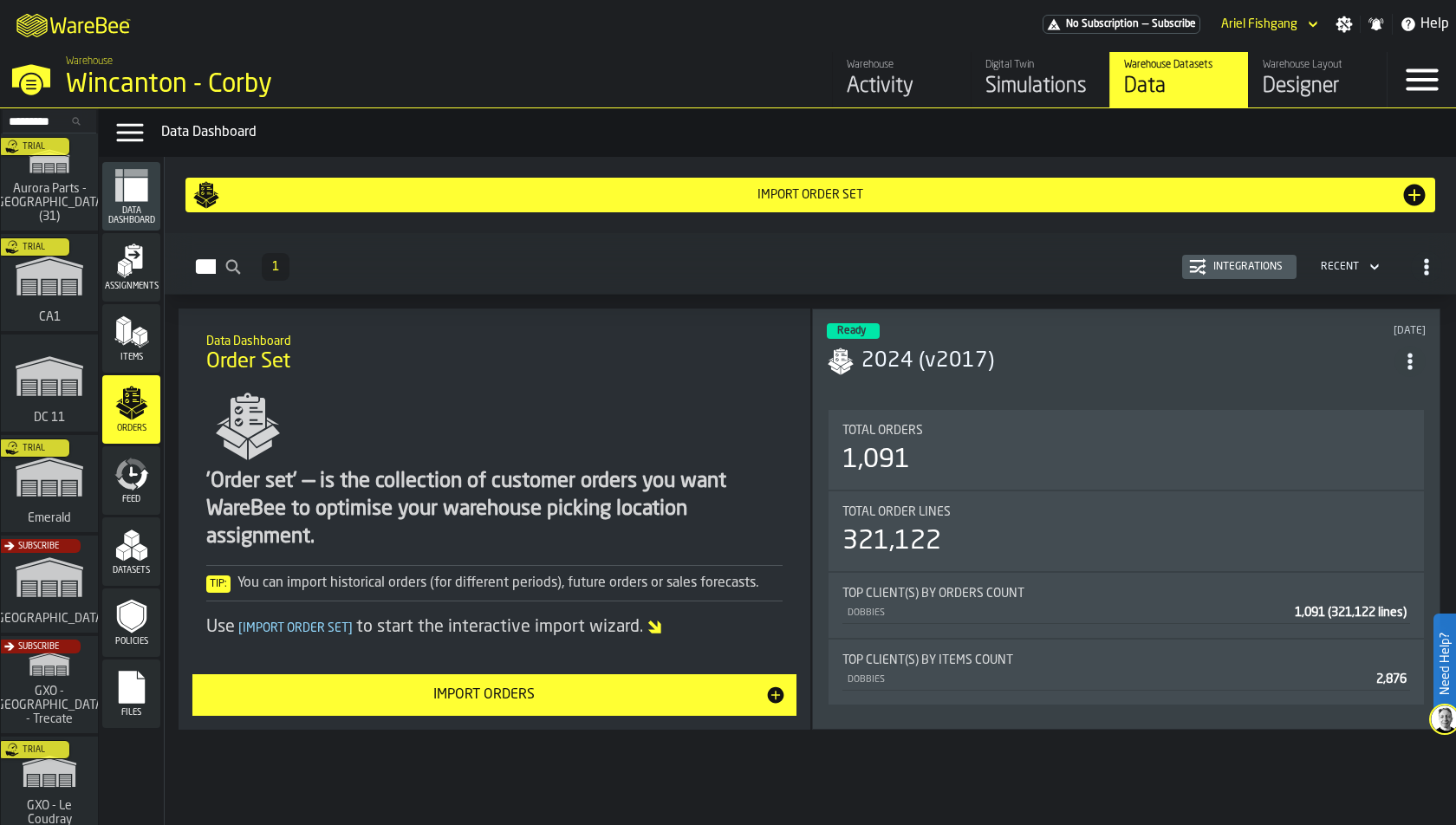
click at [1098, 189] on div "Import Order Set" at bounding box center [811, 194] width 1180 height 14
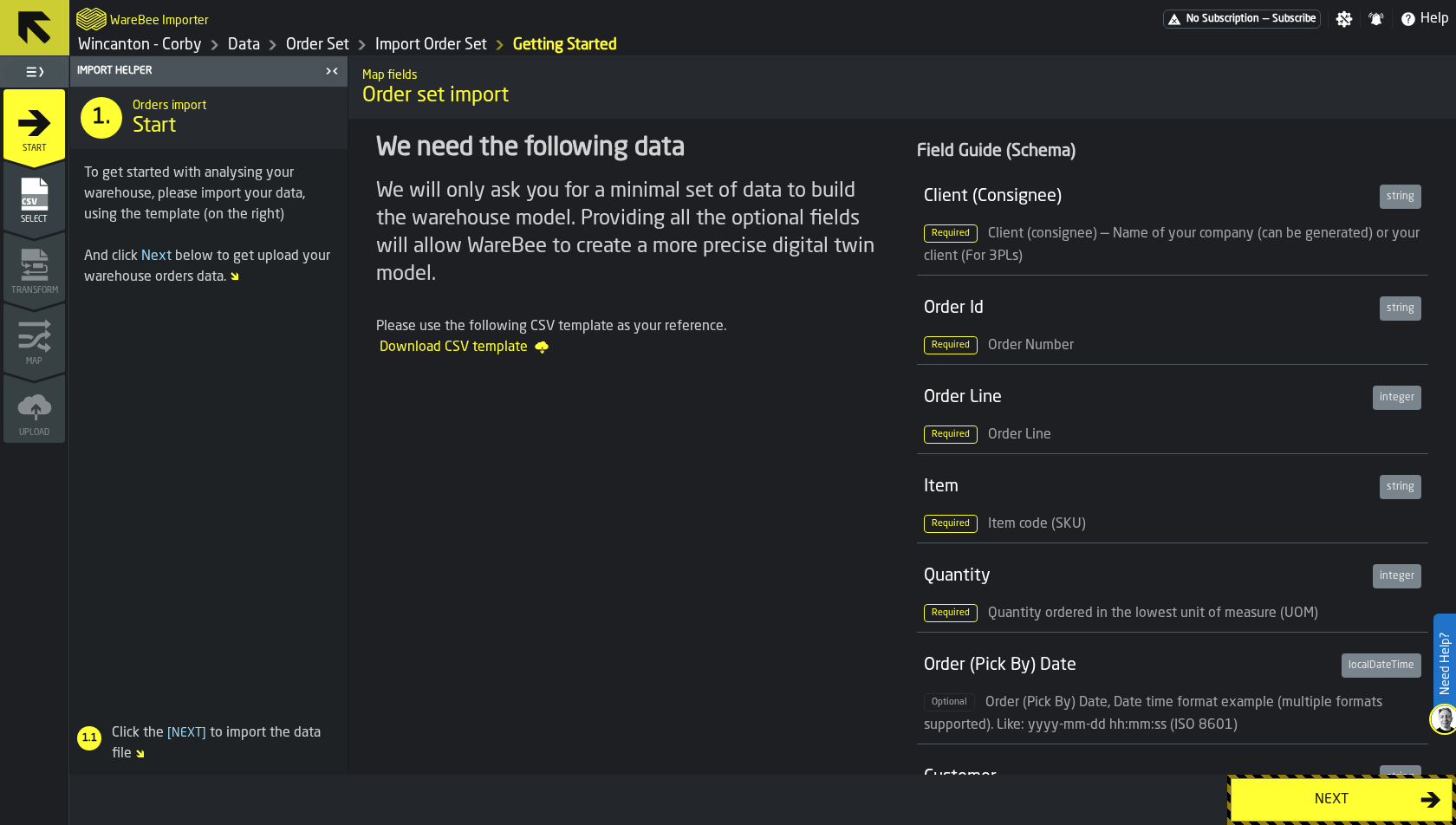
click at [38, 212] on div "Select" at bounding box center [34, 200] width 62 height 48
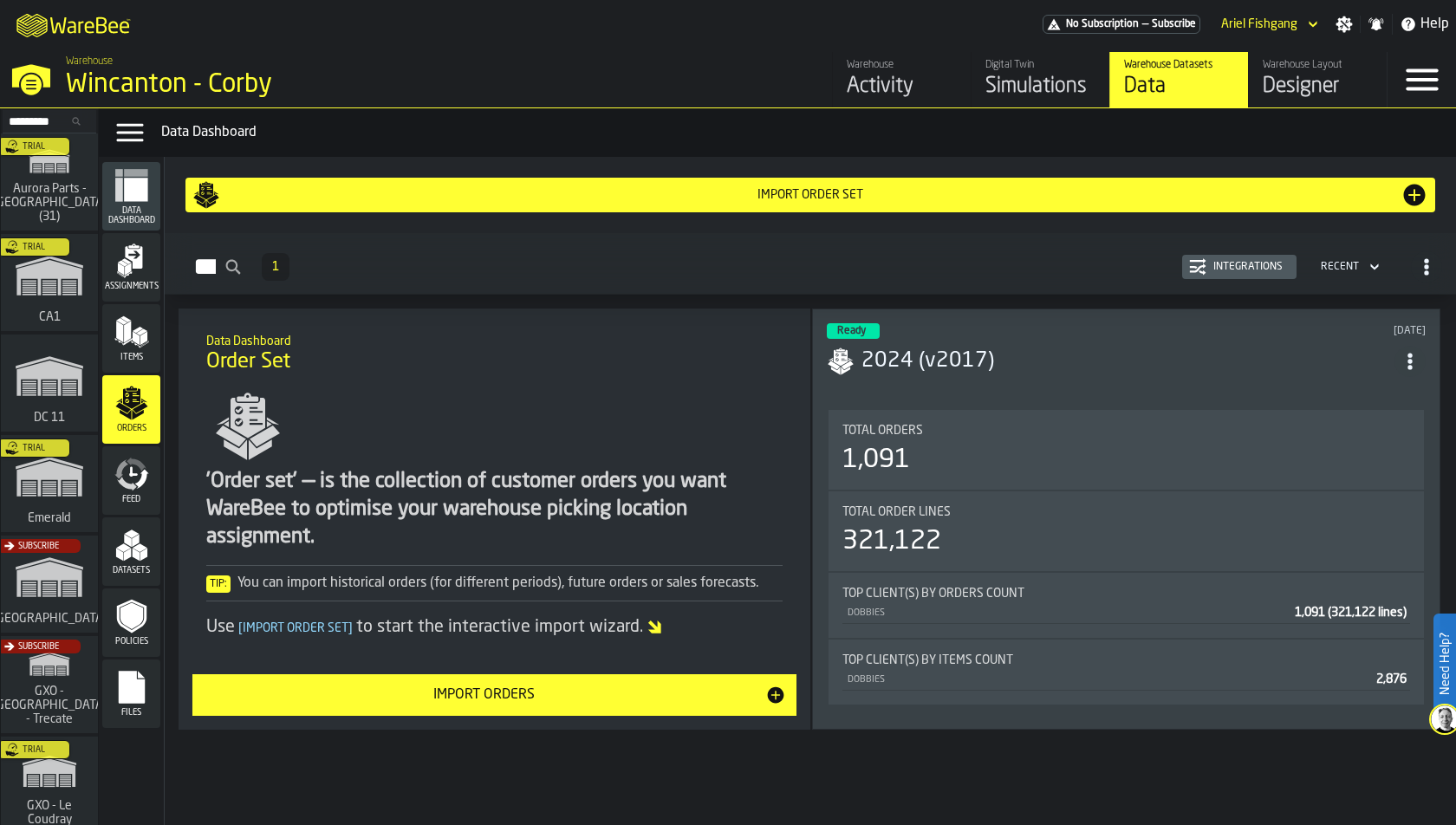
click at [1264, 277] on button "Integrations" at bounding box center [1239, 267] width 114 height 24
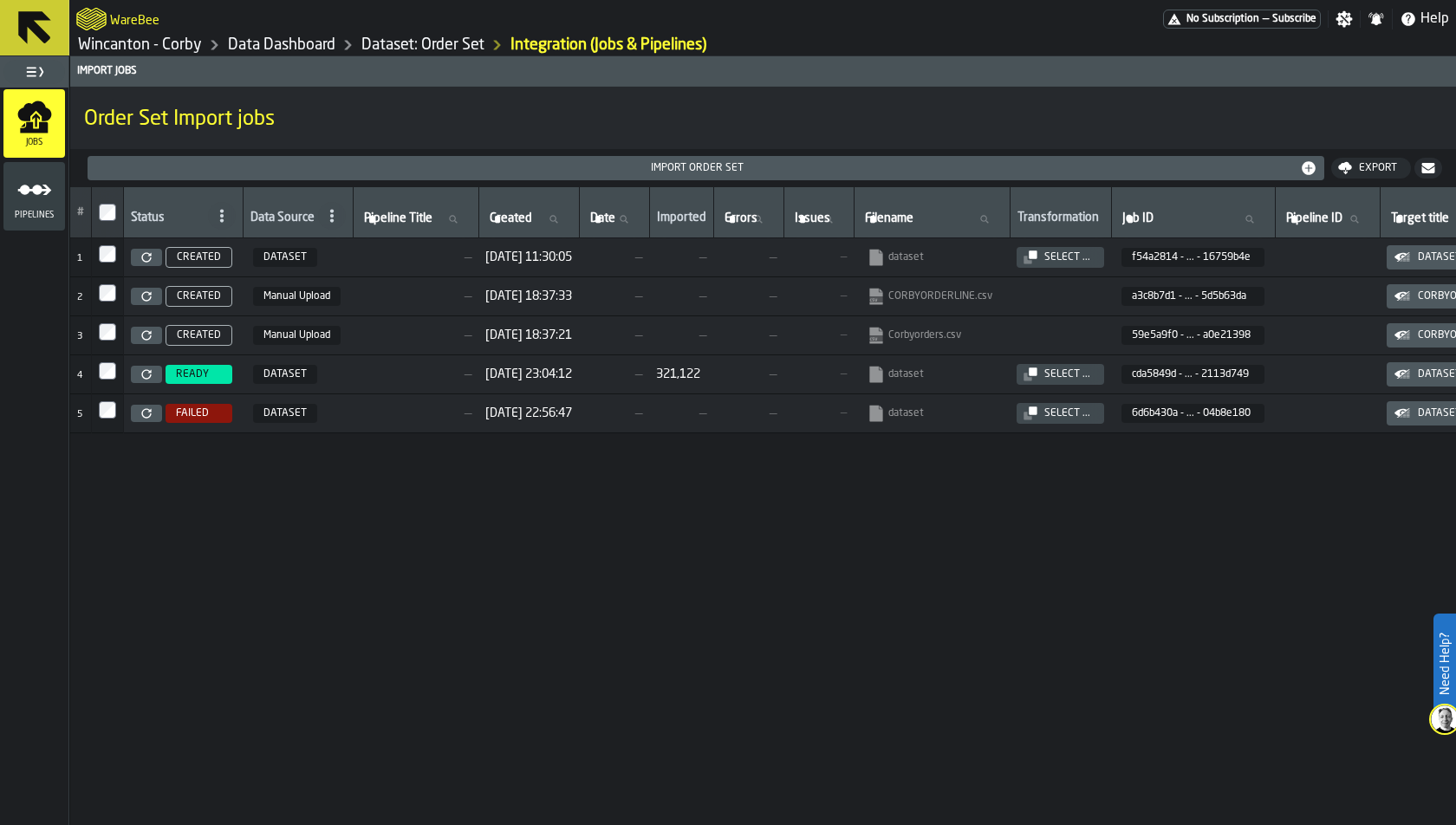
click at [189, 368] on span "READY" at bounding box center [192, 374] width 33 height 12
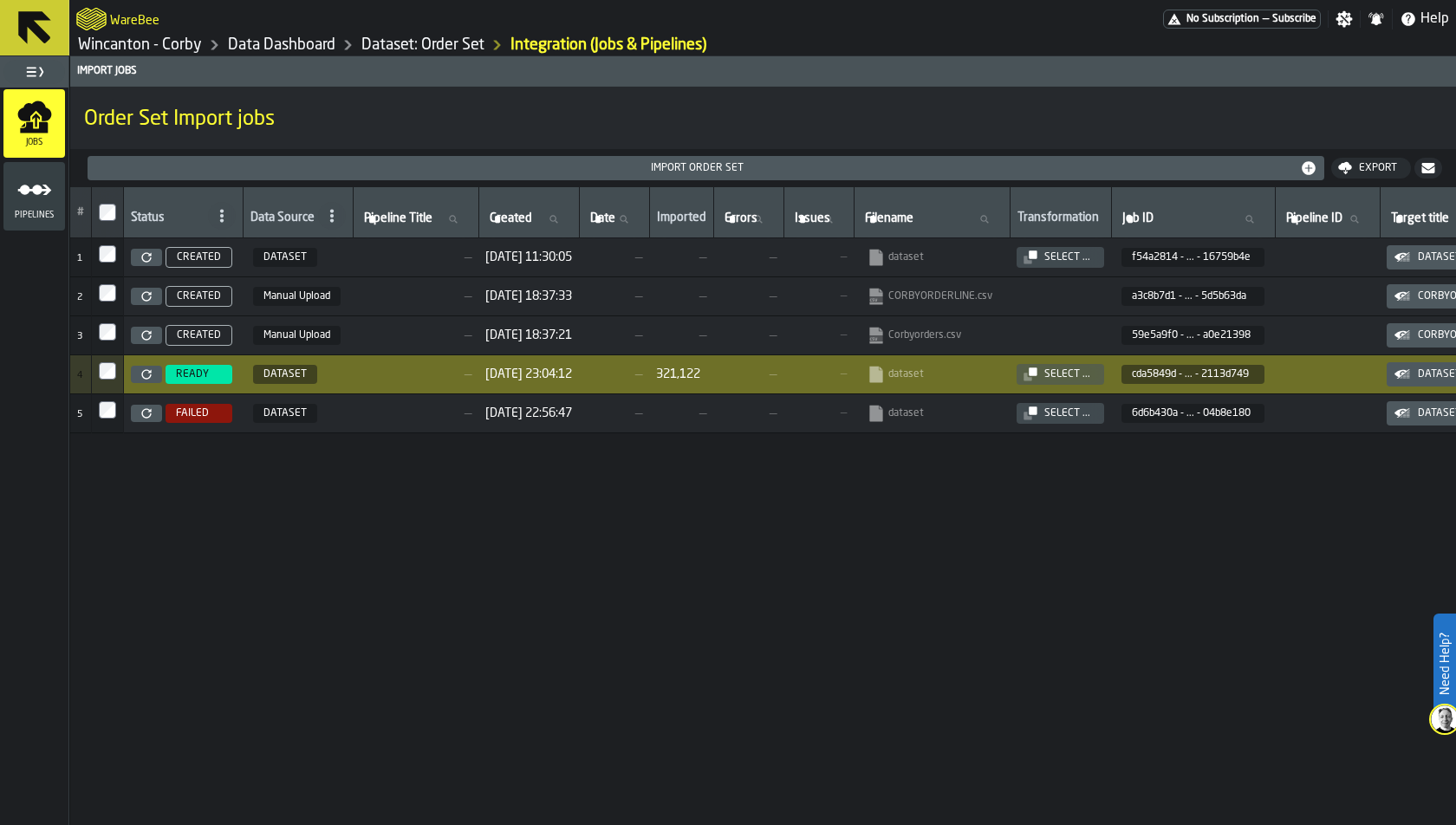
click at [457, 49] on link "Dataset: Order Set" at bounding box center [423, 44] width 123 height 19
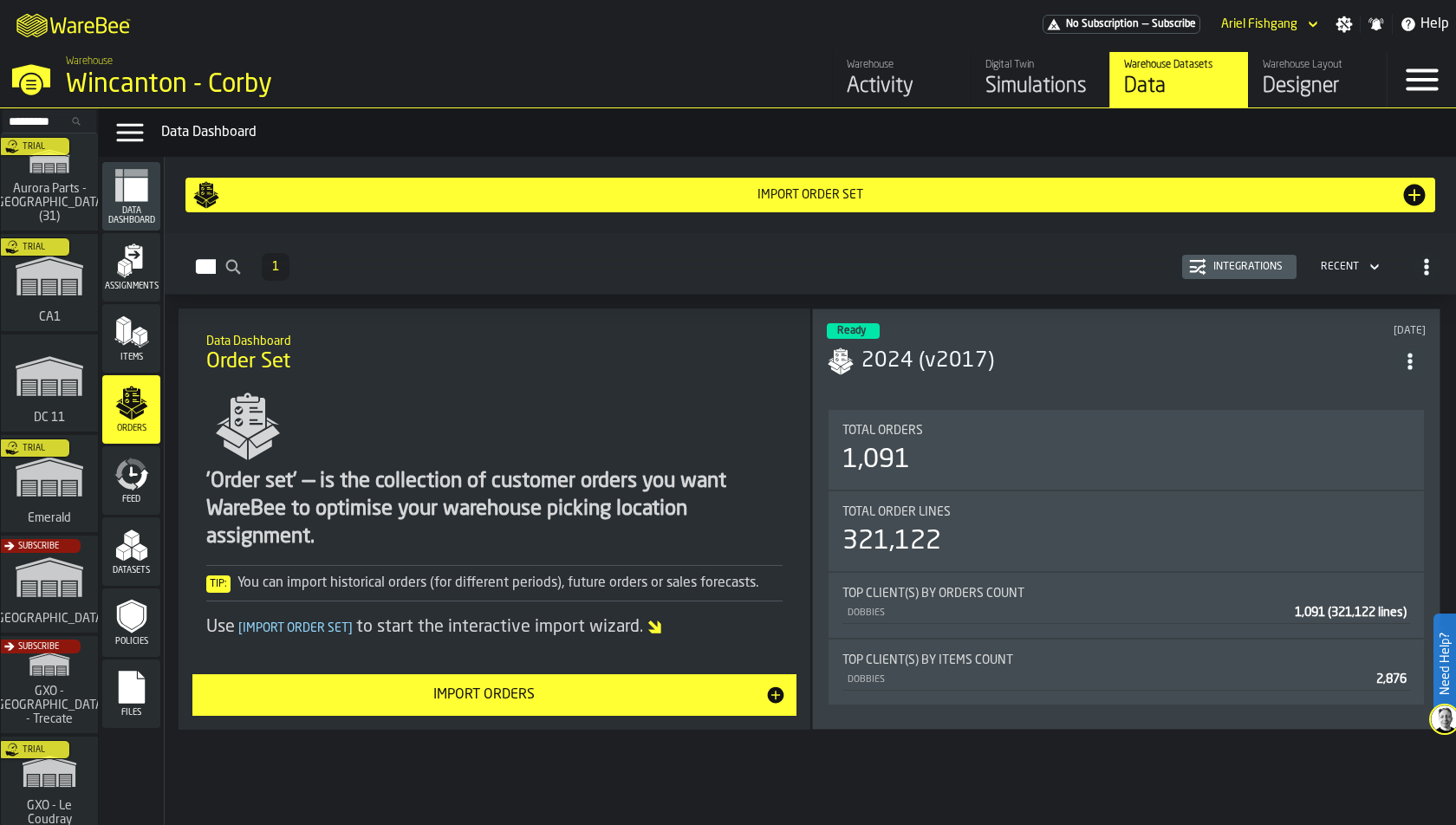
click at [1110, 203] on div "Import Order Set" at bounding box center [810, 195] width 1236 height 28
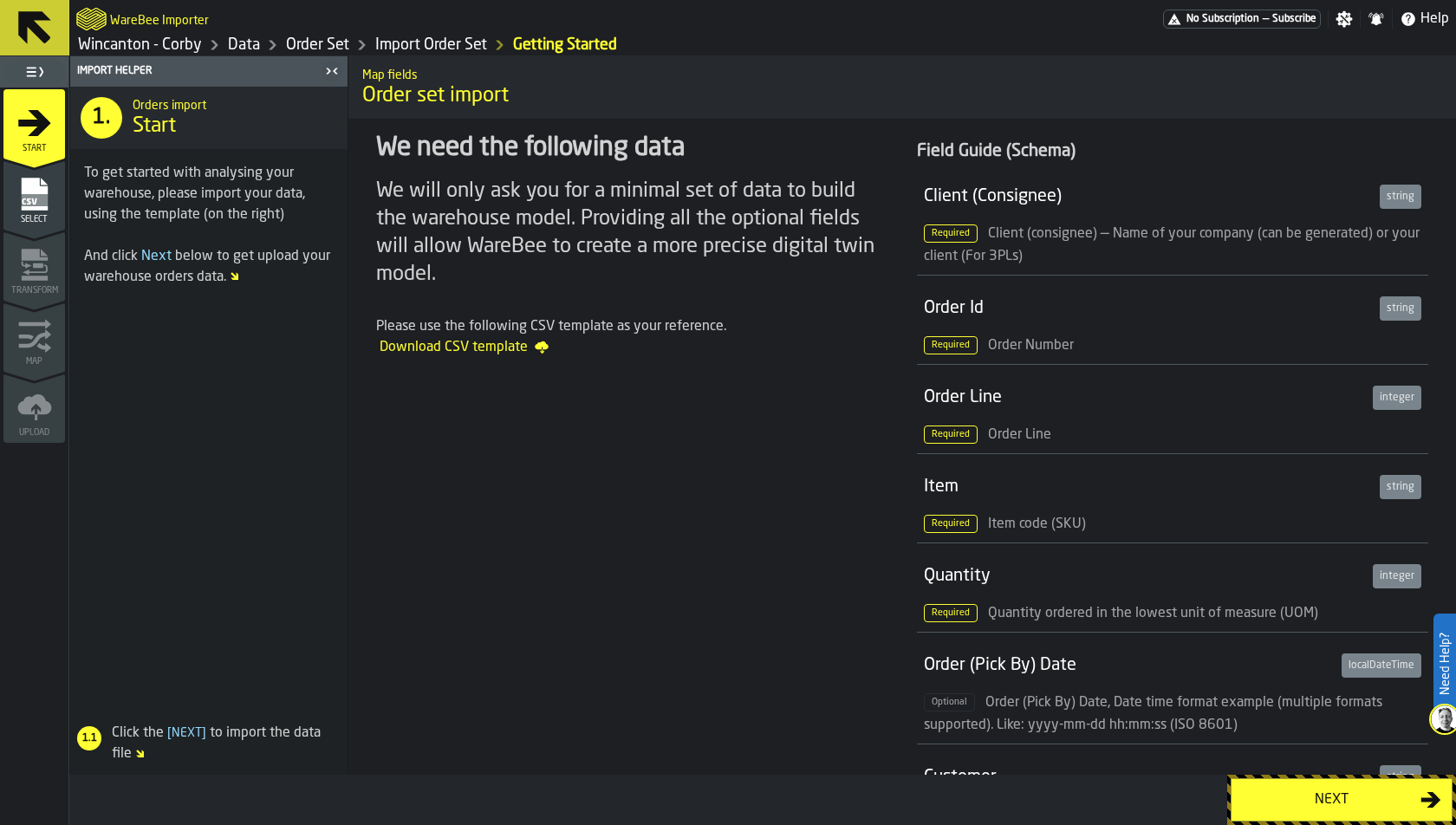
click at [10, 188] on div "Select" at bounding box center [34, 200] width 62 height 48
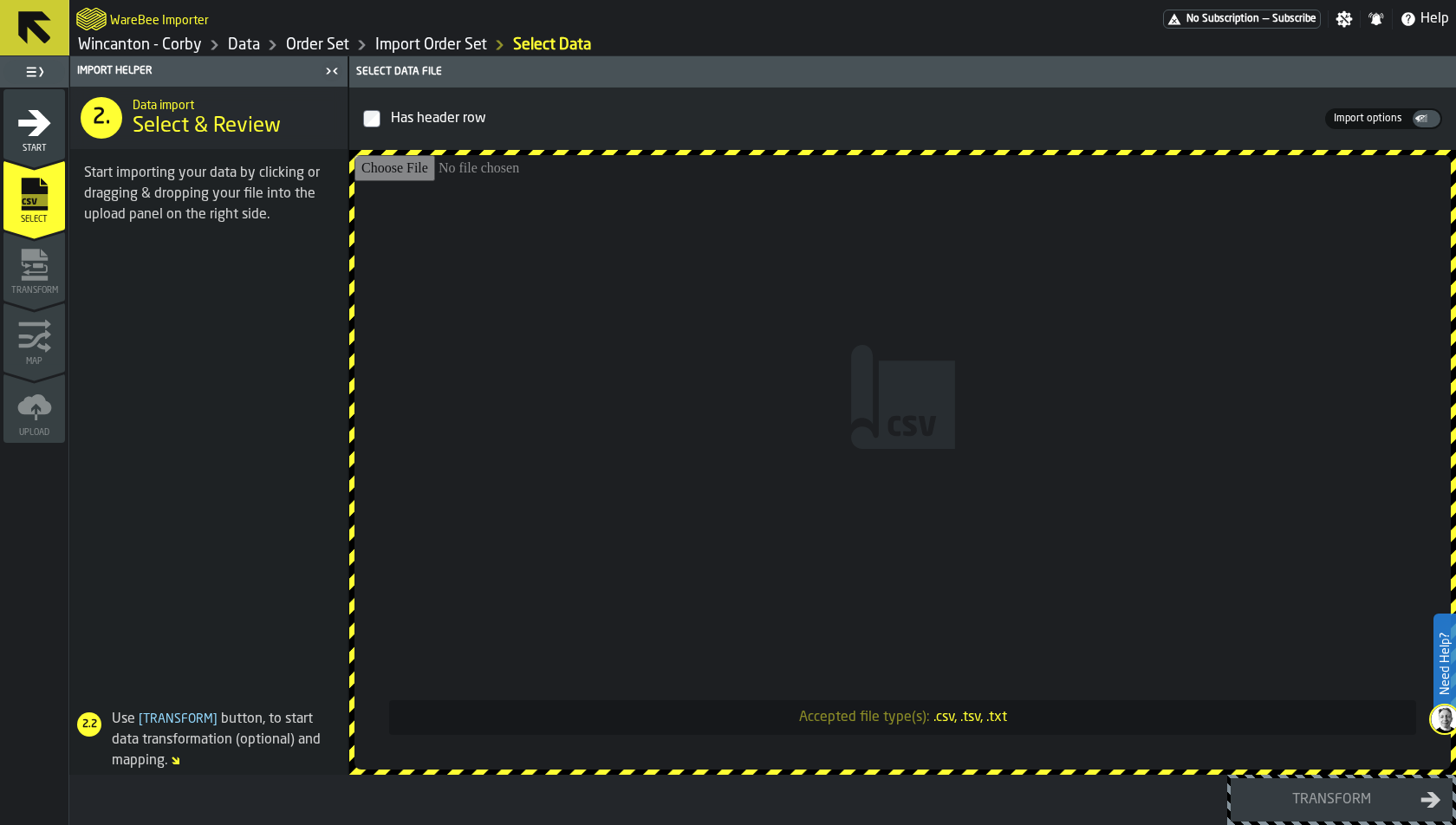
click at [413, 66] on div "Select data file" at bounding box center [902, 72] width 1100 height 12
click at [373, 75] on div "Select data file" at bounding box center [902, 72] width 1100 height 12
click at [1309, 120] on span "thumb" at bounding box center [1426, 118] width 28 height 17
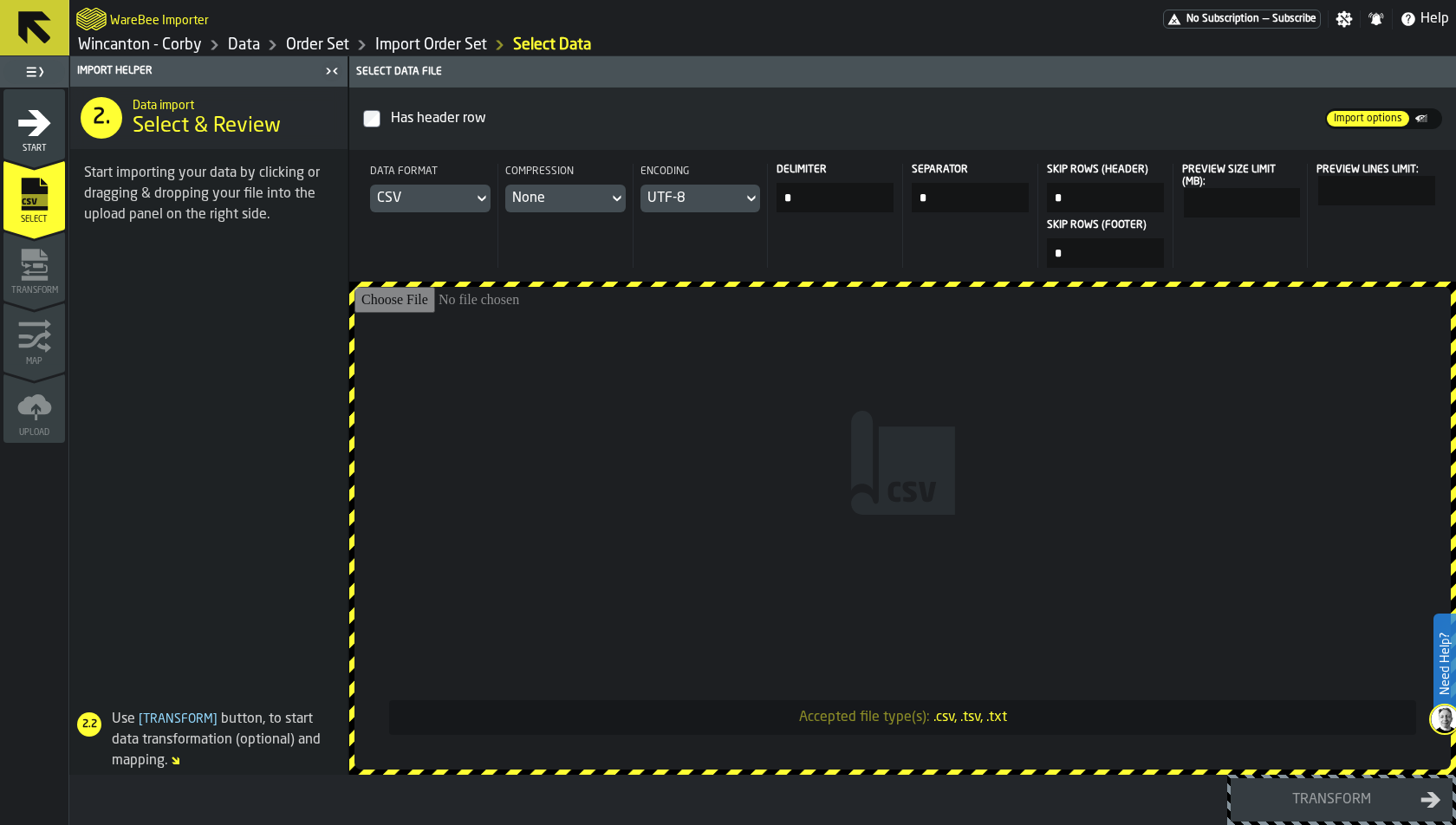
click at [382, 197] on div "CSV" at bounding box center [422, 198] width 89 height 21
click at [424, 317] on div "Dataset" at bounding box center [433, 315] width 90 height 21
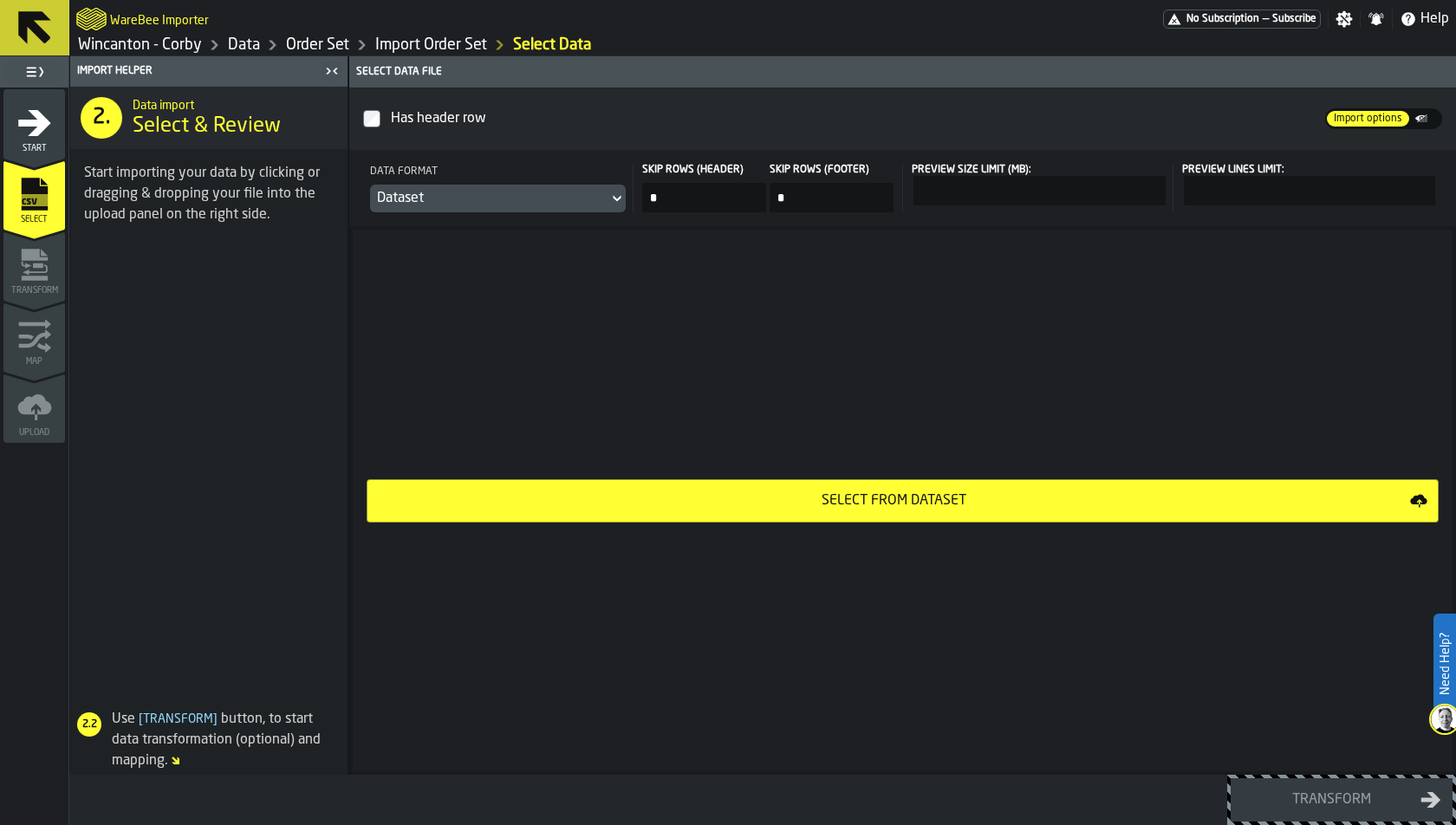
click at [580, 503] on div "Select from Dataset" at bounding box center [894, 500] width 1033 height 21
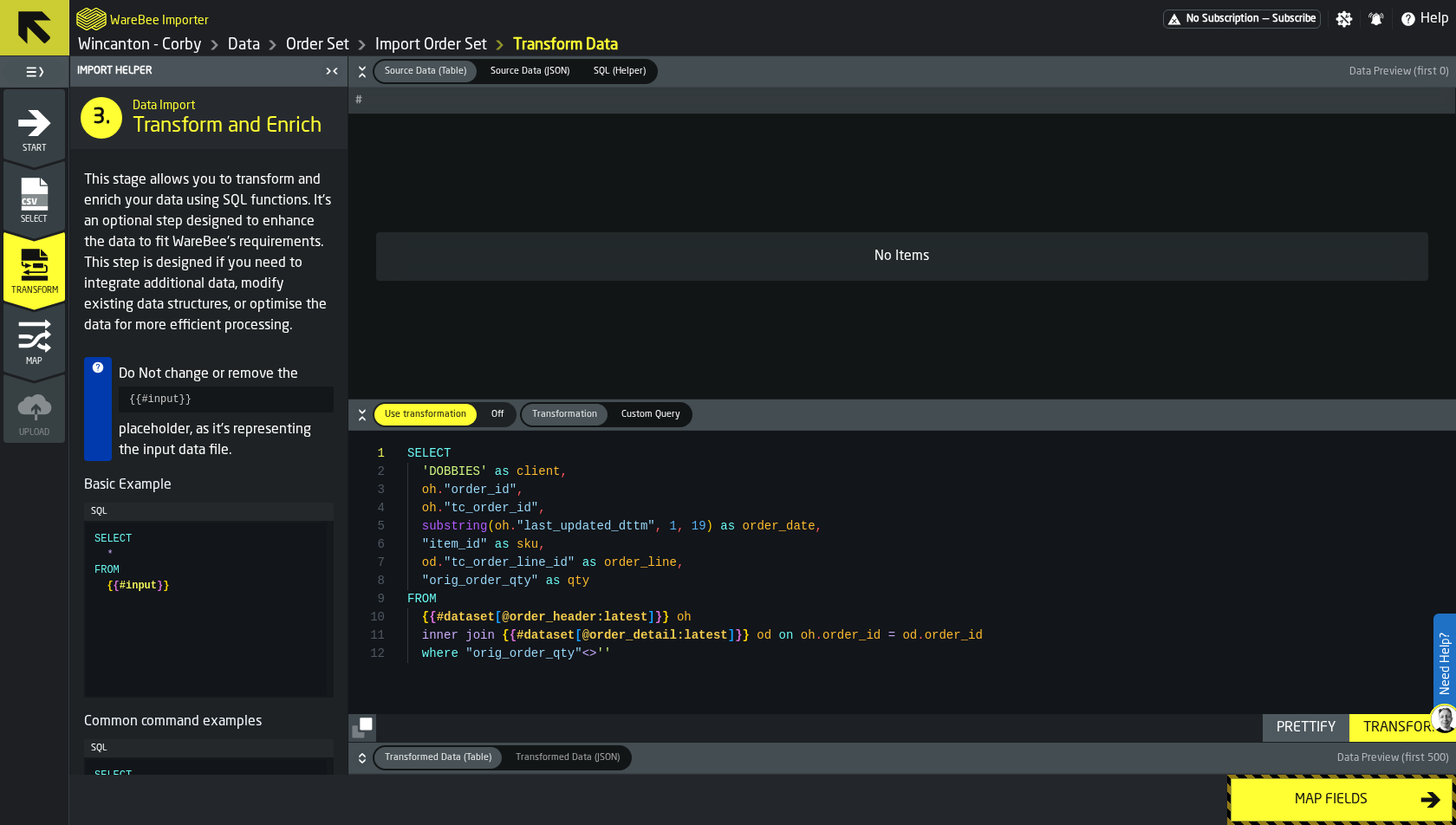
click at [48, 213] on div "Select" at bounding box center [34, 200] width 62 height 48
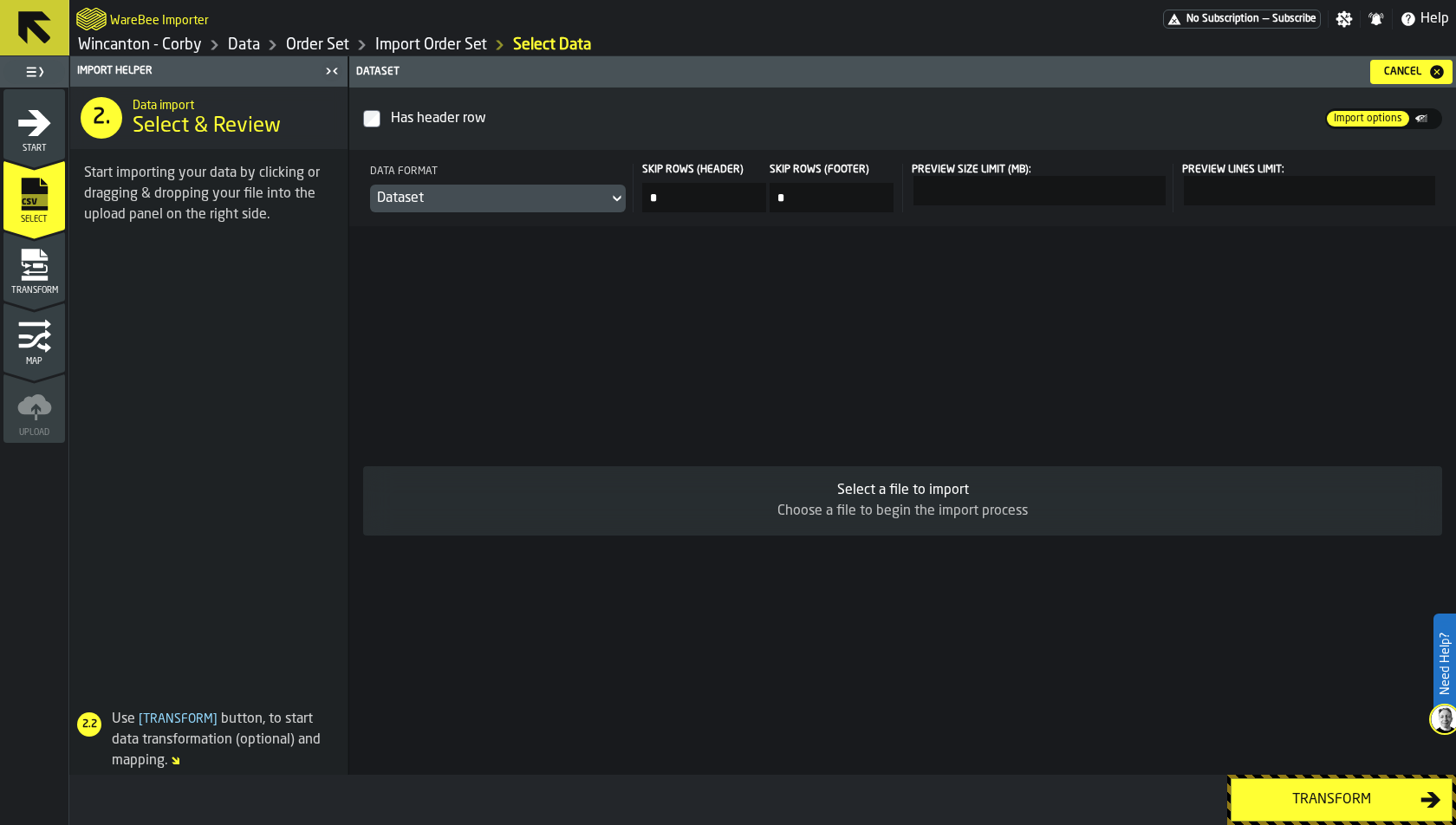
click at [40, 243] on div "Transform" at bounding box center [34, 267] width 62 height 58
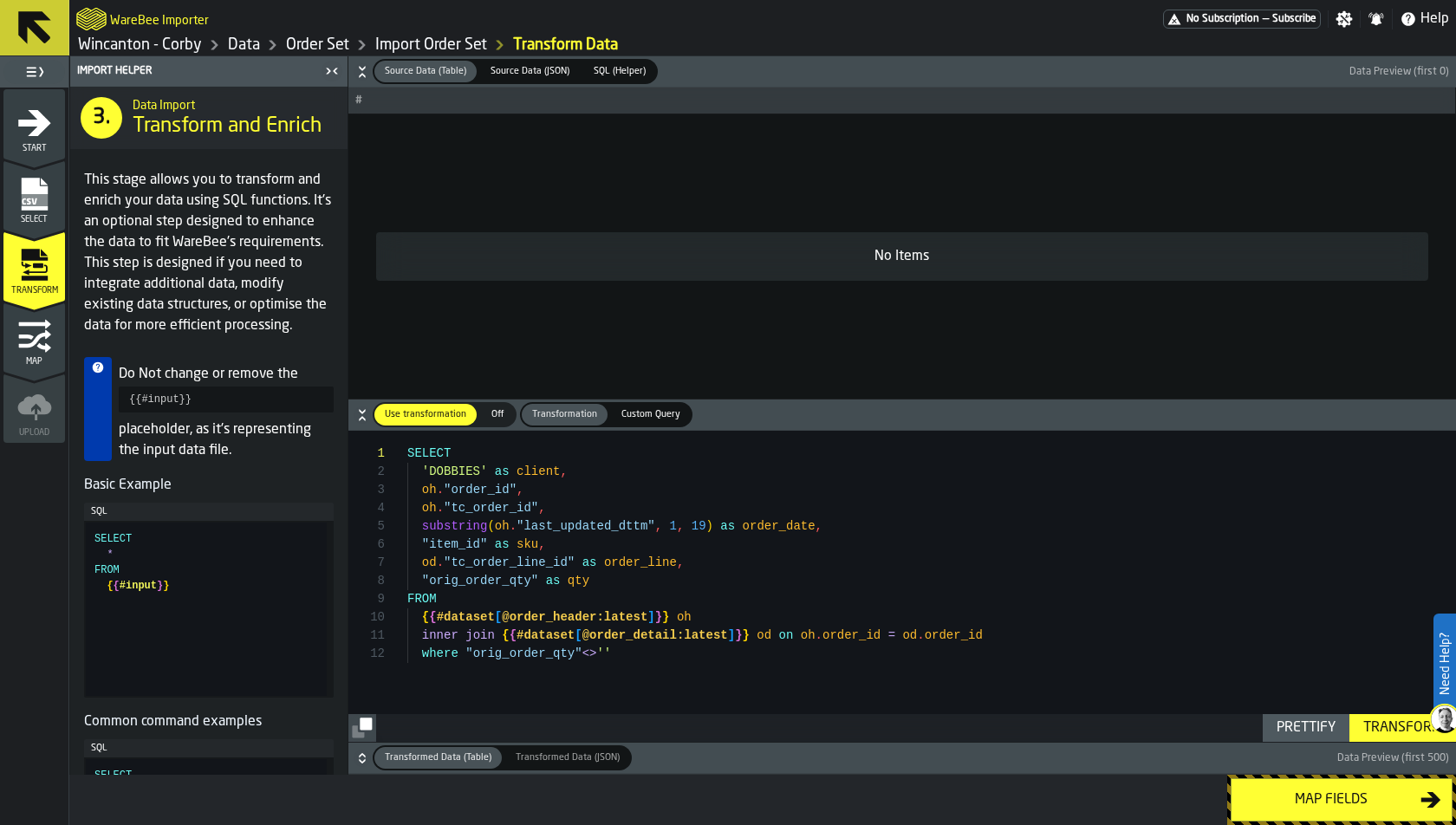
click at [1309, 723] on div "Transform" at bounding box center [1403, 728] width 92 height 21
click at [373, 742] on label "Transformed Data (Table) Transformed Data (Table)" at bounding box center [438, 758] width 131 height 25
click at [367, 742] on h6 "Transformed Data (Table) Transformed Data (Table) Transformed Data (JSON) Trans…" at bounding box center [902, 758] width 1101 height 25
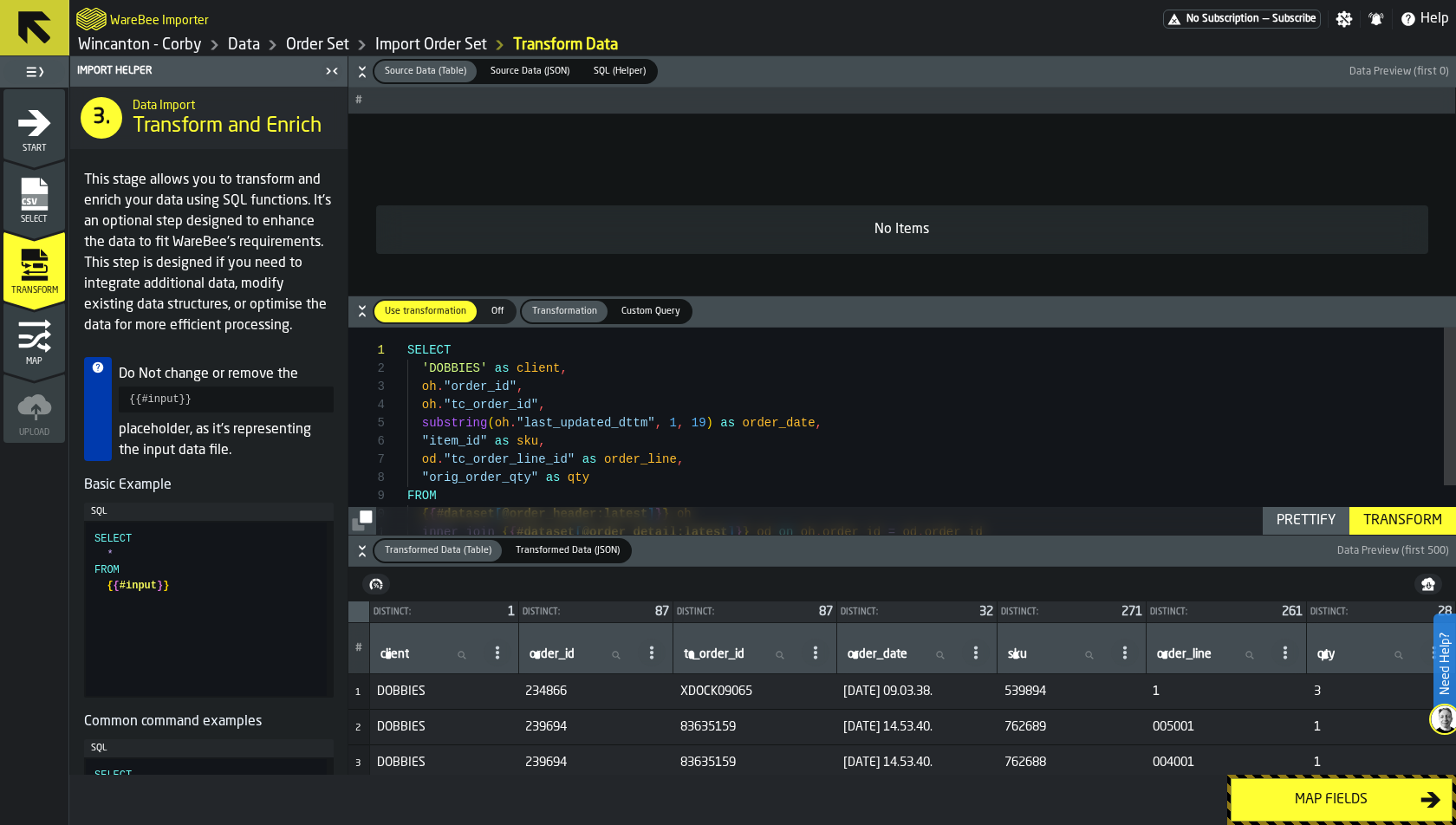
click at [1309, 742] on div "Map fields" at bounding box center [1331, 800] width 179 height 21
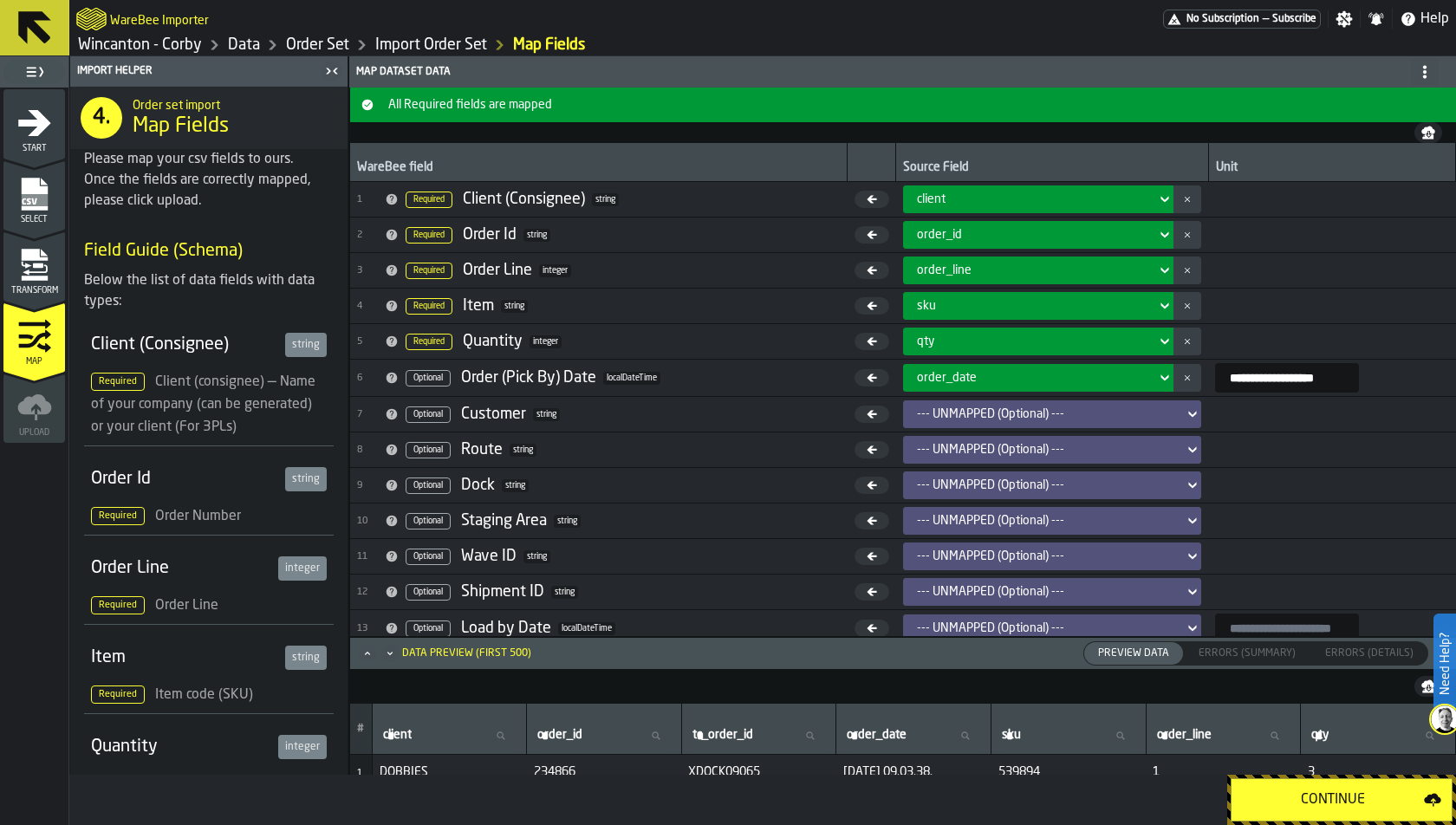
click at [1309, 742] on div "Continue" at bounding box center [1333, 800] width 182 height 21
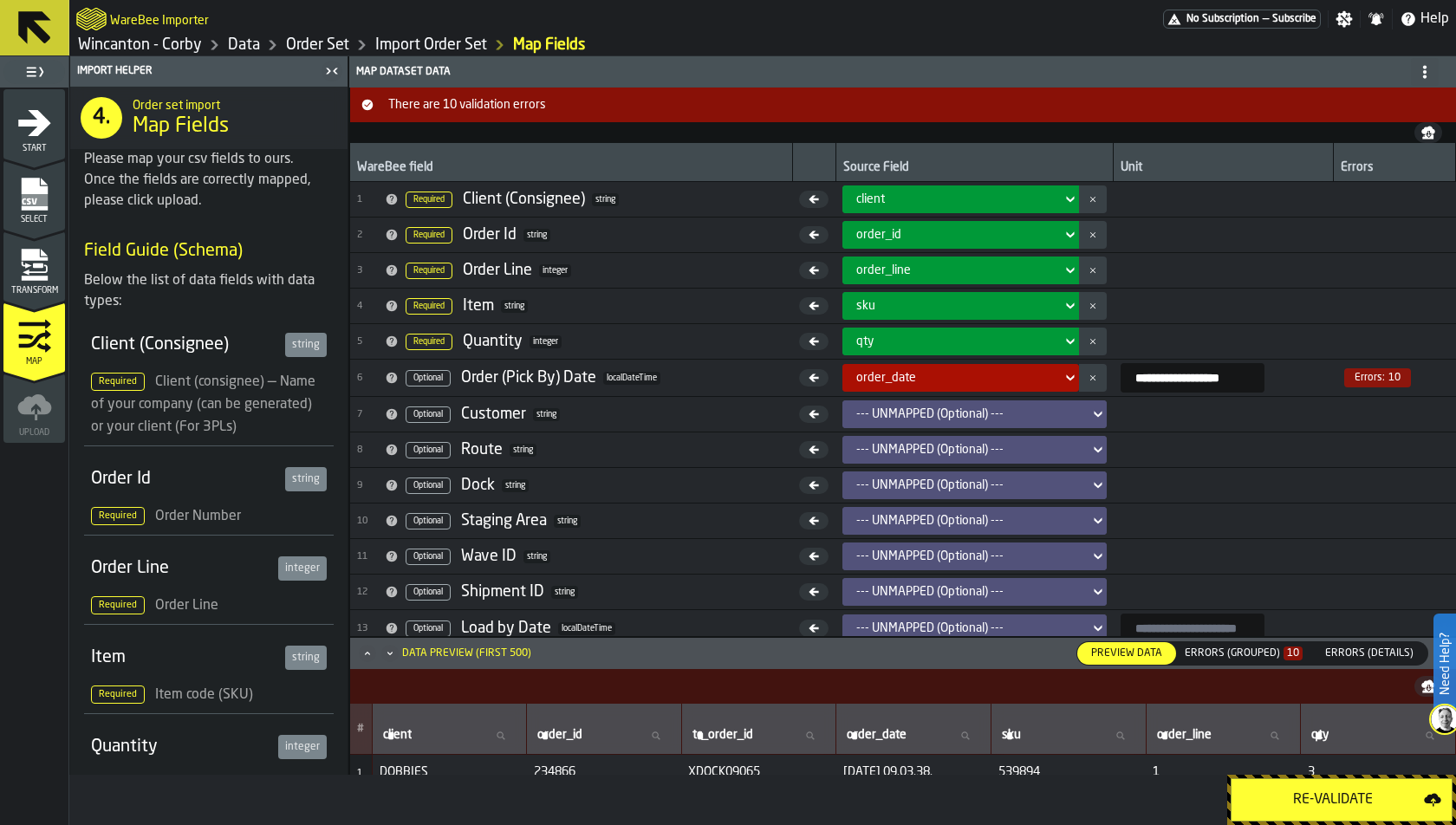
click at [1247, 659] on div "Errors (Grouped) 10" at bounding box center [1244, 653] width 118 height 12
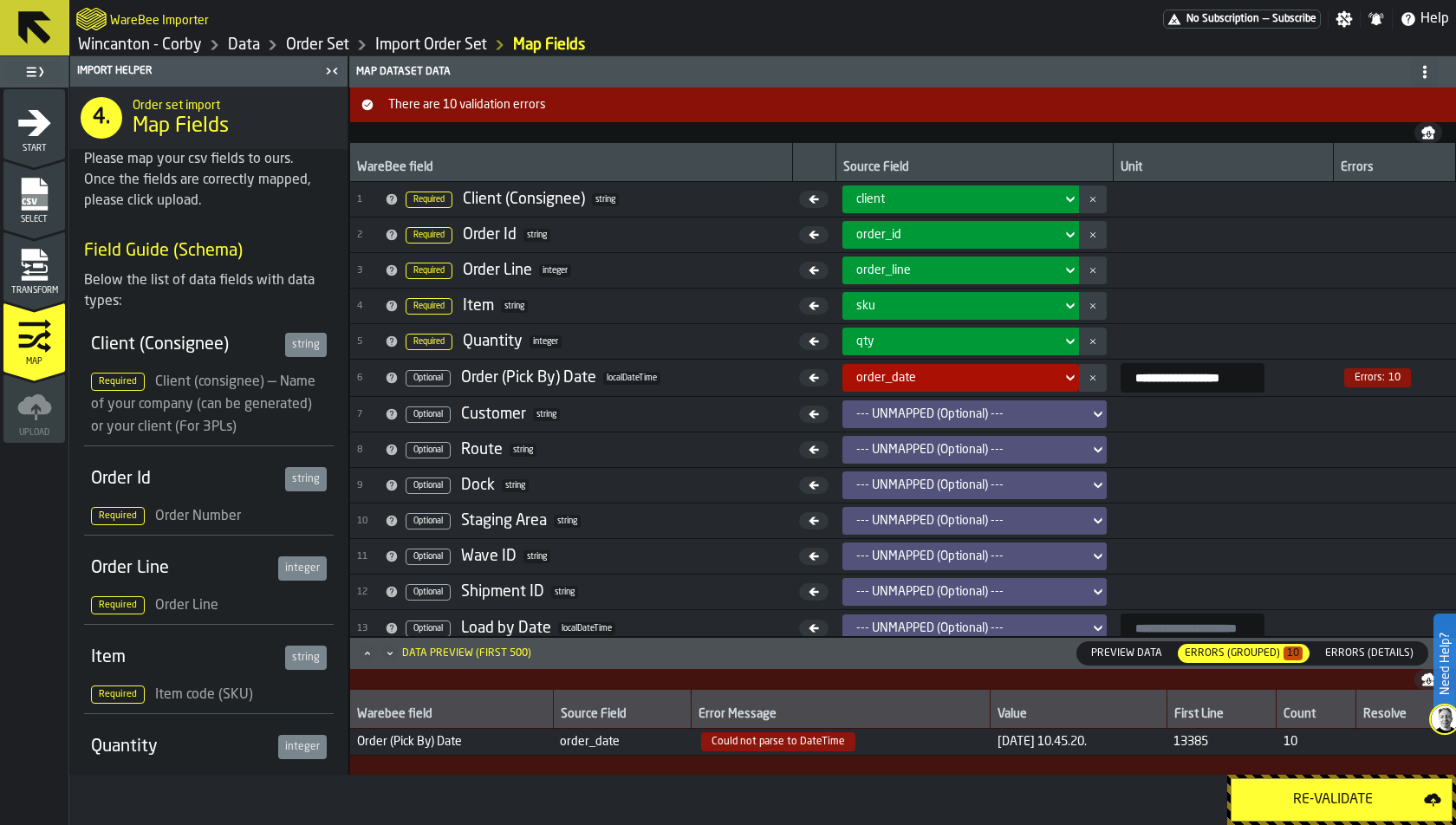
drag, startPoint x: 975, startPoint y: 743, endPoint x: 1097, endPoint y: 738, distance: 122.1
click at [1097, 739] on span "03-SEP-25 10.45.20." at bounding box center [1078, 742] width 162 height 14
copy span "03-SEP-25 10.45.20."
drag, startPoint x: 1118, startPoint y: 374, endPoint x: 1256, endPoint y: 374, distance: 138.0
click at [1256, 374] on input "**********" at bounding box center [1192, 378] width 144 height 30
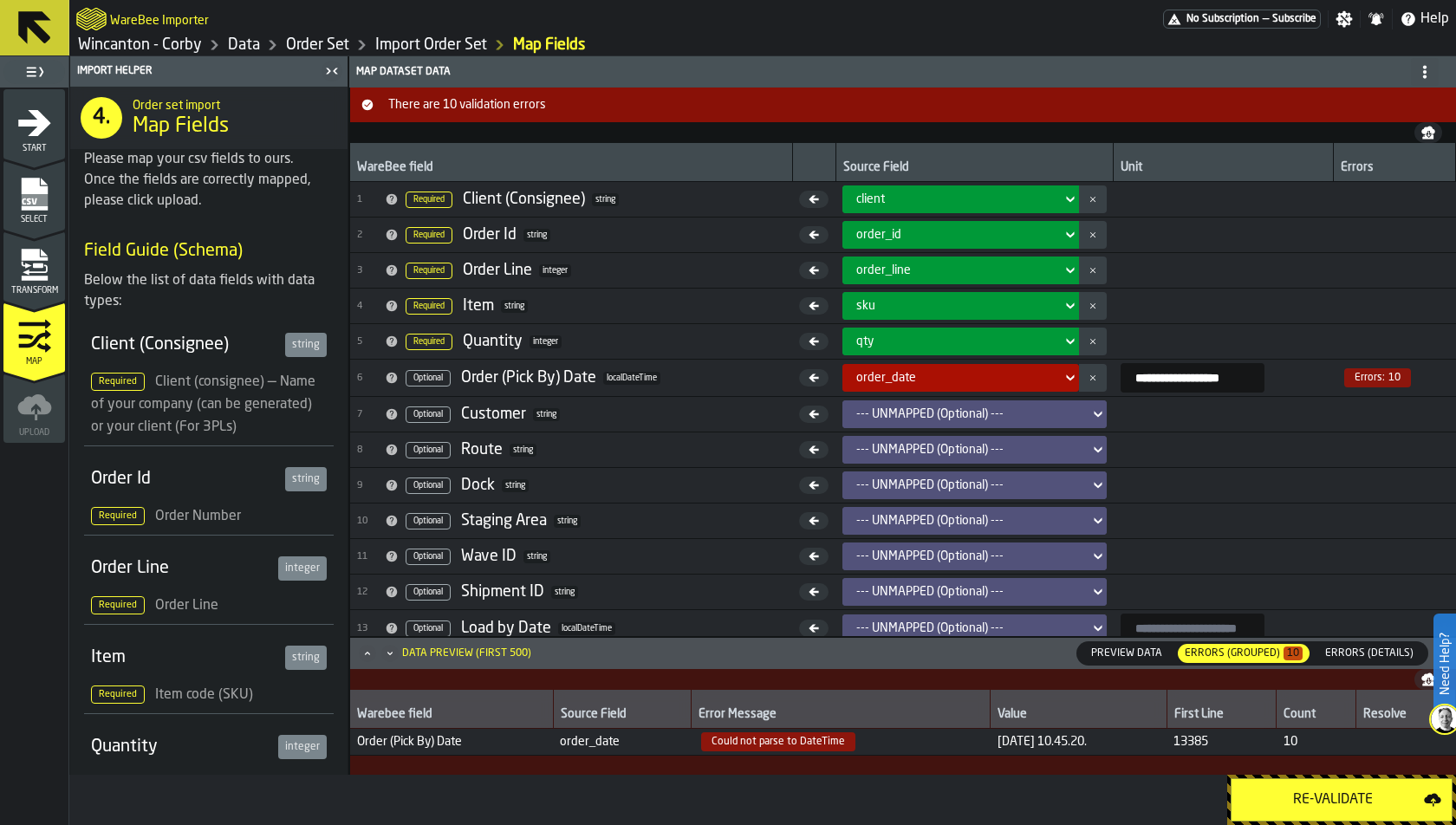
click at [31, 270] on icon "menu Transform" at bounding box center [35, 269] width 25 height 10
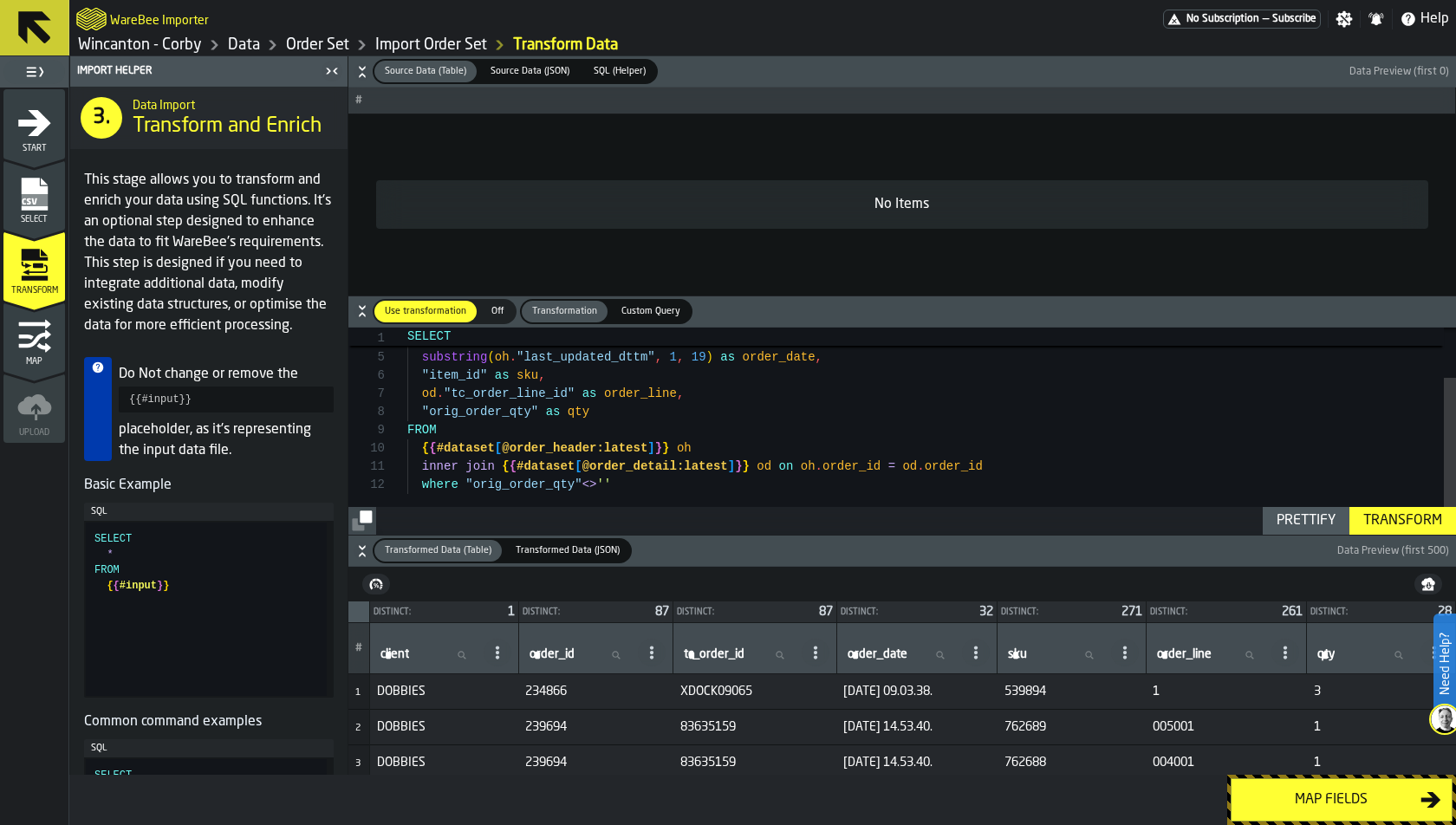
click at [356, 556] on icon "button-" at bounding box center [362, 550] width 17 height 17
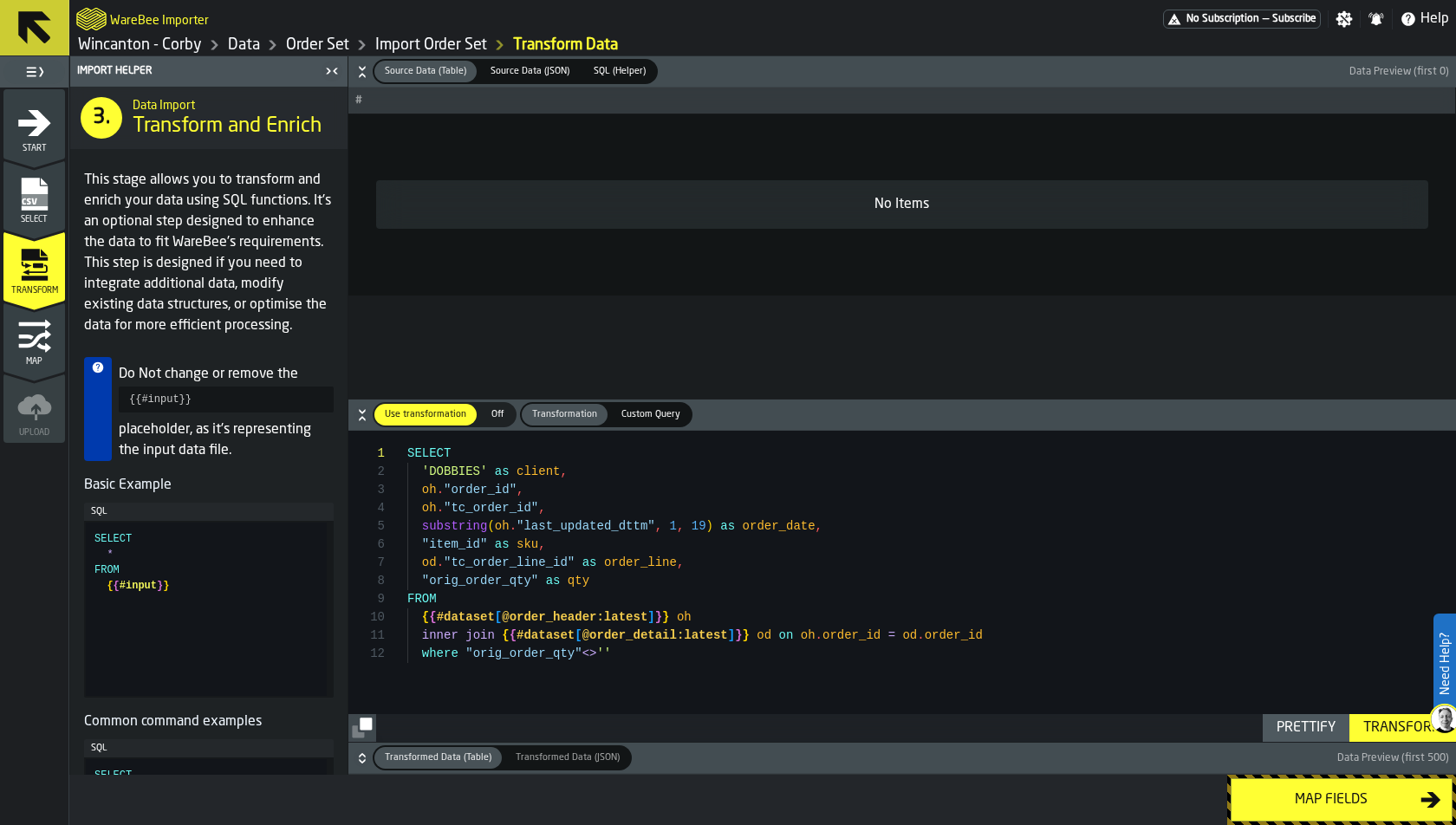
click at [360, 75] on icon "button-" at bounding box center [362, 72] width 17 height 17
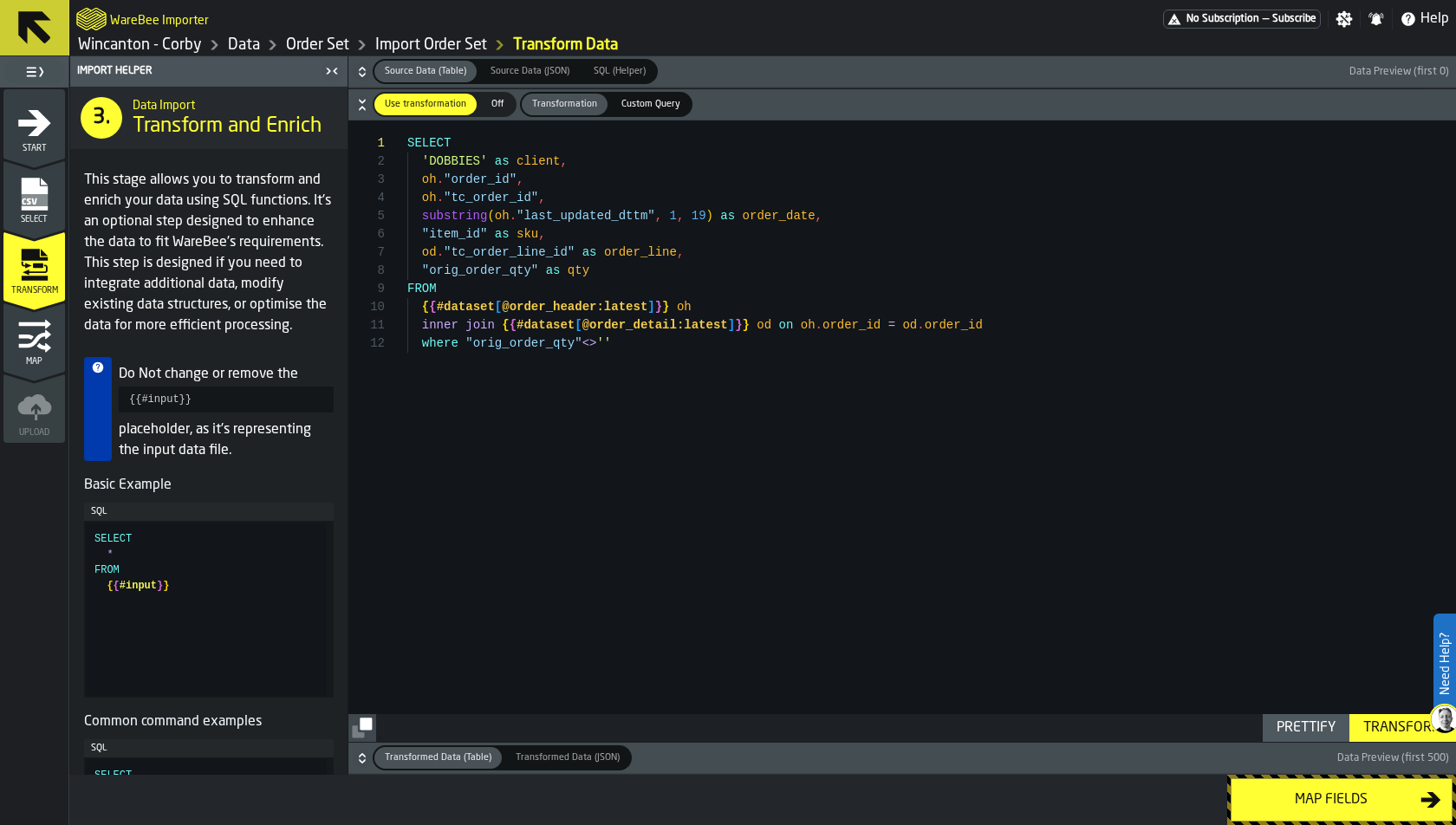
click at [359, 742] on icon "button-" at bounding box center [362, 758] width 17 height 17
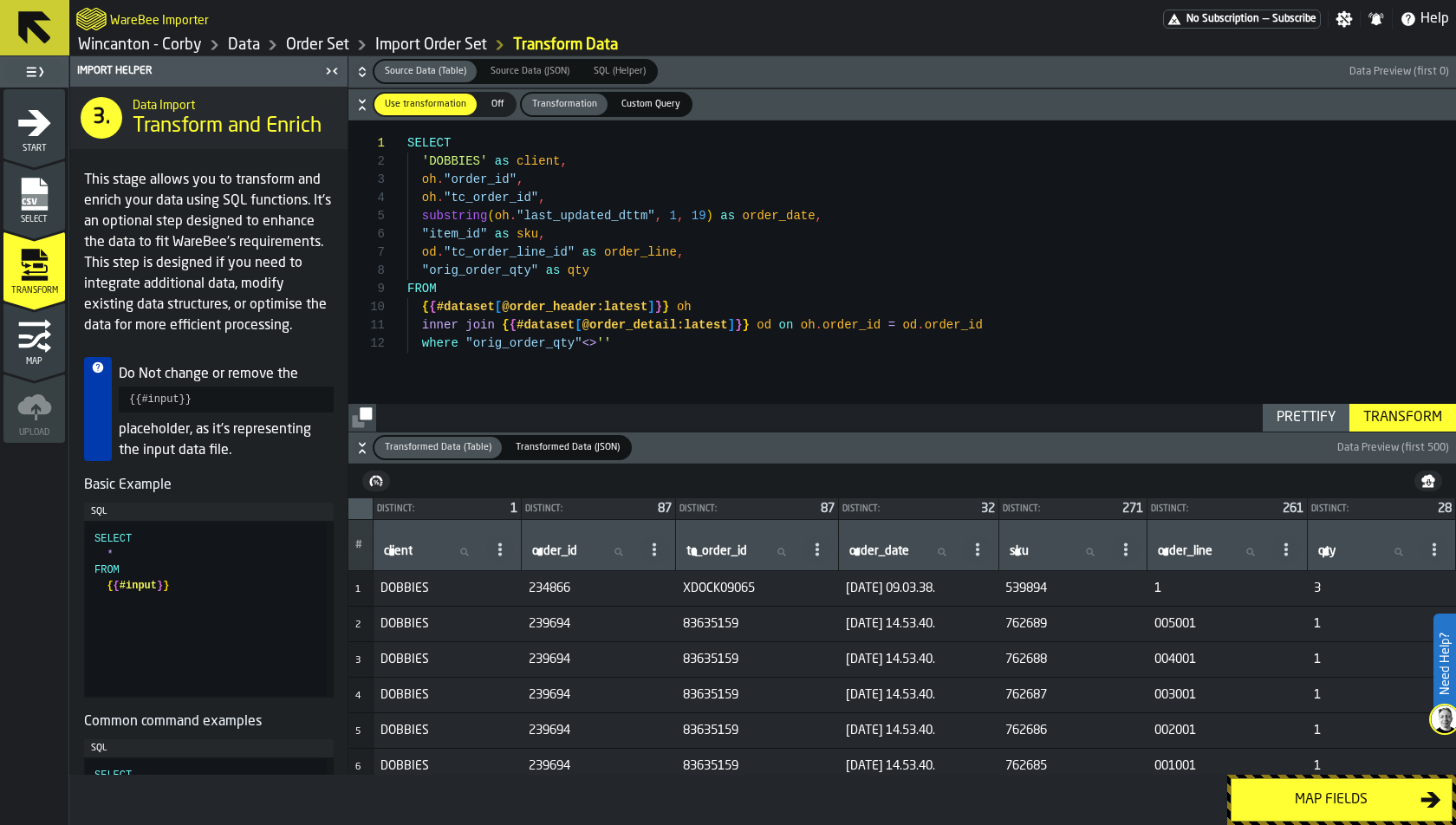
scroll to position [53, 0]
click at [740, 197] on div "oh . "order_id" , oh . "tc_order_id" , substring ( oh . "last_updated_dttm" , 1…" at bounding box center [931, 277] width 1049 height 312
click at [640, 204] on div "oh . "order_id" , oh . "tc_order_id" , substring ( oh . "last_updated_dttm" , 1…" at bounding box center [931, 277] width 1049 height 312
click at [866, 204] on div "oh . "order_id" , oh . "tc_order_id" , substring ( oh . "last_updated_dttm" , 1…" at bounding box center [931, 277] width 1049 height 312
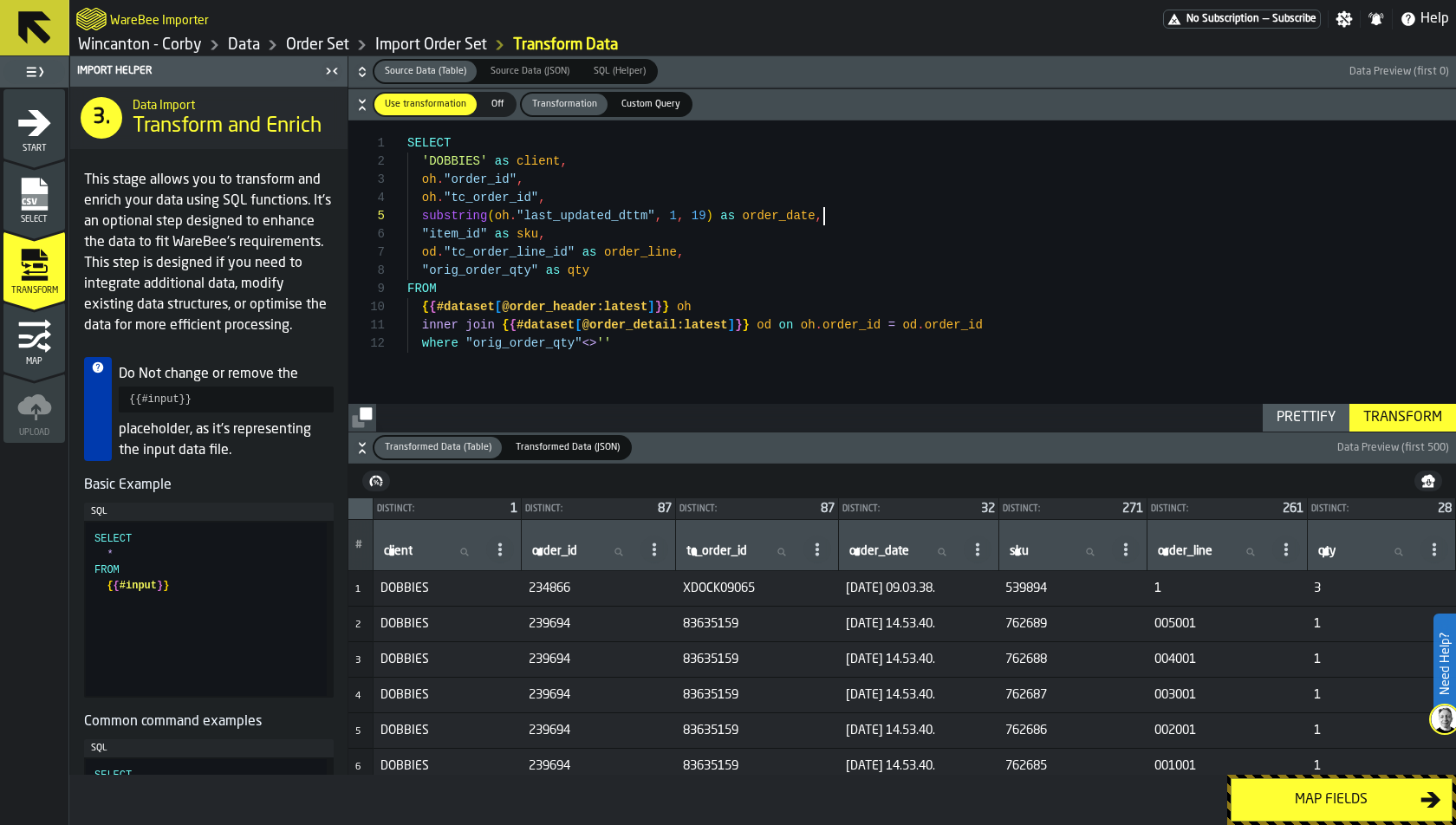
click at [849, 221] on div "oh . "order_id" , oh . "tc_order_id" , substring ( oh . "last_updated_dttm" , 1…" at bounding box center [931, 277] width 1049 height 312
click at [421, 213] on div "oh . "order_id" , oh . "tc_order_id" , substring ( oh . "last_updated_dttm" , 1…" at bounding box center [931, 277] width 1049 height 312
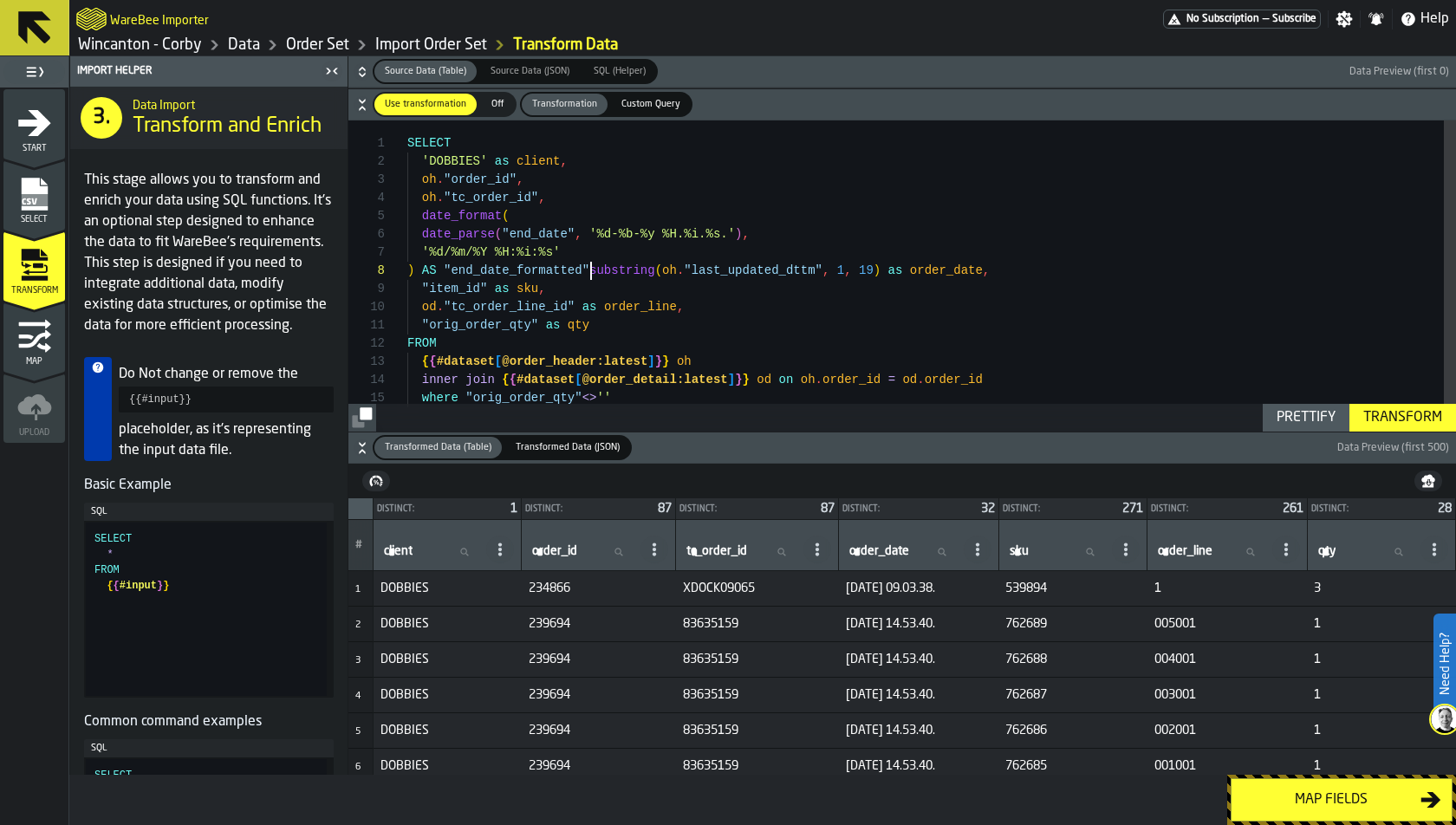
scroll to position [128, 0]
drag, startPoint x: 590, startPoint y: 269, endPoint x: 879, endPoint y: 264, distance: 289.0
click at [879, 264] on div "oh . "order_id" , oh . "tc_order_id" , date_format ( "item_id" as sku , od . "t…" at bounding box center [931, 285] width 1049 height 328
click at [549, 232] on div "oh . "order_id" , oh . "tc_order_id" , date_format ( "item_id" as sku , od . "t…" at bounding box center [931, 285] width 1049 height 328
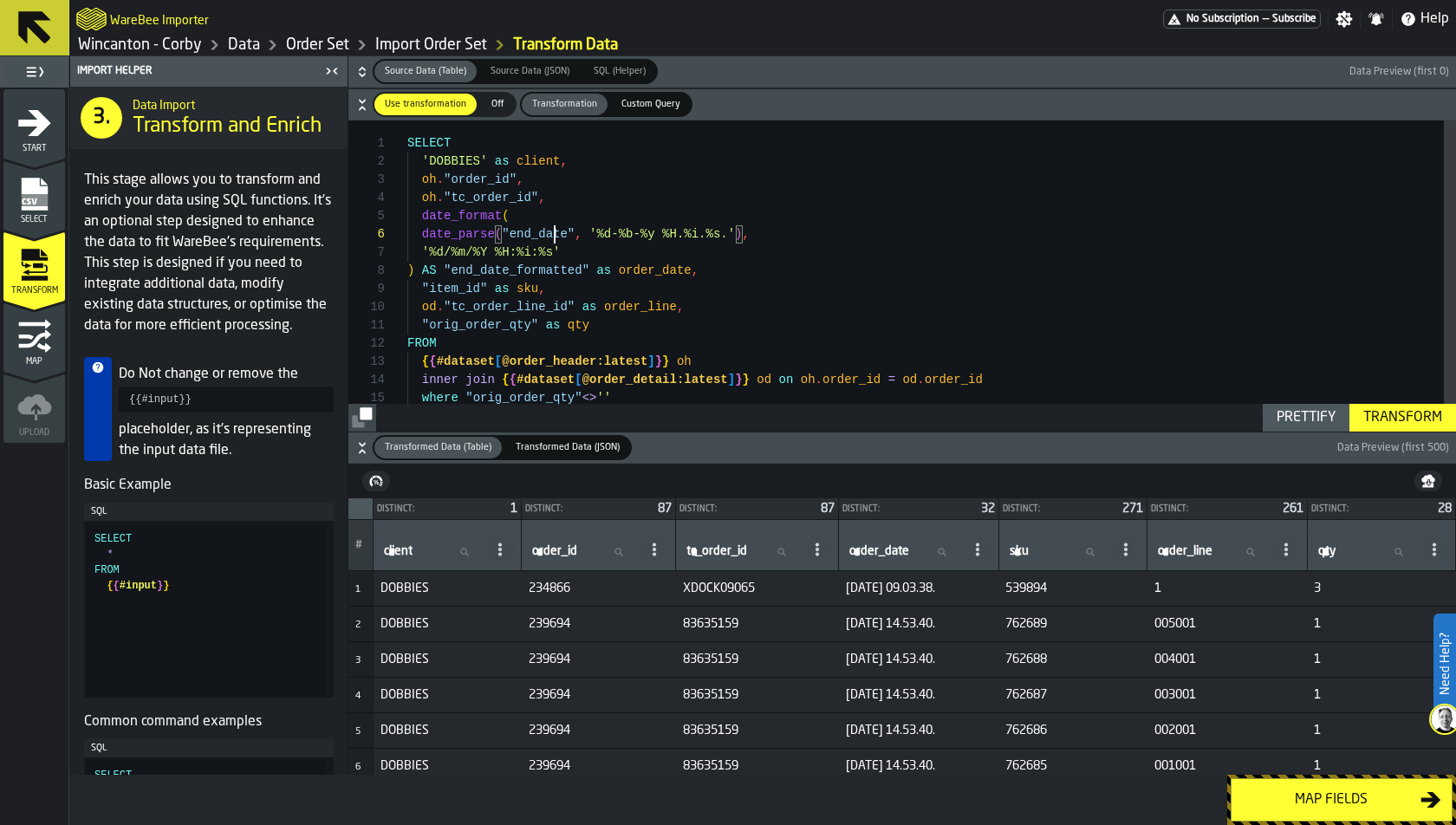
click at [549, 232] on div "oh . "order_id" , oh . "tc_order_id" , date_format ( "item_id" as sku , od . "t…" at bounding box center [931, 285] width 1049 height 328
click at [509, 231] on div "oh . "order_id" , oh . "tc_order_id" , date_format ( "item_id" as sku , od . "t…" at bounding box center [931, 285] width 1049 height 328
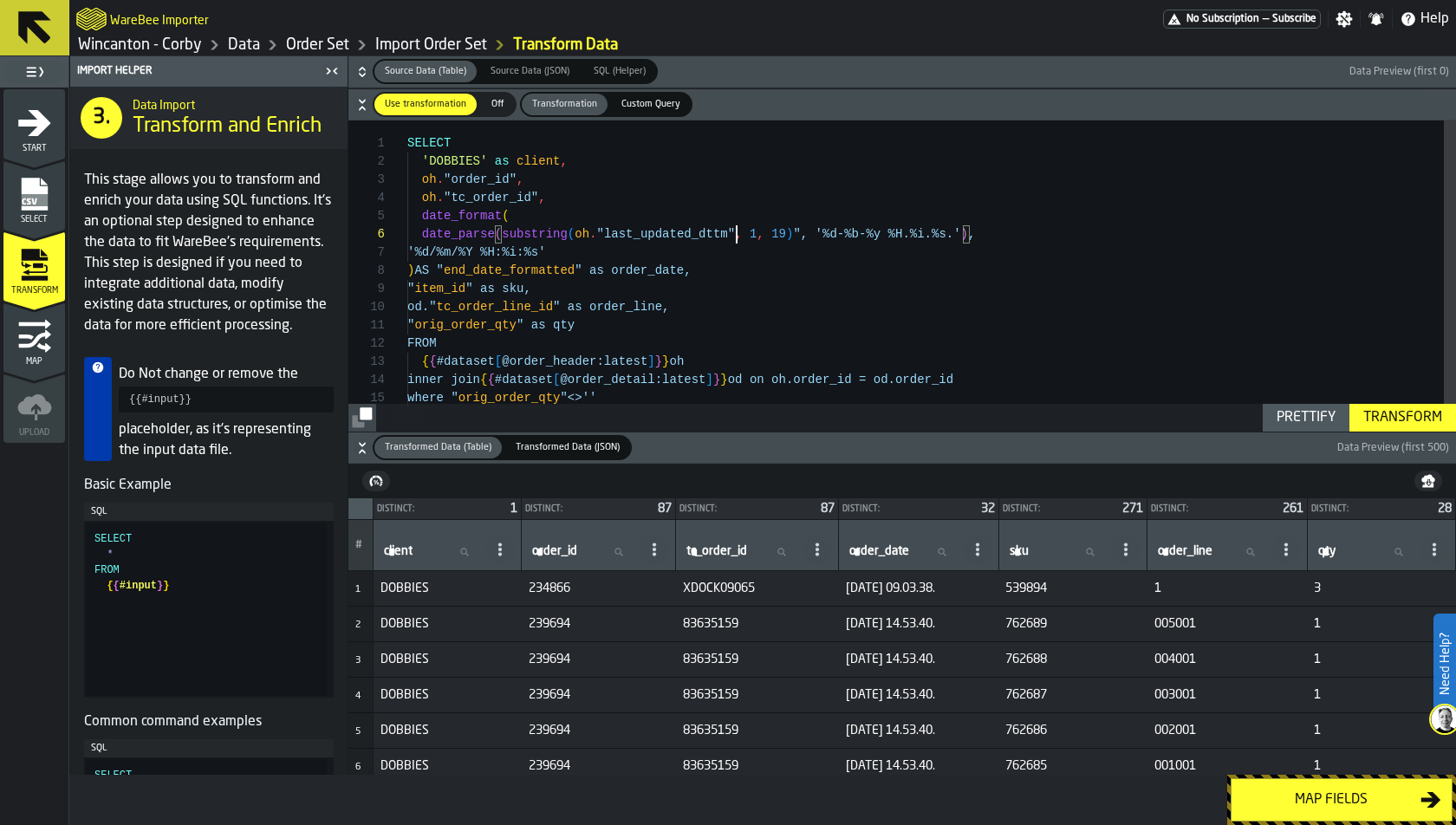
click at [736, 228] on div "oh . "order_id" , oh . "tc_order_id" , date_format ( " item_id " as sku, od." t…" at bounding box center [931, 285] width 1049 height 328
click at [800, 229] on div "oh . "order_id" , oh . "tc_order_id" , date_format ( " item_id " as sku, od." t…" at bounding box center [931, 285] width 1049 height 328
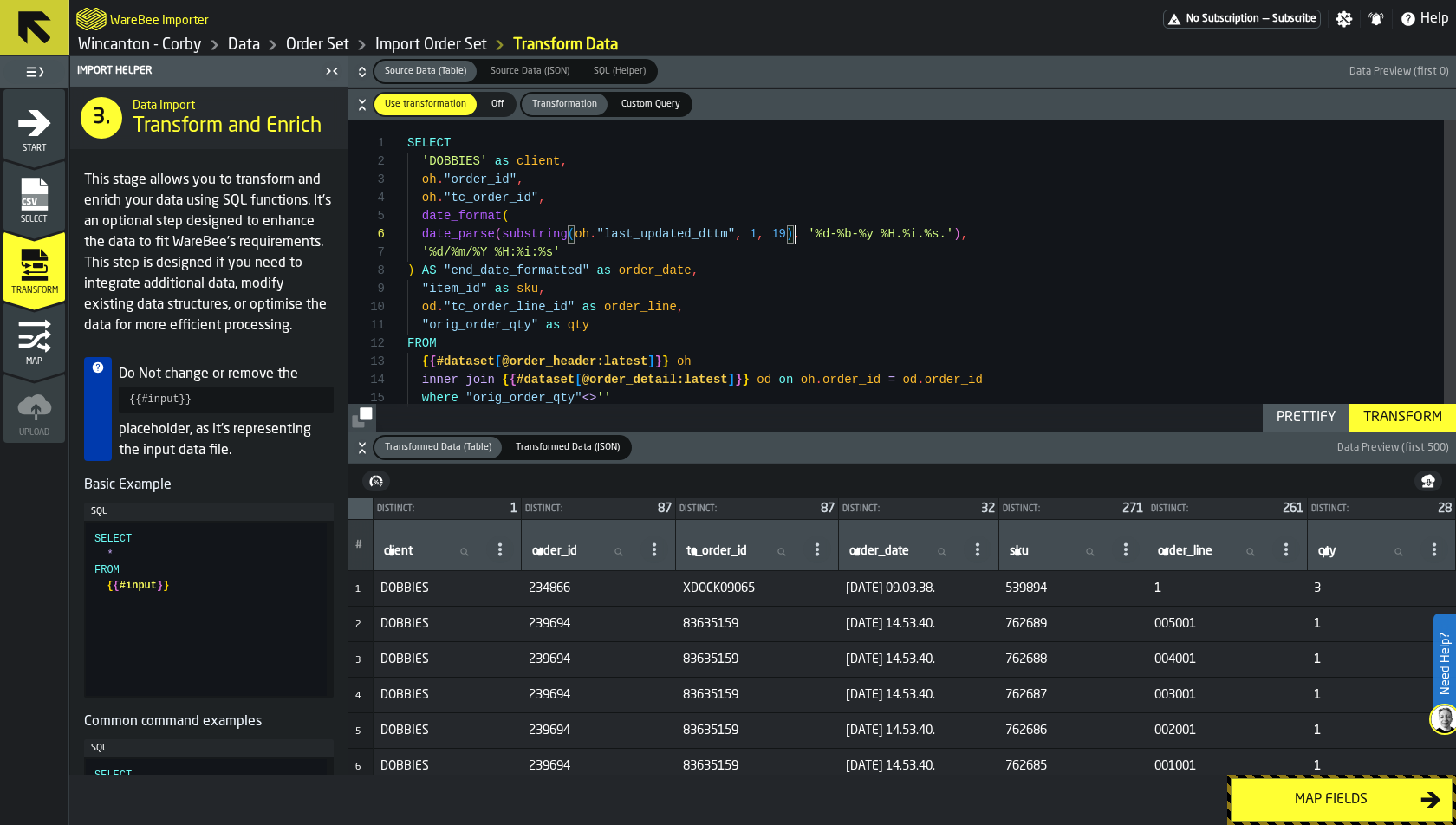
click at [789, 231] on div "oh . "order_id" , oh . "tc_order_id" , date_format ( "item_id" as sku , od . "t…" at bounding box center [931, 285] width 1049 height 328
click at [945, 237] on div "oh . "order_id" , oh . "tc_order_id" , date_format ( "item_id" as sku , od . "t…" at bounding box center [931, 285] width 1049 height 328
type textarea "**********"
click at [1309, 422] on div "Transform" at bounding box center [1403, 417] width 92 height 21
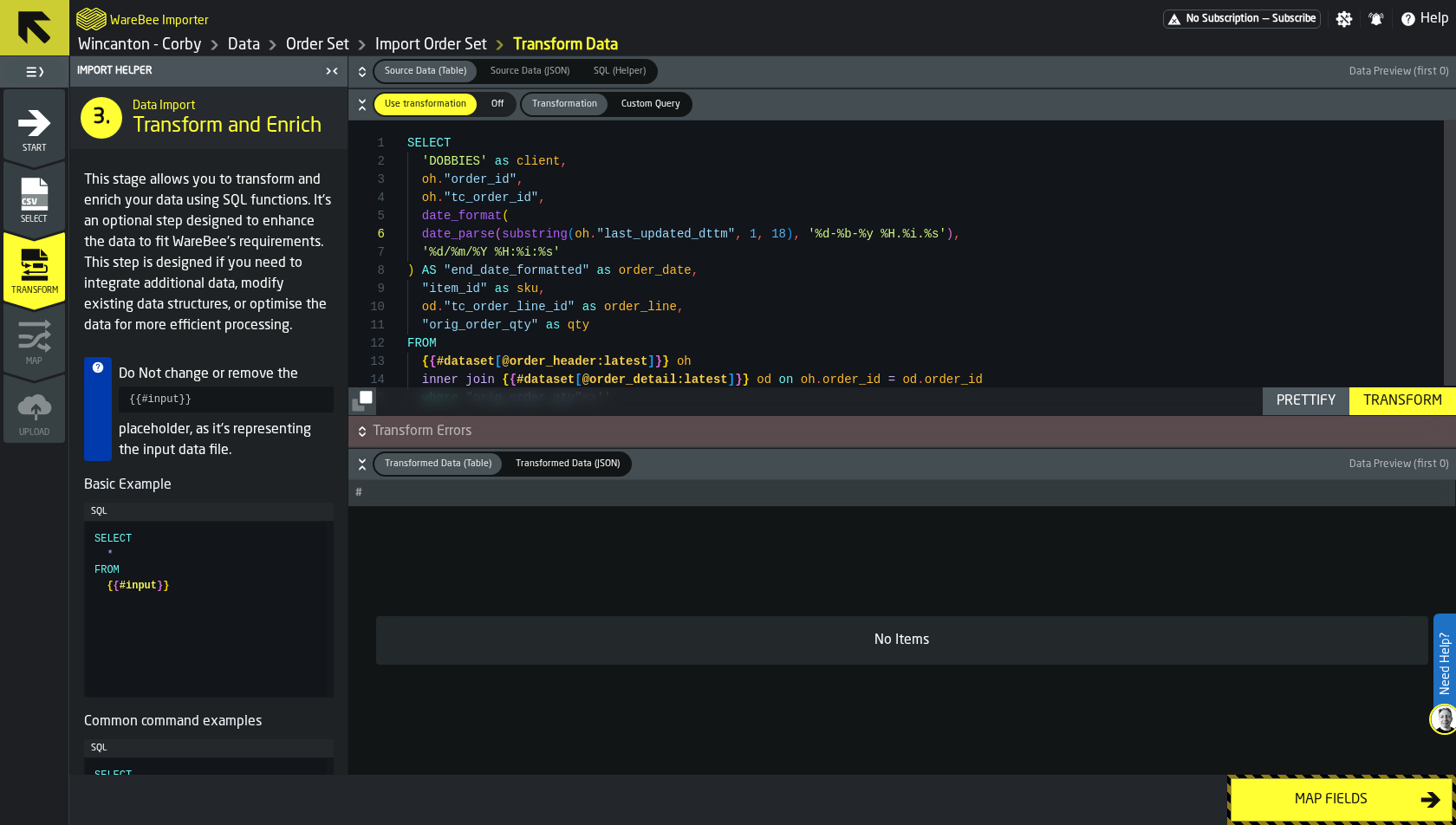
click at [355, 430] on icon "button-" at bounding box center [362, 432] width 17 height 17
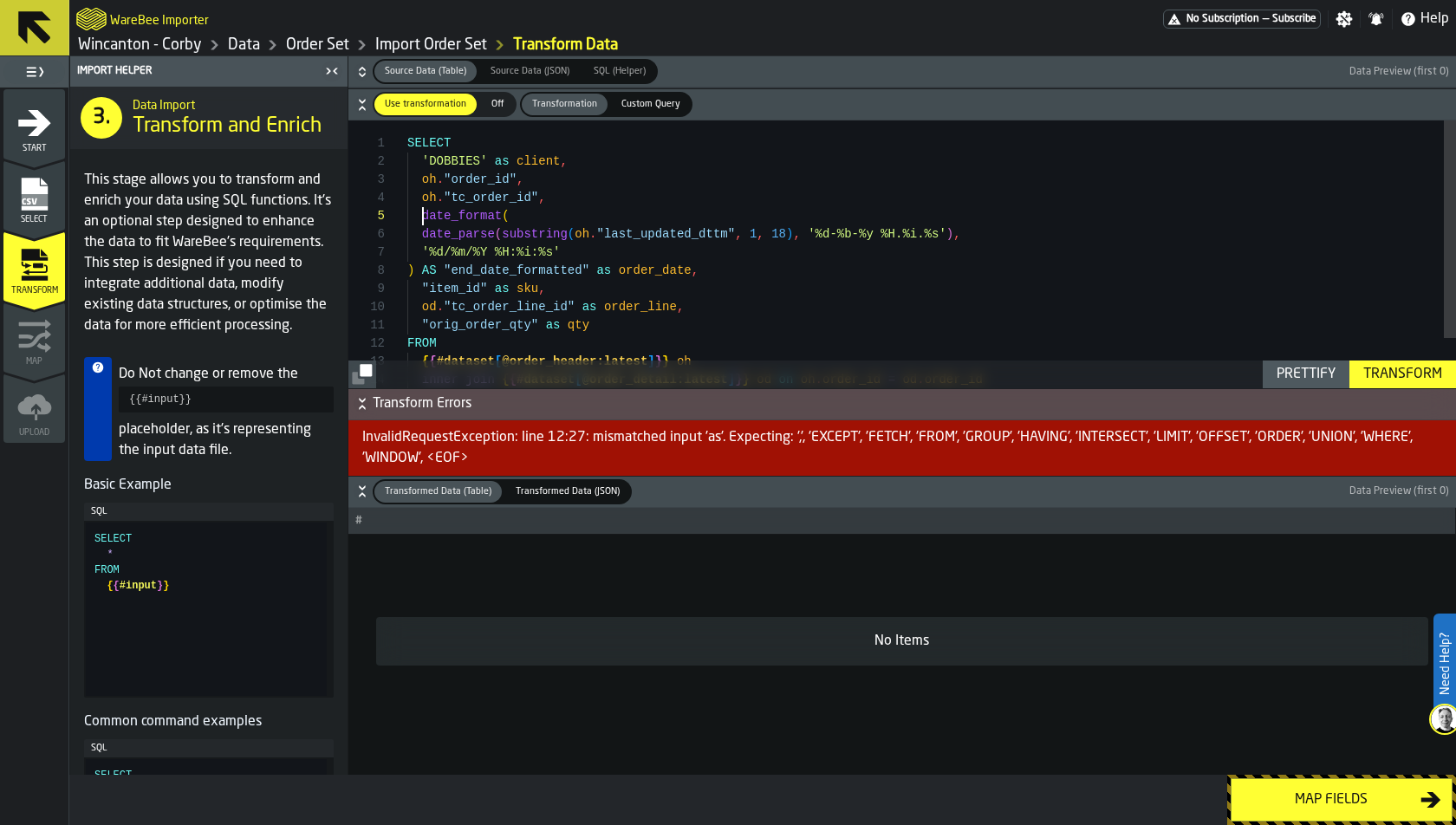
scroll to position [72, 0]
click at [422, 213] on div "oh . "order_id" , oh . "tc_order_id" , date_format ( "item_id" as sku , od . "t…" at bounding box center [931, 285] width 1049 height 328
click at [1309, 375] on button "Prettify" at bounding box center [1306, 374] width 87 height 28
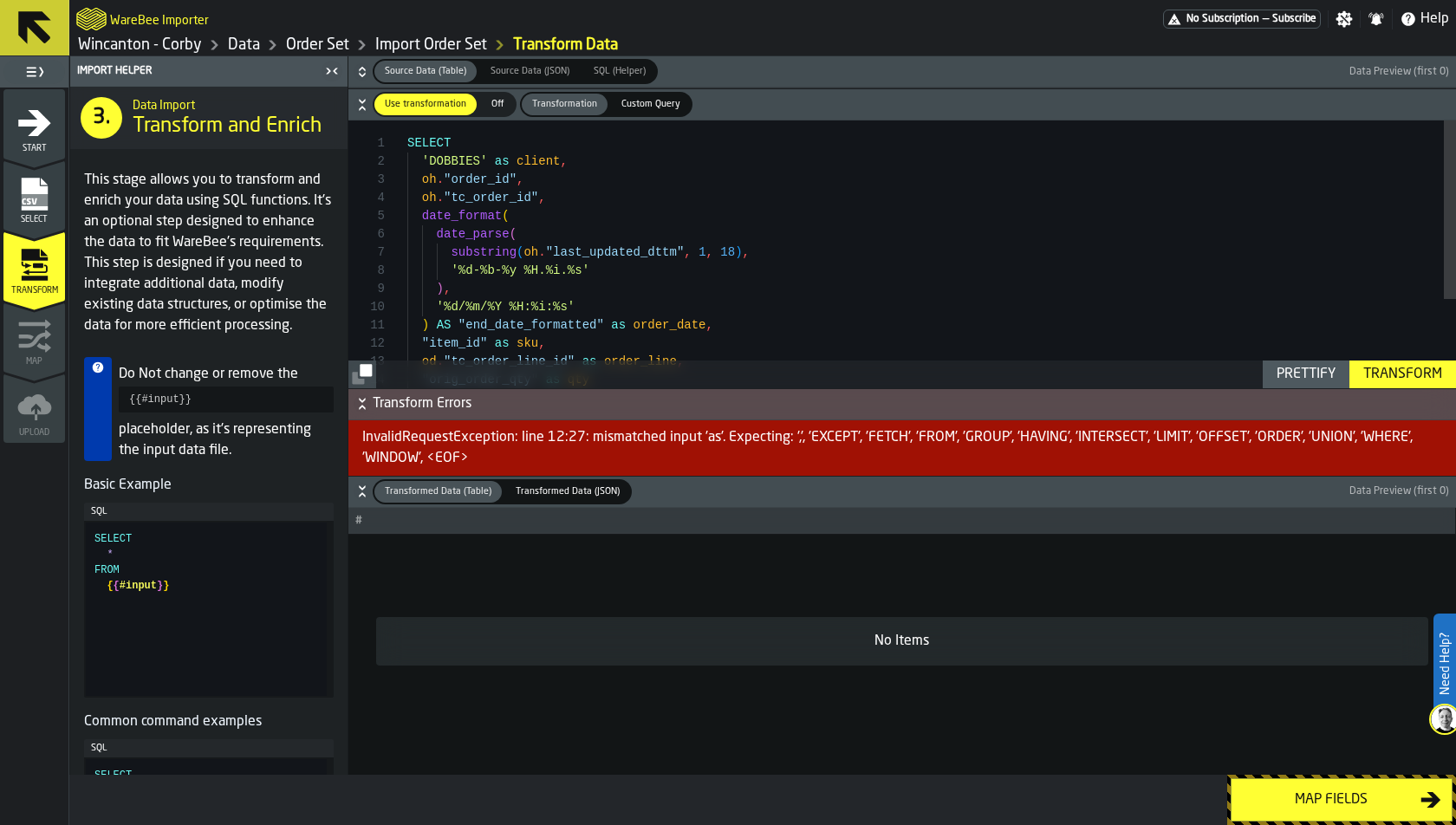
scroll to position [91, 0]
click at [528, 233] on div "oh . "order_id" , oh . "tc_order_id" , date_format ( ) , '%d/%m/%Y %H:%i:%s' ) …" at bounding box center [931, 321] width 1049 height 402
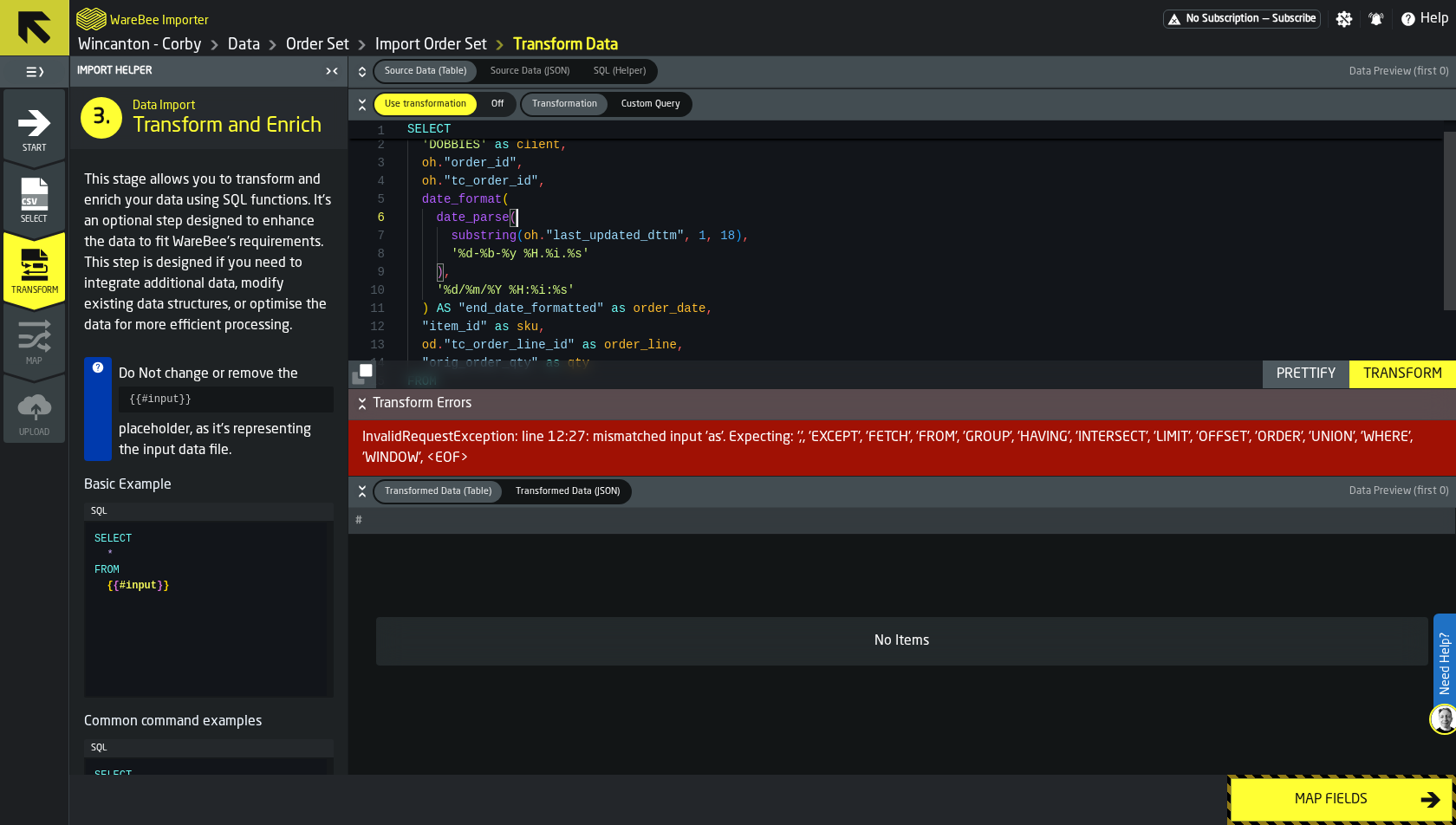
scroll to position [72, 0]
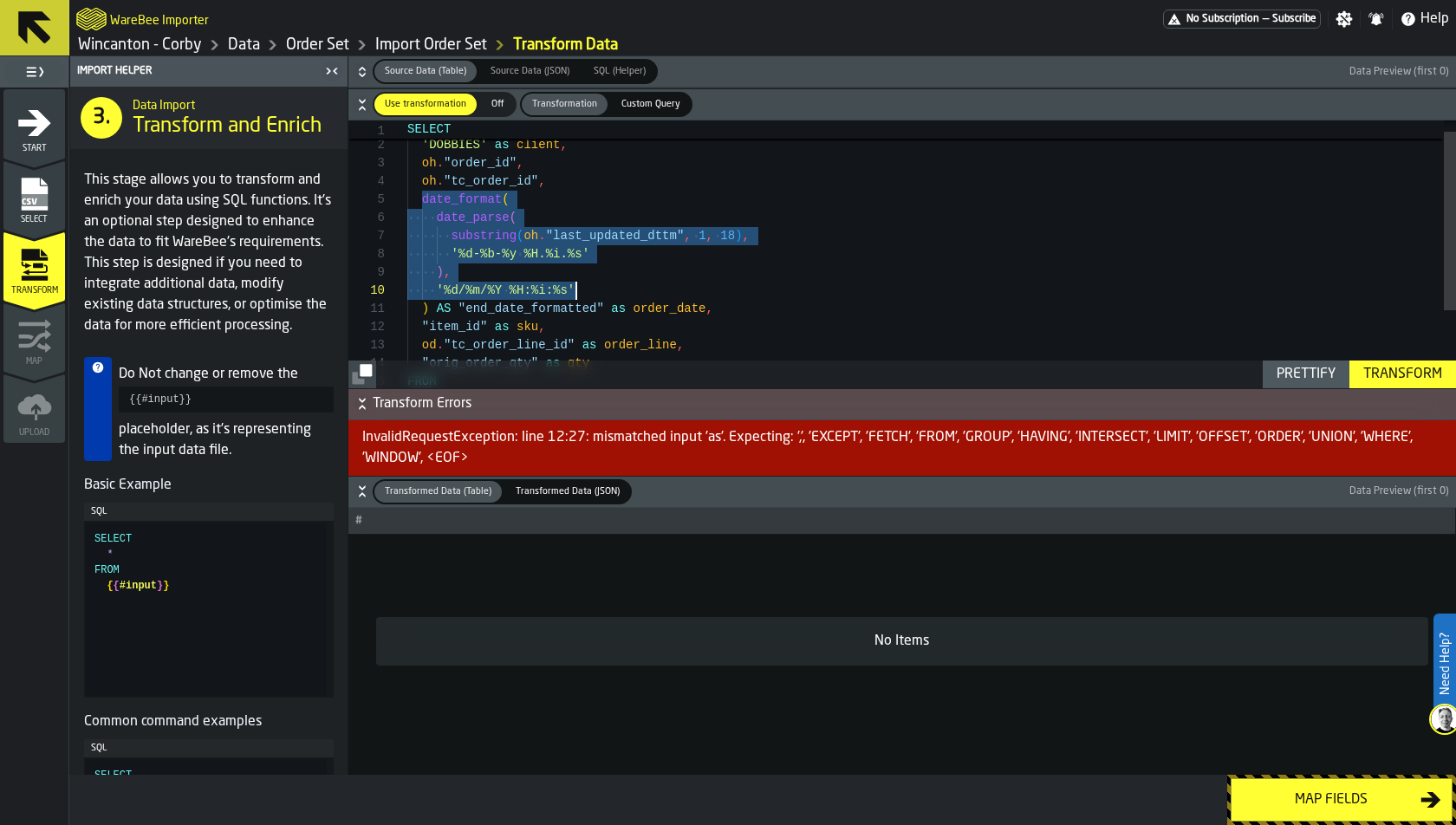
drag, startPoint x: 418, startPoint y: 197, endPoint x: 624, endPoint y: 289, distance: 225.6
click at [624, 289] on div ") , '%d/%m/%Y %H:%i:%s' ) AS "end_date_formatted" as order_date , "item_id" as …" at bounding box center [931, 305] width 1049 height 402
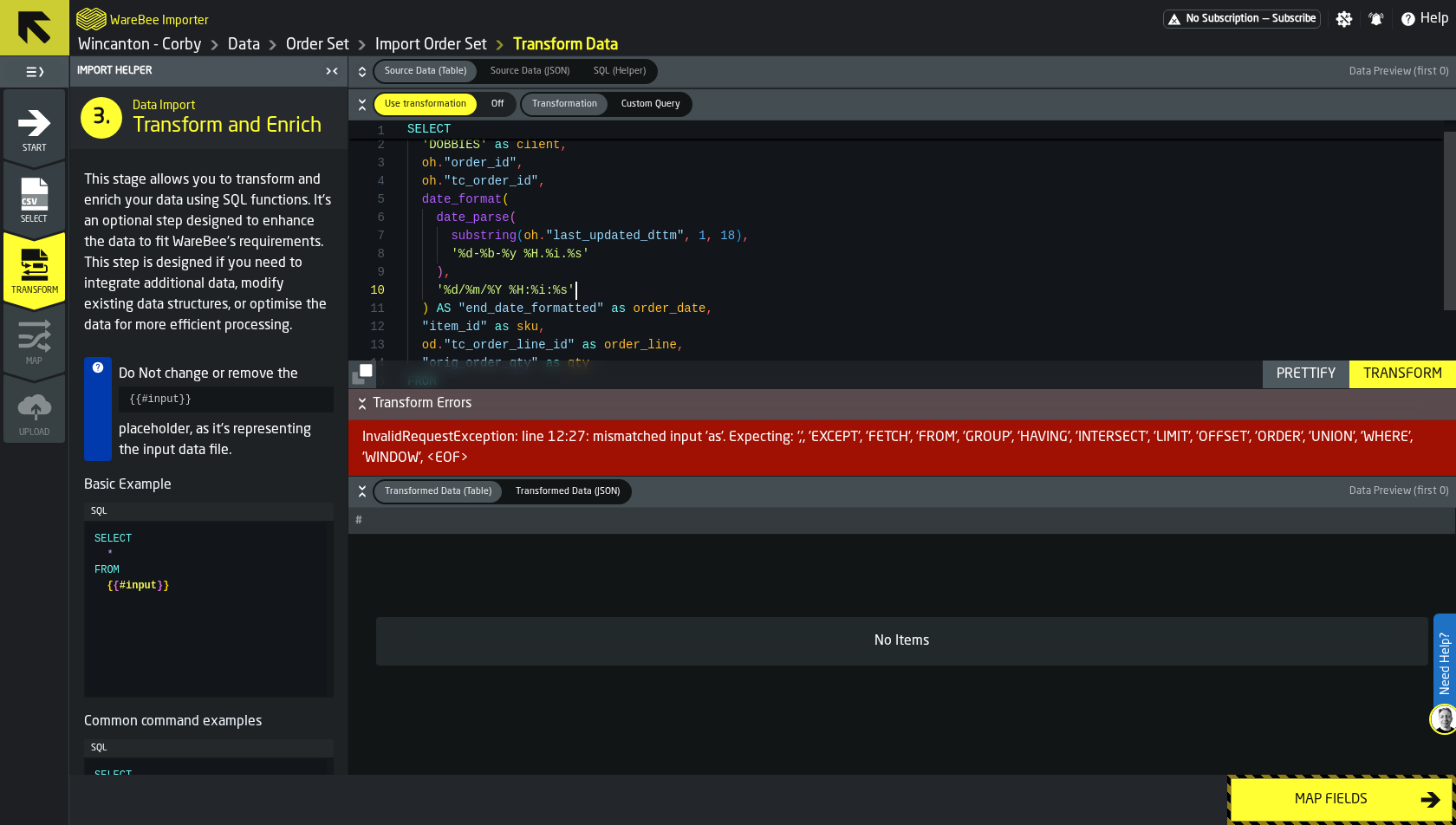
scroll to position [163, 0]
click at [624, 289] on div ") , '%d/%m/%Y %H:%i:%s' ) AS "end_date_formatted" as order_date , "item_id" as …" at bounding box center [931, 305] width 1049 height 402
drag, startPoint x: 437, startPoint y: 307, endPoint x: 607, endPoint y: 307, distance: 170.0
click at [607, 307] on div ") , '%d/%m/%Y %H:%i:%s' ) AS "end_date_formatted" as order_date , "item_id" as …" at bounding box center [931, 305] width 1049 height 402
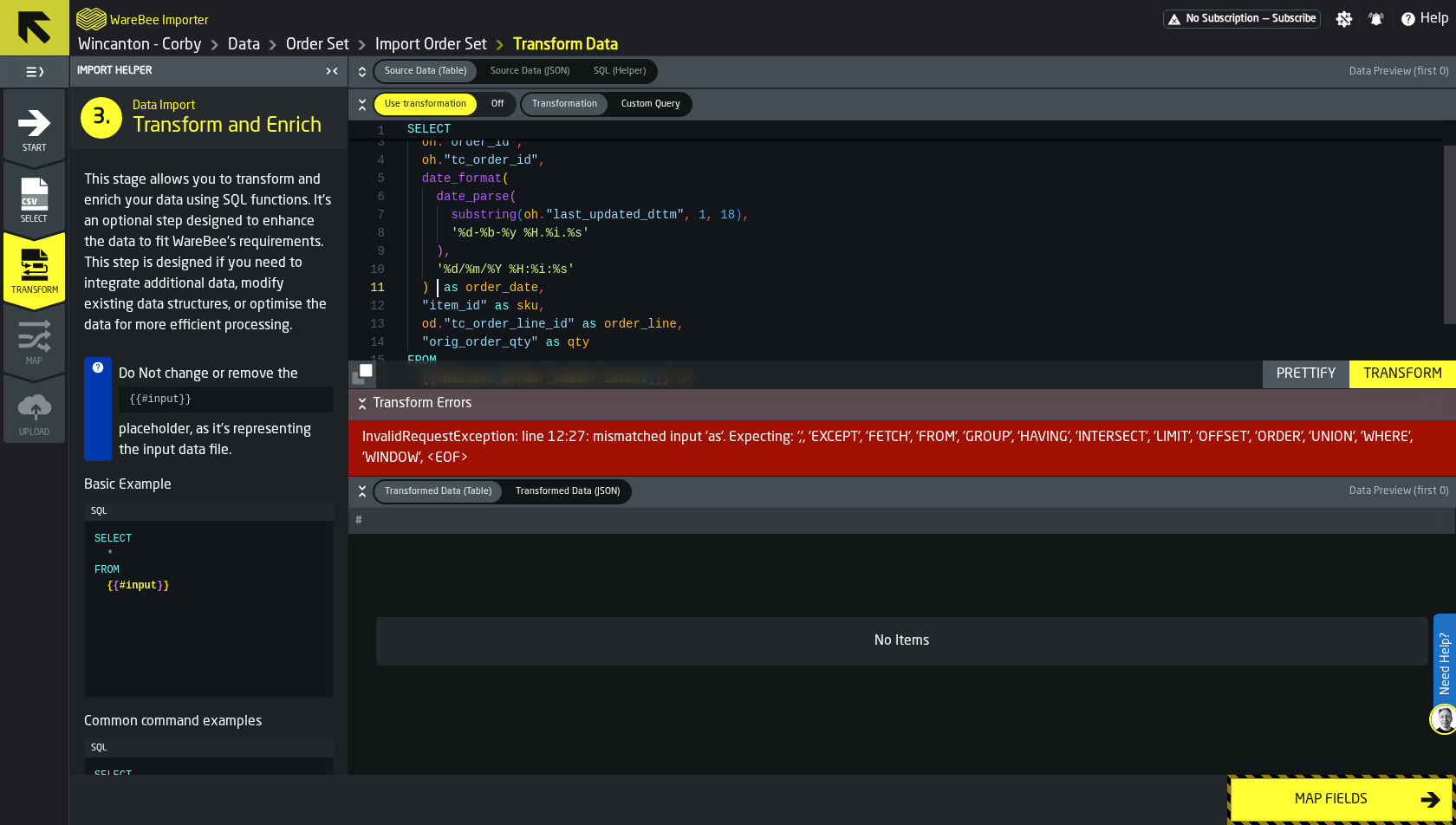
type textarea "**********"
click at [1309, 378] on div "Prettify" at bounding box center [1306, 374] width 73 height 21
click at [1309, 378] on div "Transform" at bounding box center [1403, 374] width 92 height 21
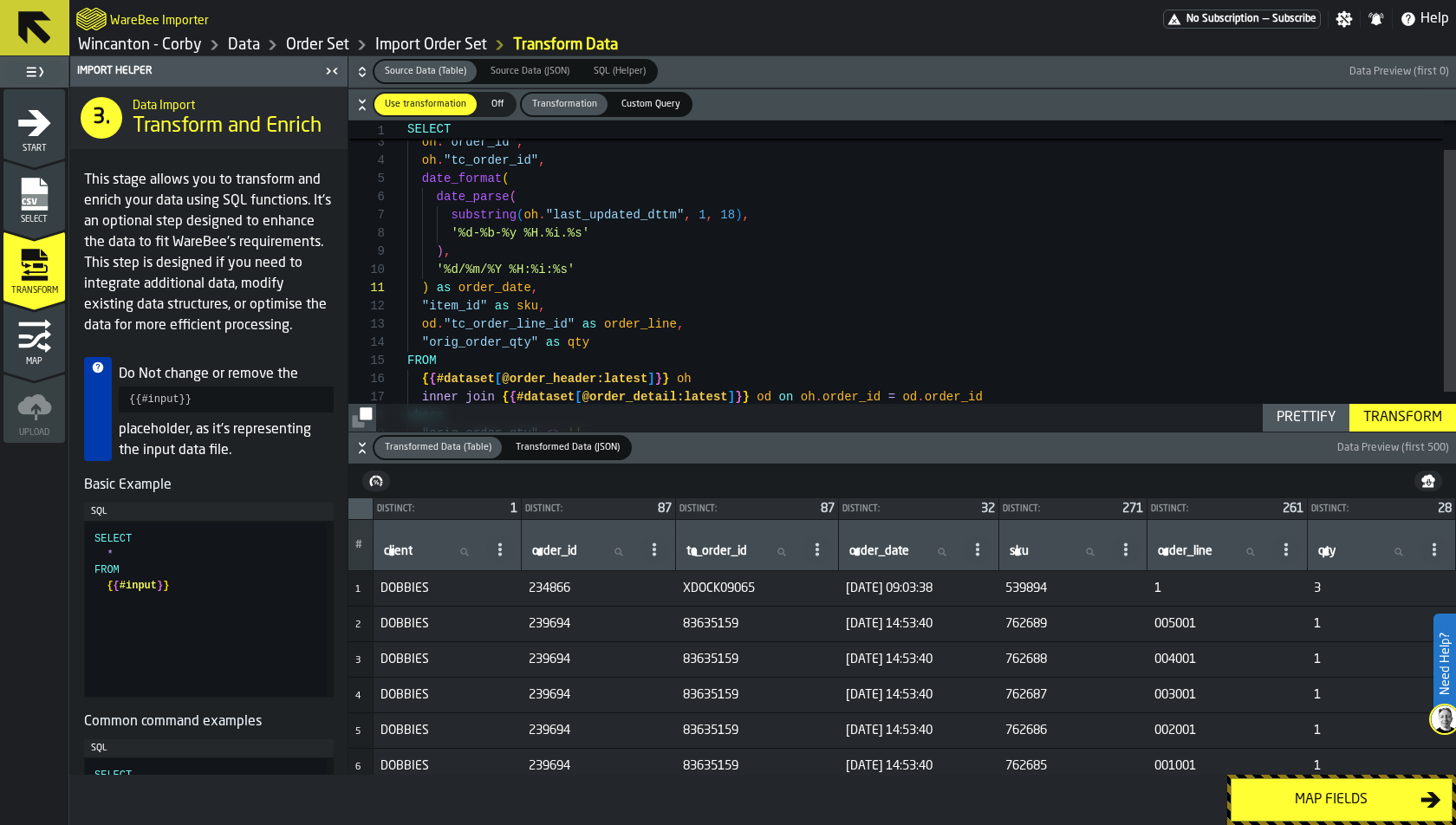
click at [1284, 742] on div "Map fields" at bounding box center [1331, 800] width 179 height 21
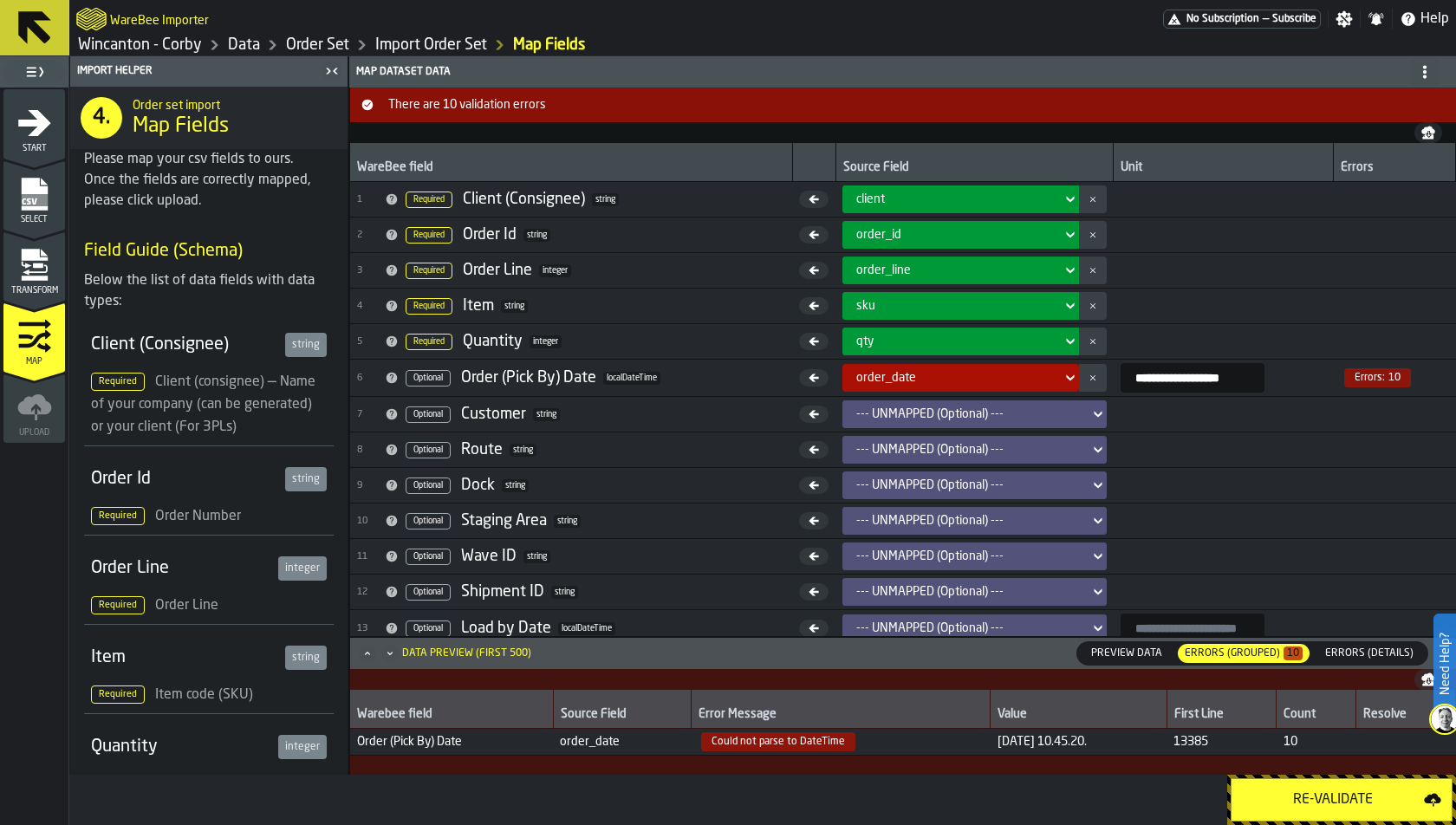
click at [1301, 742] on div "Re-Validate" at bounding box center [1333, 800] width 182 height 21
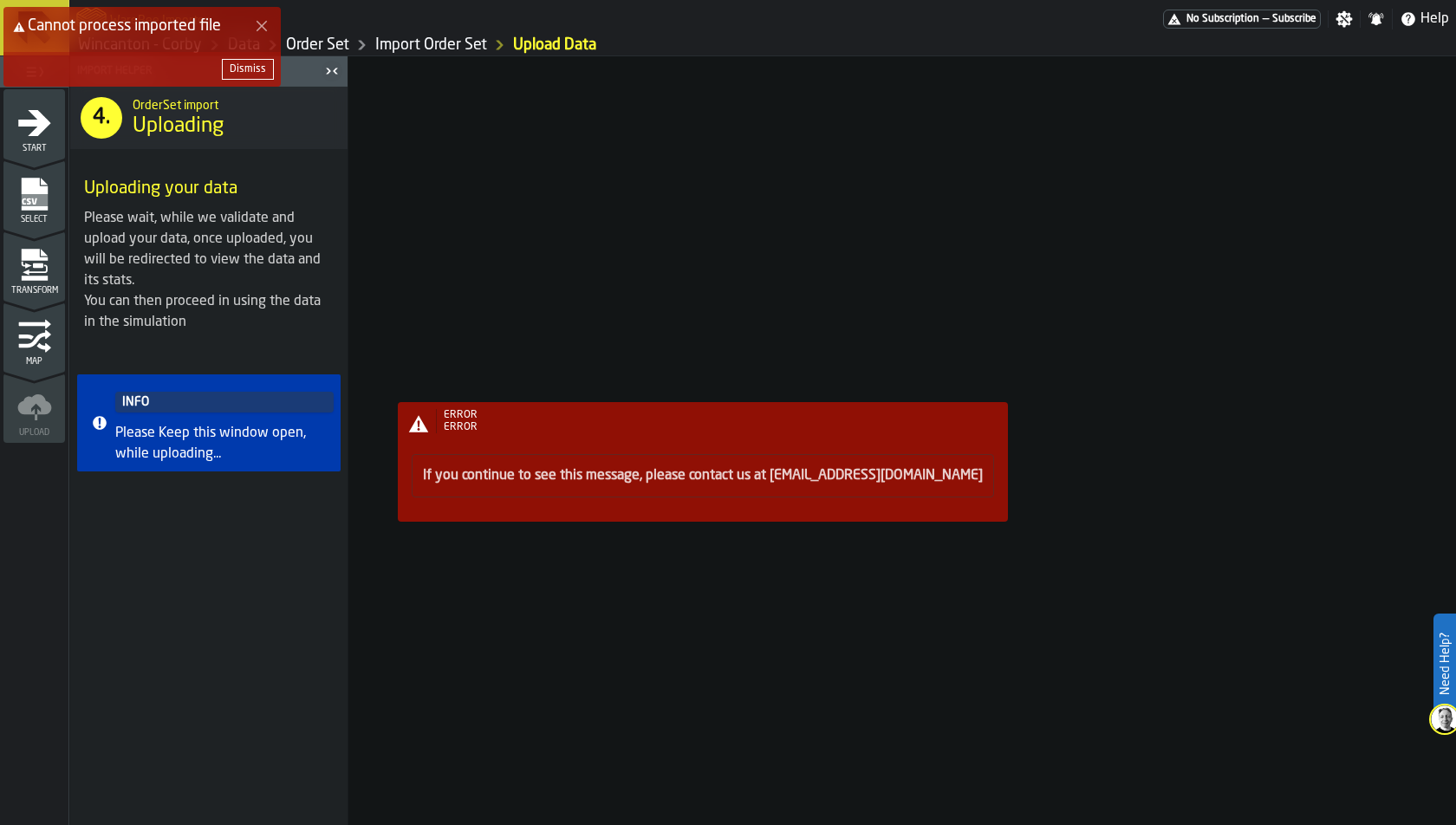
click at [260, 70] on div "Dismiss" at bounding box center [248, 69] width 36 height 12
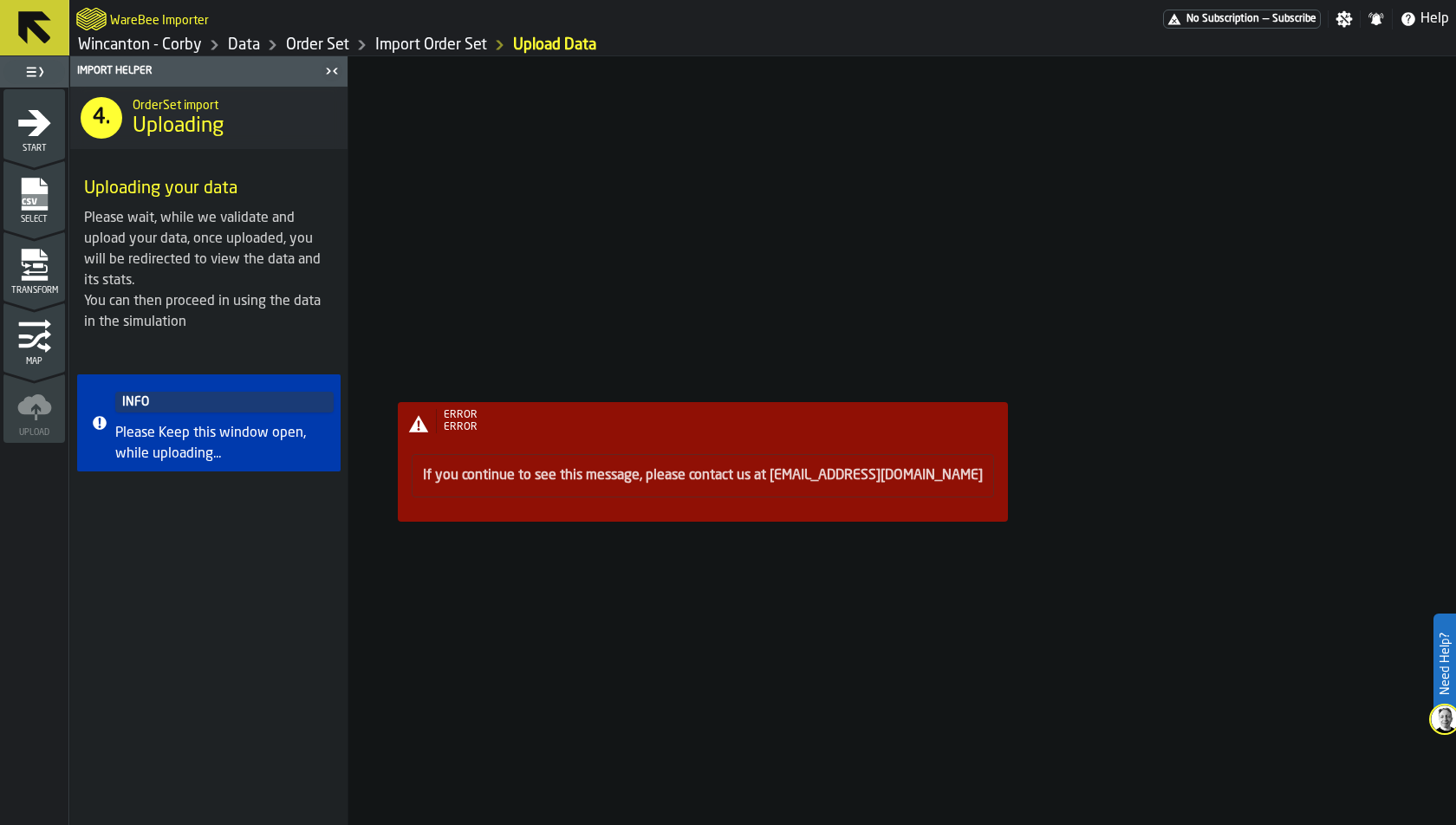
click at [32, 223] on span "Select" at bounding box center [34, 219] width 62 height 10
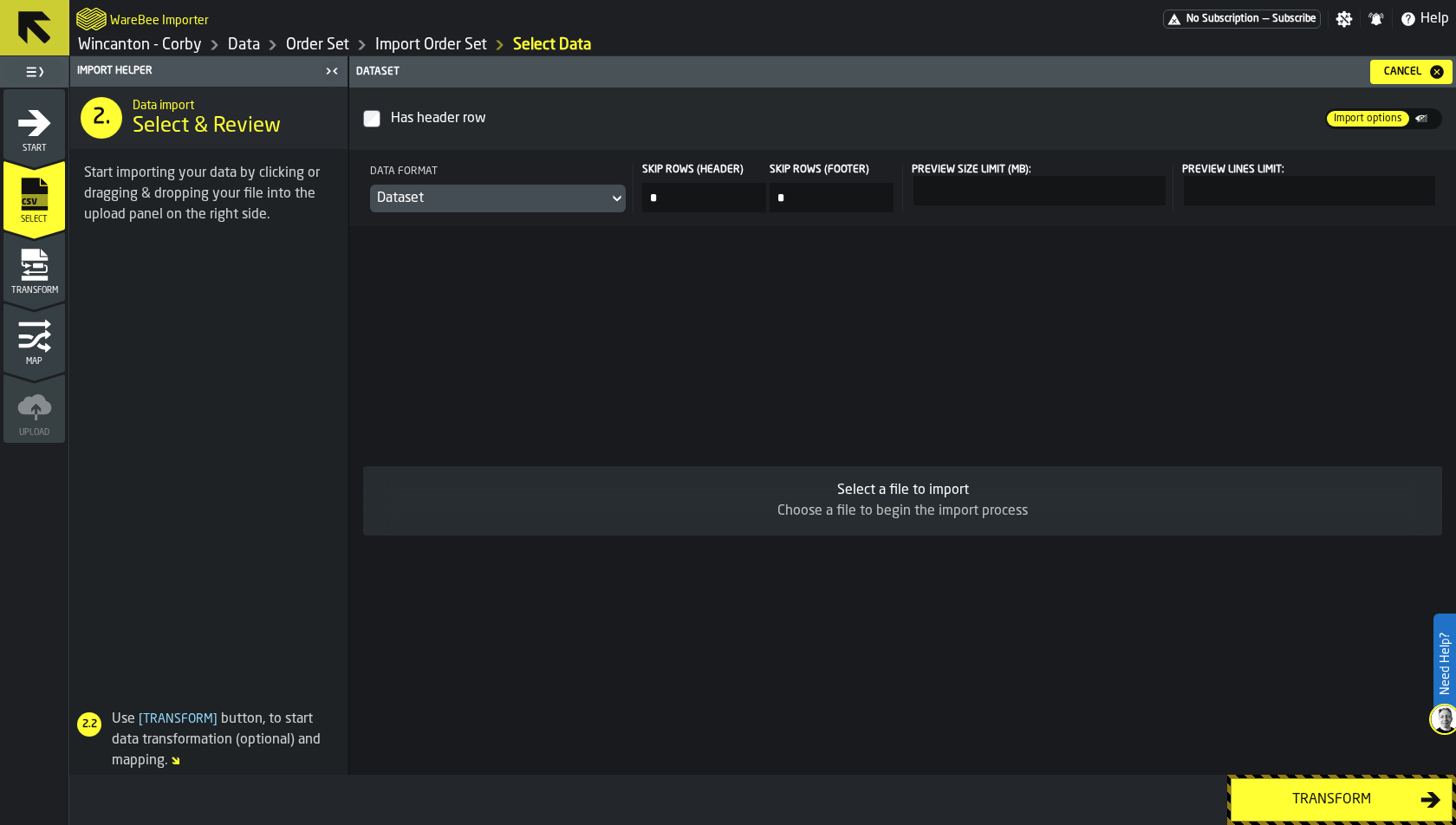
click at [30, 285] on div "Transform" at bounding box center [34, 271] width 62 height 48
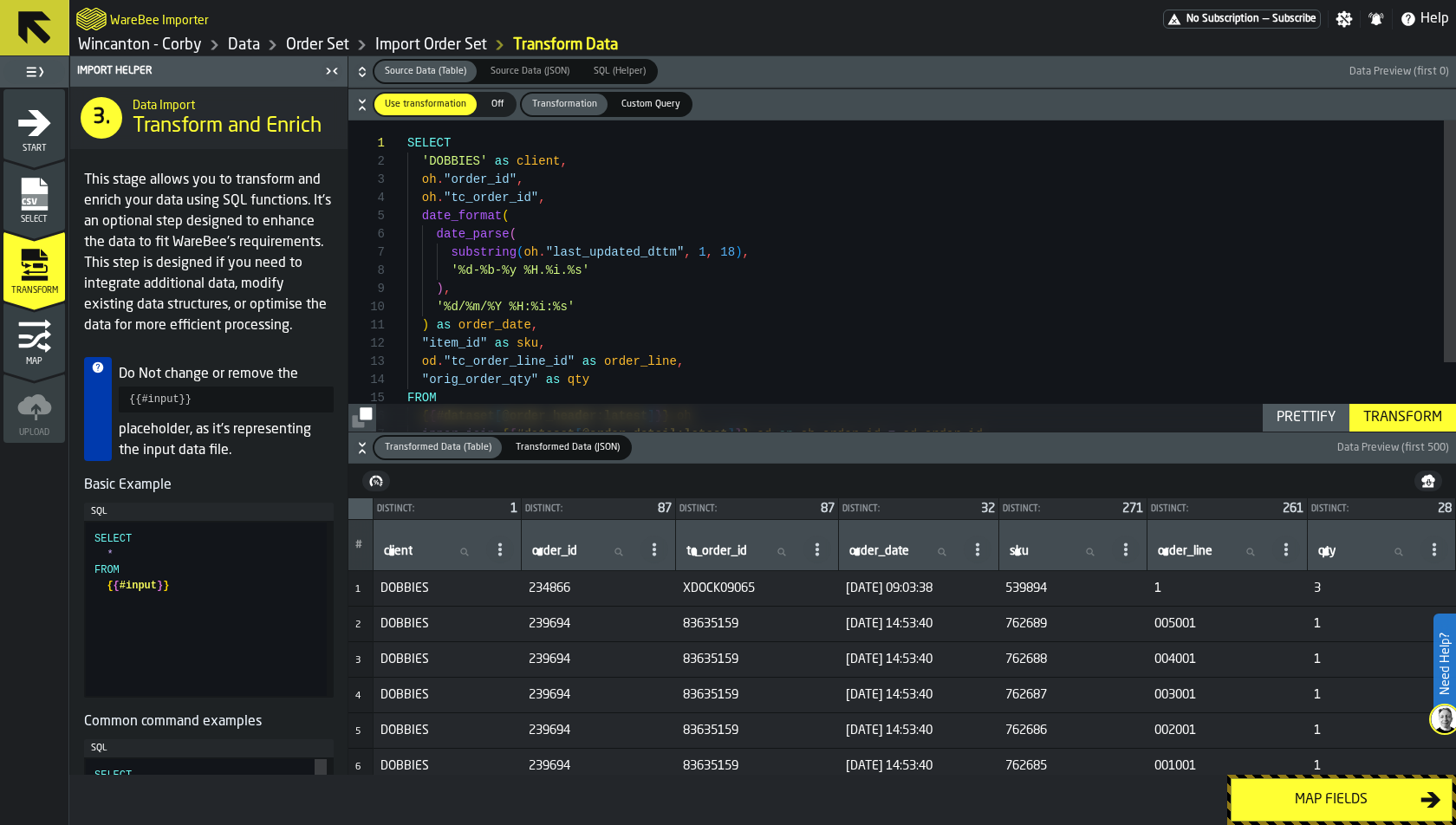
click at [11, 357] on span "Map" at bounding box center [34, 362] width 62 height 10
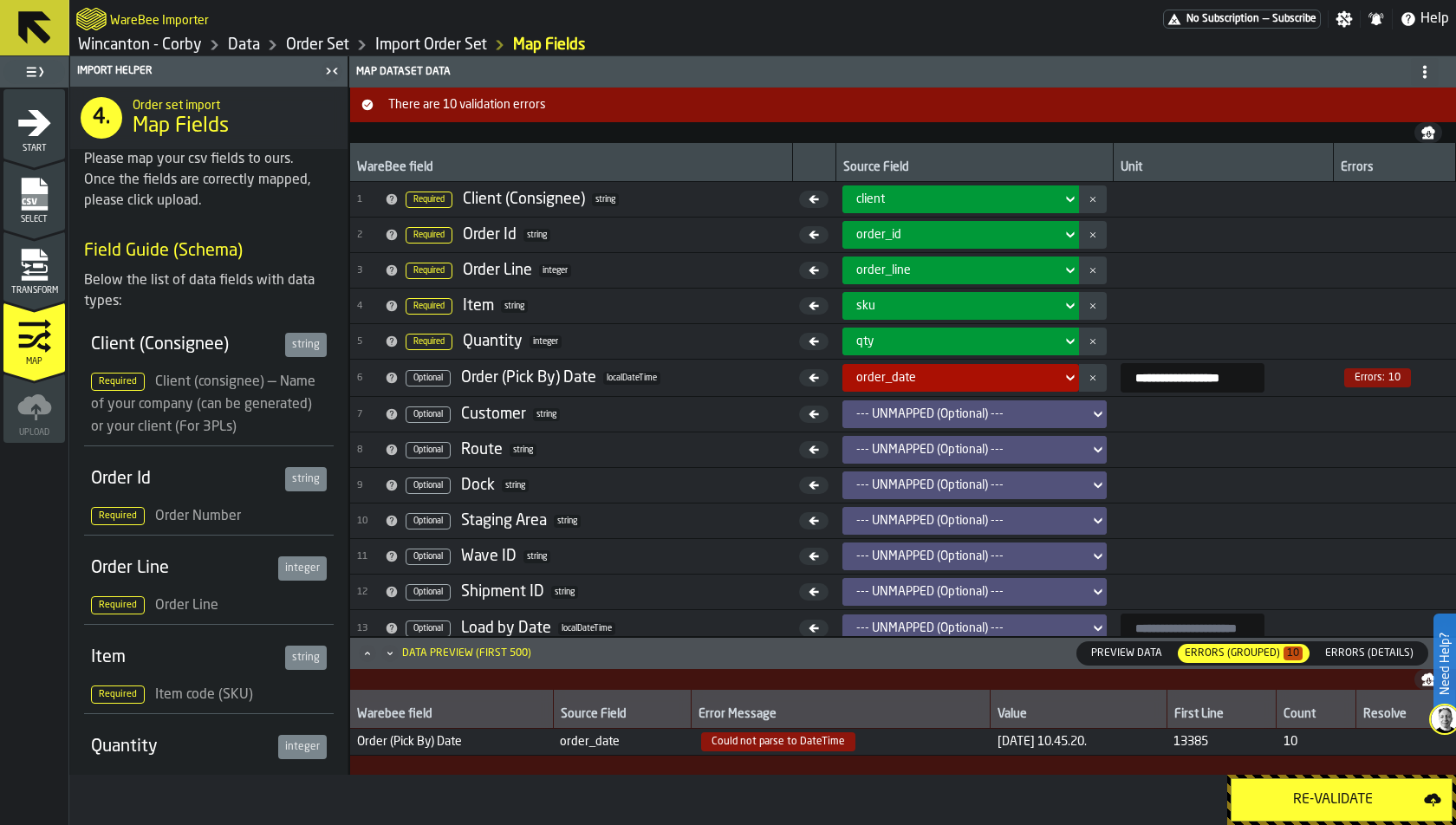
click at [1297, 742] on div "Re-Validate" at bounding box center [1333, 800] width 182 height 21
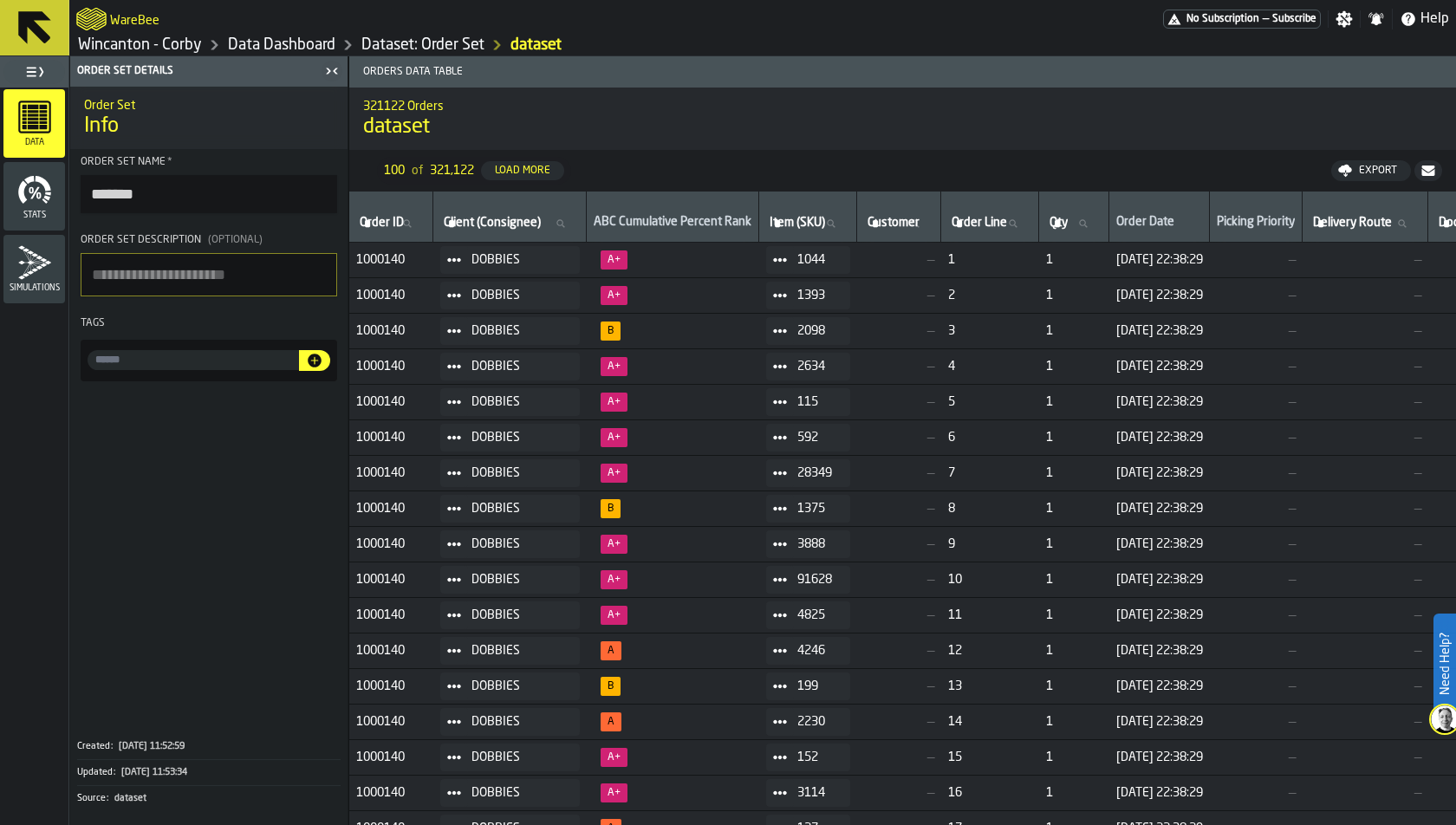
click at [374, 34] on div "Dataset: Order Set" at bounding box center [410, 44] width 149 height 21
click at [271, 44] on link "Data Dashboard" at bounding box center [281, 44] width 108 height 19
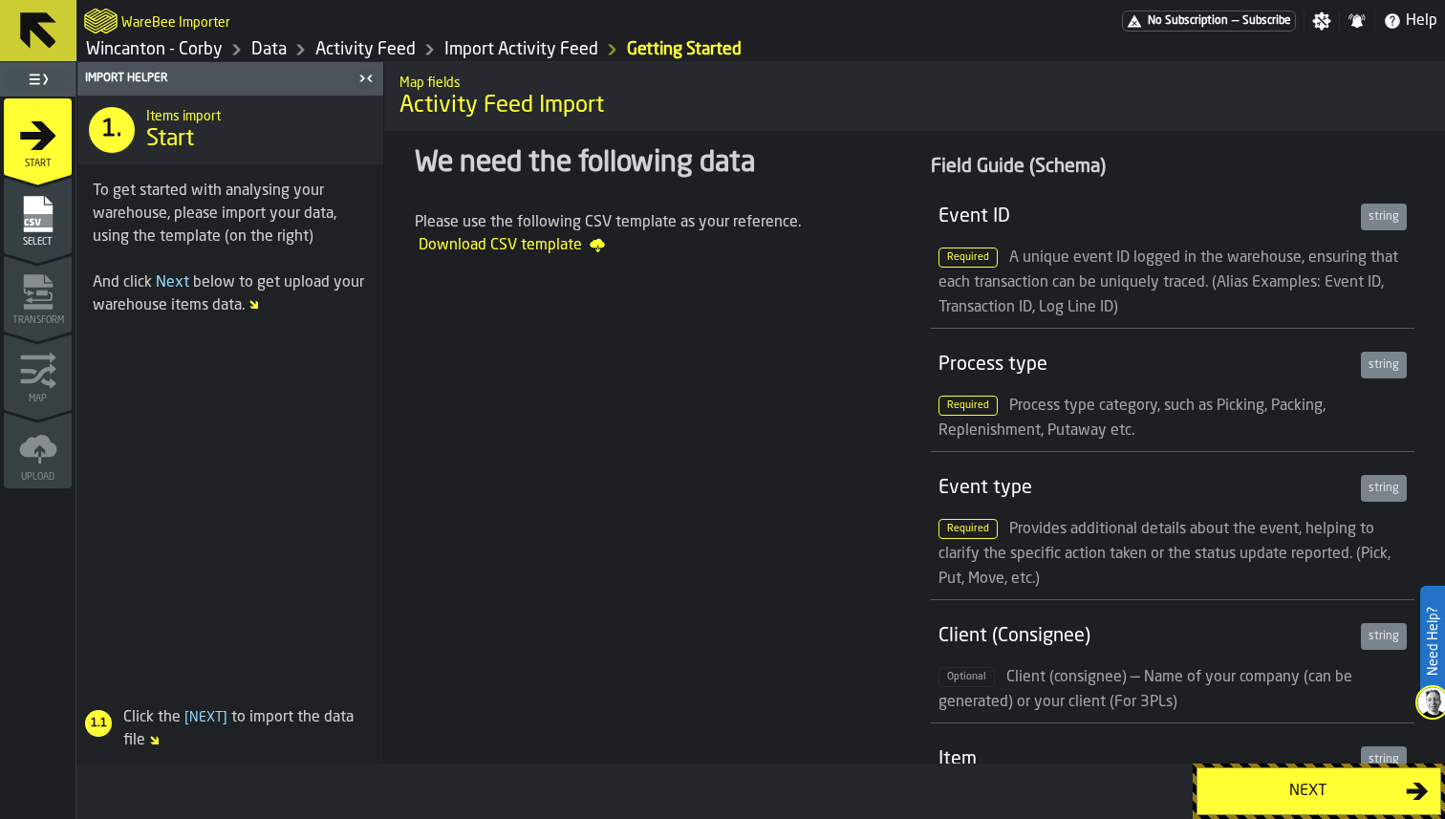
click at [34, 237] on span "Select" at bounding box center [38, 242] width 68 height 11
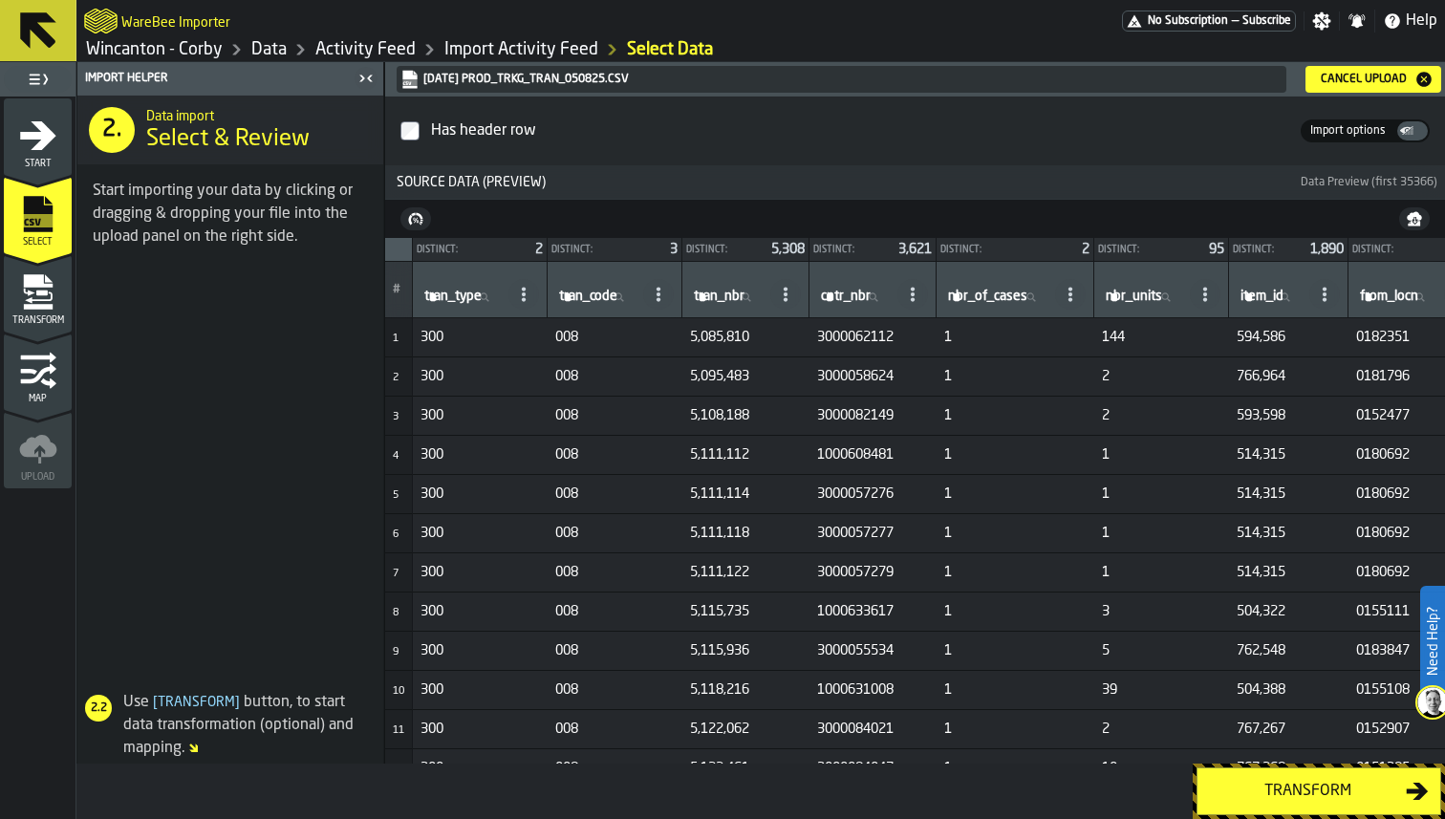
click at [33, 308] on icon "menu Transform" at bounding box center [37, 307] width 29 height 6
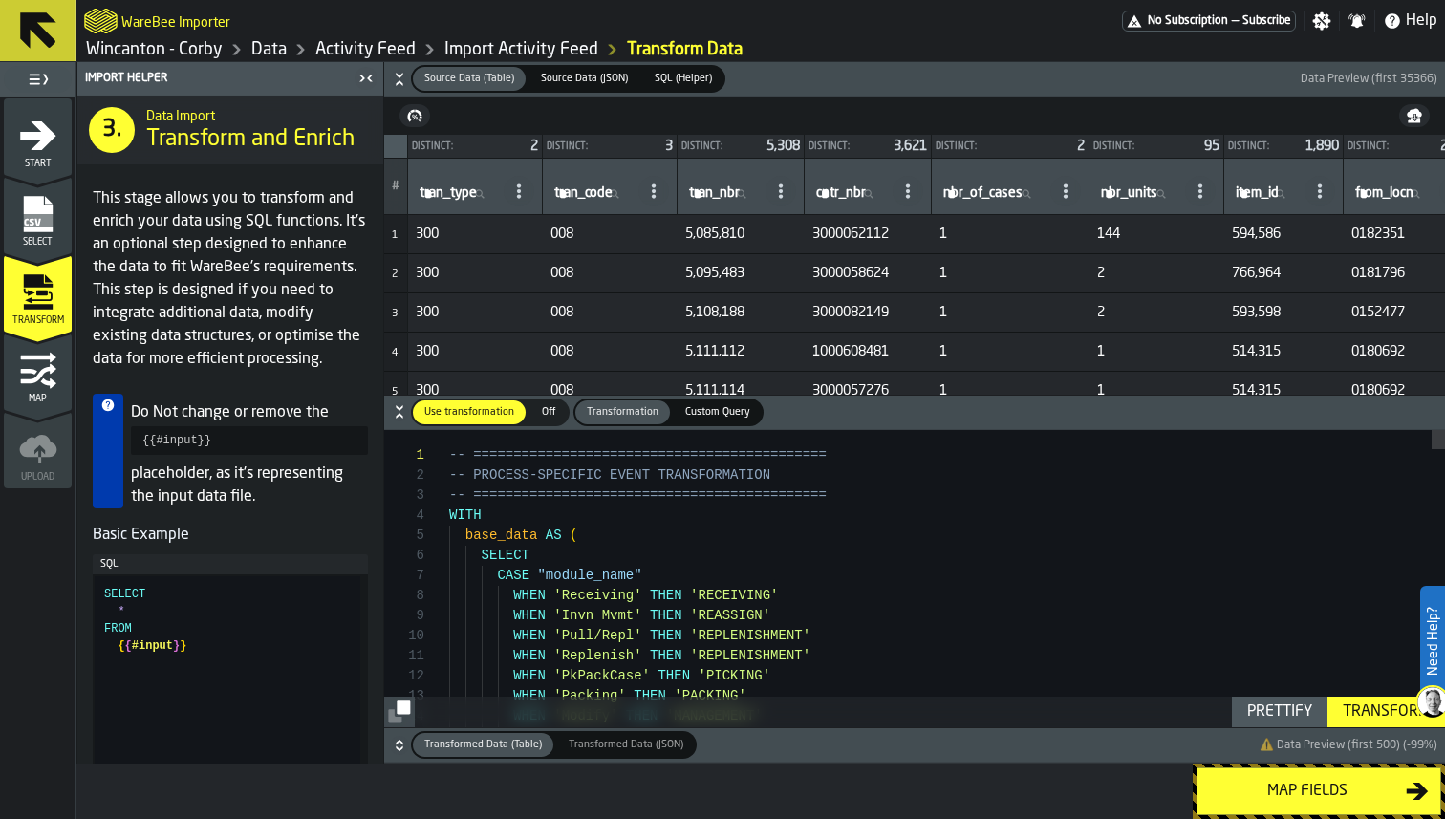
click at [31, 363] on icon "menu Map" at bounding box center [38, 371] width 38 height 38
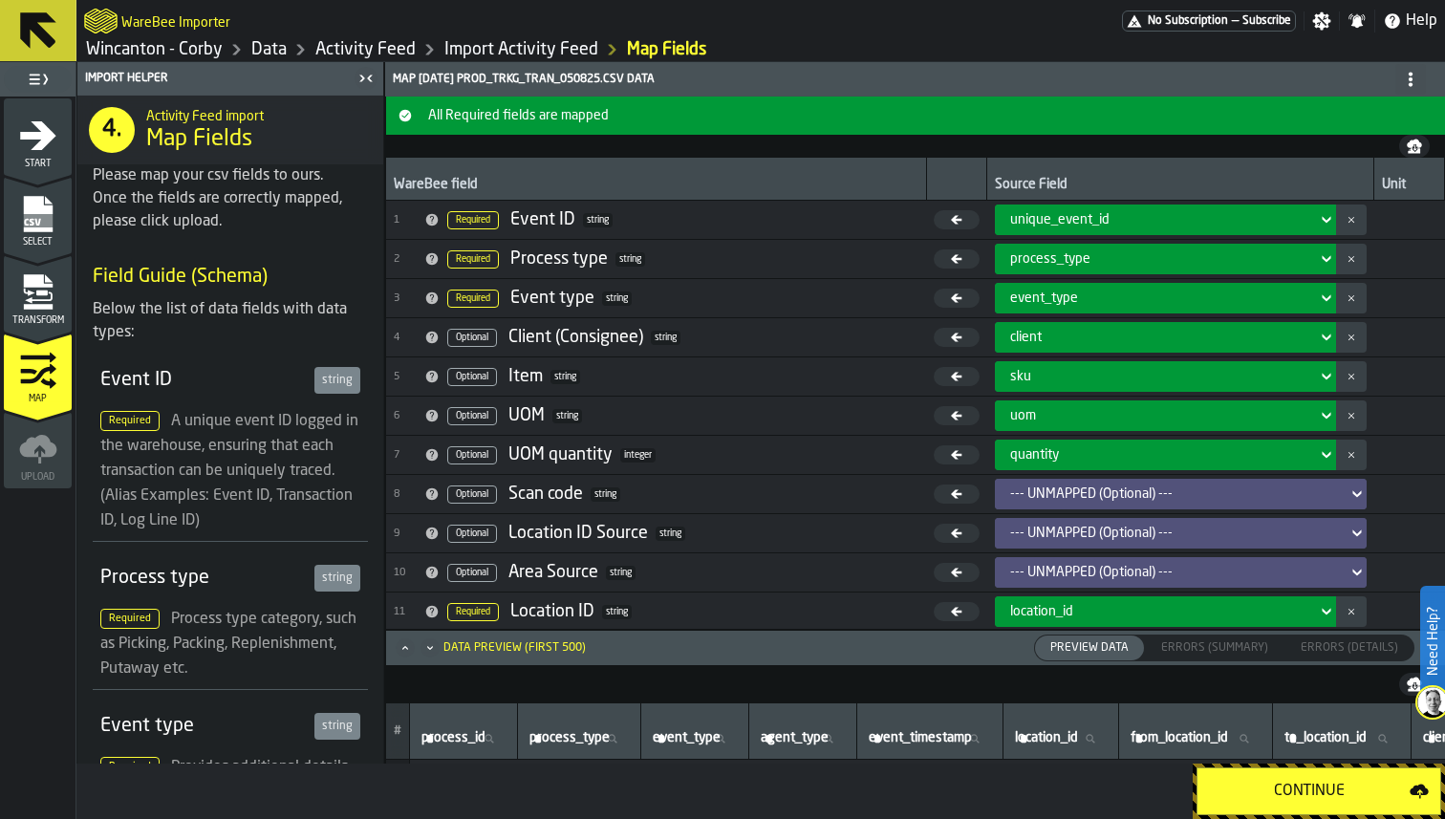
click at [29, 309] on icon "menu Transform" at bounding box center [38, 292] width 38 height 38
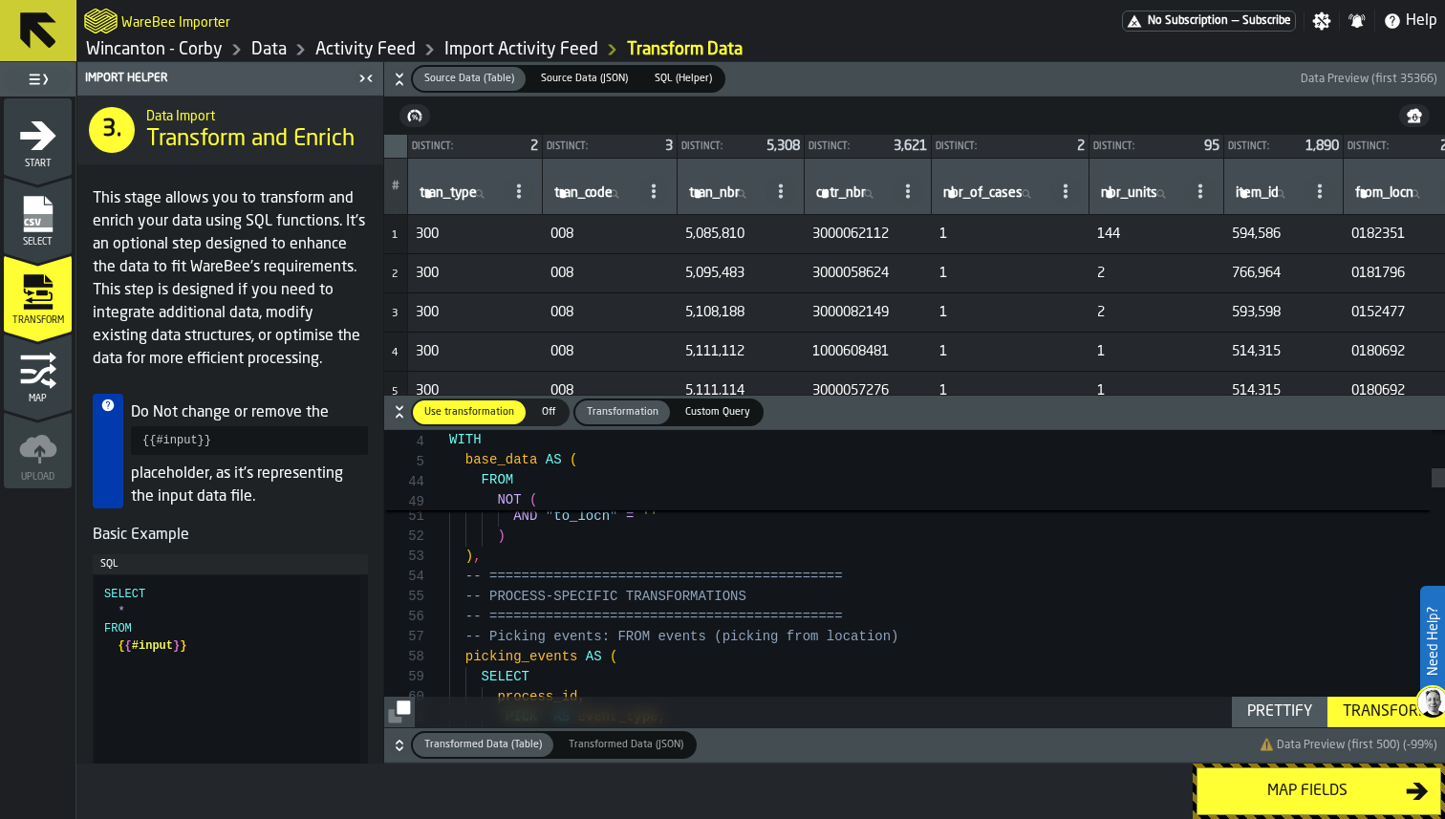
click at [395, 80] on icon "button-" at bounding box center [399, 79] width 19 height 19
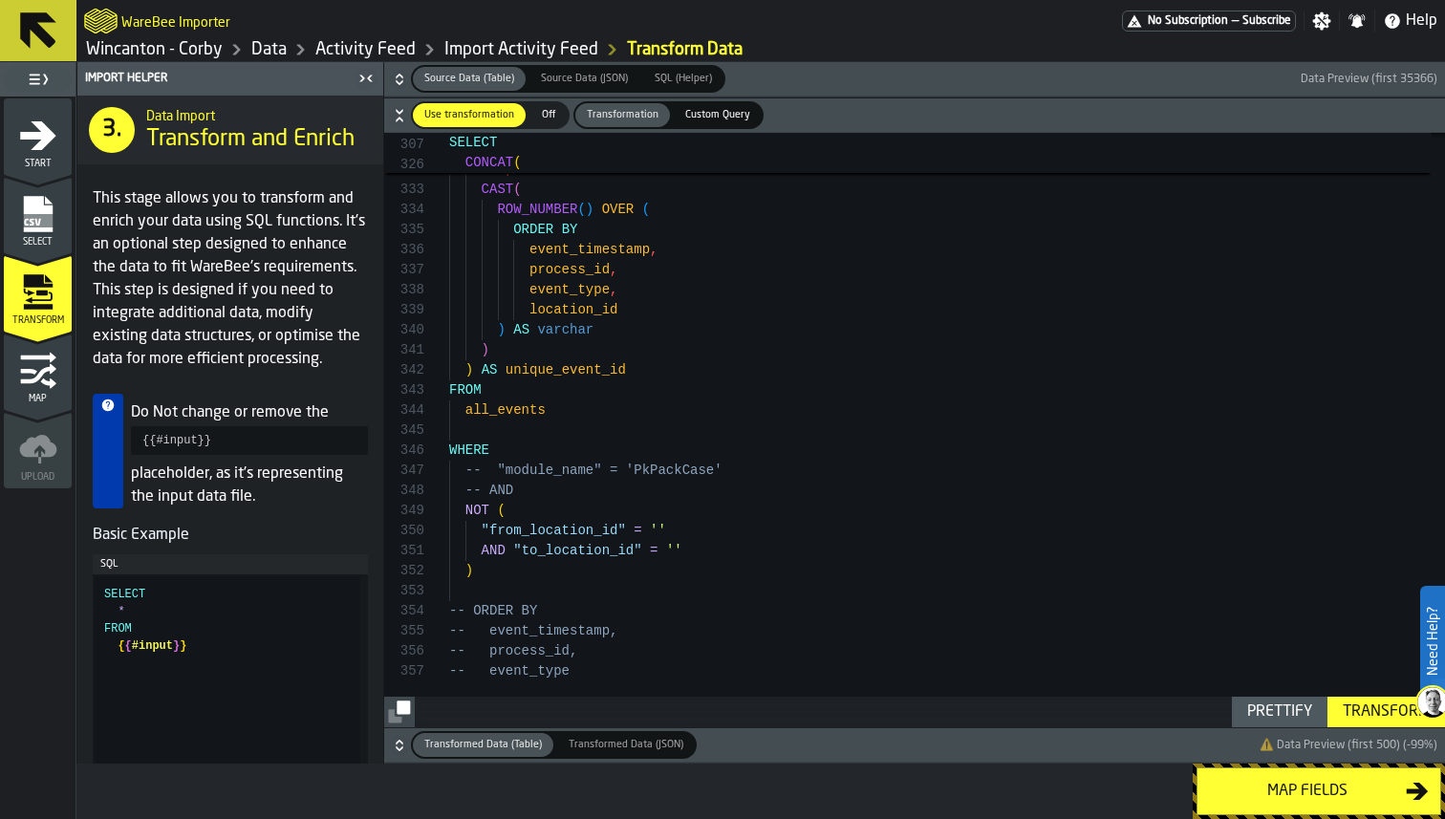
type textarea "**********"
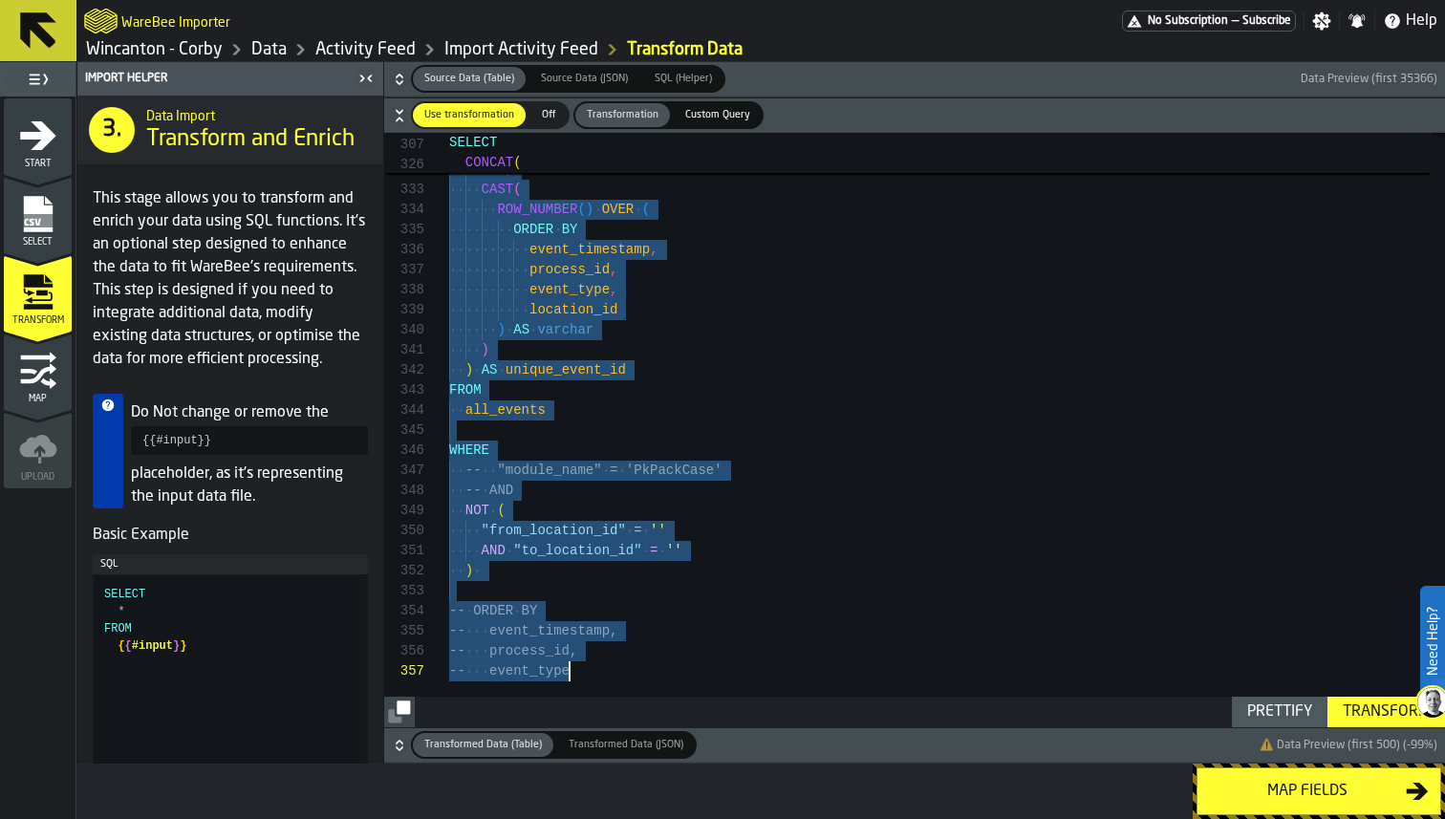
click at [402, 76] on icon "button-" at bounding box center [399, 79] width 19 height 19
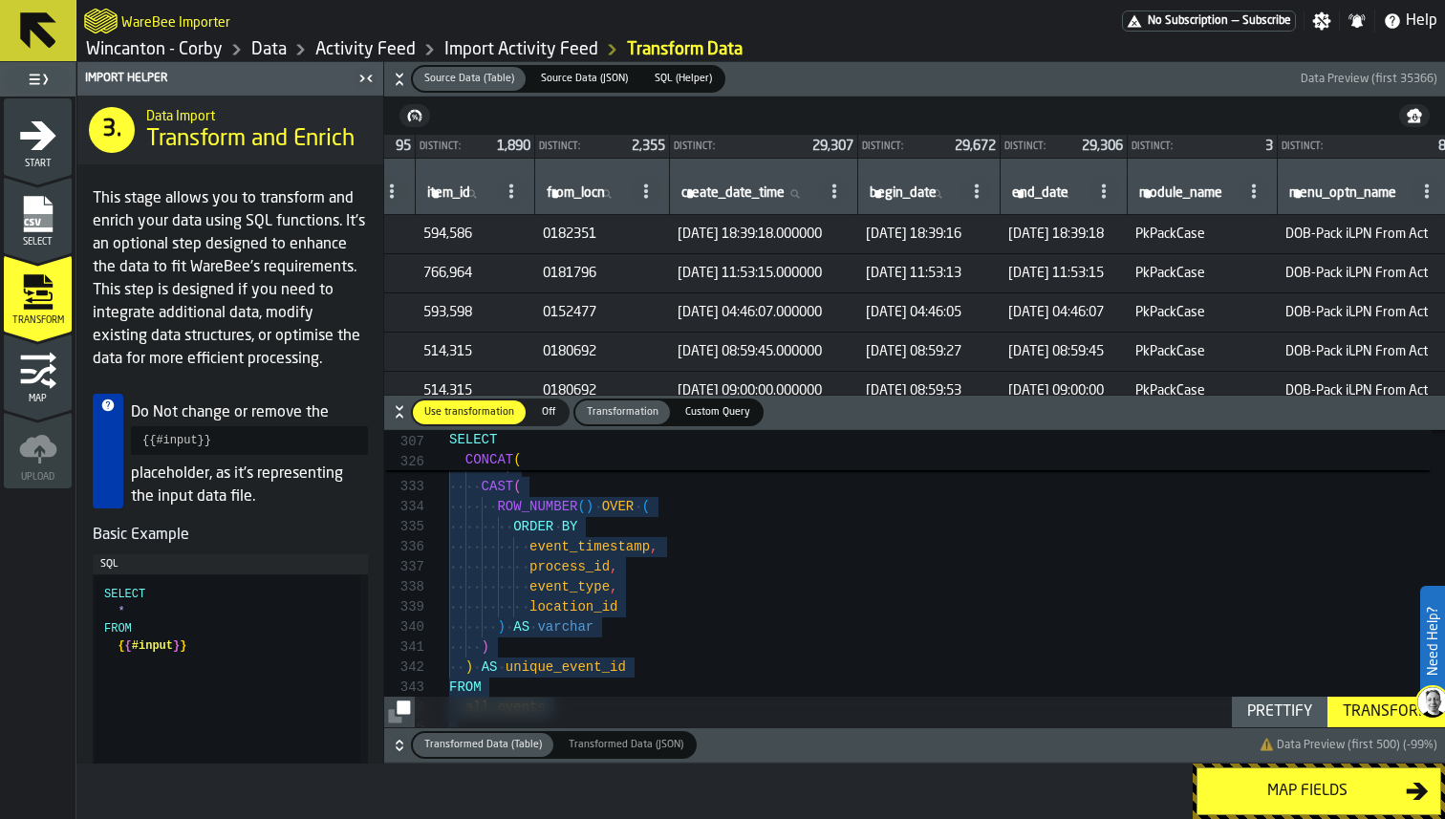
scroll to position [0, 843]
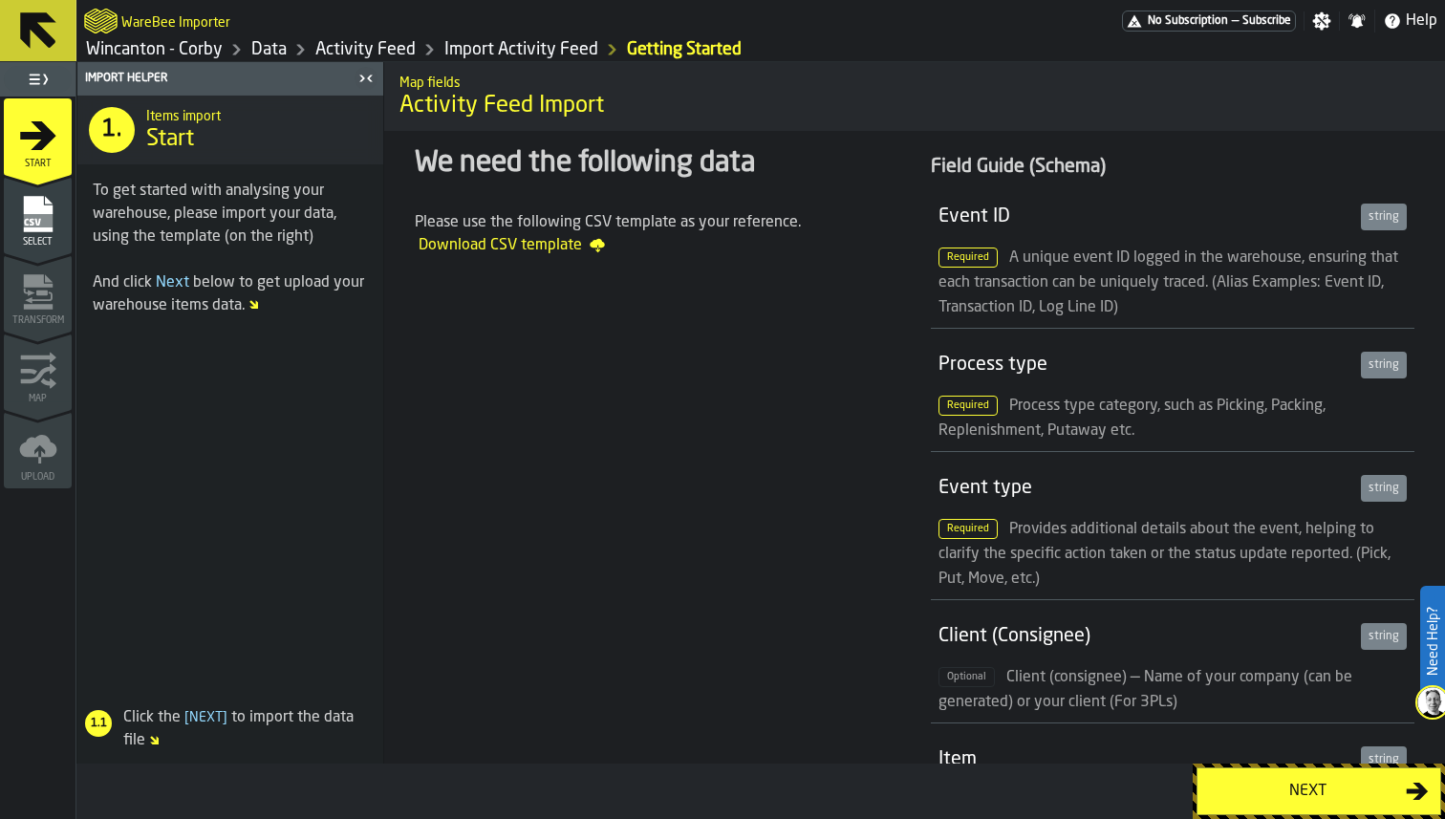
click at [59, 225] on div "Select" at bounding box center [38, 221] width 68 height 53
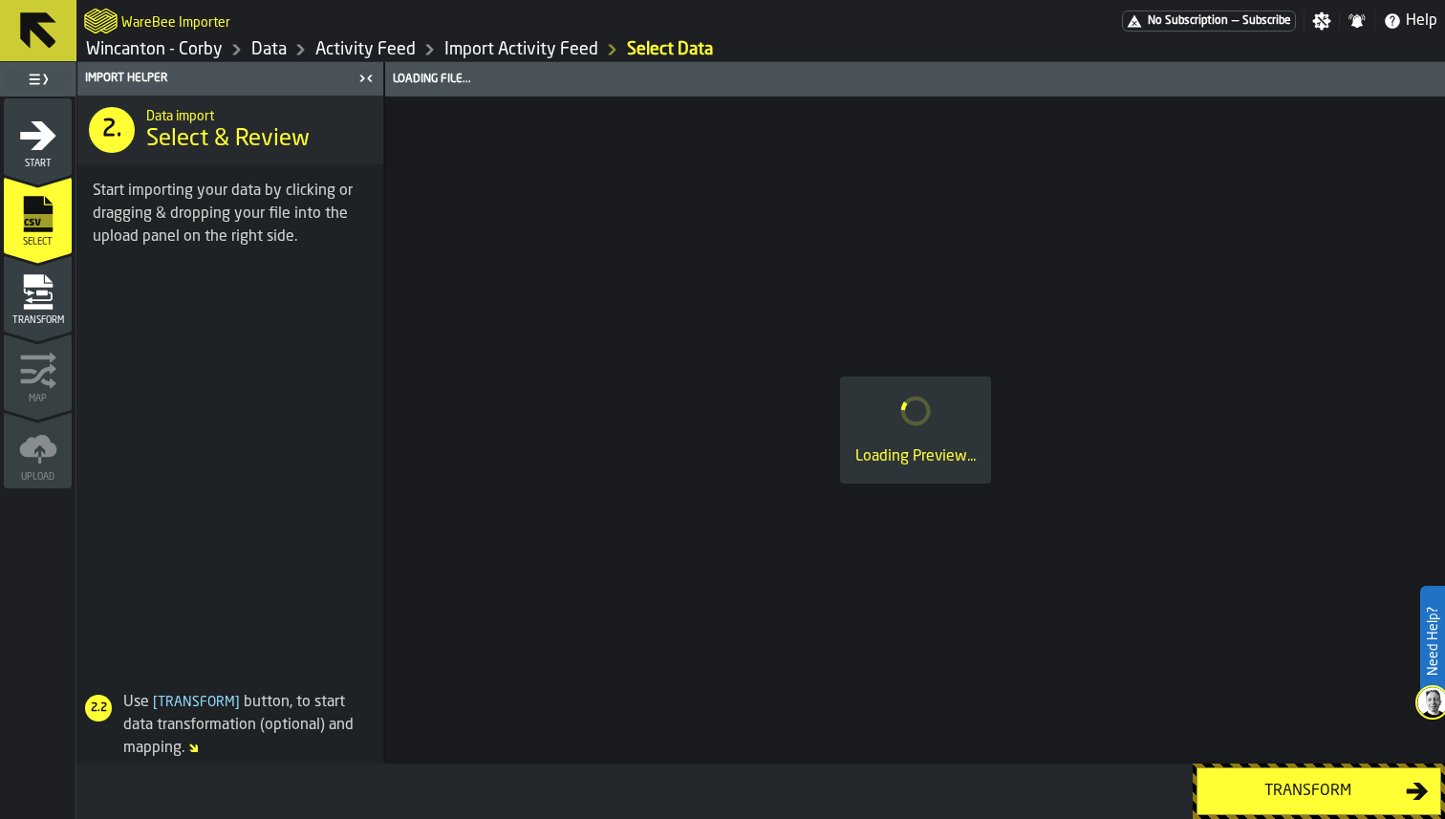
click at [42, 299] on icon "menu Transform" at bounding box center [39, 297] width 28 height 11
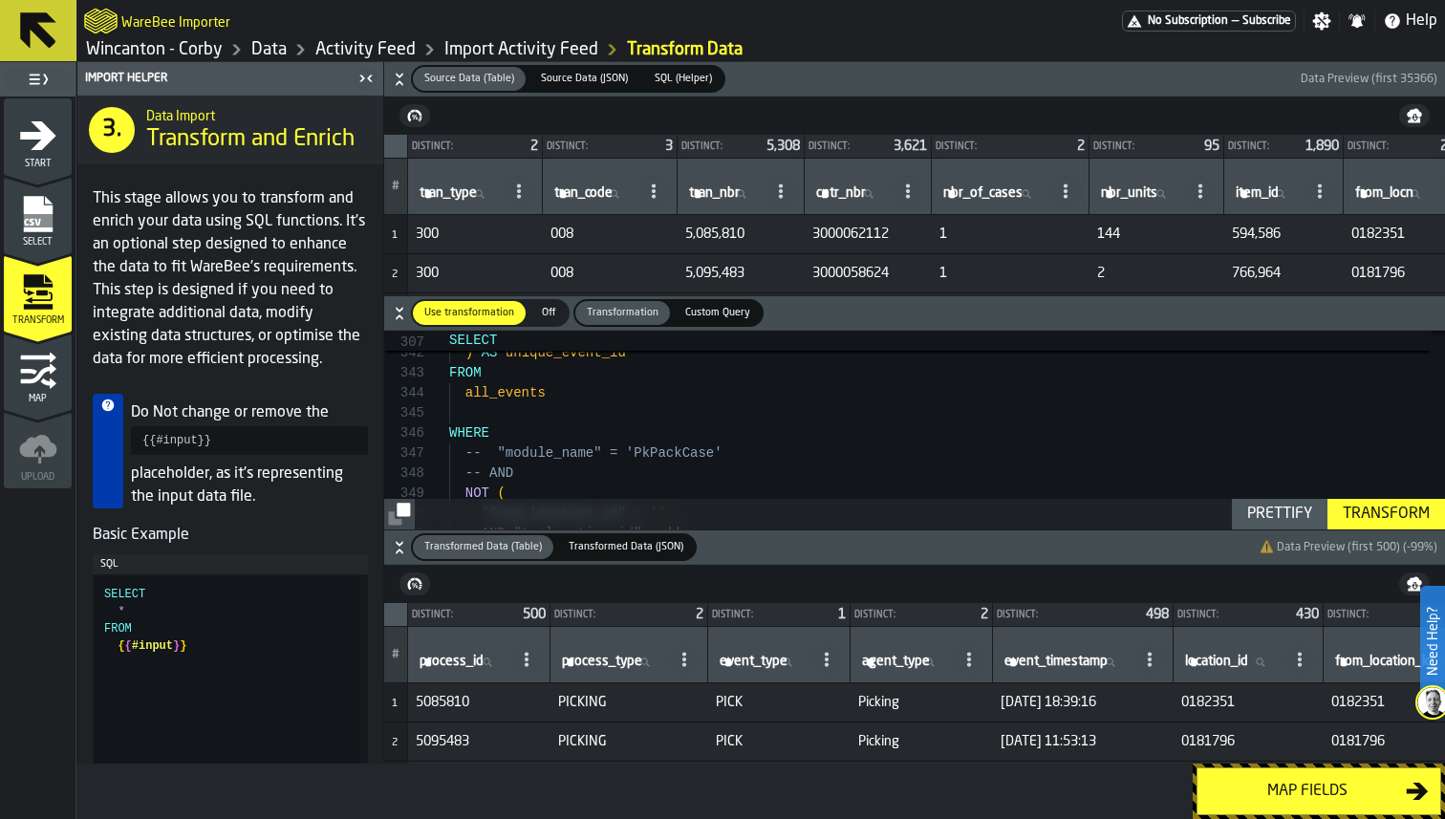
click at [14, 371] on div "Map" at bounding box center [38, 378] width 68 height 53
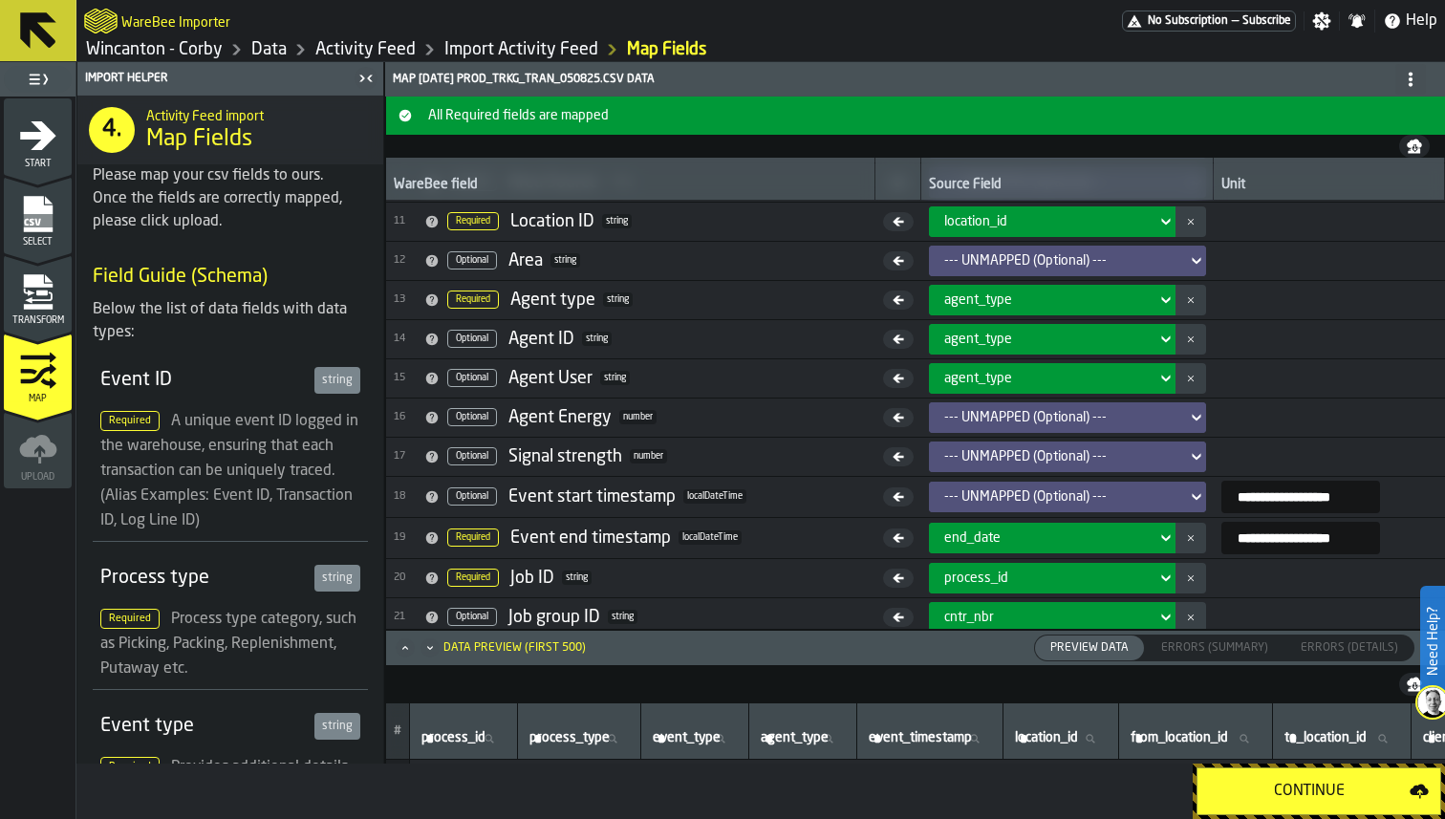
scroll to position [414, 0]
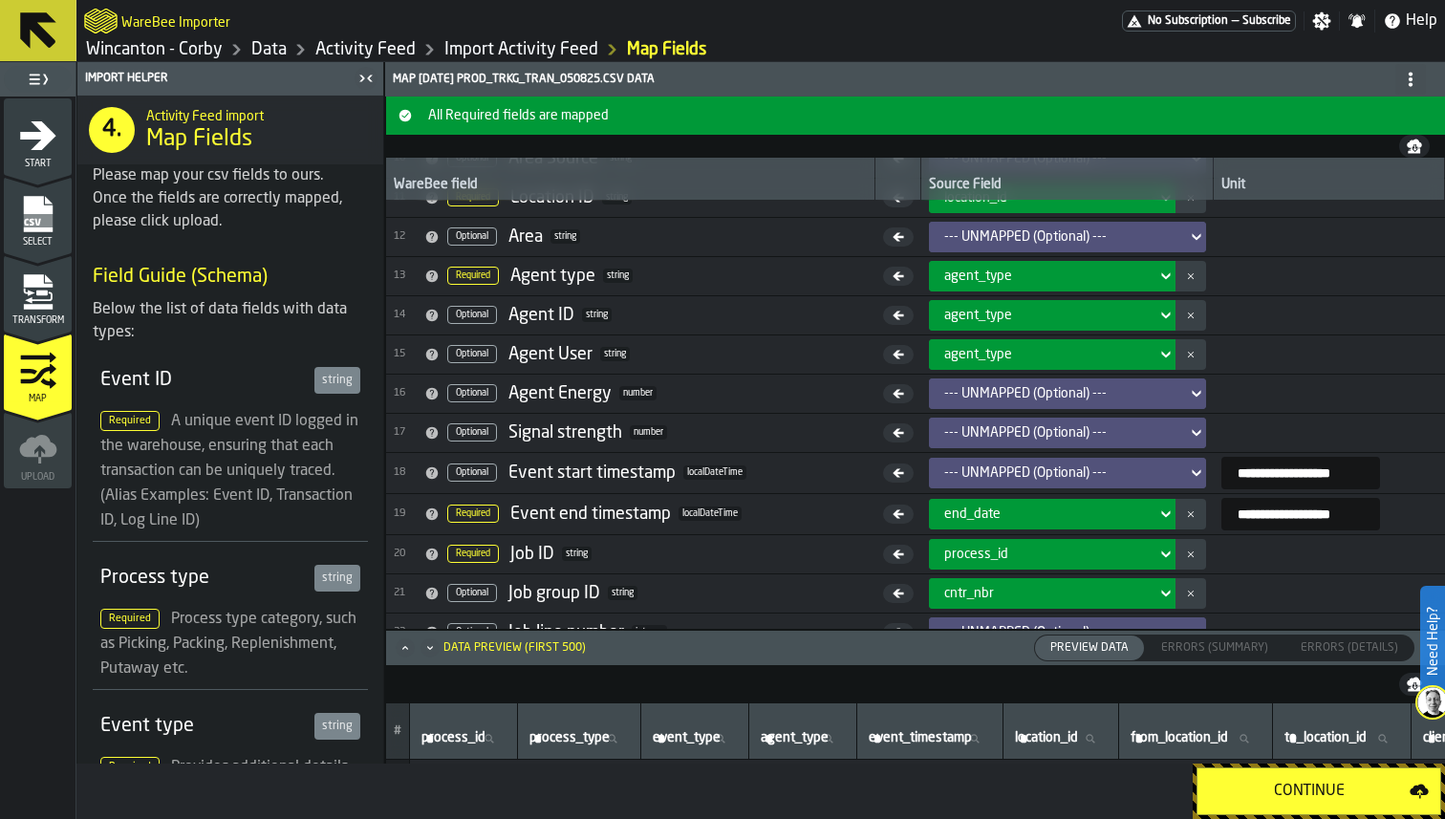
click at [35, 274] on icon "menu Transform" at bounding box center [37, 280] width 29 height 12
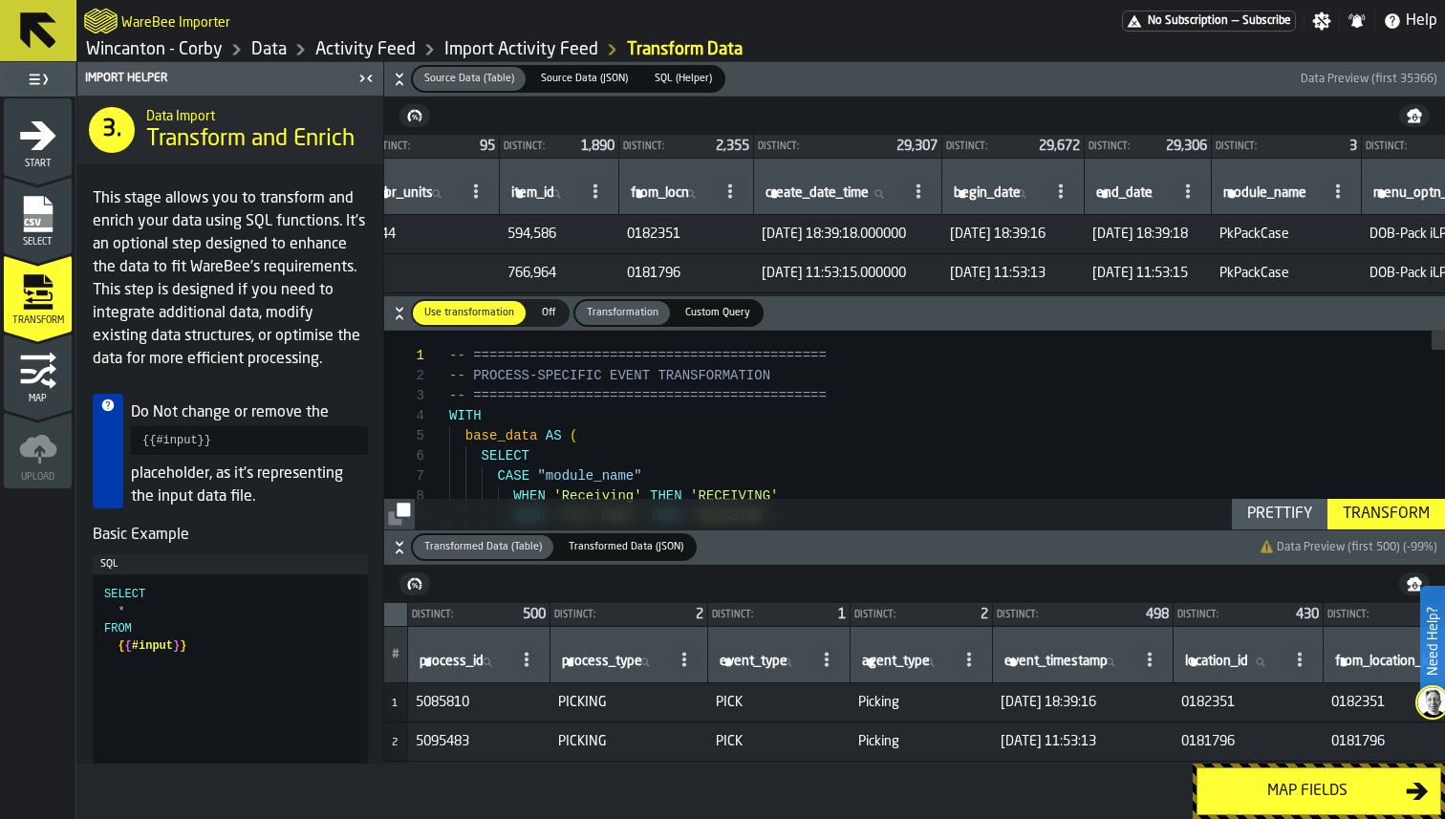
scroll to position [0, 727]
drag, startPoint x: 799, startPoint y: 232, endPoint x: 1079, endPoint y: 231, distance: 280.1
click at [1080, 231] on tr "1 300 008 5,085,810 3000062112 1 144 594,586 0182351 06/06/2025 18:39:18.000000…" at bounding box center [596, 234] width 1876 height 39
click at [941, 247] on td "06/06/2025 18:39:18.000000" at bounding box center [846, 234] width 188 height 39
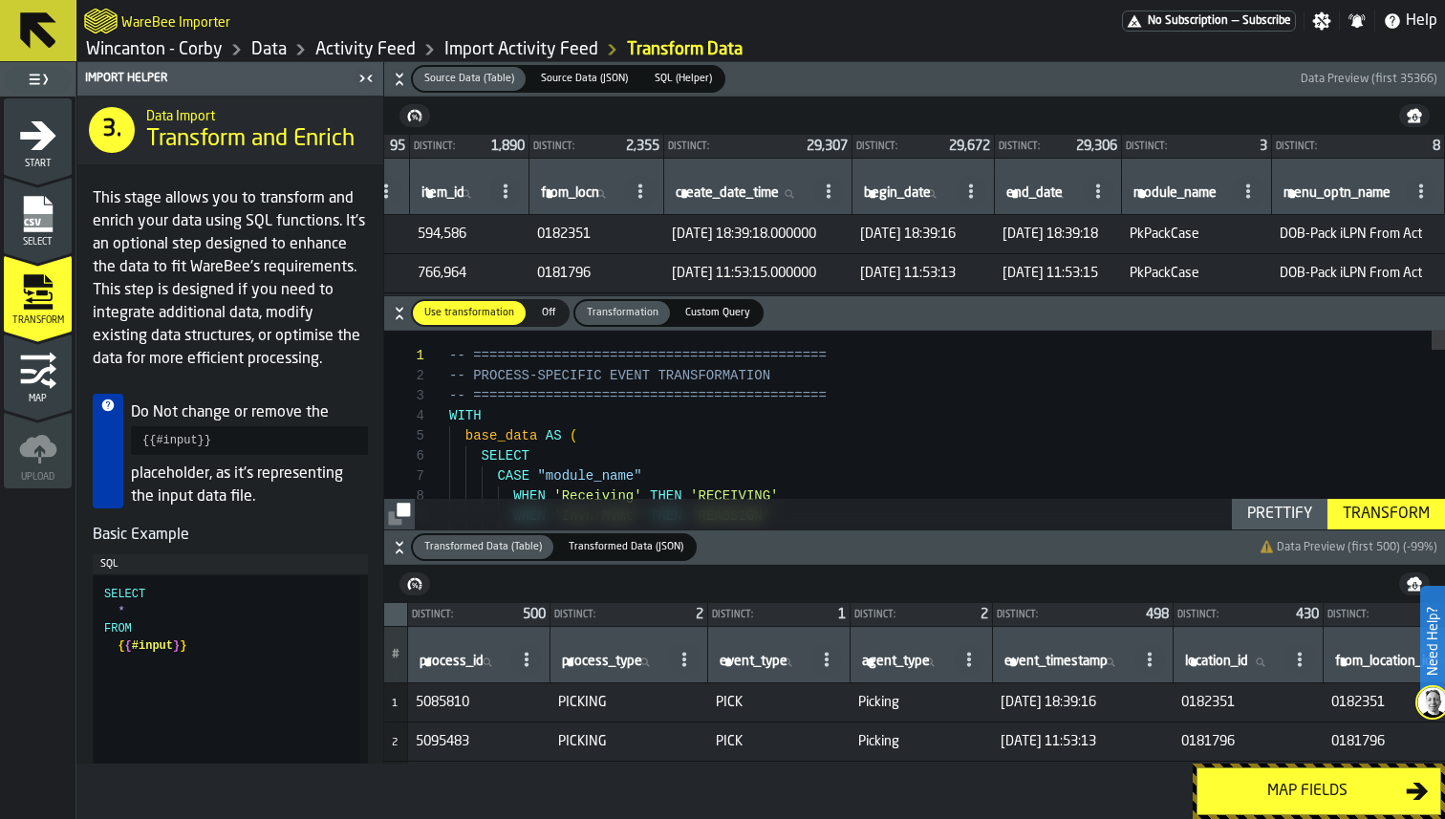
scroll to position [0, 908]
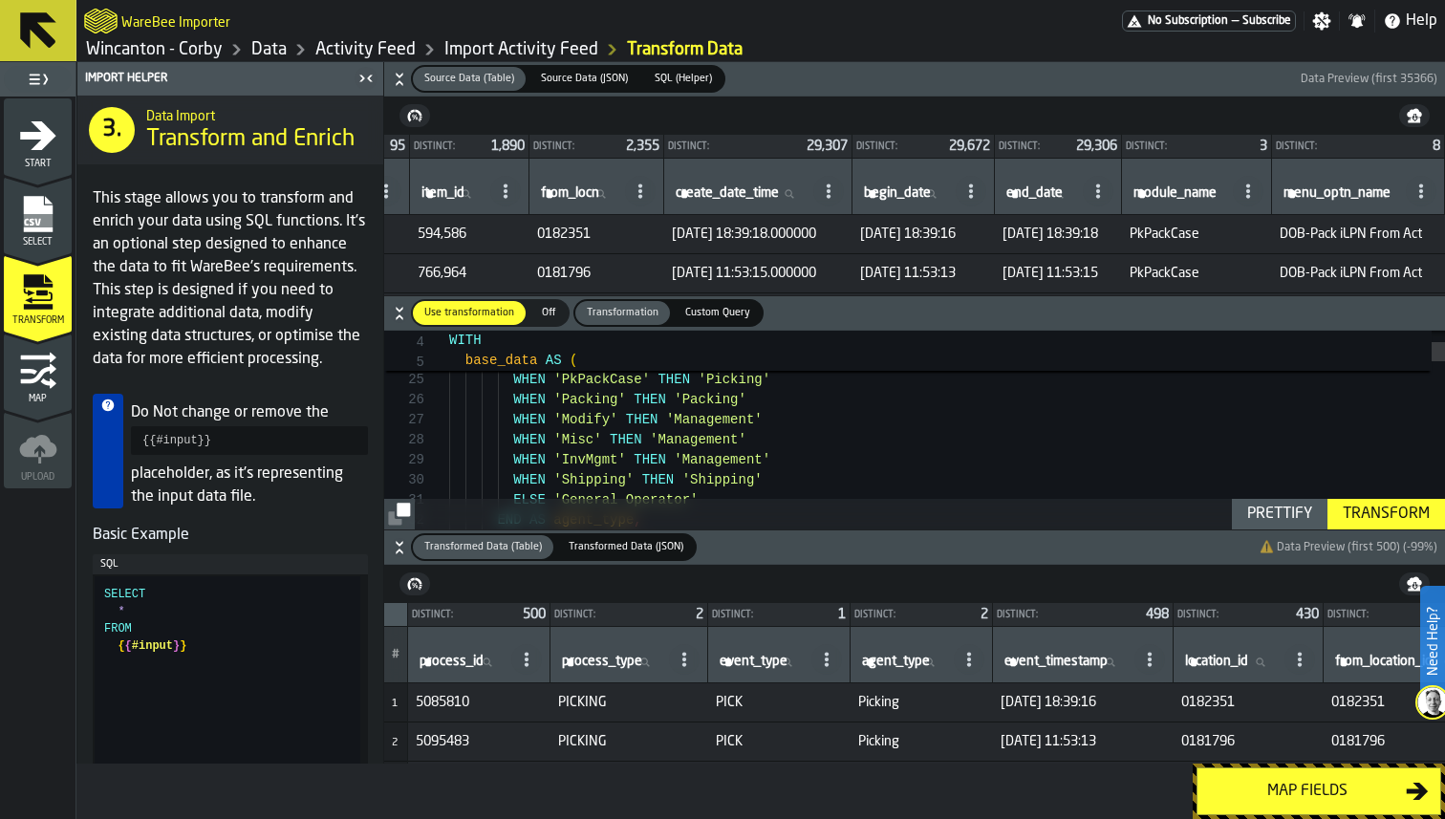
click at [402, 544] on icon "button-" at bounding box center [399, 547] width 19 height 19
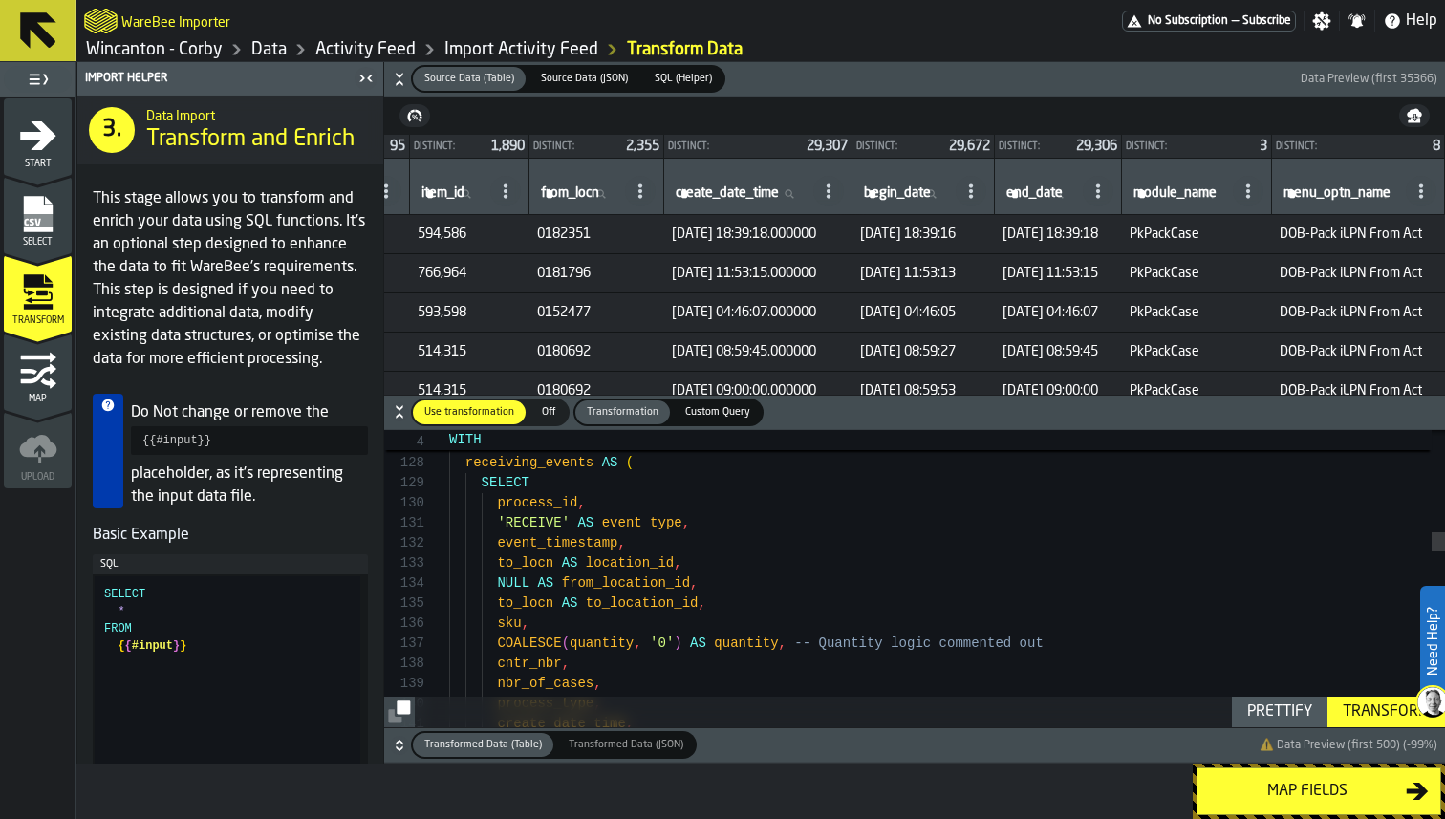
click at [51, 380] on icon "menu Map" at bounding box center [47, 383] width 15 height 11
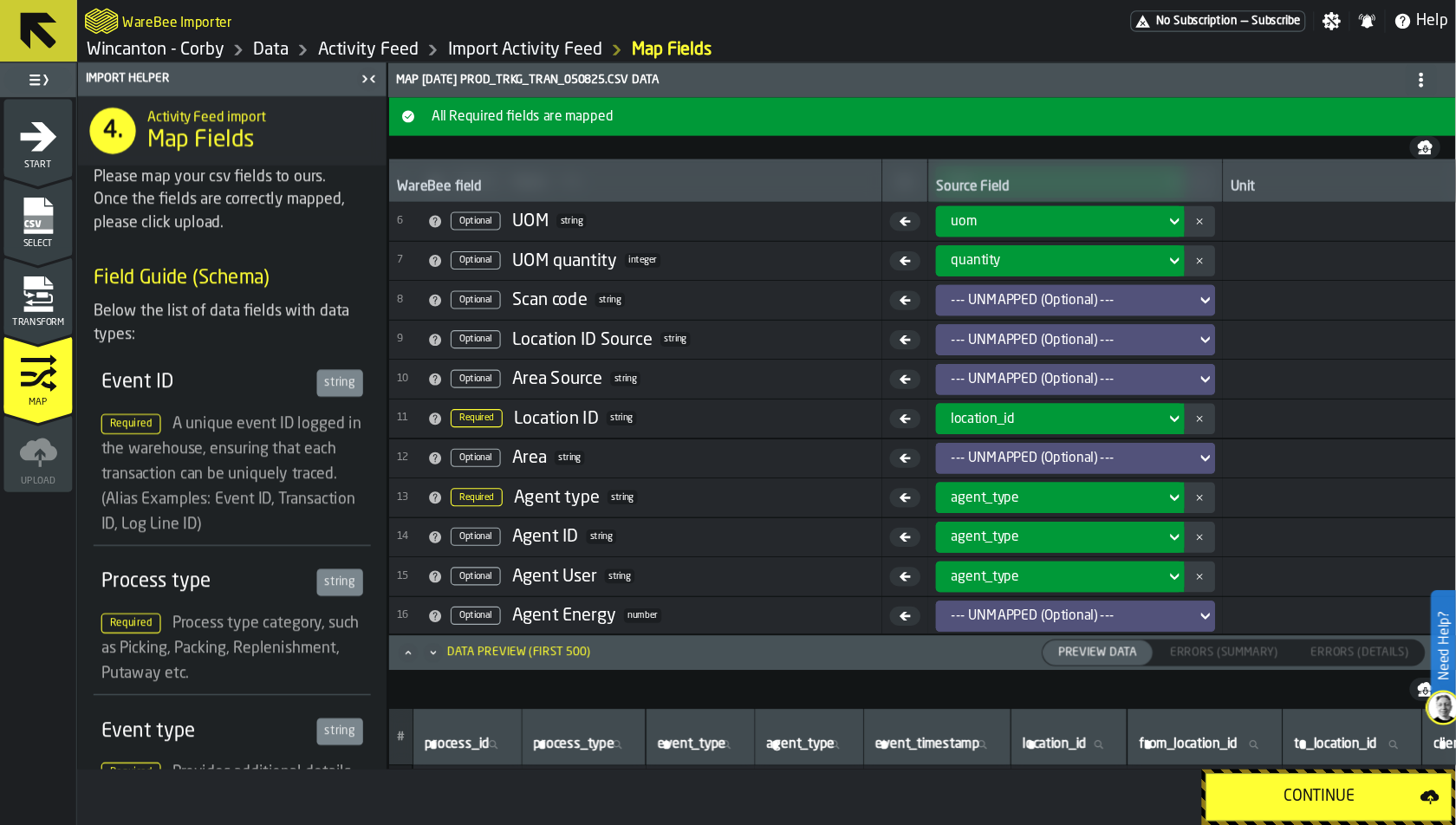
scroll to position [375, 0]
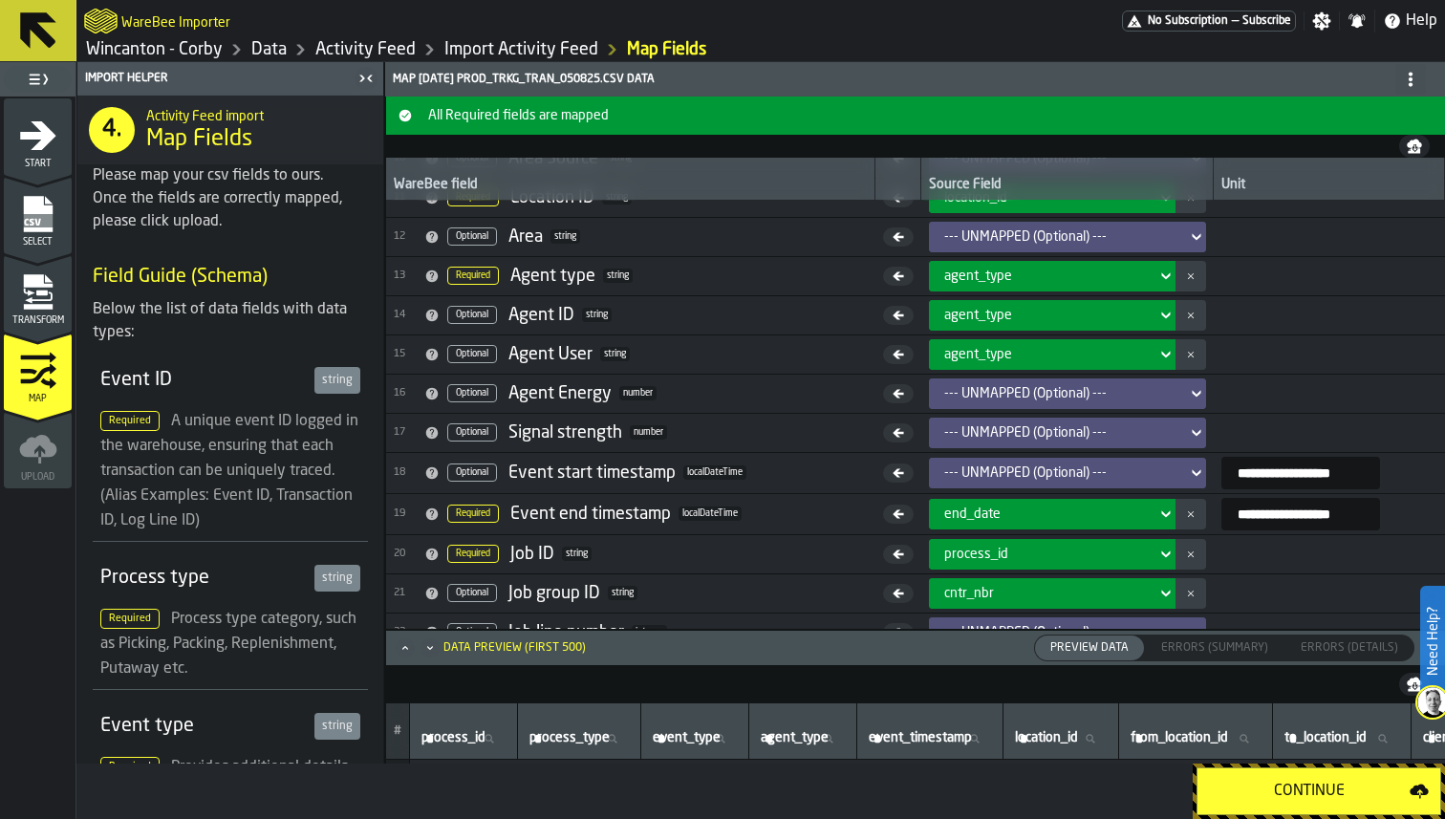
drag, startPoint x: 1218, startPoint y: 473, endPoint x: 1400, endPoint y: 473, distance: 182.6
click at [1400, 473] on span "**********" at bounding box center [1330, 473] width 216 height 33
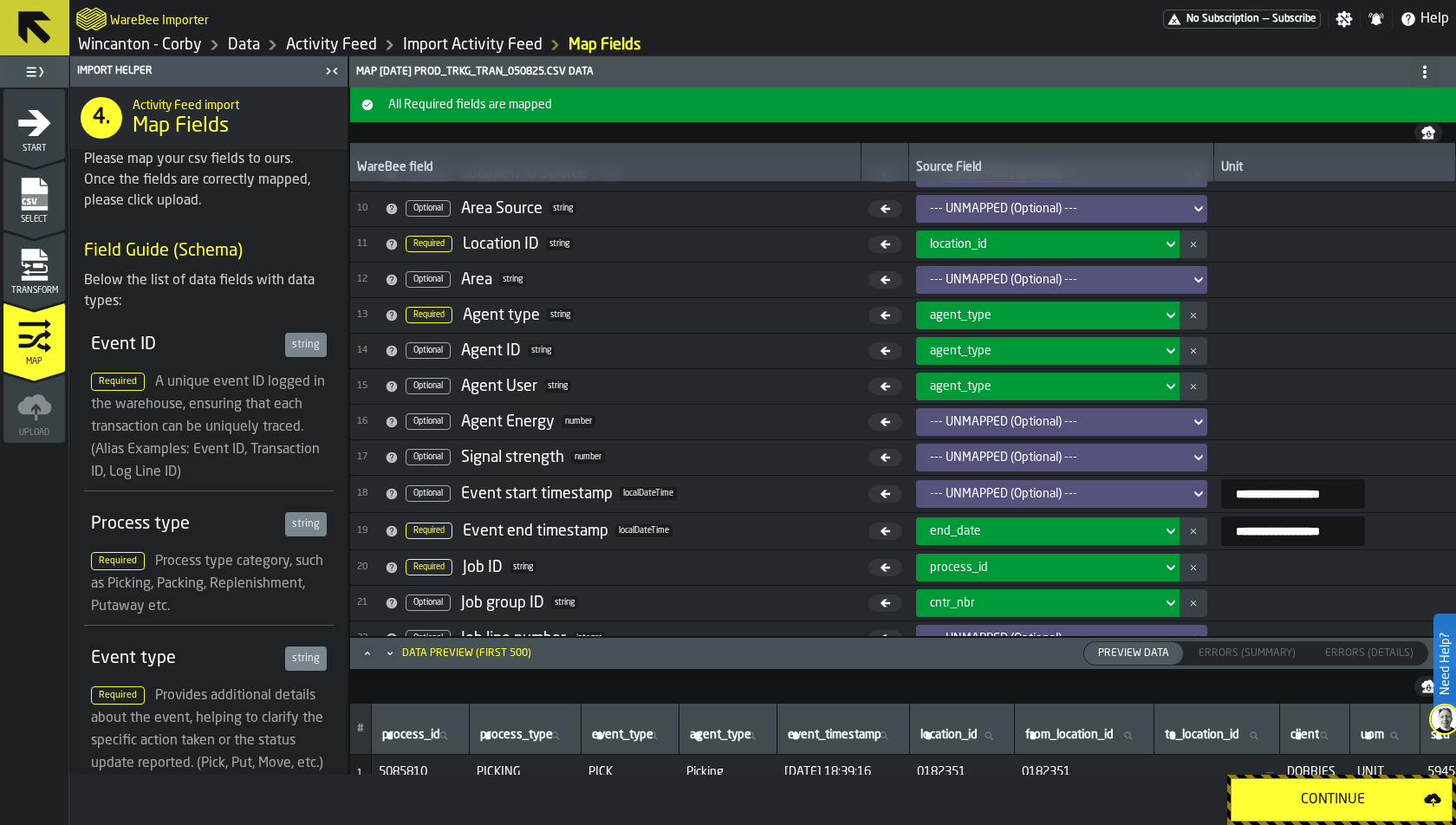
scroll to position [301, 0]
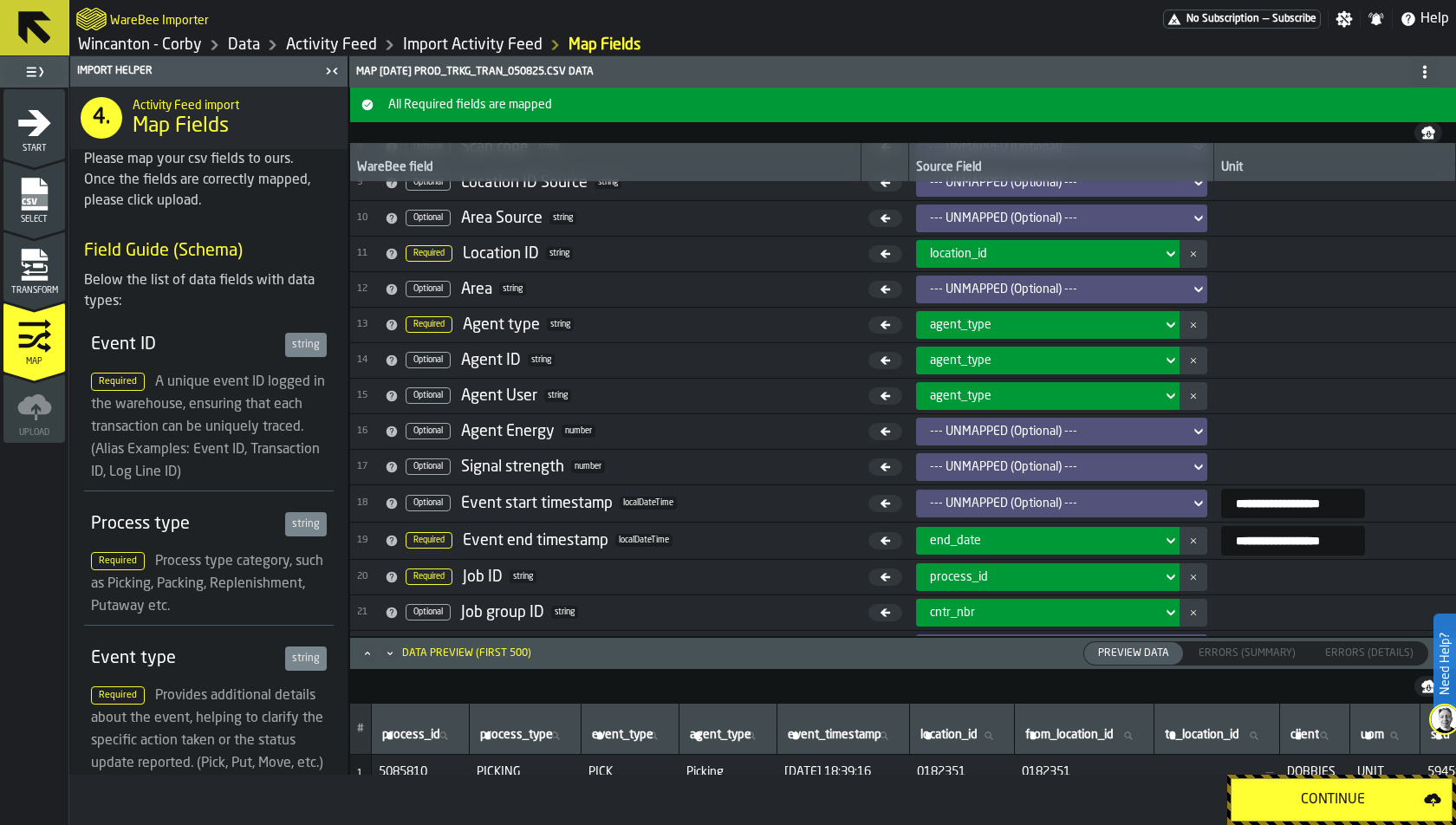
click at [1127, 530] on div "end_date" at bounding box center [1043, 540] width 239 height 21
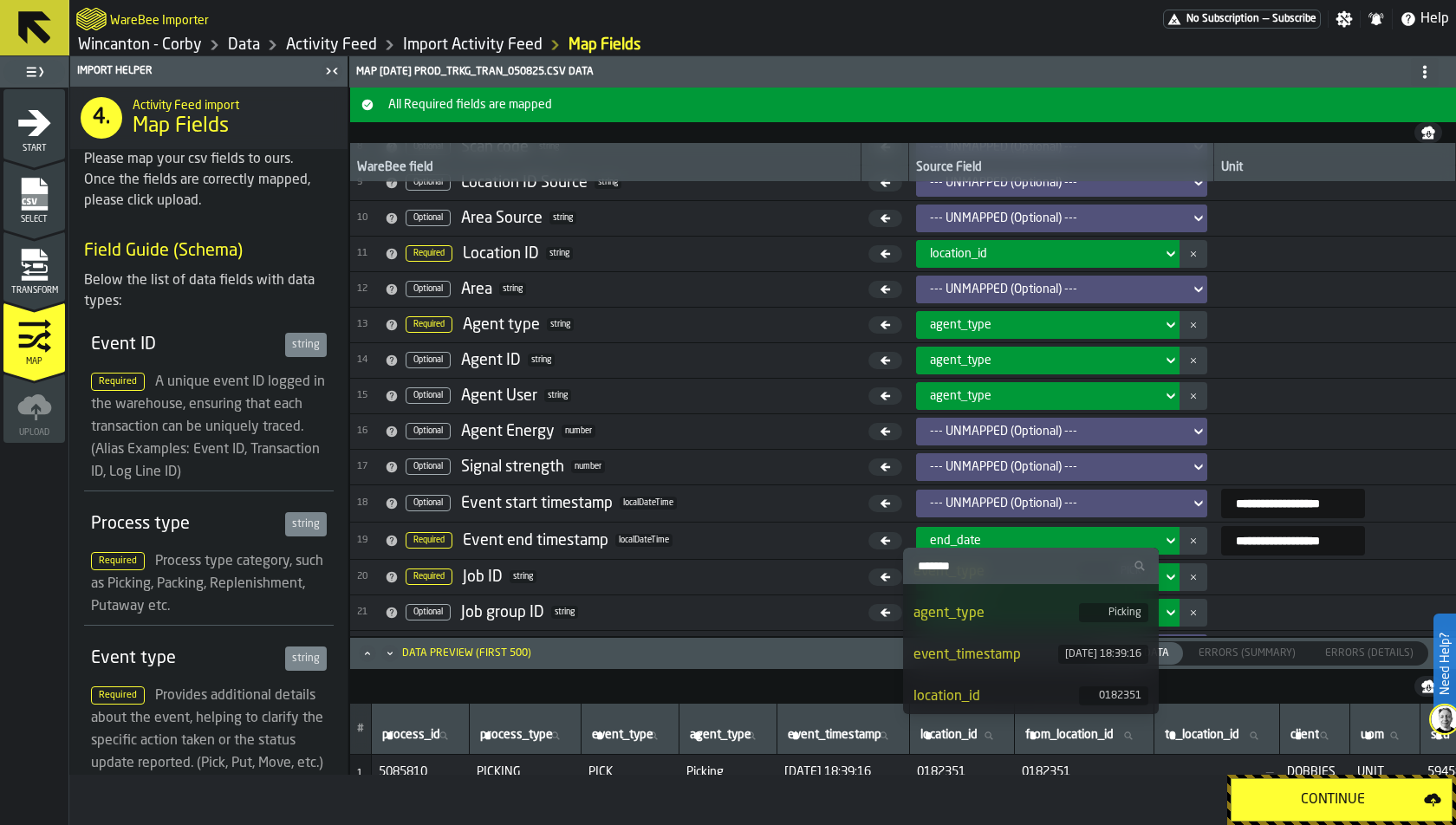
scroll to position [131, 0]
click at [726, 528] on span "19 Required Event end timestamp localDateTime" at bounding box center [606, 540] width 498 height 26
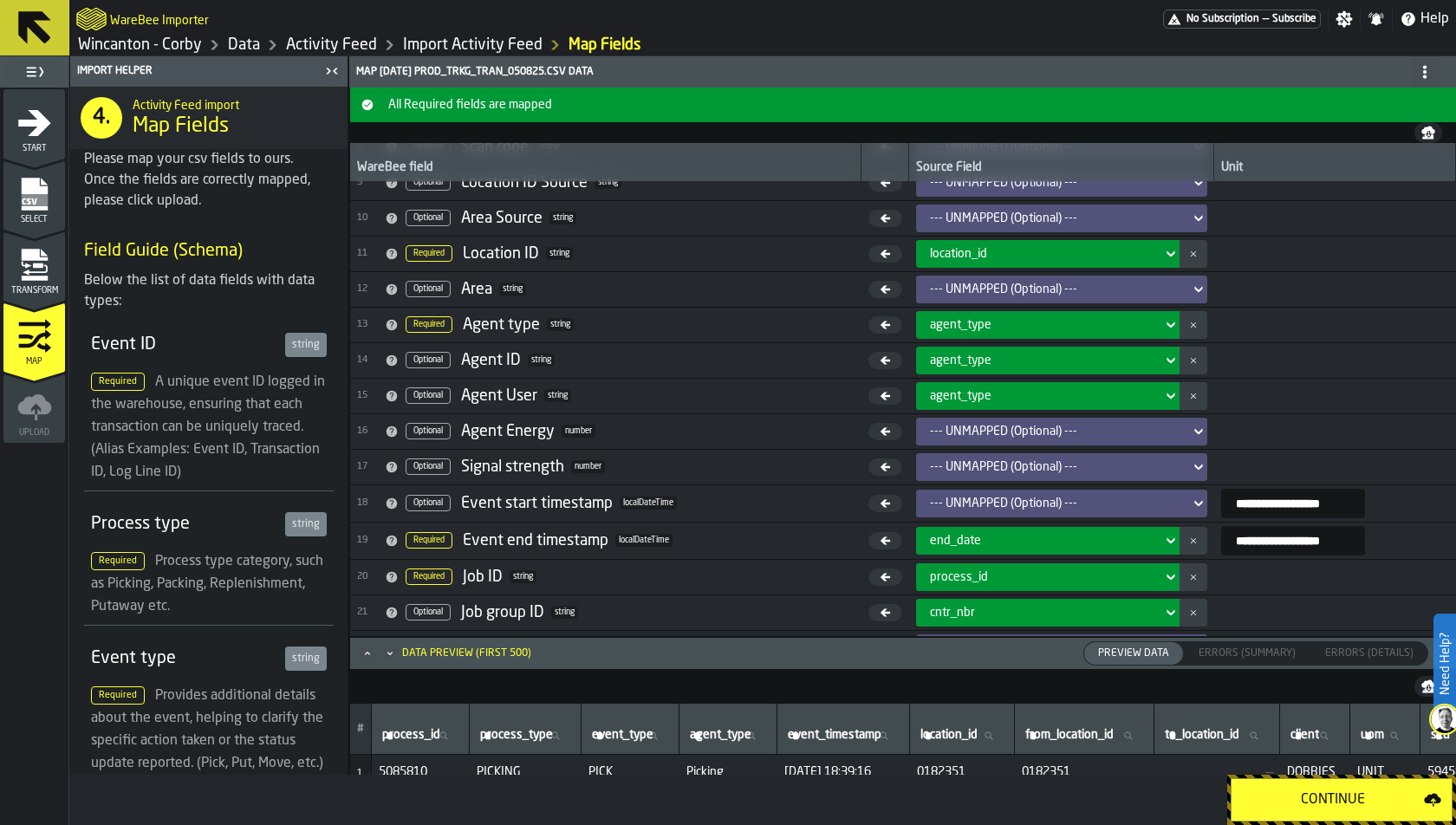
click at [241, 51] on link "Data" at bounding box center [243, 44] width 32 height 19
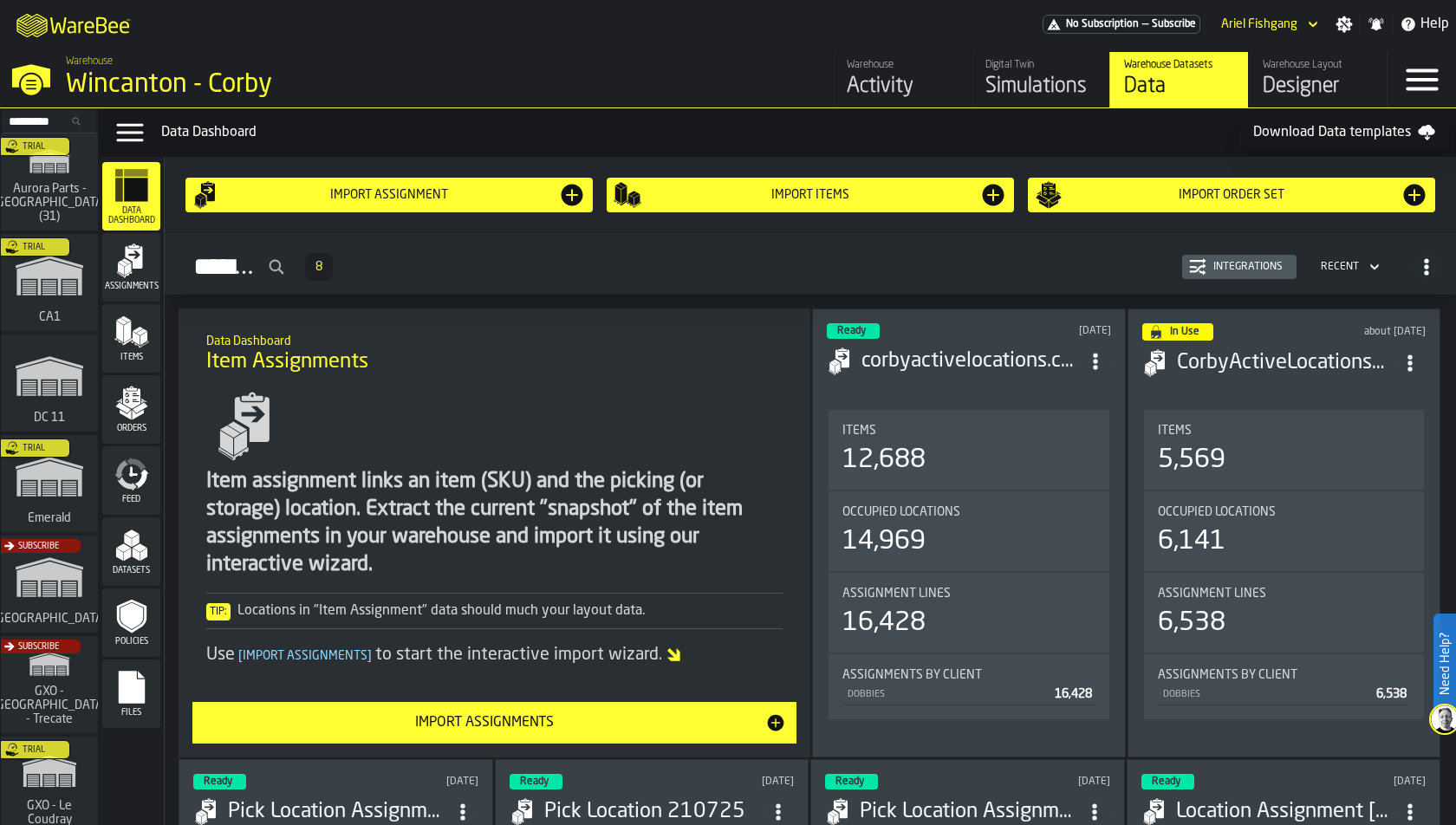
click at [134, 536] on polygon "menu Datasets" at bounding box center [131, 534] width 15 height 9
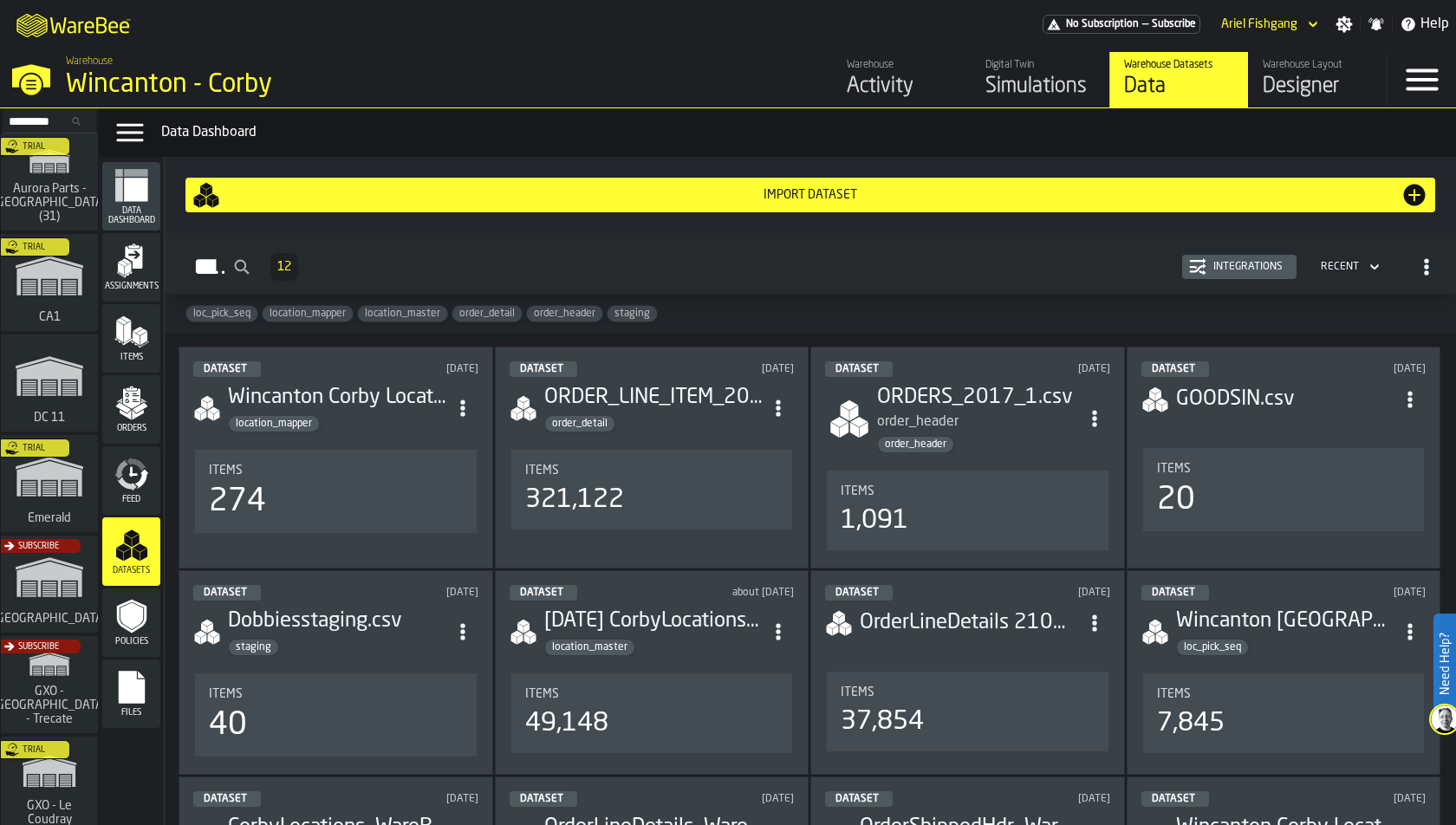
click at [634, 423] on div "order_detail" at bounding box center [653, 423] width 218 height 17
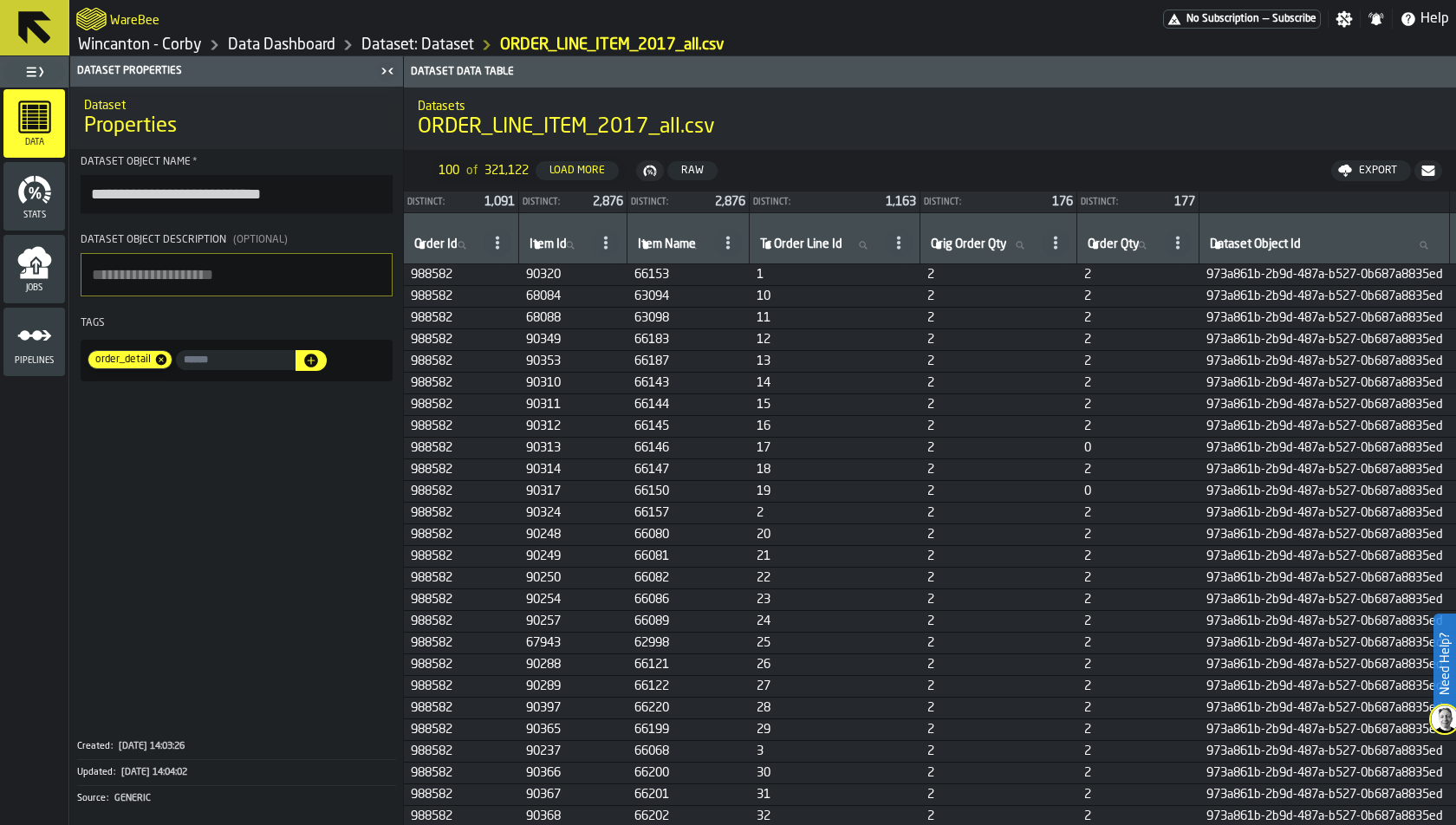
click at [443, 42] on link "Dataset: Dataset" at bounding box center [418, 44] width 112 height 19
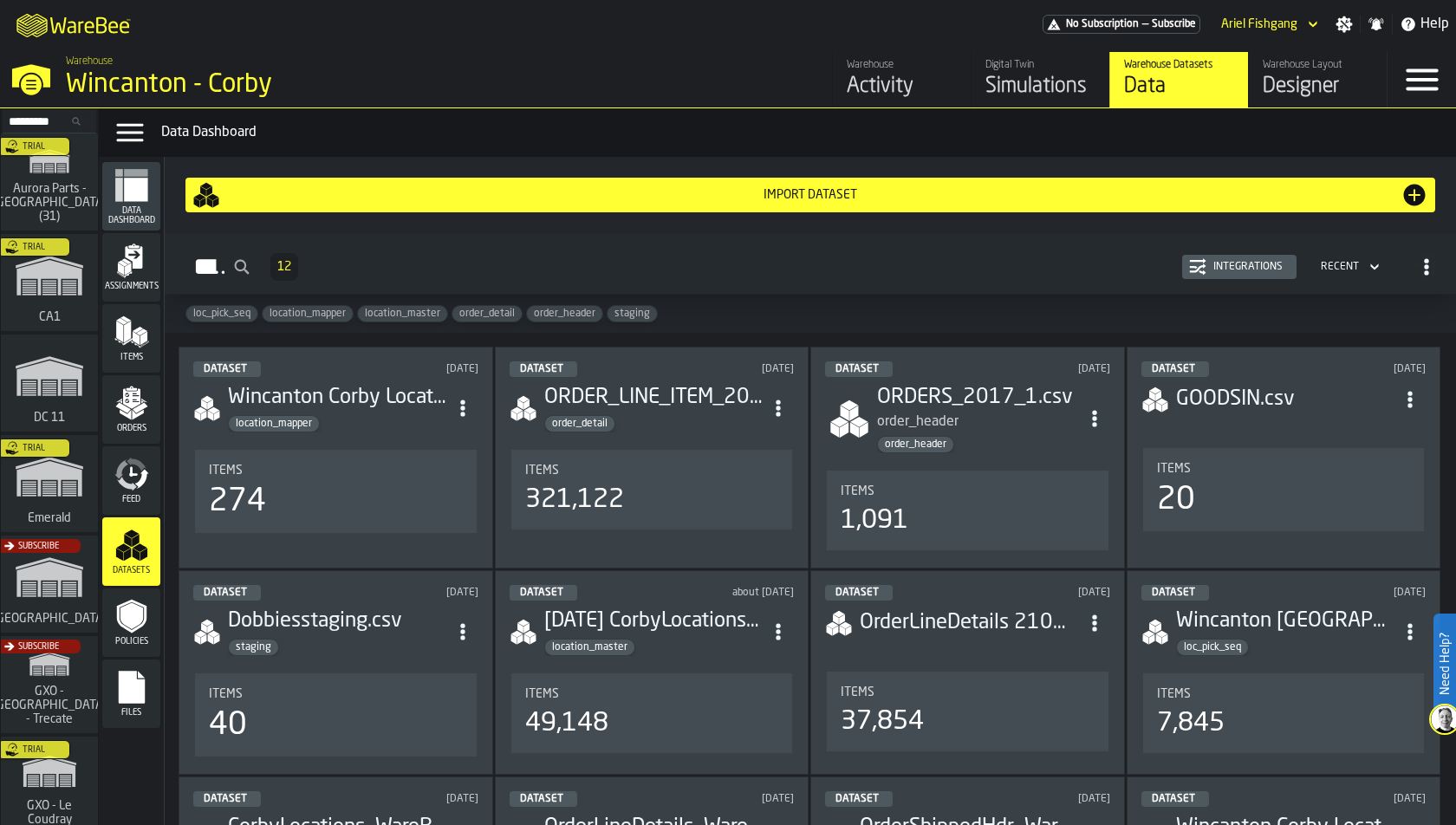
click at [927, 403] on h3 "ORDERS_2017_1.csv" at bounding box center [977, 397] width 201 height 28
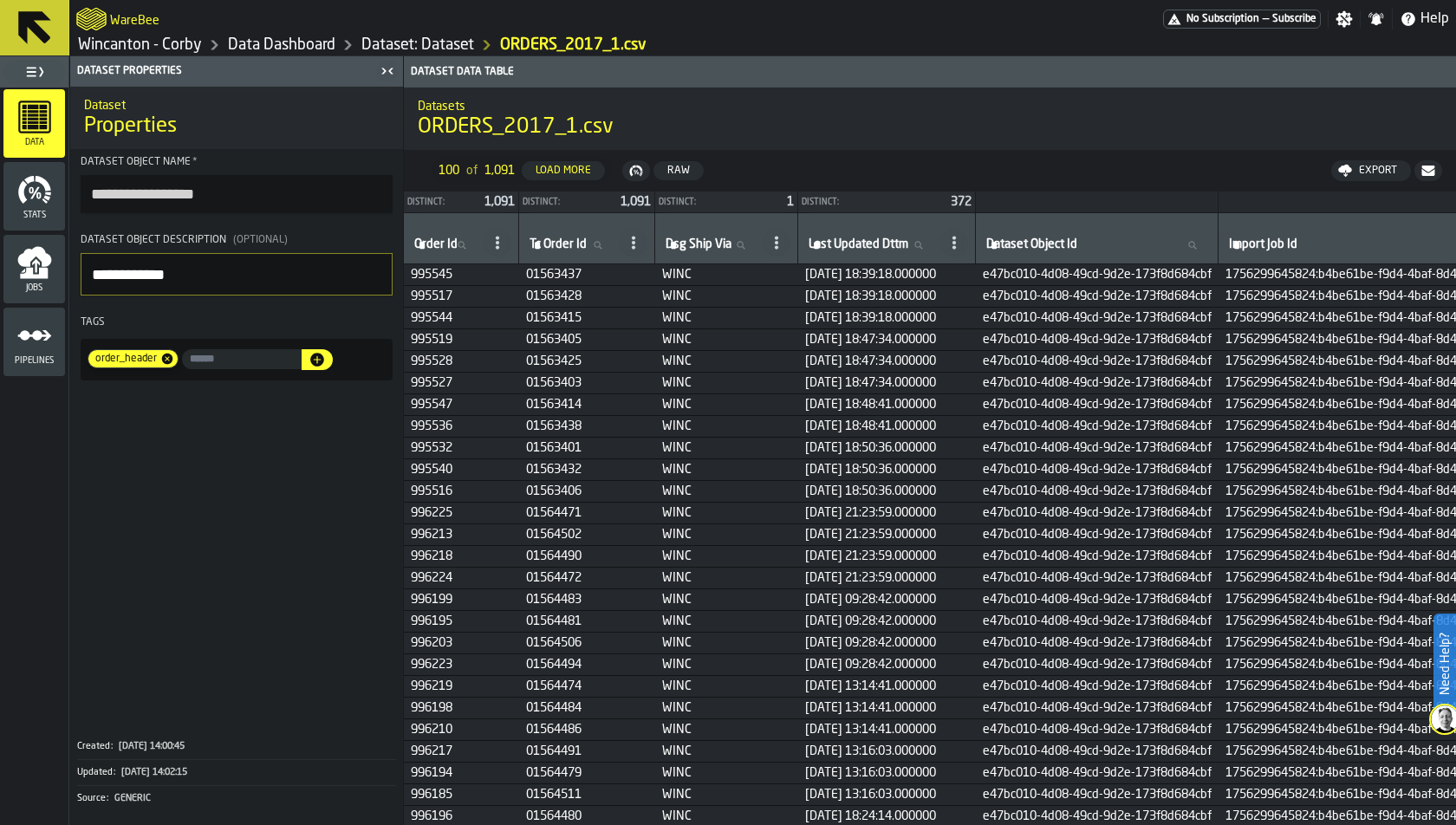
click at [271, 54] on div "Data Dashboard" at bounding box center [268, 44] width 133 height 21
click at [301, 25] on div "WareBee" at bounding box center [619, 19] width 1087 height 31
click at [308, 34] on div "Data Dashboard" at bounding box center [268, 44] width 133 height 21
click at [310, 43] on link "Data Dashboard" at bounding box center [281, 44] width 108 height 19
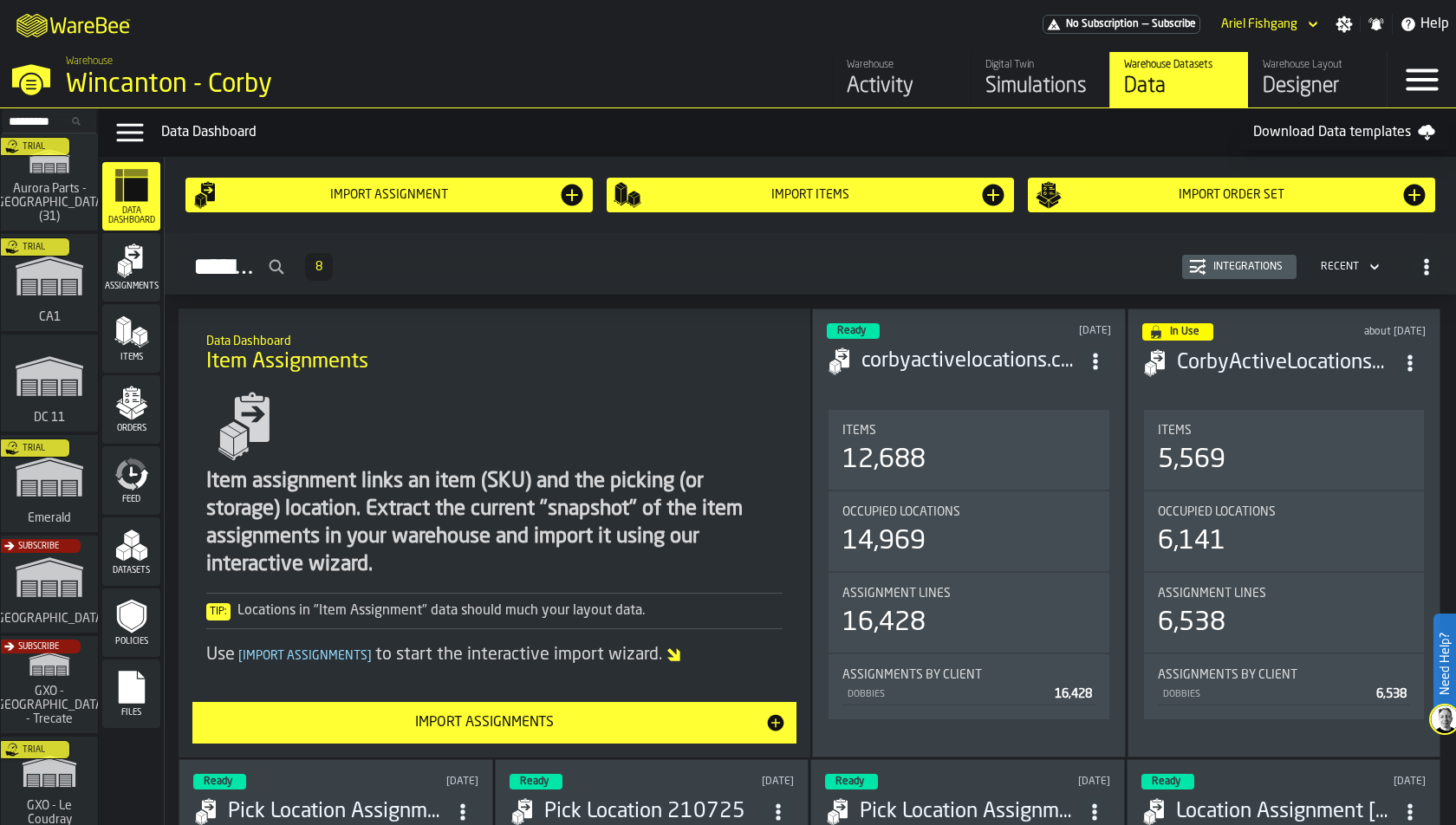
click at [127, 563] on div "Datasets" at bounding box center [131, 551] width 58 height 48
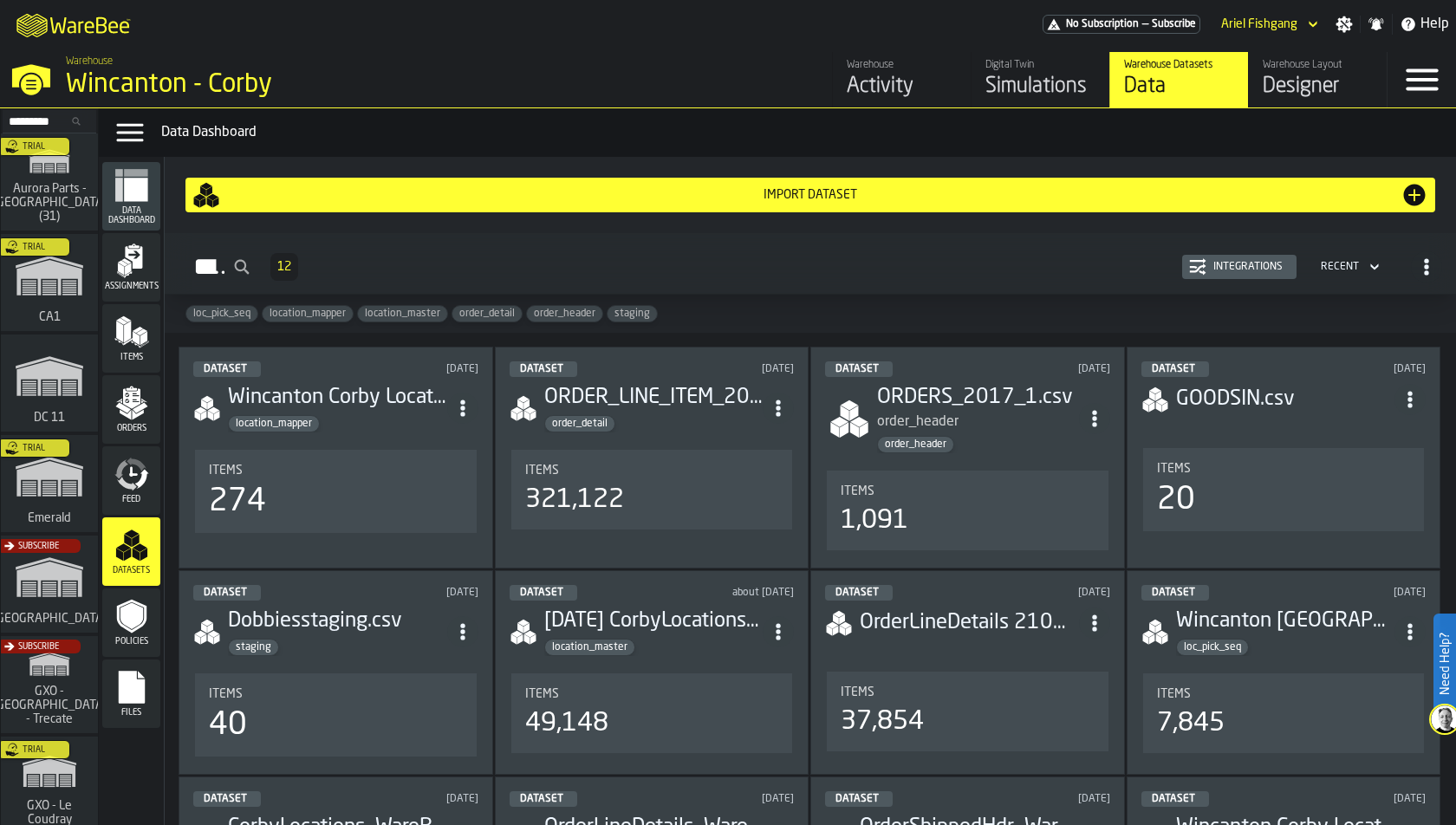
click at [786, 195] on div "Import Dataset" at bounding box center [811, 194] width 1180 height 14
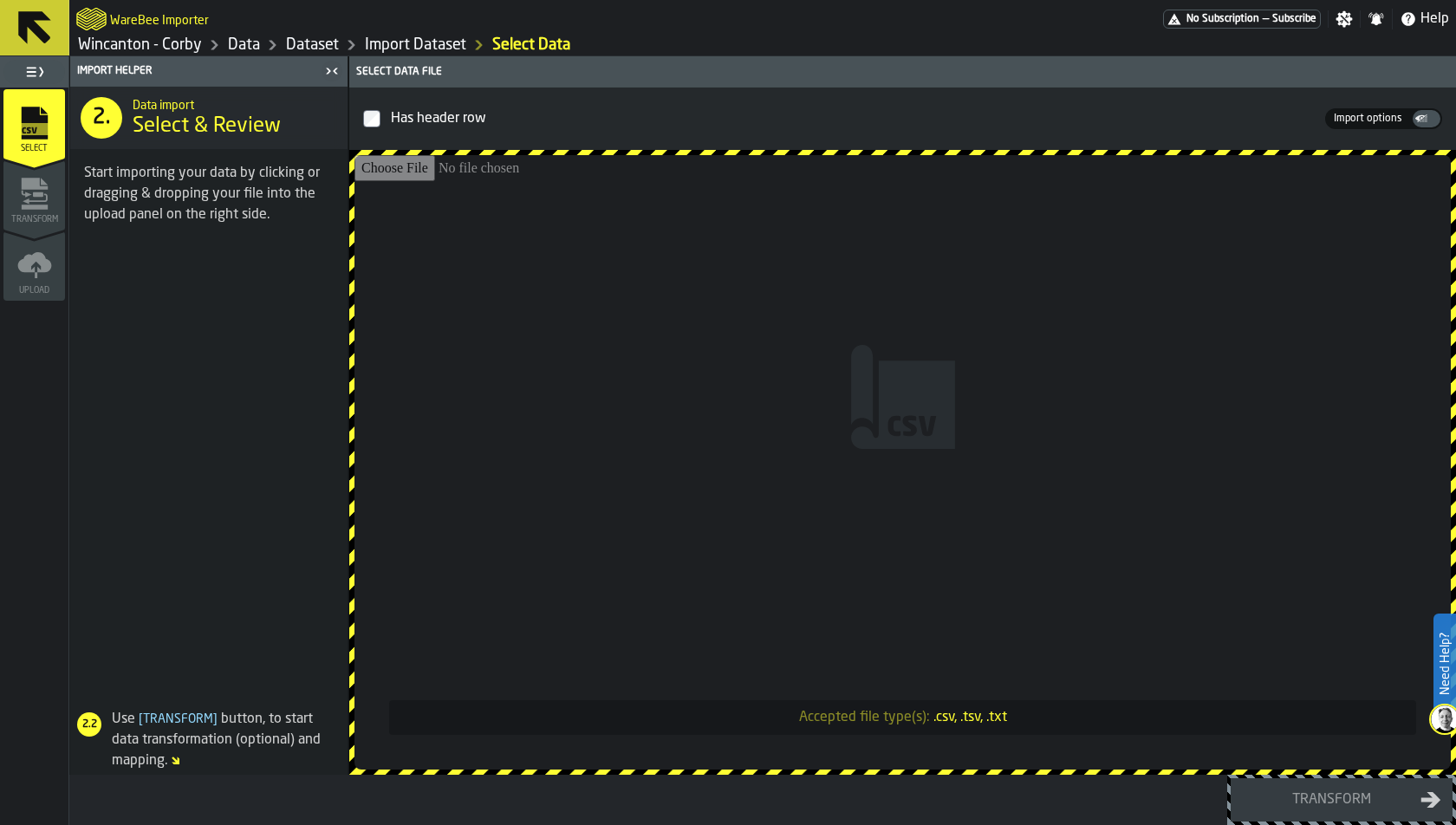
click at [568, 352] on input "Accepted file type(s): .csv, .tsv, .txt" at bounding box center [902, 462] width 1096 height 615
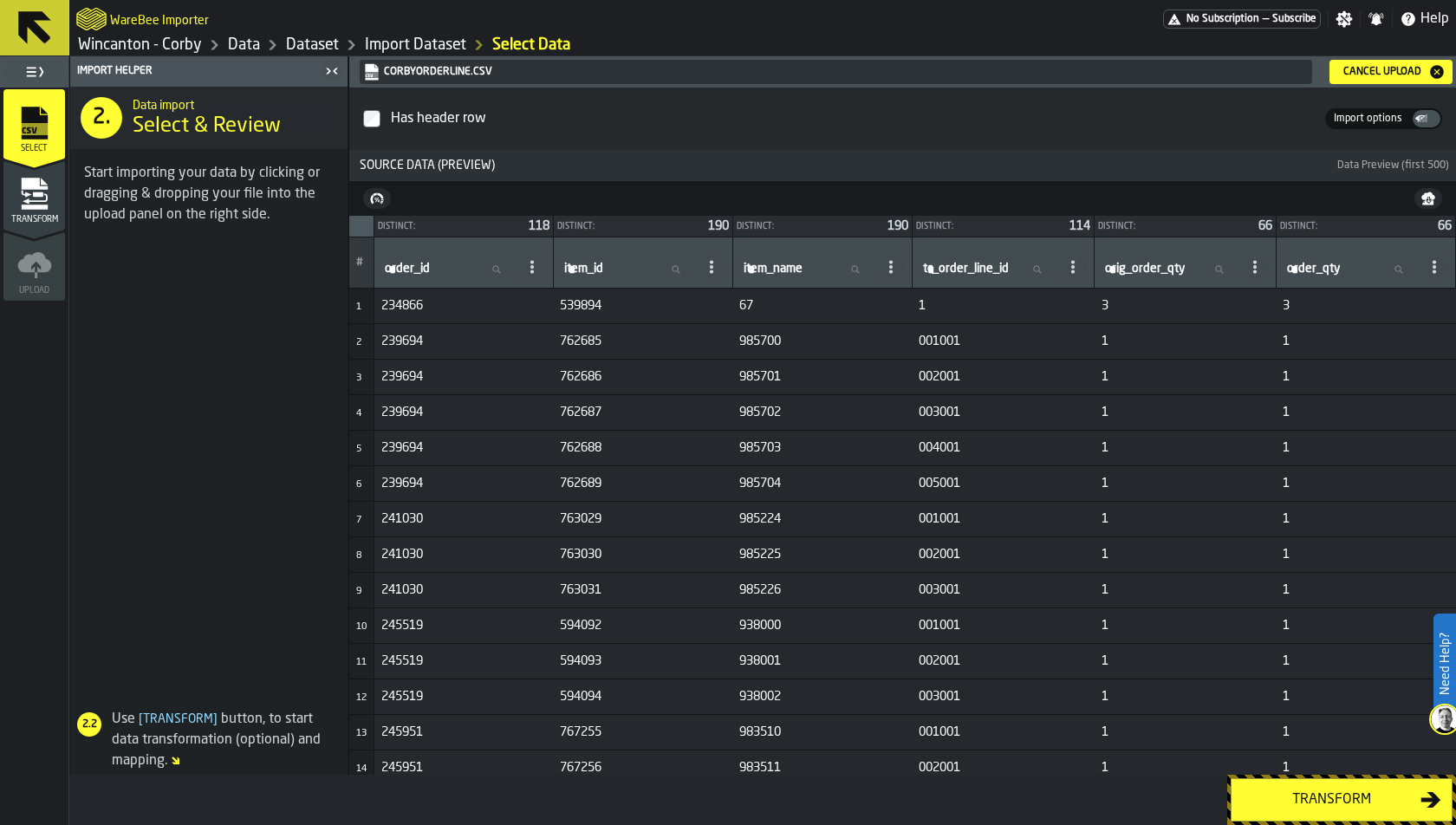
click at [1309, 742] on td "1" at bounding box center [1365, 768] width 180 height 35
click at [1309, 742] on div "Transform" at bounding box center [1331, 800] width 179 height 21
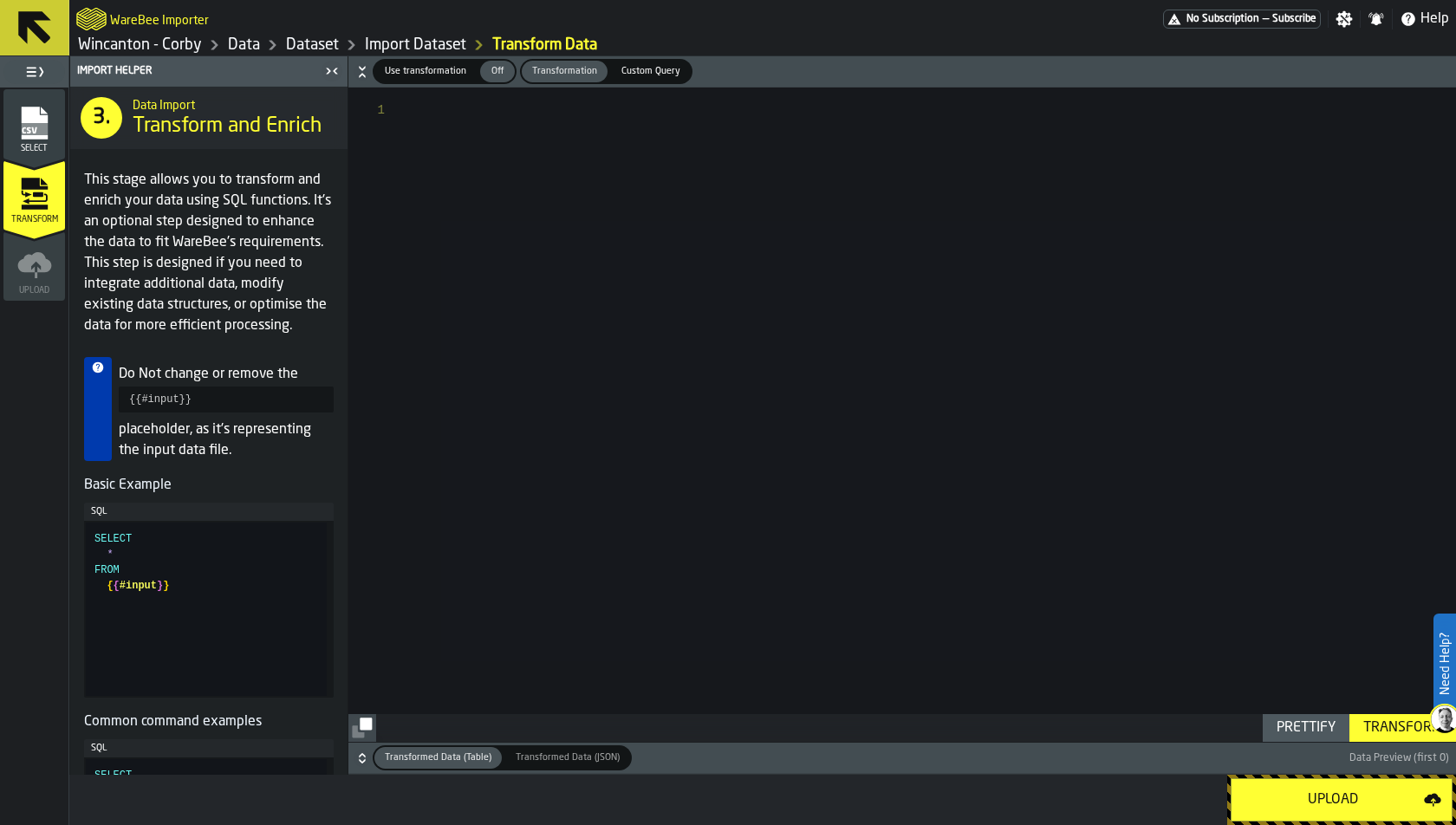
click at [1309, 742] on div "Upload" at bounding box center [1333, 800] width 182 height 21
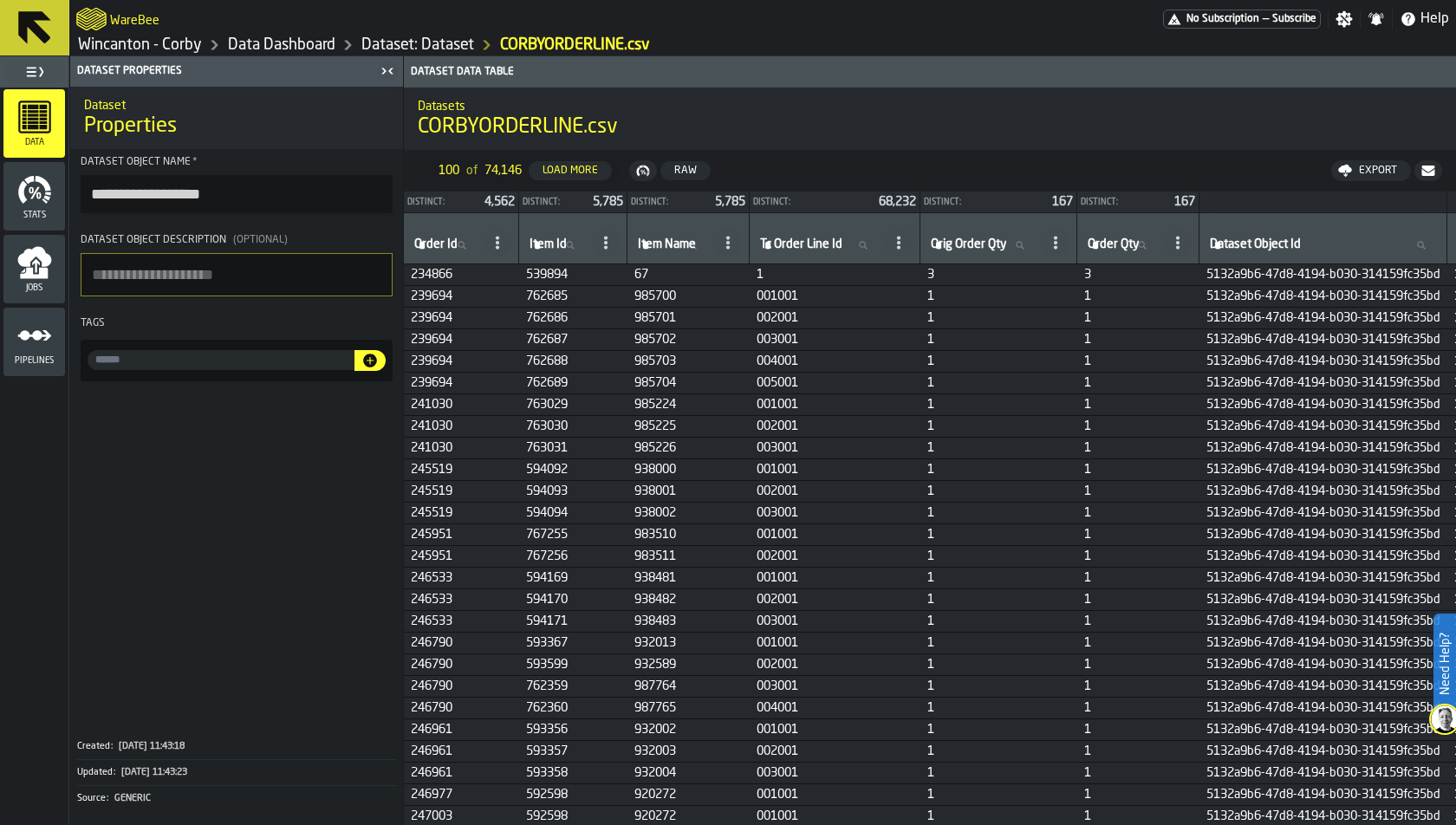
click at [311, 267] on textarea "Dataset object description (Optional)" at bounding box center [237, 275] width 312 height 44
type textarea "**********"
drag, startPoint x: 221, startPoint y: 268, endPoint x: 158, endPoint y: 275, distance: 63.4
click at [158, 275] on textarea "**********" at bounding box center [237, 275] width 312 height 44
click at [227, 275] on textarea "**********" at bounding box center [237, 275] width 312 height 44
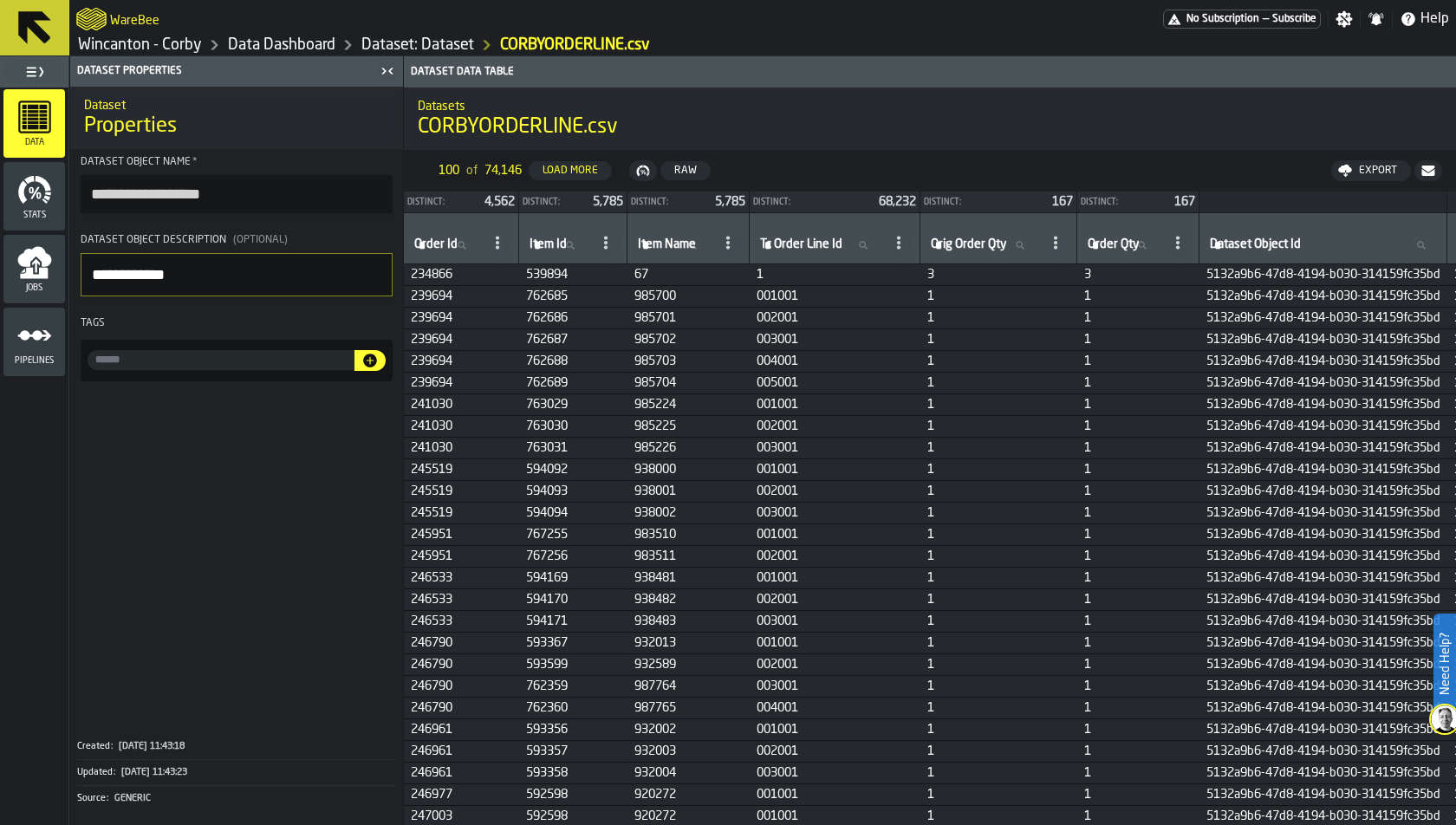
drag, startPoint x: 216, startPoint y: 275, endPoint x: 45, endPoint y: 275, distance: 171.0
click at [45, 275] on aside "**********" at bounding box center [201, 441] width 403 height 769
click at [222, 364] on input "input-value-" at bounding box center [221, 360] width 267 height 20
paste input "**********"
type input "**********"
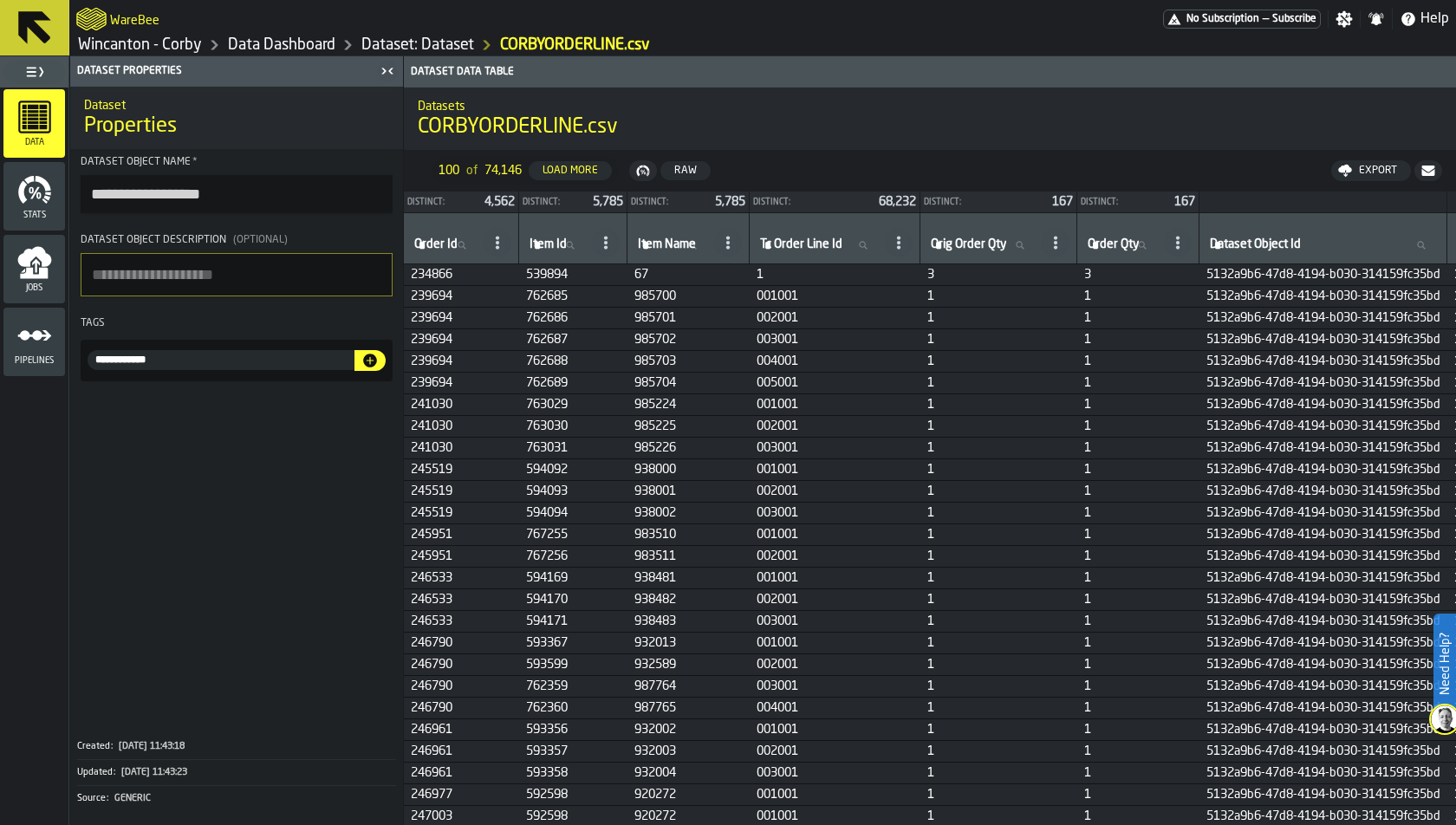
click at [373, 356] on icon "button-" at bounding box center [370, 360] width 14 height 14
click at [425, 49] on link "Dataset: Dataset" at bounding box center [418, 44] width 112 height 19
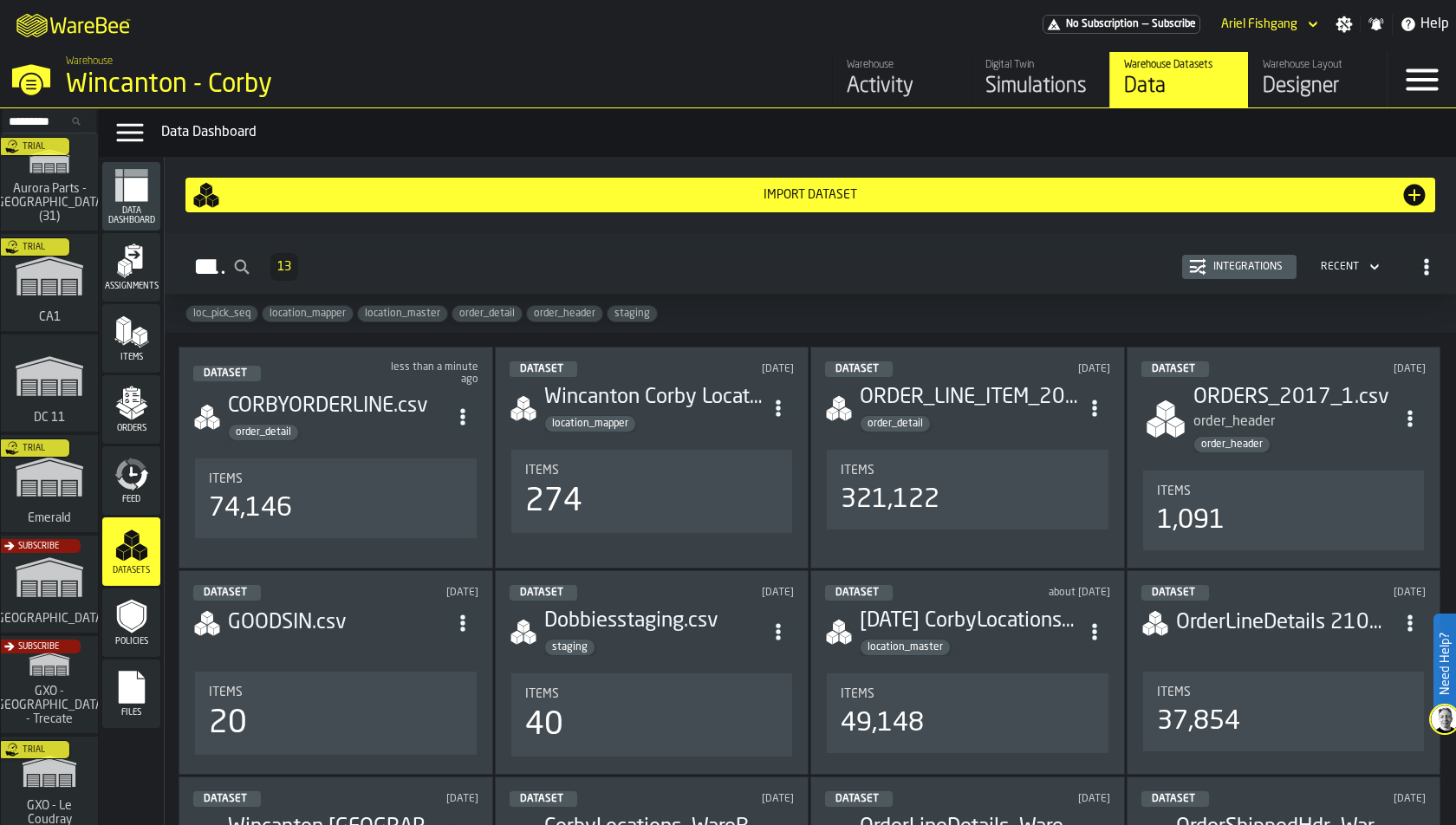
click at [1061, 189] on div "Import Dataset" at bounding box center [811, 194] width 1180 height 14
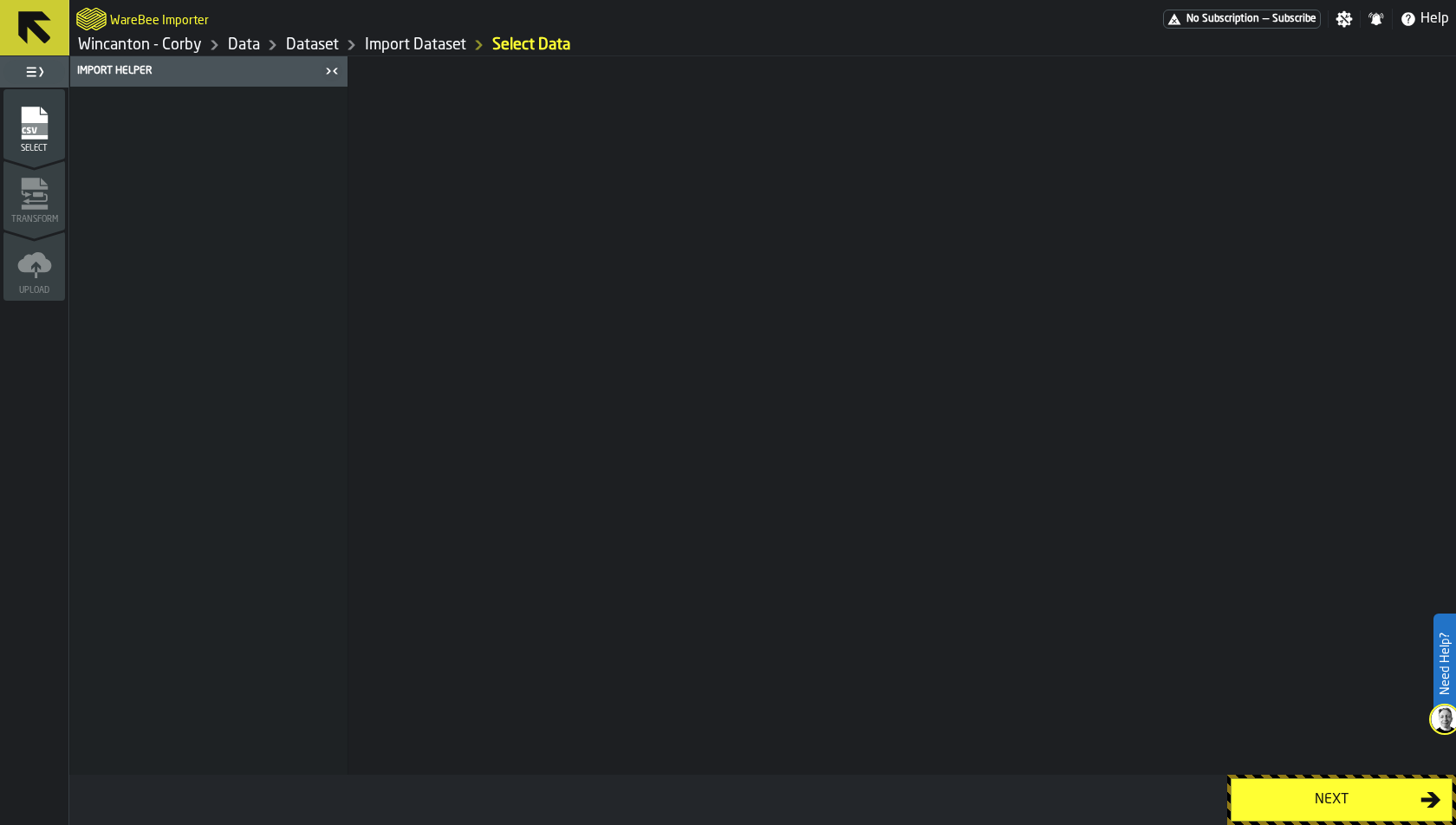
click at [30, 103] on div "Select" at bounding box center [34, 124] width 62 height 58
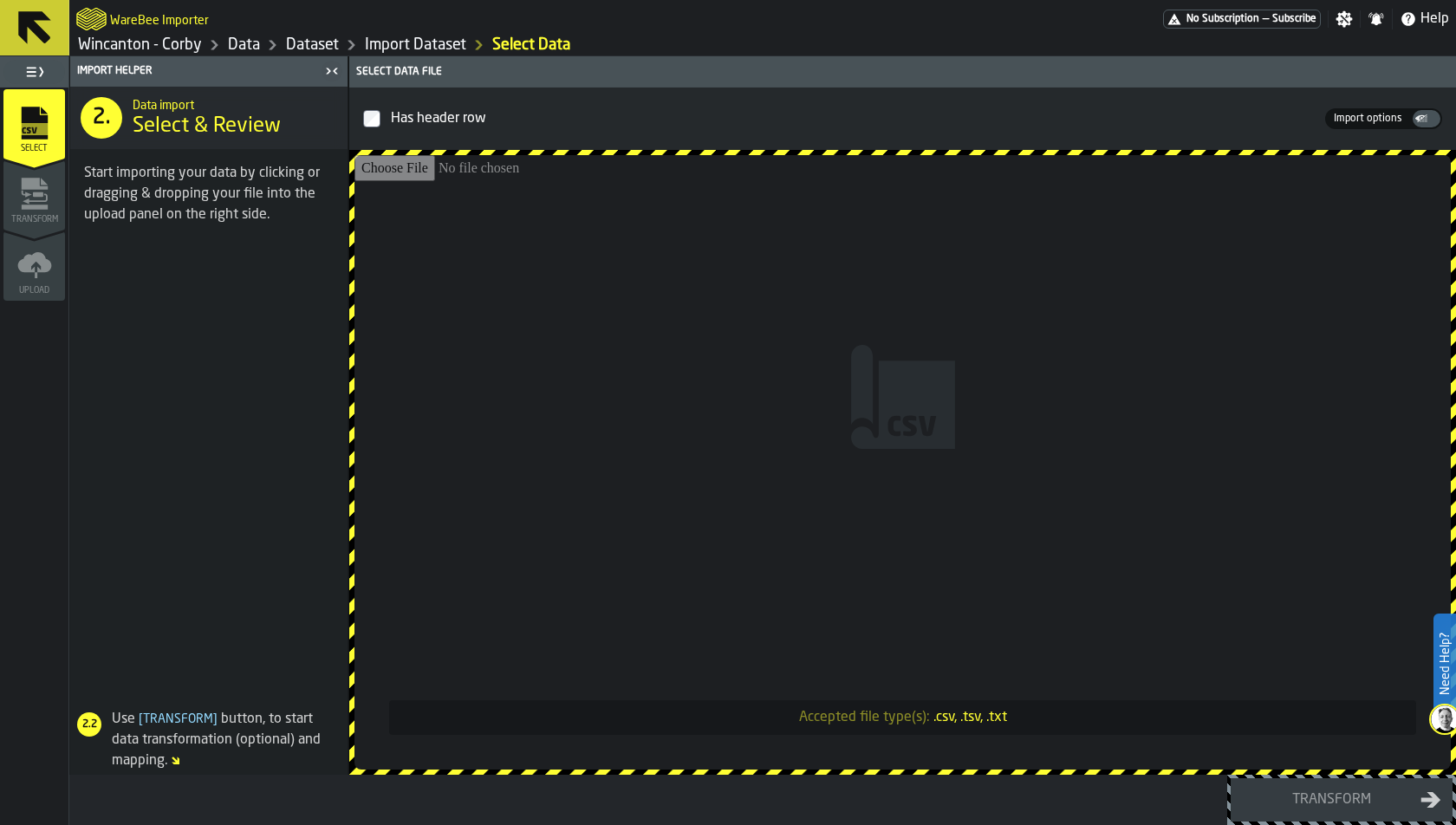
click at [570, 286] on input "Accepted file type(s): .csv, .tsv, .txt" at bounding box center [902, 462] width 1096 height 615
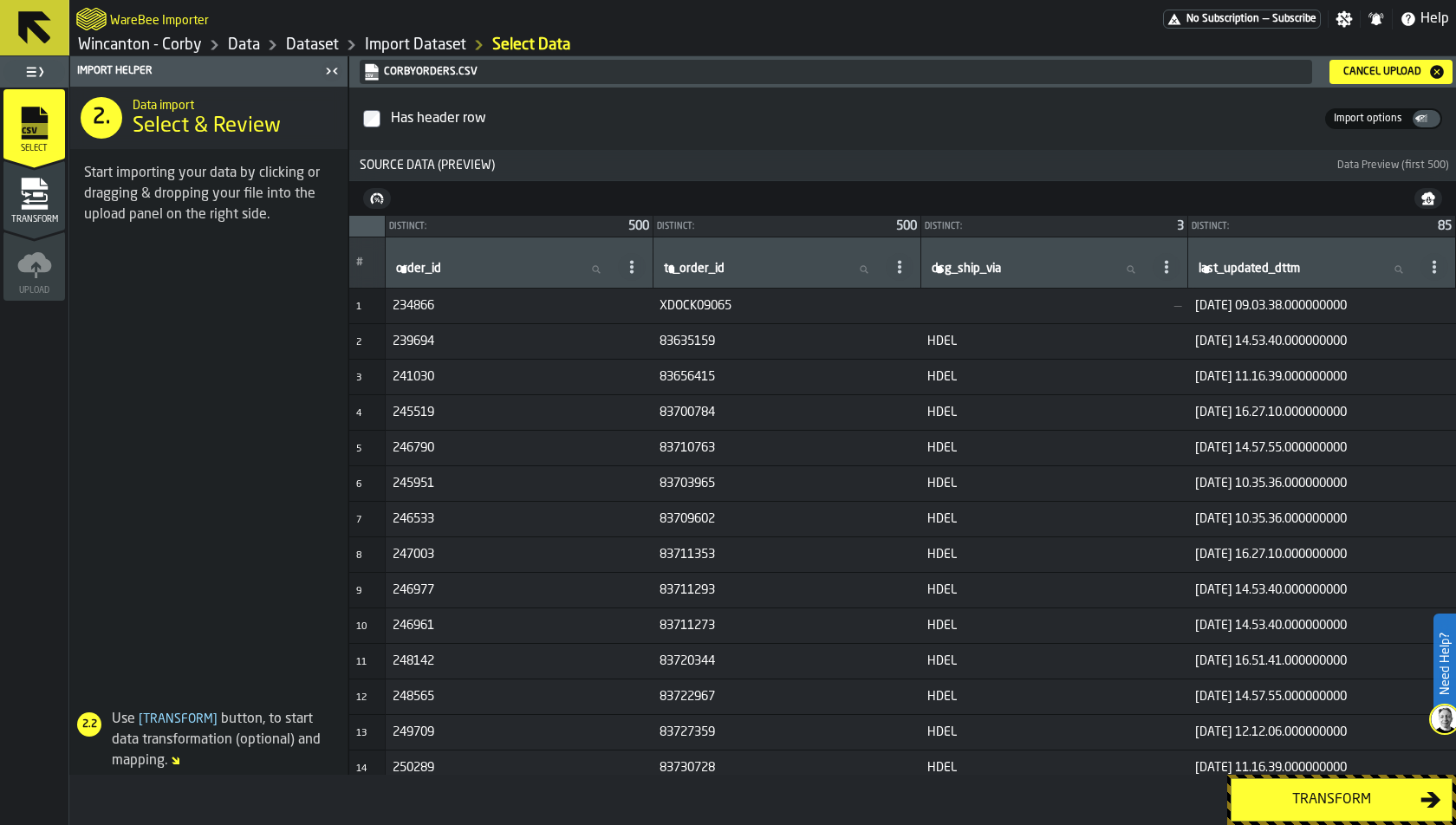
click at [1293, 742] on div "Transform" at bounding box center [1331, 800] width 179 height 21
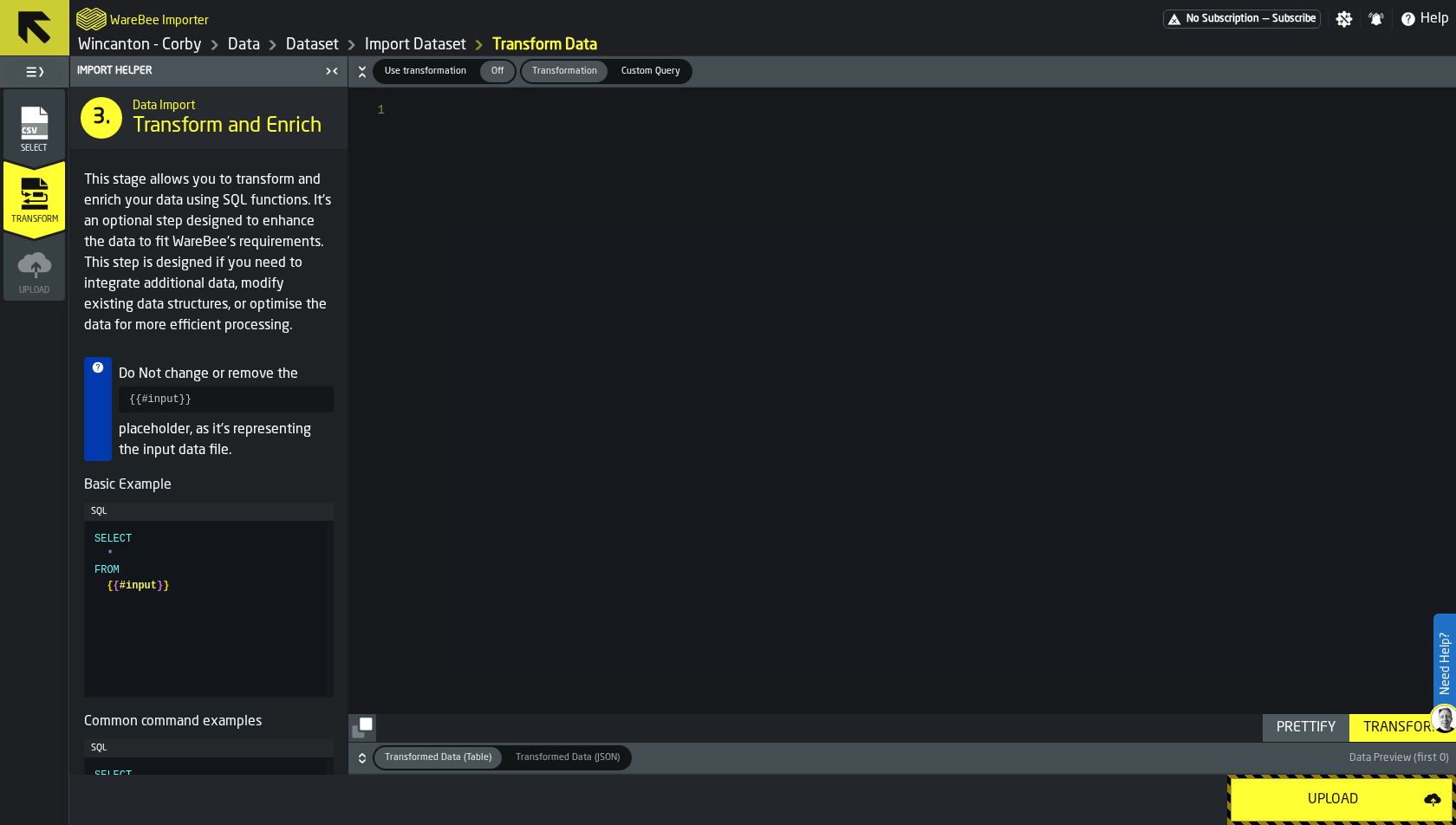
click at [1309, 742] on div "Upload" at bounding box center [1333, 800] width 182 height 21
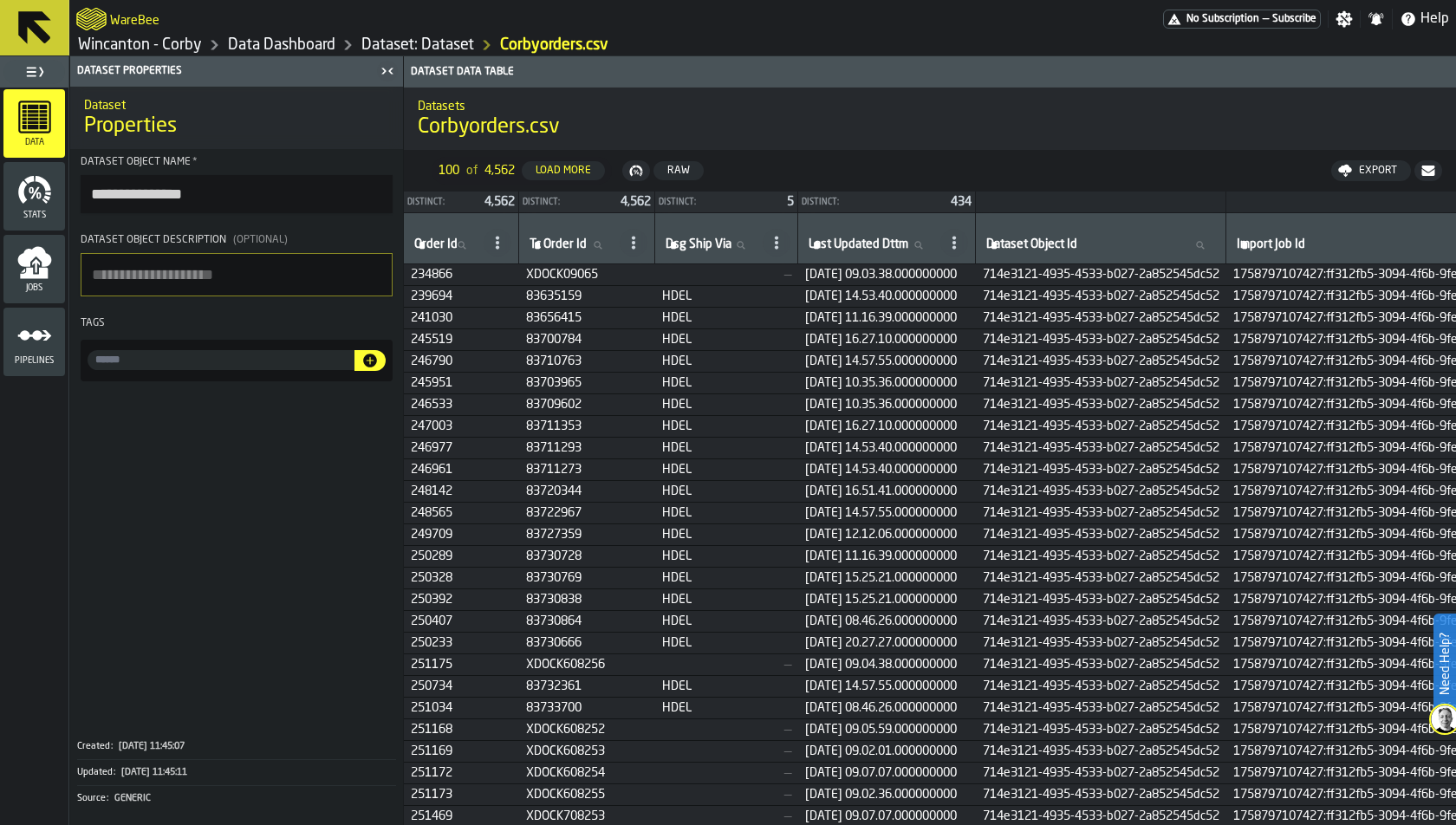
click at [224, 345] on div at bounding box center [237, 361] width 312 height 42
click at [210, 368] on input "input-value-" at bounding box center [221, 360] width 267 height 20
type input "**********"
click at [369, 362] on icon "button-" at bounding box center [370, 360] width 17 height 17
click at [330, 41] on link "Data Dashboard" at bounding box center [281, 44] width 108 height 19
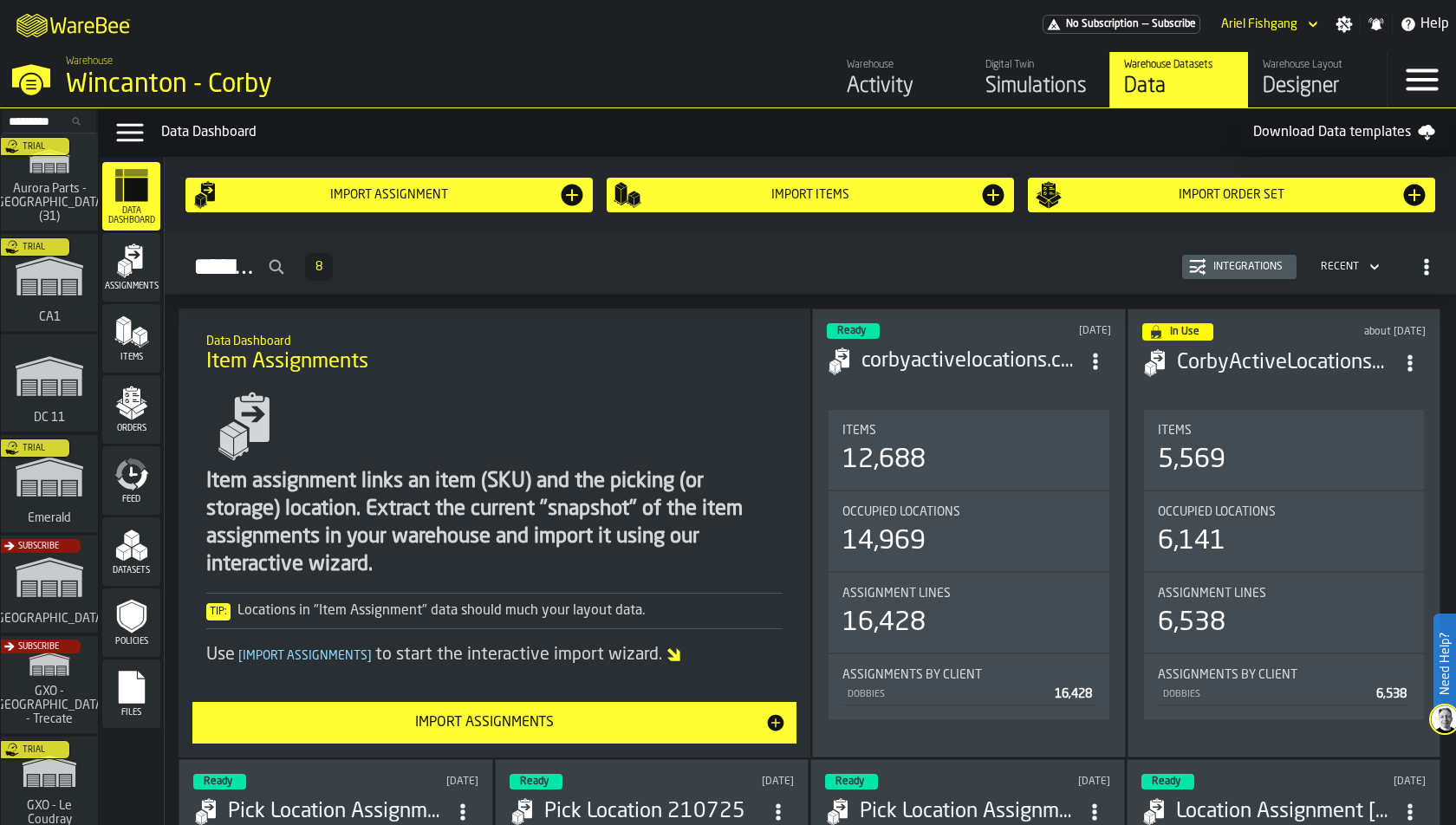
click at [125, 562] on div "Datasets" at bounding box center [131, 551] width 58 height 48
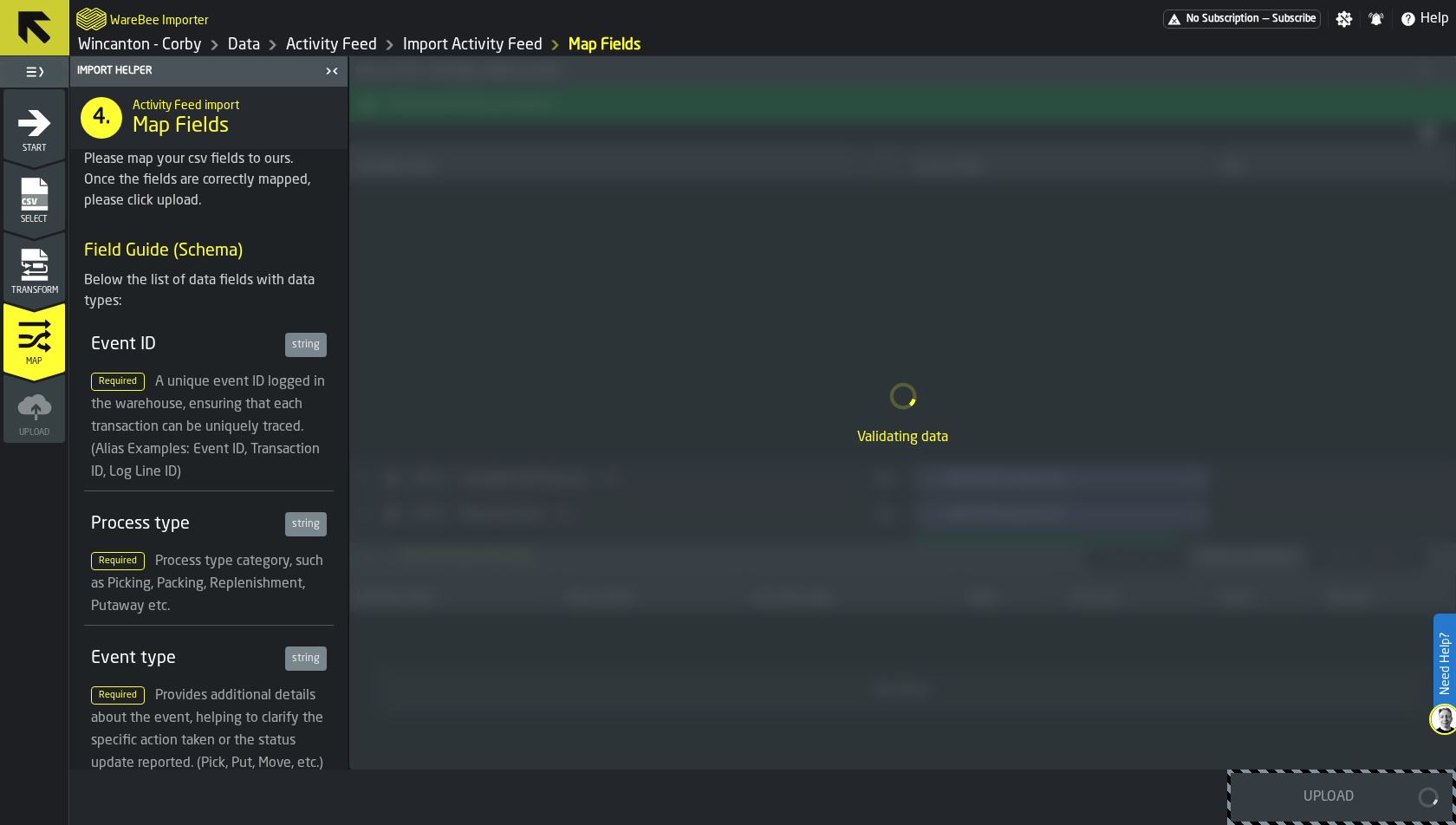
scroll to position [388, 0]
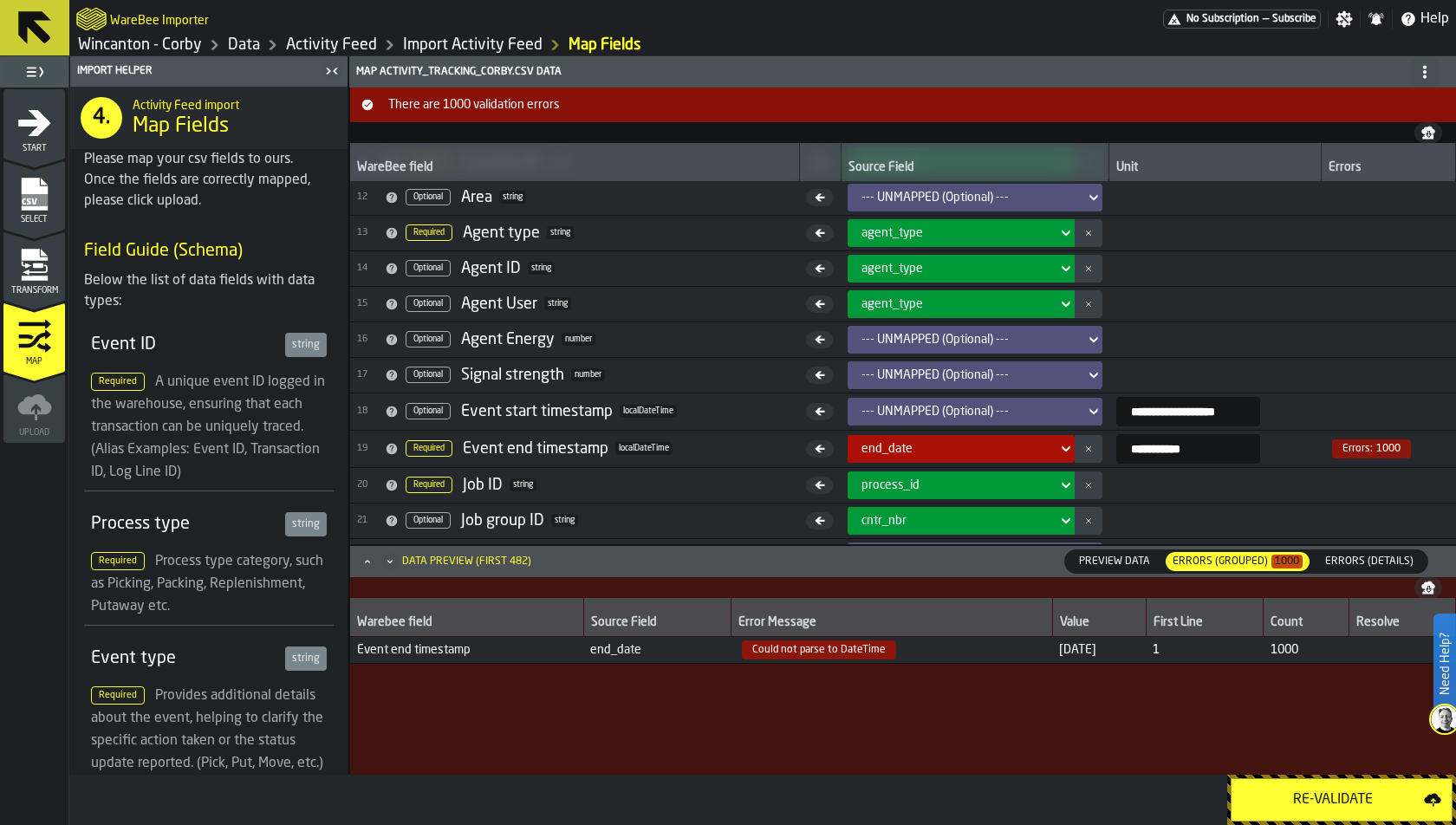
click at [1121, 667] on div "Warebee field Source Field Error Message Value First Line Count Resolve Event e…" at bounding box center [903, 697] width 1106 height 198
click at [850, 648] on span "Could not parse to DateTime" at bounding box center [819, 649] width 154 height 19
click at [24, 258] on icon "menu Transform" at bounding box center [34, 254] width 26 height 11
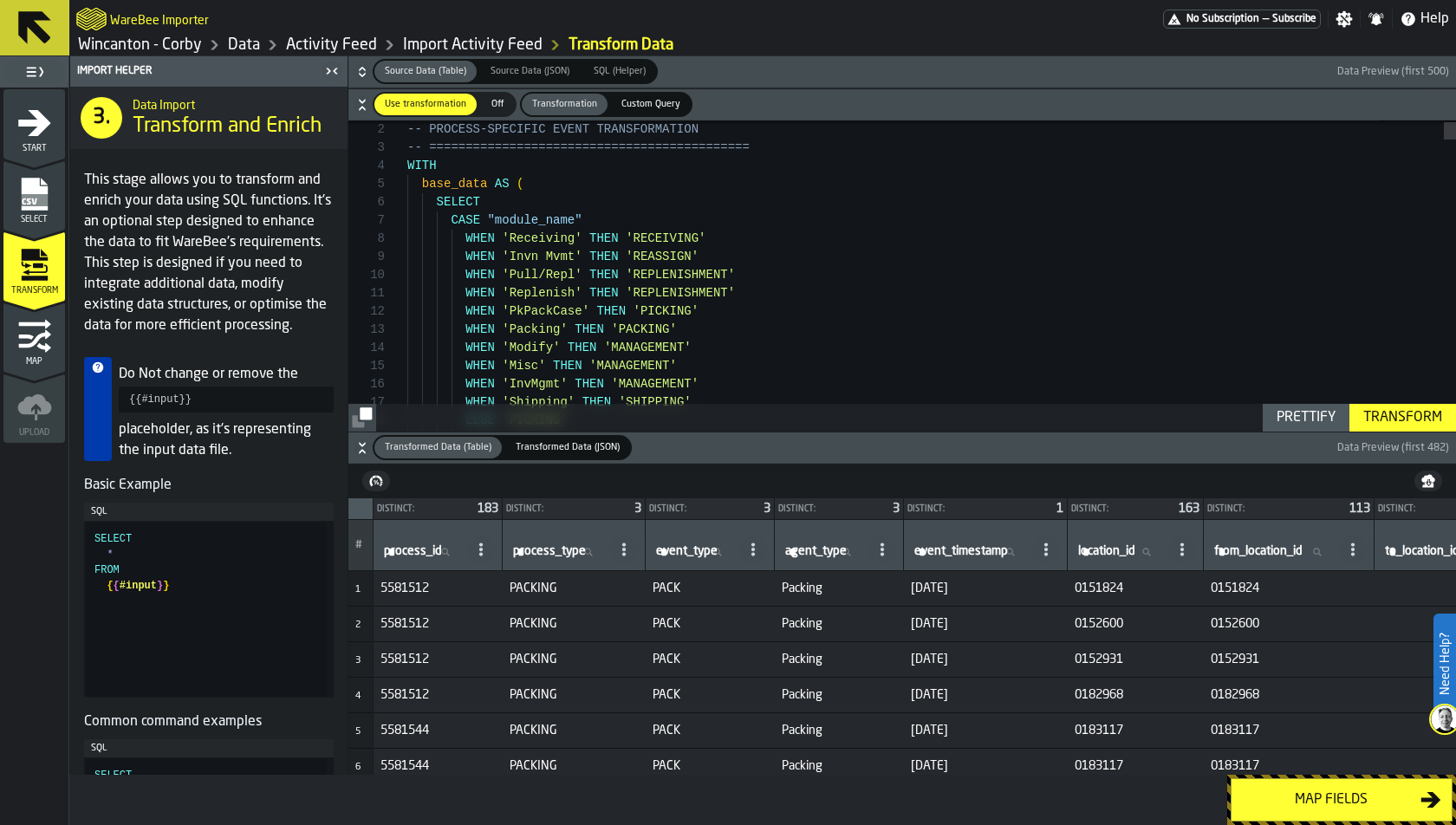
type textarea "**********"
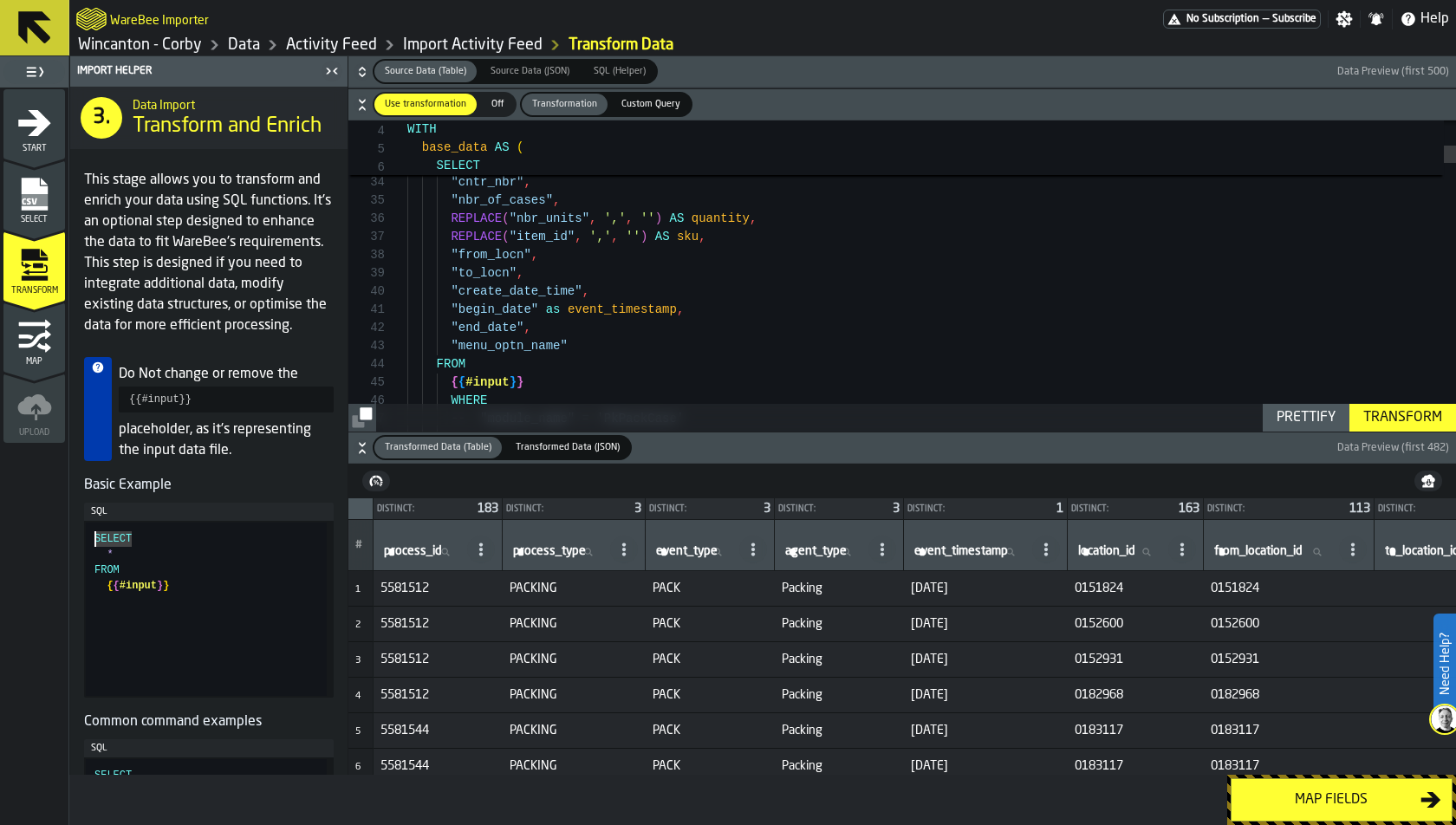
type textarea "**********"
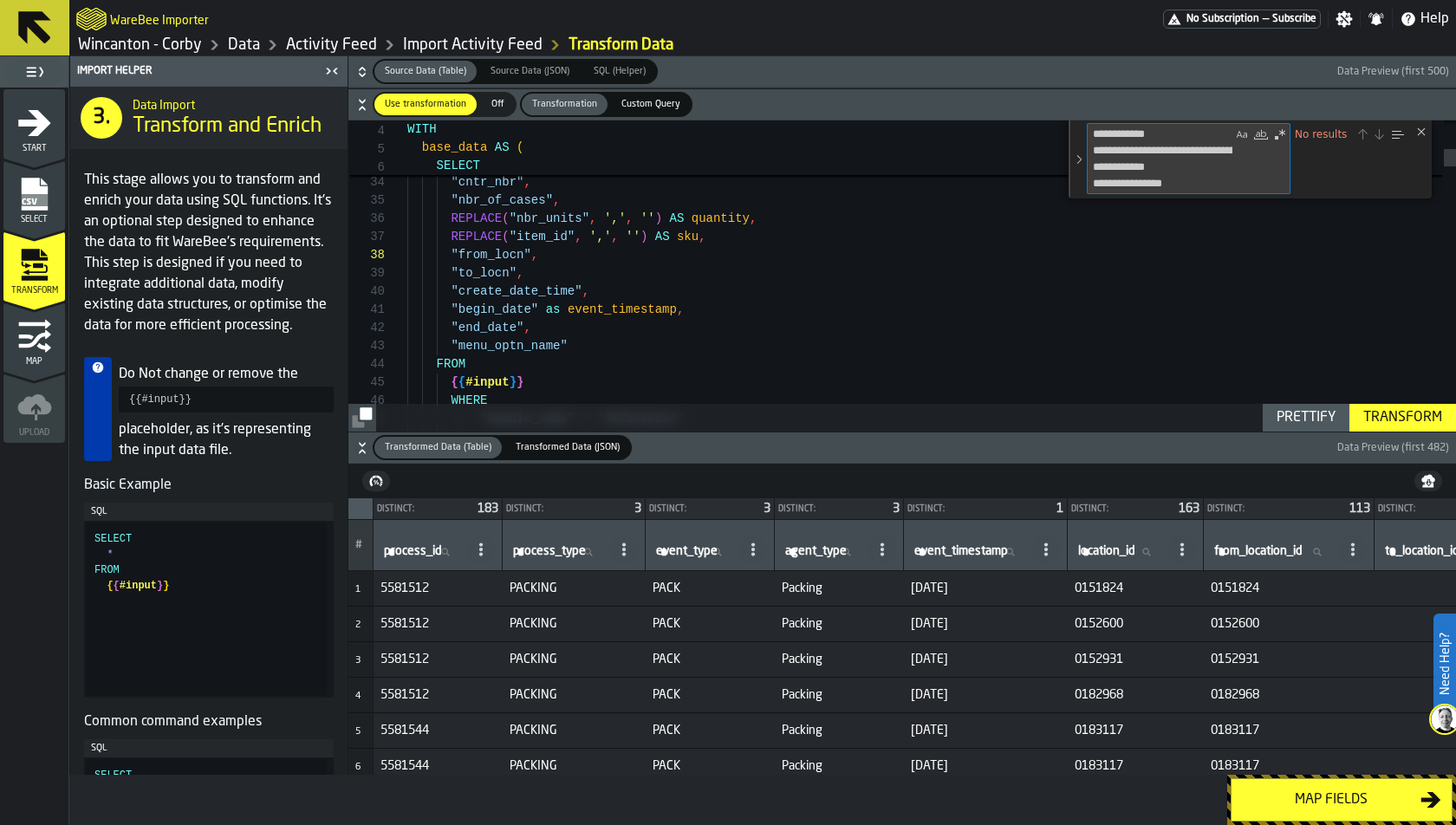
click at [1122, 168] on textarea "**********" at bounding box center [1160, 159] width 145 height 69
click at [1147, 170] on textarea "**********" at bounding box center [1160, 159] width 145 height 69
type textarea "**********"
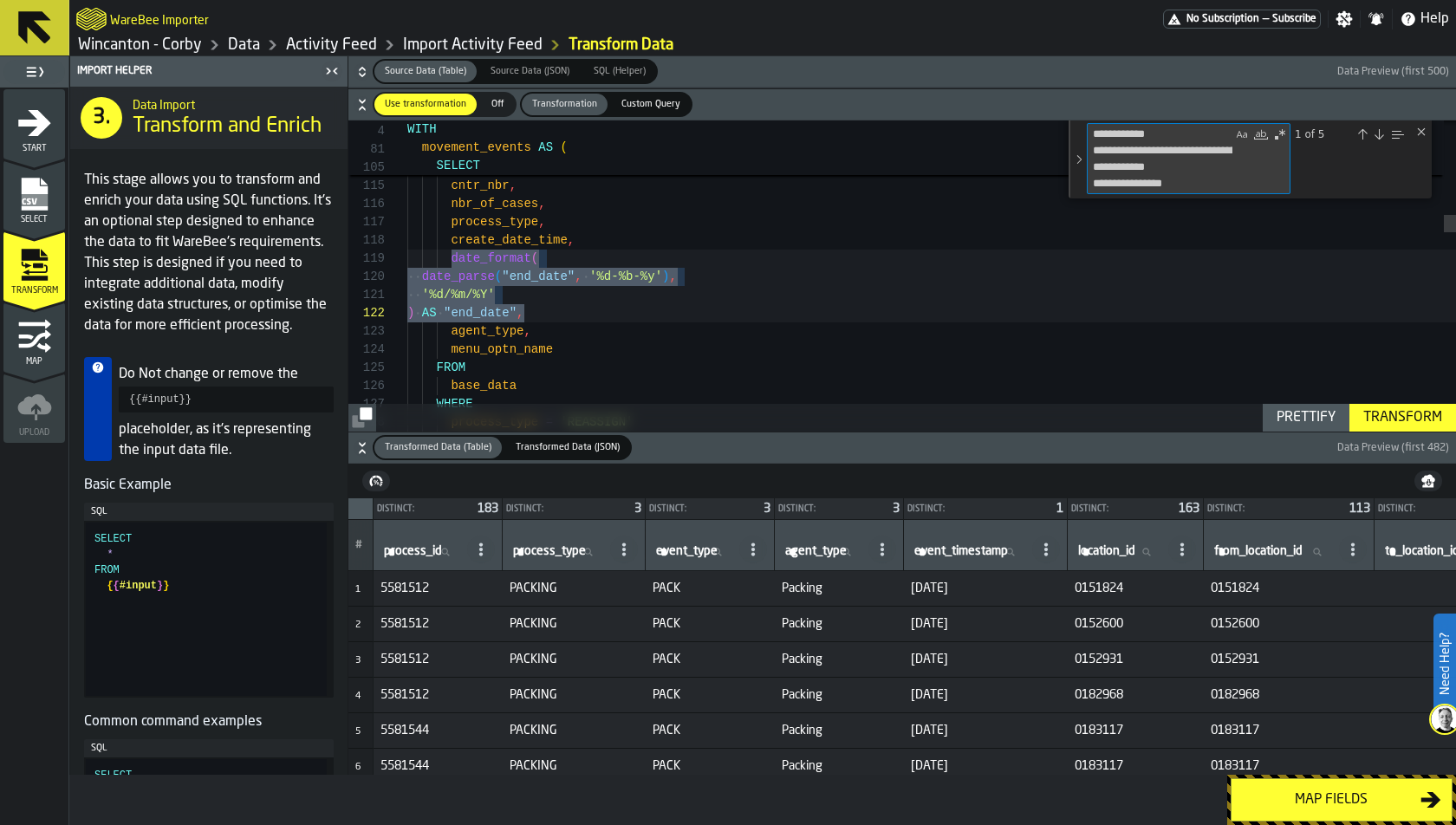
scroll to position [364, 0]
drag, startPoint x: 1204, startPoint y: 185, endPoint x: 988, endPoint y: 105, distance: 230.3
click at [988, 105] on div "**********" at bounding box center [902, 260] width 1108 height 343
click at [1214, 174] on textarea "**********" at bounding box center [1160, 159] width 145 height 69
type textarea "**********"
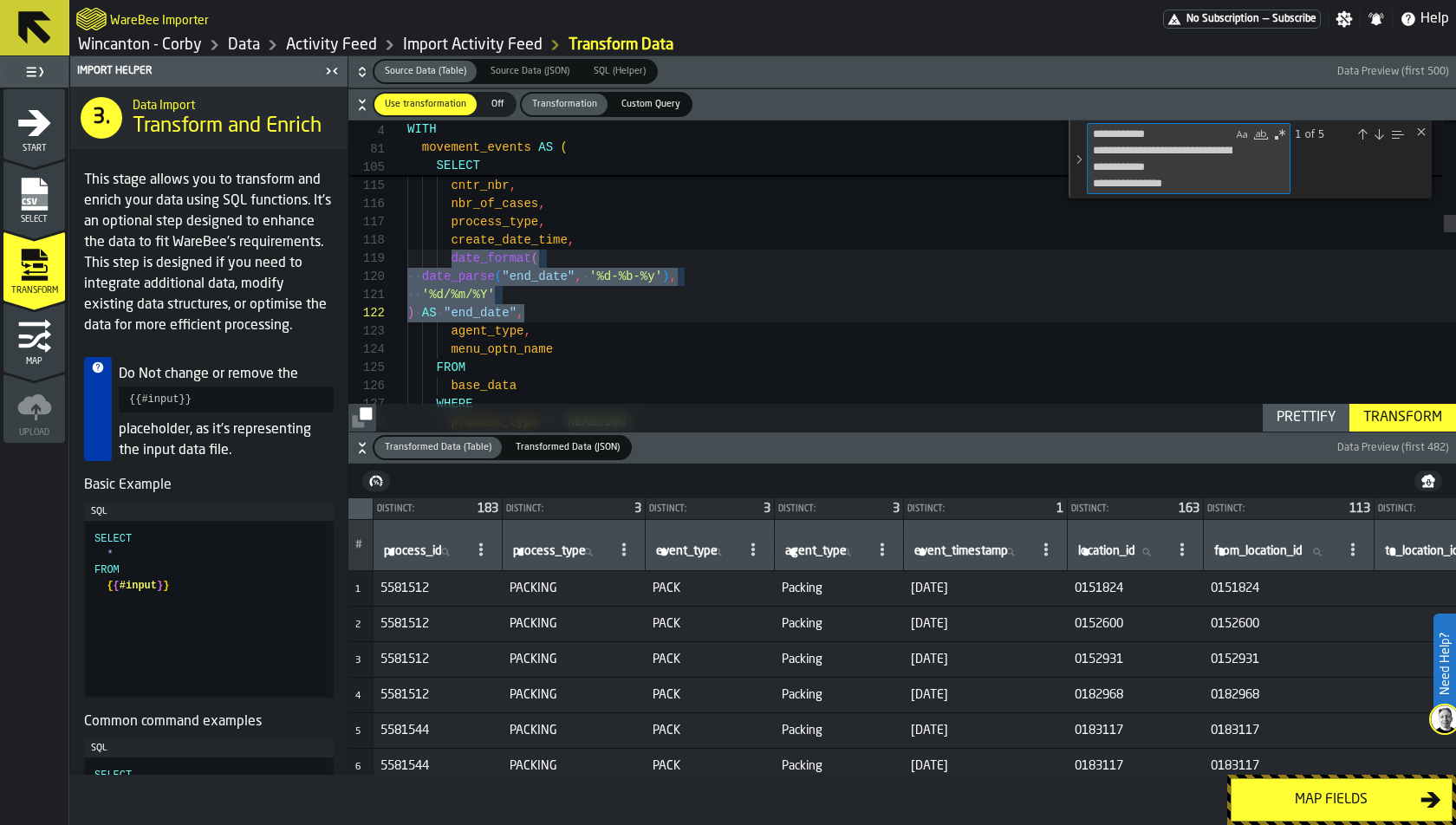
click at [1080, 153] on div "Toggle Replace" at bounding box center [1079, 160] width 15 height 78
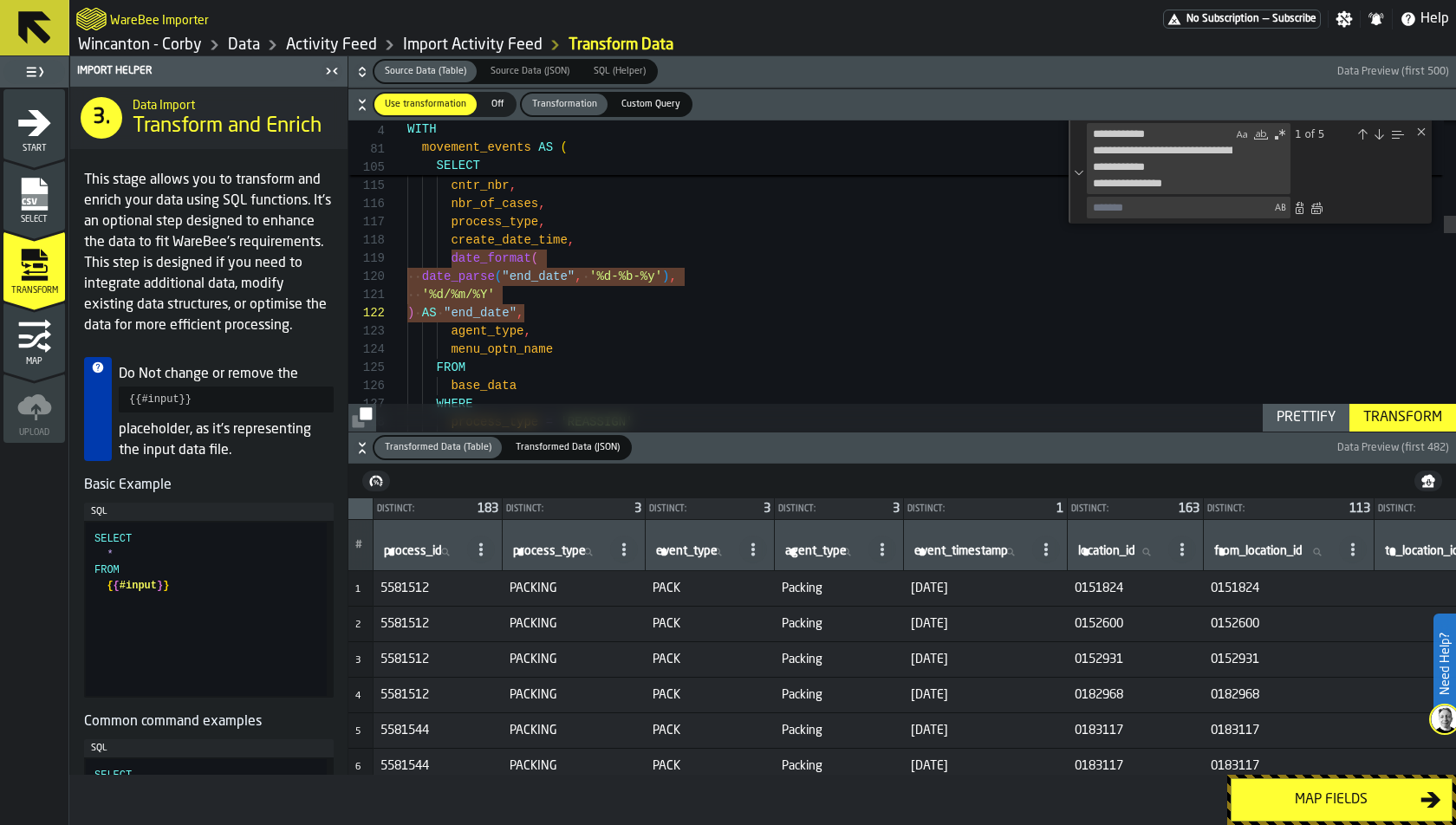
click at [1117, 204] on textarea "Replace" at bounding box center [1179, 208] width 183 height 20
paste textarea "**********"
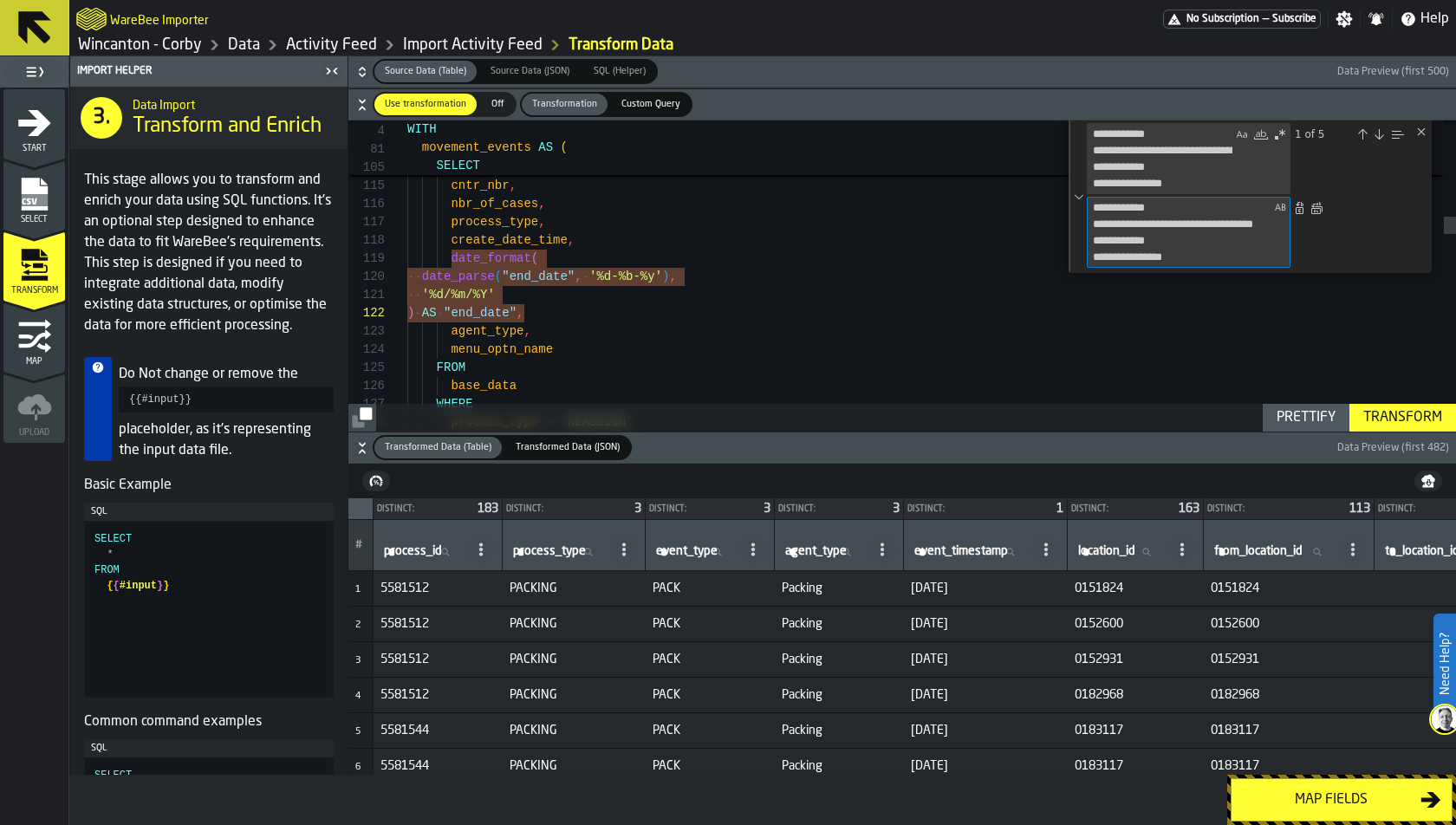
click at [1092, 207] on textarea "**********" at bounding box center [1179, 232] width 183 height 69
click at [1206, 257] on textarea "**********" at bounding box center [1179, 232] width 183 height 69
click at [1204, 258] on textarea "**********" at bounding box center [1179, 232] width 183 height 69
click at [1174, 253] on textarea "**********" at bounding box center [1179, 232] width 183 height 69
click at [1199, 254] on textarea "**********" at bounding box center [1179, 232] width 183 height 69
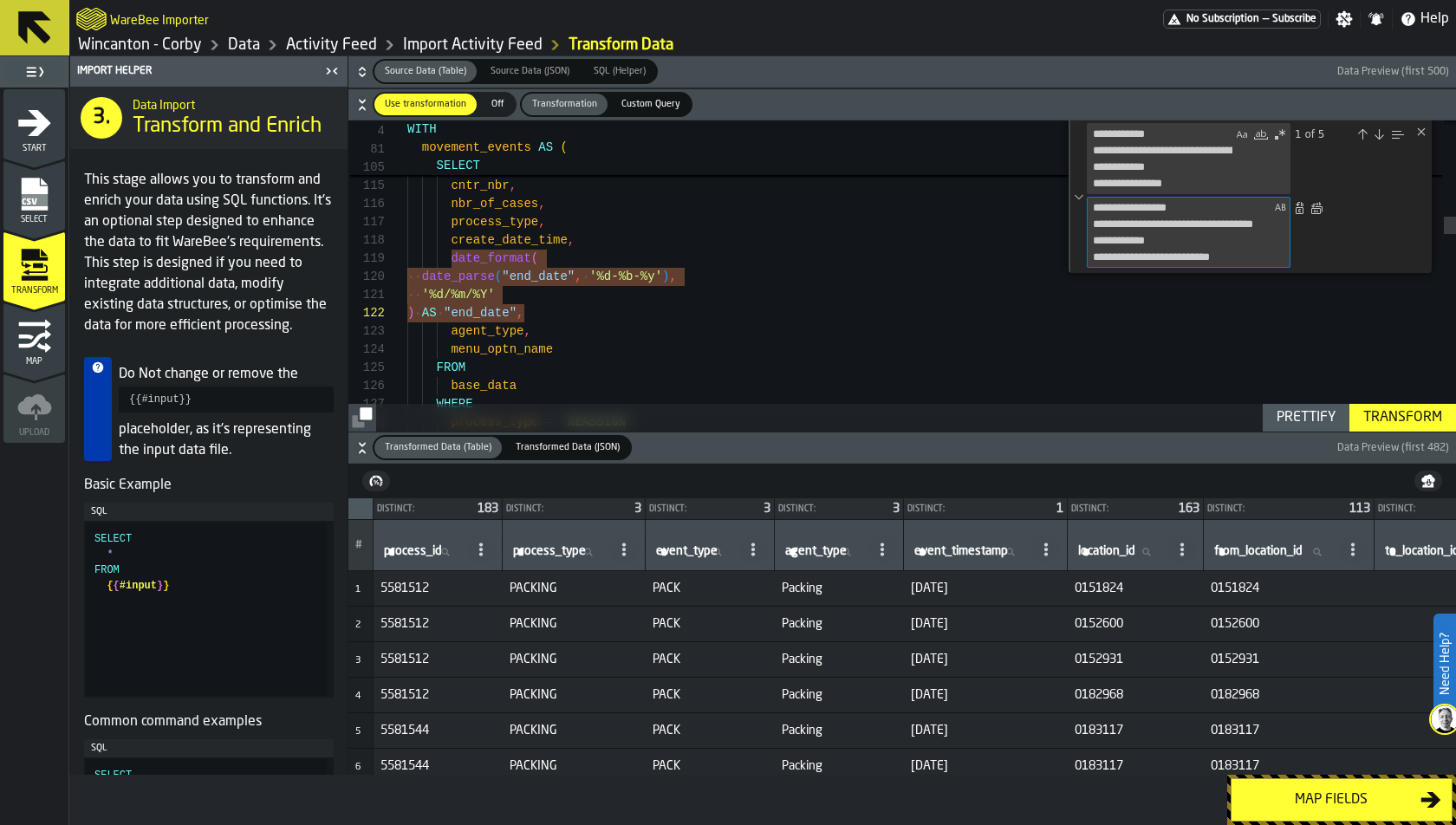
click at [1117, 207] on textarea "**********" at bounding box center [1179, 232] width 183 height 69
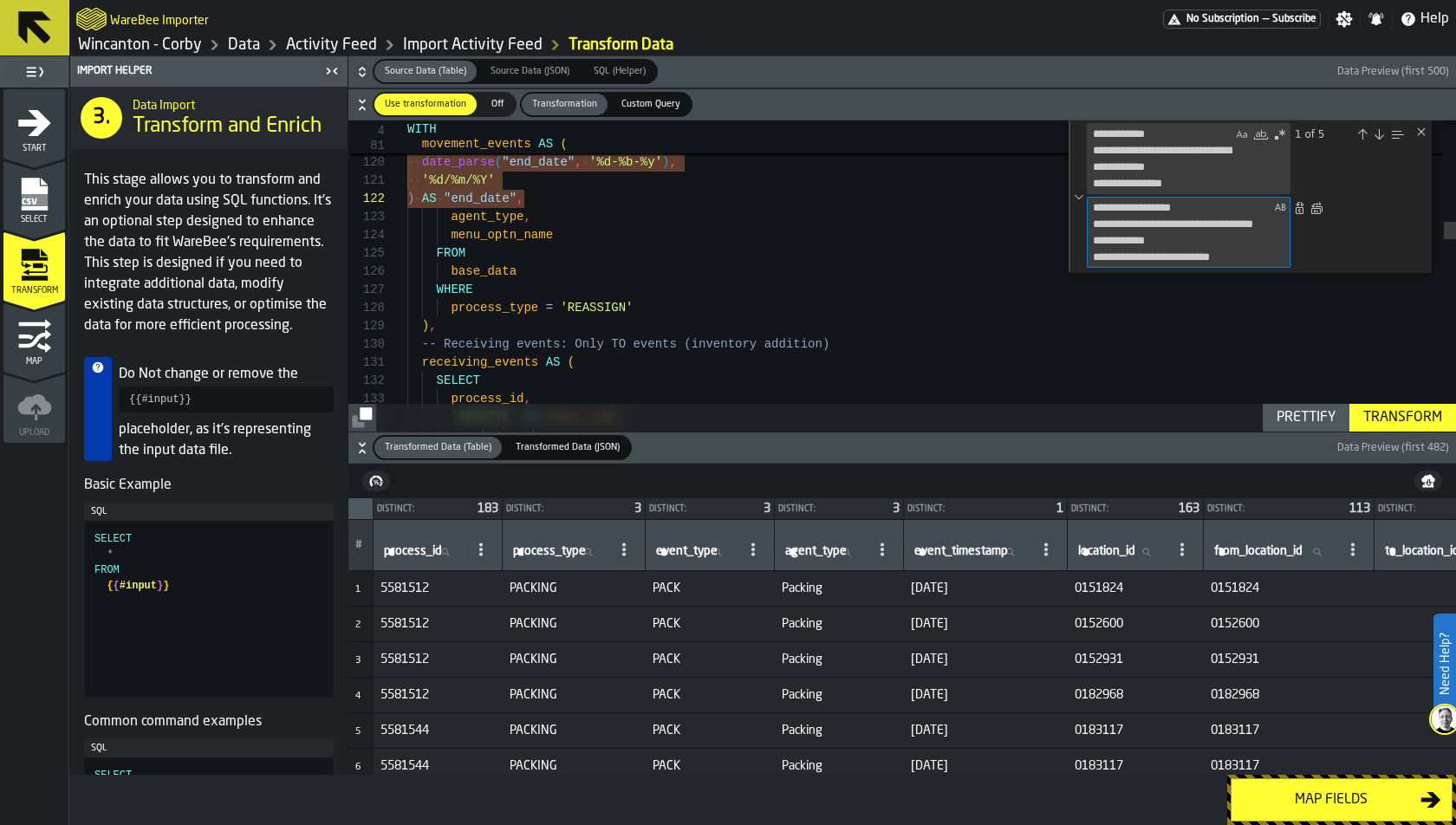
click at [1250, 242] on textarea "**********" at bounding box center [1179, 232] width 183 height 69
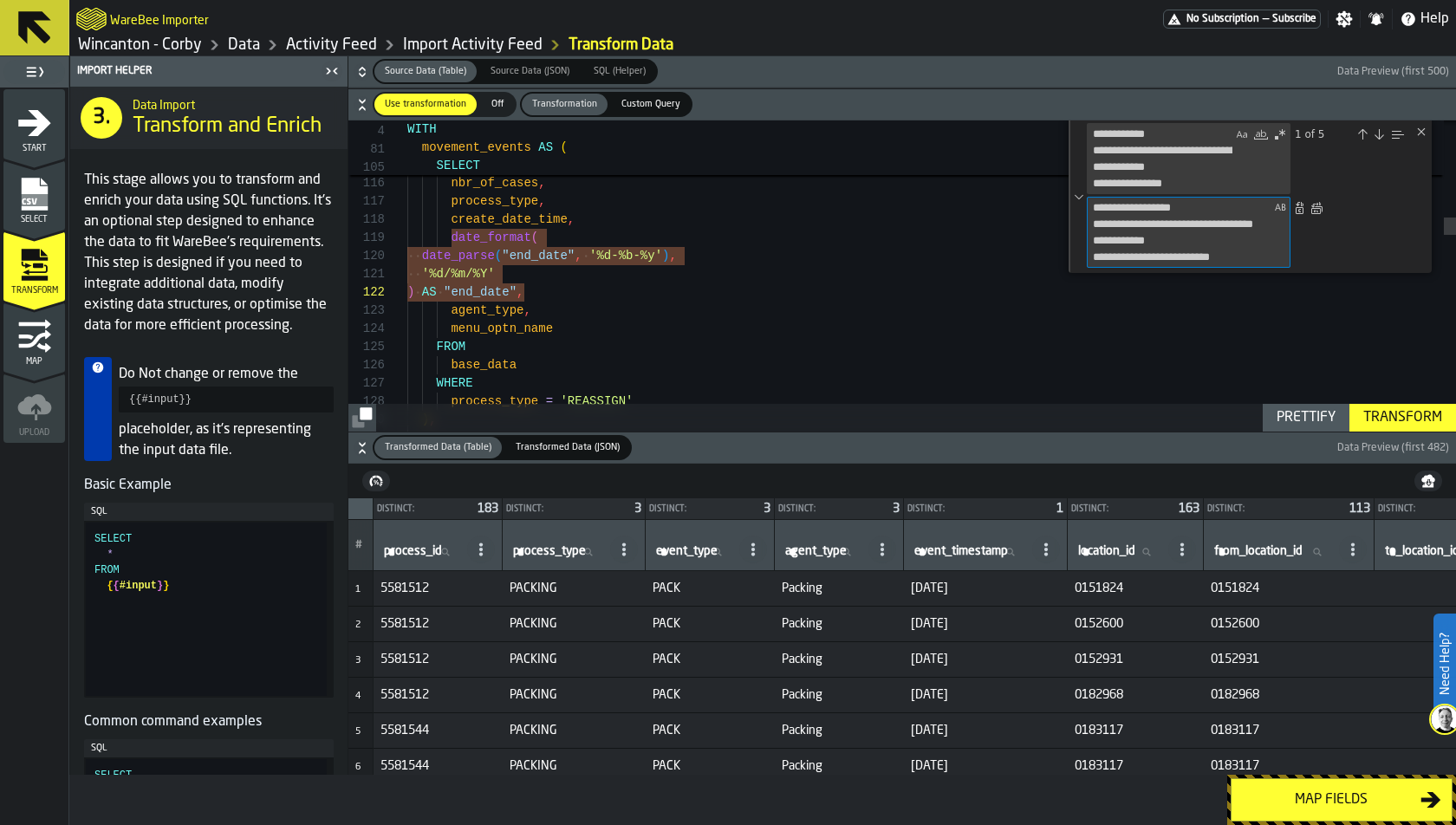
drag, startPoint x: 1243, startPoint y: 254, endPoint x: 1057, endPoint y: 208, distance: 191.6
click at [1057, 208] on div "**********" at bounding box center [902, 277] width 1108 height 312
paste textarea "**********"
click at [1093, 254] on textarea "**********" at bounding box center [1179, 232] width 183 height 69
click at [1092, 206] on textarea "**********" at bounding box center [1179, 232] width 183 height 69
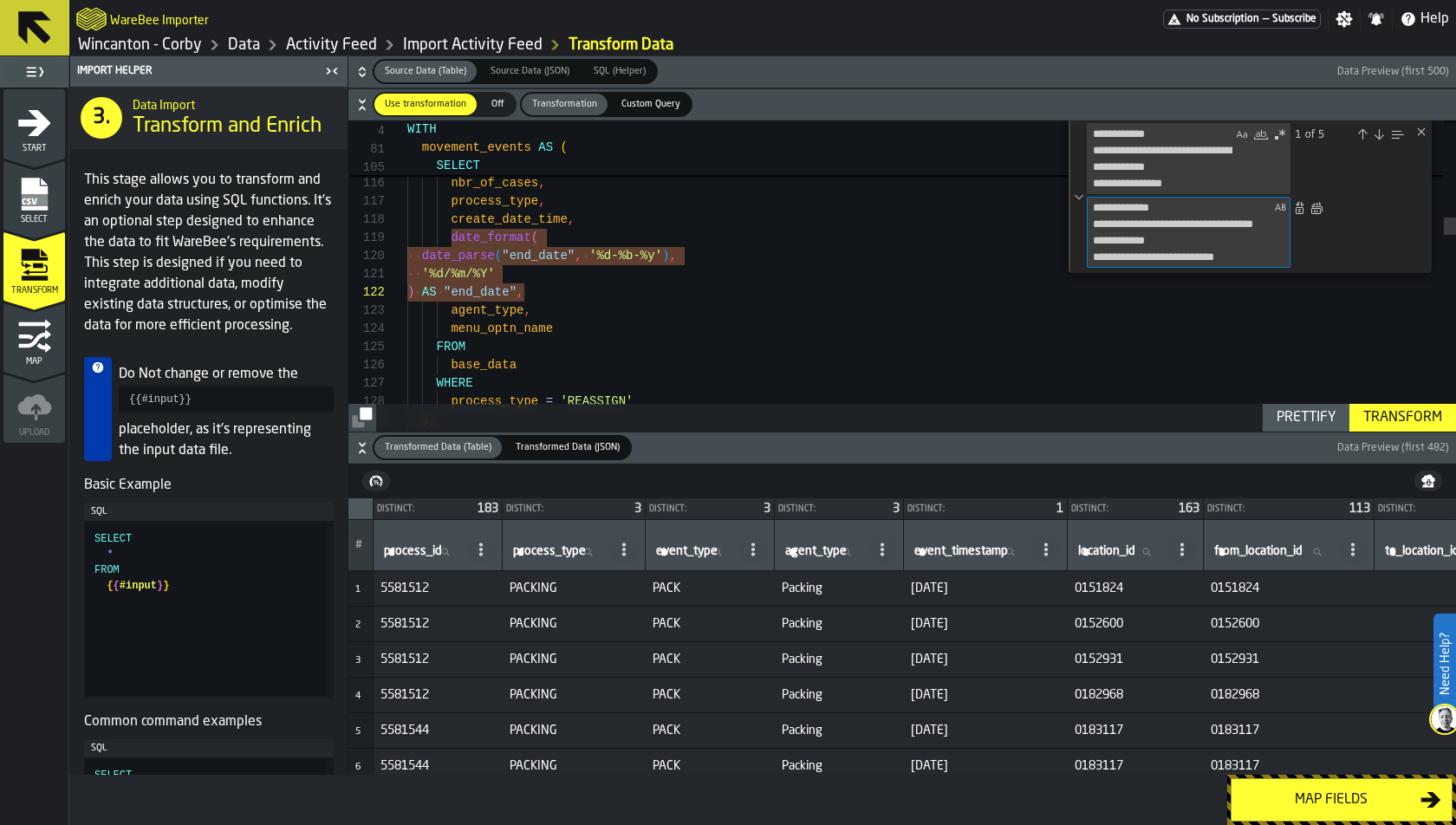
click at [1102, 210] on textarea "**********" at bounding box center [1179, 232] width 183 height 69
type textarea "**********"
click at [1230, 246] on textarea "**********" at bounding box center [1179, 232] width 183 height 69
click at [1246, 255] on textarea "**********" at bounding box center [1179, 232] width 183 height 69
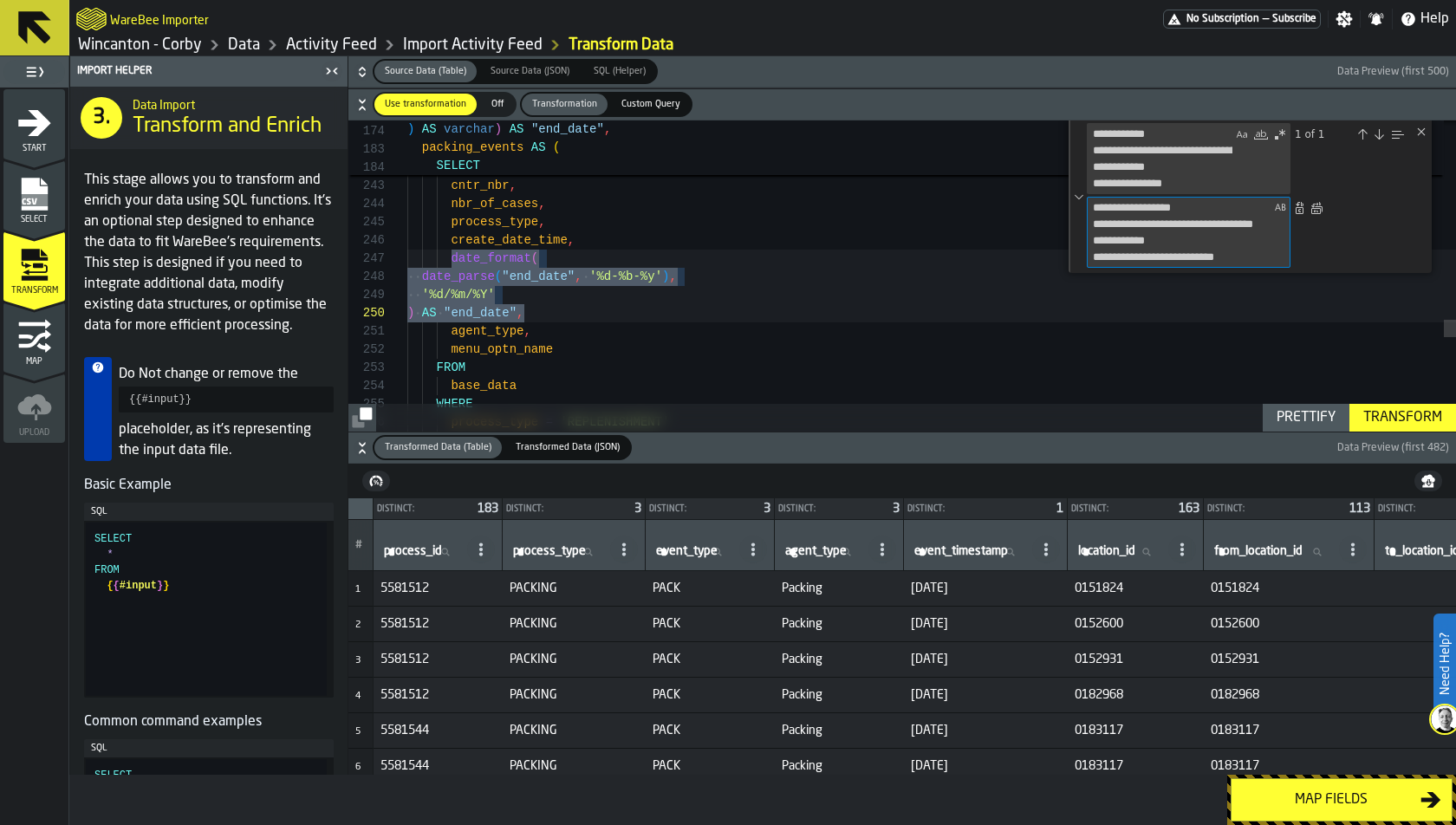
type textarea "**********"
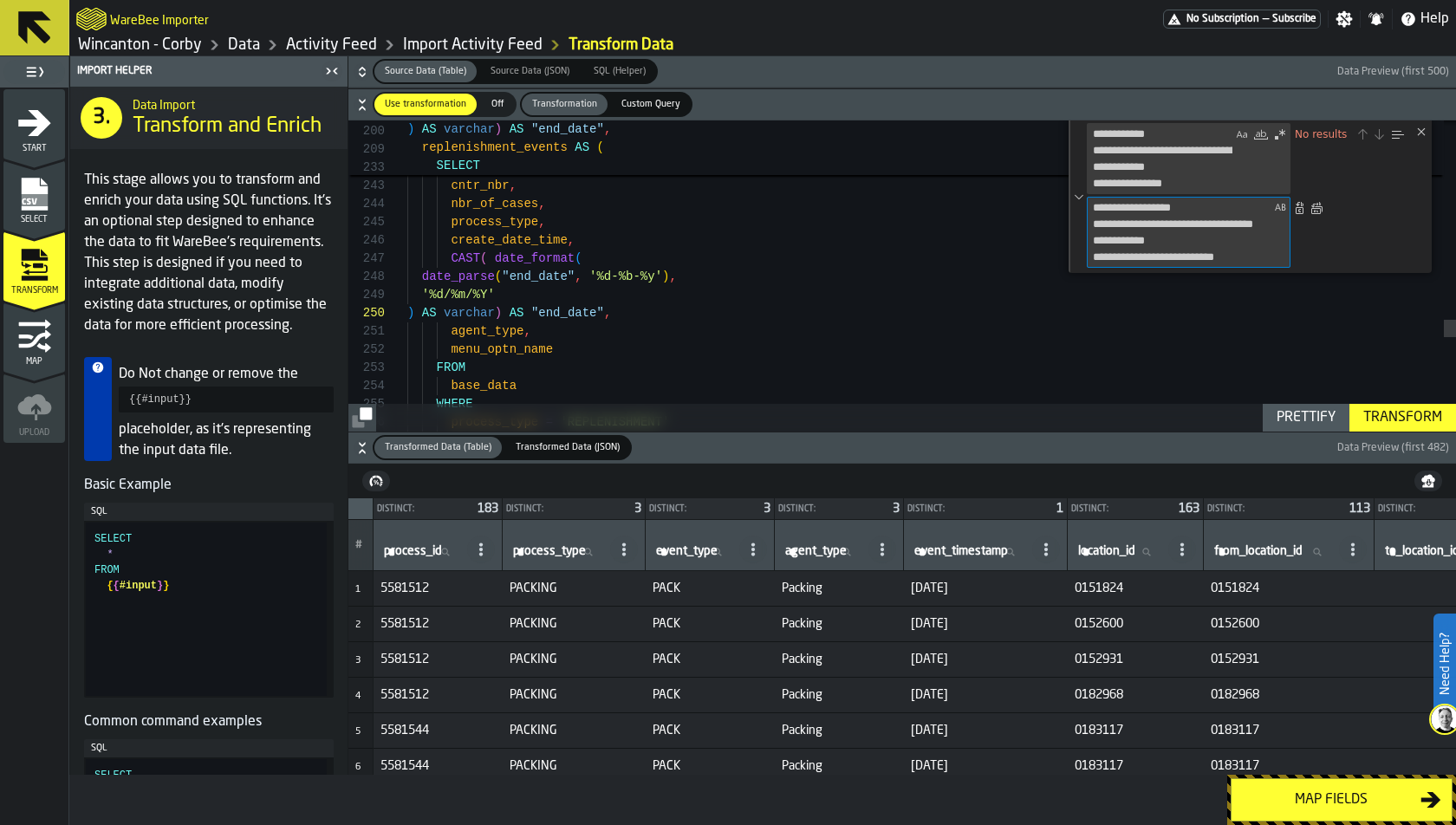
type textarea "**********"
click at [1398, 414] on div "Transform" at bounding box center [1403, 417] width 92 height 21
click at [1296, 587] on span "0151824" at bounding box center [1288, 587] width 157 height 14
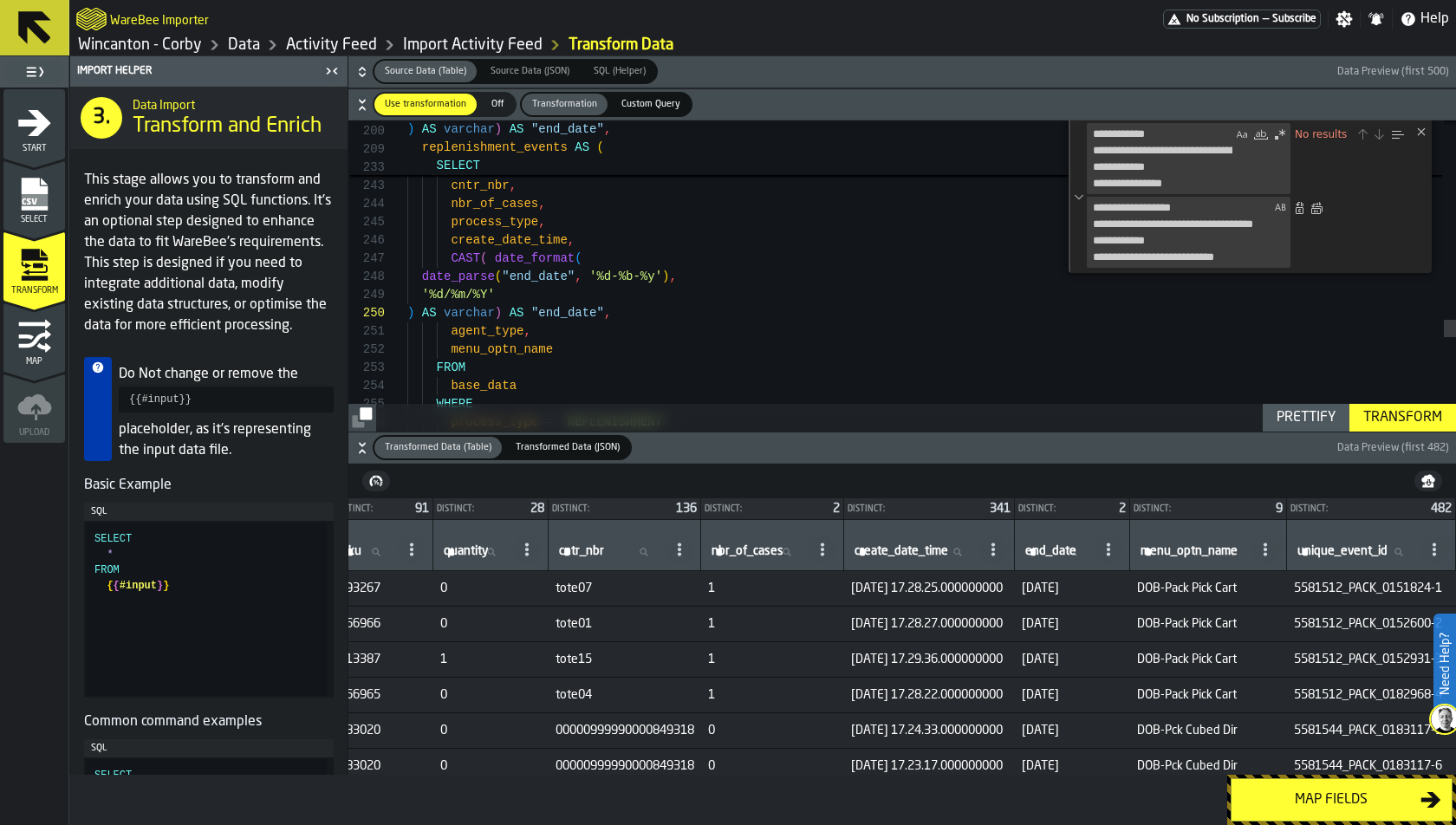
scroll to position [0, 1461]
click at [1304, 790] on div "Map fields" at bounding box center [1331, 800] width 179 height 21
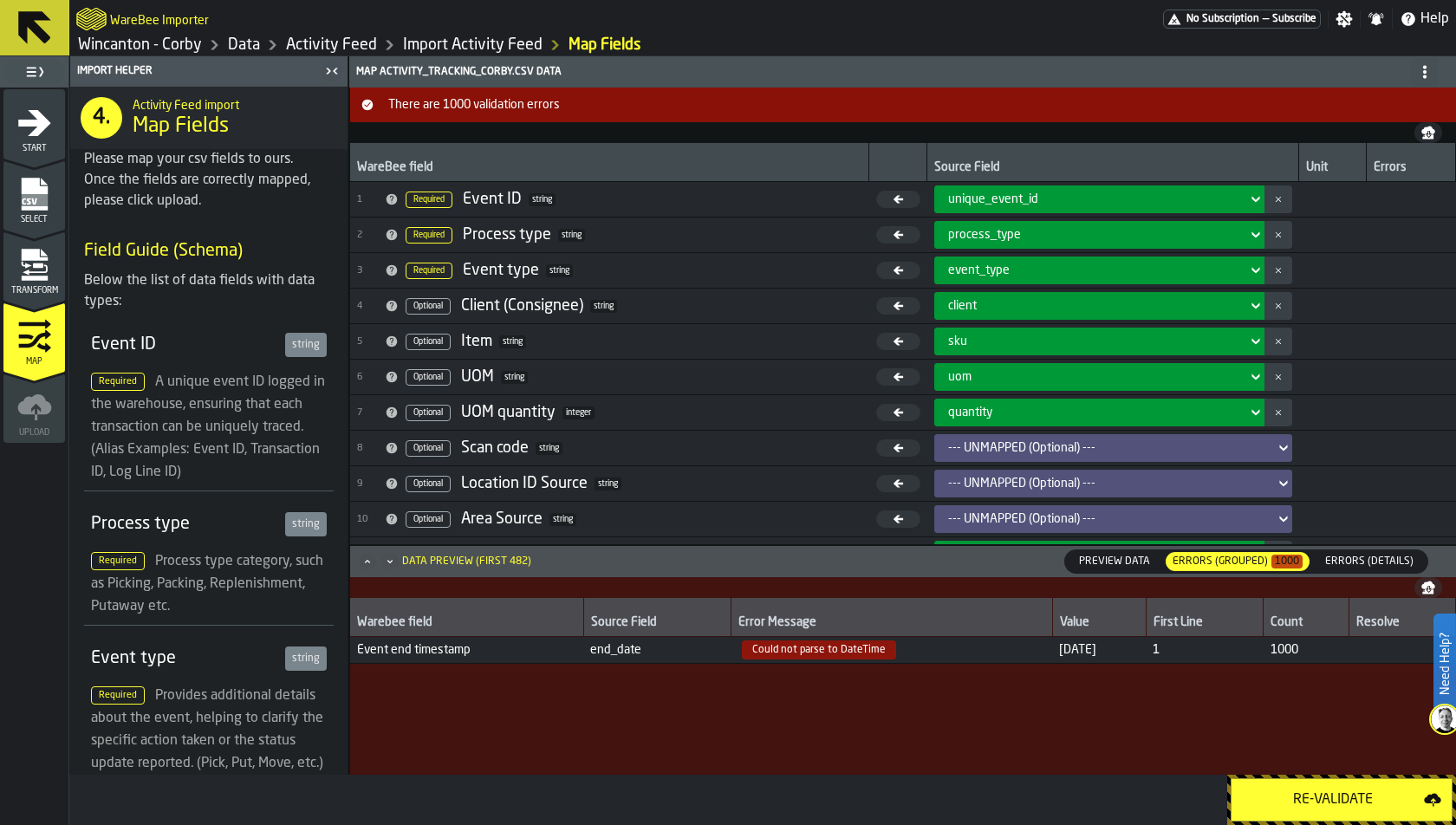
click at [1304, 790] on div "Re-Validate" at bounding box center [1333, 800] width 182 height 21
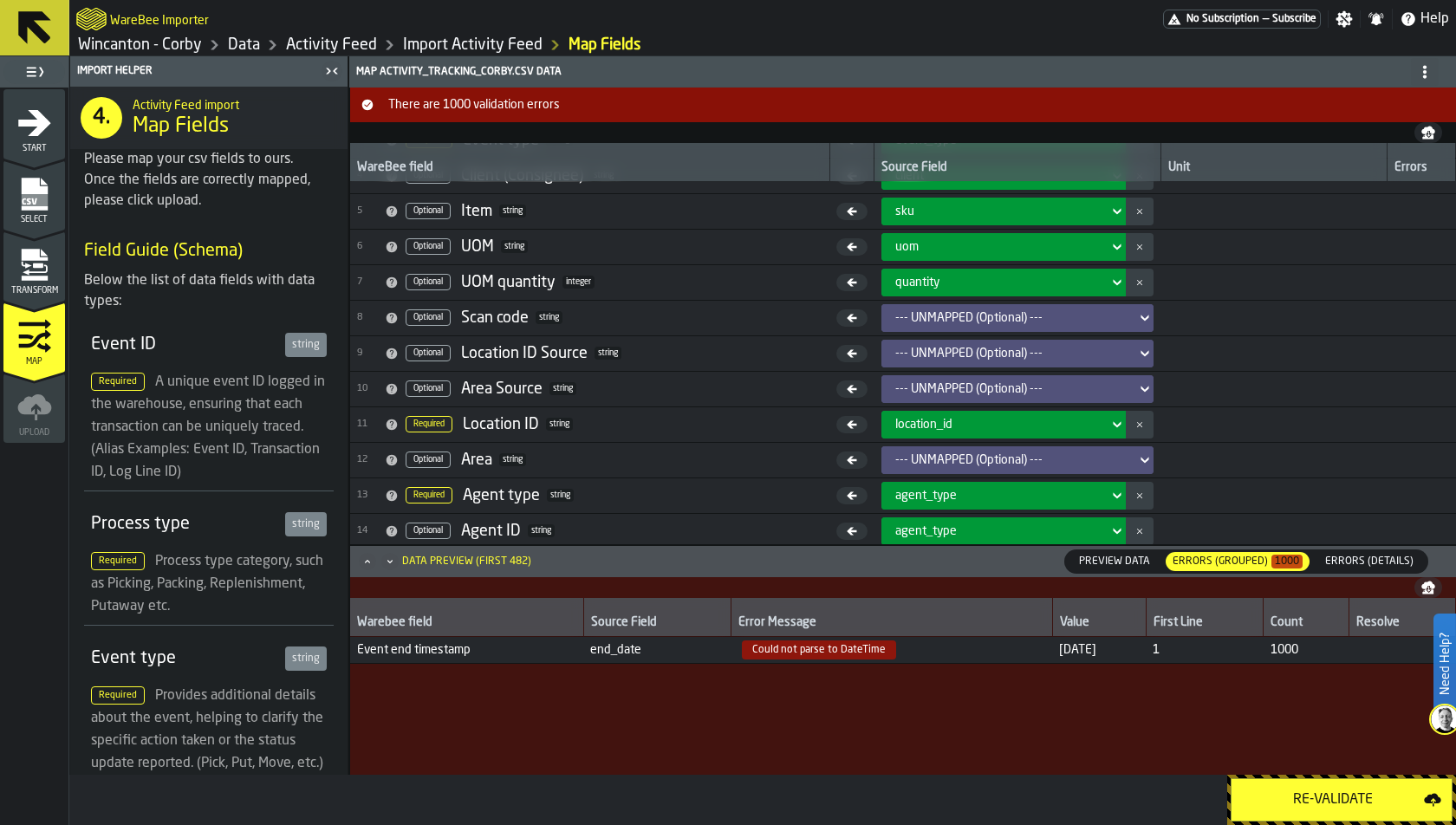
scroll to position [137, 0]
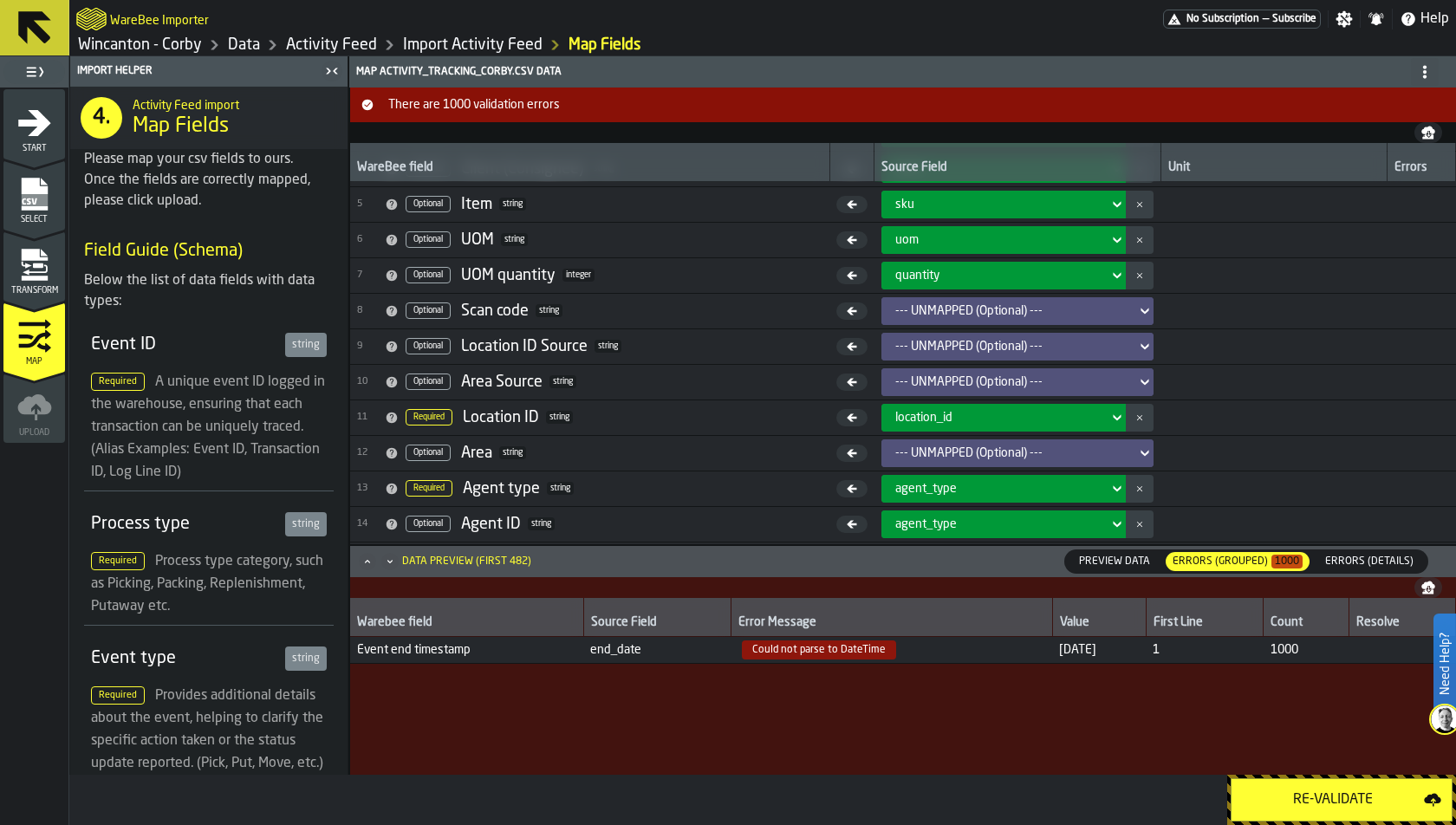
click at [1330, 563] on span "Errors (Details)" at bounding box center [1369, 561] width 102 height 15
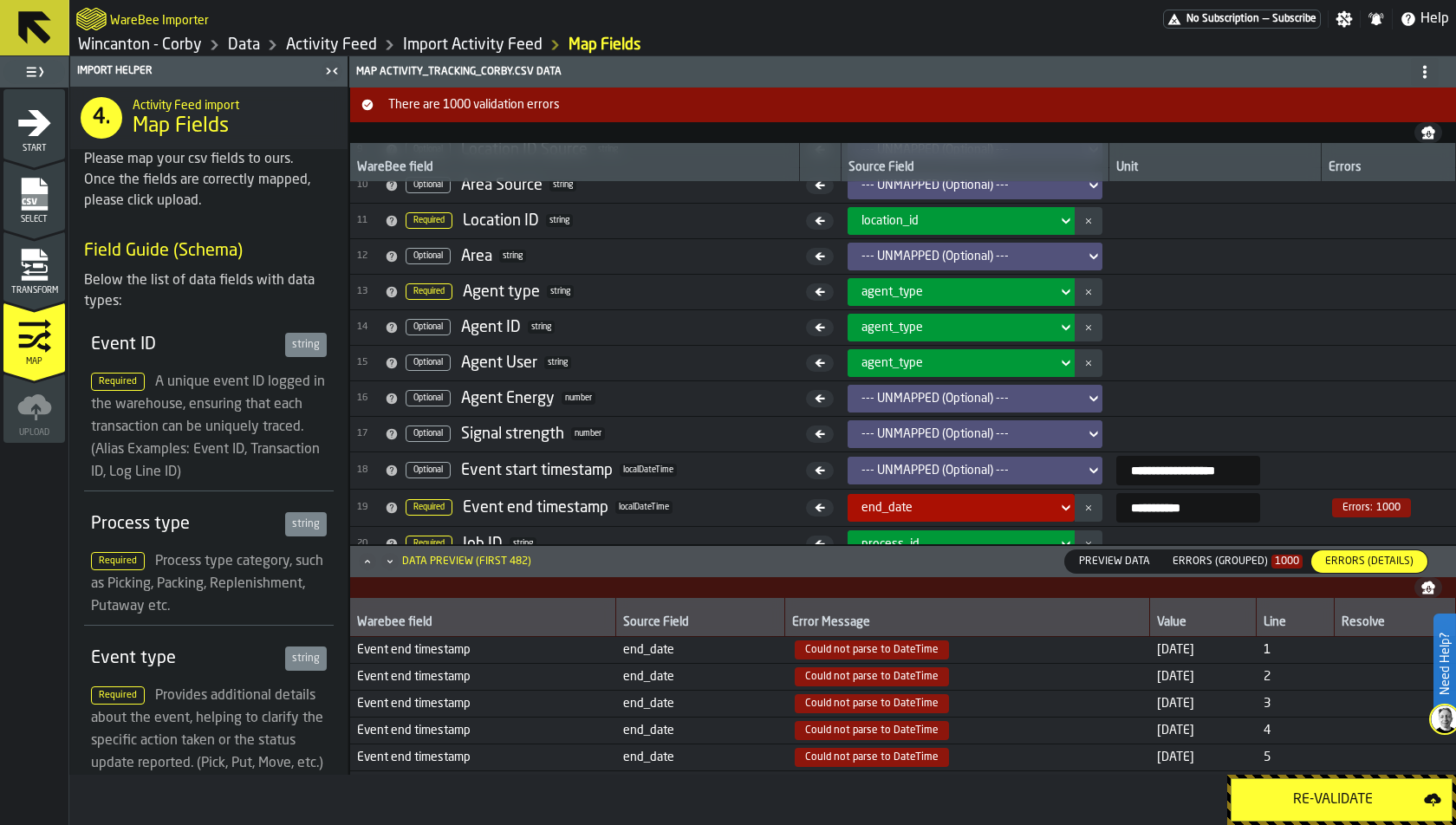
scroll to position [386, 0]
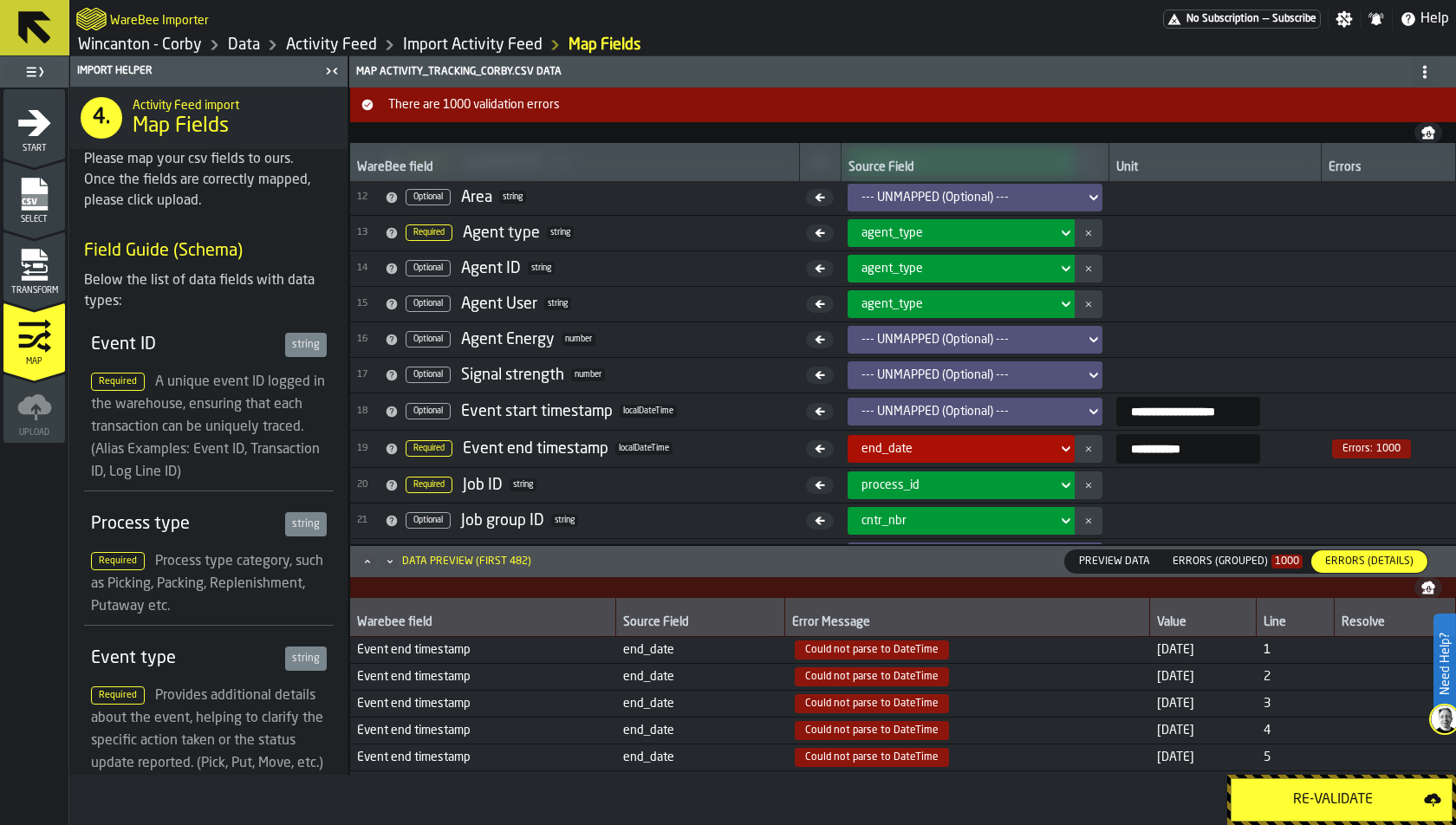
click at [1224, 452] on input "**********" at bounding box center [1188, 449] width 144 height 30
type input "**********"
click at [54, 245] on div "Transform" at bounding box center [34, 267] width 62 height 58
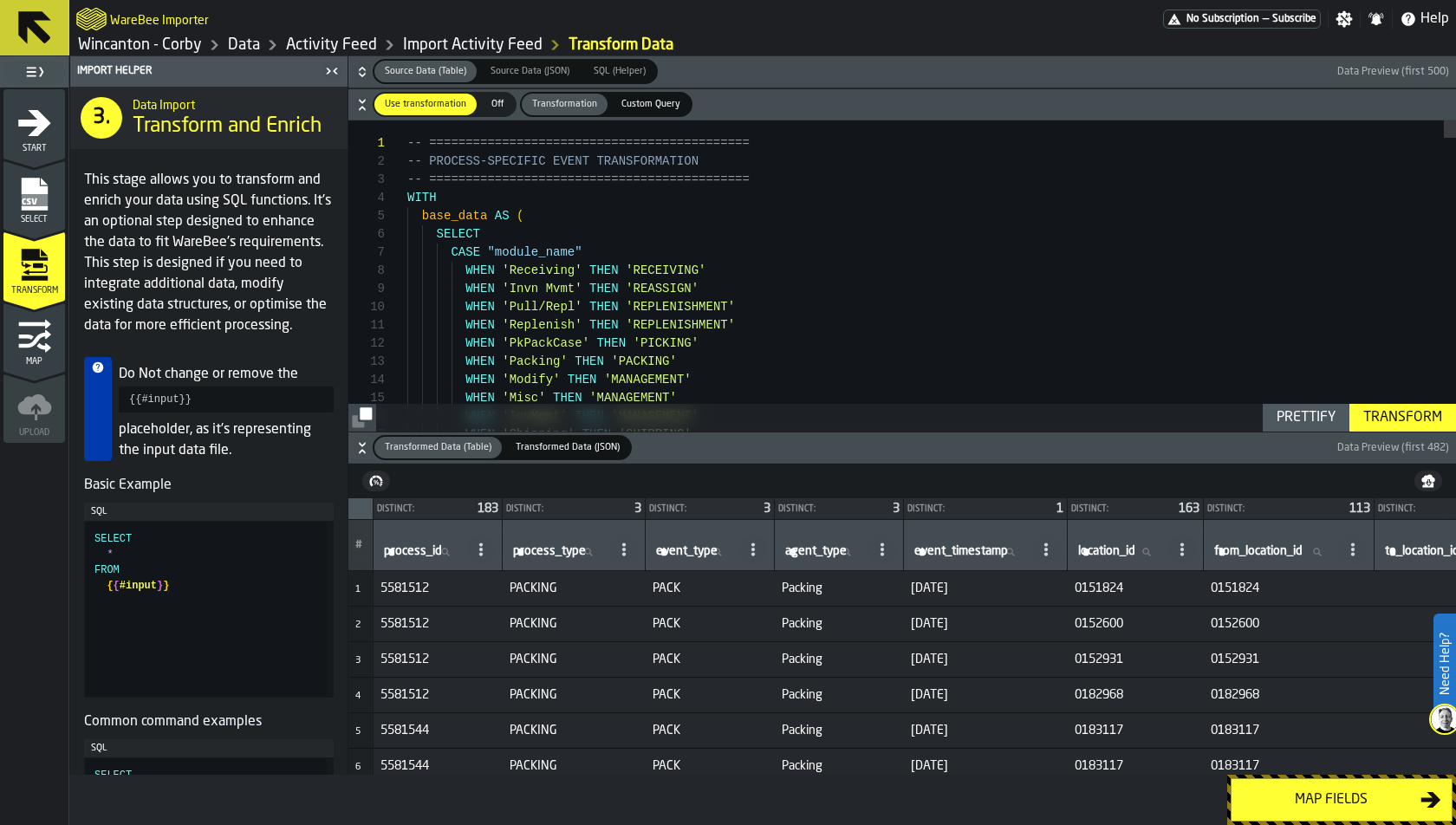
click at [31, 329] on icon "menu Map" at bounding box center [34, 336] width 34 height 34
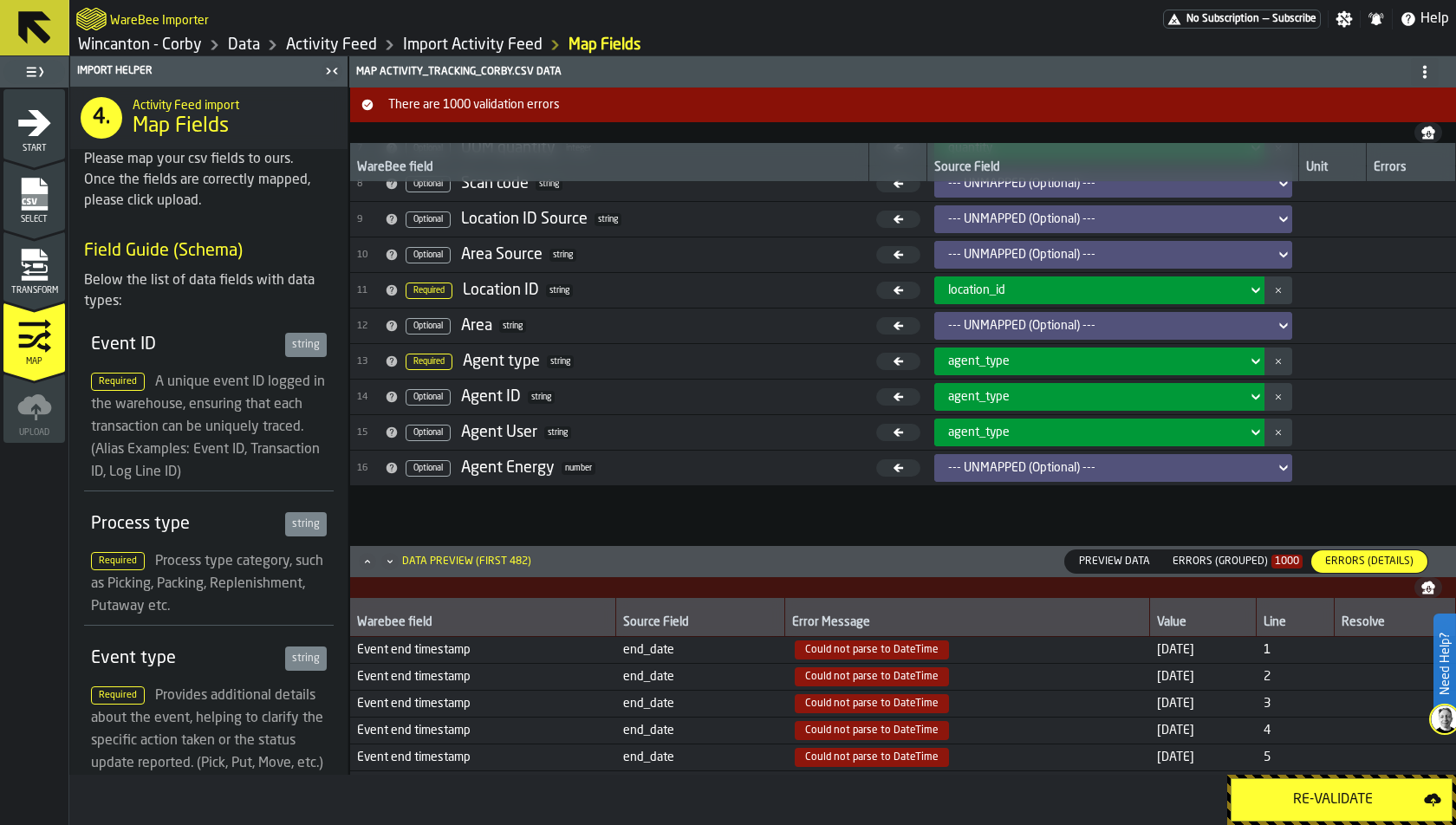
scroll to position [388, 0]
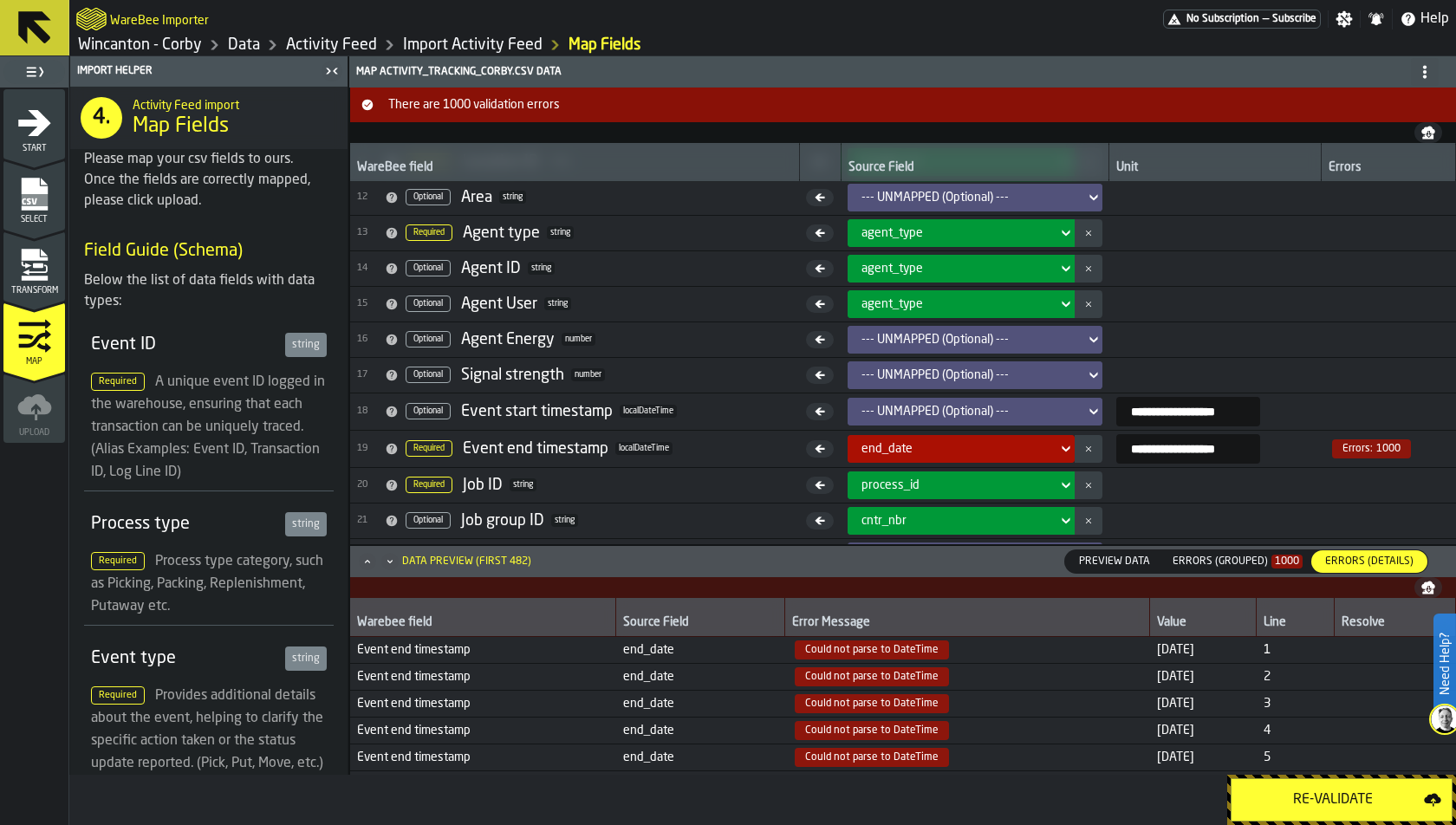
drag, startPoint x: 1112, startPoint y: 442, endPoint x: 1330, endPoint y: 442, distance: 218.0
click at [1331, 442] on tr "**********" at bounding box center [903, 448] width 1106 height 37
click at [1303, 291] on td at bounding box center [1216, 303] width 212 height 35
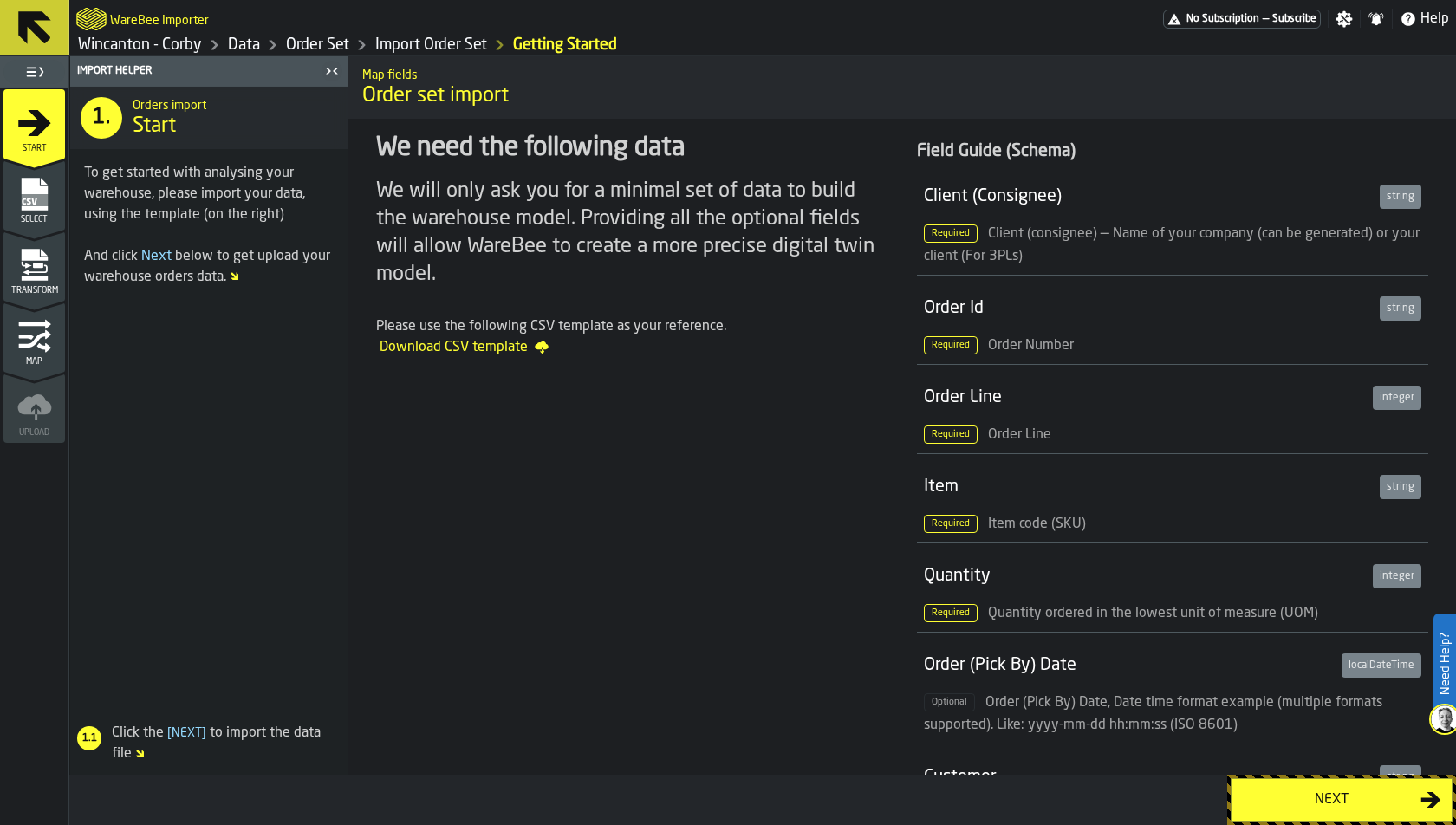
click at [13, 226] on icon "menu Select" at bounding box center [34, 231] width 62 height 16
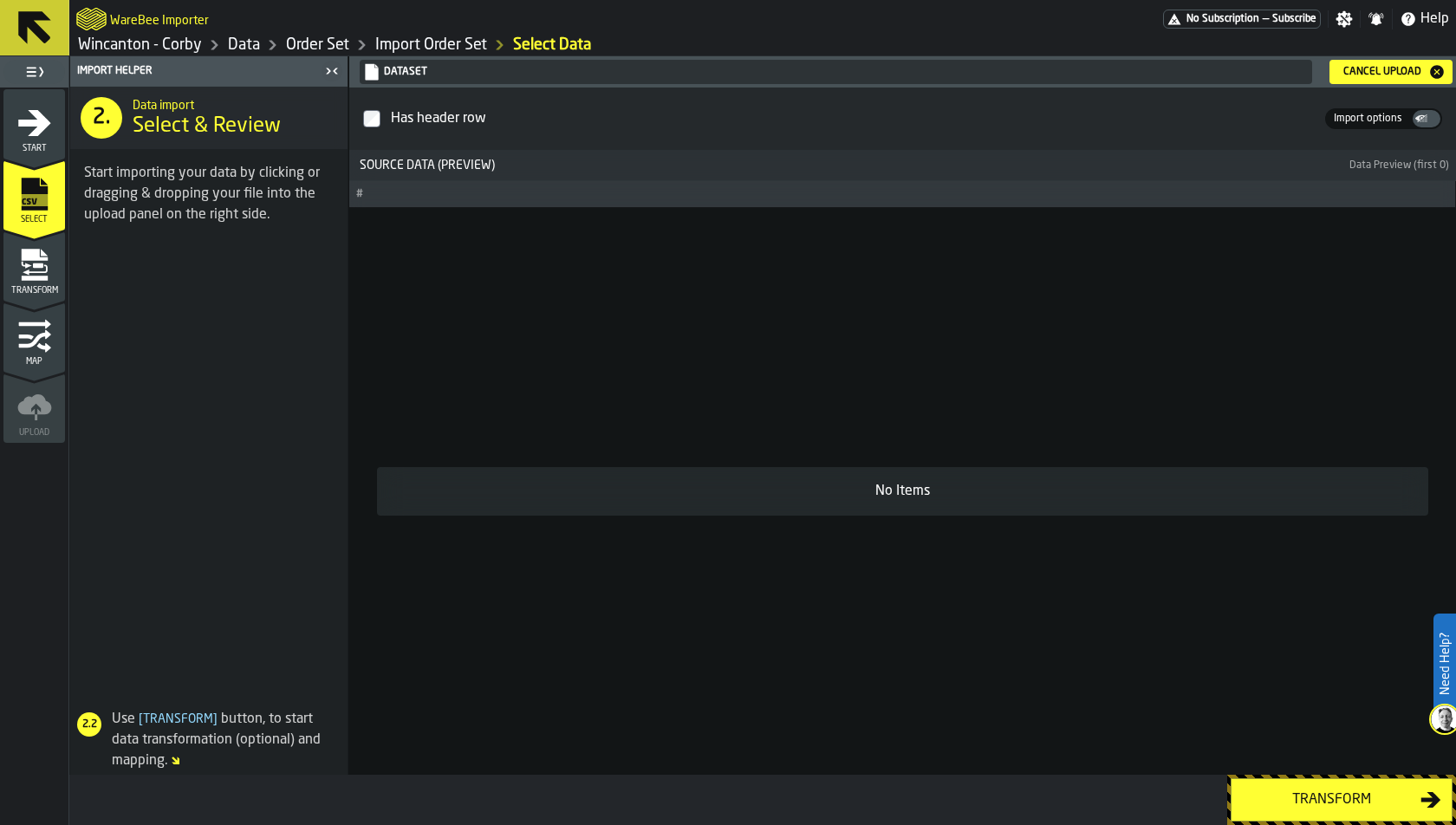
click at [25, 276] on icon "menu Transform" at bounding box center [34, 278] width 26 height 5
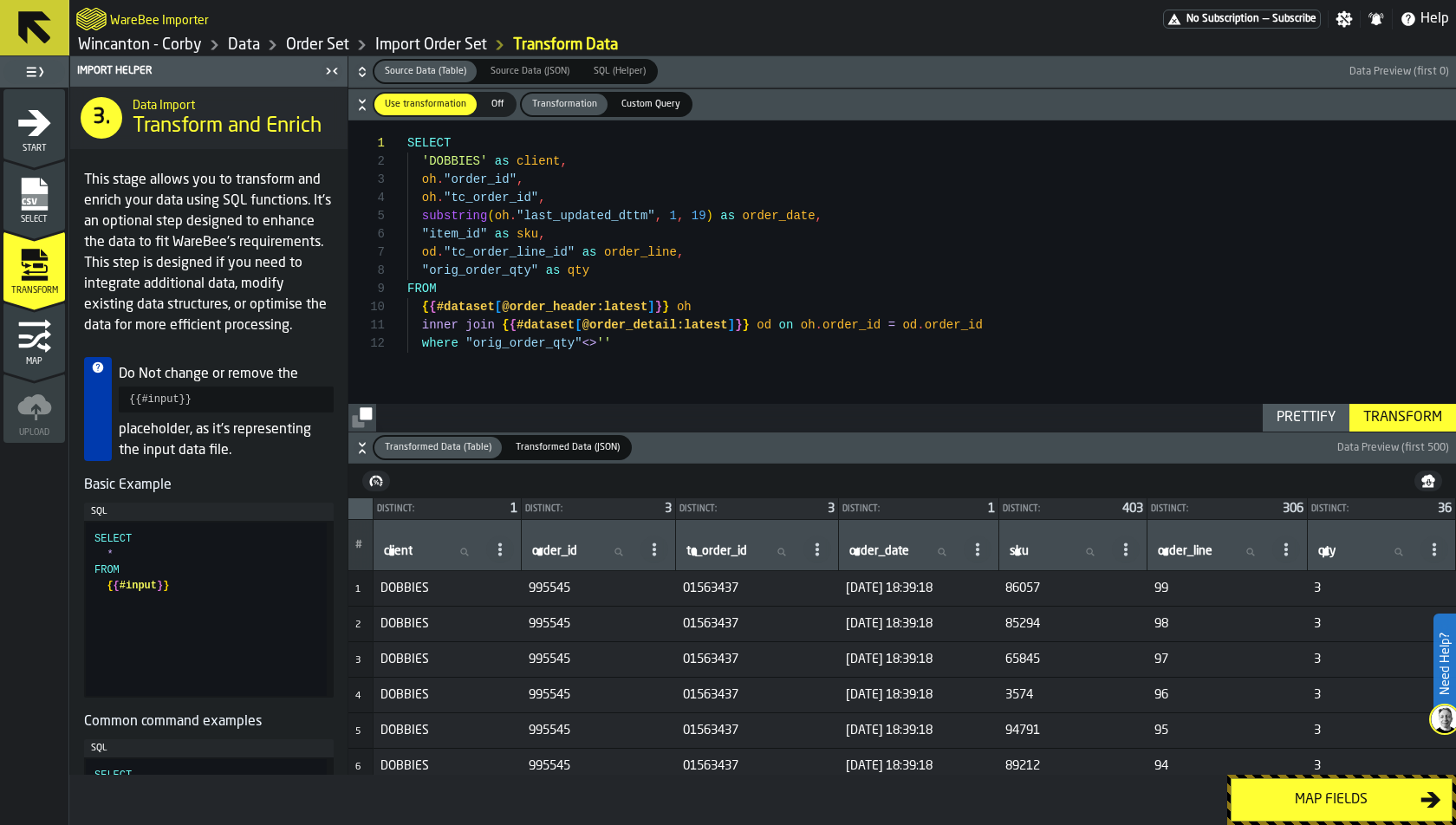
scroll to position [163, 0]
drag, startPoint x: 435, startPoint y: 306, endPoint x: 542, endPoint y: 306, distance: 107.0
click at [534, 306] on div "SELECT 'DOBBIES' as client , oh . "order_id" , oh . "tc_order_id" , substring (…" at bounding box center [931, 277] width 1049 height 312
click at [595, 306] on div "SELECT 'DOBBIES' as client , oh . "order_id" , oh . "tc_order_id" , substring (…" at bounding box center [931, 277] width 1049 height 312
drag, startPoint x: 492, startPoint y: 306, endPoint x: 539, endPoint y: 306, distance: 47.0
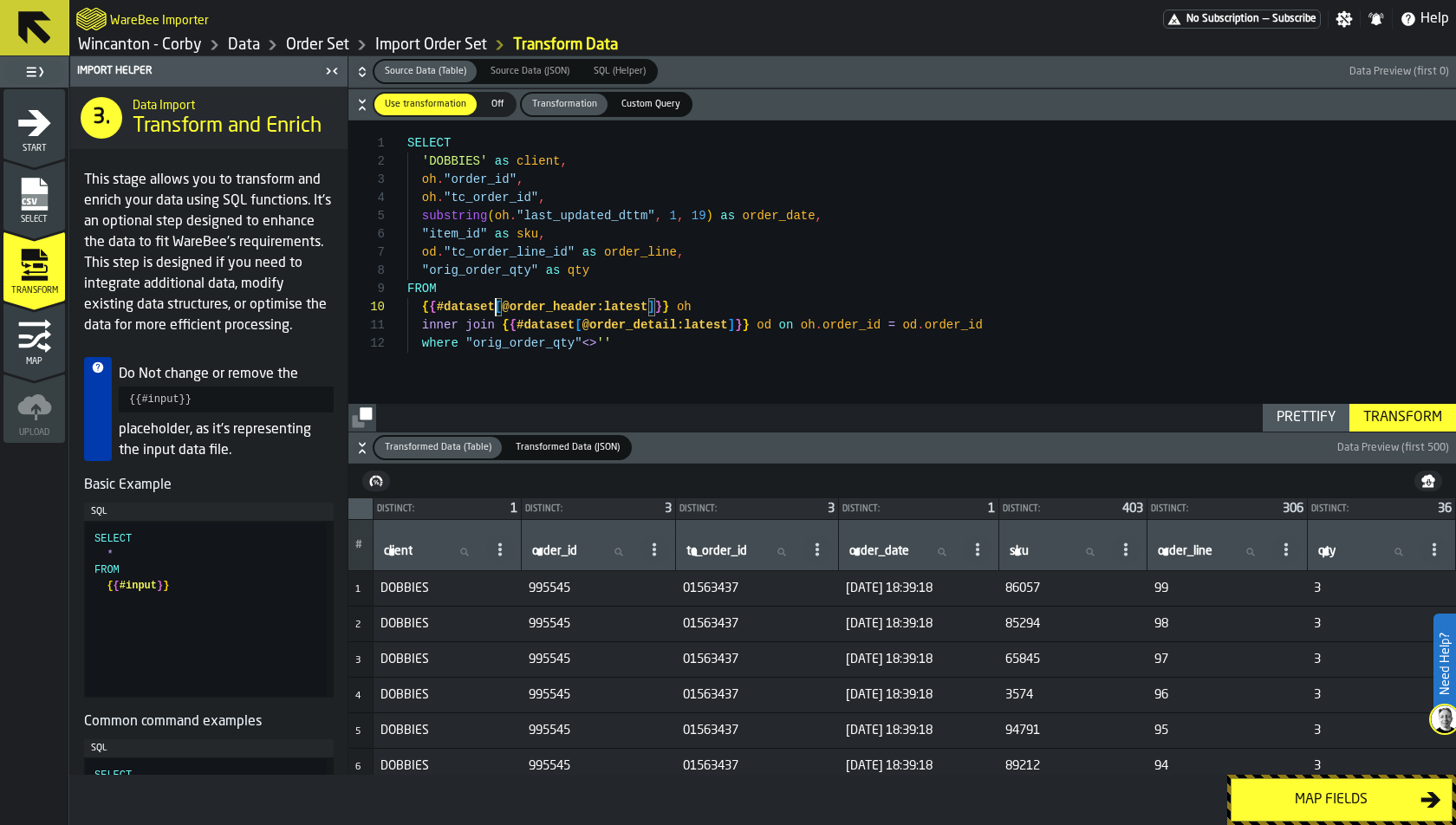
click at [539, 306] on div "SELECT 'DOBBIES' as client , oh . "order_id" , oh . "tc_order_id" , substring (…" at bounding box center [931, 277] width 1049 height 312
type textarea "**********"
click at [610, 345] on div "SELECT 'DOBBIES' as client , oh . "order_id" , oh . "tc_order_id" , substring (…" at bounding box center [931, 277] width 1049 height 312
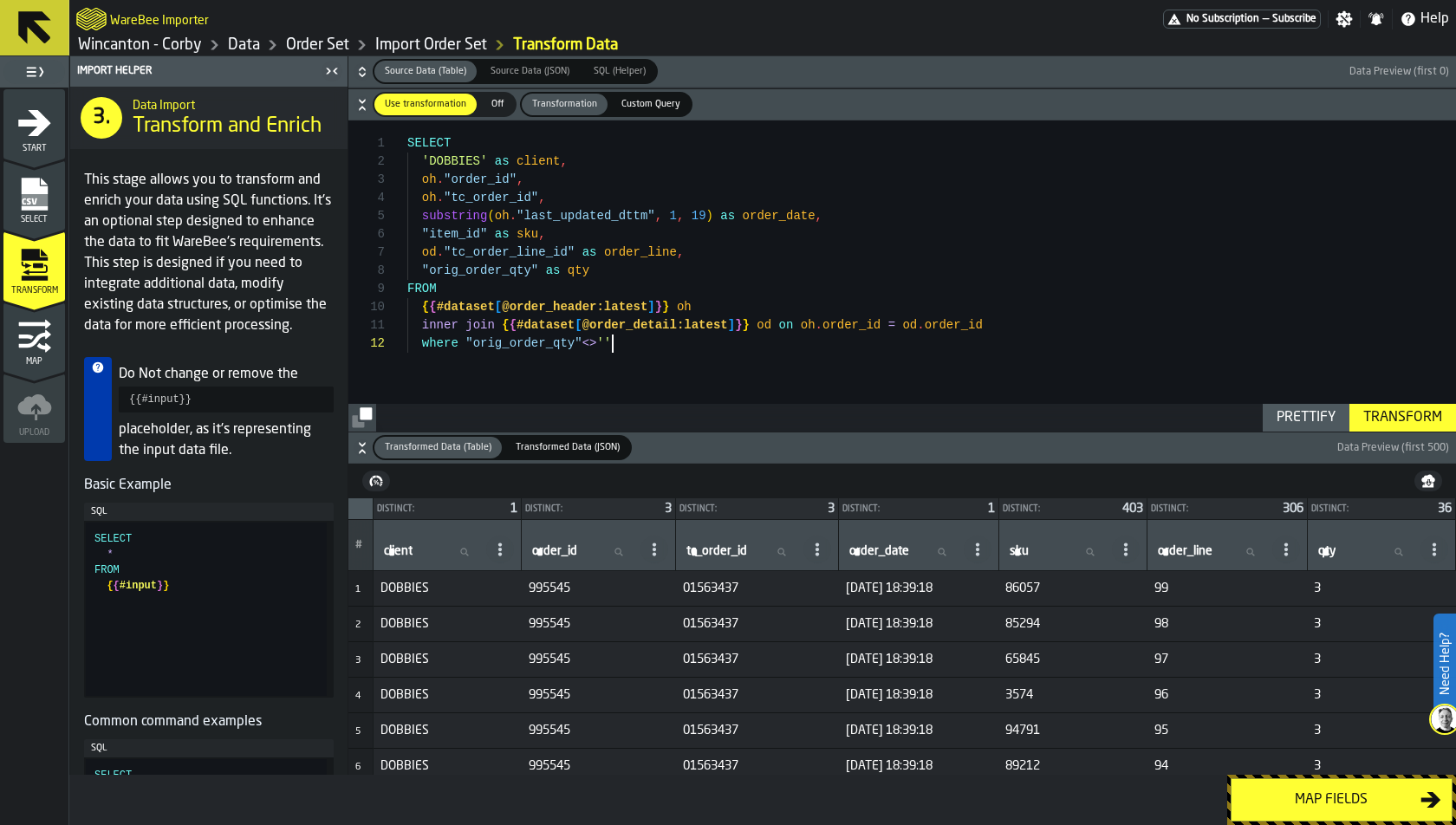
click at [606, 324] on div "SELECT 'DOBBIES' as client , oh . "order_id" , oh . "tc_order_id" , substring (…" at bounding box center [931, 277] width 1049 height 312
click at [533, 316] on div "SELECT 'DOBBIES' as client , oh . "order_id" , oh . "tc_order_id" , substring (…" at bounding box center [931, 277] width 1049 height 312
click at [246, 38] on link "Data" at bounding box center [243, 44] width 32 height 19
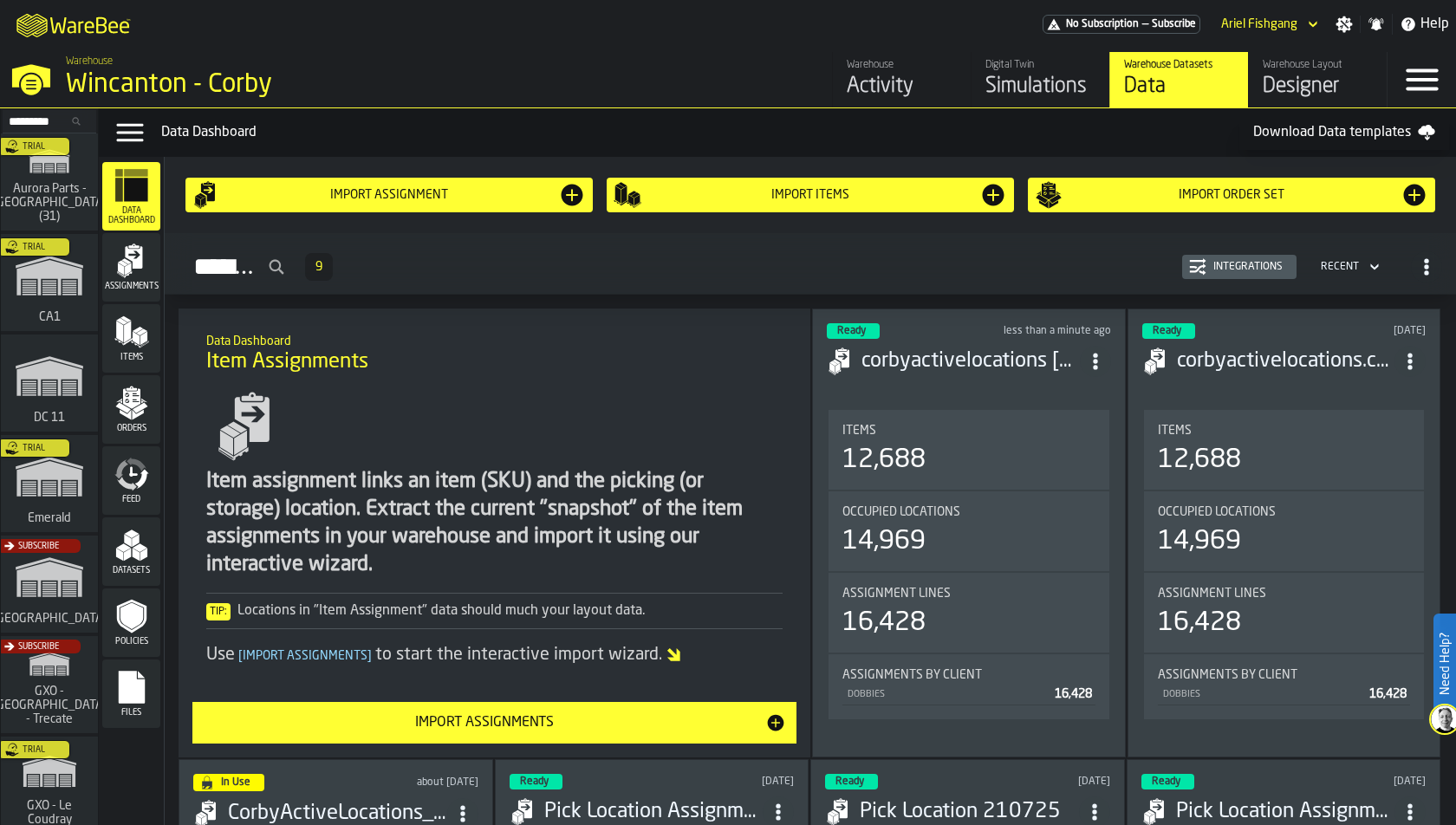
click at [124, 541] on polygon "menu Datasets" at bounding box center [128, 541] width 8 height 13
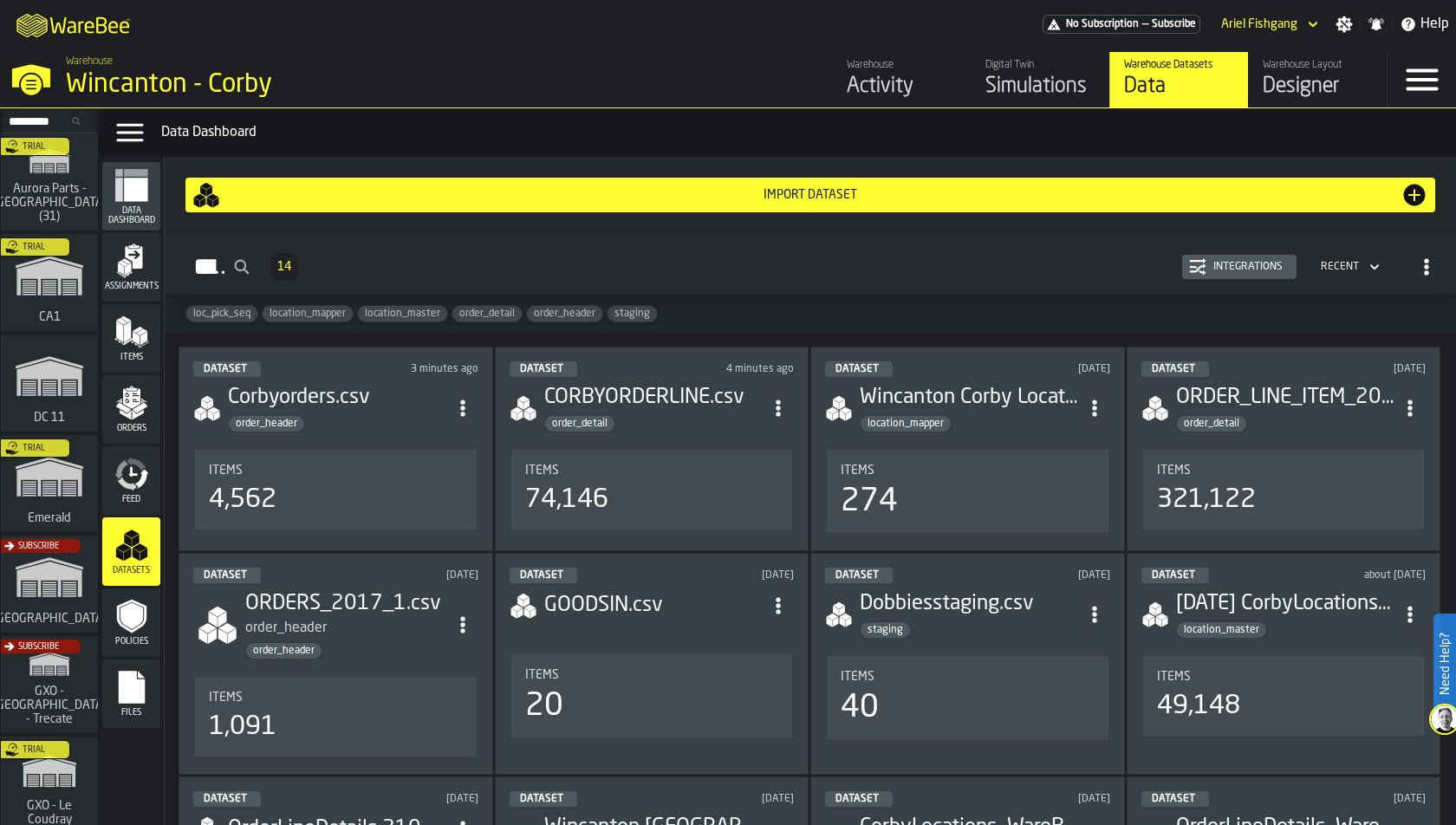
click at [558, 442] on div "Dataset 4 minutes ago CORBYORDERLINE.csv order_detail Items 74,146" at bounding box center [652, 449] width 314 height 205
click at [445, 397] on h3 "Corbyorders.csv" at bounding box center [336, 397] width 218 height 28
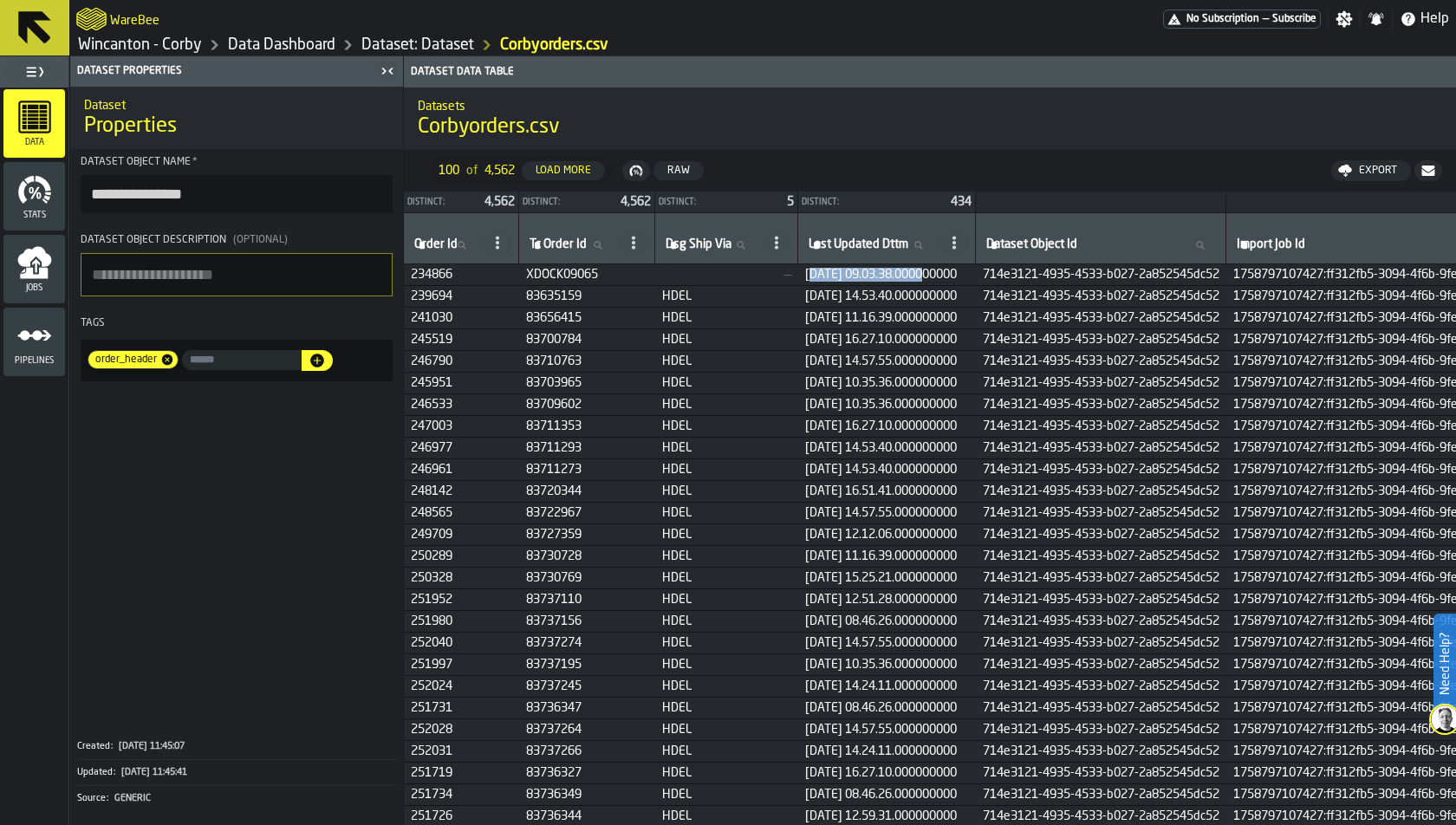
drag, startPoint x: 823, startPoint y: 275, endPoint x: 938, endPoint y: 273, distance: 115.0
click at [938, 274] on span "[DATE] 09.03.38.000000000" at bounding box center [887, 274] width 164 height 14
click at [935, 273] on span "[DATE] 09.03.38.000000000" at bounding box center [887, 274] width 164 height 14
drag, startPoint x: 994, startPoint y: 269, endPoint x: 924, endPoint y: 270, distance: 70.0
click at [924, 270] on span "[DATE] 09.03.38.000000000" at bounding box center [887, 274] width 164 height 14
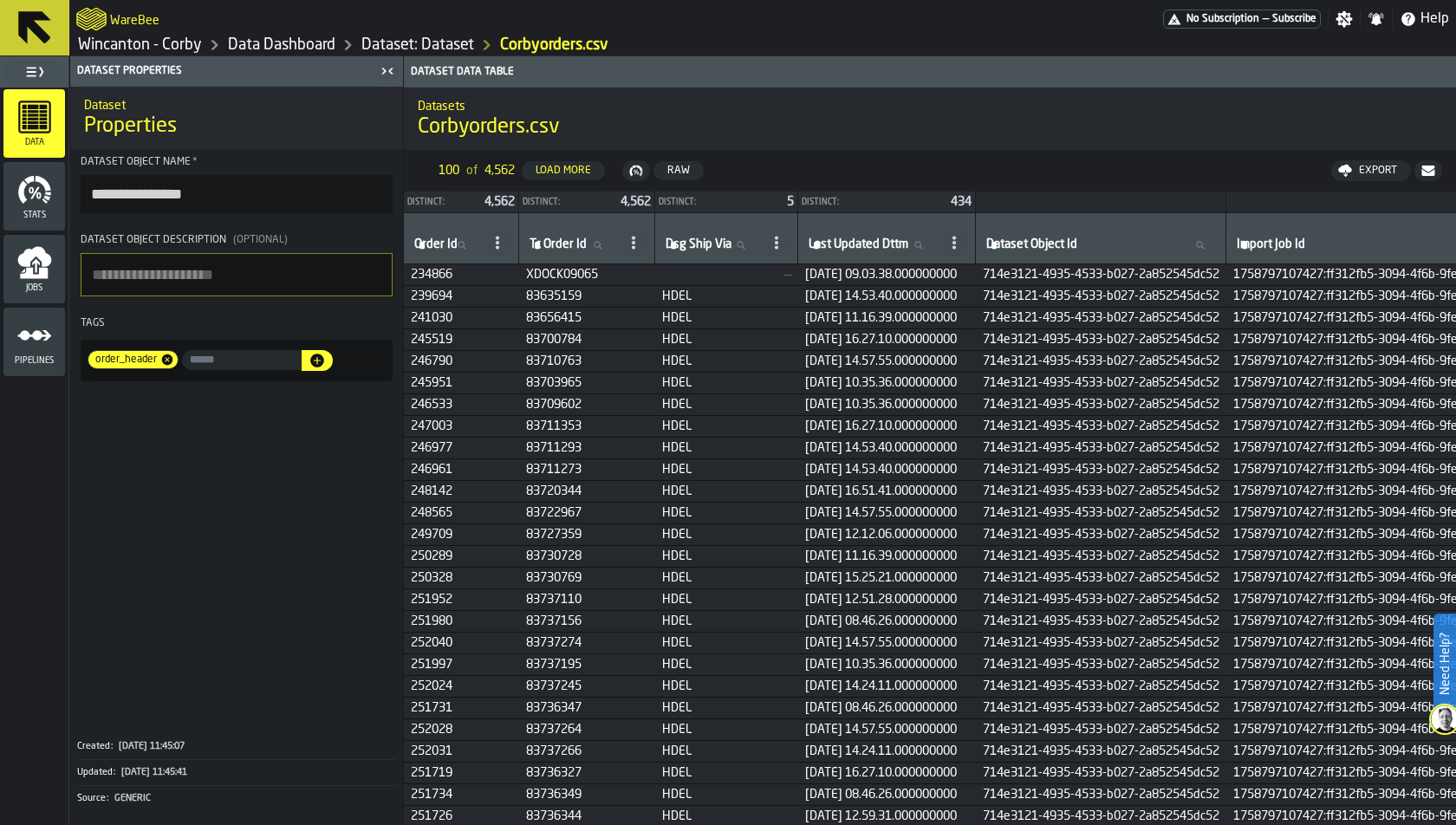
click at [924, 270] on span "[DATE] 09.03.38.000000000" at bounding box center [887, 274] width 164 height 14
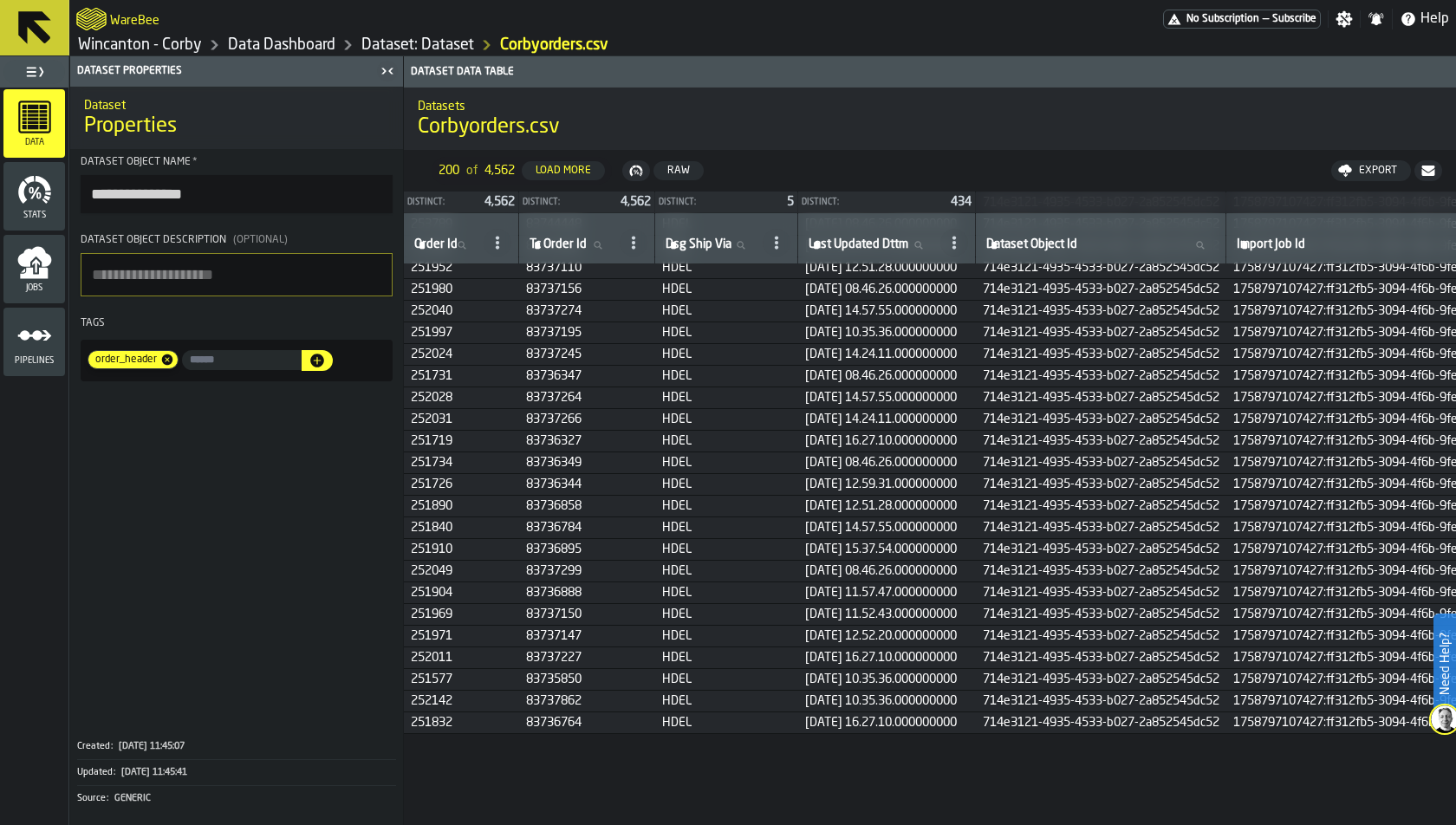
scroll to position [3654, 0]
